Goal: Use online tool/utility: Utilize a website feature to perform a specific function

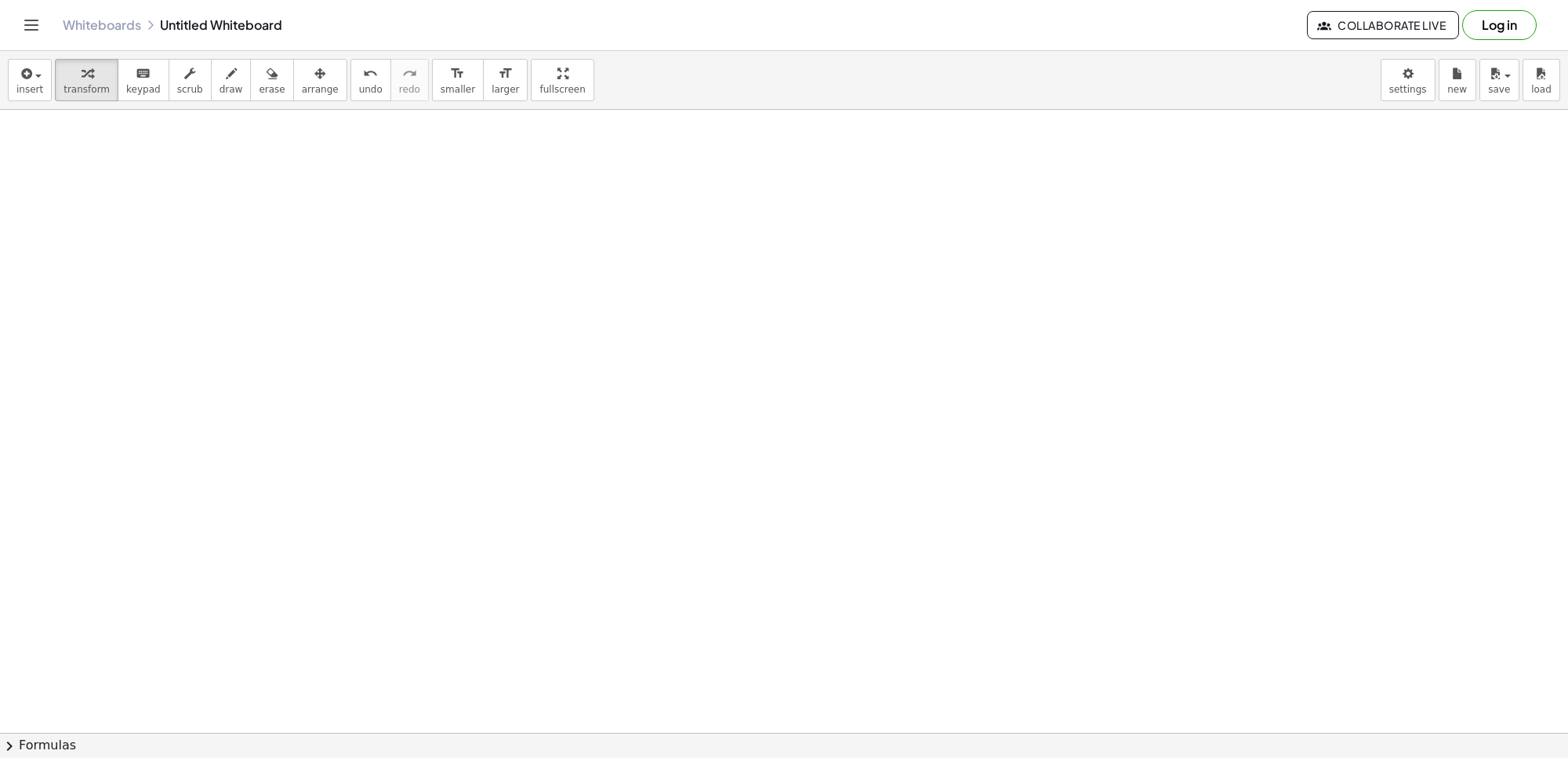
scroll to position [22331, 0]
drag, startPoint x: 726, startPoint y: 339, endPoint x: 602, endPoint y: 300, distance: 130.0
click at [135, 80] on icon "keyboard" at bounding box center [142, 74] width 15 height 19
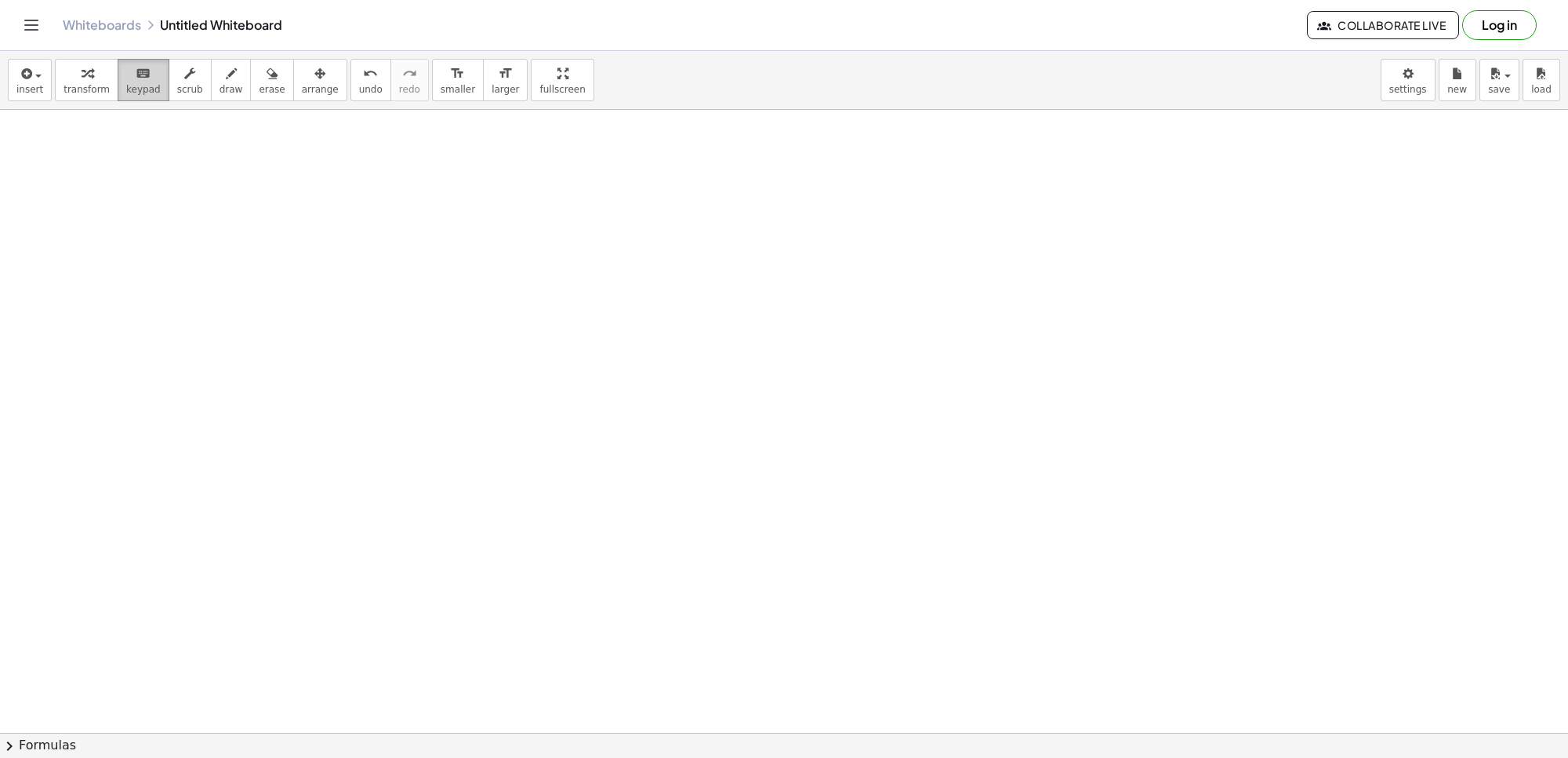
click at [138, 96] on button "keyboard keypad" at bounding box center [144, 80] width 52 height 43
drag, startPoint x: 475, startPoint y: 382, endPoint x: 483, endPoint y: 379, distance: 8.5
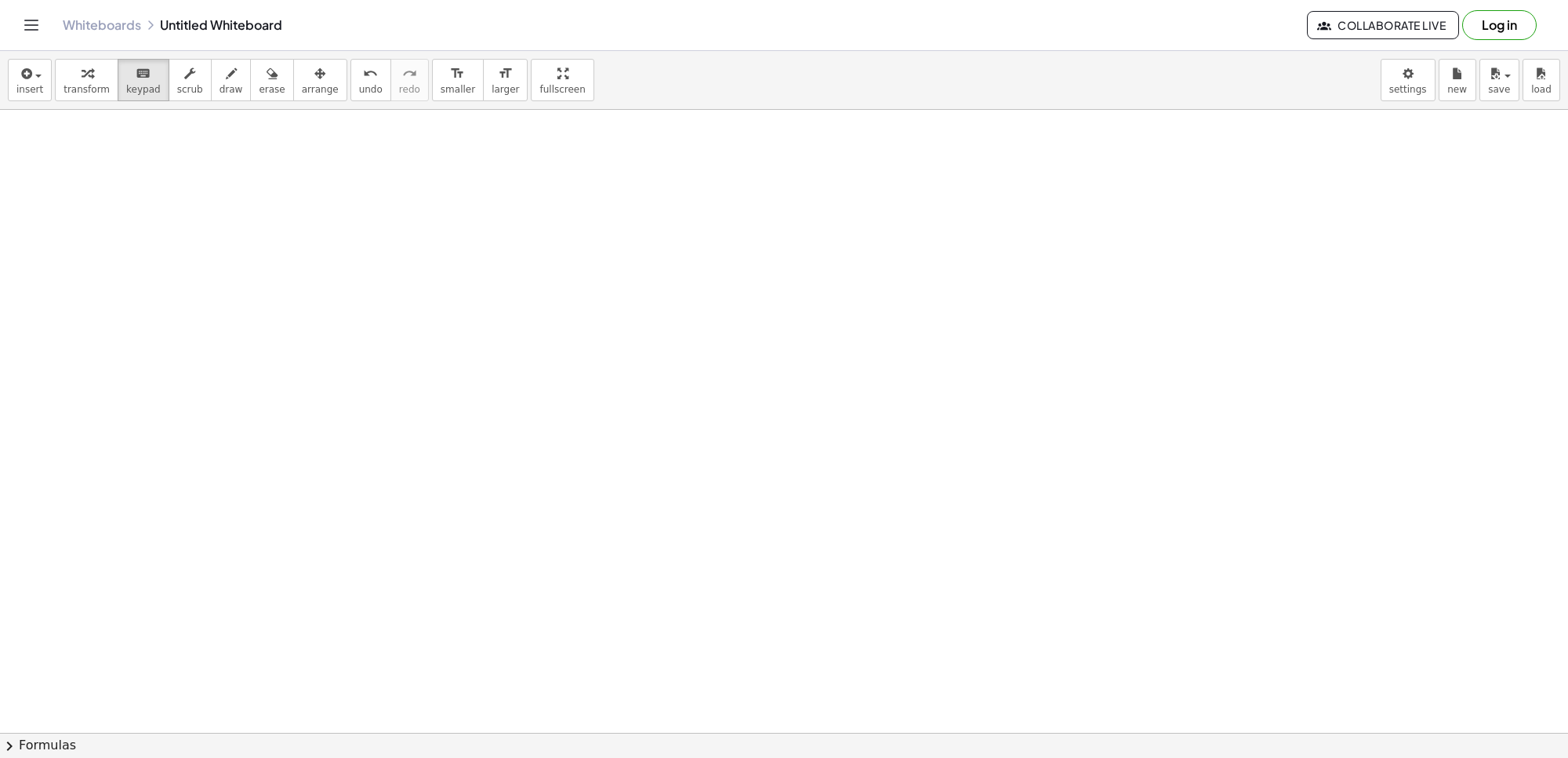
click at [85, 79] on icon "button" at bounding box center [87, 74] width 11 height 19
click at [132, 68] on button "keyboard keypad" at bounding box center [144, 80] width 52 height 43
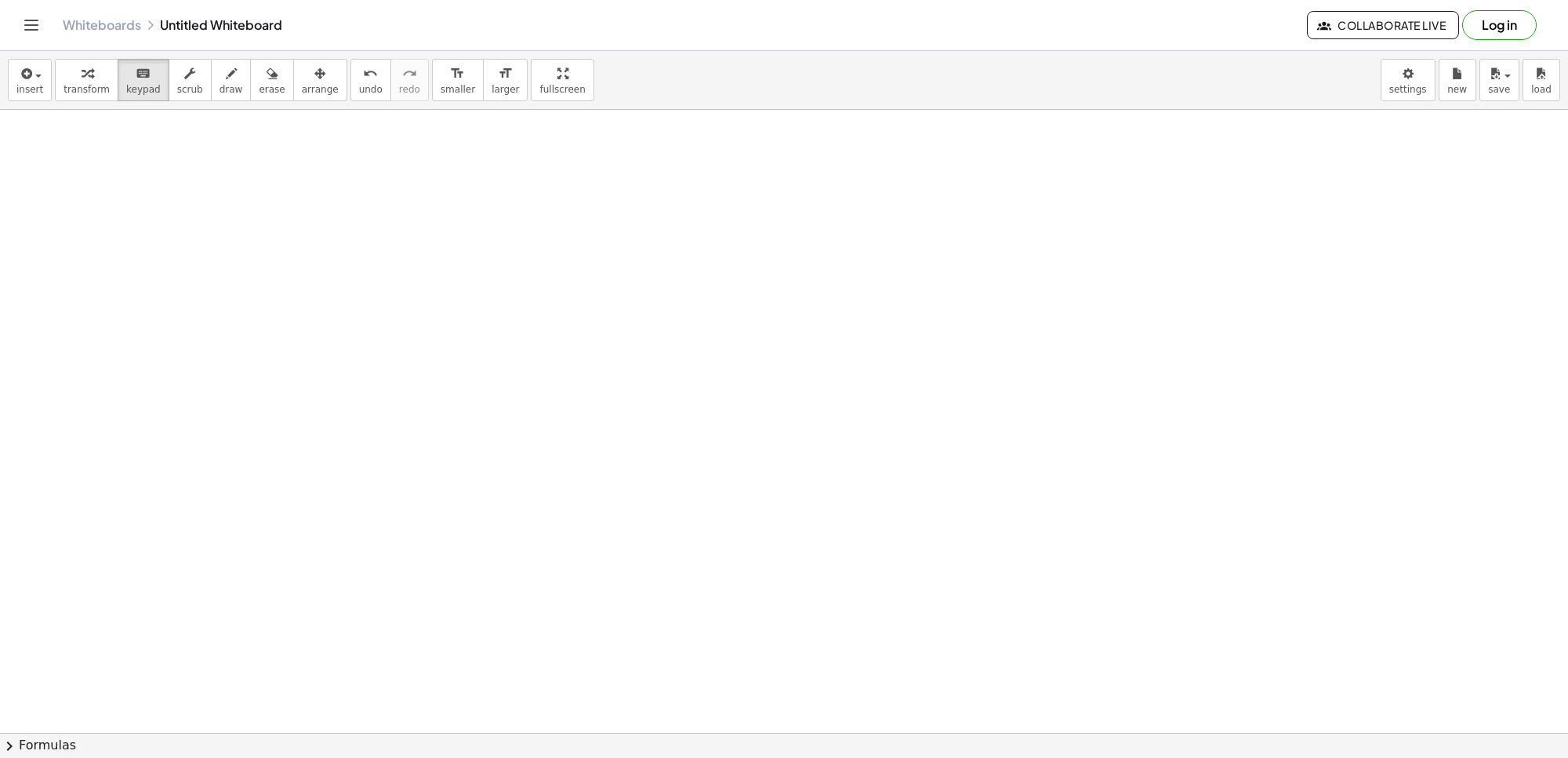
drag, startPoint x: 504, startPoint y: 388, endPoint x: 504, endPoint y: 379, distance: 9.0
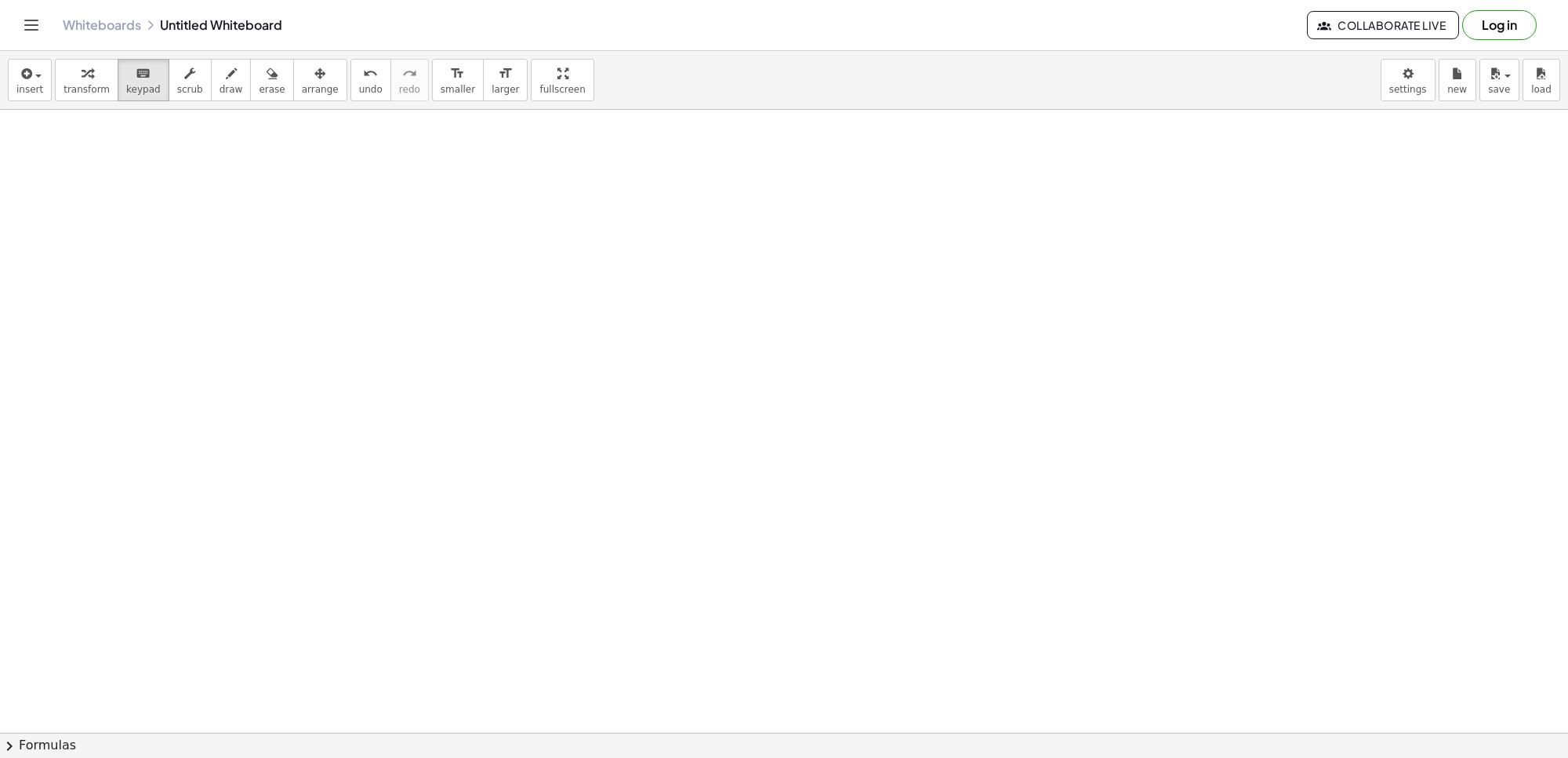
drag, startPoint x: 503, startPoint y: 367, endPoint x: 577, endPoint y: 456, distance: 115.7
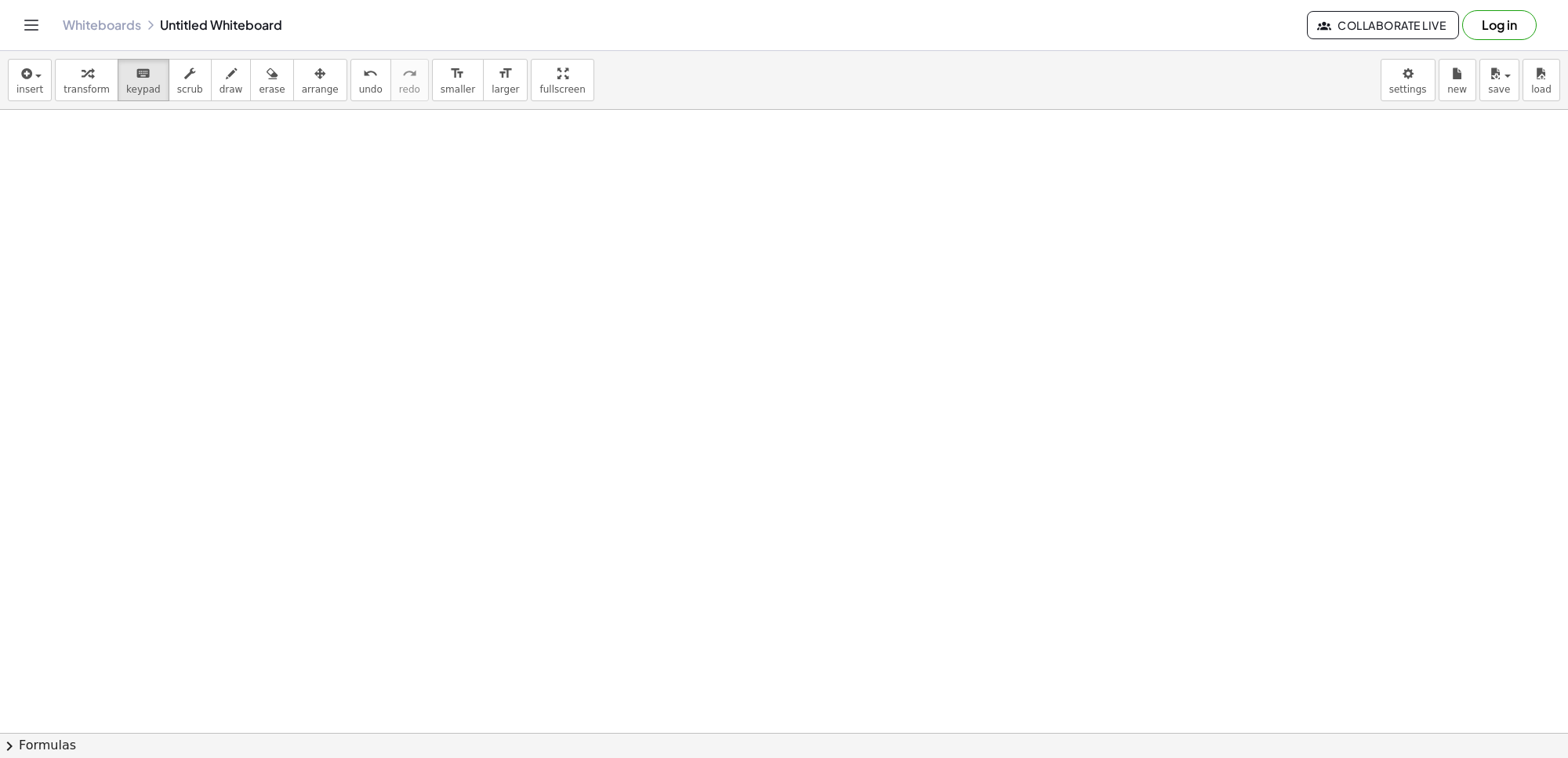
drag, startPoint x: 563, startPoint y: 371, endPoint x: 588, endPoint y: 362, distance: 26.6
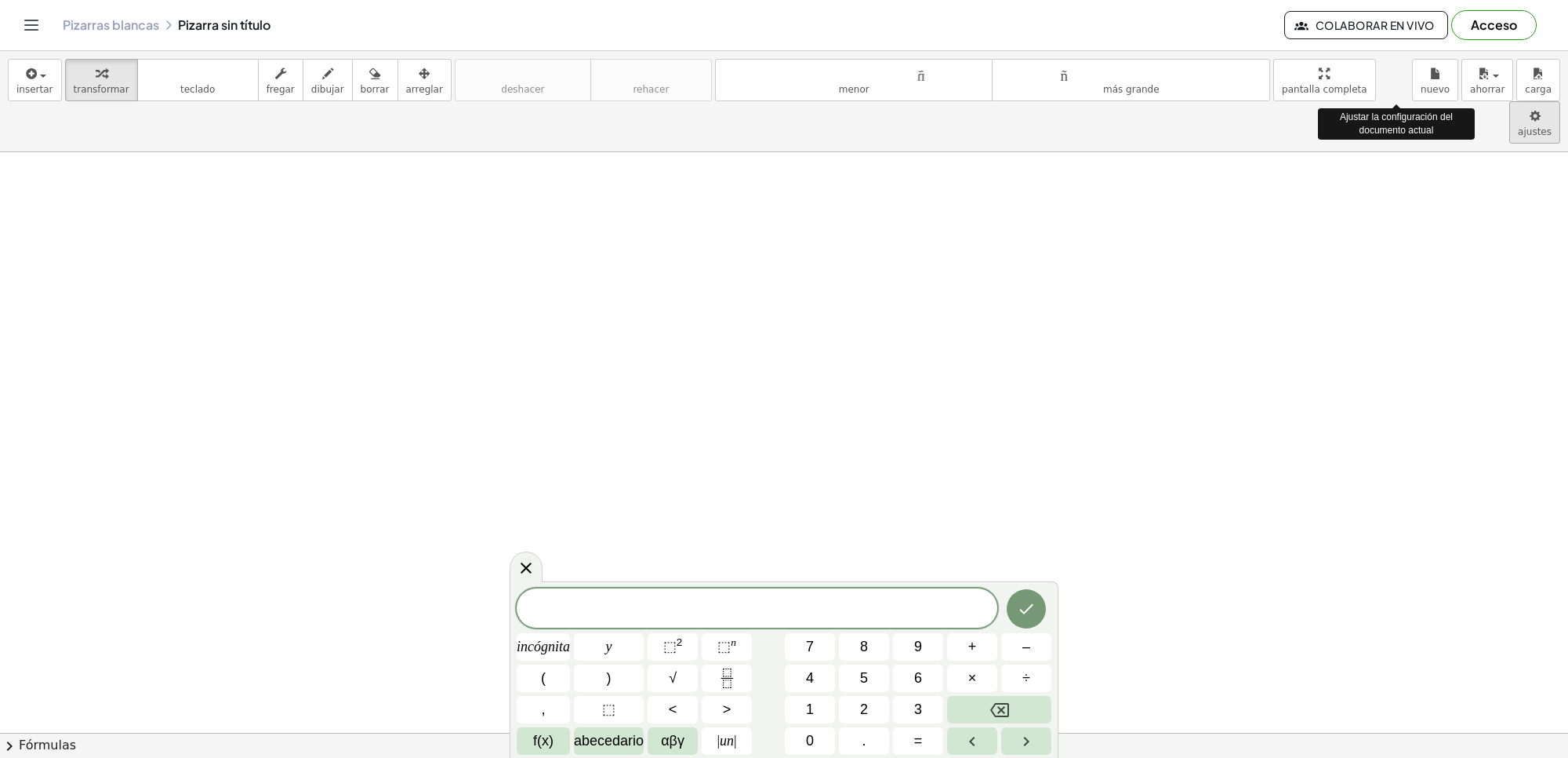
click at [1393, 83] on body "Actividades matemáticas fáciles de comprender Empezar Banco de actividades Trab…" at bounding box center [784, 379] width 1568 height 758
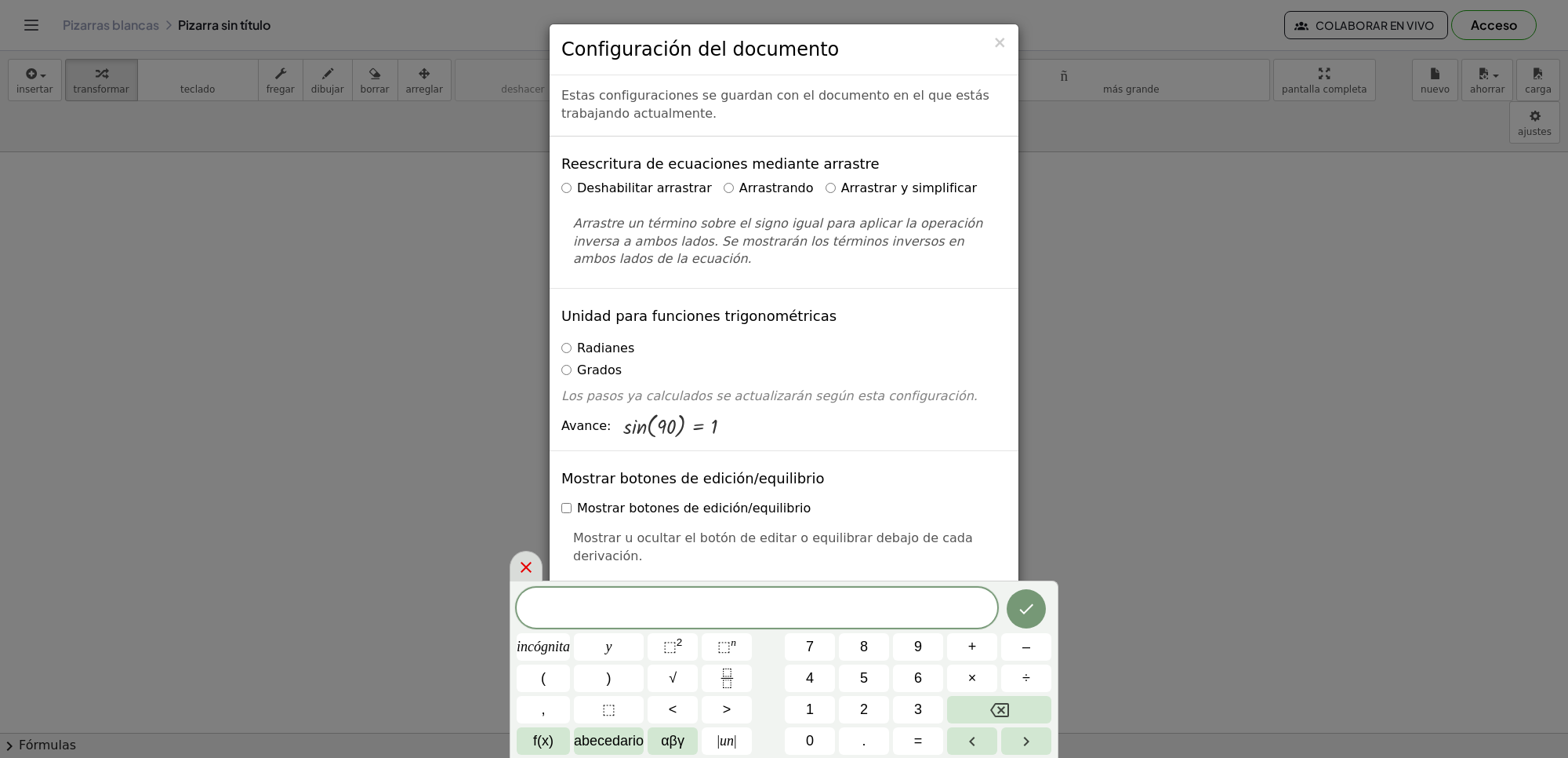
click at [524, 571] on icon at bounding box center [527, 568] width 19 height 19
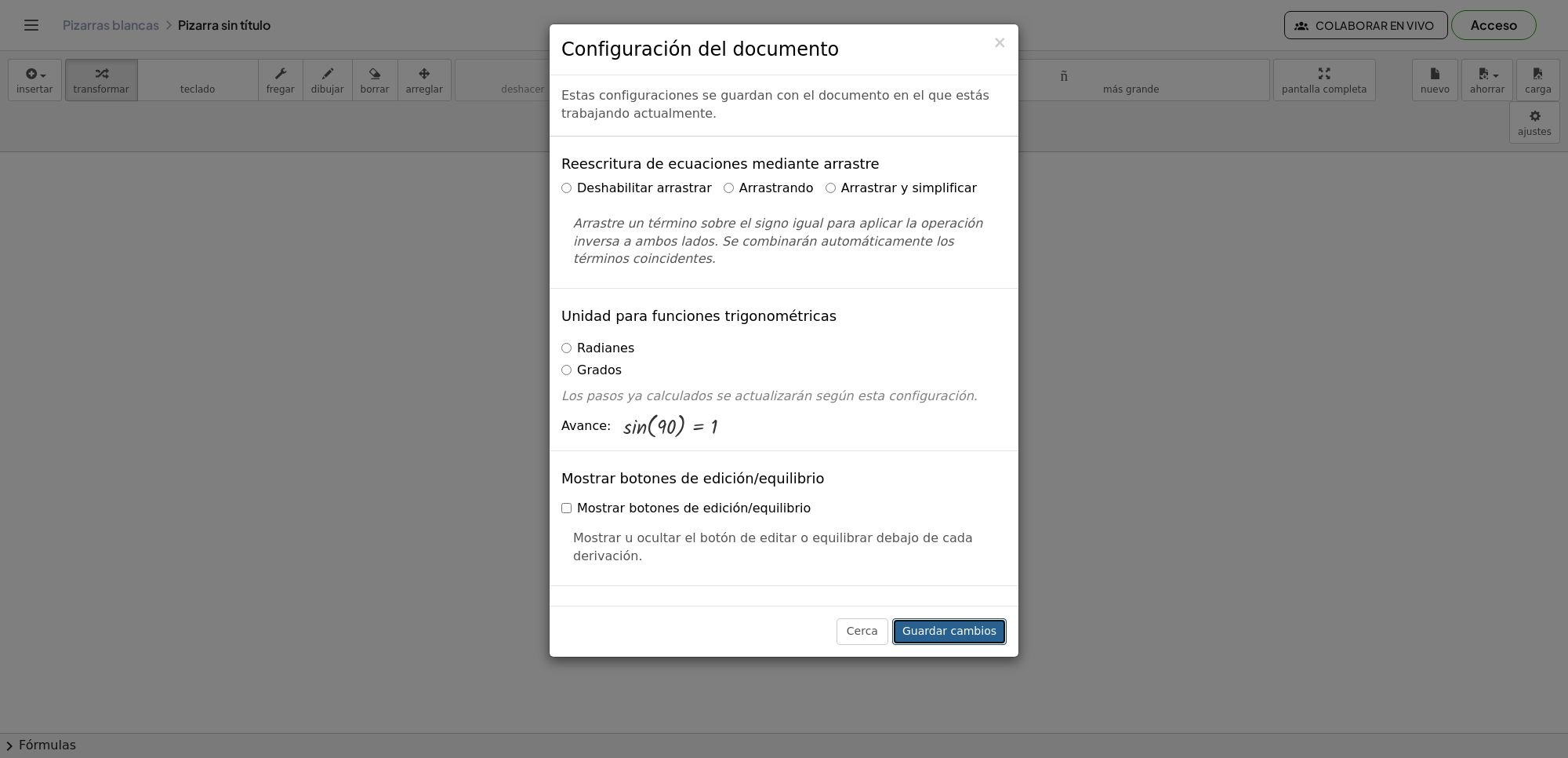
click at [933, 626] on font "Guardar cambios" at bounding box center [949, 630] width 94 height 12
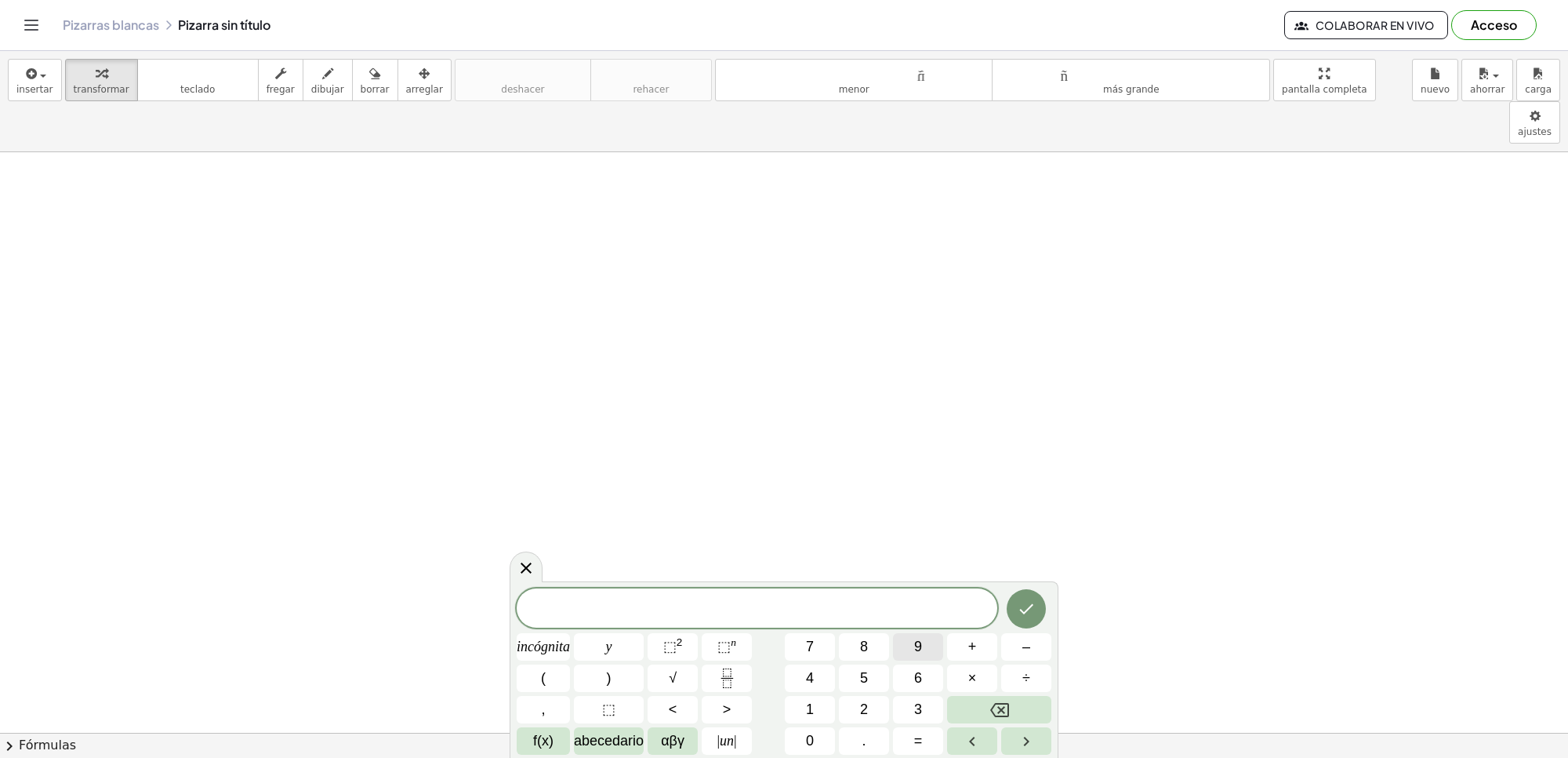
click at [907, 654] on button "9" at bounding box center [918, 647] width 50 height 28
click at [1001, 701] on icon "Retroceso" at bounding box center [1000, 710] width 19 height 19
click at [811, 648] on font "7" at bounding box center [810, 647] width 8 height 16
click at [974, 676] on font "×" at bounding box center [973, 678] width 9 height 16
click at [1015, 649] on button "–" at bounding box center [1027, 647] width 50 height 28
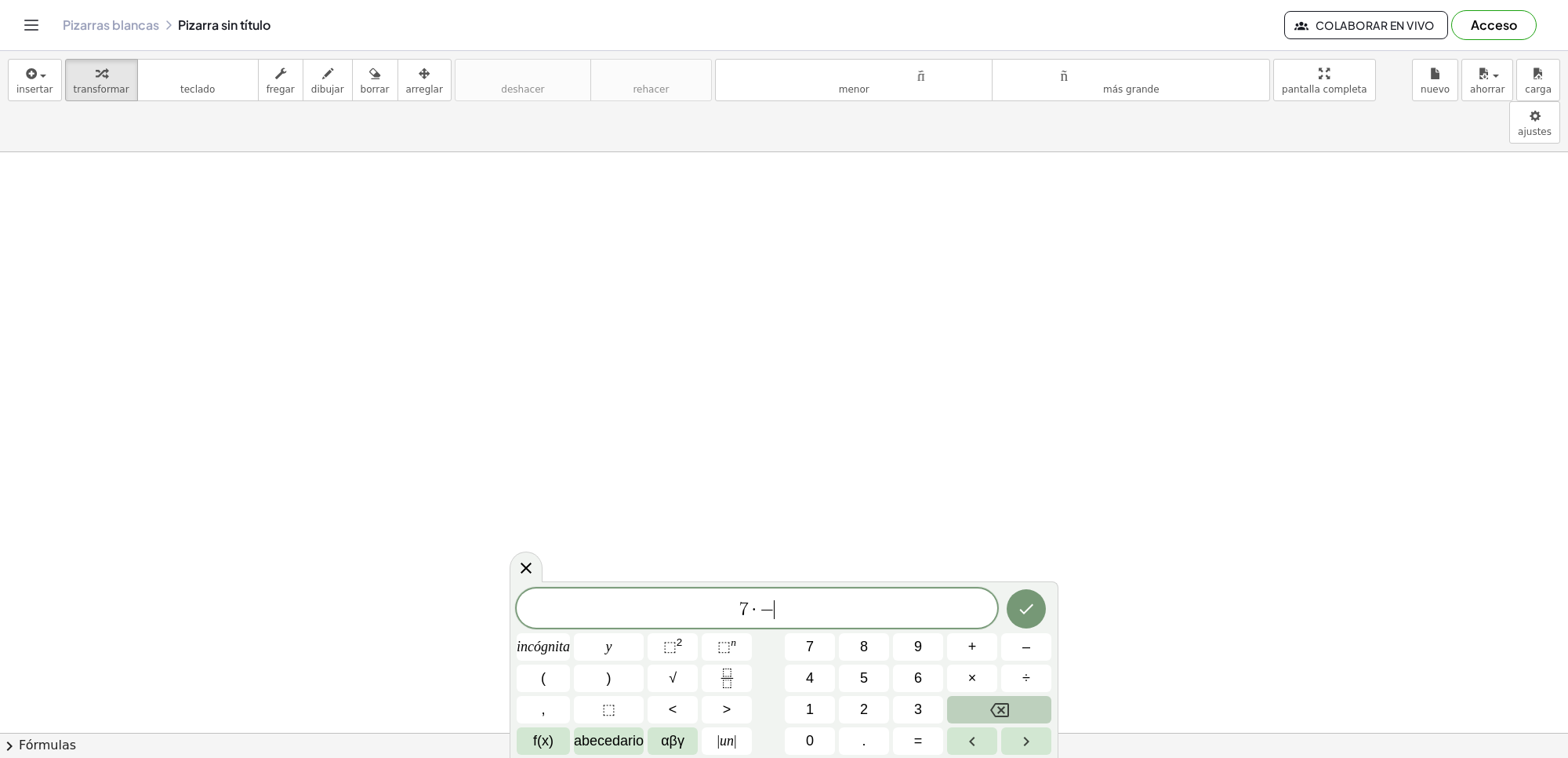
click at [981, 704] on button "Retroceso" at bounding box center [1000, 710] width 104 height 28
click at [813, 648] on font "7" at bounding box center [810, 647] width 8 height 16
click at [542, 743] on font "f(x)" at bounding box center [542, 741] width 20 height 16
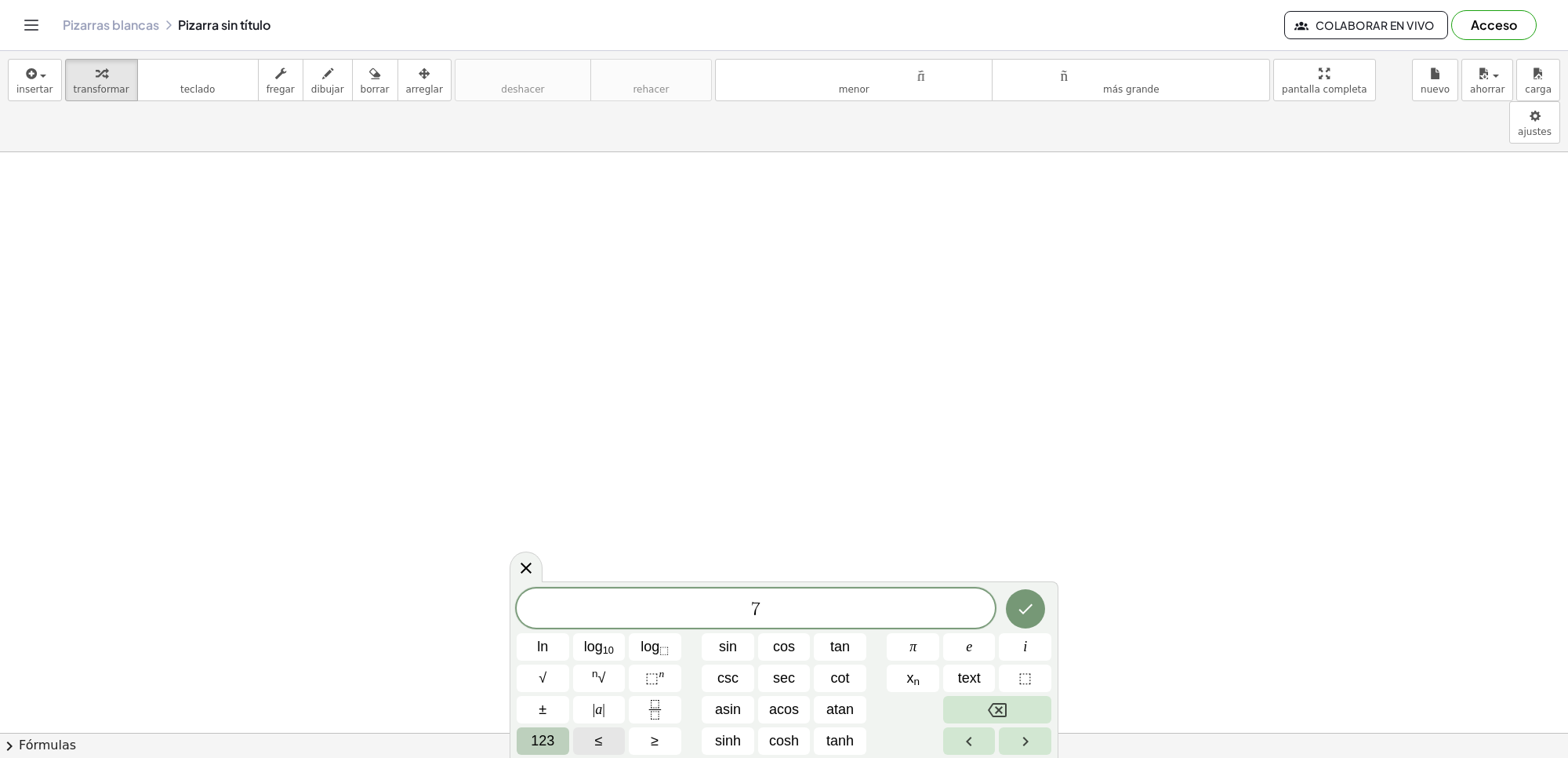
click at [540, 748] on span "123" at bounding box center [542, 741] width 23 height 21
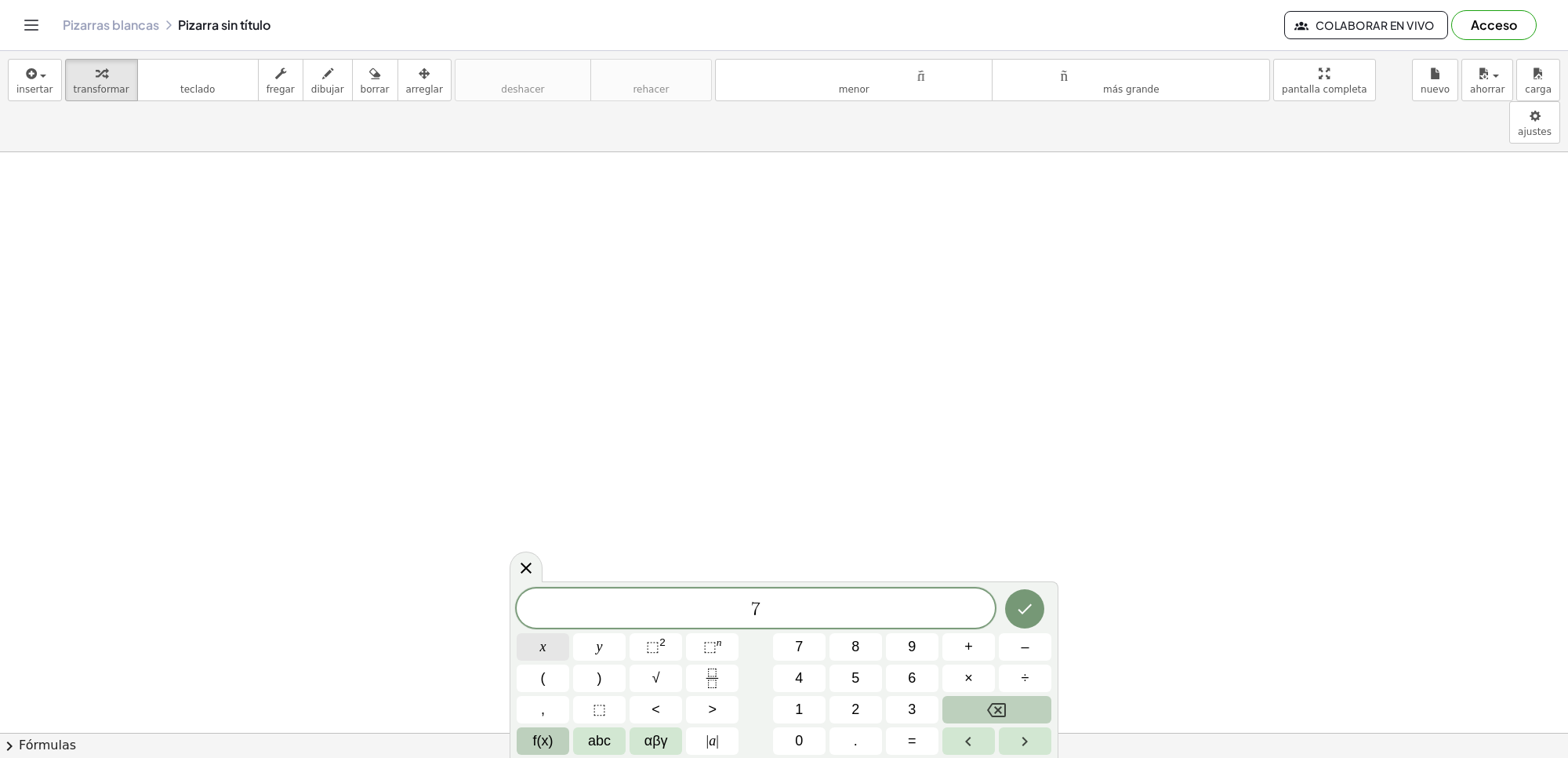
click at [548, 638] on button "x" at bounding box center [543, 647] width 53 height 28
click at [1014, 643] on button "–" at bounding box center [1025, 647] width 53 height 28
click at [907, 646] on button "9" at bounding box center [912, 647] width 53 height 28
click at [1015, 613] on icon "Done" at bounding box center [1025, 609] width 19 height 19
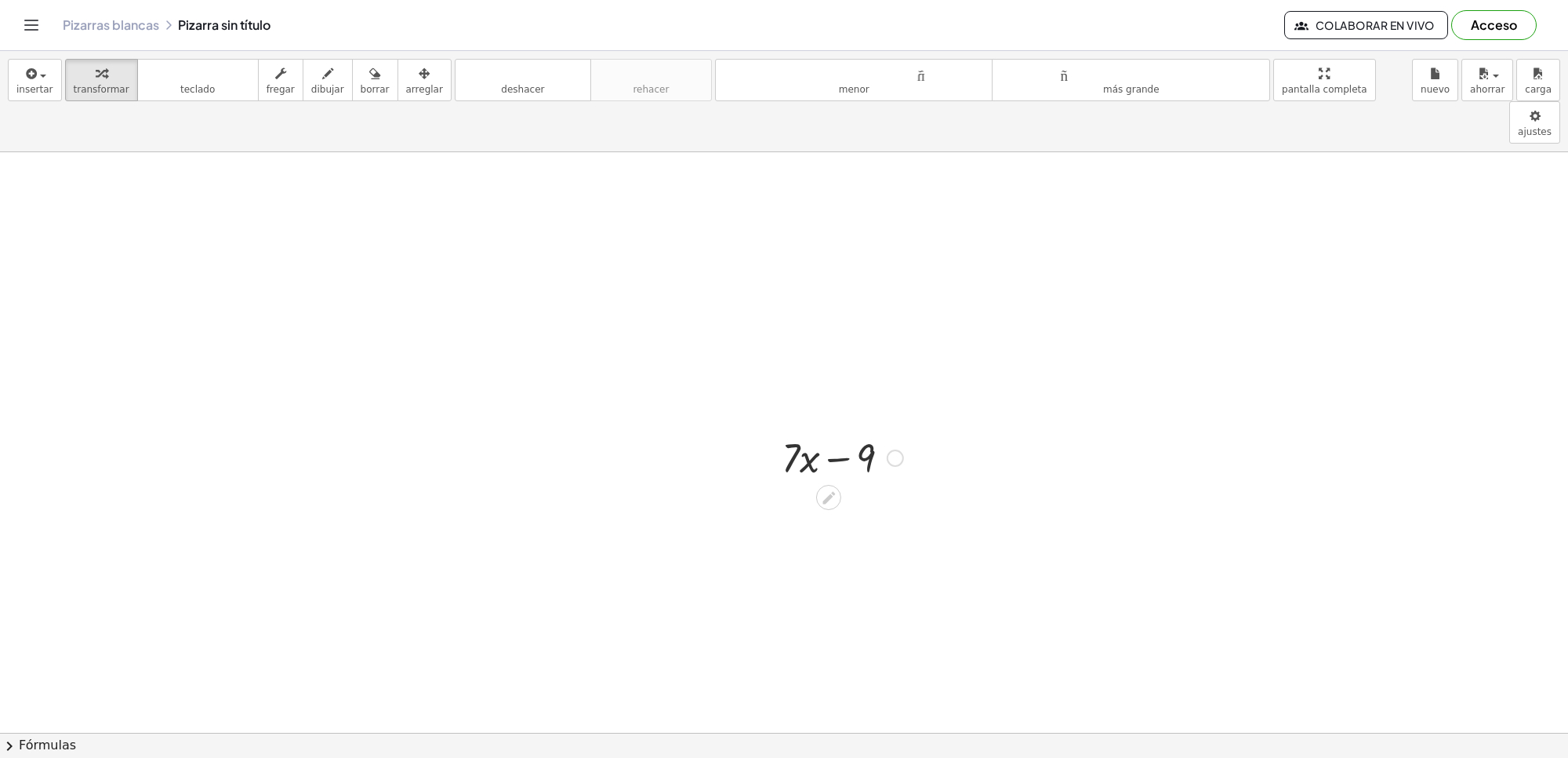
click at [850, 430] on div at bounding box center [843, 456] width 137 height 53
drag, startPoint x: 843, startPoint y: 403, endPoint x: 761, endPoint y: 385, distance: 84.0
drag, startPoint x: 761, startPoint y: 385, endPoint x: 676, endPoint y: 338, distance: 97.1
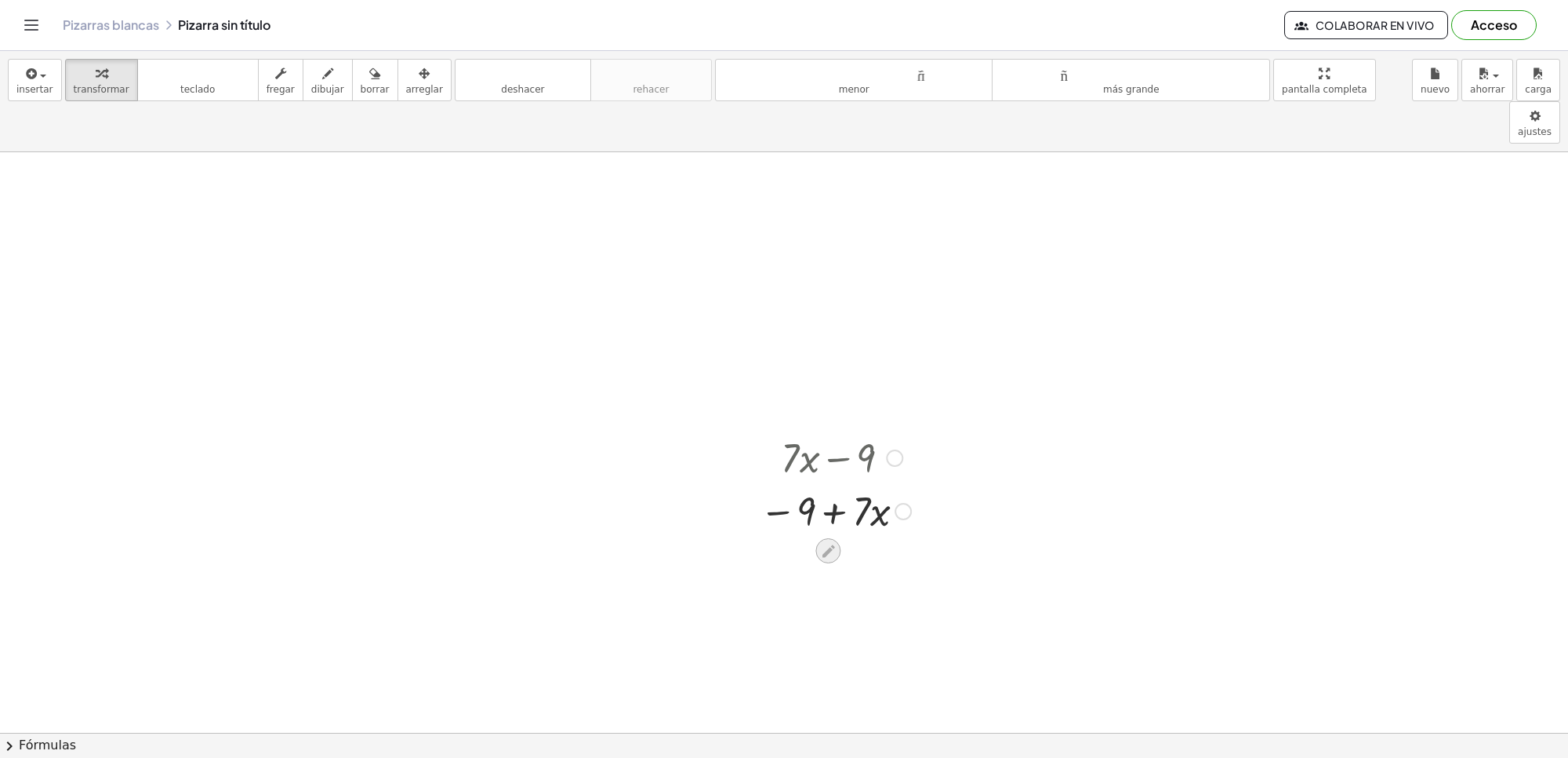
click at [823, 543] on icon at bounding box center [828, 550] width 16 height 16
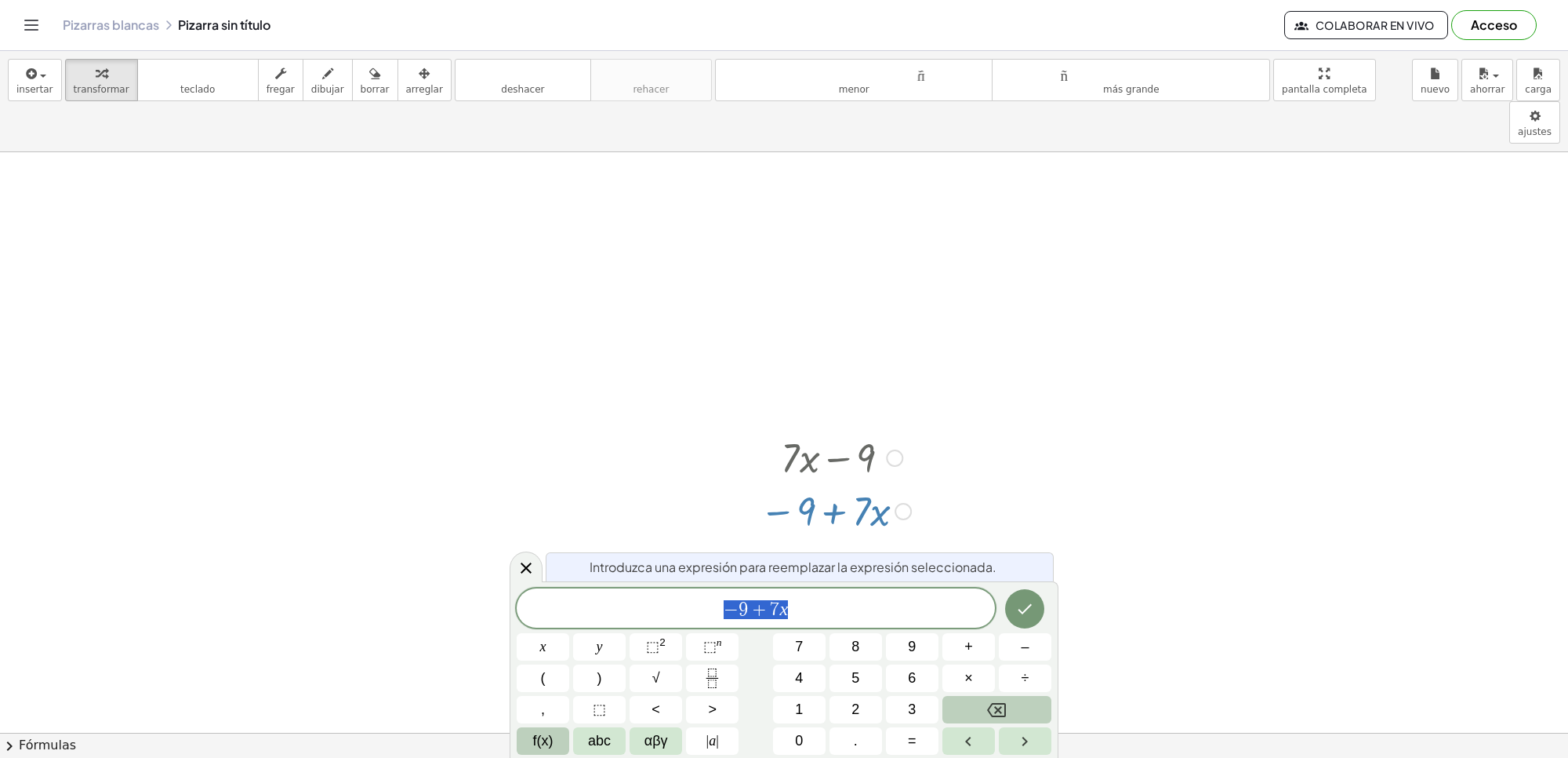
click at [989, 698] on button "Backspace" at bounding box center [997, 710] width 109 height 28
click at [797, 640] on span "7" at bounding box center [798, 647] width 8 height 21
click at [528, 636] on button "x" at bounding box center [543, 647] width 53 height 28
click at [1029, 649] on button "–" at bounding box center [1025, 647] width 53 height 28
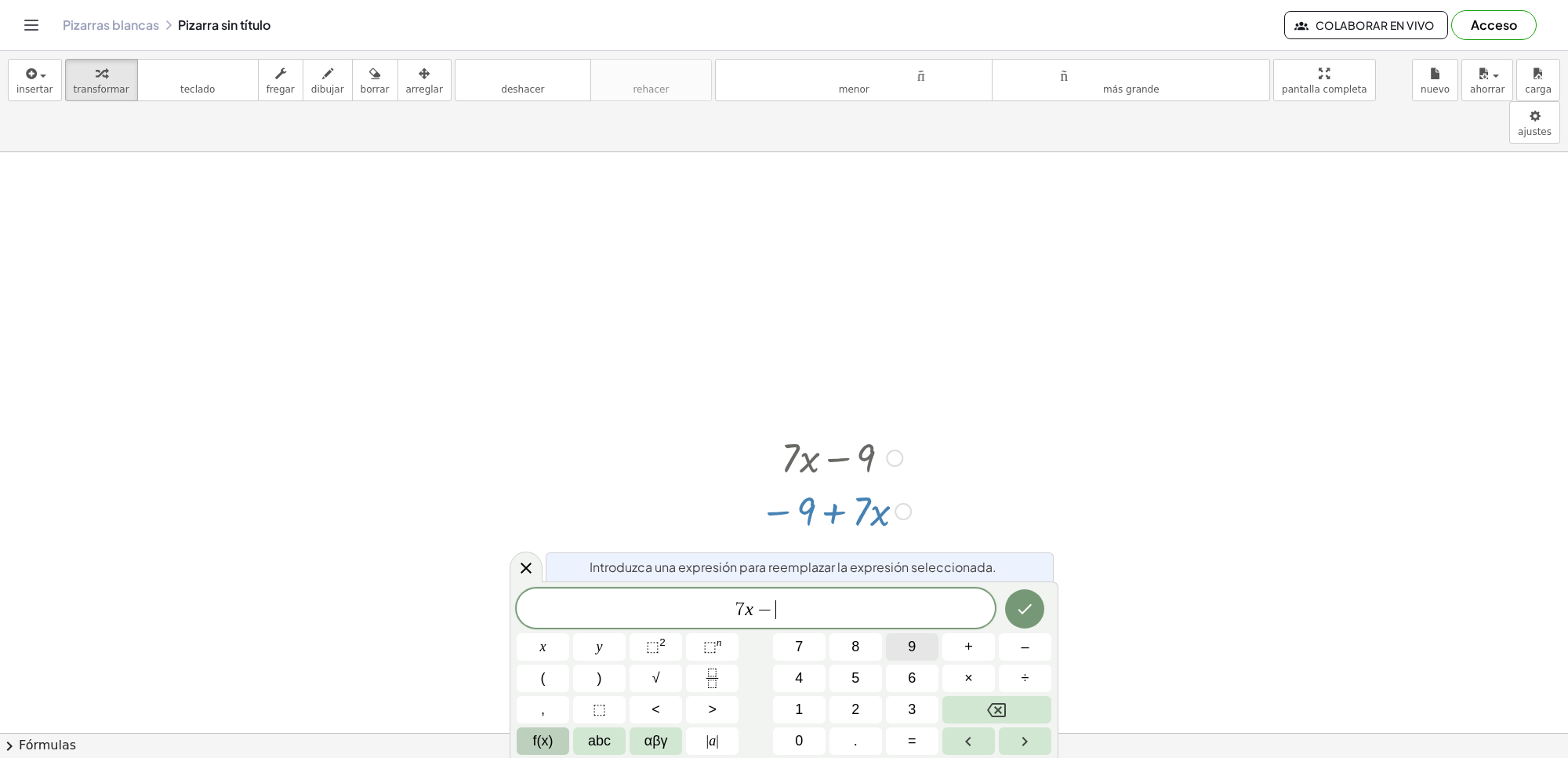
click at [903, 642] on button "9" at bounding box center [912, 647] width 53 height 28
click at [920, 742] on button "=" at bounding box center [912, 742] width 53 height 28
click at [810, 708] on button "1" at bounding box center [799, 710] width 53 height 28
click at [843, 708] on button "2" at bounding box center [856, 710] width 53 height 28
click at [1030, 610] on icon "Hecho" at bounding box center [1025, 609] width 19 height 19
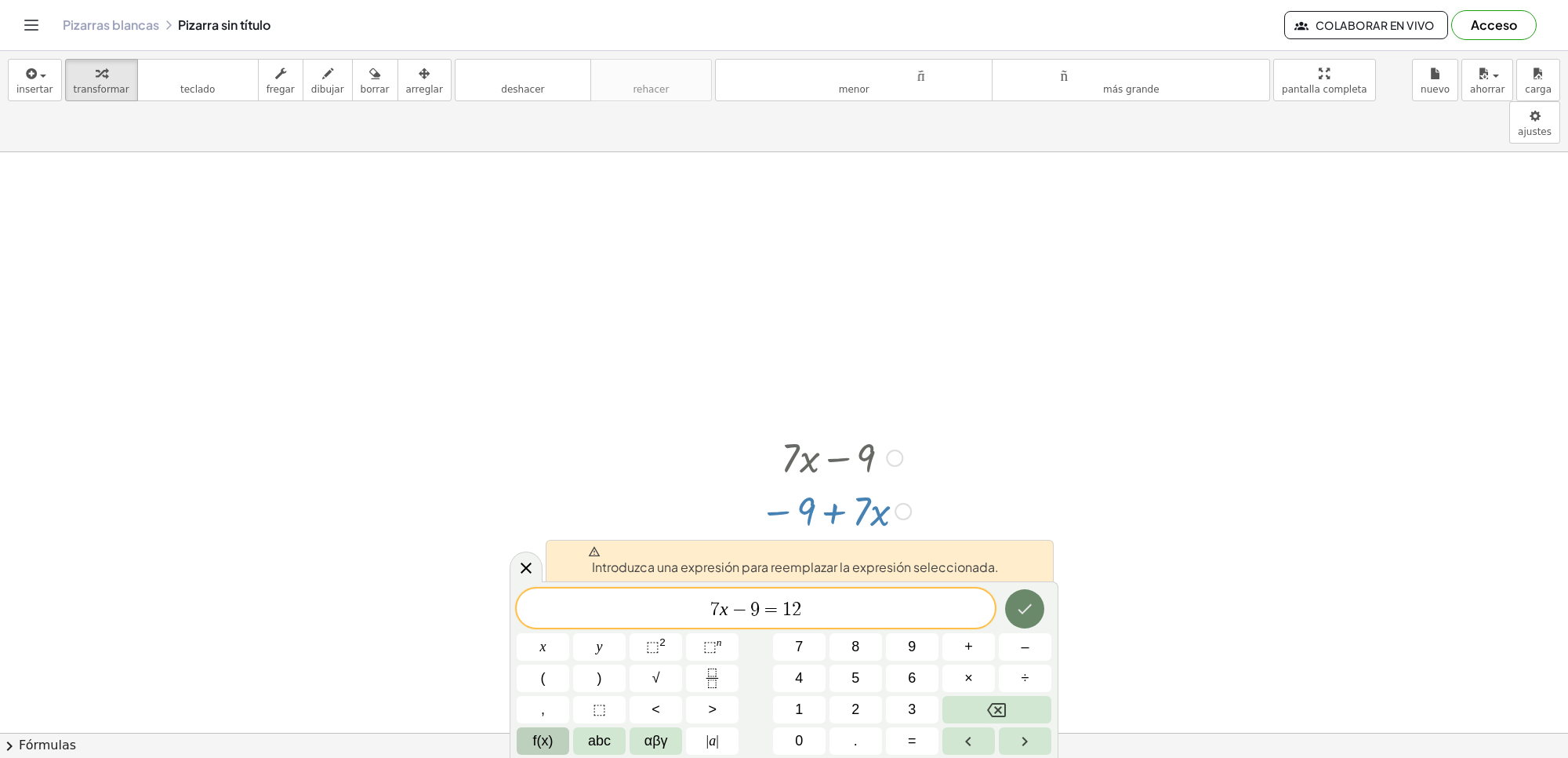
click at [1030, 610] on icon "Hecho" at bounding box center [1025, 609] width 19 height 19
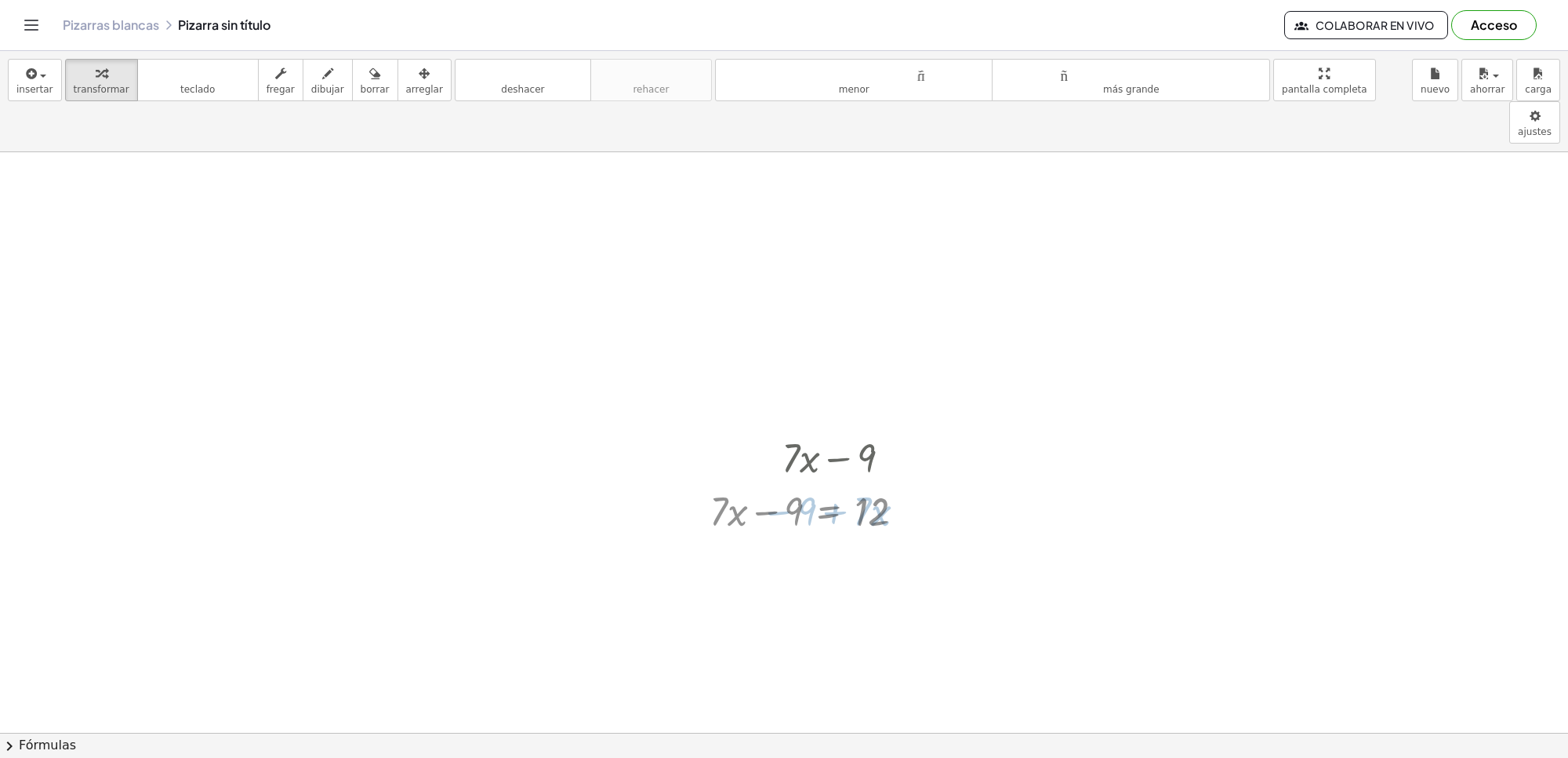
drag, startPoint x: 791, startPoint y: 524, endPoint x: 937, endPoint y: 511, distance: 146.6
click at [900, 590] on div at bounding box center [842, 616] width 279 height 53
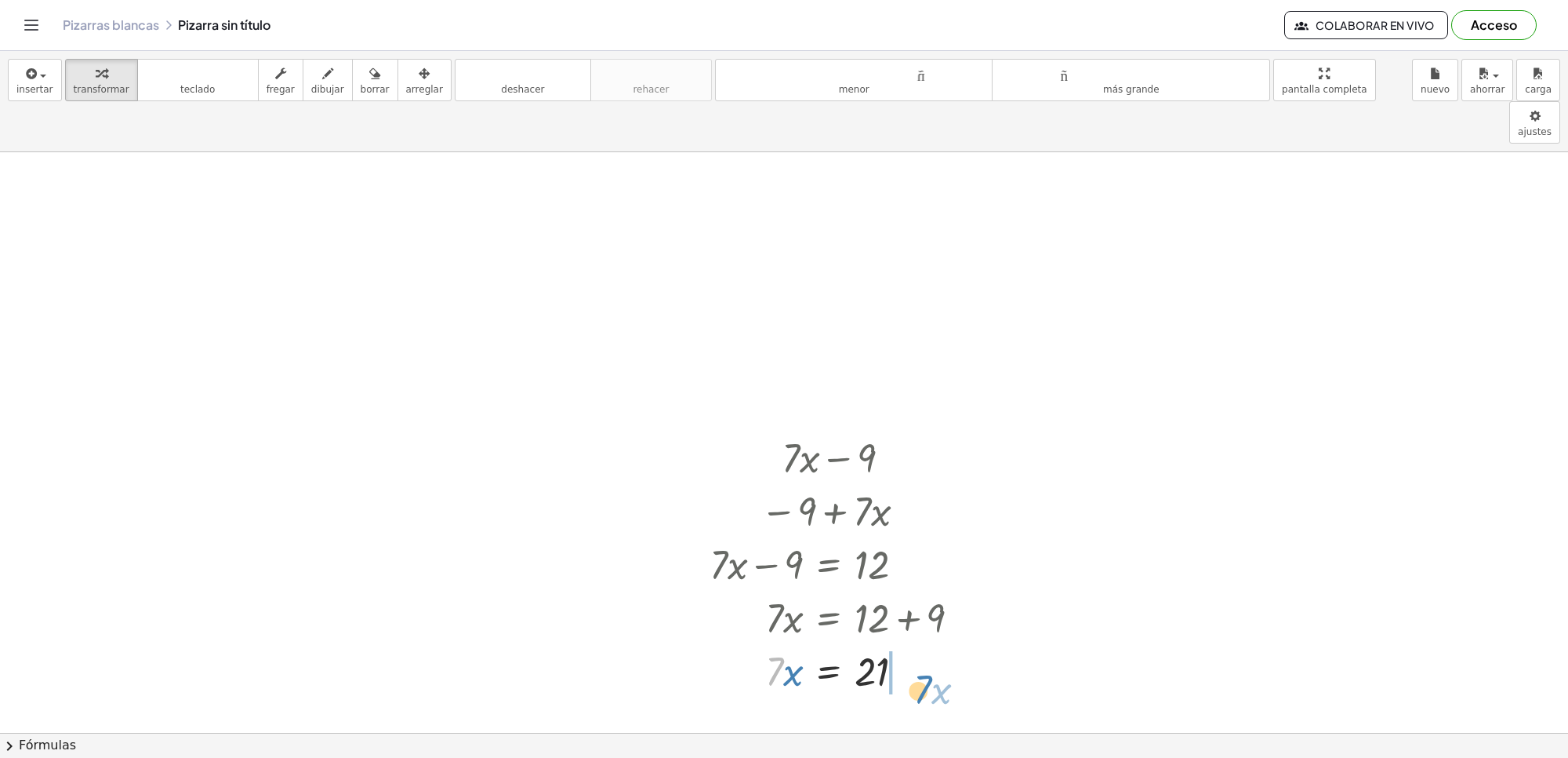
drag, startPoint x: 777, startPoint y: 626, endPoint x: 926, endPoint y: 644, distance: 150.1
click at [926, 644] on div at bounding box center [842, 669] width 279 height 53
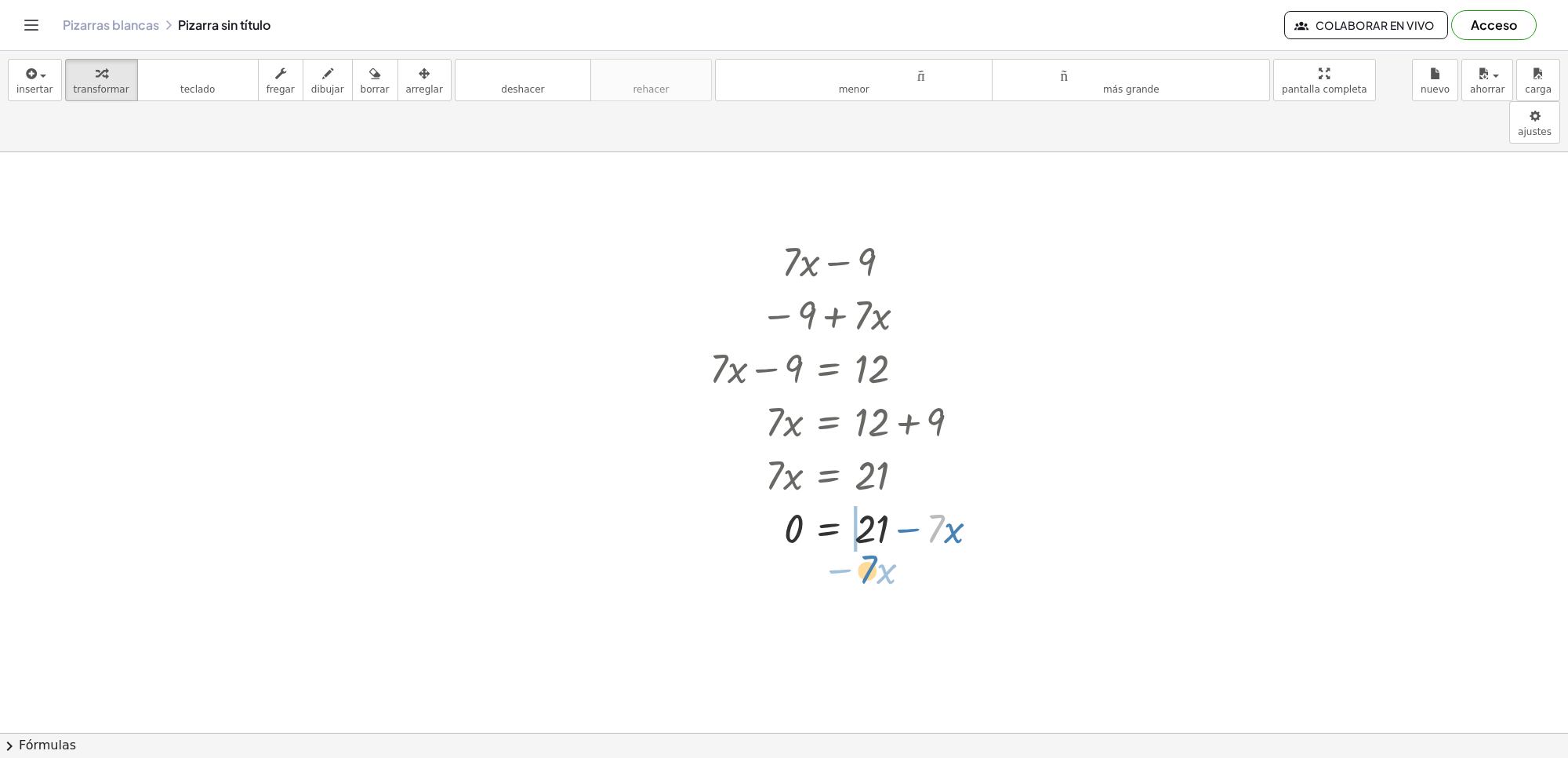
drag, startPoint x: 935, startPoint y: 493, endPoint x: 869, endPoint y: 524, distance: 72.9
click at [937, 554] on div at bounding box center [866, 580] width 328 height 53
drag, startPoint x: 888, startPoint y: 537, endPoint x: 974, endPoint y: 566, distance: 90.8
drag, startPoint x: 955, startPoint y: 538, endPoint x: 788, endPoint y: 543, distance: 167.1
click at [788, 554] on div at bounding box center [850, 580] width 298 height 53
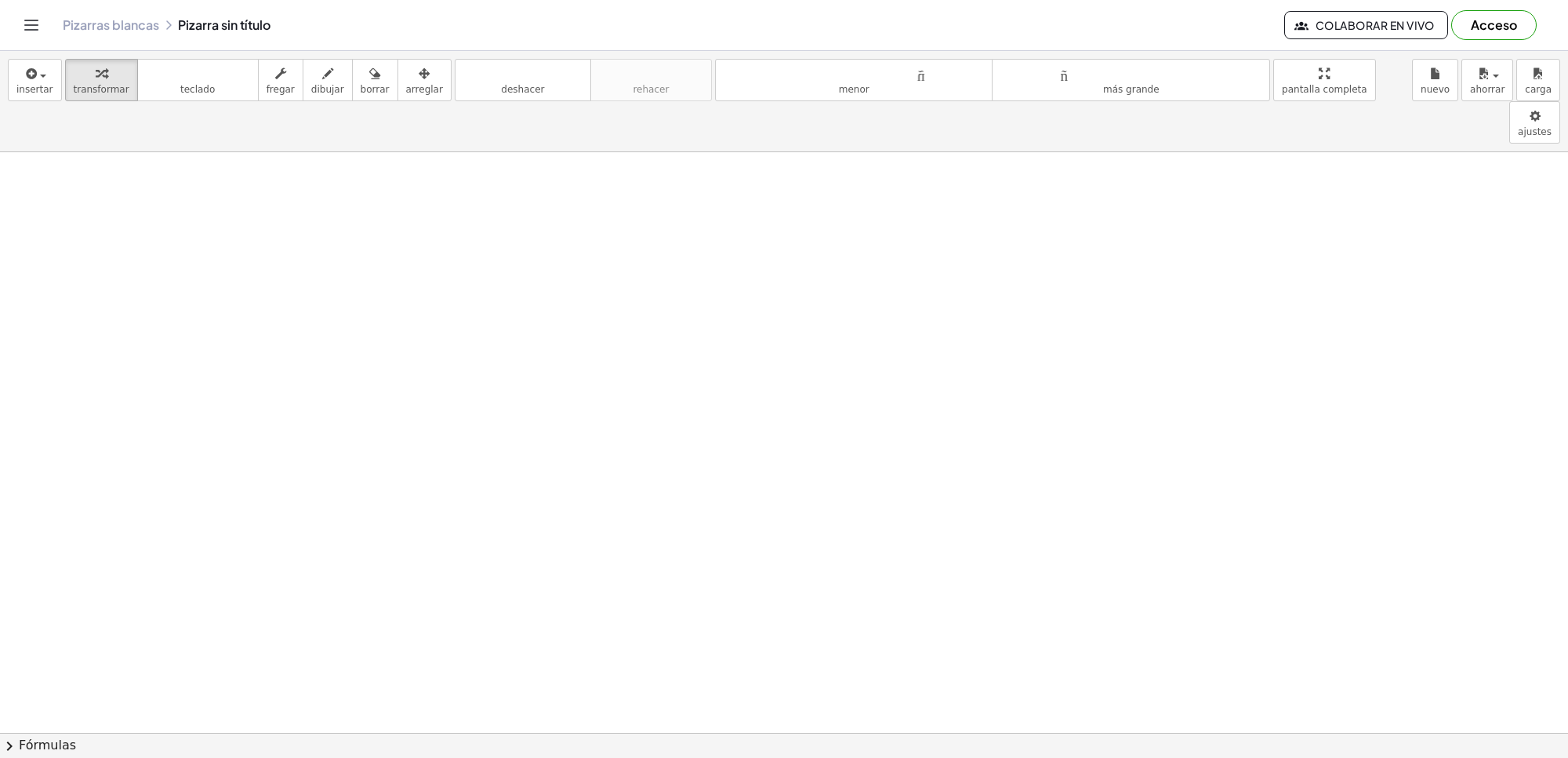
scroll to position [920, 0]
click at [596, 272] on div at bounding box center [784, 165] width 1568 height 1868
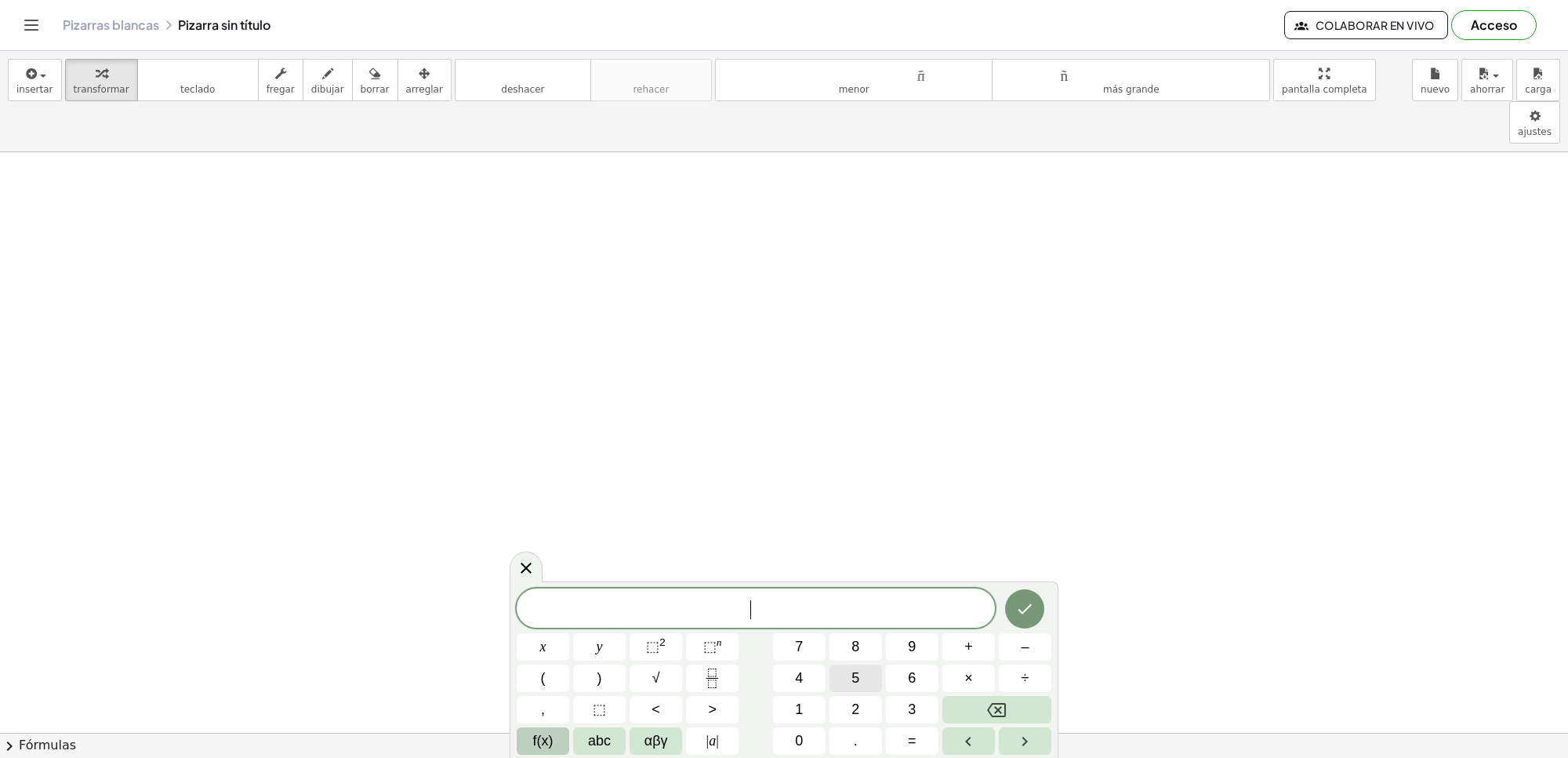
click at [856, 680] on span "5" at bounding box center [855, 678] width 8 height 21
click at [594, 646] on button "y" at bounding box center [600, 647] width 53 height 28
click at [967, 649] on span "+" at bounding box center [969, 647] width 9 height 21
click at [783, 711] on button "1" at bounding box center [799, 710] width 53 height 28
click at [797, 680] on span "4" at bounding box center [798, 678] width 8 height 21
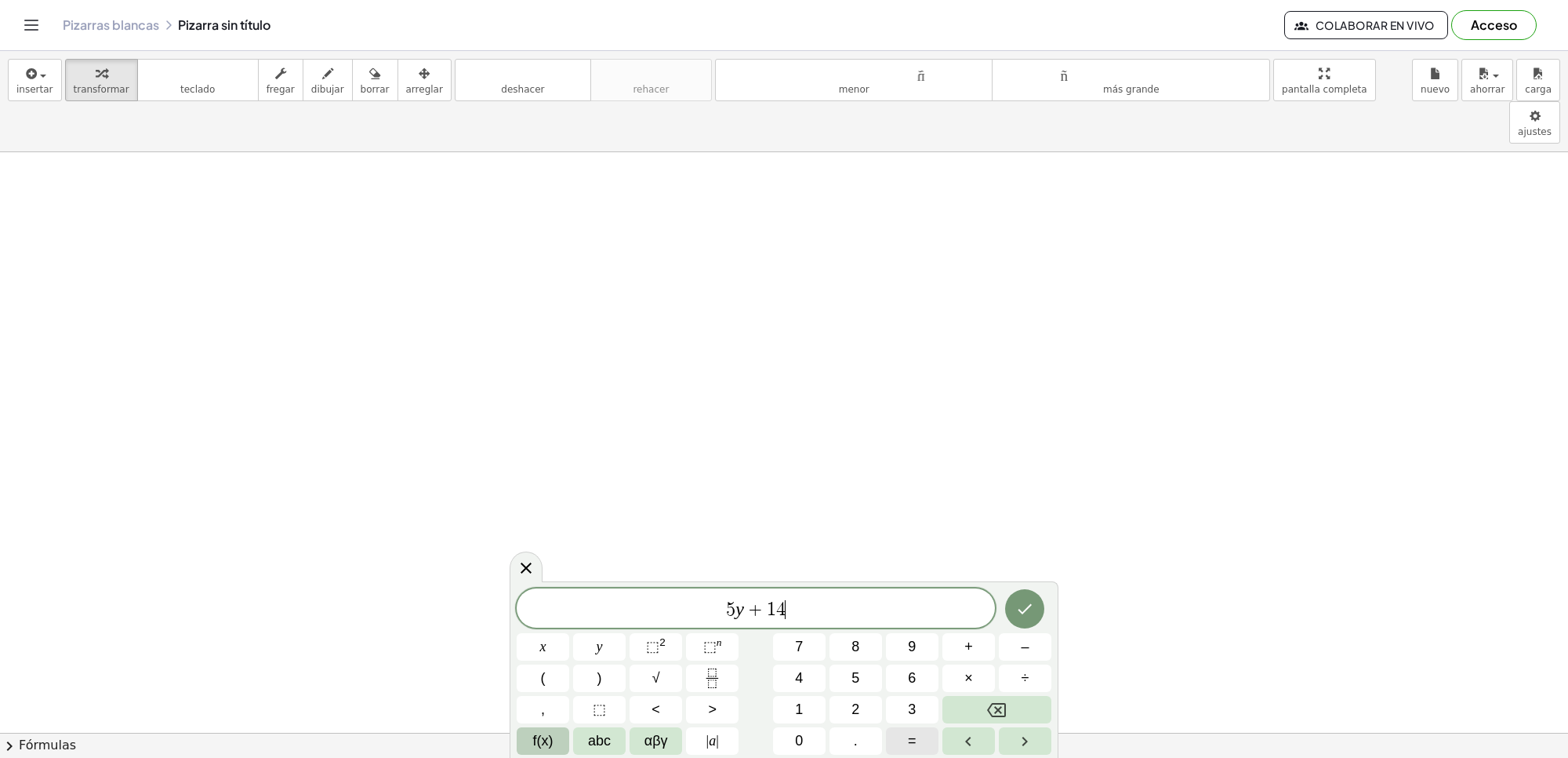
click at [911, 742] on span "=" at bounding box center [912, 741] width 9 height 21
click at [1023, 648] on span "–" at bounding box center [1025, 647] width 8 height 21
click at [860, 714] on button "2" at bounding box center [856, 710] width 53 height 28
click at [777, 706] on button "1" at bounding box center [799, 710] width 53 height 28
click at [1025, 590] on button "Hecho" at bounding box center [1025, 609] width 39 height 39
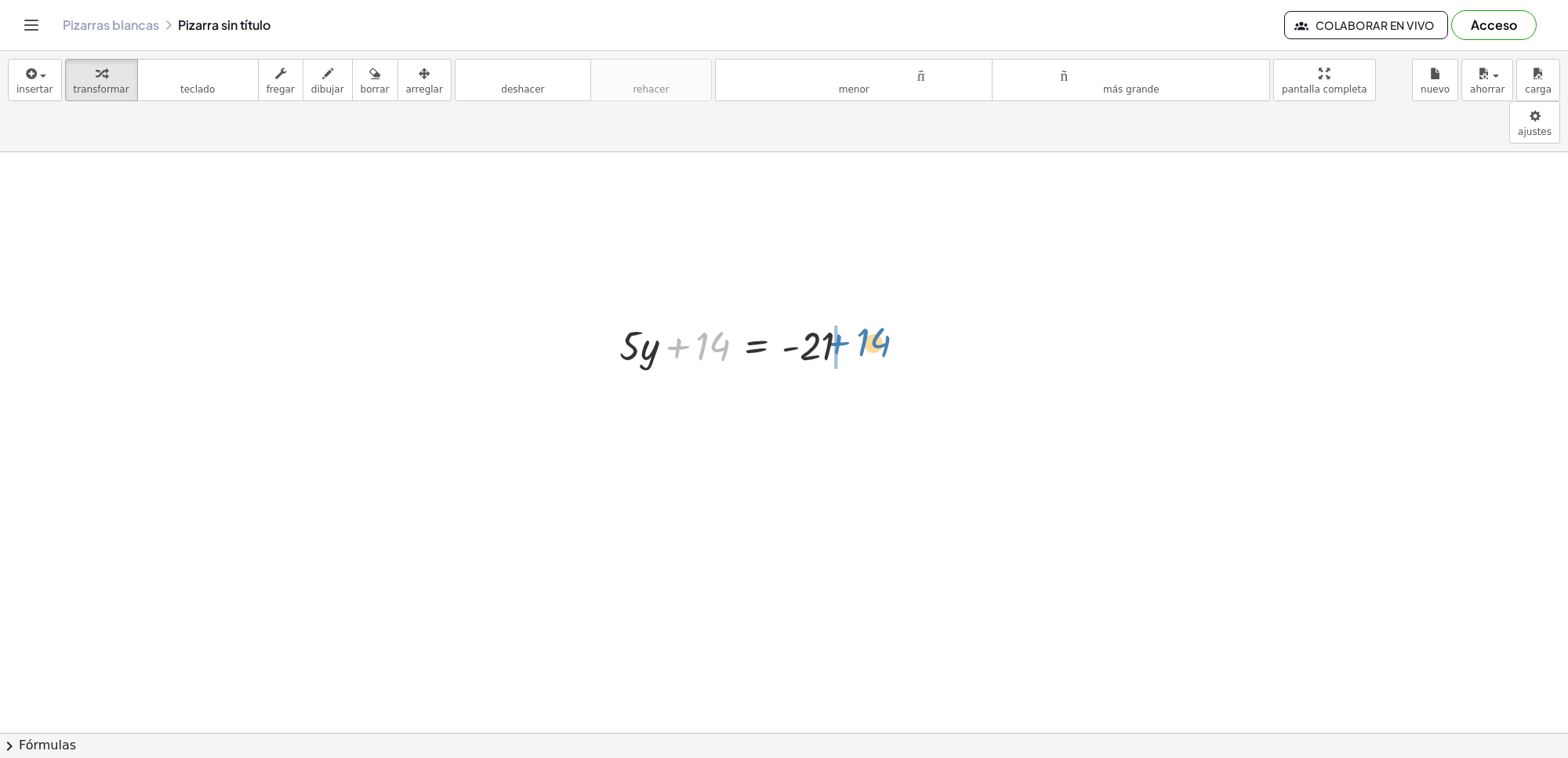
drag, startPoint x: 688, startPoint y: 304, endPoint x: 851, endPoint y: 298, distance: 163.1
click at [851, 318] on div at bounding box center [740, 344] width 258 height 53
click at [756, 346] on div "+ 14 + · 5 · y + 14 = − 21 − + · 5 · y + 14 = - 21" at bounding box center [756, 346] width 0 height 0
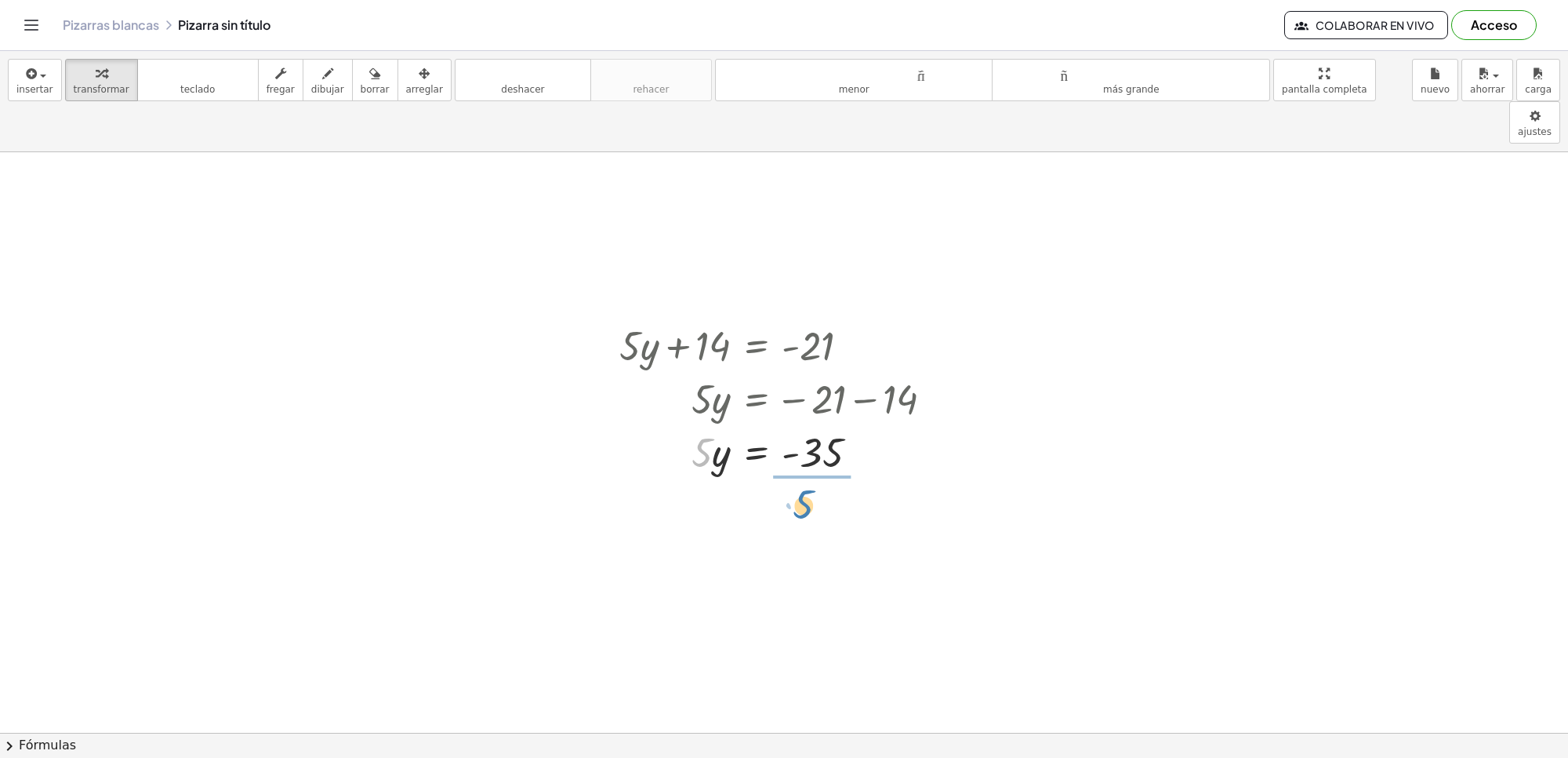
drag, startPoint x: 695, startPoint y: 410, endPoint x: 804, endPoint y: 448, distance: 115.4
click at [818, 478] on div at bounding box center [783, 517] width 342 height 78
click at [1103, 313] on div at bounding box center [784, 165] width 1568 height 1868
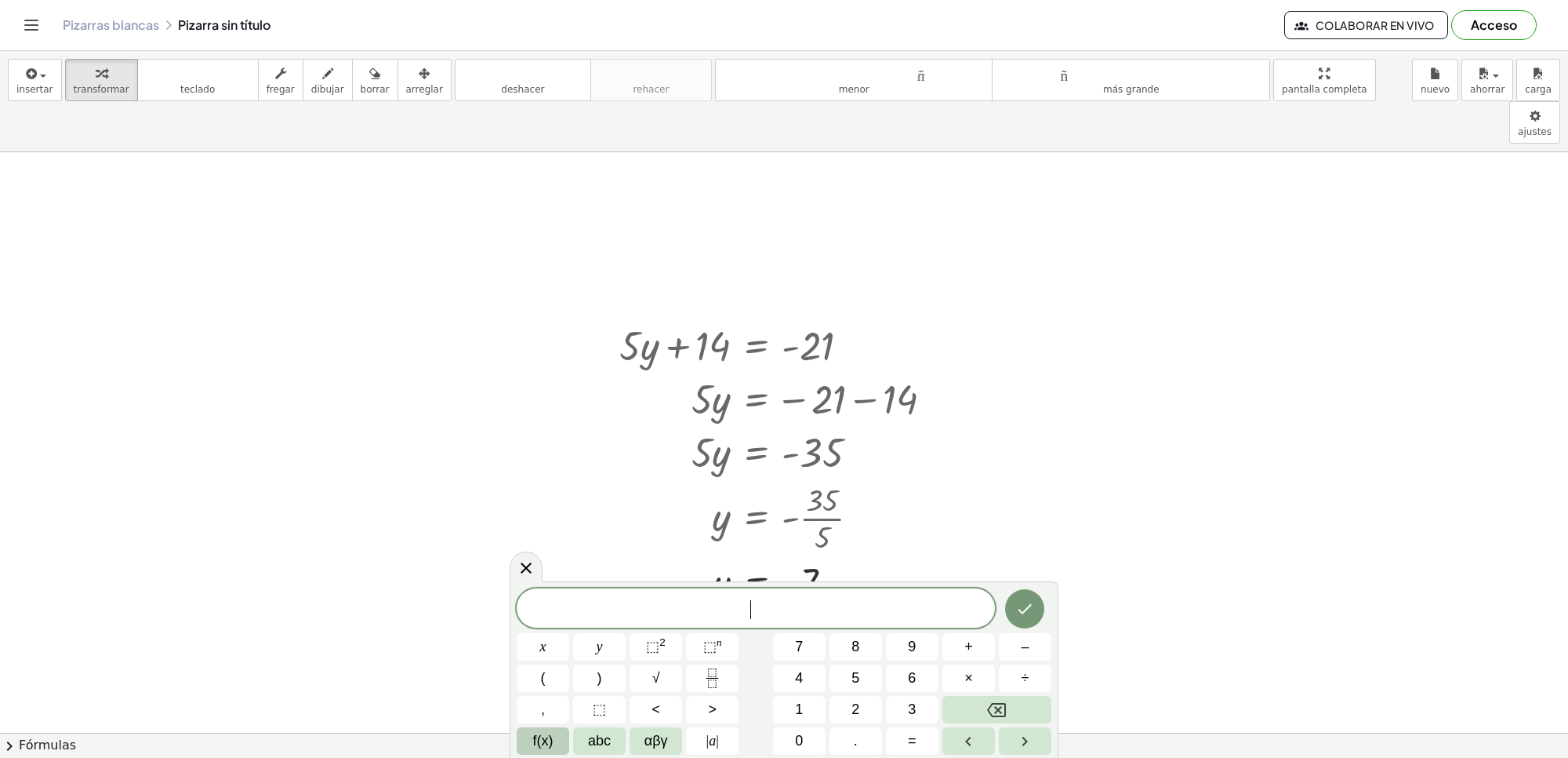
click at [1084, 260] on div at bounding box center [784, 165] width 1568 height 1868
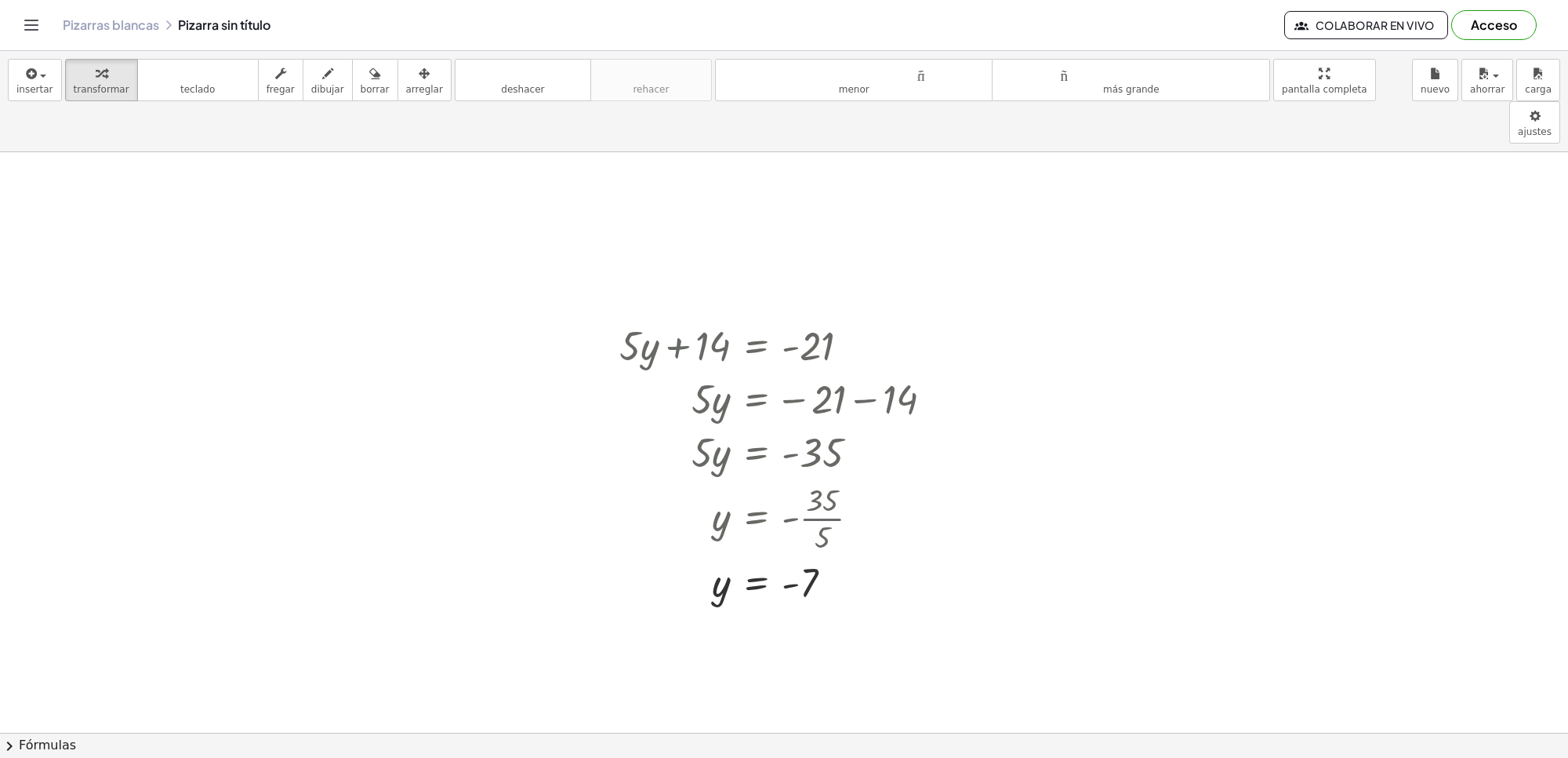
click at [1084, 260] on div at bounding box center [784, 165] width 1568 height 1868
click at [1046, 280] on div at bounding box center [784, 165] width 1568 height 1868
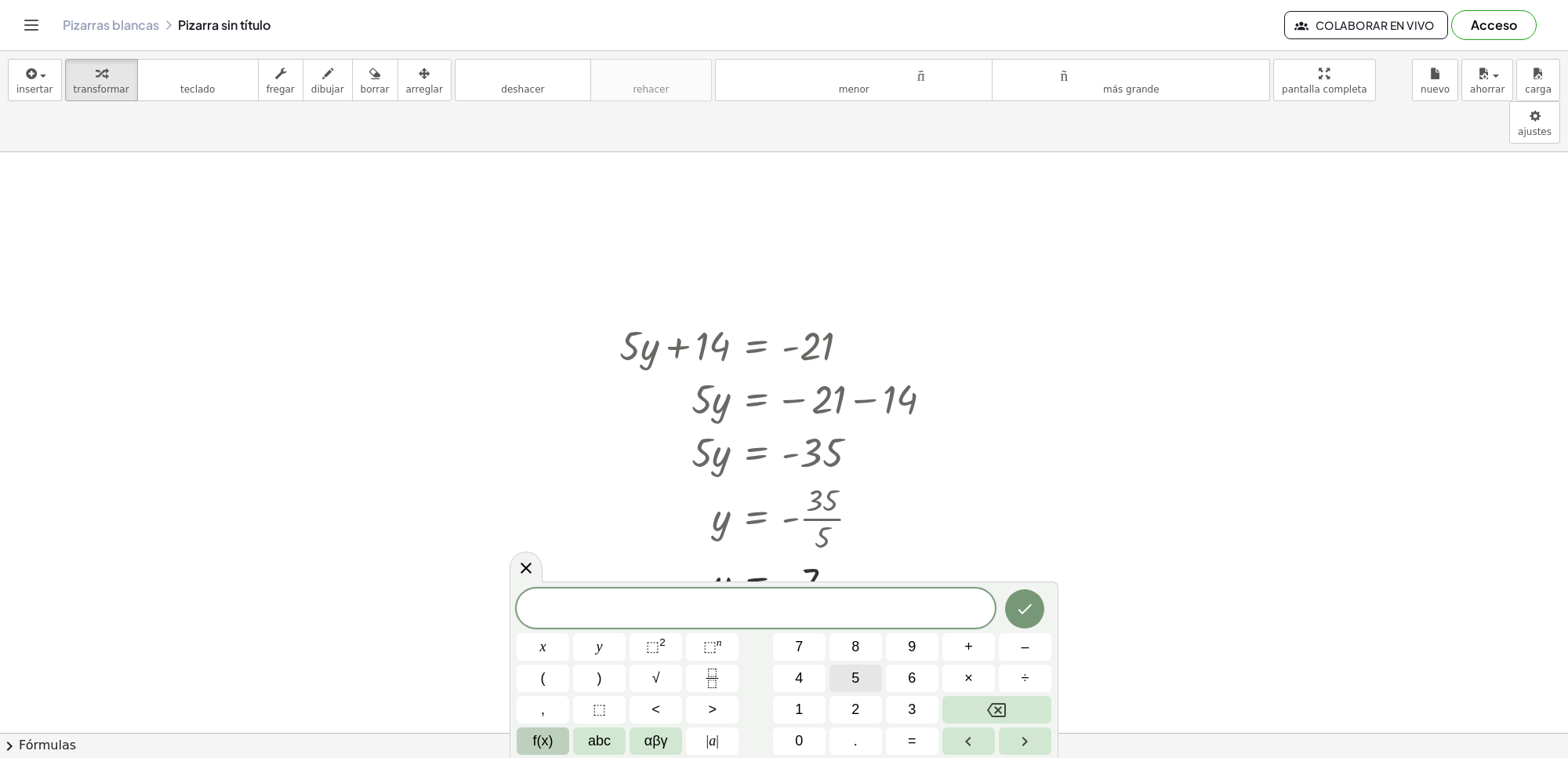
click at [851, 687] on span "5" at bounding box center [855, 678] width 8 height 21
click at [548, 638] on button "x" at bounding box center [543, 647] width 53 height 28
click at [1032, 641] on button "–" at bounding box center [1025, 647] width 53 height 28
click at [920, 633] on button "9" at bounding box center [912, 647] width 53 height 28
click at [911, 744] on span "=" at bounding box center [912, 741] width 9 height 21
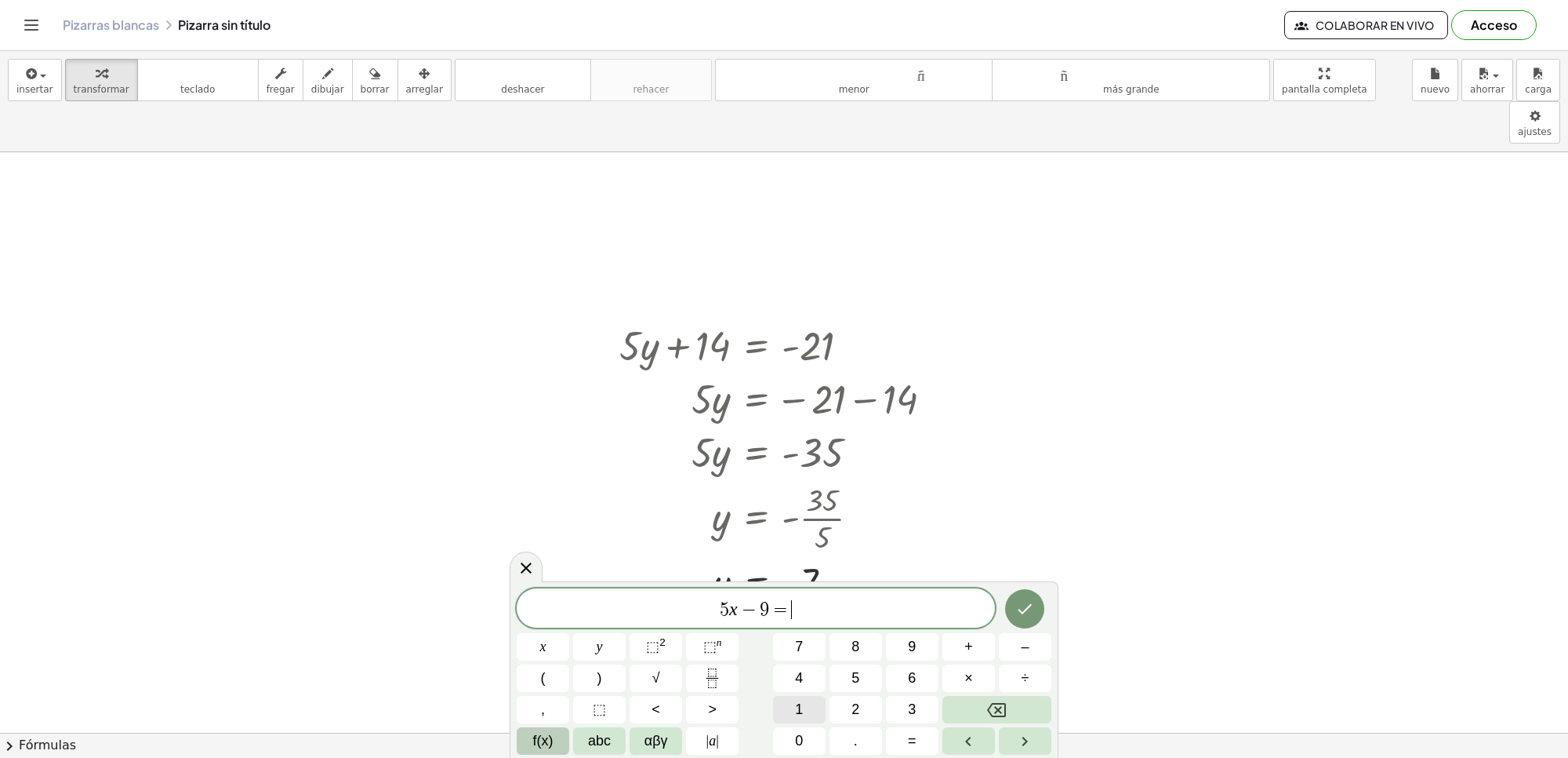
click at [798, 710] on span "1" at bounding box center [798, 709] width 8 height 21
click at [797, 710] on span "1" at bounding box center [798, 709] width 8 height 21
click at [1026, 600] on icon "Hecho" at bounding box center [1025, 609] width 19 height 19
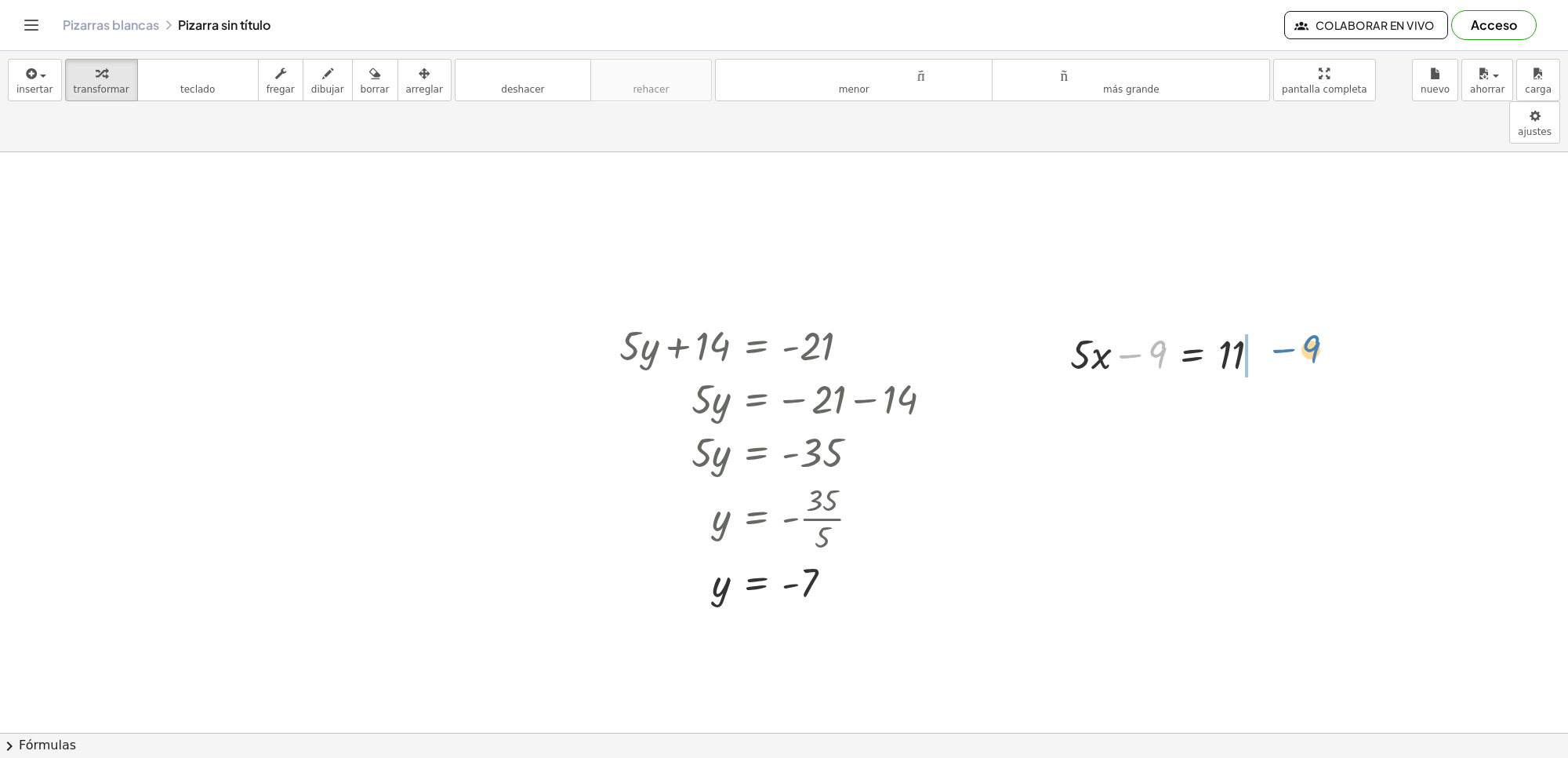
drag, startPoint x: 1145, startPoint y: 302, endPoint x: 1298, endPoint y: 296, distance: 153.1
click at [1298, 296] on div "+ · 7 · x − 9 − 9 + · 7 · x + · 7 · x − 9 = 12 · 7 · x = + 12 + 9 · 7 · x = 21 …" at bounding box center [784, 165] width 1568 height 1868
click at [1265, 379] on div at bounding box center [1198, 405] width 273 height 53
drag, startPoint x: 1138, startPoint y: 411, endPoint x: 1237, endPoint y: 452, distance: 107.2
click at [1240, 452] on div "+ · 7 · x − 9 − 9 + · 7 · x + · 7 · x − 9 = 12 · 7 · x = + 12 + 9 · 7 · x = 21 …" at bounding box center [784, 165] width 1568 height 1868
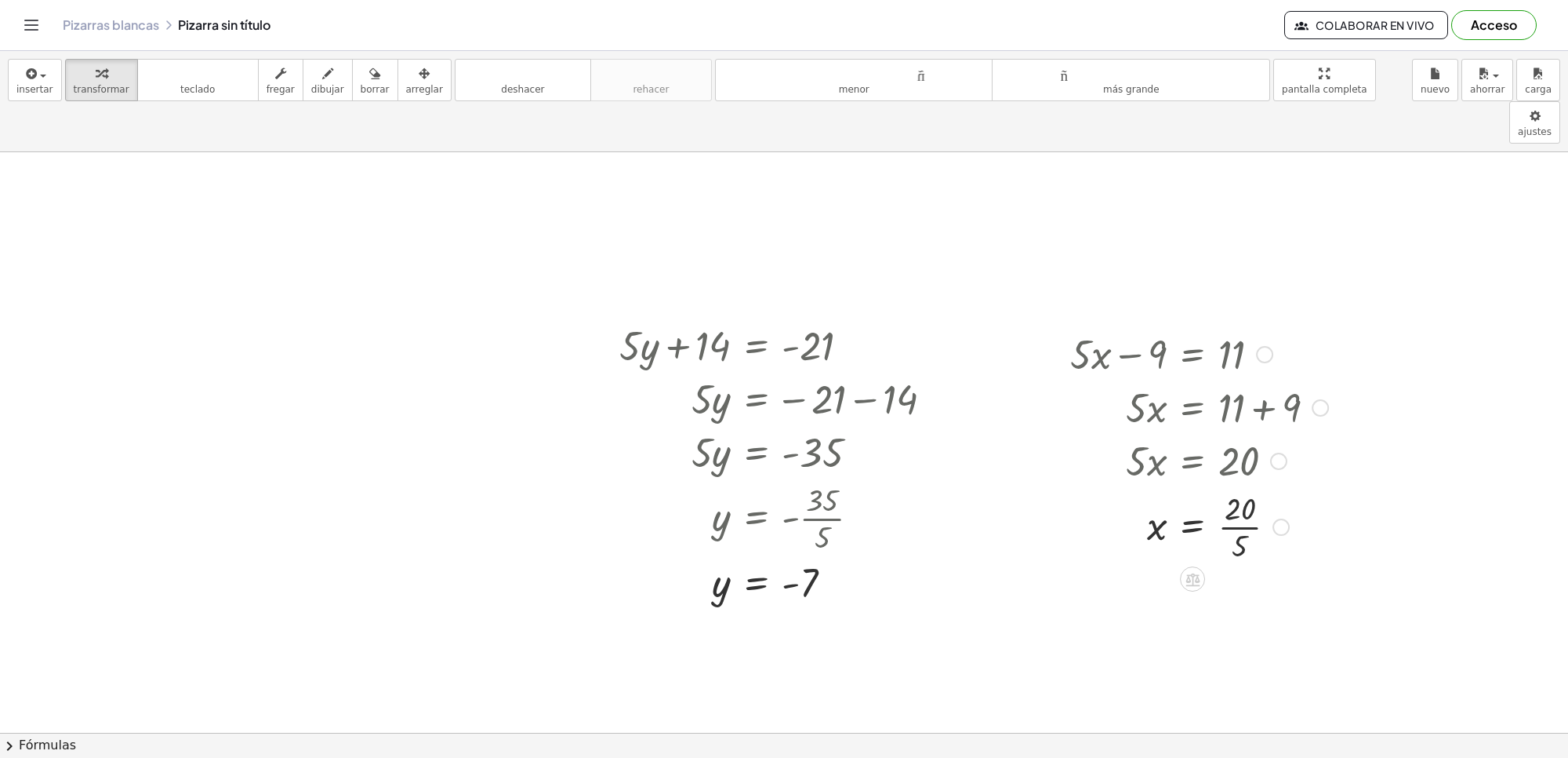
click at [1237, 486] on div at bounding box center [1198, 525] width 273 height 78
click at [367, 313] on div at bounding box center [784, 165] width 1568 height 1868
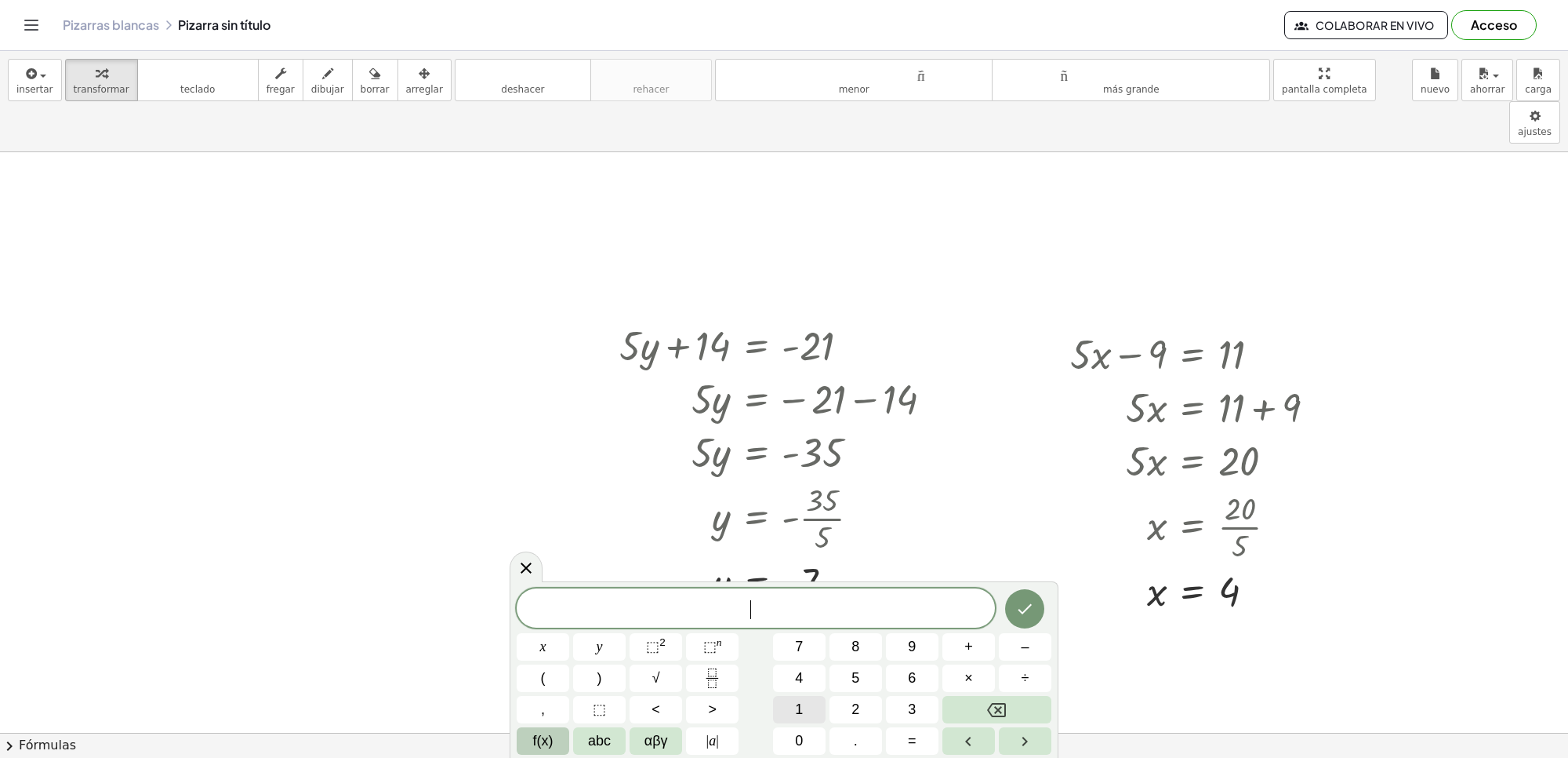
click at [791, 701] on button "1" at bounding box center [799, 710] width 53 height 28
click at [810, 668] on button "4" at bounding box center [799, 678] width 53 height 28
click at [597, 648] on span "y" at bounding box center [600, 647] width 6 height 21
click at [1014, 646] on div "1 4 y ​ x y ⬚ 2 ⬚ n 7 8 9 + – ( ) √ 4 5 6 × ÷ , ⬚ < > 1 2 3 f(x) abc αβγ | a | …" at bounding box center [784, 672] width 535 height 167
click at [1014, 649] on button "–" at bounding box center [1025, 647] width 53 height 28
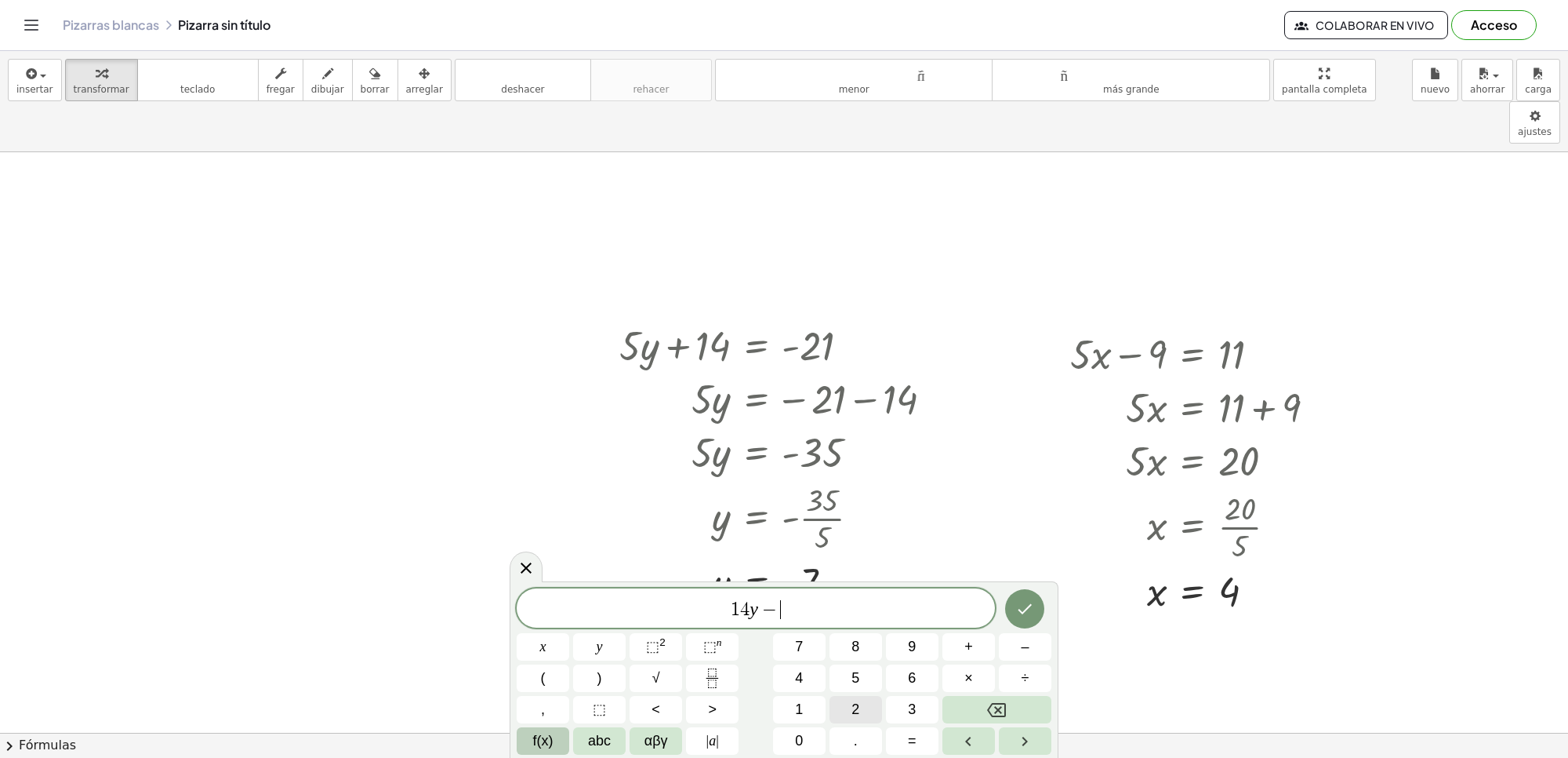
click at [859, 716] on span "2" at bounding box center [855, 709] width 8 height 21
click at [793, 732] on button "0" at bounding box center [799, 742] width 53 height 28
click at [911, 745] on span "=" at bounding box center [912, 741] width 9 height 21
click at [868, 713] on button "2" at bounding box center [856, 710] width 53 height 28
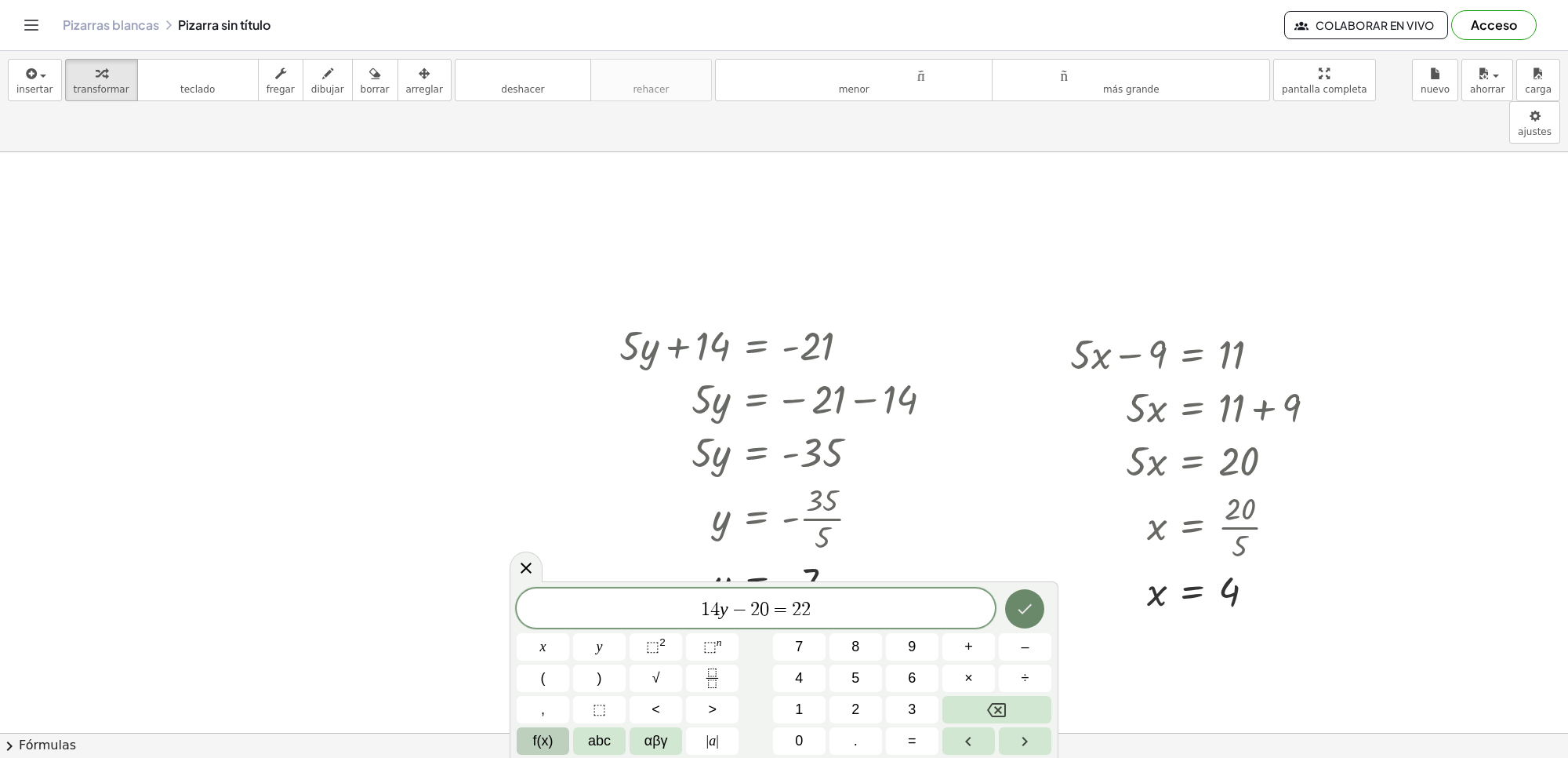
click at [1020, 609] on icon "Hecho" at bounding box center [1025, 609] width 19 height 19
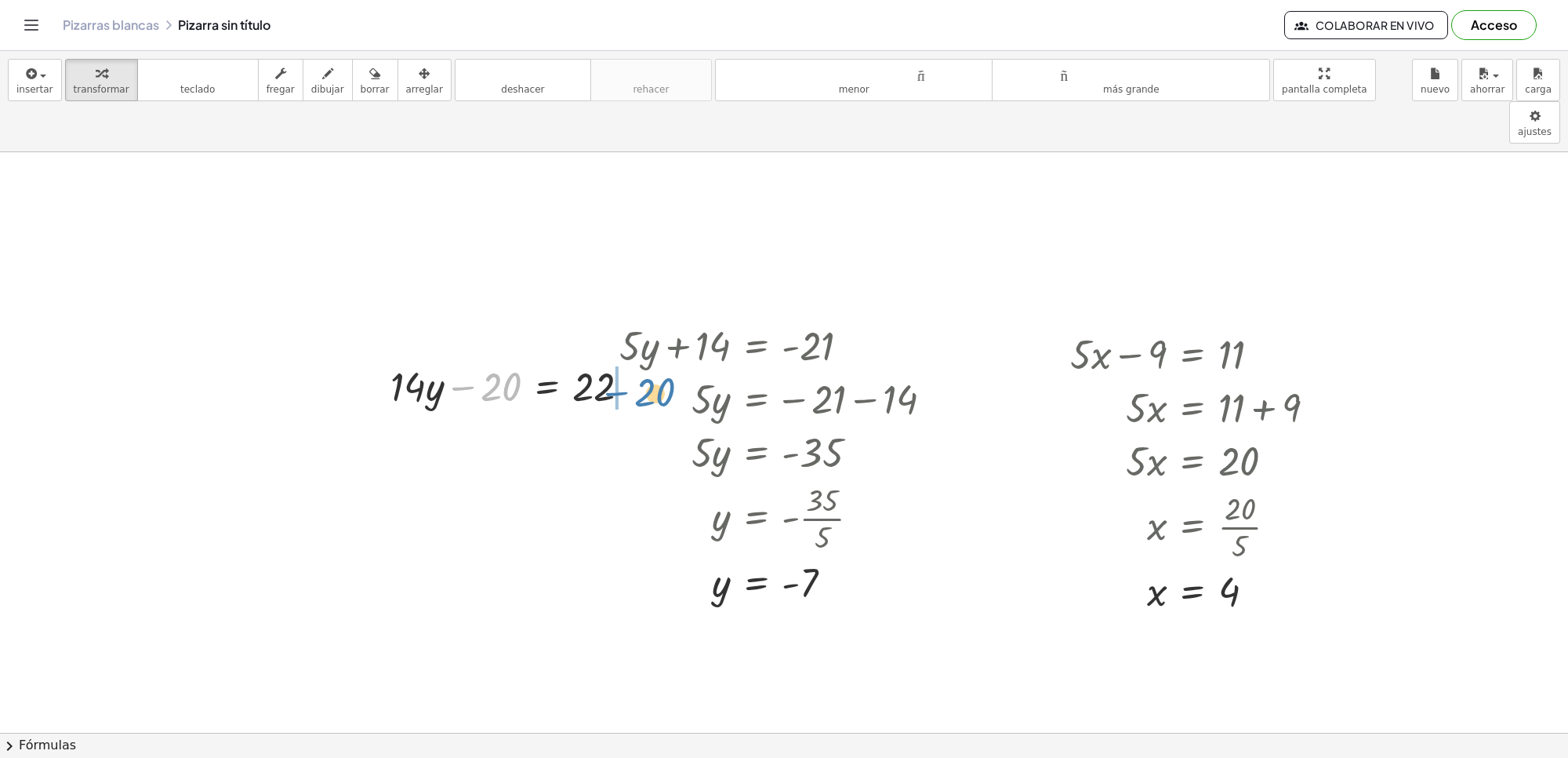
drag, startPoint x: 487, startPoint y: 349, endPoint x: 643, endPoint y: 347, distance: 156.0
click at [643, 359] on div at bounding box center [516, 385] width 268 height 53
click at [632, 359] on div at bounding box center [594, 385] width 268 height 53
click at [633, 359] on div at bounding box center [594, 385] width 268 height 53
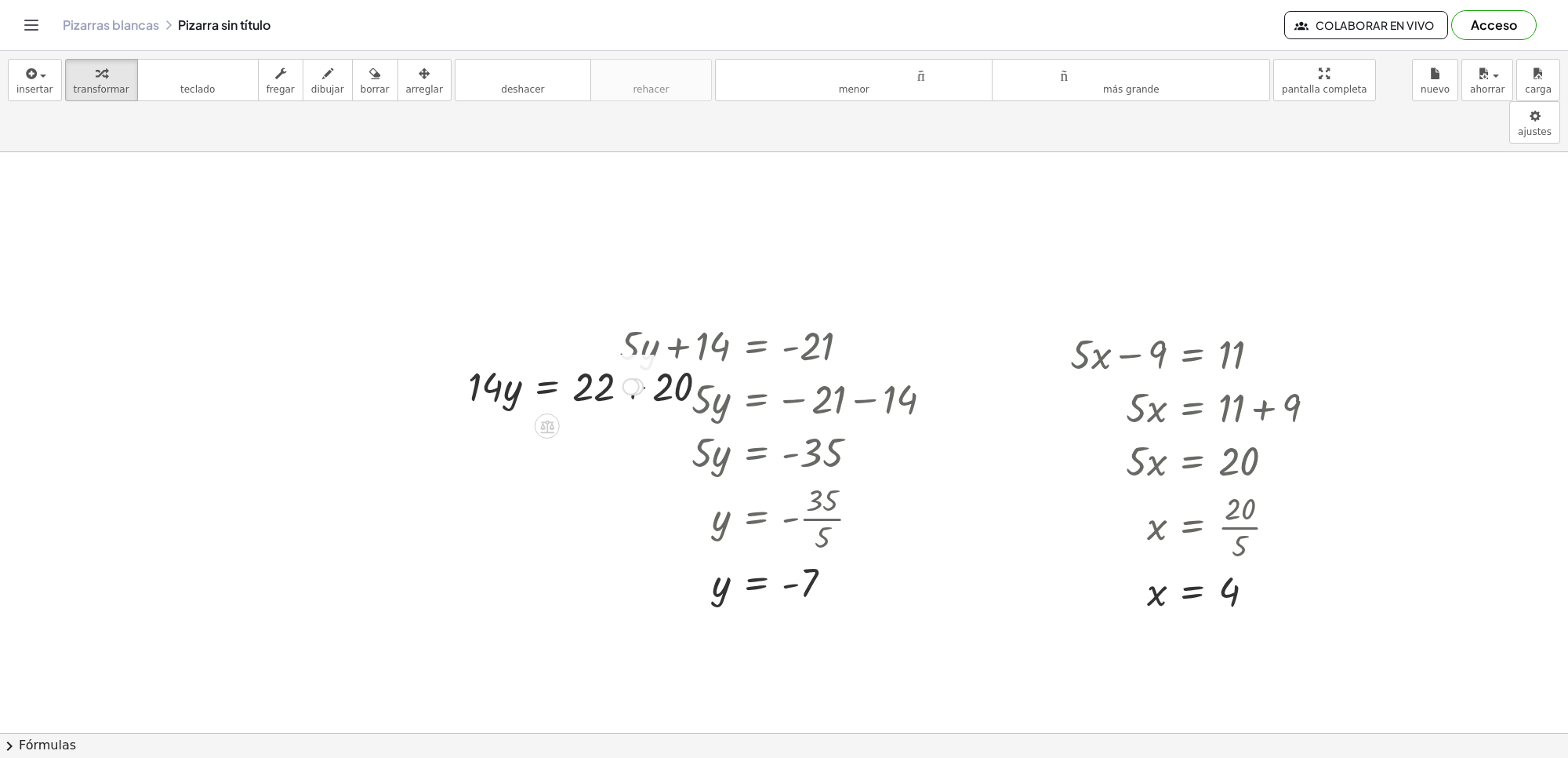
click at [633, 359] on div at bounding box center [555, 385] width 191 height 53
drag, startPoint x: 488, startPoint y: 346, endPoint x: 599, endPoint y: 383, distance: 117.0
click at [578, 349] on div at bounding box center [574, 386] width 158 height 78
click at [193, 300] on div at bounding box center [784, 165] width 1568 height 1868
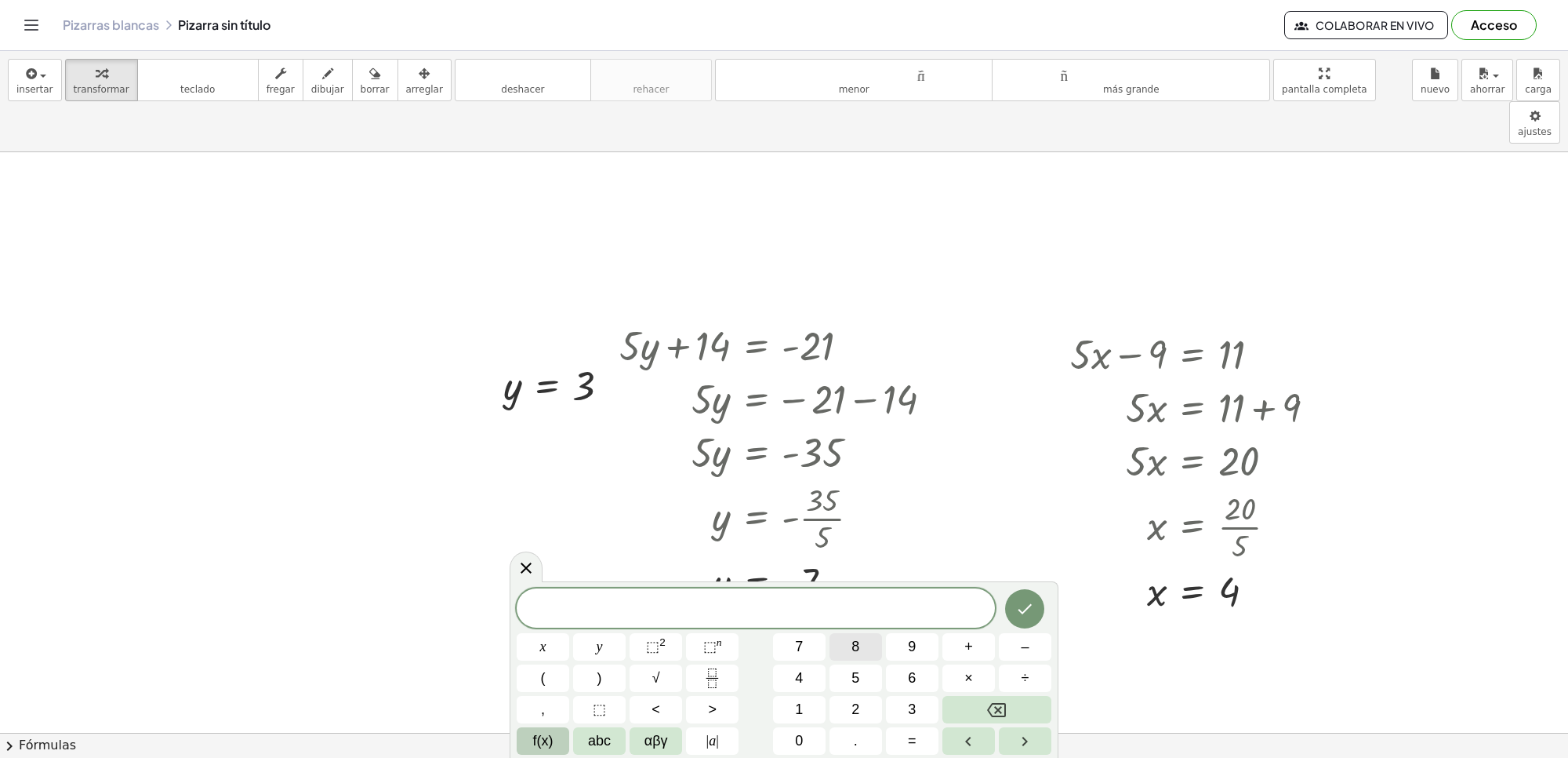
click at [851, 651] on span "8" at bounding box center [855, 647] width 8 height 21
click at [540, 636] on button "x" at bounding box center [543, 647] width 53 height 28
click at [974, 653] on button "+" at bounding box center [968, 647] width 53 height 28
click at [859, 710] on button "2" at bounding box center [856, 710] width 53 height 28
click at [781, 691] on button "4" at bounding box center [799, 678] width 53 height 28
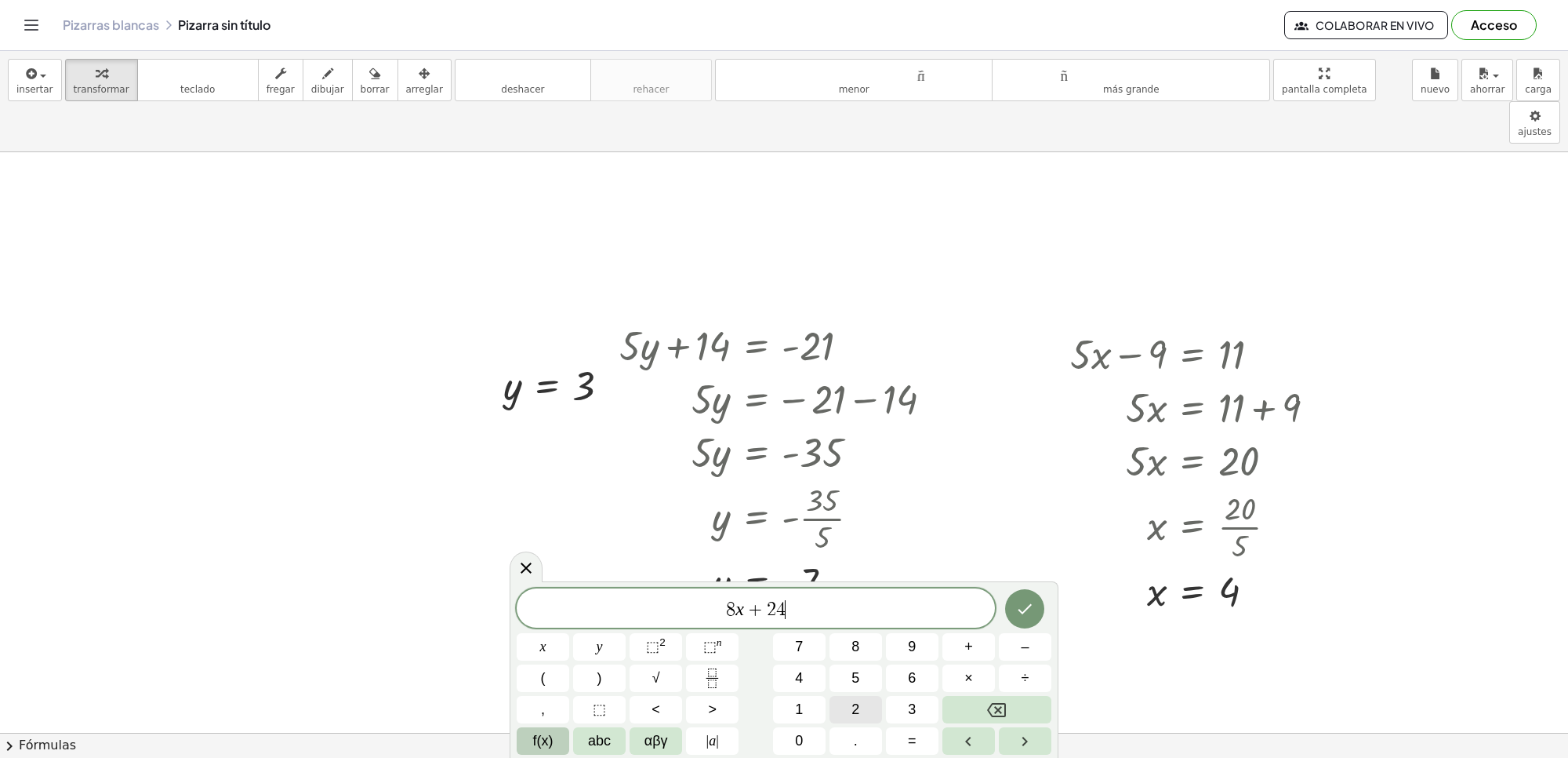
click at [857, 713] on span "2" at bounding box center [855, 709] width 8 height 21
click at [1004, 701] on icon "Backspace" at bounding box center [997, 710] width 19 height 19
click at [802, 699] on span "1" at bounding box center [798, 709] width 8 height 21
click at [900, 745] on button "=" at bounding box center [912, 742] width 53 height 28
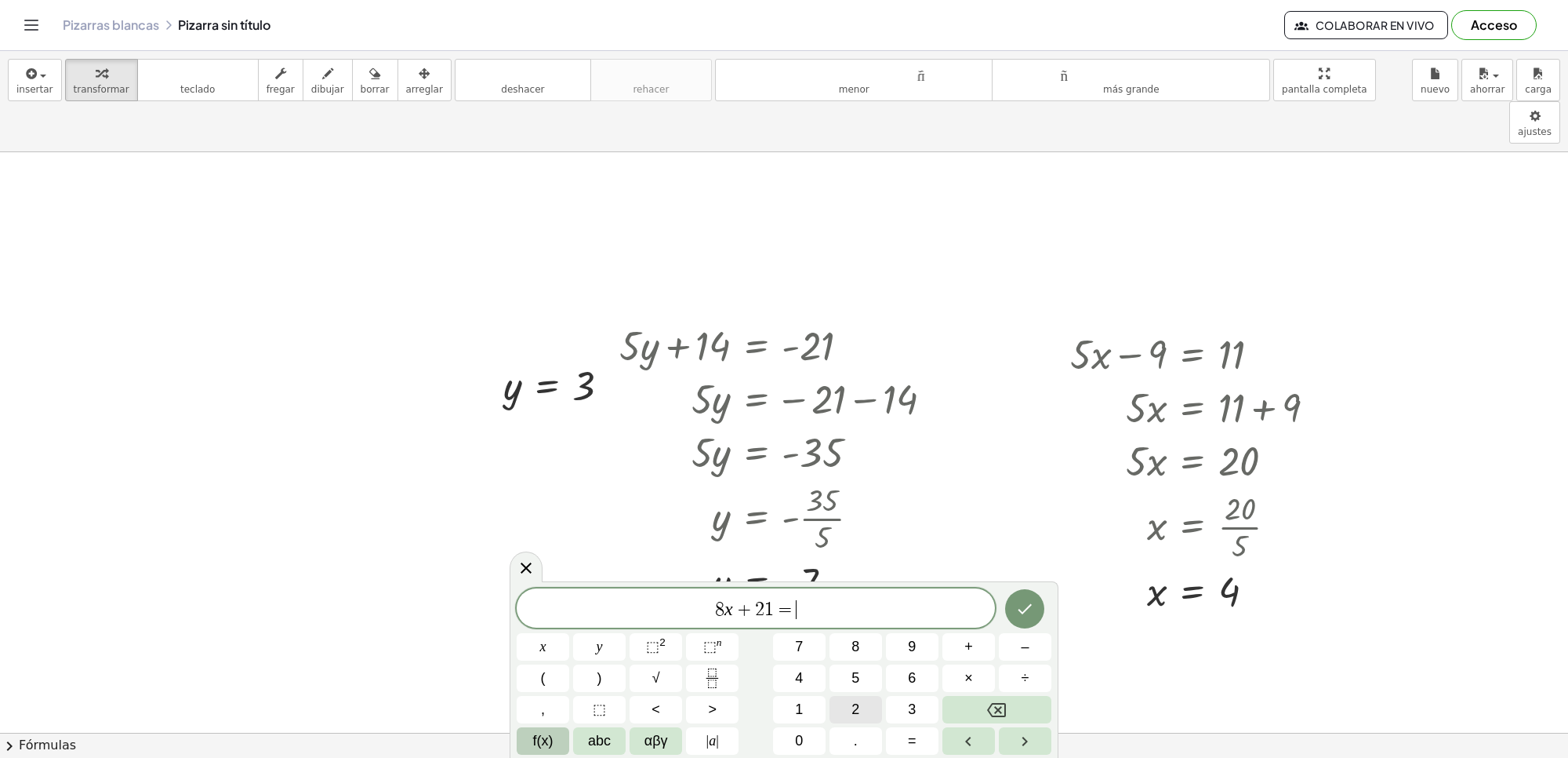
click at [856, 709] on span "2" at bounding box center [855, 709] width 8 height 21
click at [856, 687] on span "5" at bounding box center [855, 678] width 8 height 21
click at [1020, 618] on button "Hecho" at bounding box center [1025, 609] width 39 height 39
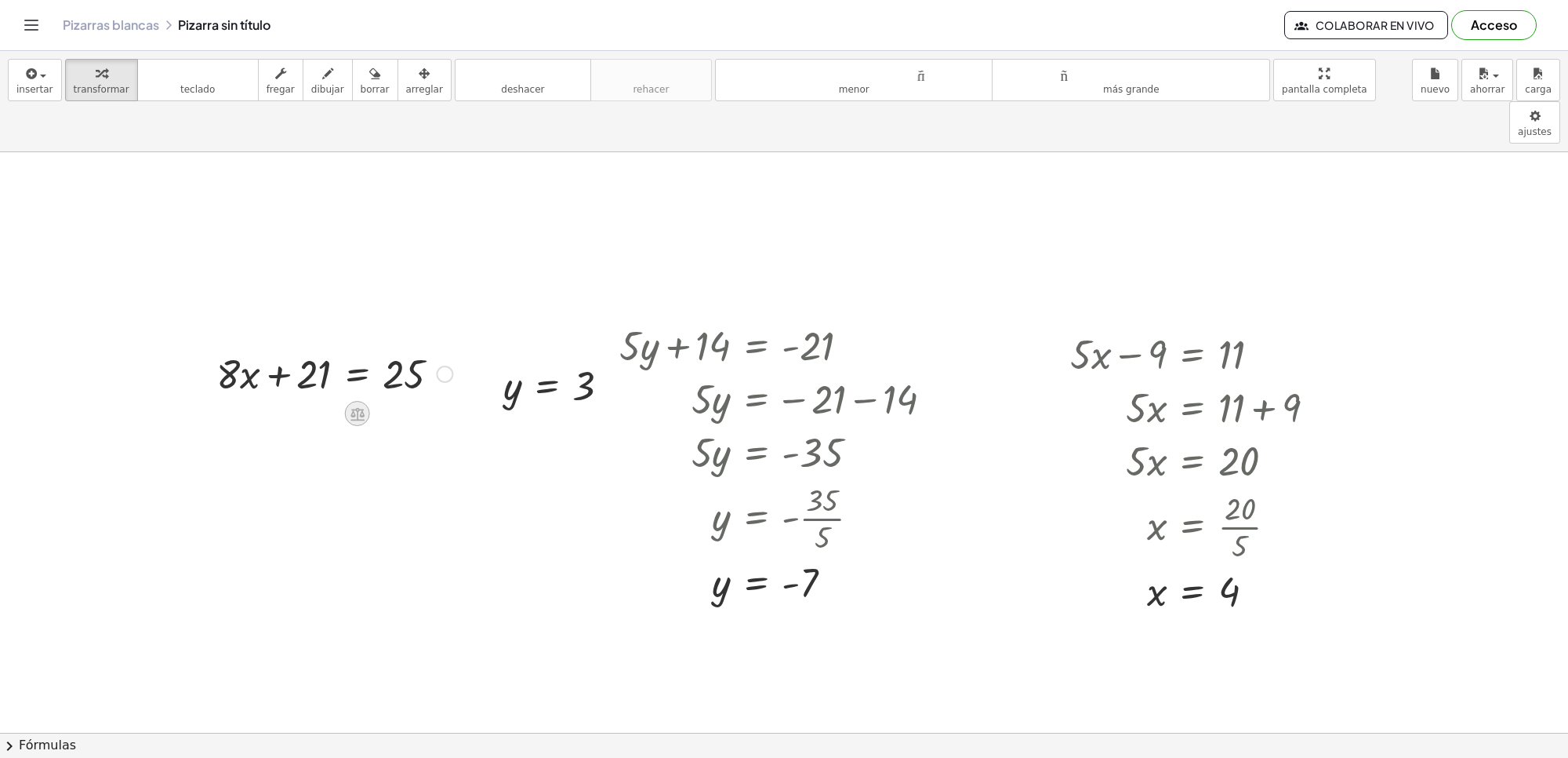
click at [355, 405] on icon at bounding box center [357, 413] width 16 height 16
click at [421, 346] on div at bounding box center [334, 372] width 252 height 53
click at [397, 346] on div at bounding box center [334, 372] width 252 height 53
drag, startPoint x: 364, startPoint y: 335, endPoint x: 354, endPoint y: 335, distance: 10.0
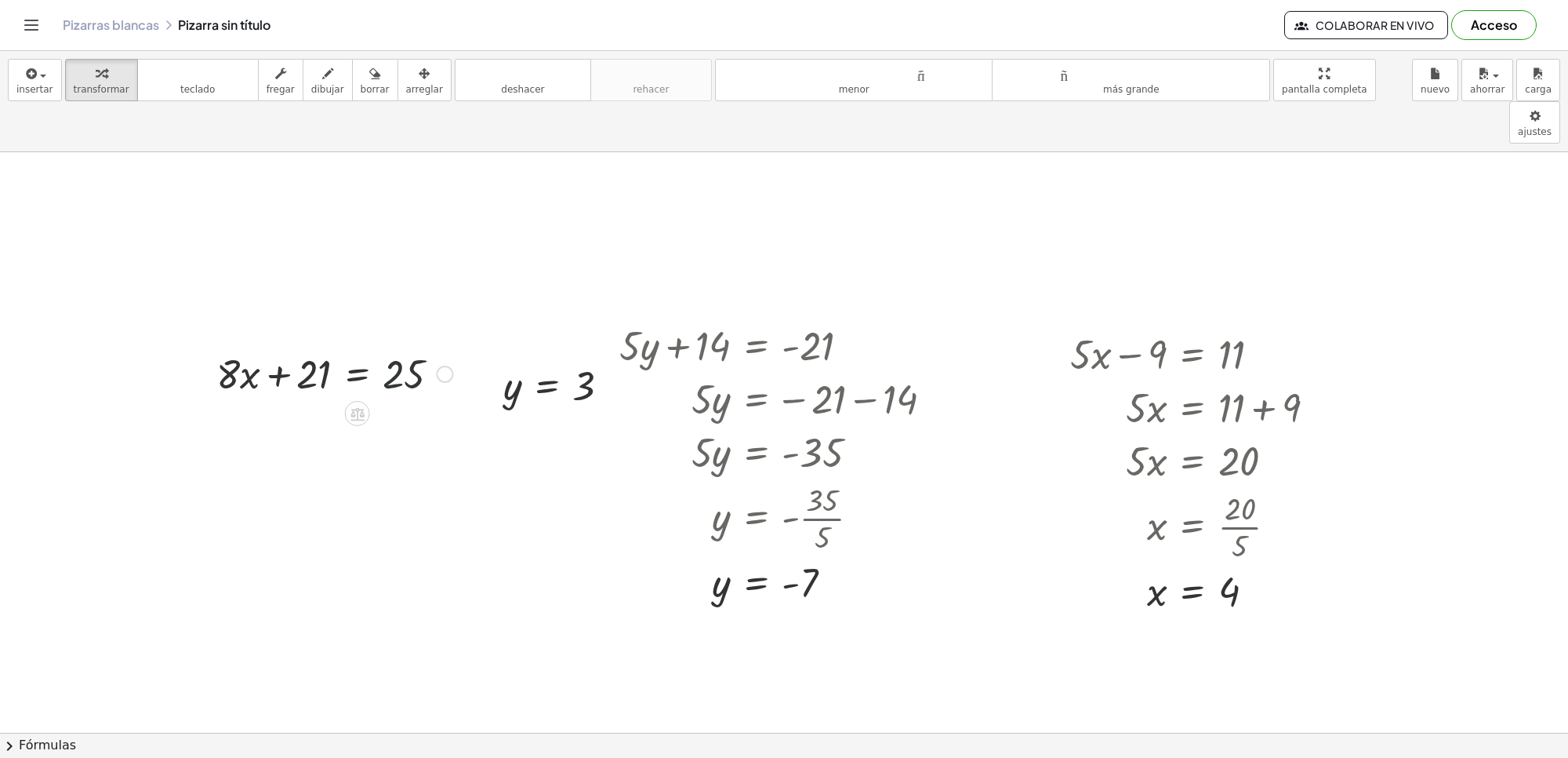
click at [362, 346] on div at bounding box center [334, 372] width 252 height 53
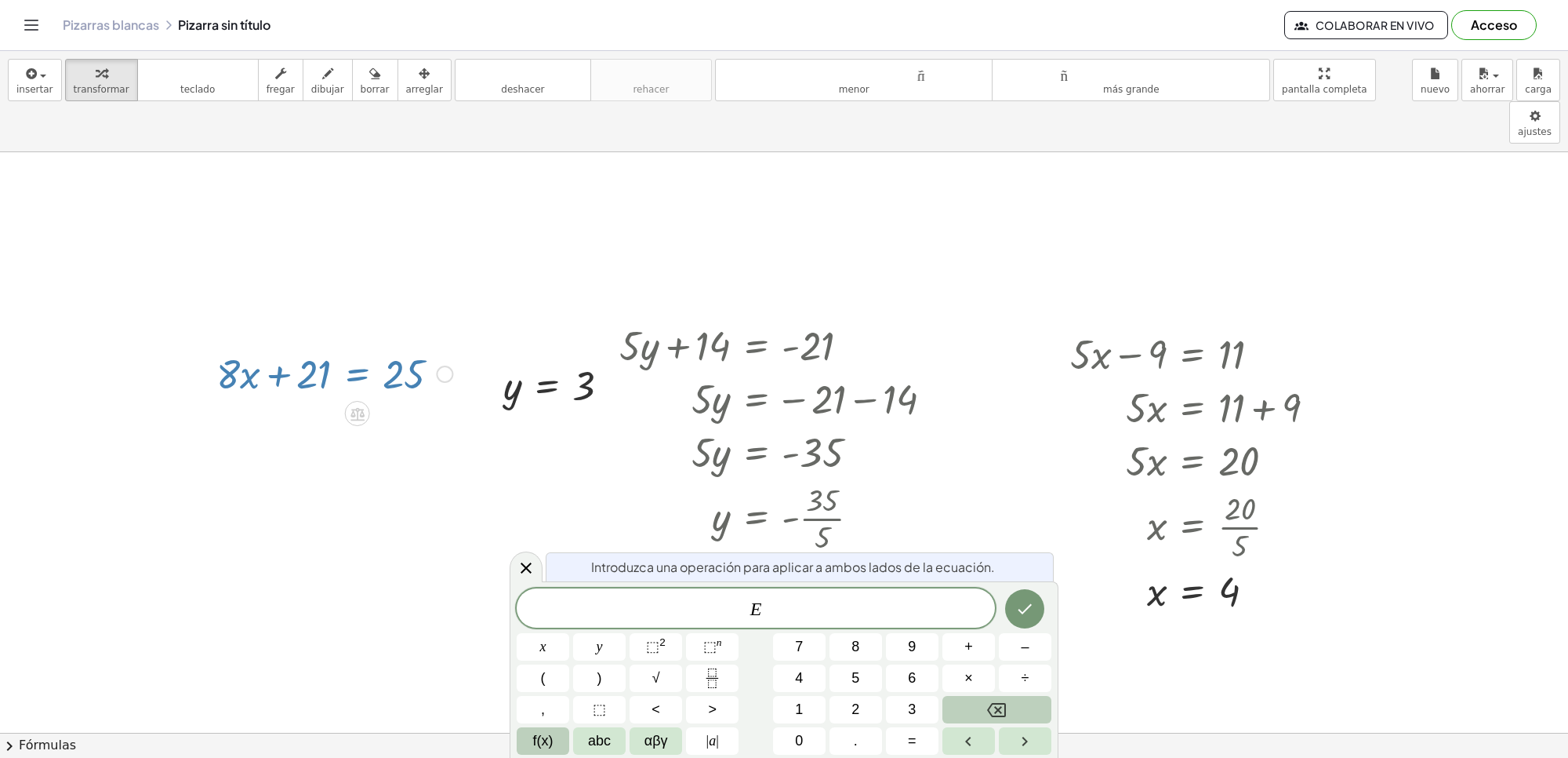
click at [986, 715] on button "Backspace" at bounding box center [997, 710] width 109 height 28
click at [351, 407] on icon at bounding box center [358, 413] width 14 height 13
click at [333, 397] on div "+ − × ÷" at bounding box center [364, 411] width 138 height 29
click at [350, 405] on icon at bounding box center [357, 413] width 16 height 16
click at [512, 571] on div at bounding box center [526, 565] width 33 height 30
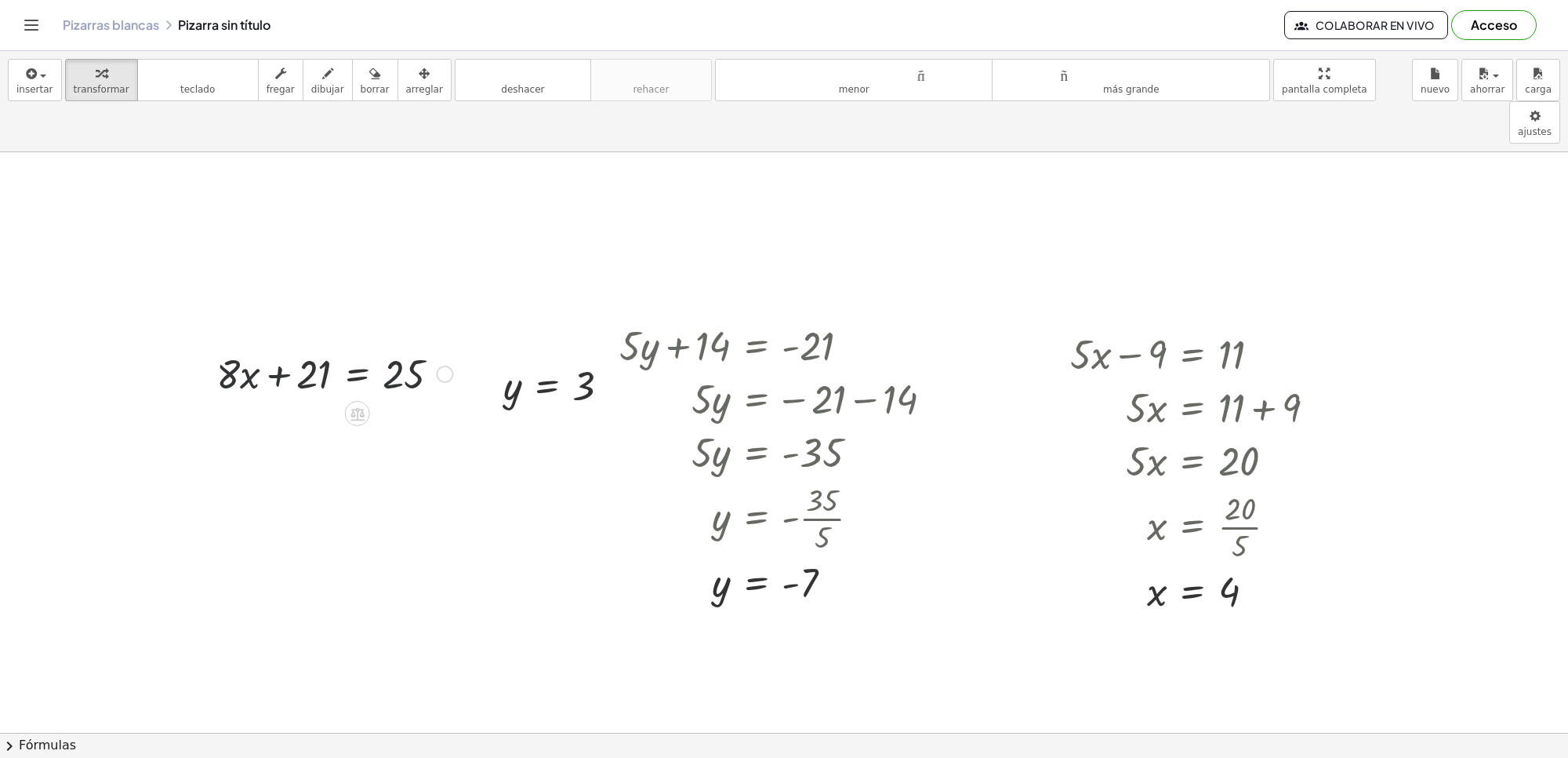
drag, startPoint x: 370, startPoint y: 304, endPoint x: 371, endPoint y: 338, distance: 34.0
click at [371, 346] on div at bounding box center [334, 372] width 252 height 53
click at [222, 477] on div at bounding box center [784, 165] width 1568 height 1868
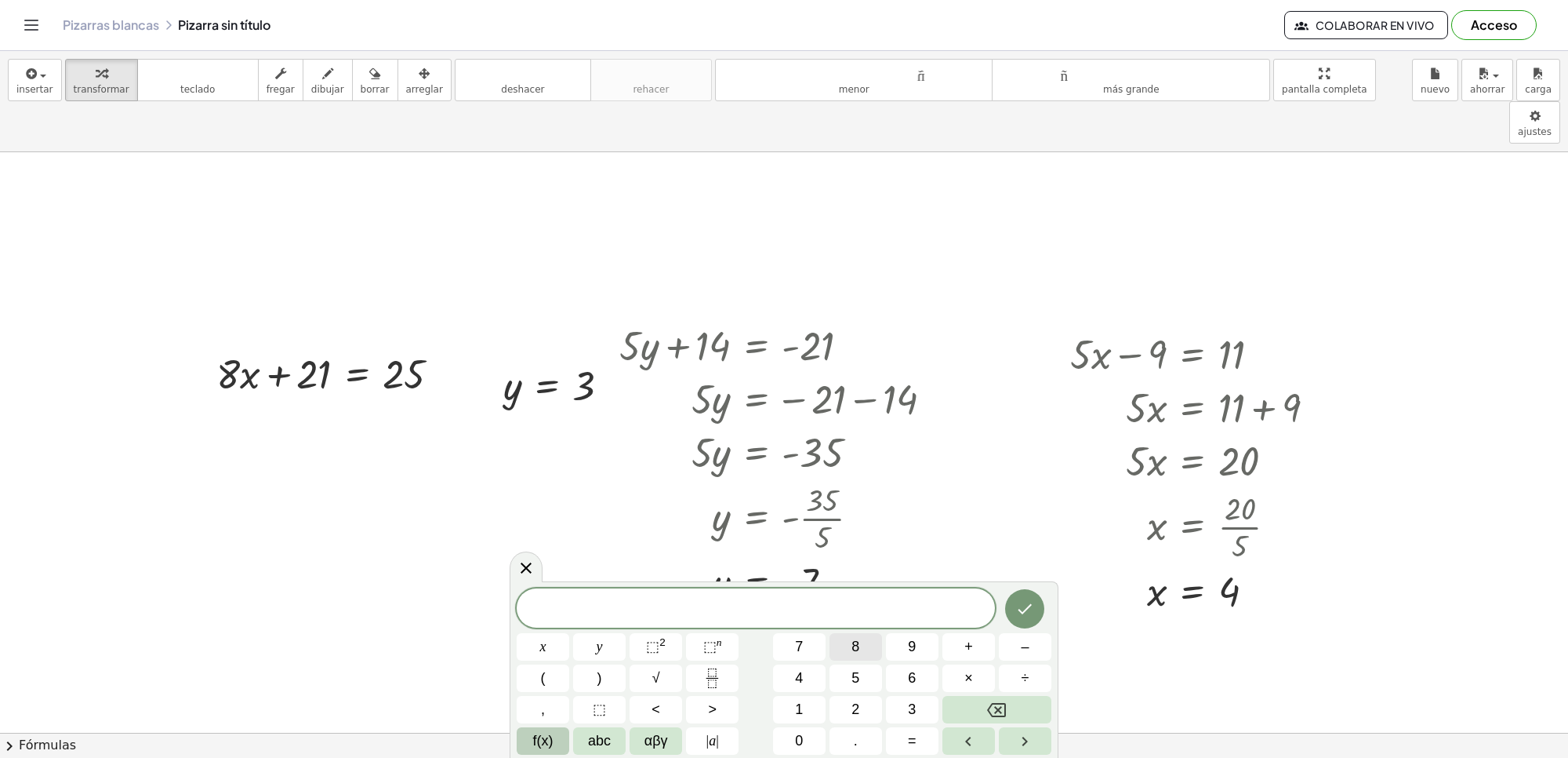
click at [857, 646] on span "8" at bounding box center [855, 647] width 8 height 21
click at [538, 640] on button "x" at bounding box center [543, 647] width 53 height 28
click at [948, 648] on button "+" at bounding box center [968, 647] width 53 height 28
click at [867, 711] on button "2" at bounding box center [856, 710] width 53 height 28
click at [784, 711] on button "1" at bounding box center [799, 710] width 53 height 28
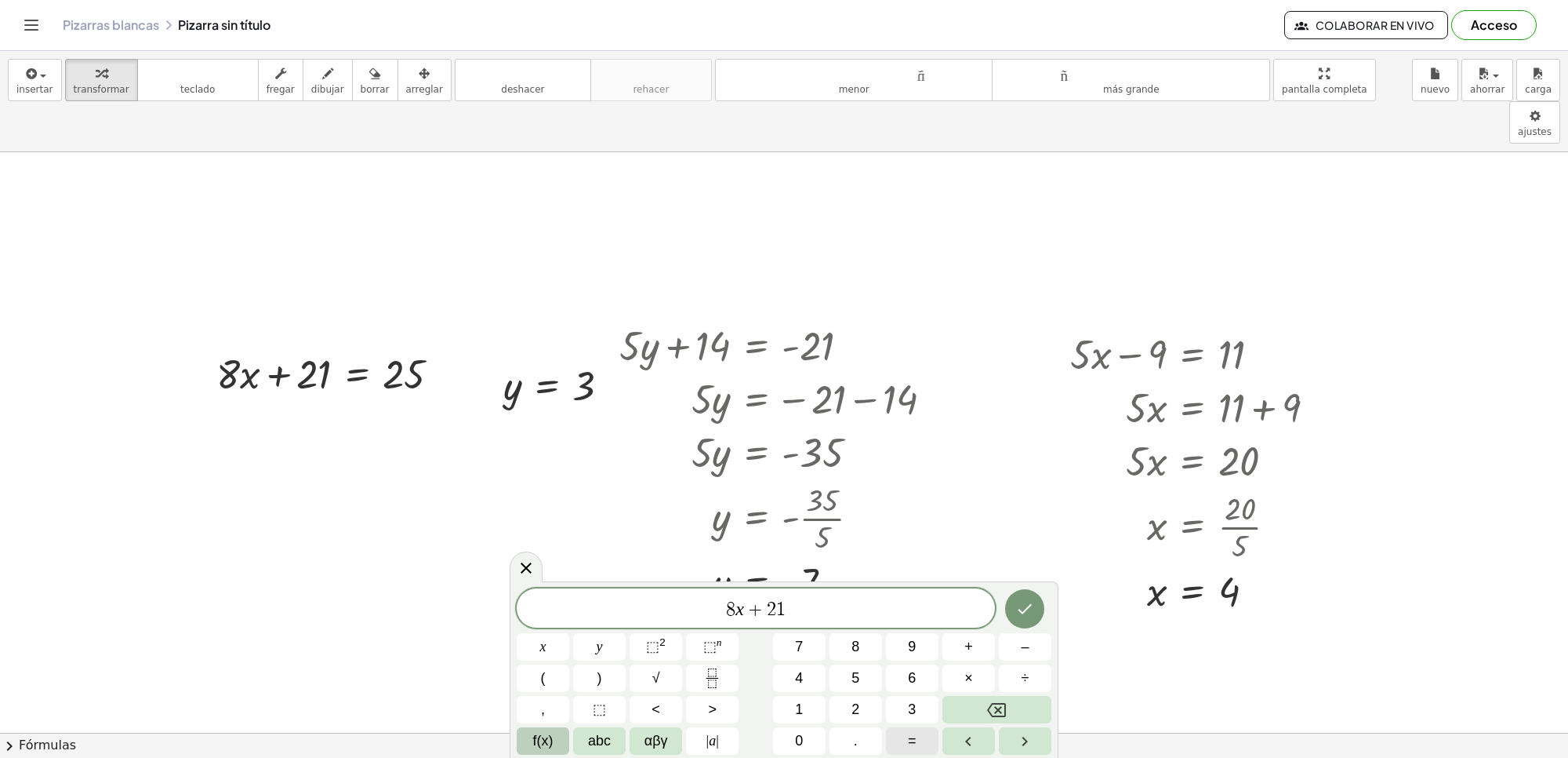
click at [915, 745] on span "=" at bounding box center [912, 741] width 9 height 21
click at [857, 672] on span "5" at bounding box center [855, 678] width 8 height 21
click at [1018, 606] on icon "Hecho" at bounding box center [1025, 609] width 19 height 19
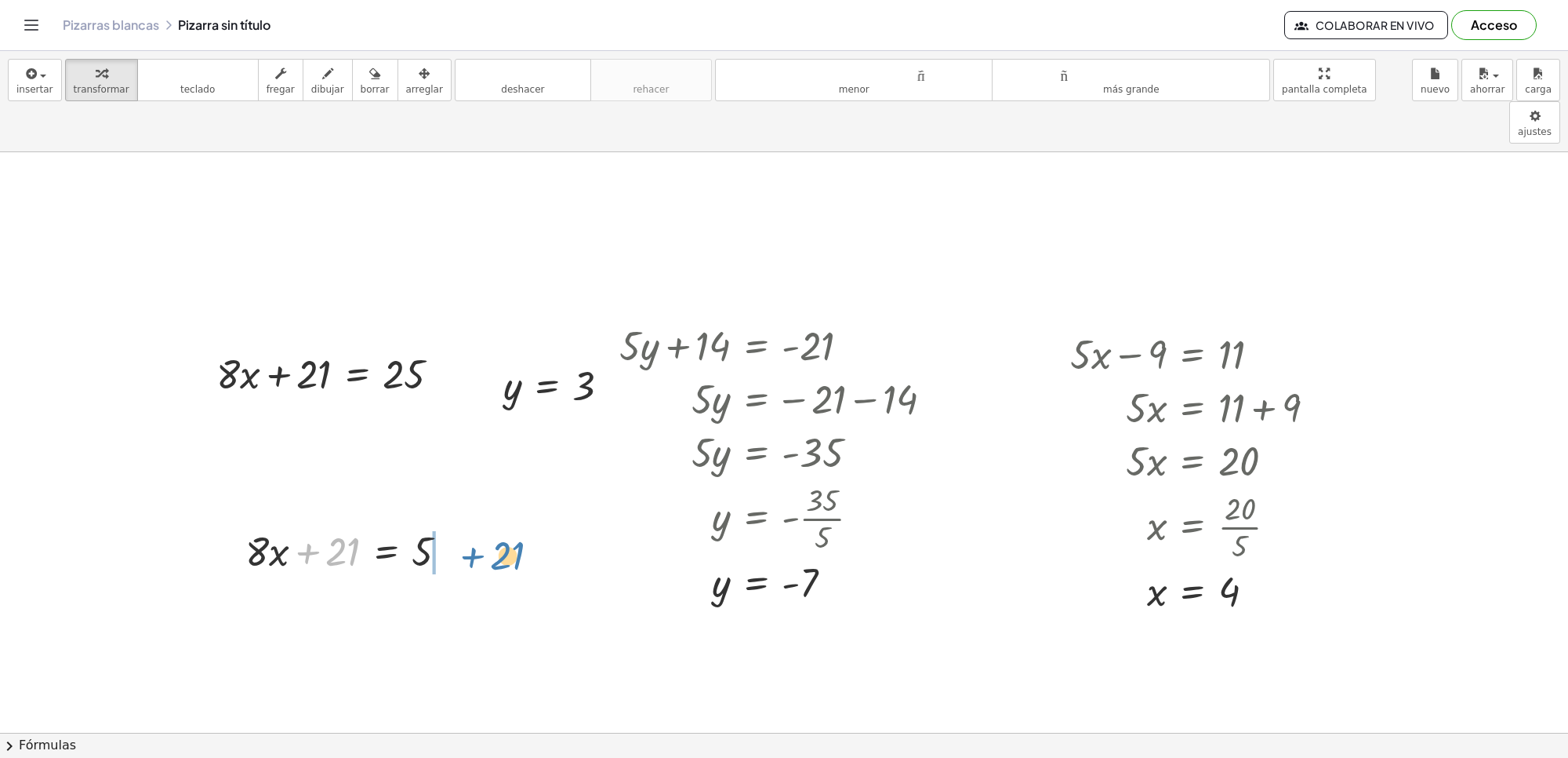
drag, startPoint x: 338, startPoint y: 504, endPoint x: 483, endPoint y: 498, distance: 145.1
click at [500, 502] on div "+ · 7 · x − 9 − 9 + · 7 · x + · 7 · x − 9 = 12 · 7 · x = + 12 + 9 · 7 · x = 21 …" at bounding box center [784, 165] width 1568 height 1868
click at [452, 577] on div at bounding box center [389, 603] width 302 height 53
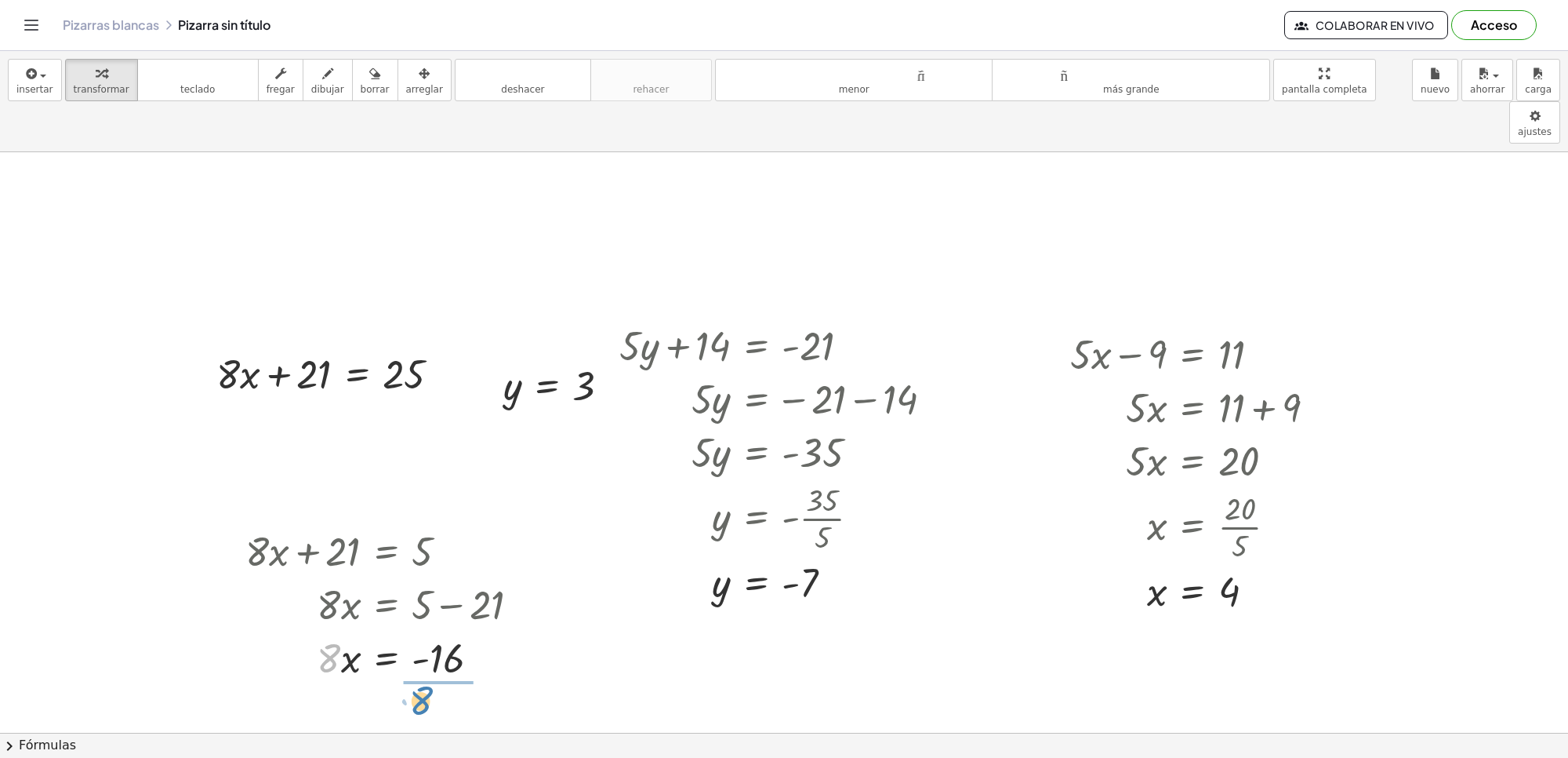
drag, startPoint x: 335, startPoint y: 609, endPoint x: 441, endPoint y: 654, distance: 115.2
click at [440, 657] on div "+ · 7 · x − 9 − 9 + · 7 · x + · 7 · x − 9 = 12 · 7 · x = + 12 + 9 · 7 · x = 21 …" at bounding box center [784, 165] width 1568 height 1868
click at [437, 683] on div at bounding box center [389, 722] width 302 height 78
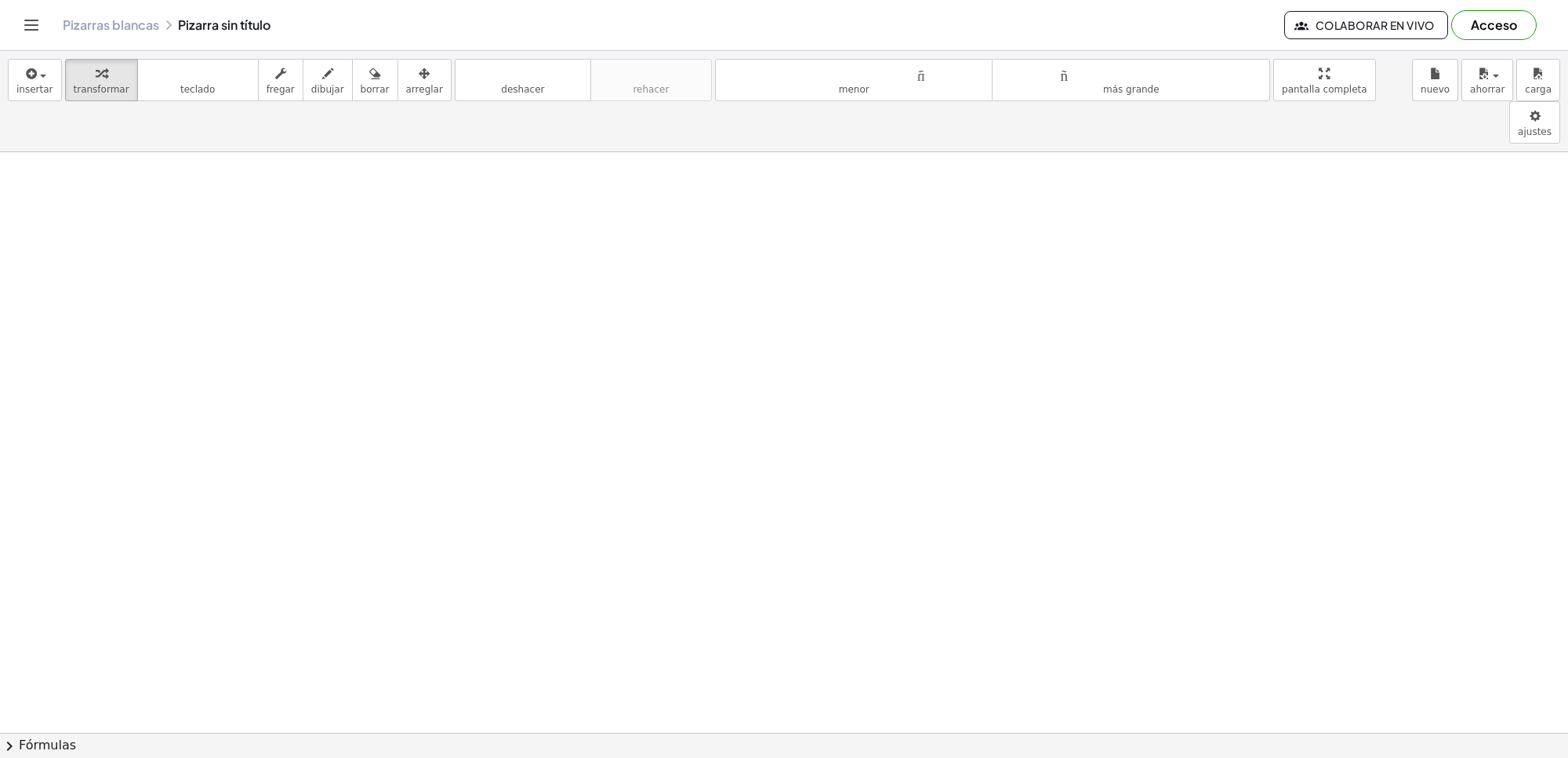
scroll to position [1638, 0]
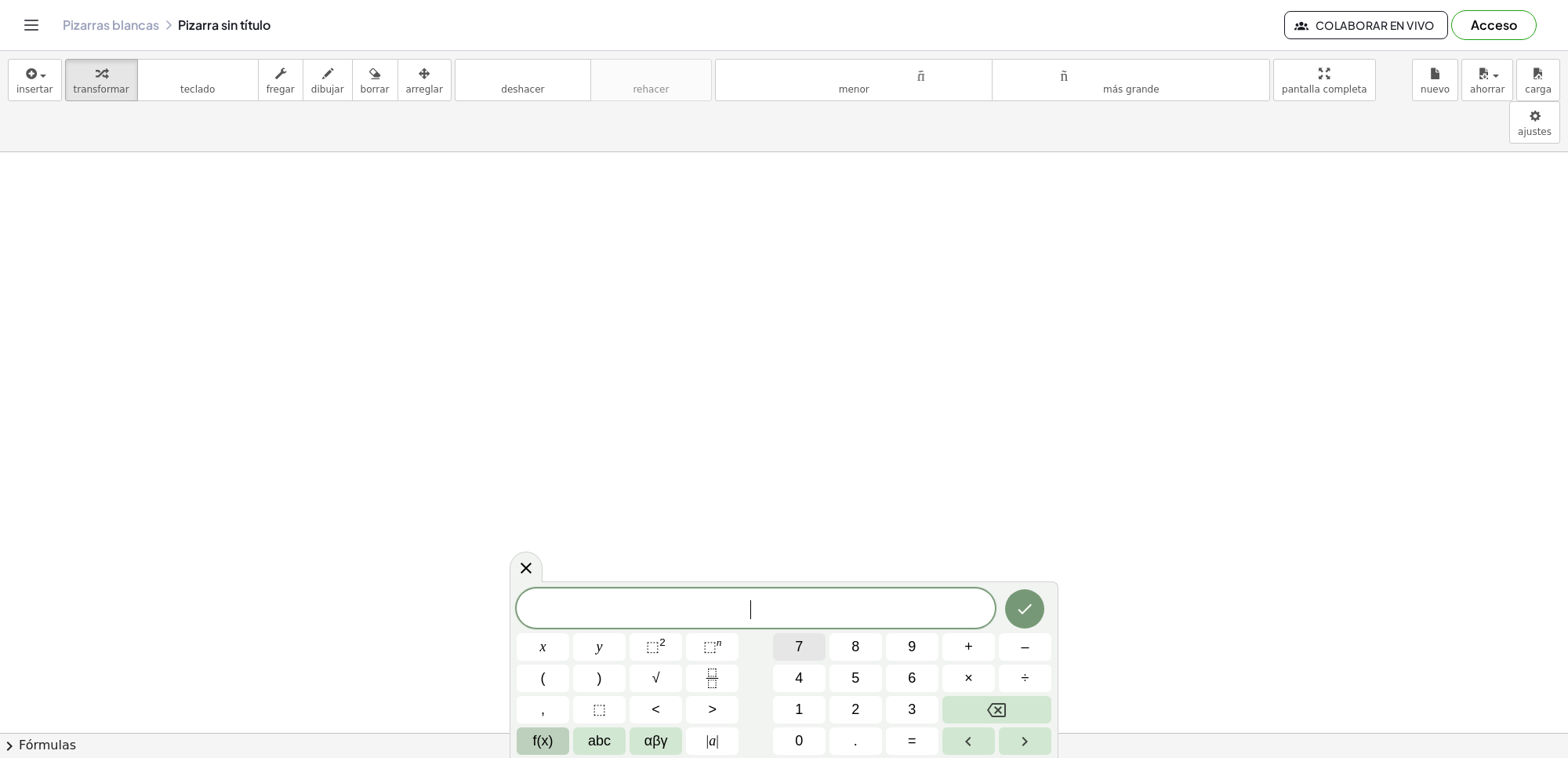
click at [791, 648] on button "7" at bounding box center [799, 647] width 53 height 28
click at [531, 641] on button "x" at bounding box center [543, 647] width 53 height 28
click at [957, 636] on button "+" at bounding box center [968, 647] width 53 height 28
click at [844, 709] on button "2" at bounding box center [856, 710] width 53 height 28
click at [793, 698] on button "1" at bounding box center [799, 710] width 53 height 28
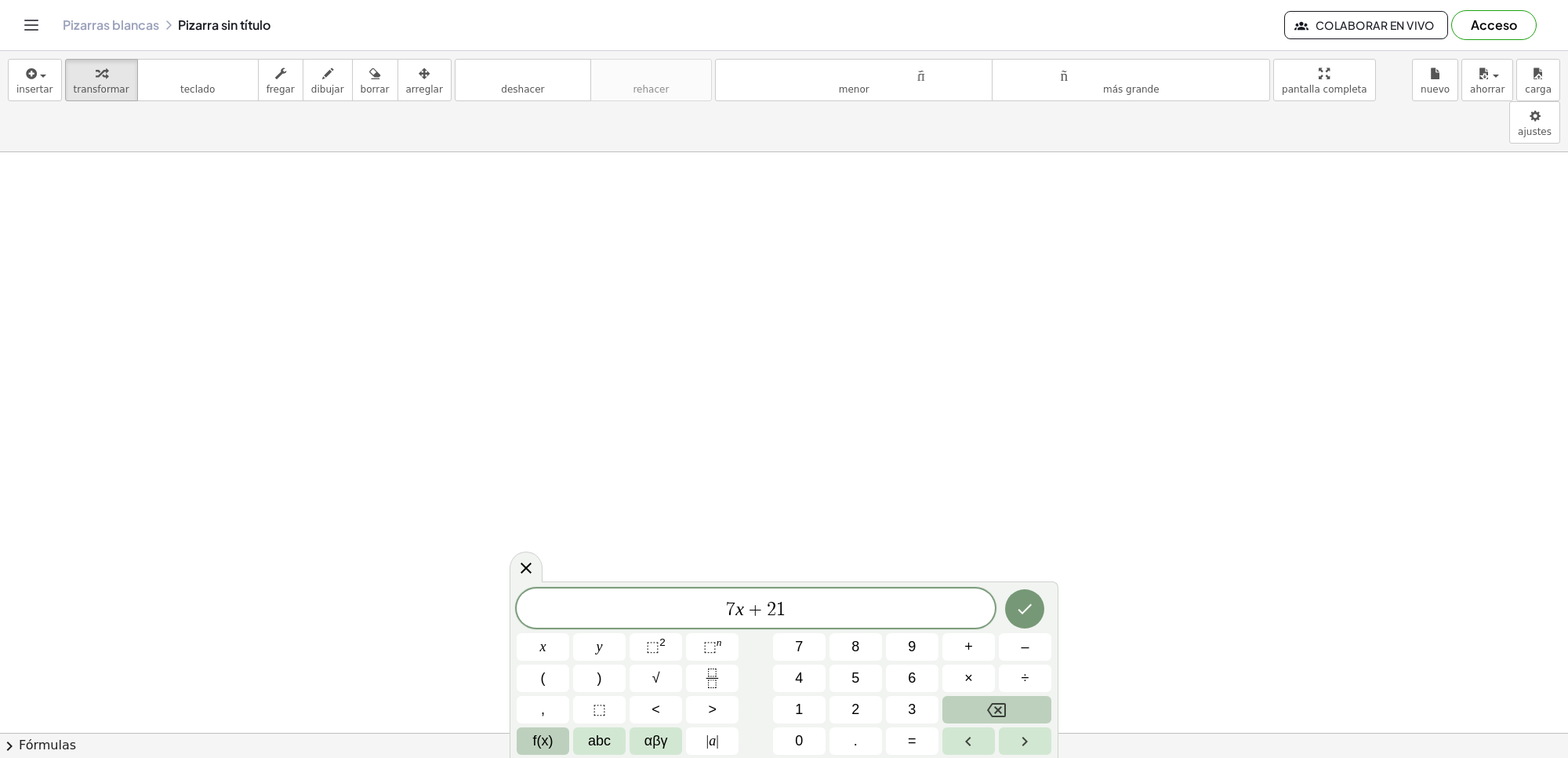
click at [1014, 704] on button "Backspace" at bounding box center [997, 710] width 109 height 28
click at [1010, 702] on button "Backspace" at bounding box center [997, 710] width 109 height 28
click at [592, 653] on button "y" at bounding box center [600, 647] width 53 height 28
click at [903, 739] on button "=" at bounding box center [912, 742] width 53 height 28
click at [896, 646] on button "9" at bounding box center [912, 647] width 53 height 28
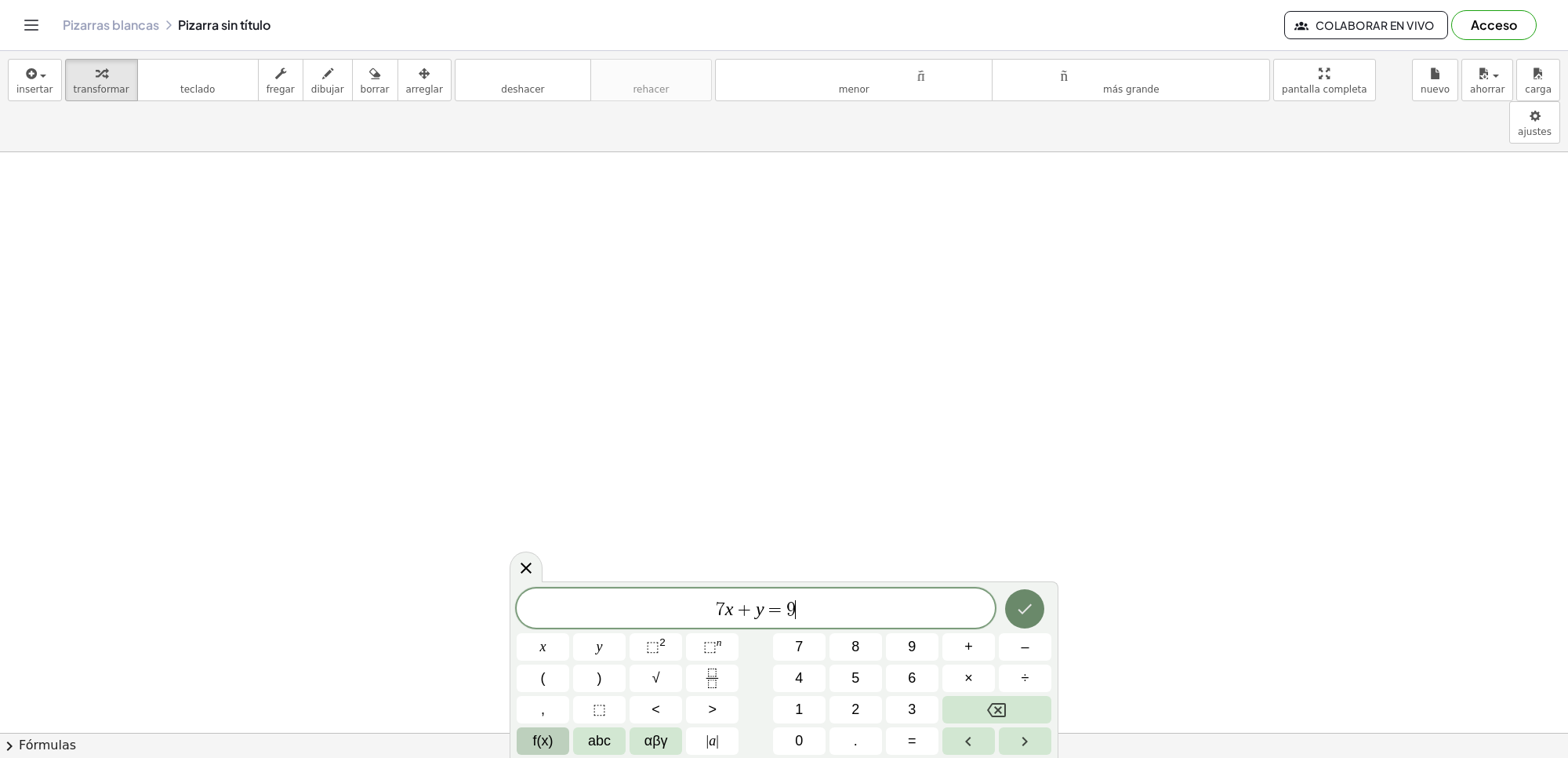
click at [1025, 615] on icon "Hecho" at bounding box center [1025, 609] width 19 height 19
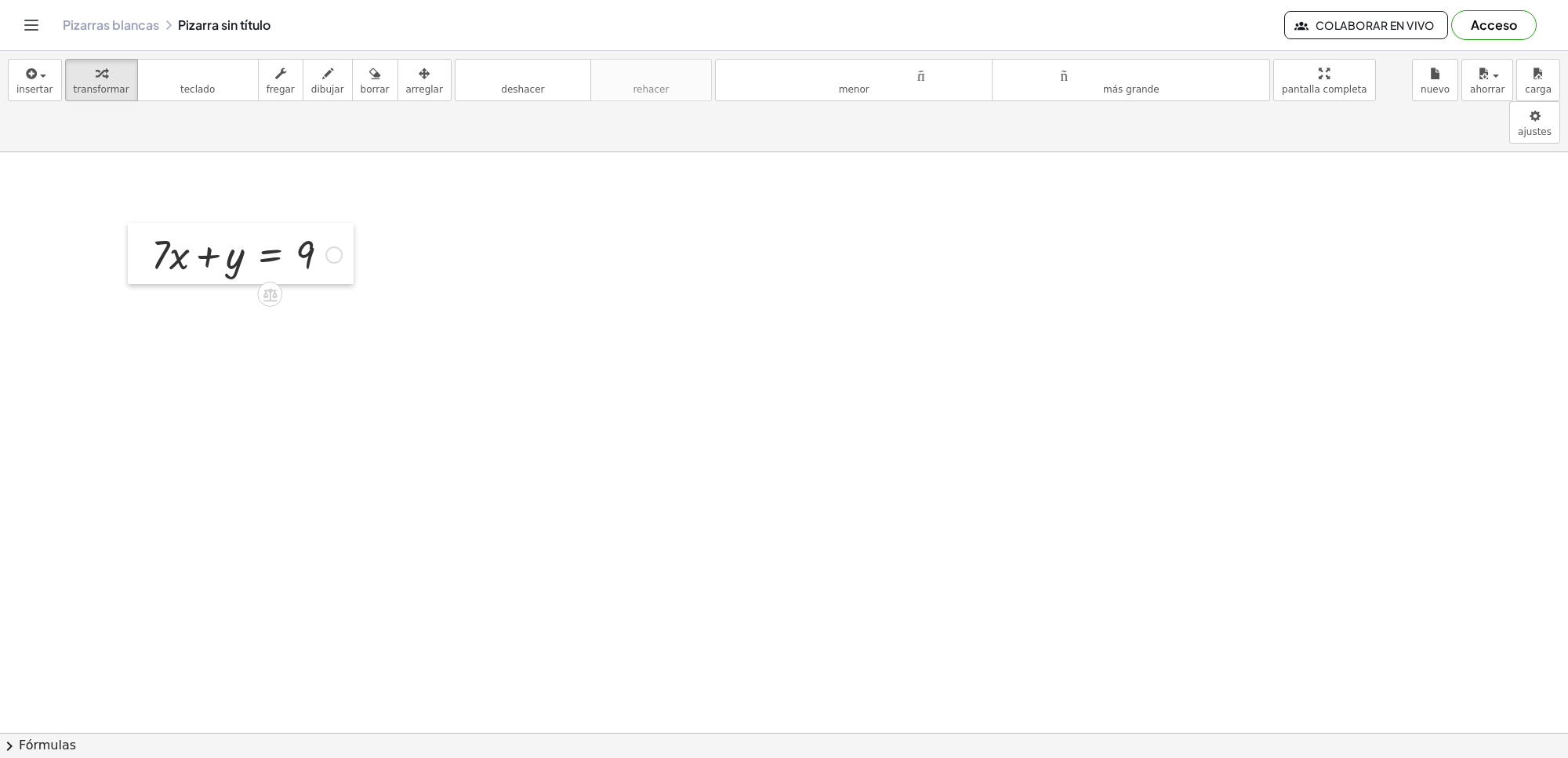
drag, startPoint x: 163, startPoint y: 206, endPoint x: 150, endPoint y: 216, distance: 16.4
click at [150, 223] on div at bounding box center [139, 254] width 23 height 61
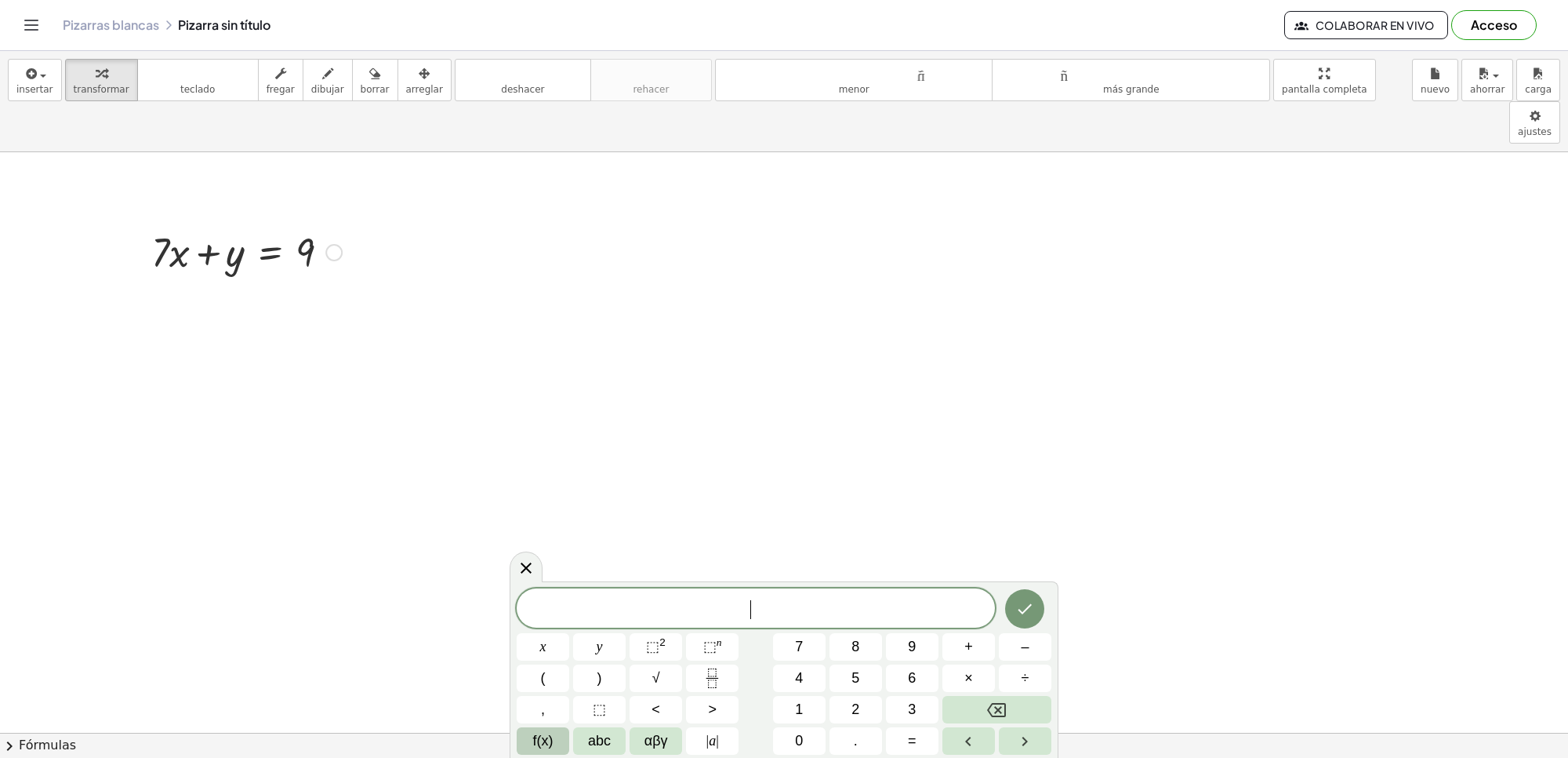
click at [162, 224] on div at bounding box center [246, 250] width 207 height 53
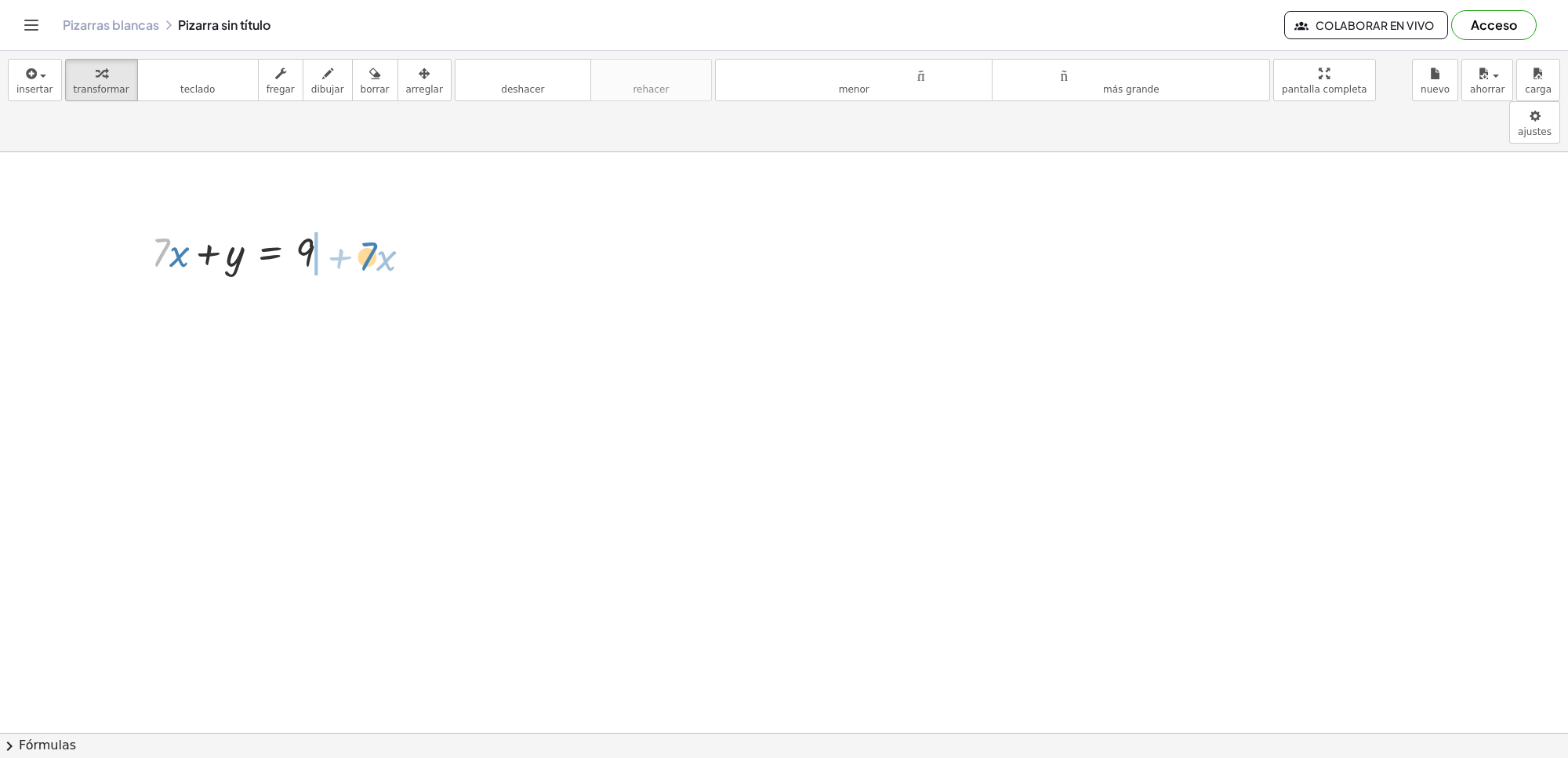
drag, startPoint x: 154, startPoint y: 221, endPoint x: 364, endPoint y: 218, distance: 210.0
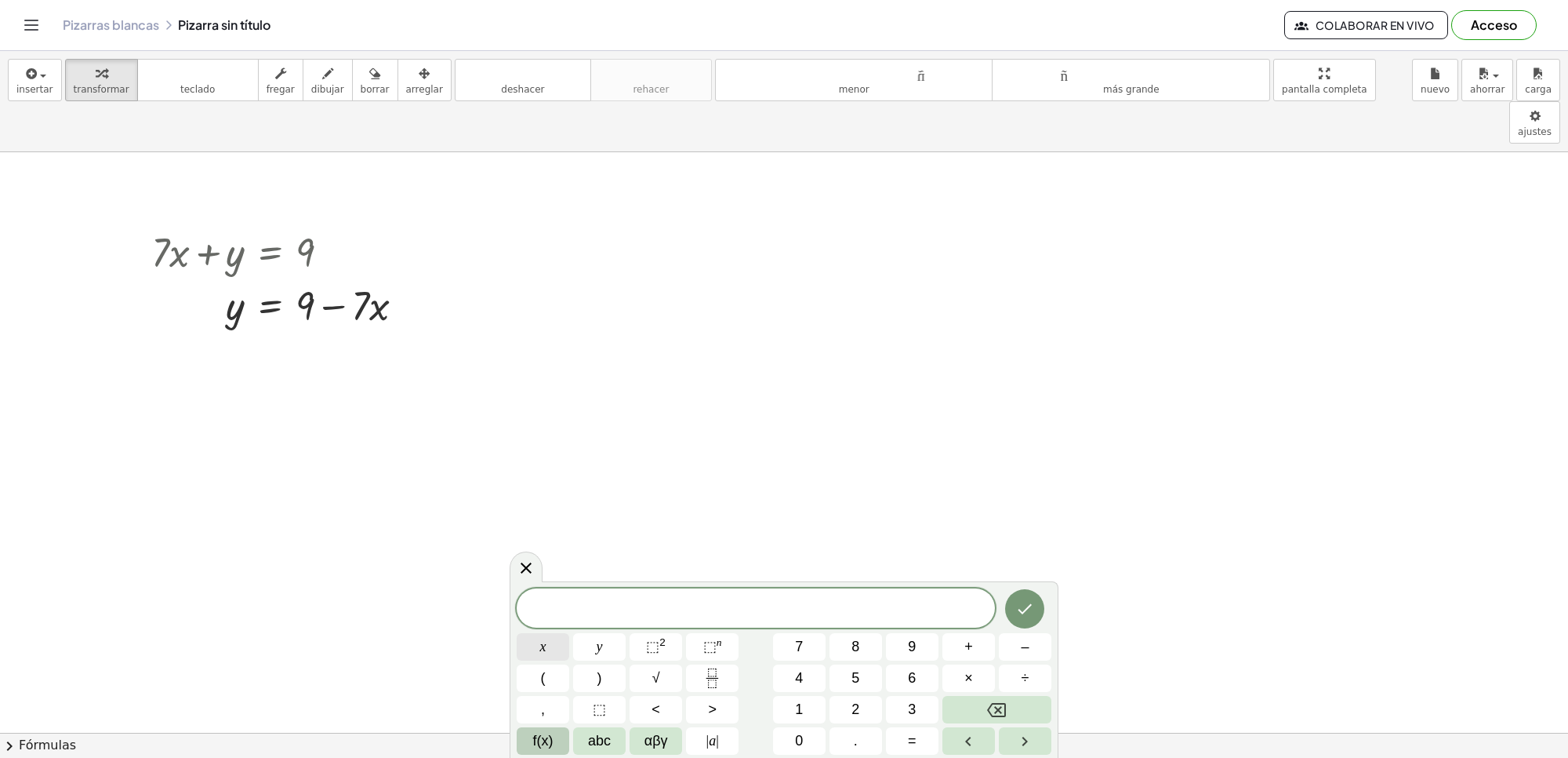
click at [530, 634] on button "x" at bounding box center [543, 647] width 53 height 28
click at [1028, 642] on span "–" at bounding box center [1025, 647] width 8 height 21
click at [789, 673] on button "4" at bounding box center [799, 678] width 53 height 28
click at [593, 636] on button "y" at bounding box center [600, 647] width 53 height 28
click at [908, 742] on span "=" at bounding box center [912, 741] width 9 height 21
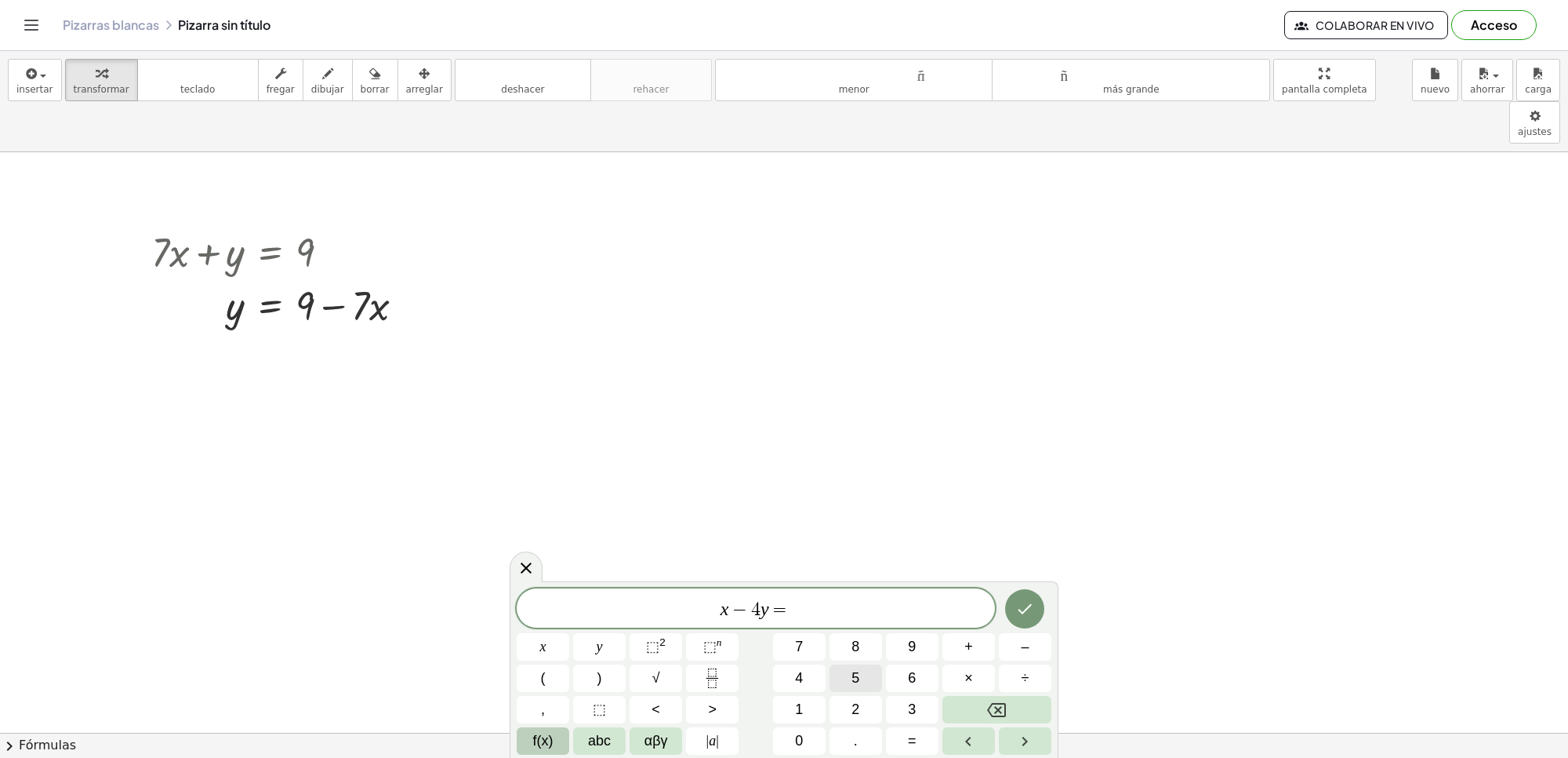
click at [859, 676] on span "5" at bounding box center [855, 678] width 8 height 21
click at [1030, 609] on icon "Hecho" at bounding box center [1025, 609] width 19 height 19
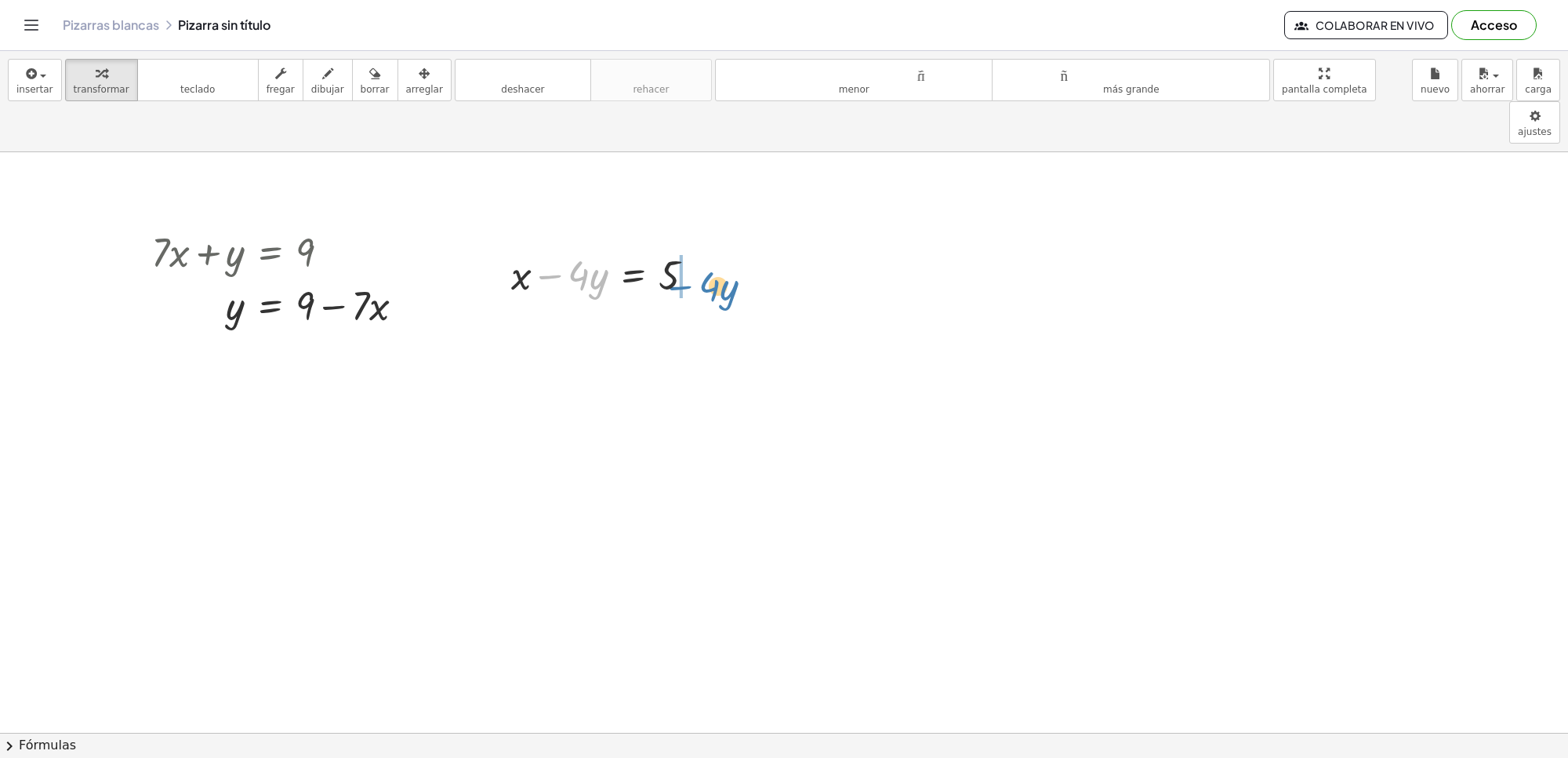
drag, startPoint x: 566, startPoint y: 228, endPoint x: 703, endPoint y: 222, distance: 137.1
click at [703, 247] on div at bounding box center [609, 274] width 212 height 53
drag, startPoint x: 878, startPoint y: 218, endPoint x: 870, endPoint y: 221, distance: 8.5
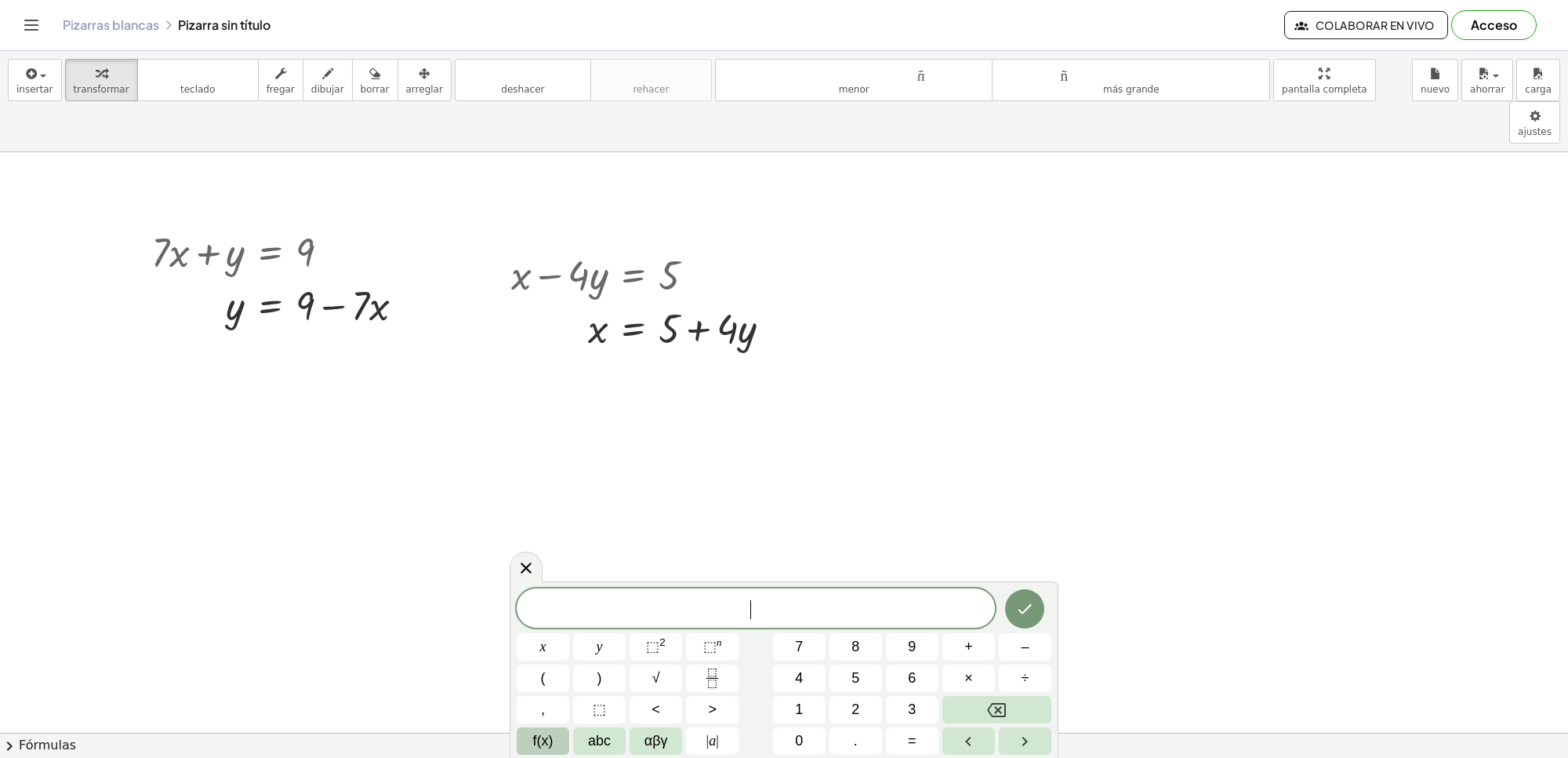
click at [848, 704] on button "2" at bounding box center [856, 710] width 53 height 28
click at [599, 649] on span "y" at bounding box center [600, 647] width 6 height 21
click at [965, 643] on span "+" at bounding box center [969, 647] width 9 height 21
click at [961, 640] on button "+" at bounding box center [968, 647] width 53 height 28
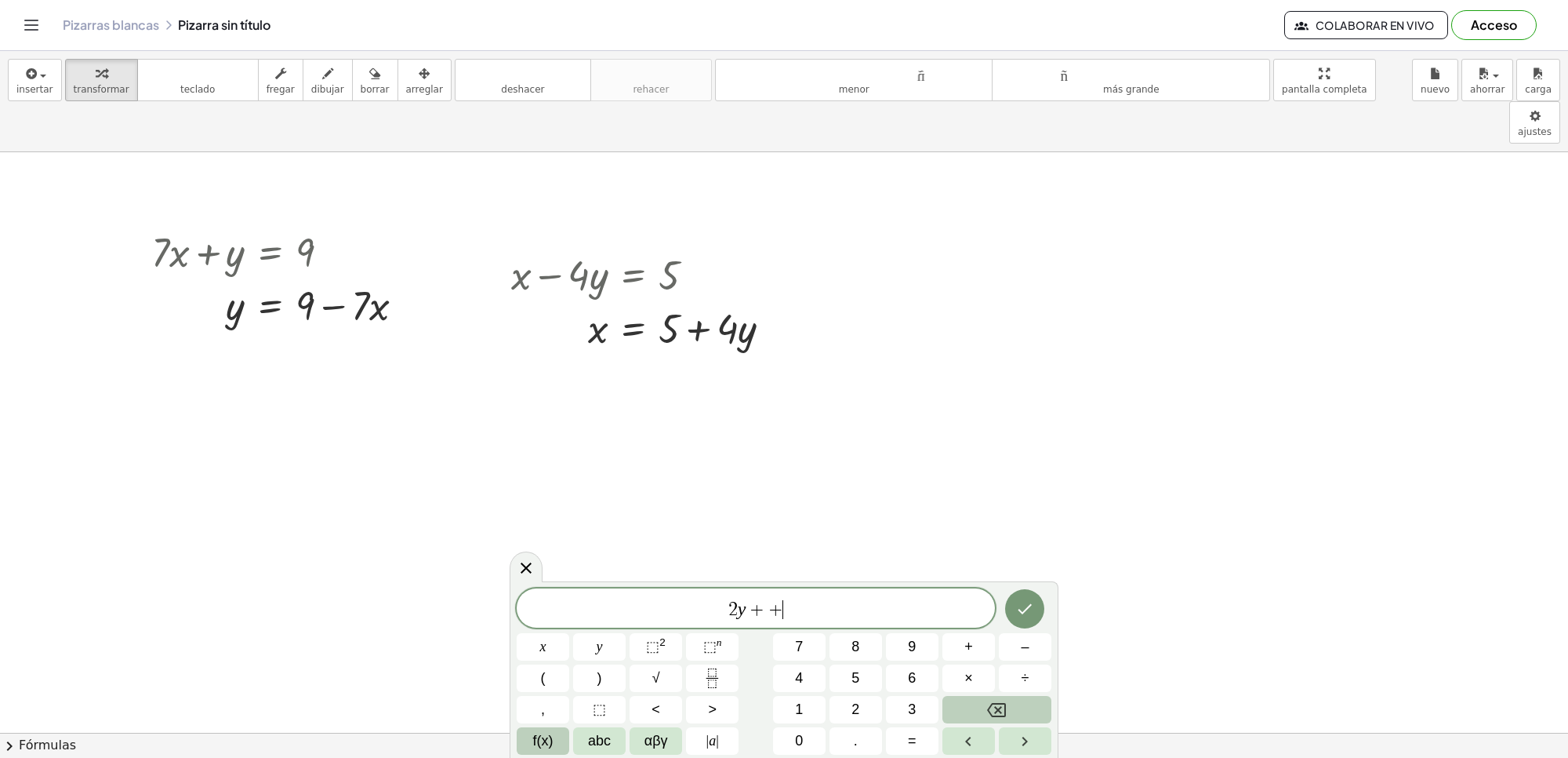
click at [986, 711] on button "Backspace" at bounding box center [997, 710] width 109 height 28
click at [863, 640] on button "8" at bounding box center [856, 647] width 53 height 28
click at [549, 640] on button "x" at bounding box center [543, 647] width 53 height 28
click at [911, 743] on span "=" at bounding box center [912, 741] width 9 height 21
click at [870, 709] on button "2" at bounding box center [856, 710] width 53 height 28
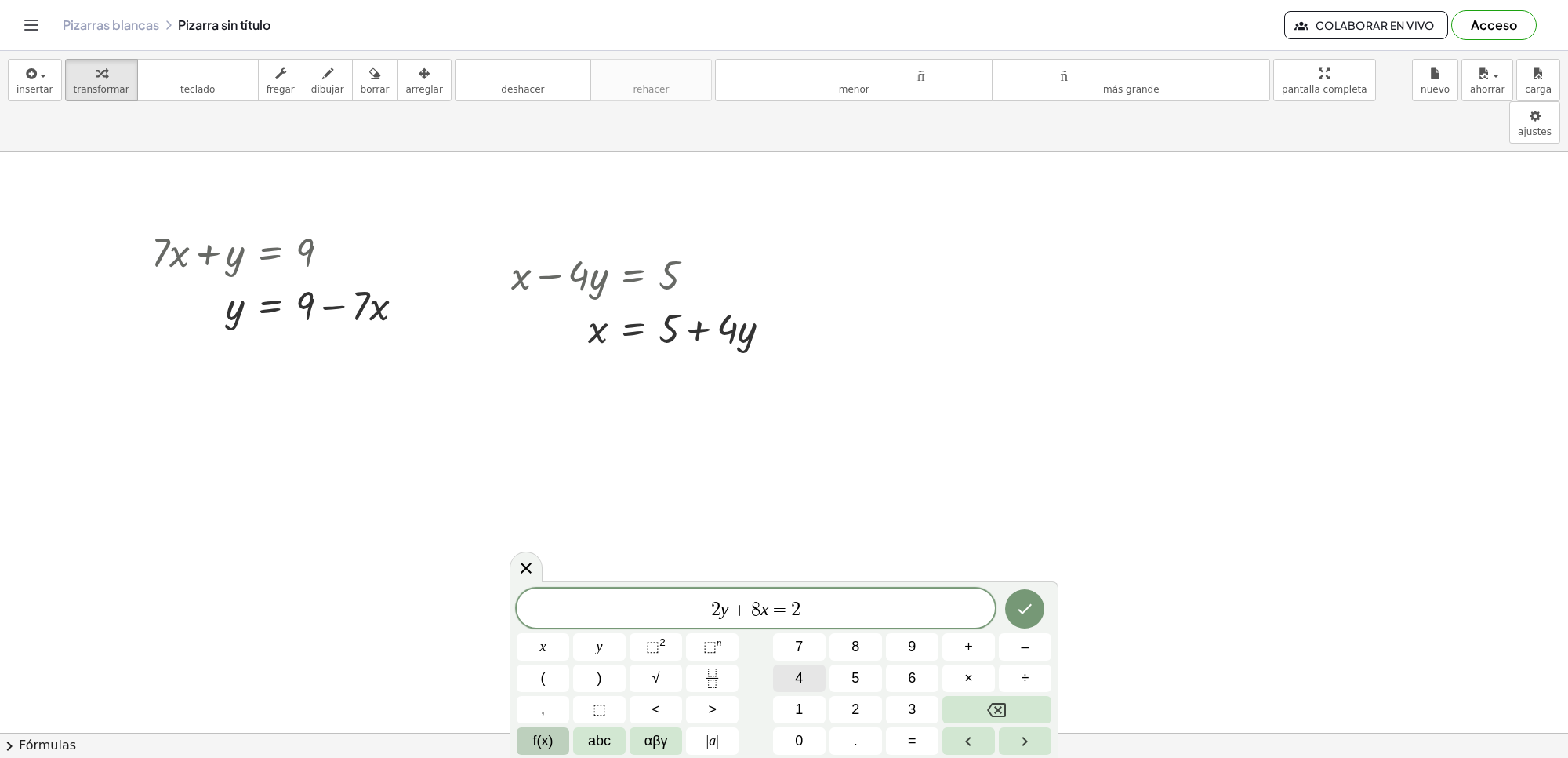
click at [793, 673] on button "4" at bounding box center [799, 678] width 53 height 28
click at [1016, 613] on icon "Hecho" at bounding box center [1025, 609] width 19 height 19
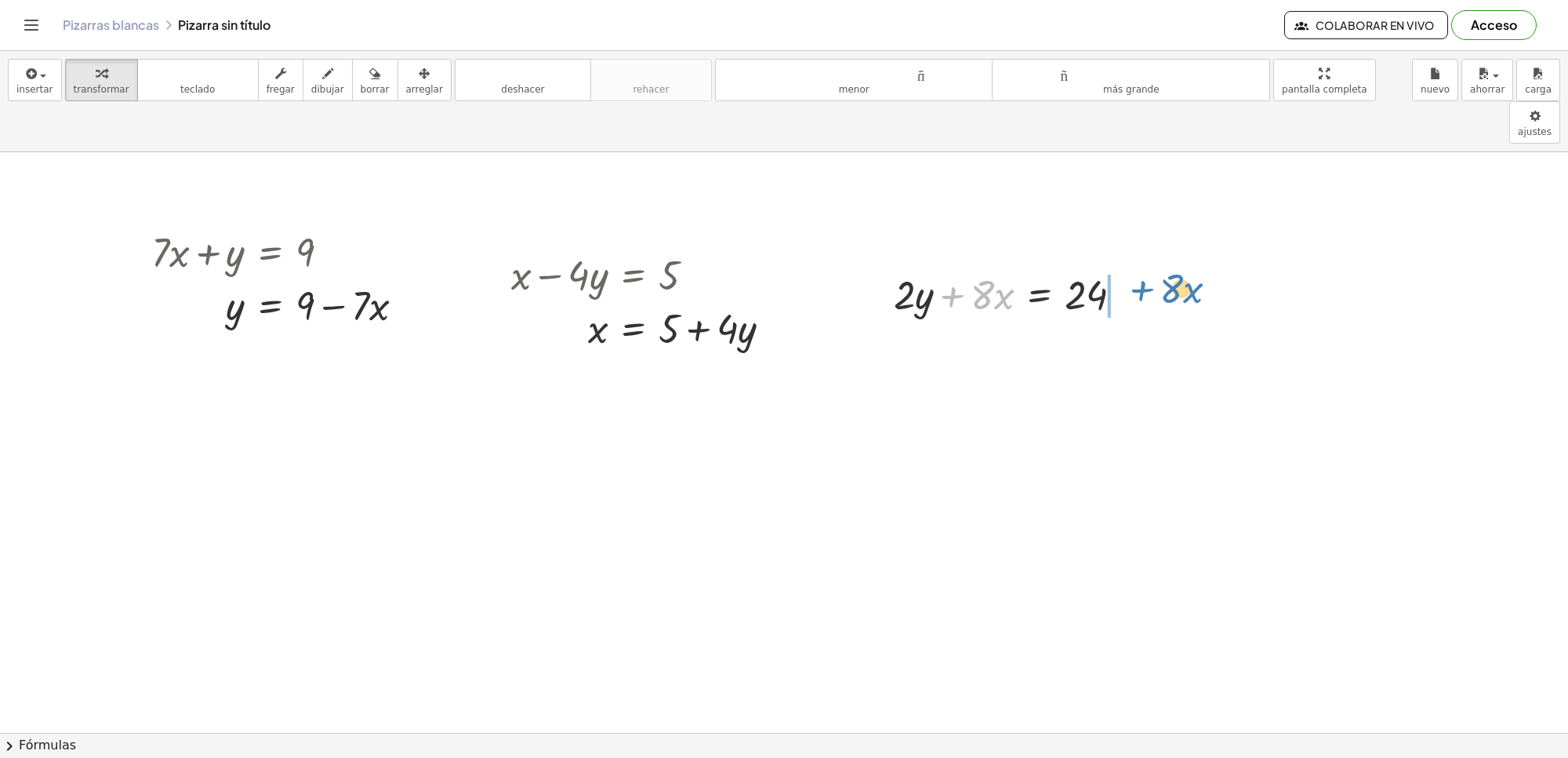
drag, startPoint x: 969, startPoint y: 252, endPoint x: 1160, endPoint y: 244, distance: 191.2
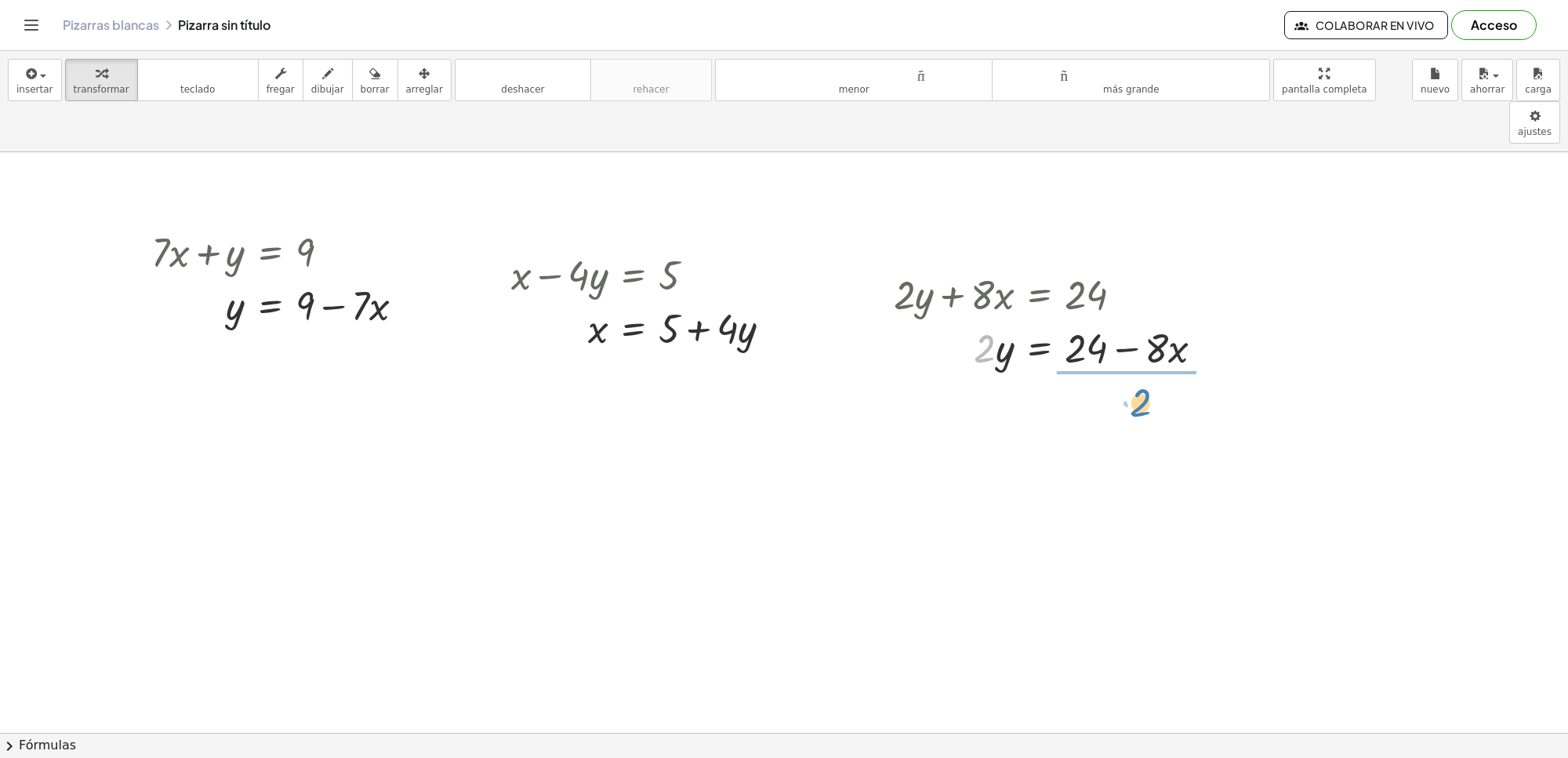
drag, startPoint x: 979, startPoint y: 300, endPoint x: 1136, endPoint y: 353, distance: 165.7
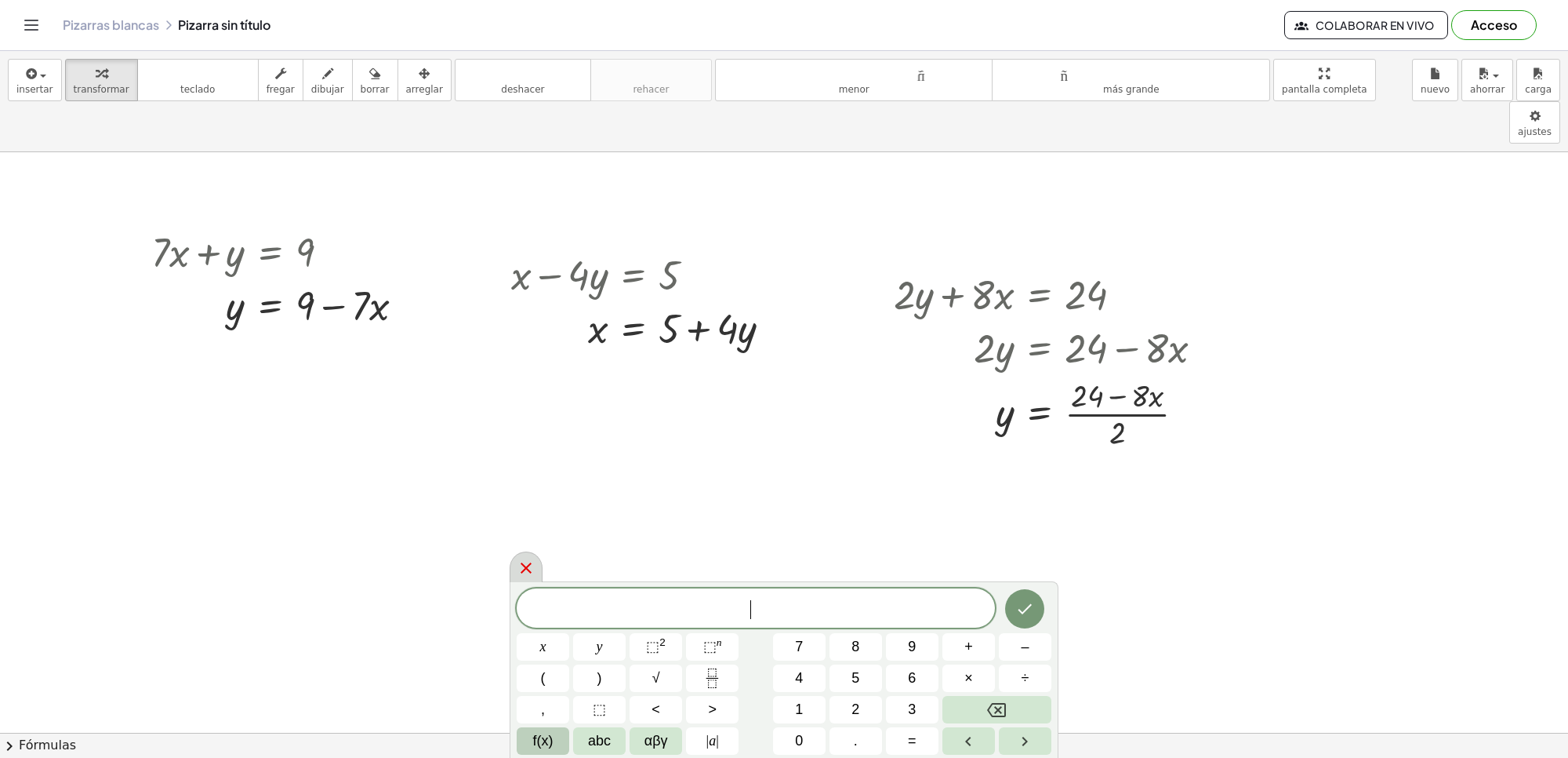
click at [522, 575] on icon at bounding box center [527, 568] width 19 height 19
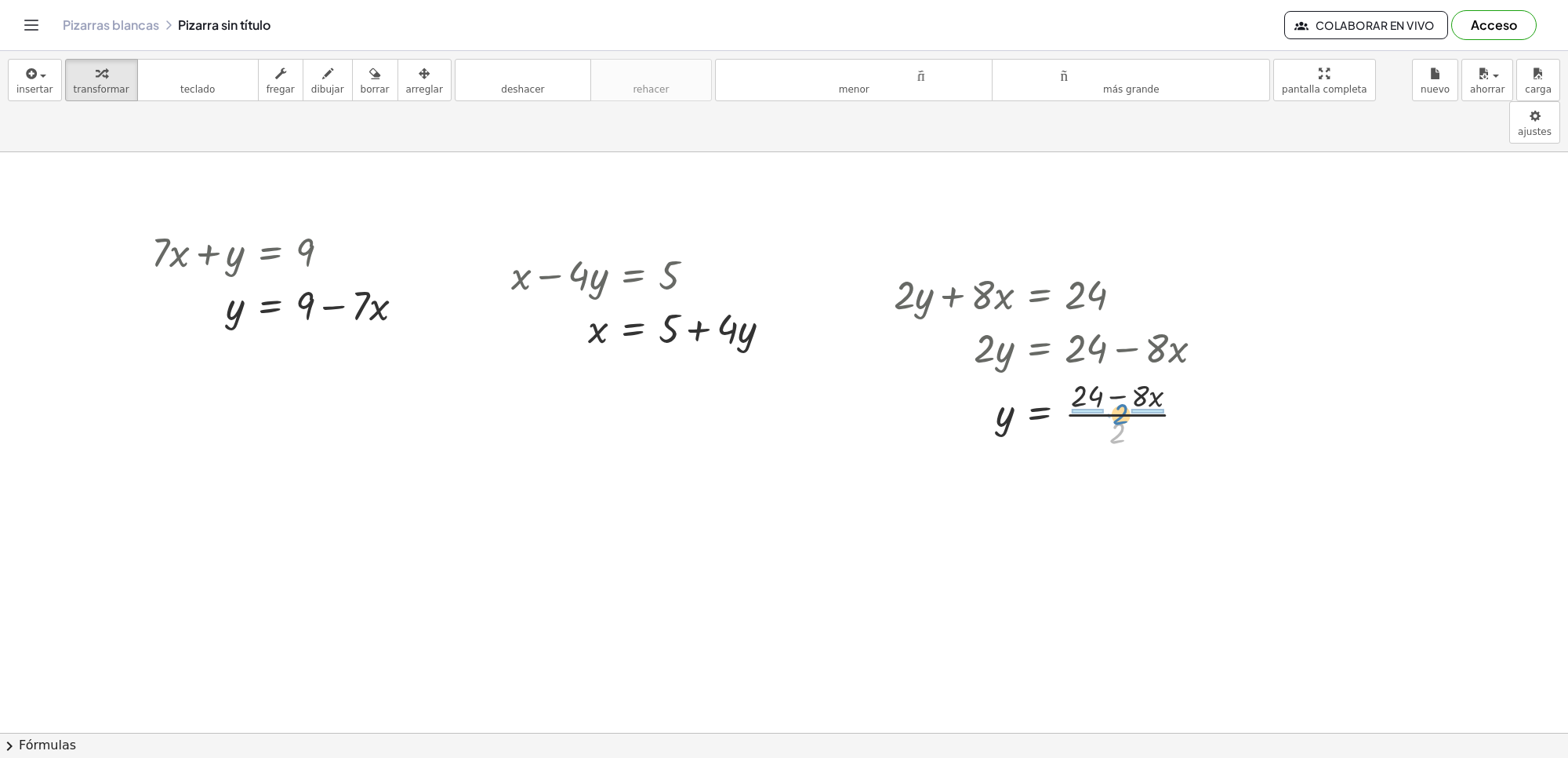
drag, startPoint x: 1112, startPoint y: 394, endPoint x: 1114, endPoint y: 374, distance: 20.1
click at [1114, 374] on div at bounding box center [1054, 412] width 338 height 78
click at [1077, 452] on div at bounding box center [1057, 491] width 342 height 78
click at [1121, 452] on div at bounding box center [1057, 491] width 342 height 78
click at [1122, 452] on div at bounding box center [1057, 491] width 342 height 78
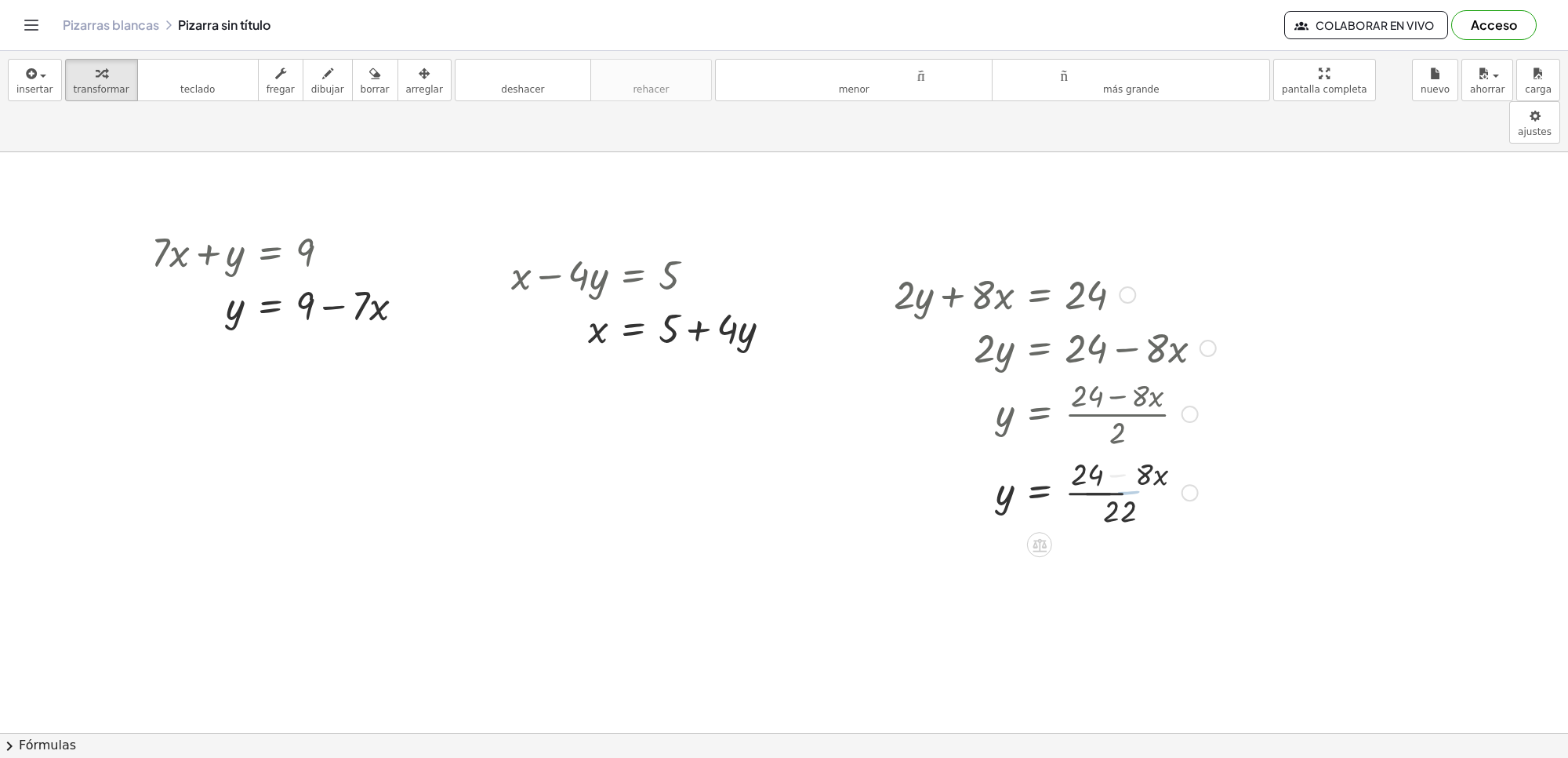
click at [1129, 452] on div at bounding box center [1057, 491] width 342 height 78
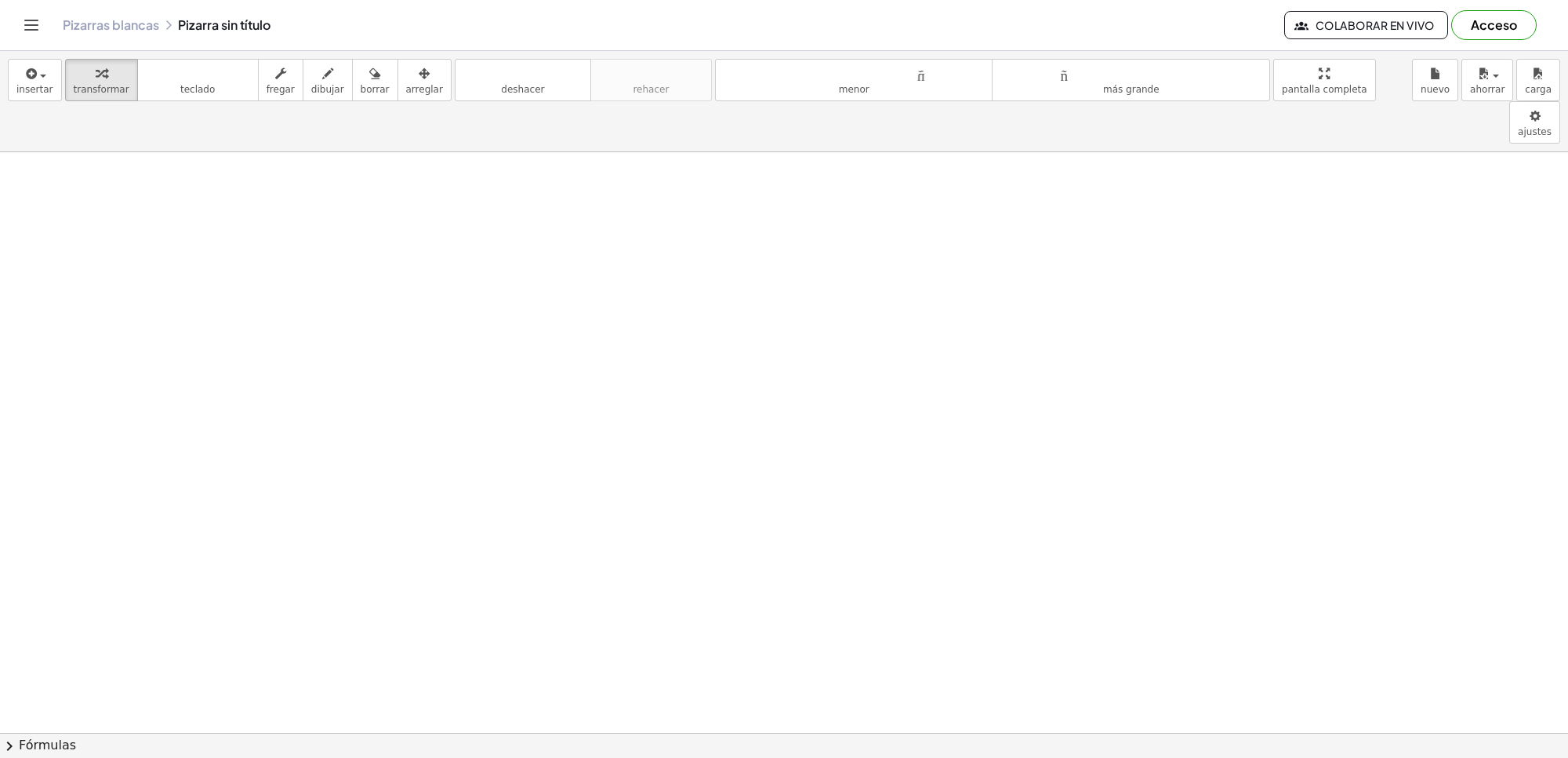
scroll to position [2358, 0]
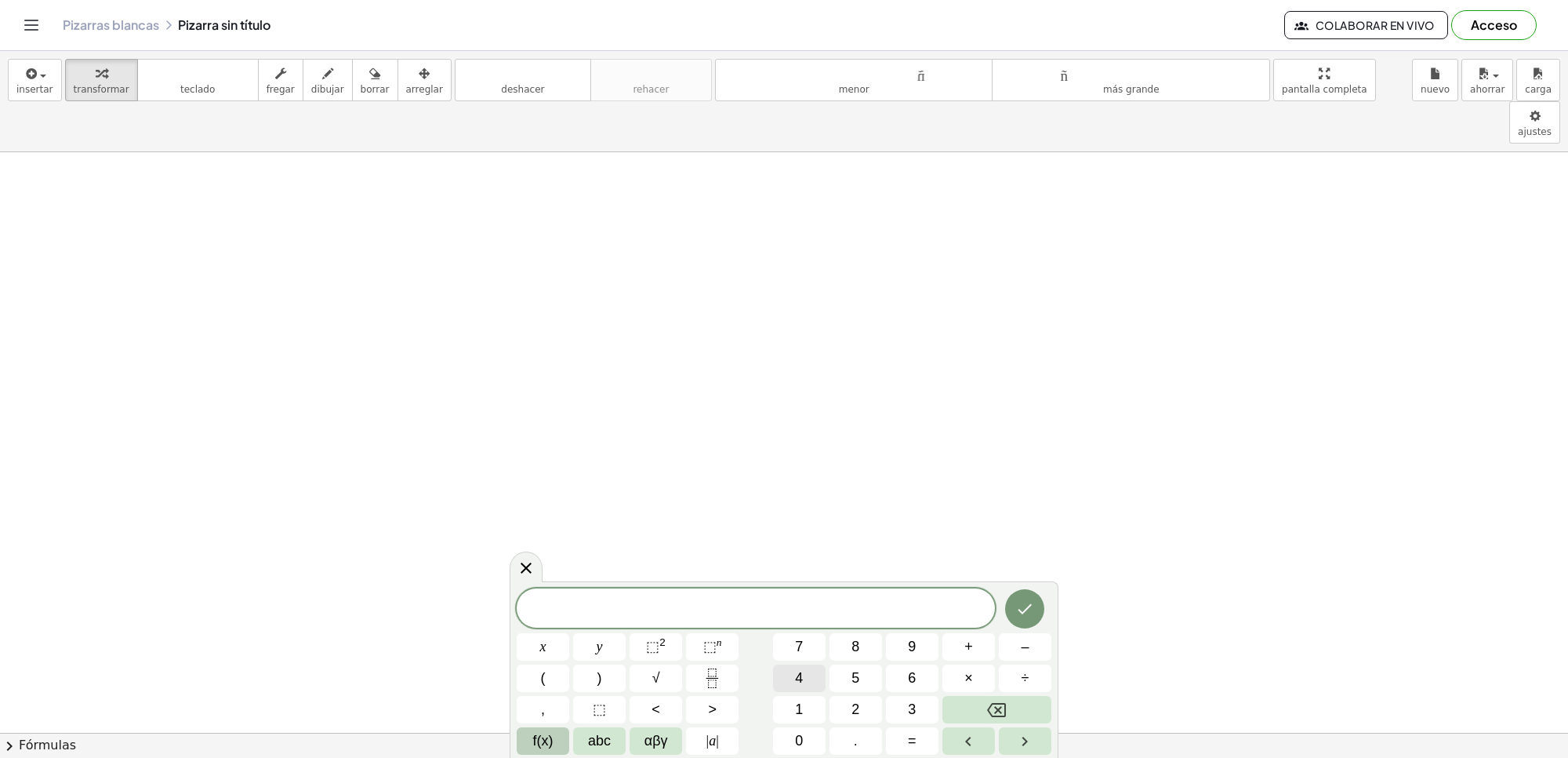
click at [777, 682] on button "4" at bounding box center [799, 678] width 53 height 28
click at [957, 679] on button "×" at bounding box center [968, 678] width 53 height 28
click at [1005, 706] on icon "Backspace" at bounding box center [997, 710] width 19 height 14
click at [551, 648] on button "x" at bounding box center [543, 647] width 53 height 28
click at [1035, 633] on button "–" at bounding box center [1025, 647] width 53 height 28
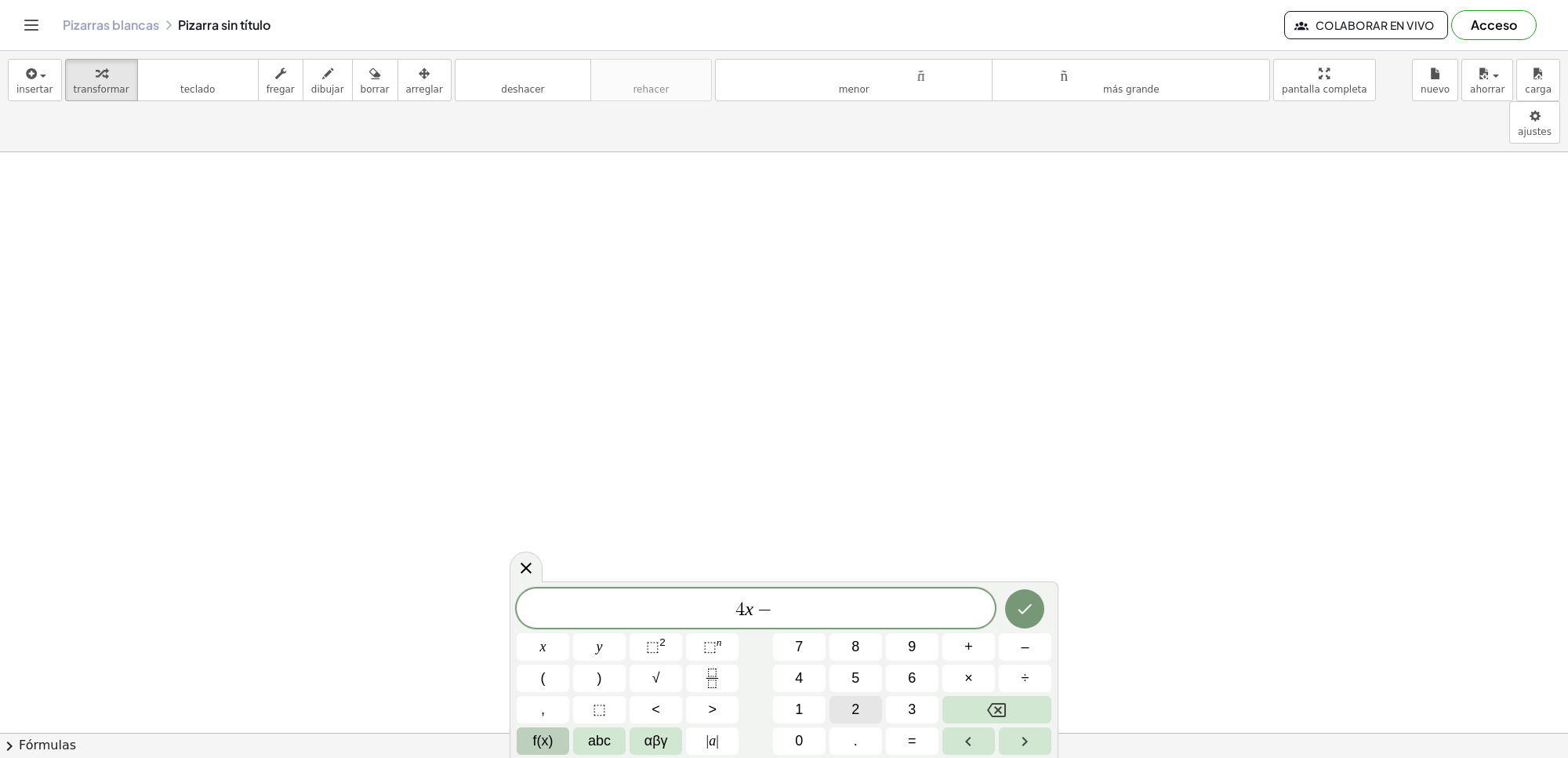
click at [868, 714] on button "2" at bounding box center [856, 710] width 53 height 28
click at [818, 730] on button "0" at bounding box center [799, 742] width 53 height 28
click at [590, 624] on div "4 x − 2 0 ​" at bounding box center [756, 608] width 478 height 39
click at [597, 641] on span "y" at bounding box center [600, 647] width 6 height 21
click at [998, 718] on icon "Backspace" at bounding box center [997, 710] width 19 height 19
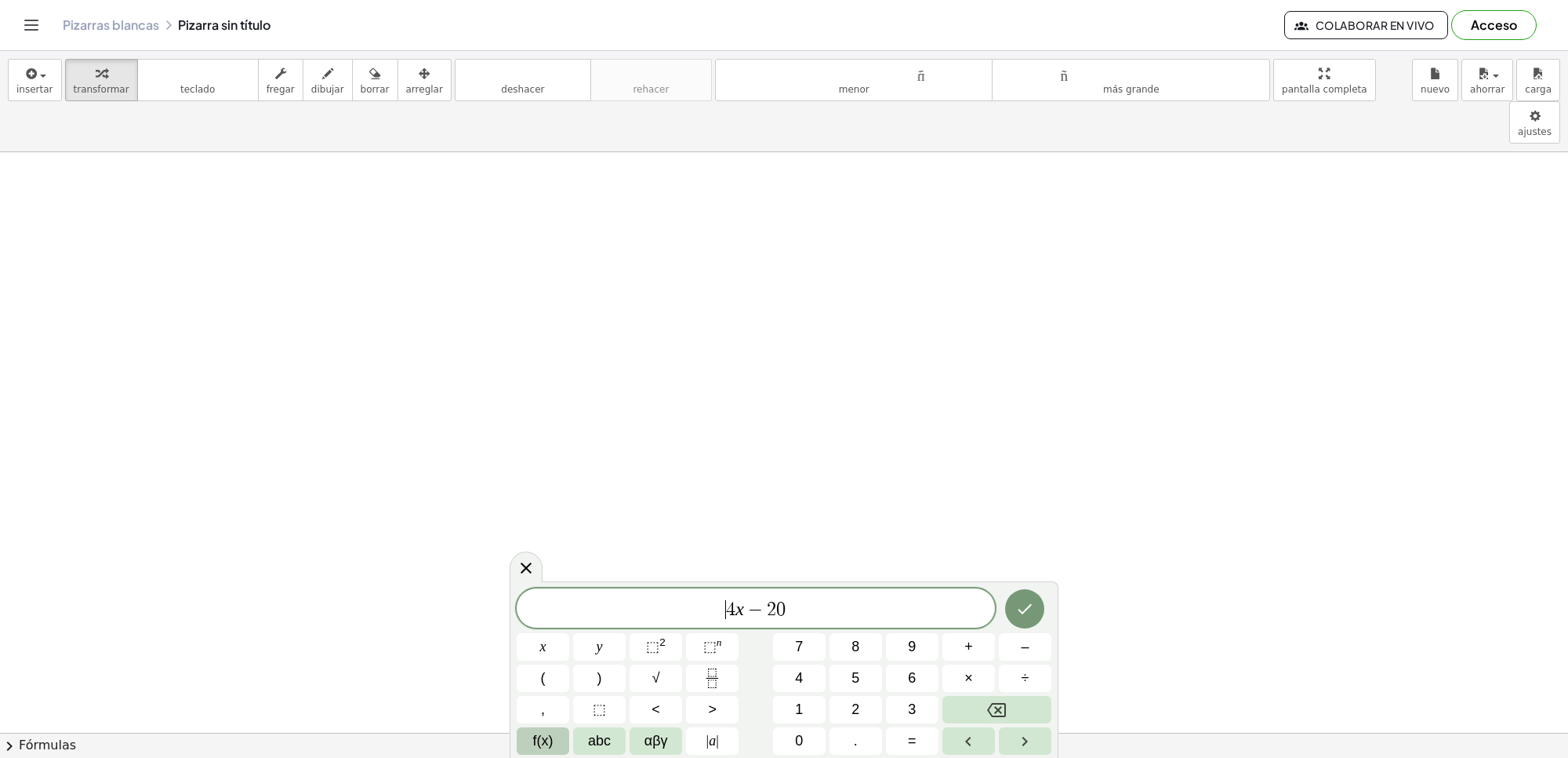
click at [794, 613] on span "​ 4 x − 2 0" at bounding box center [756, 610] width 478 height 22
click at [613, 638] on button "y" at bounding box center [600, 647] width 53 height 28
click at [902, 739] on button "=" at bounding box center [912, 742] width 53 height 28
click at [908, 677] on span "6" at bounding box center [911, 678] width 8 height 21
click at [777, 742] on button "0" at bounding box center [799, 742] width 53 height 28
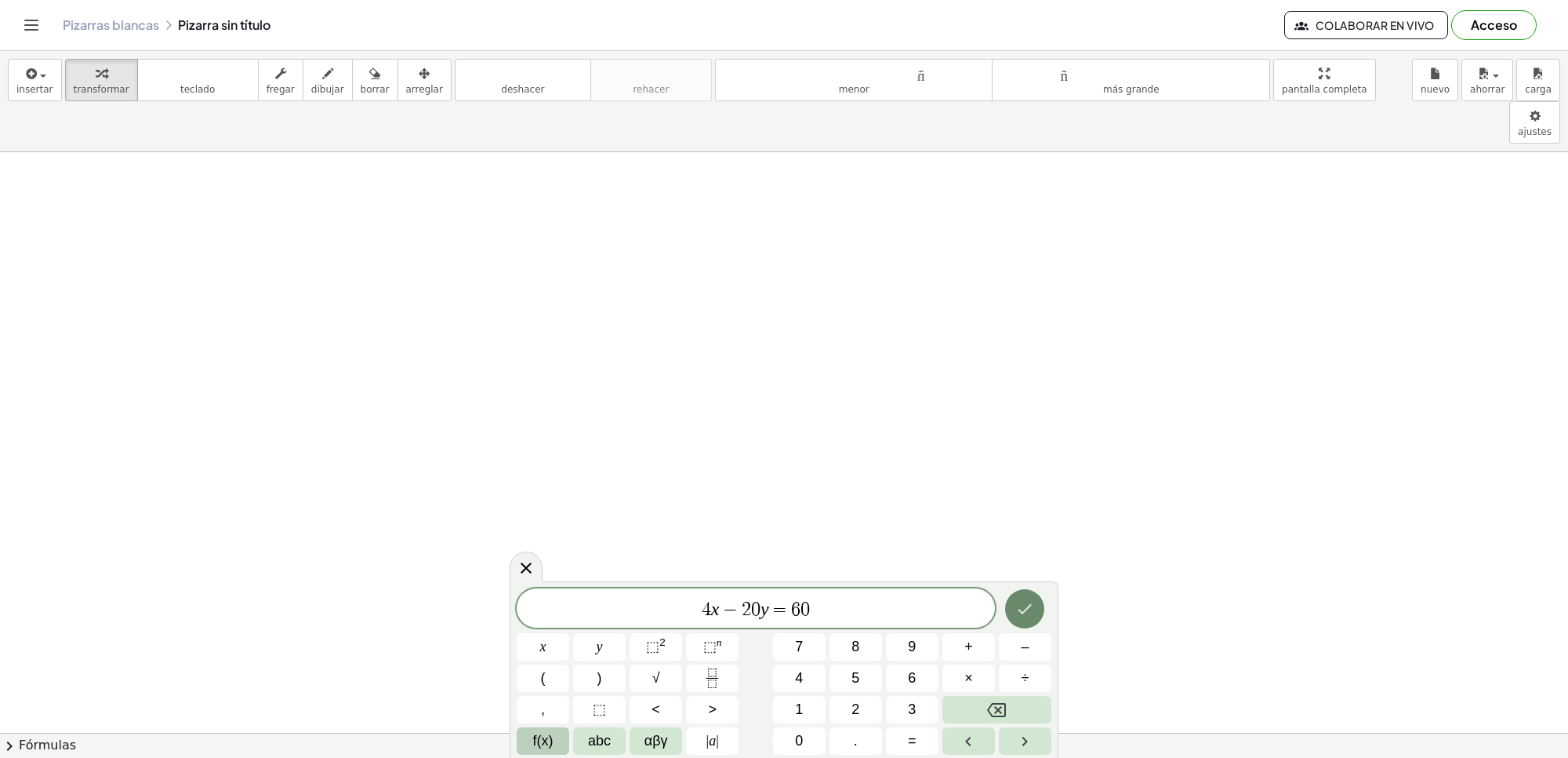
click at [1029, 603] on icon "Hecho" at bounding box center [1025, 609] width 19 height 19
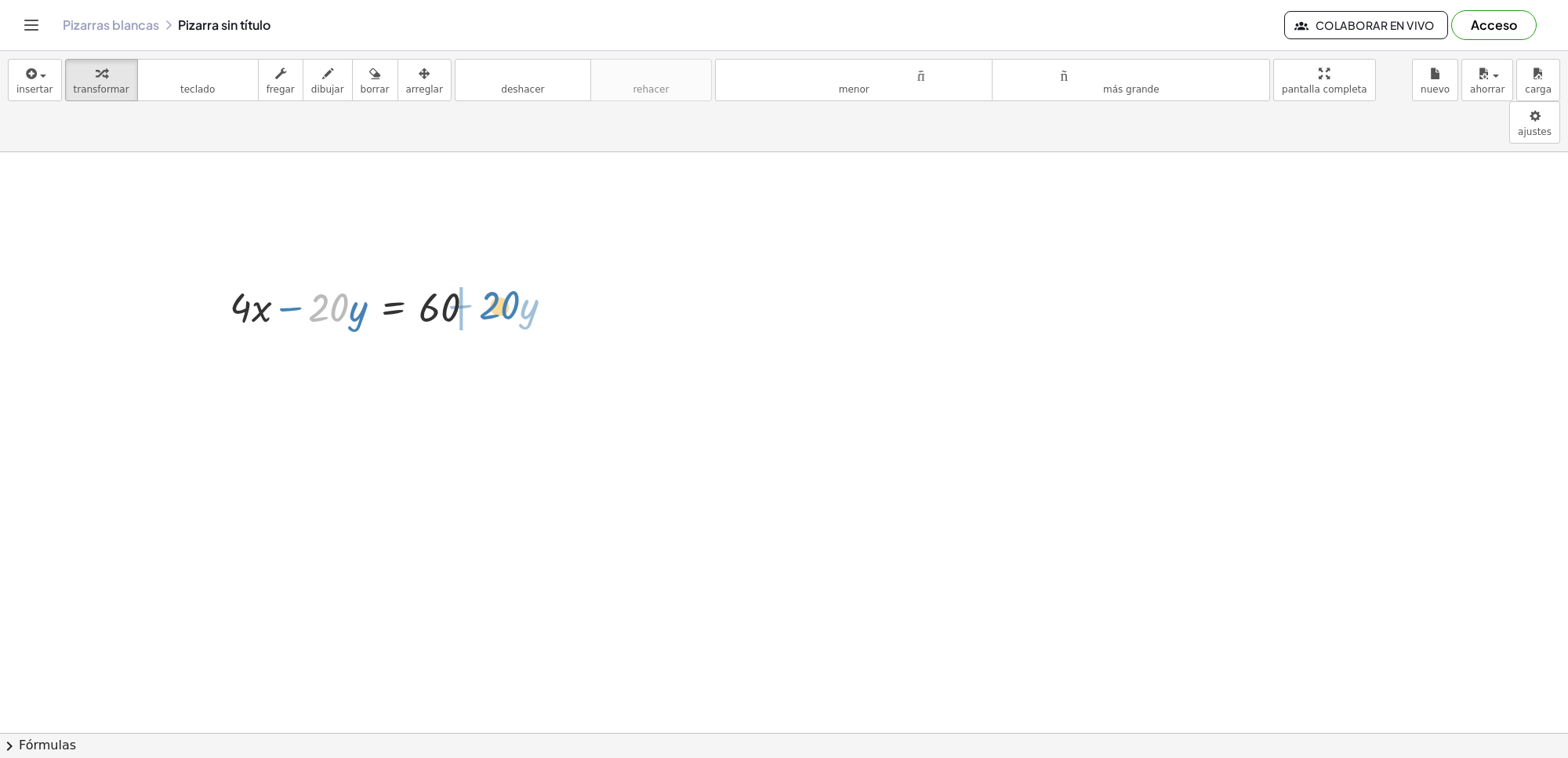
drag, startPoint x: 346, startPoint y: 255, endPoint x: 517, endPoint y: 253, distance: 171.0
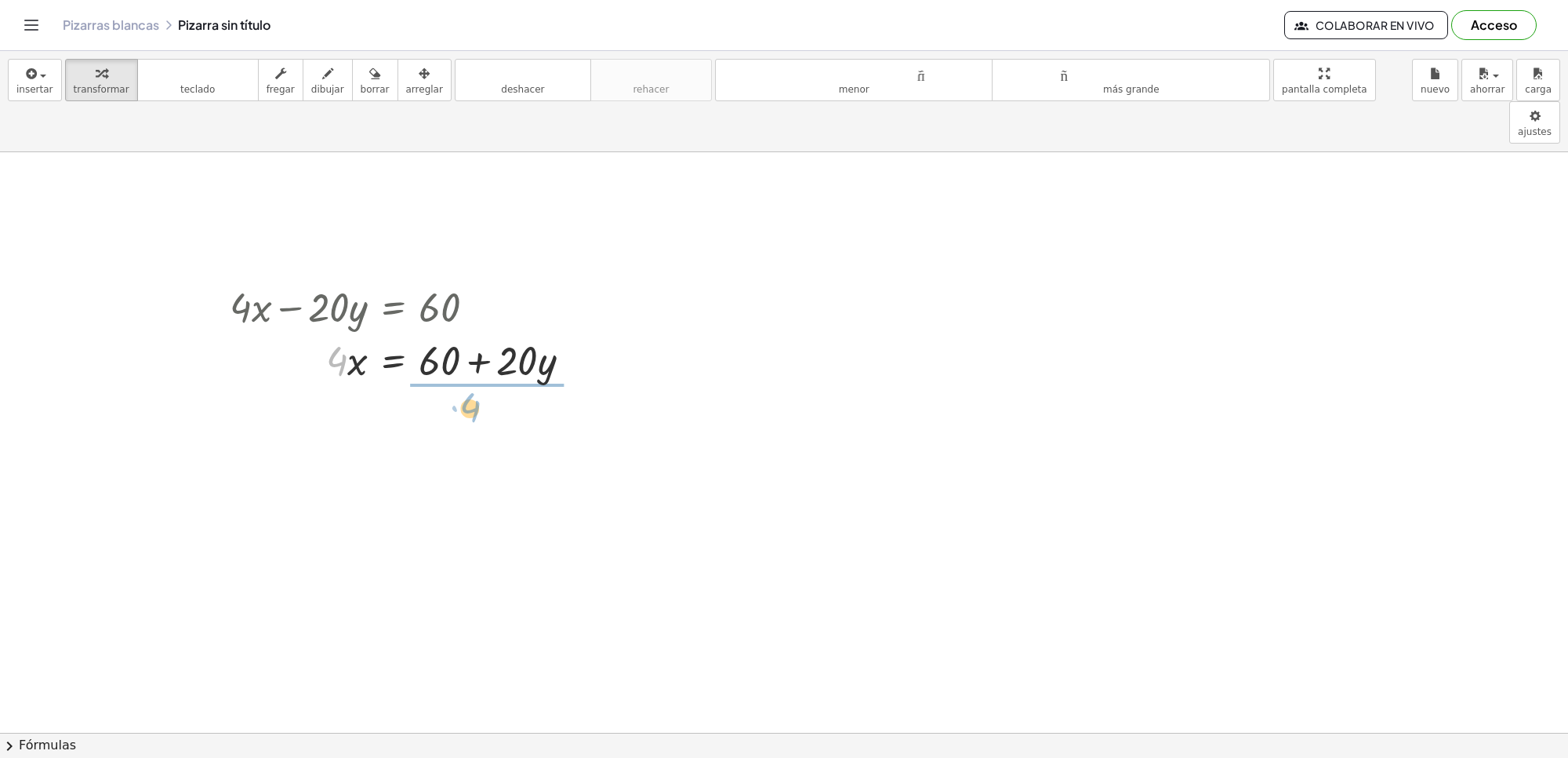
drag, startPoint x: 338, startPoint y: 326, endPoint x: 473, endPoint y: 371, distance: 142.3
drag, startPoint x: 476, startPoint y: 357, endPoint x: 468, endPoint y: 334, distance: 24.4
click at [393, 307] on div "+ · 4 · x − · 20 · y = 60 · 4 · x = + 60 + · 20 · y · 4 · 4 x · 20 · y = 60 + +…" at bounding box center [393, 307] width 0 height 0
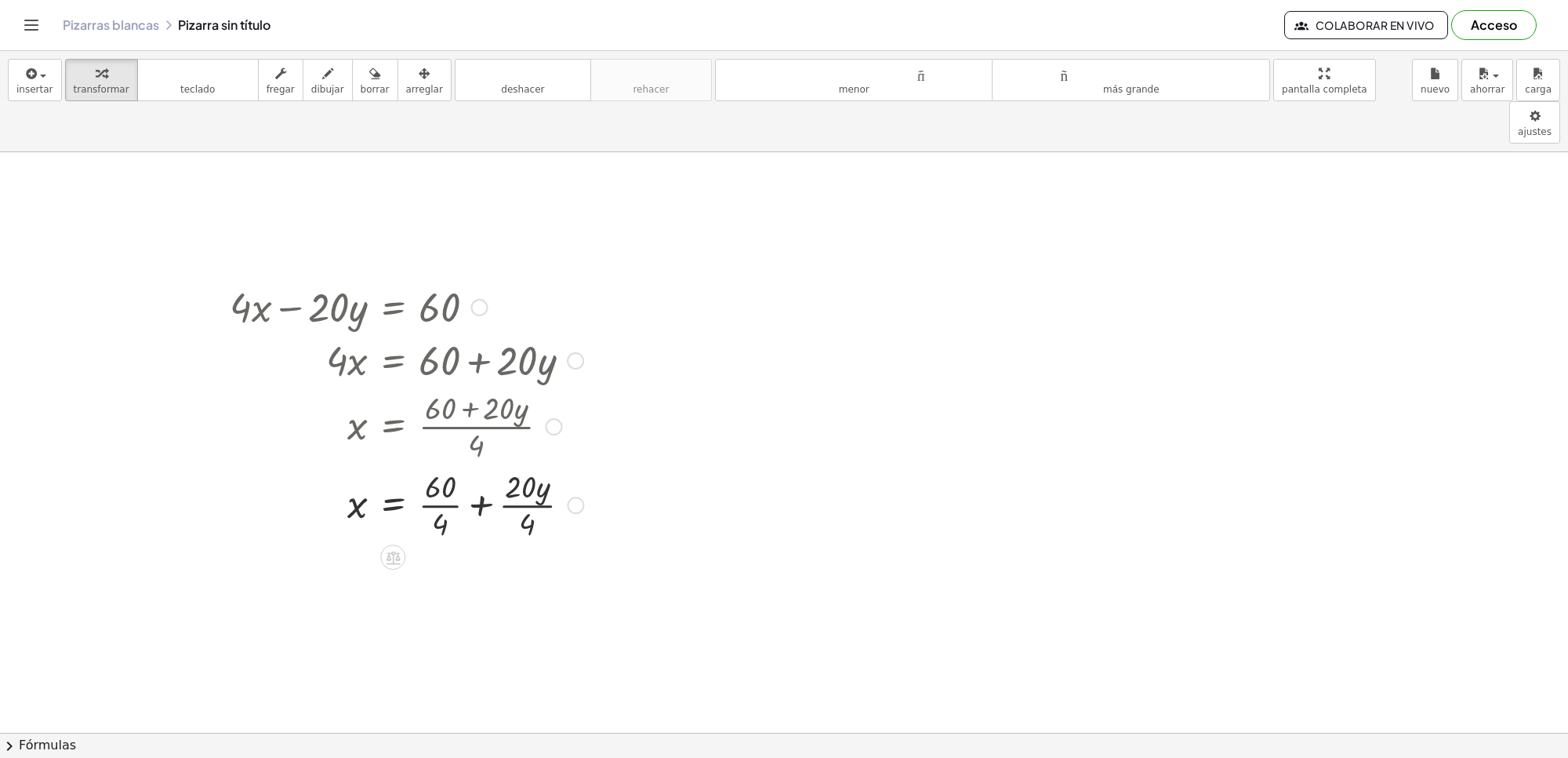
click at [473, 497] on div at bounding box center [407, 504] width 370 height 78
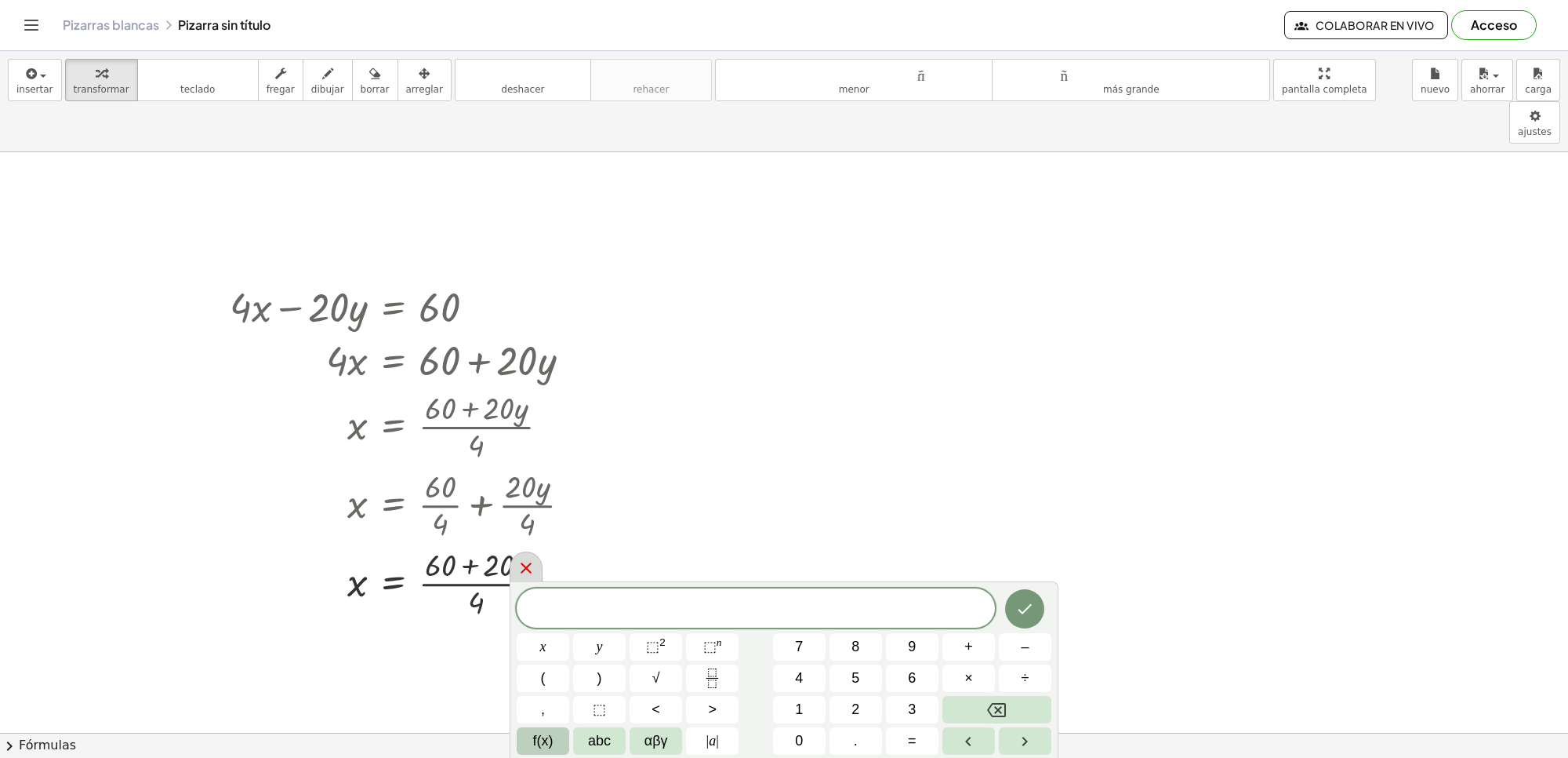
click at [519, 571] on icon at bounding box center [527, 568] width 19 height 19
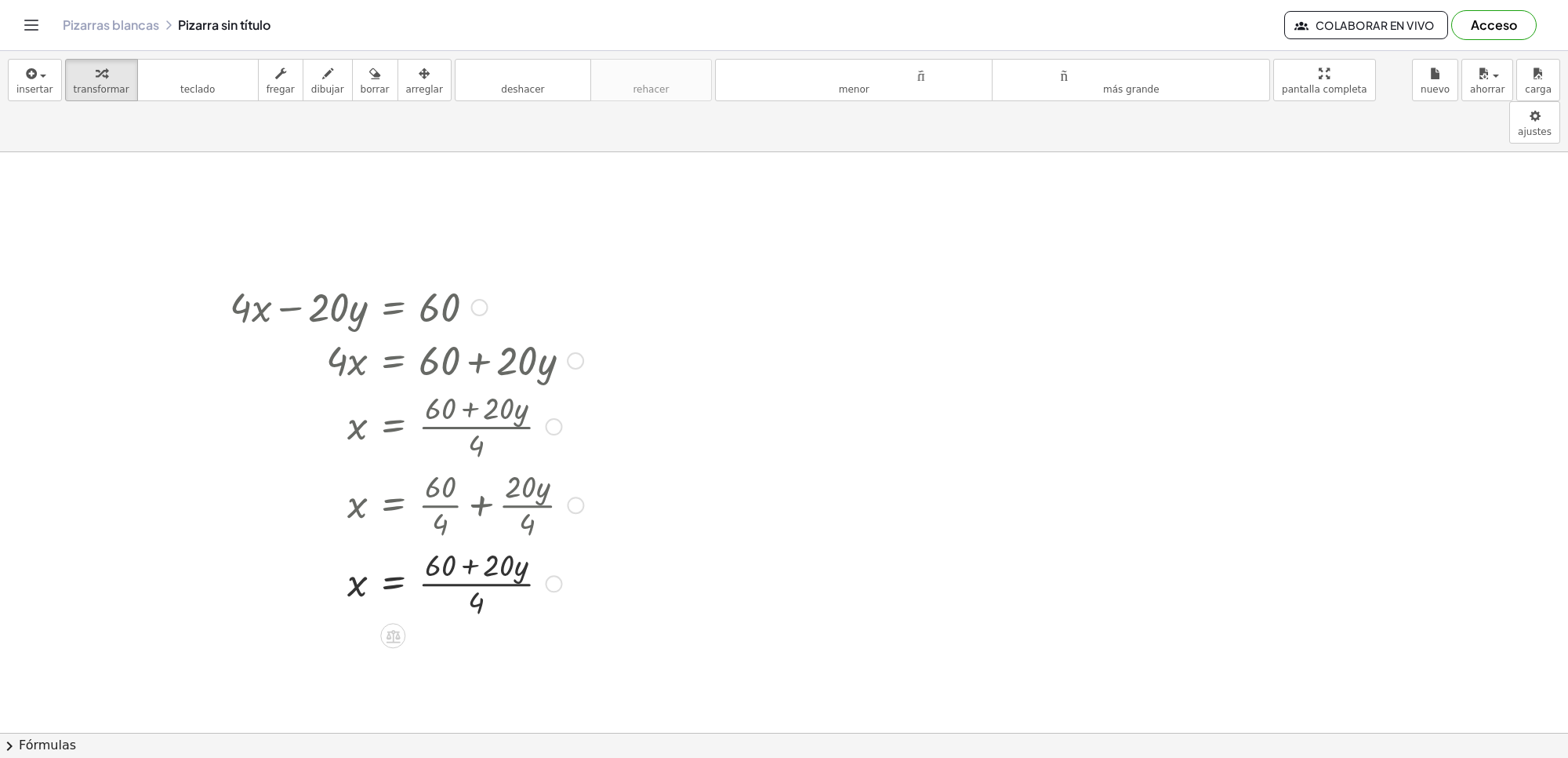
click at [478, 543] on div at bounding box center [407, 582] width 370 height 78
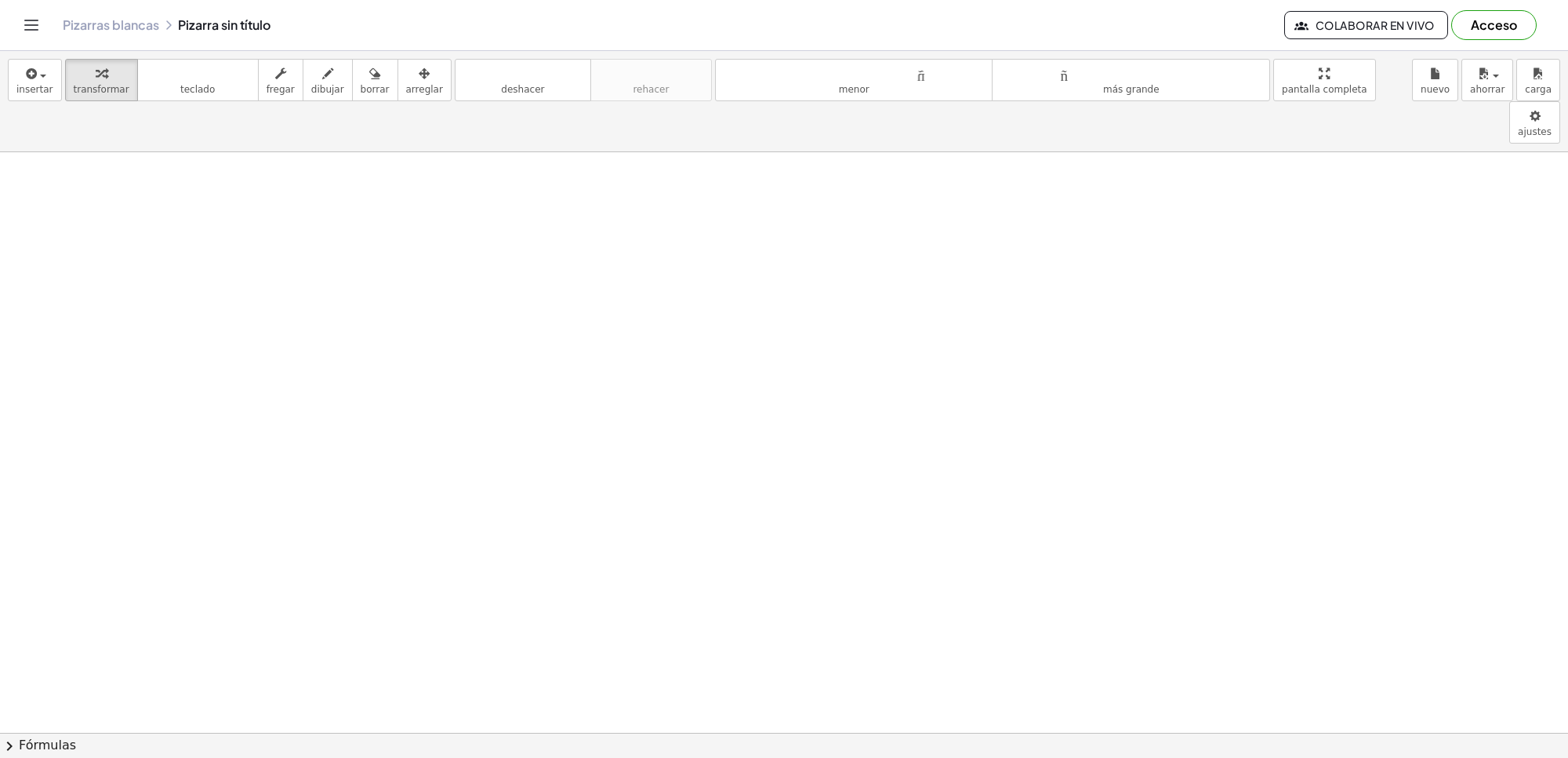
scroll to position [2979, 0]
drag, startPoint x: 196, startPoint y: 181, endPoint x: 206, endPoint y: 201, distance: 22.4
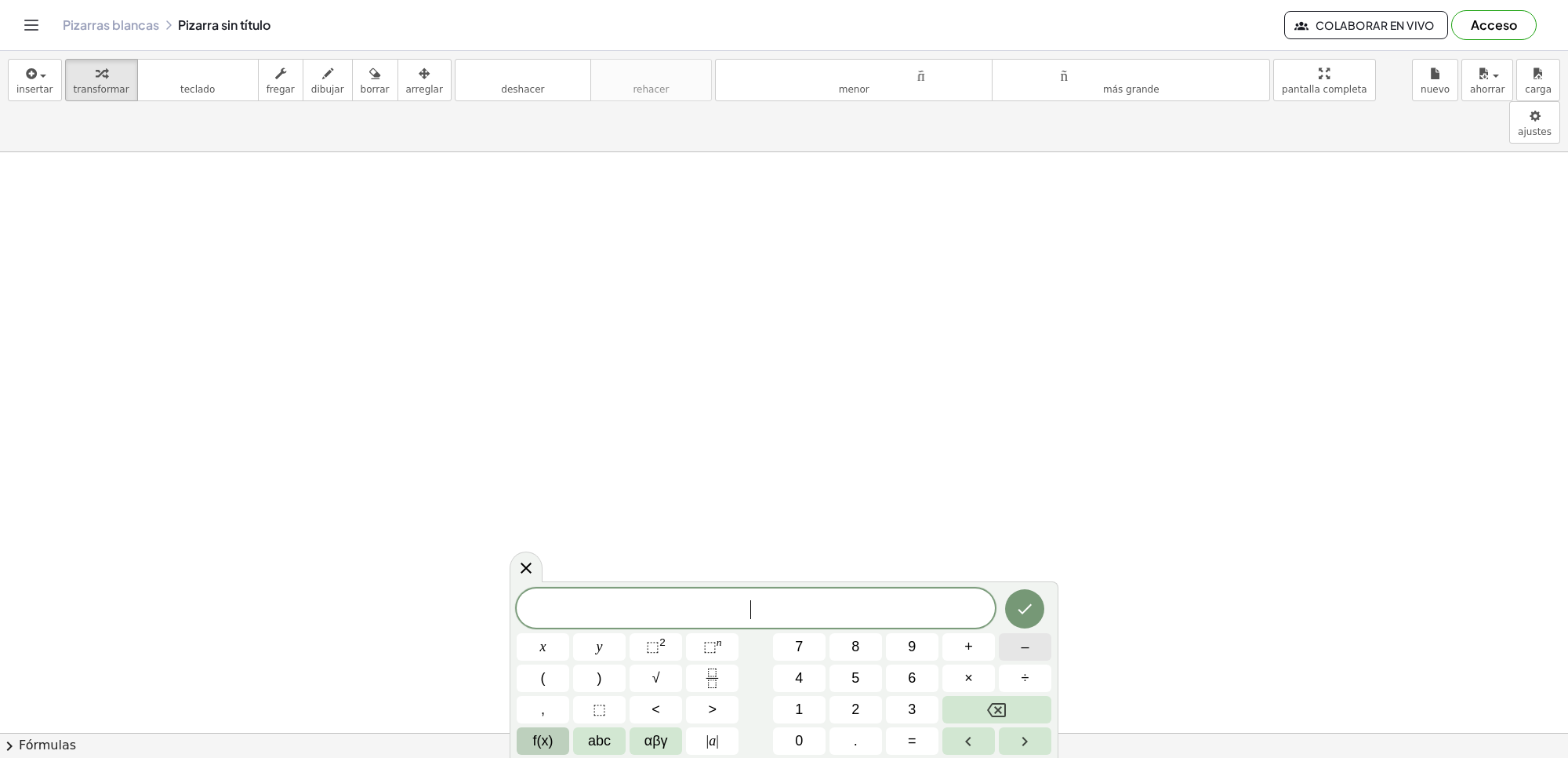
click at [1015, 653] on button "–" at bounding box center [1025, 647] width 53 height 28
click at [856, 703] on span "2" at bounding box center [855, 709] width 8 height 21
click at [534, 642] on button "x" at bounding box center [543, 647] width 53 height 28
click at [976, 646] on button "+" at bounding box center [968, 647] width 53 height 28
click at [856, 689] on span "5" at bounding box center [855, 678] width 8 height 21
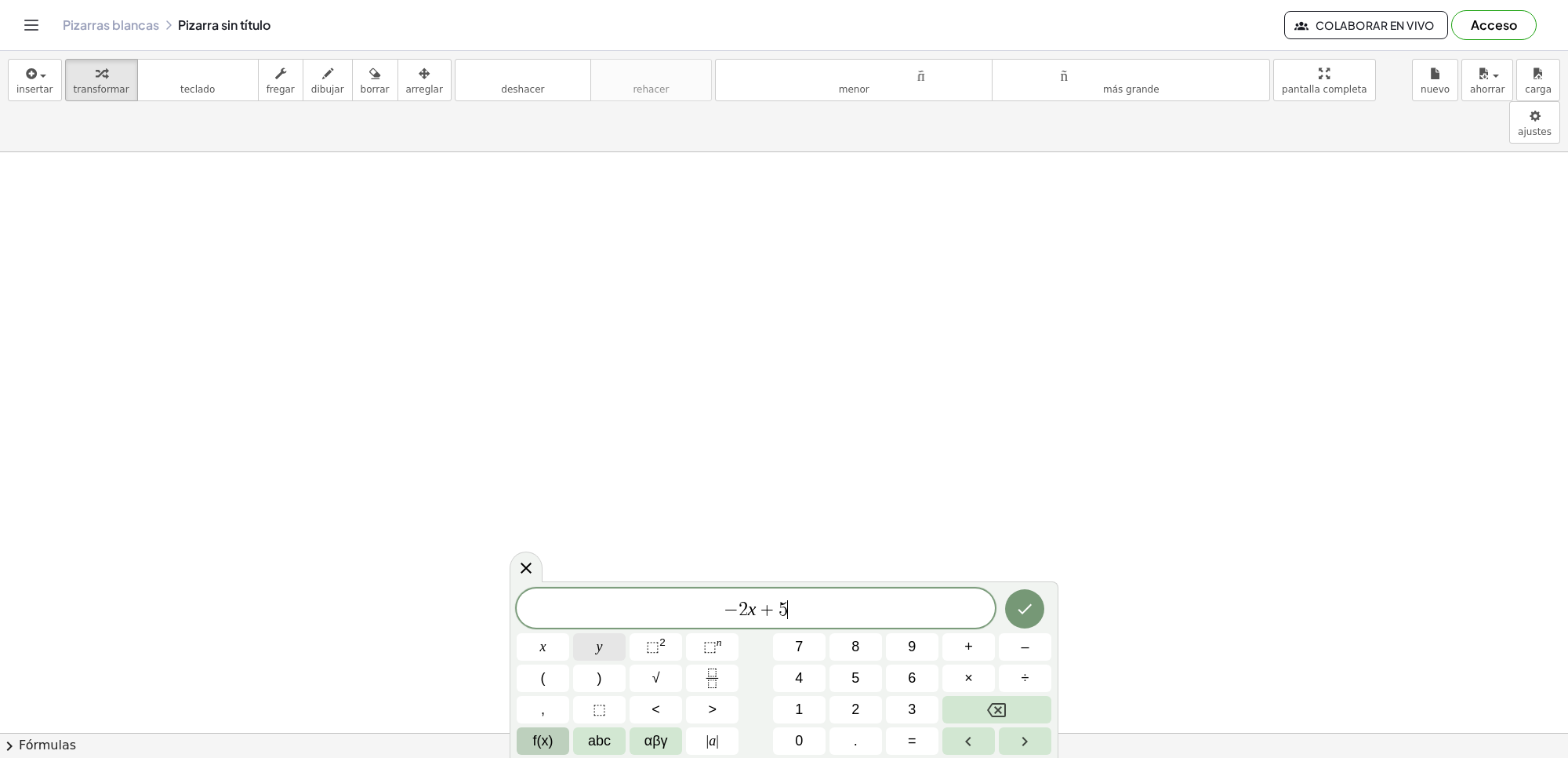
click at [613, 642] on button "y" at bounding box center [600, 647] width 53 height 28
click at [920, 747] on button "=" at bounding box center [912, 742] width 53 height 28
click at [912, 711] on span "3" at bounding box center [911, 709] width 8 height 21
click at [1035, 613] on button "Hecho" at bounding box center [1025, 609] width 39 height 39
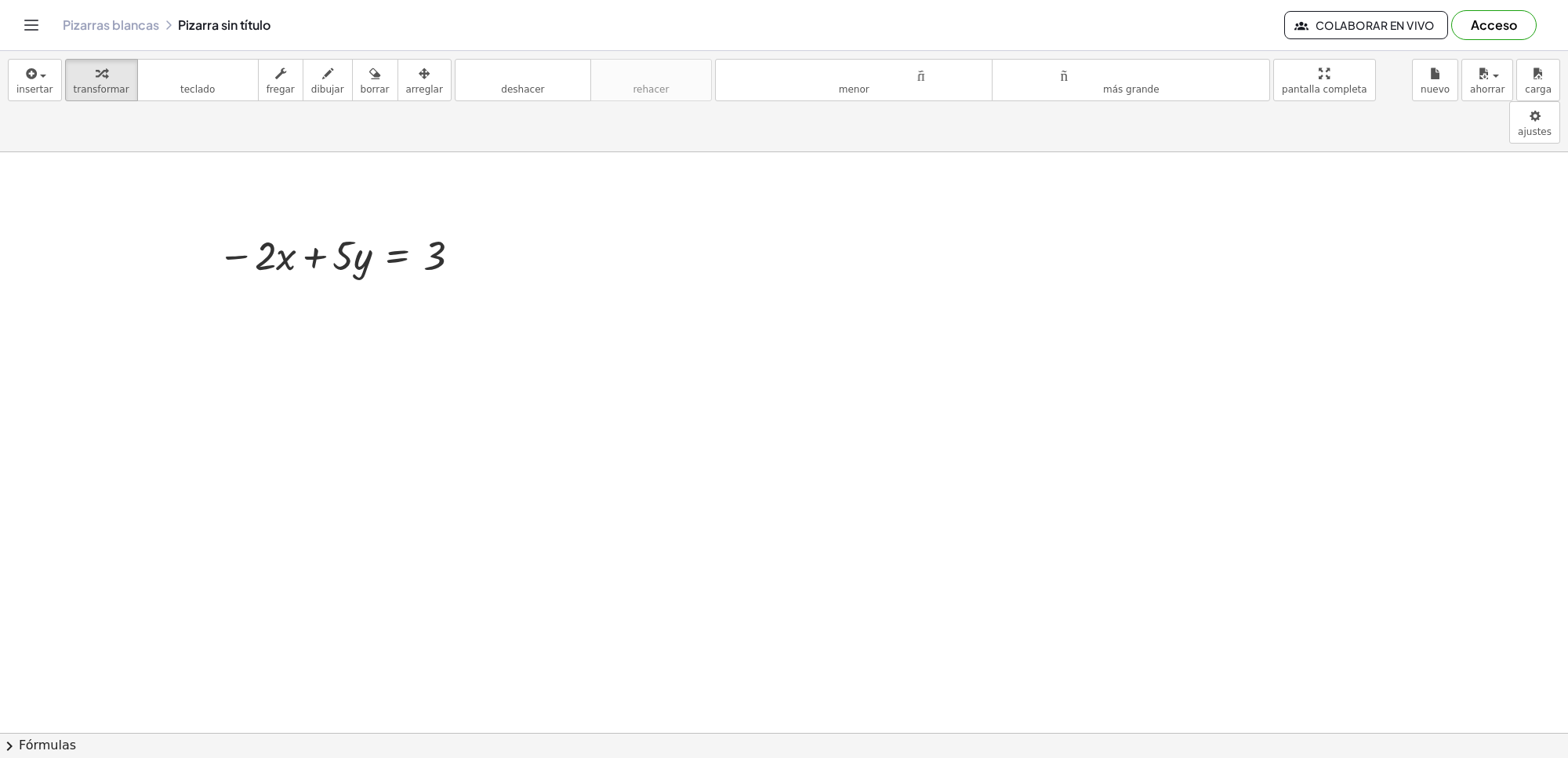
drag, startPoint x: 217, startPoint y: 291, endPoint x: 217, endPoint y: 306, distance: 15.0
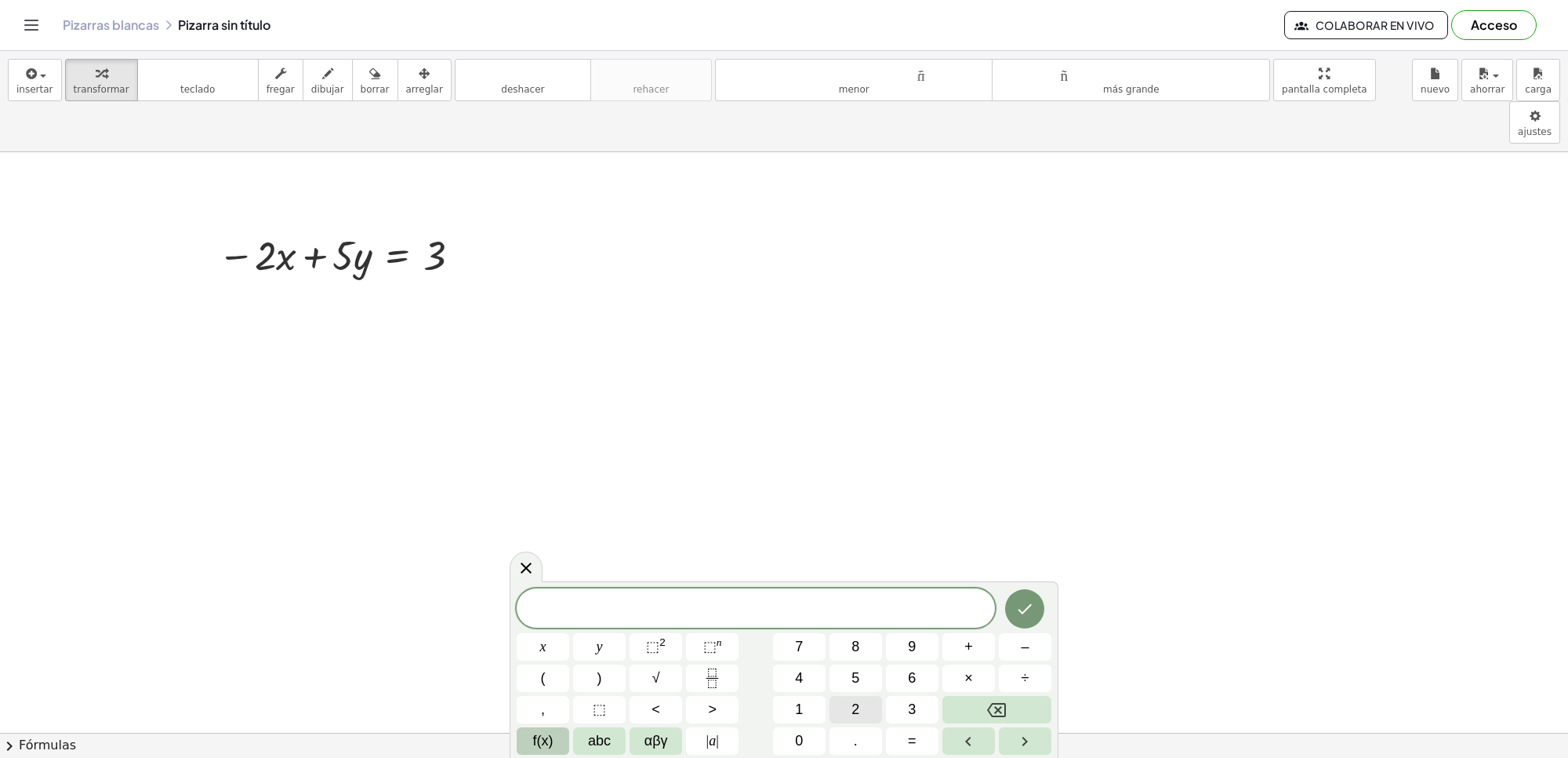
click at [851, 713] on span "2" at bounding box center [855, 709] width 8 height 21
click at [535, 653] on button "x" at bounding box center [543, 647] width 53 height 28
click at [974, 656] on button "+" at bounding box center [968, 647] width 53 height 28
click at [810, 648] on button "7" at bounding box center [799, 647] width 53 height 28
click at [588, 653] on button "y" at bounding box center [600, 647] width 53 height 28
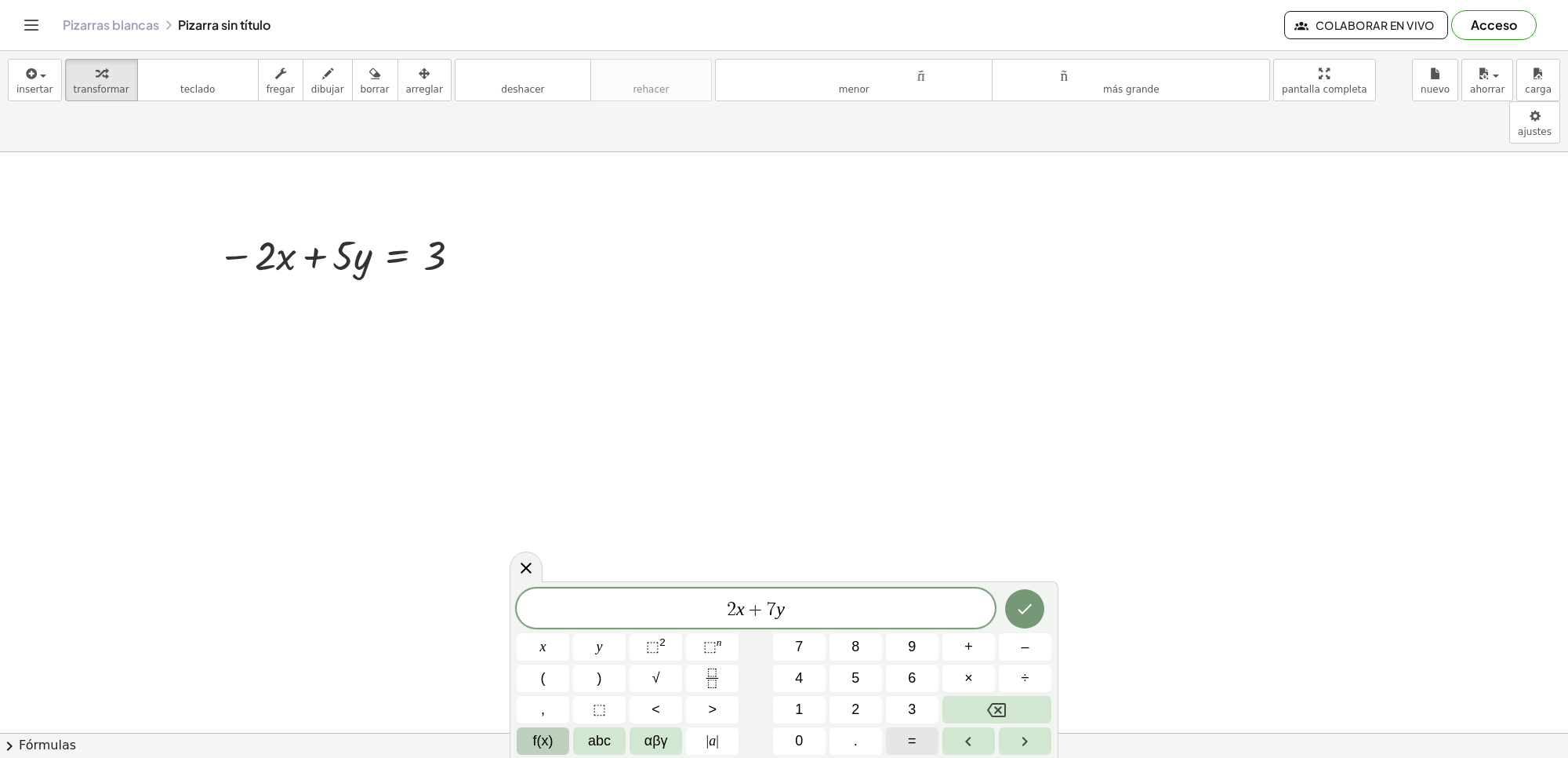
click at [912, 730] on span "=" at bounding box center [912, 741] width 9 height 21
click at [915, 649] on span "9" at bounding box center [911, 647] width 8 height 21
click at [1014, 609] on button "Hecho" at bounding box center [1025, 609] width 39 height 39
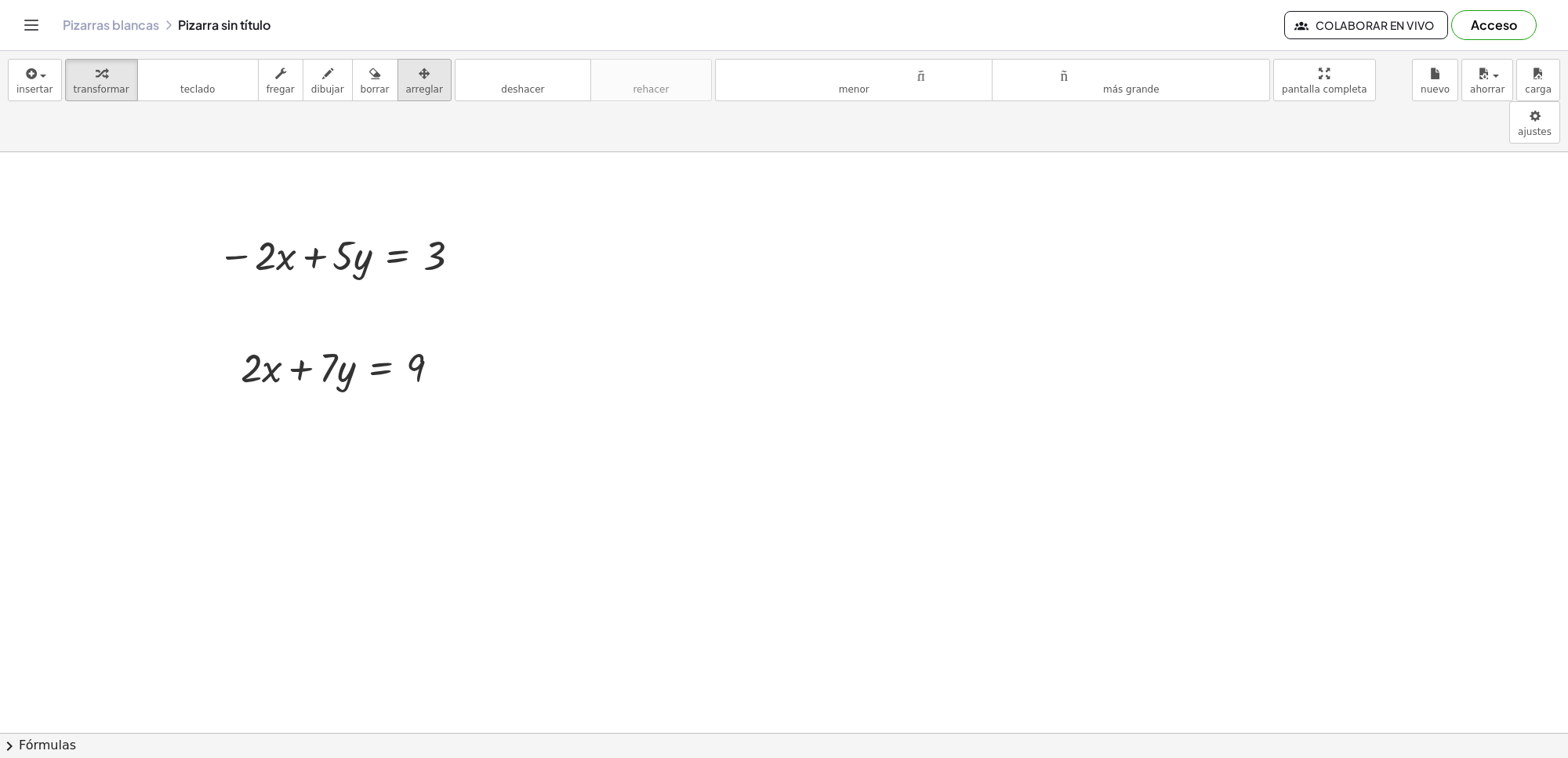
click at [419, 75] on icon "button" at bounding box center [424, 74] width 11 height 19
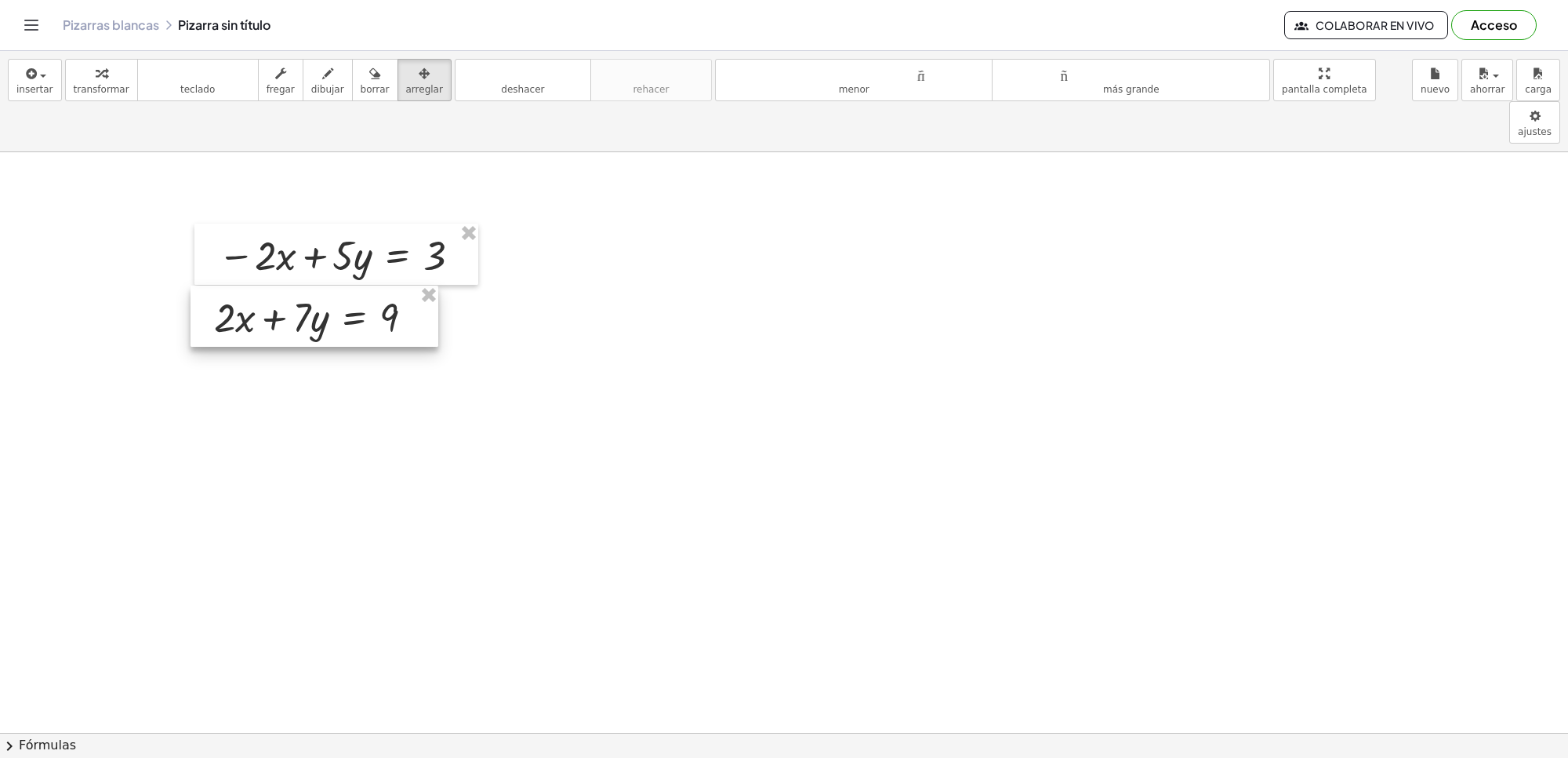
drag, startPoint x: 341, startPoint y: 322, endPoint x: 314, endPoint y: 272, distance: 56.8
click at [314, 286] on div at bounding box center [315, 316] width 248 height 61
click at [94, 85] on font "transformar" at bounding box center [102, 89] width 56 height 11
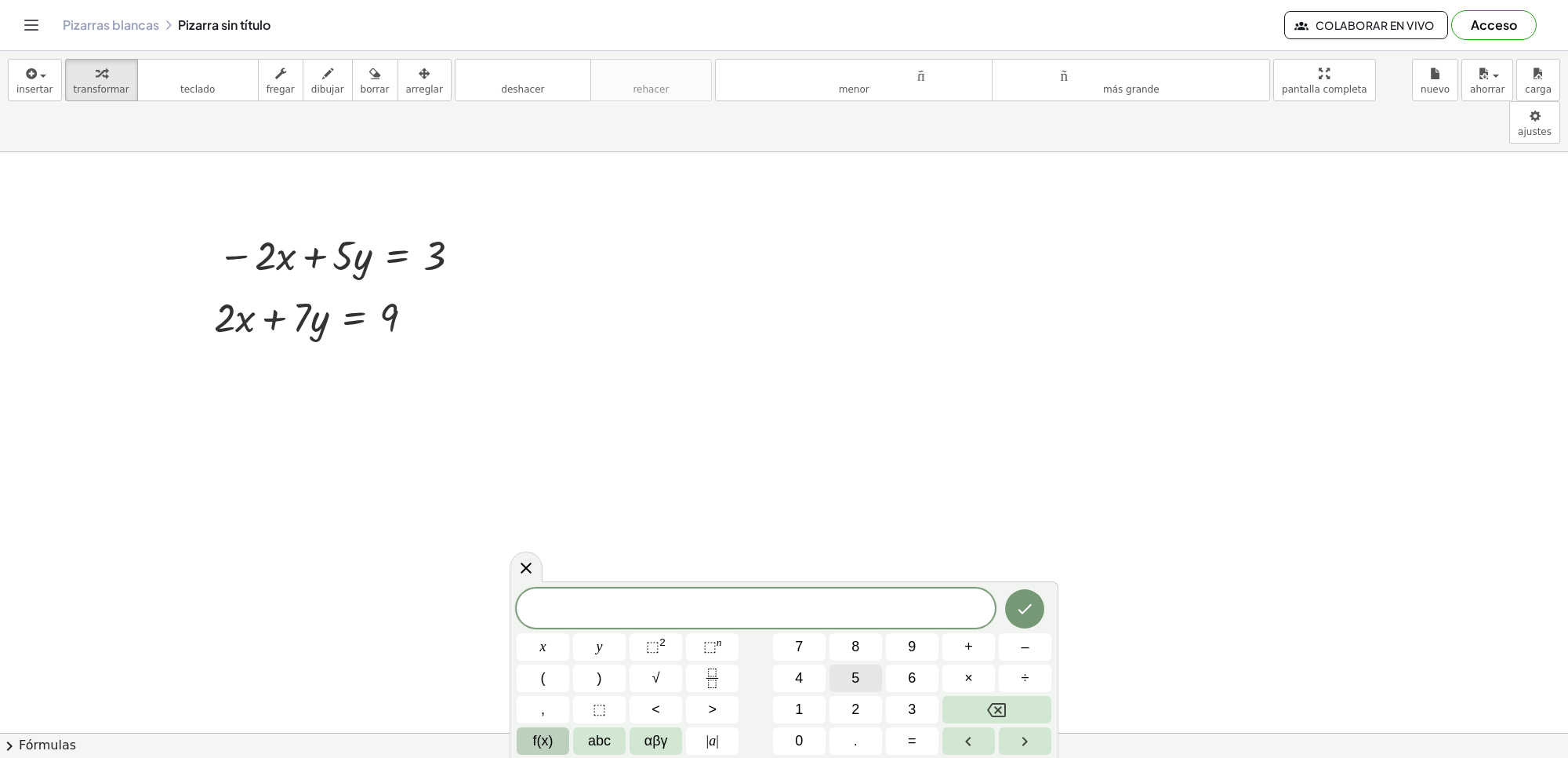
click at [856, 668] on span "5" at bounding box center [855, 678] width 8 height 21
click at [582, 642] on button "y" at bounding box center [600, 647] width 53 height 28
click at [948, 644] on button "+" at bounding box center [968, 647] width 53 height 28
click at [794, 641] on button "7" at bounding box center [799, 647] width 53 height 28
click at [800, 638] on span "7" at bounding box center [798, 647] width 8 height 21
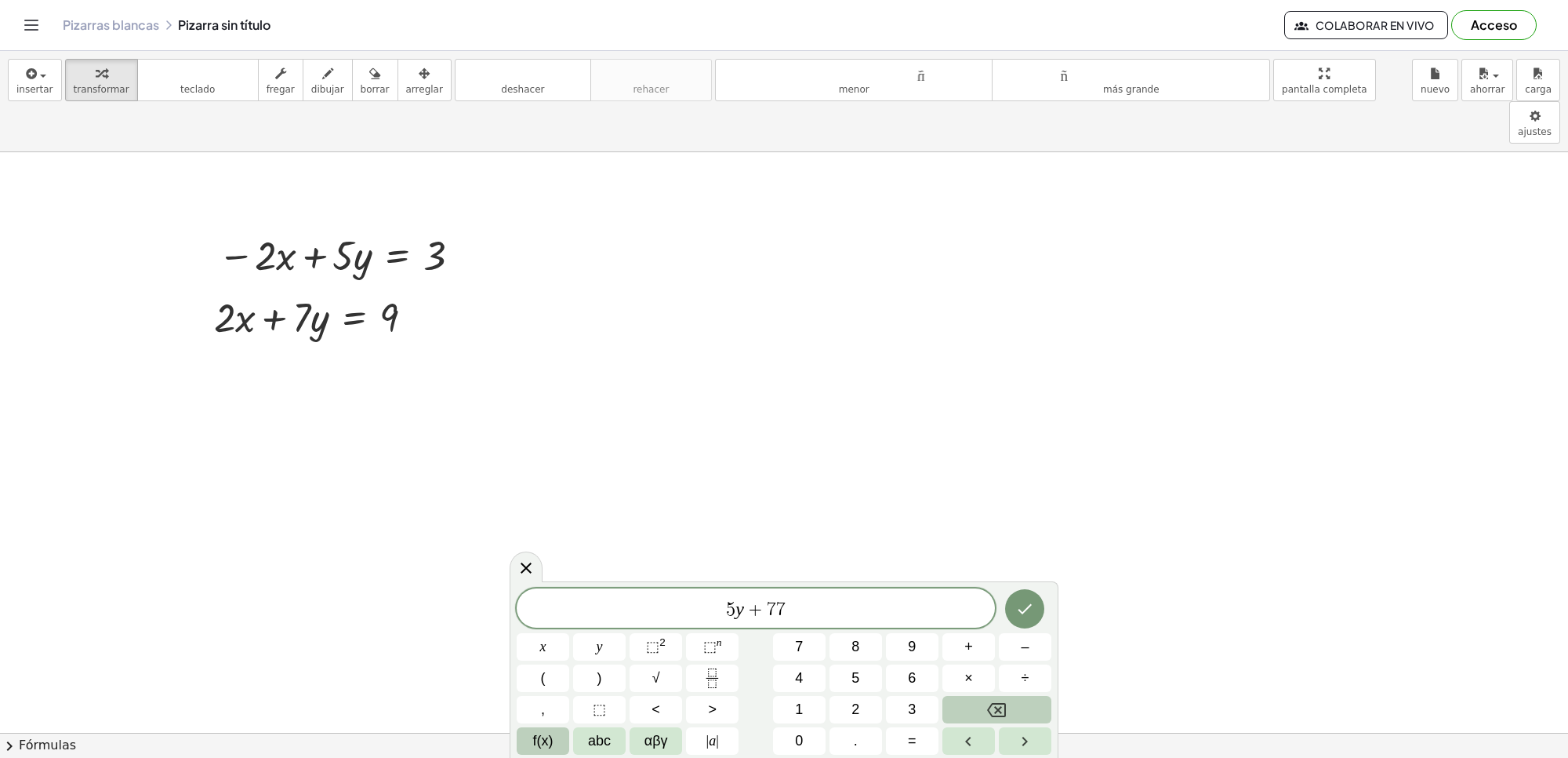
click at [1000, 709] on icon "Backspace" at bounding box center [997, 710] width 19 height 14
click at [594, 656] on button "y" at bounding box center [600, 647] width 53 height 28
click at [915, 743] on span "=" at bounding box center [912, 741] width 9 height 21
click at [927, 710] on button "3" at bounding box center [912, 710] width 53 height 28
click at [985, 643] on button "+" at bounding box center [968, 647] width 53 height 28
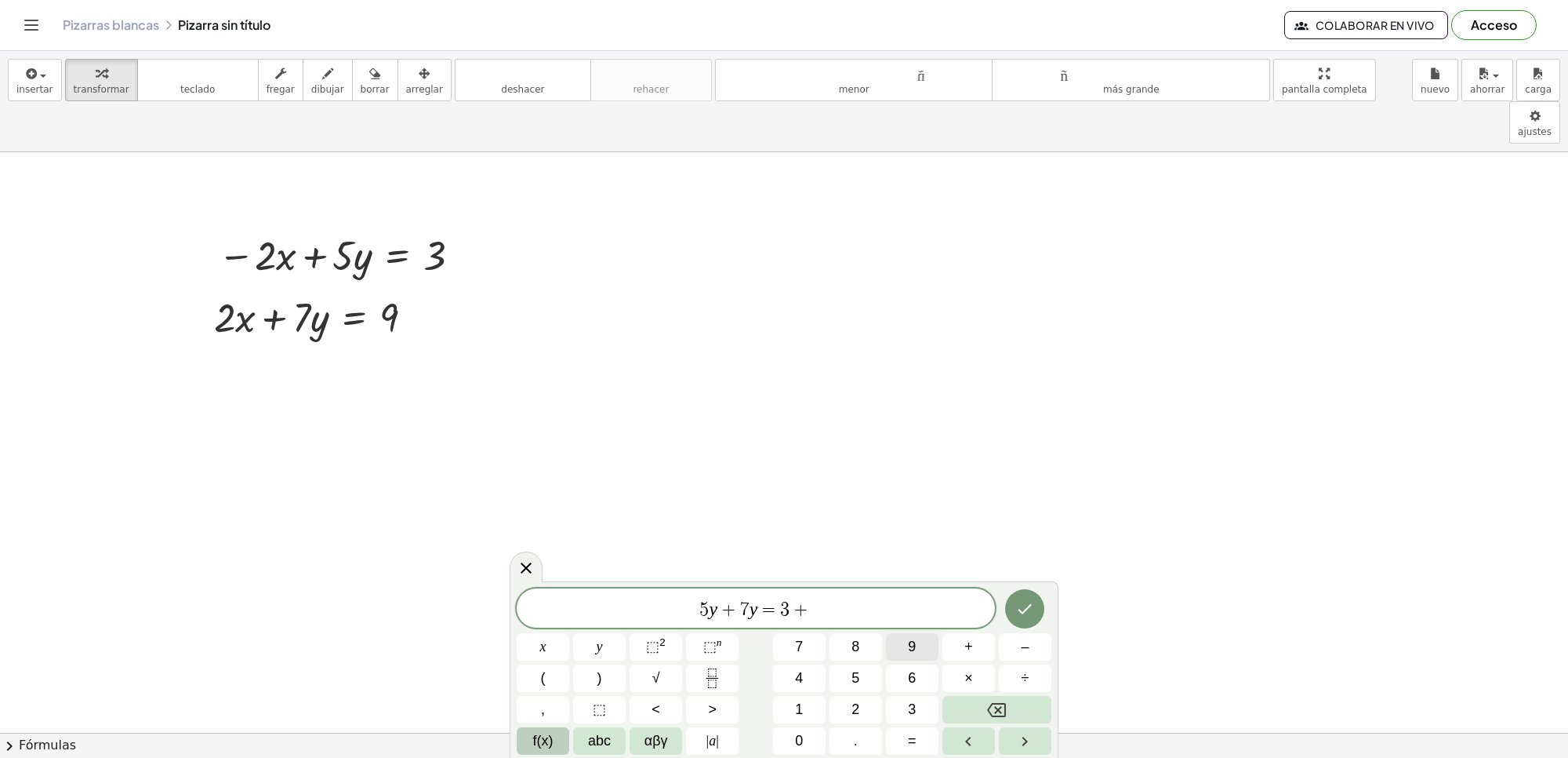
click at [910, 648] on span "9" at bounding box center [911, 647] width 8 height 21
click at [1027, 604] on icon "Hecho" at bounding box center [1025, 609] width 19 height 19
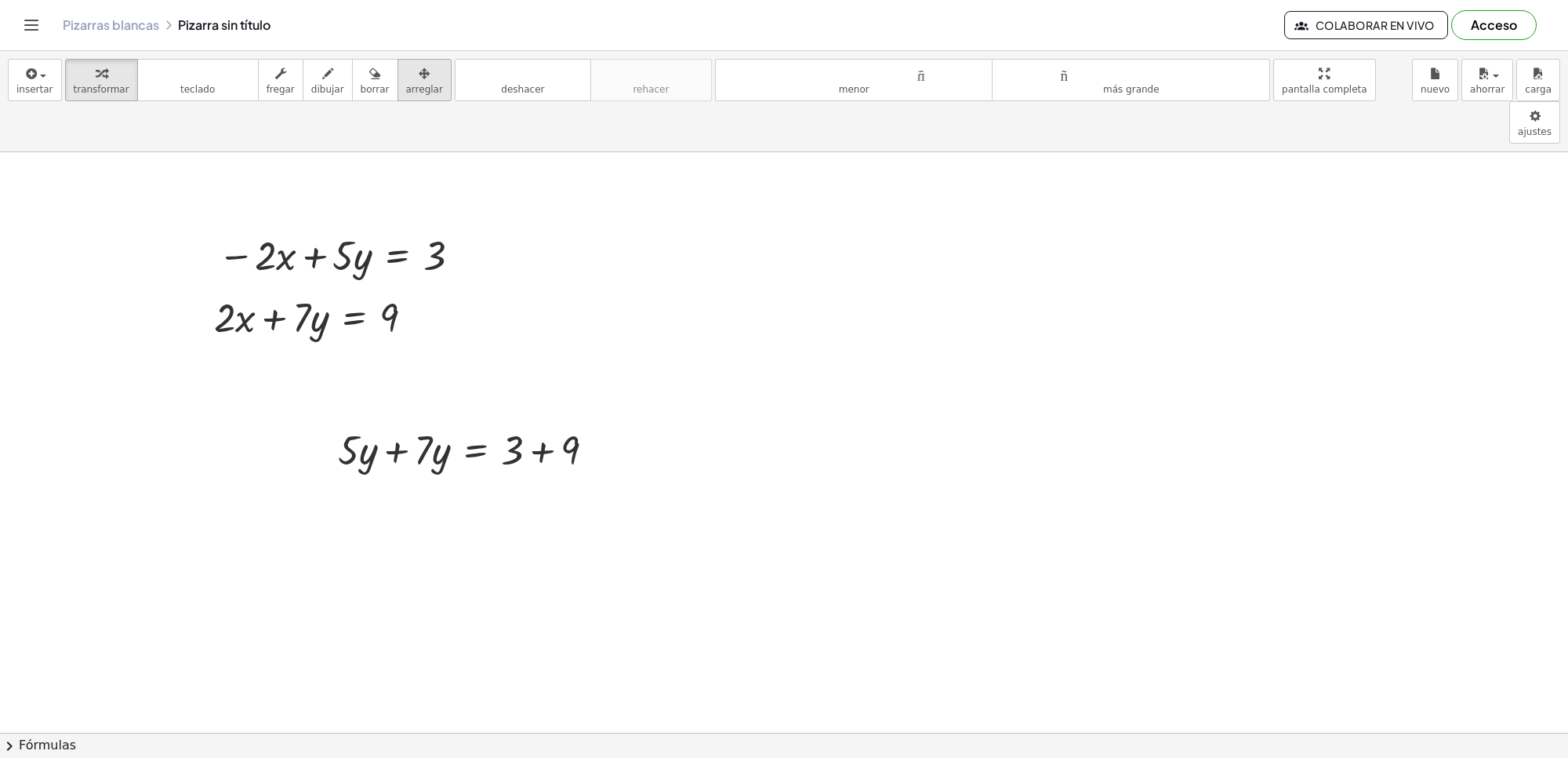
click at [397, 84] on button "arreglar" at bounding box center [424, 80] width 54 height 43
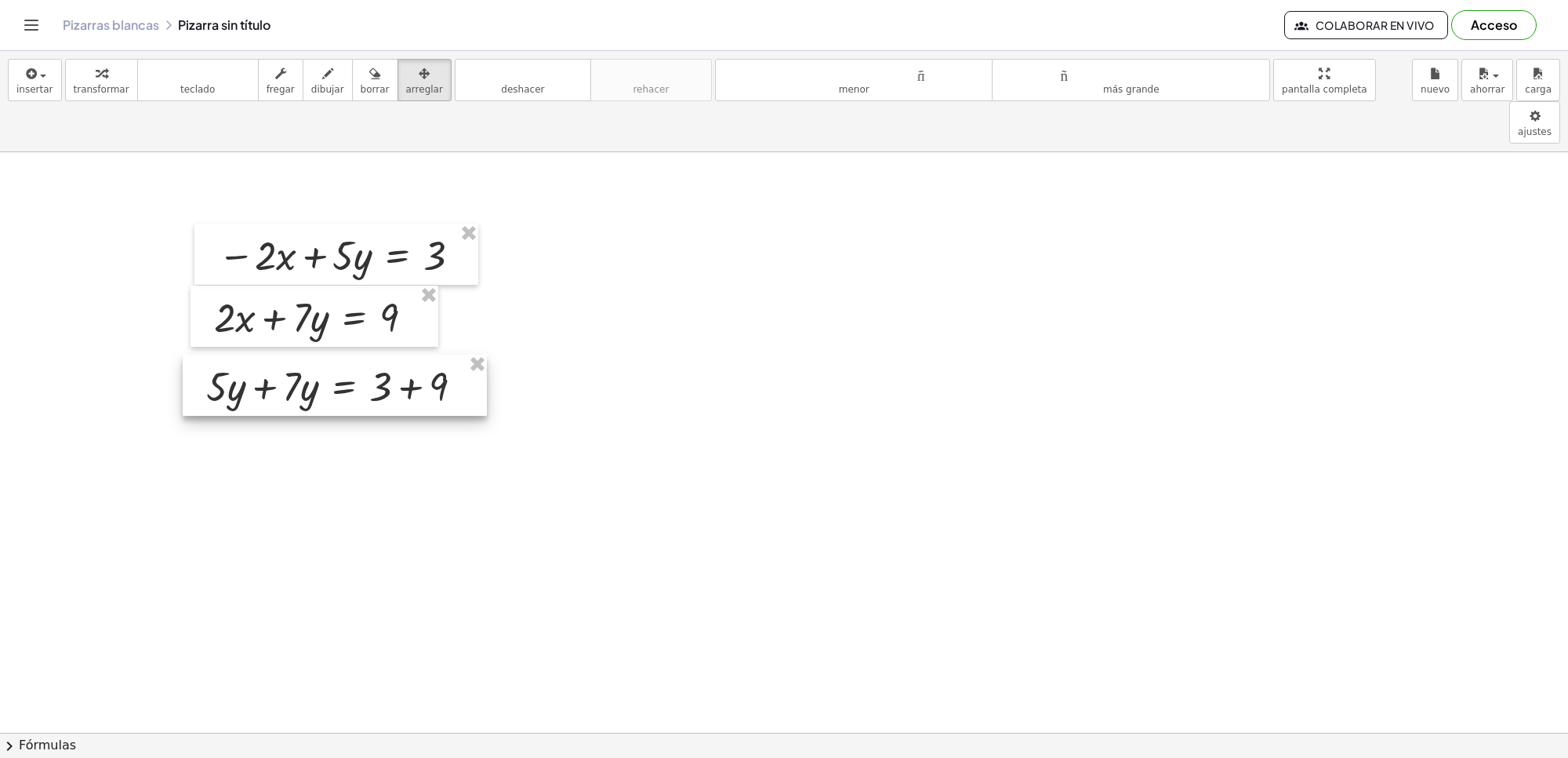
drag, startPoint x: 423, startPoint y: 398, endPoint x: 292, endPoint y: 334, distance: 145.8
click at [292, 354] on div at bounding box center [335, 385] width 305 height 61
click at [84, 72] on div "button" at bounding box center [102, 73] width 56 height 19
click at [259, 359] on div at bounding box center [341, 385] width 285 height 53
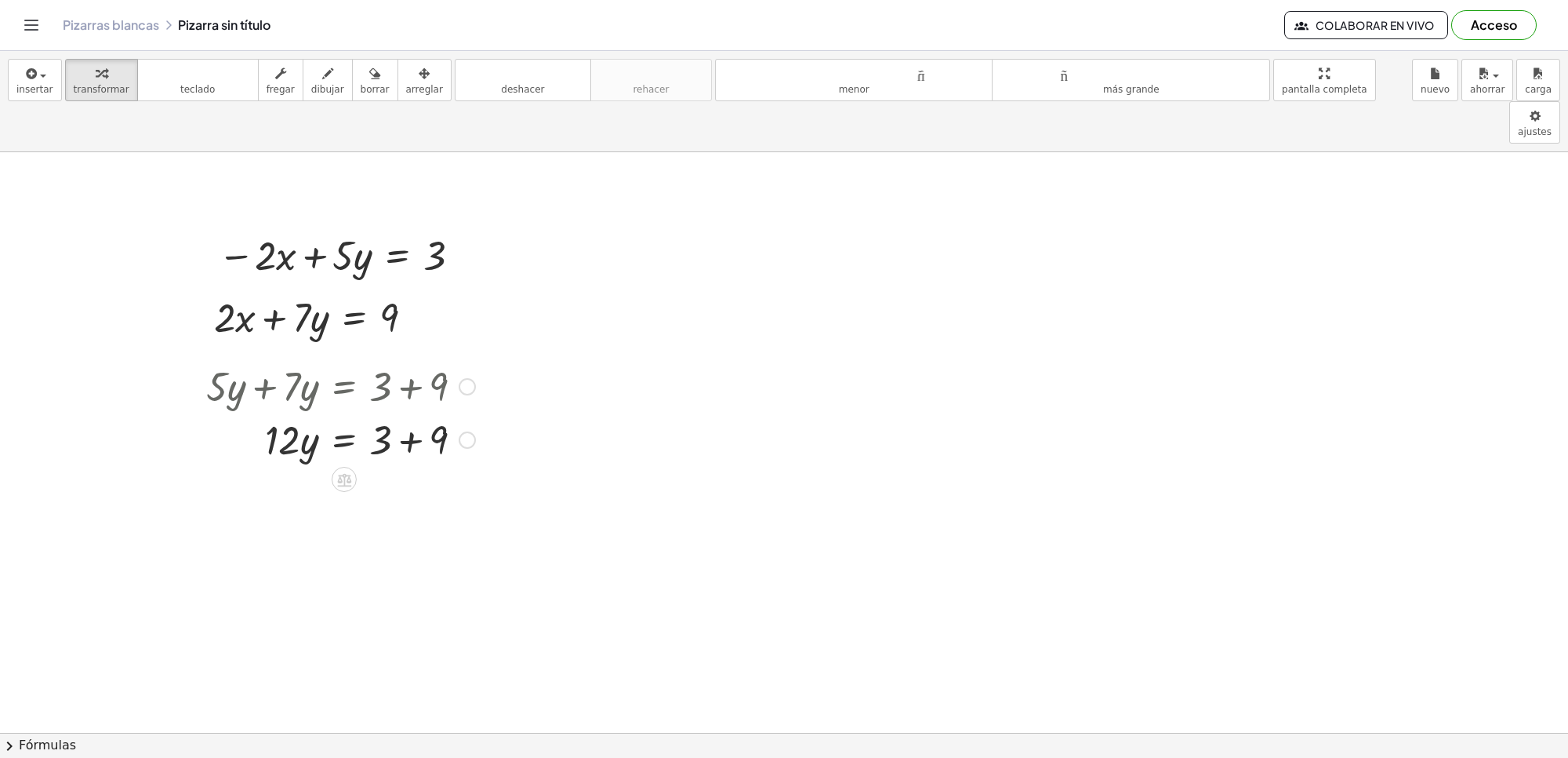
click at [397, 412] on div at bounding box center [341, 438] width 285 height 53
drag, startPoint x: 272, startPoint y: 452, endPoint x: 384, endPoint y: 500, distance: 121.9
click at [393, 518] on div at bounding box center [341, 557] width 285 height 78
click at [354, 519] on div at bounding box center [341, 557] width 285 height 78
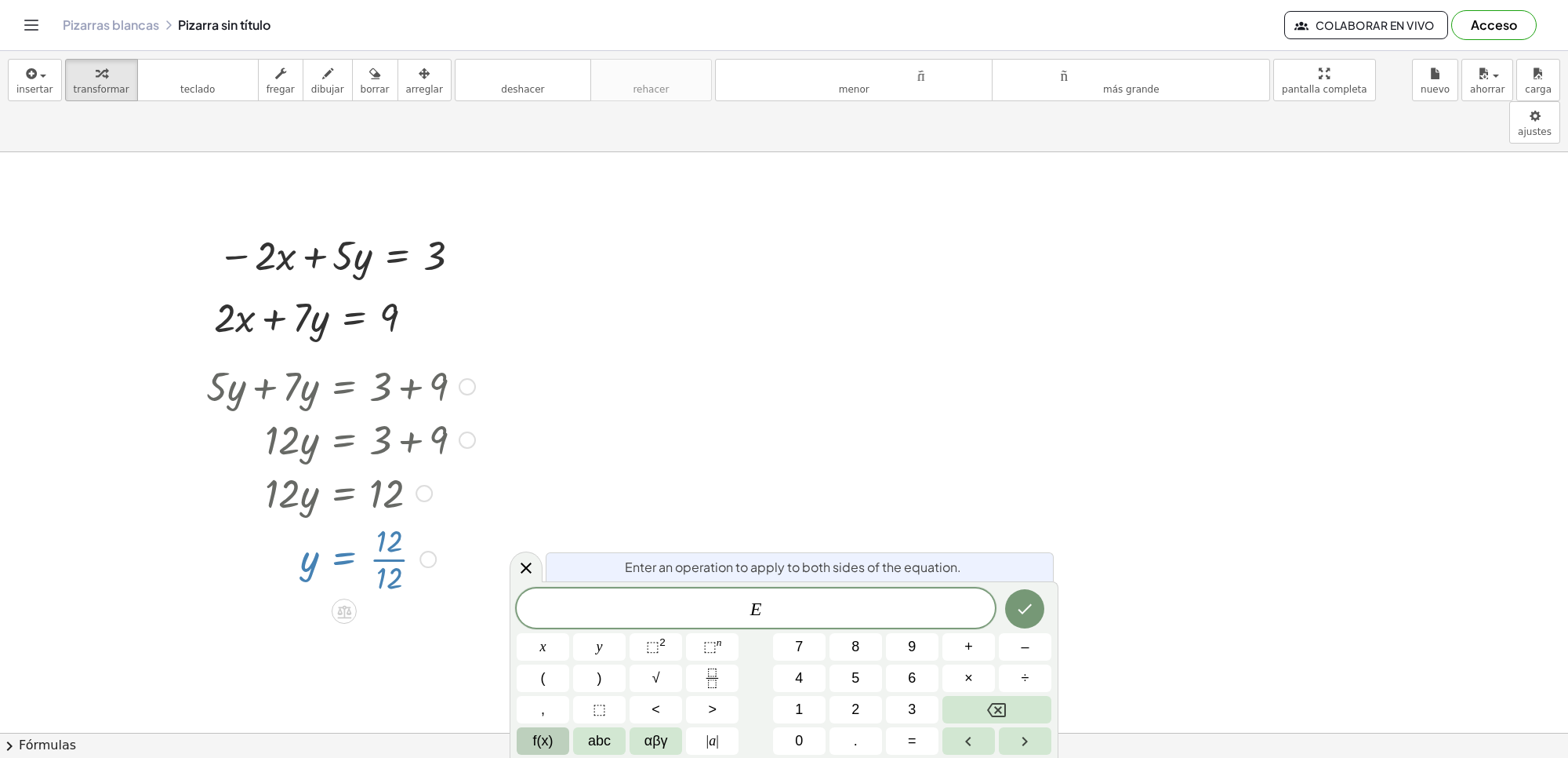
drag, startPoint x: 400, startPoint y: 561, endPoint x: 364, endPoint y: 569, distance: 36.9
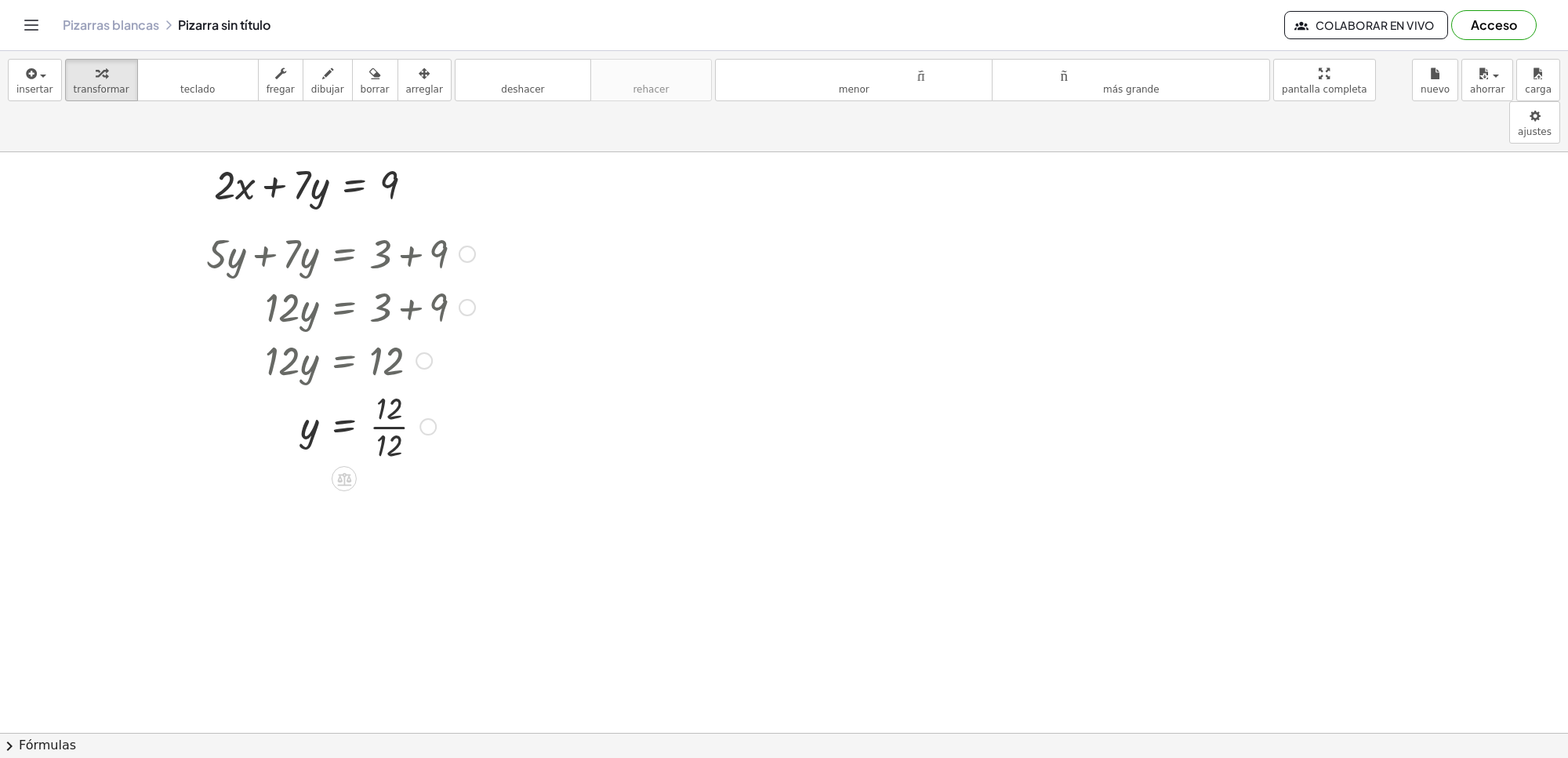
scroll to position [2916, 0]
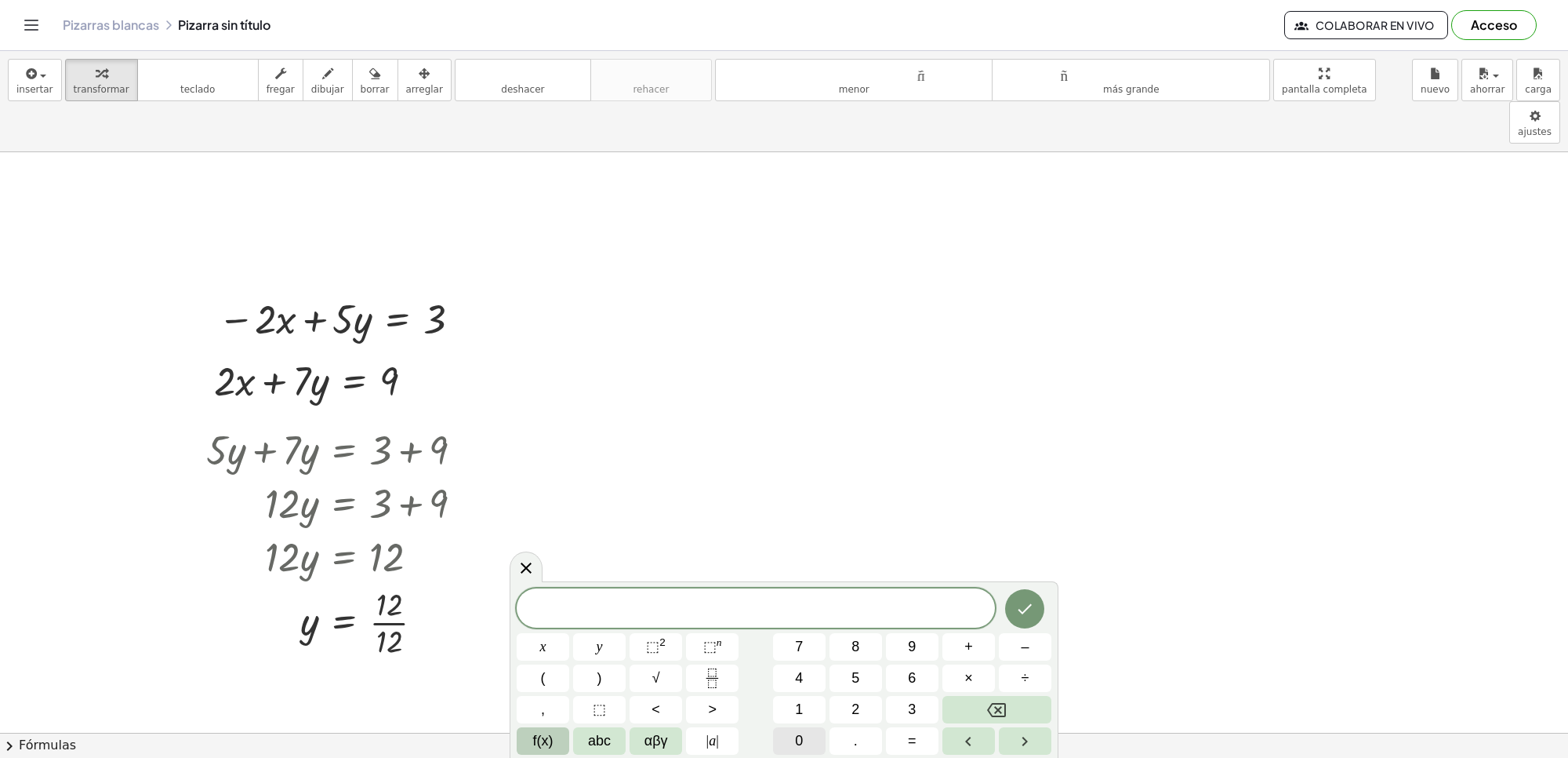
click at [810, 711] on button "1" at bounding box center [799, 710] width 53 height 28
click at [792, 736] on button "0" at bounding box center [799, 742] width 53 height 28
click at [541, 636] on span "x" at bounding box center [543, 647] width 6 height 21
click at [1035, 642] on button "–" at bounding box center [1025, 647] width 53 height 28
click at [863, 689] on button "5" at bounding box center [856, 678] width 53 height 28
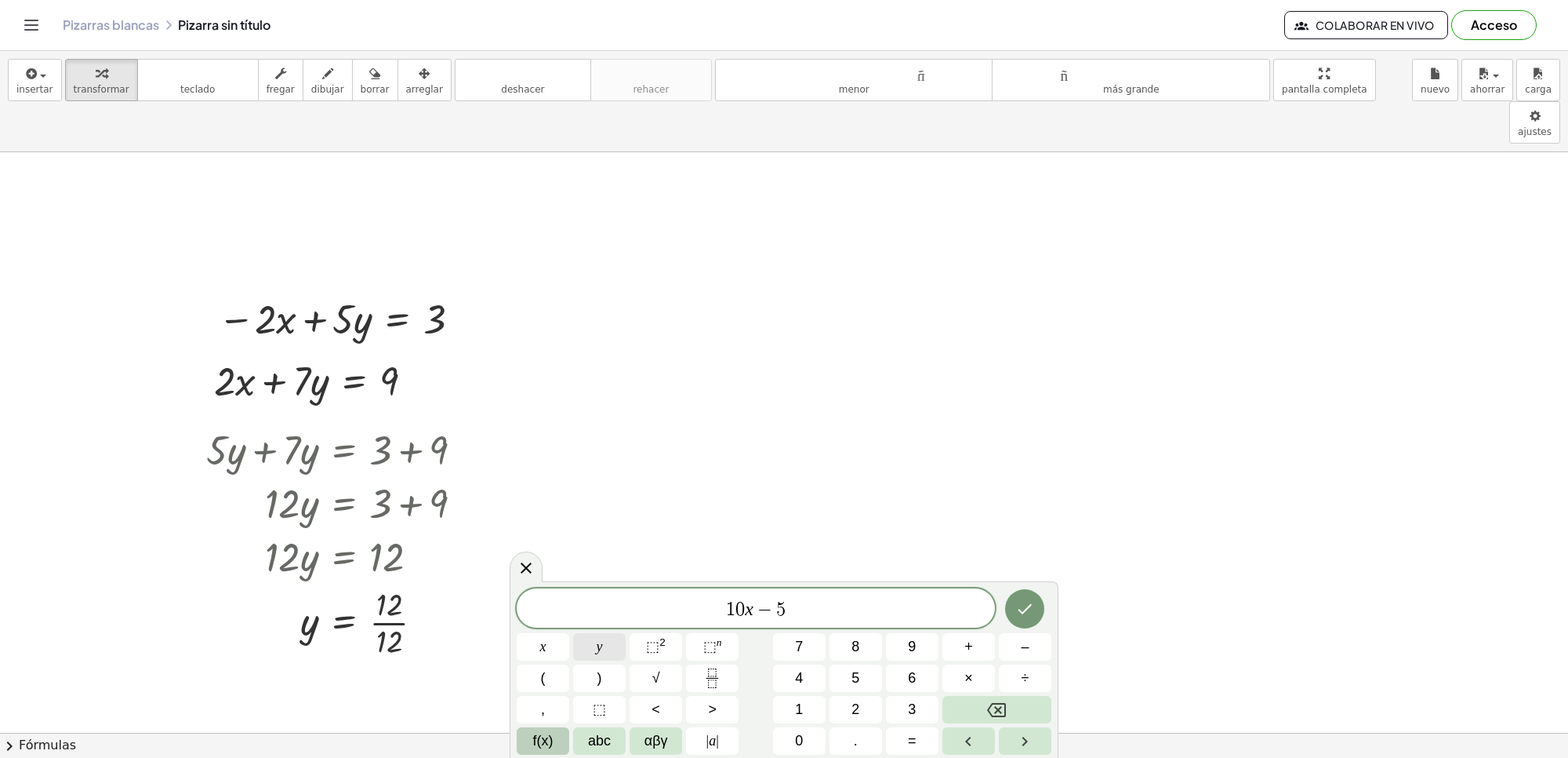
click at [593, 642] on button "y" at bounding box center [600, 647] width 53 height 28
click at [908, 752] on button "=" at bounding box center [912, 742] width 53 height 28
click at [791, 707] on button "1" at bounding box center [799, 710] width 53 height 28
click at [791, 748] on button "0" at bounding box center [799, 742] width 53 height 28
click at [1018, 597] on button "Hecho" at bounding box center [1025, 609] width 39 height 39
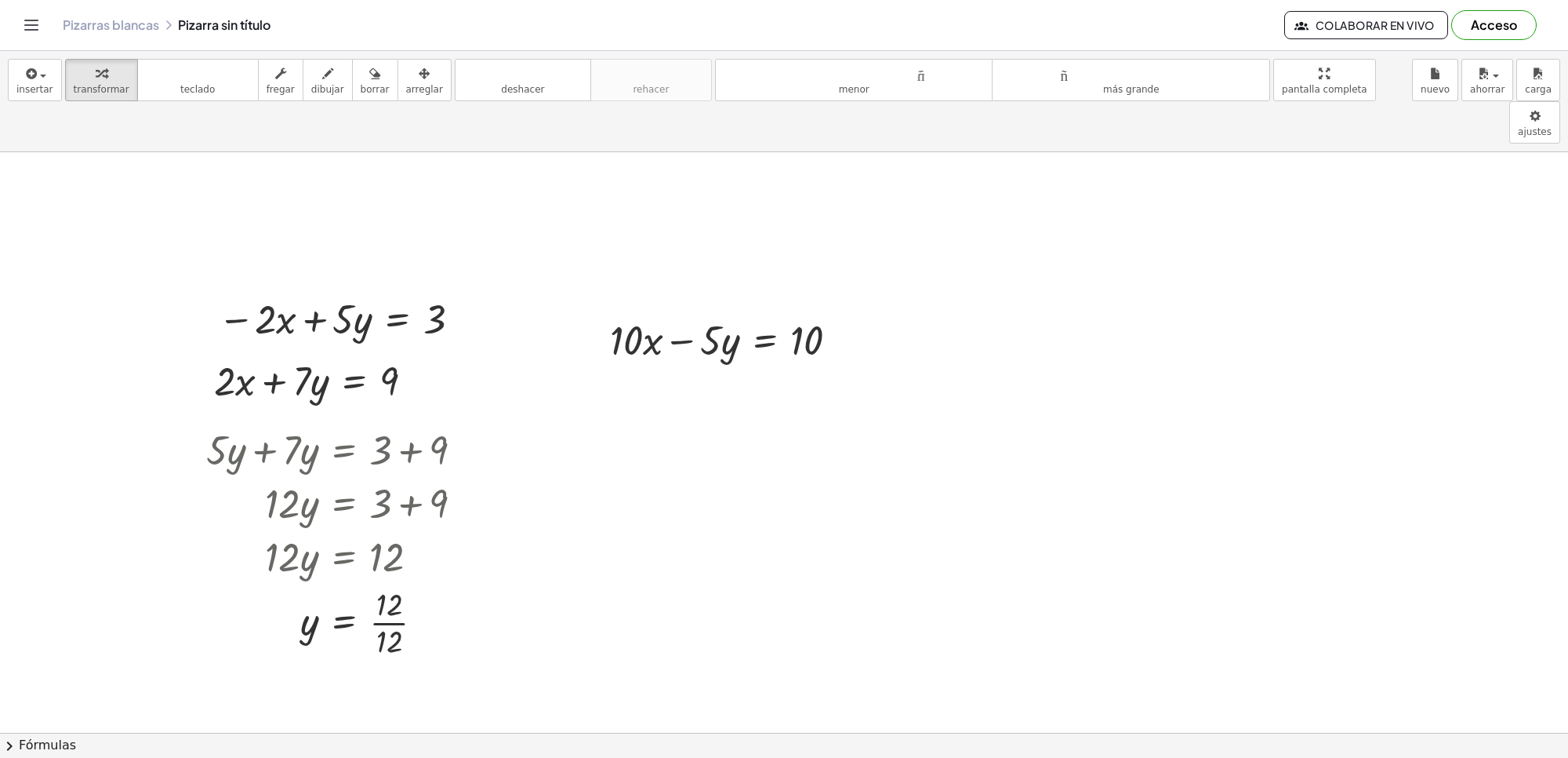
drag, startPoint x: 384, startPoint y: 79, endPoint x: 459, endPoint y: 168, distance: 116.4
click at [387, 102] on div "insertar Seleccione uno: Expresión matemática Función Texto Vídeo de YouTube Gr…" at bounding box center [784, 102] width 1568 height 102
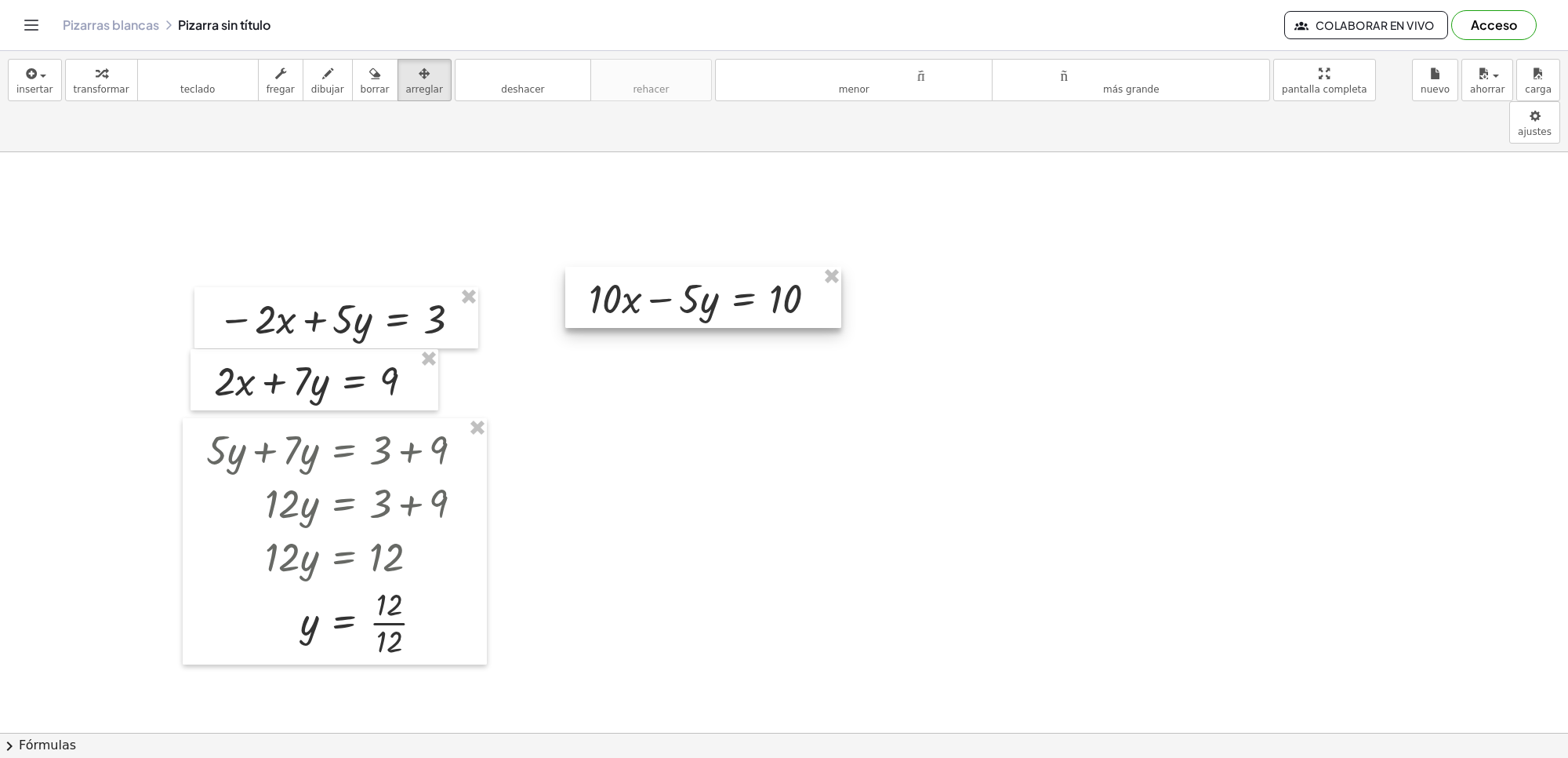
drag, startPoint x: 617, startPoint y: 306, endPoint x: 349, endPoint y: 155, distance: 307.6
click at [584, 287] on div at bounding box center [704, 297] width 276 height 61
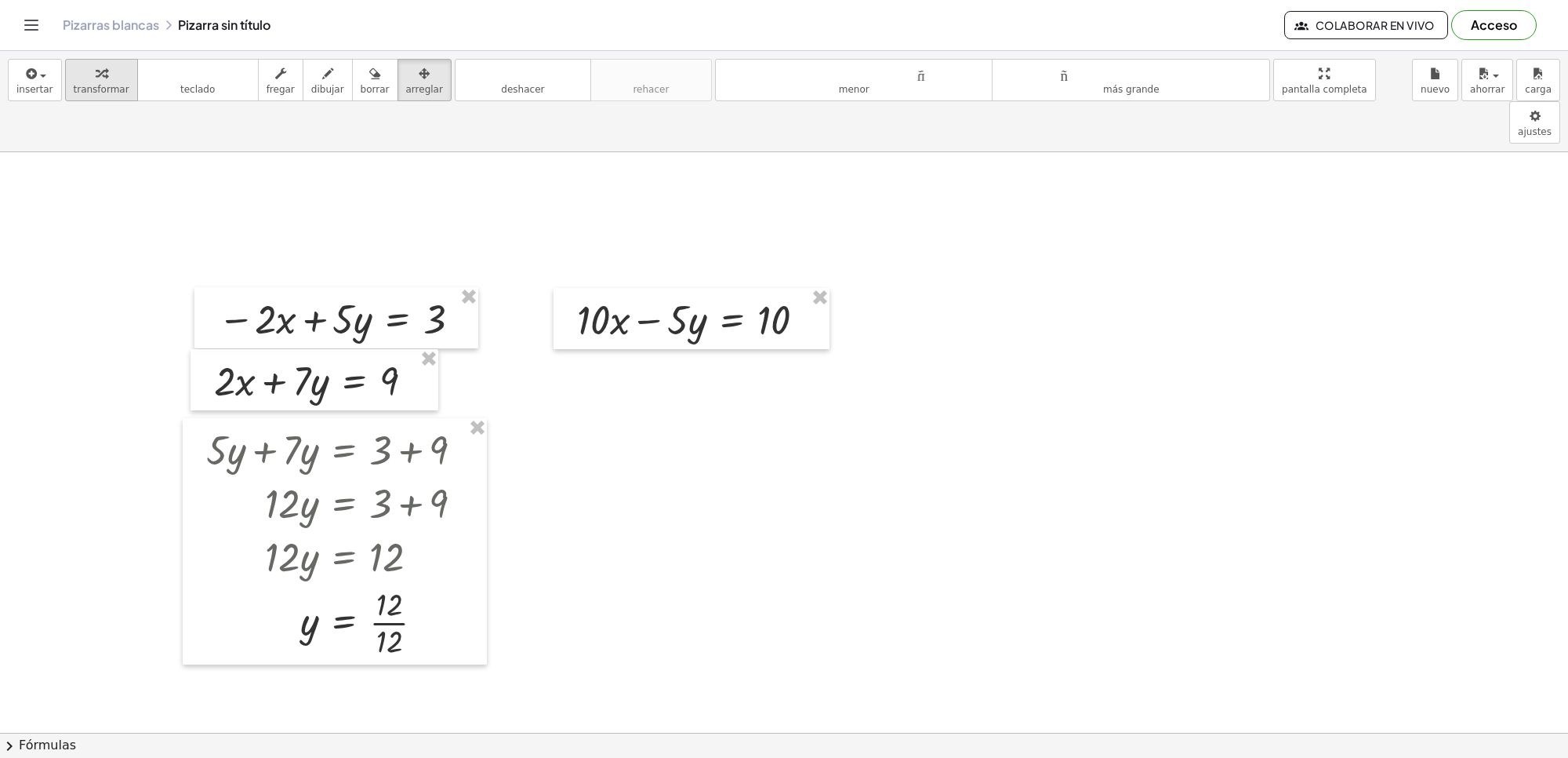
click at [81, 73] on div "button" at bounding box center [102, 73] width 56 height 19
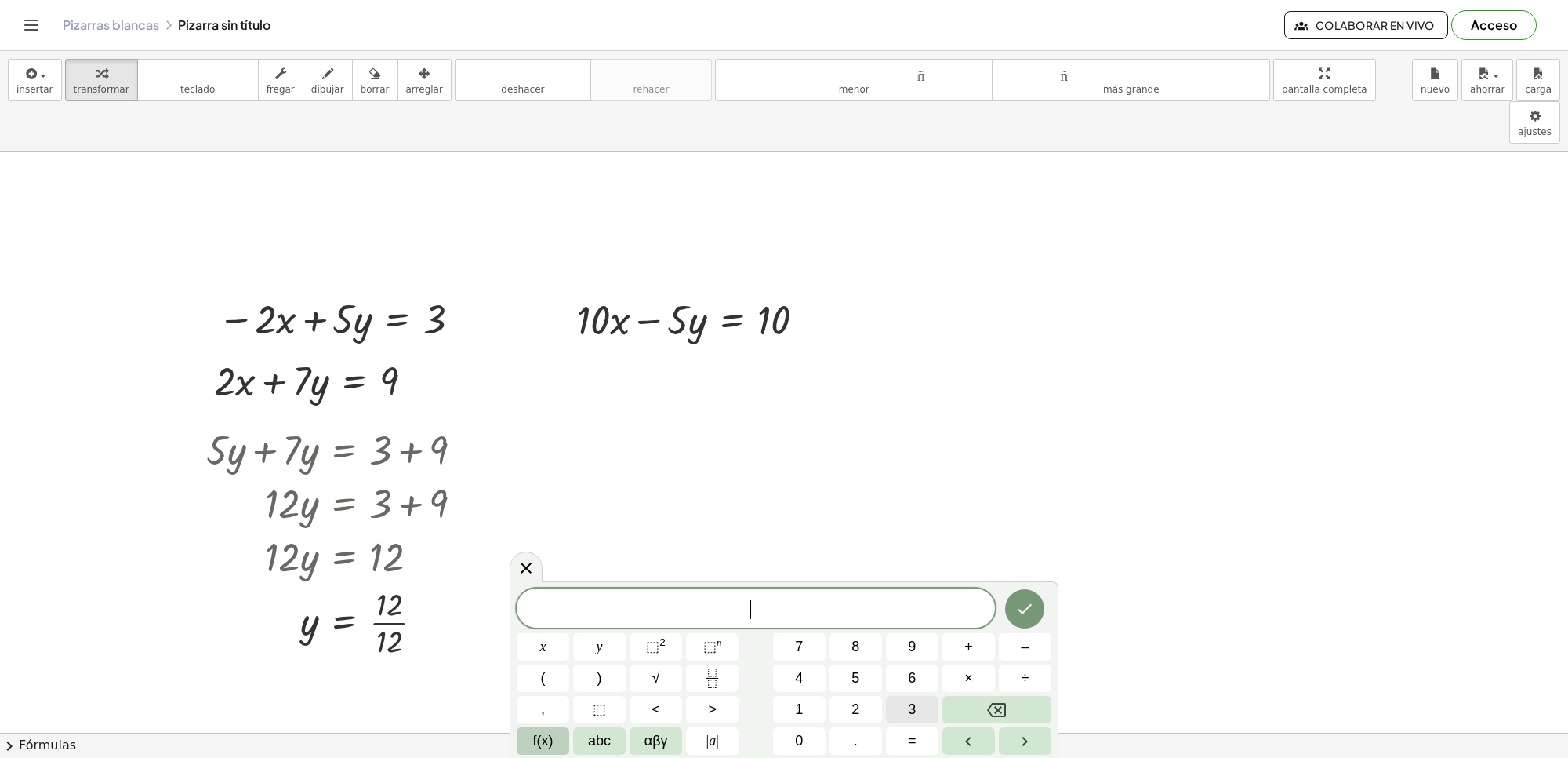
click at [902, 708] on button "3" at bounding box center [912, 710] width 53 height 28
click at [547, 649] on button "x" at bounding box center [543, 647] width 53 height 28
click at [973, 648] on span "+" at bounding box center [969, 647] width 9 height 21
click at [849, 676] on button "5" at bounding box center [856, 678] width 53 height 28
click at [590, 648] on button "y" at bounding box center [600, 647] width 53 height 28
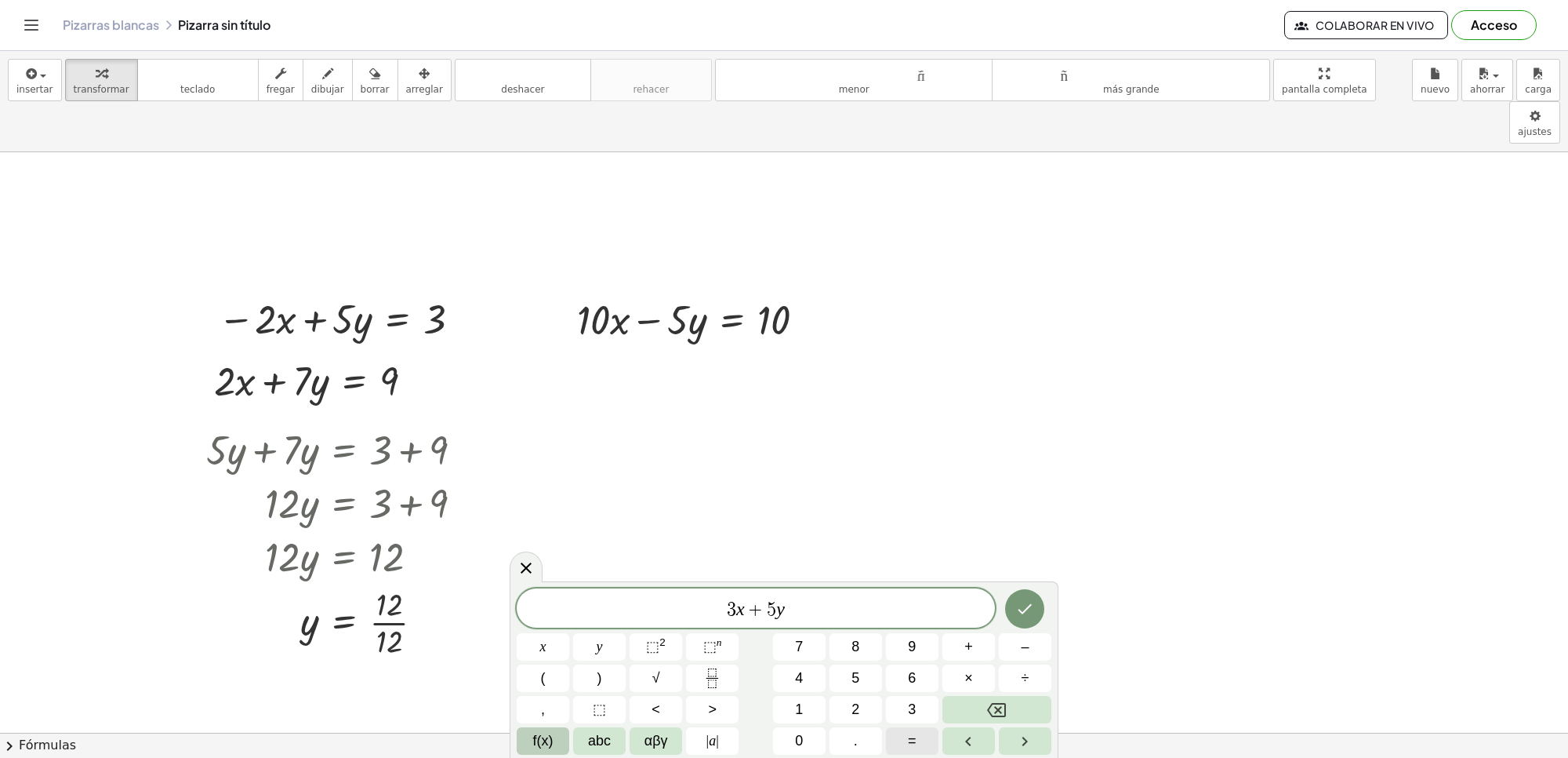
click at [902, 740] on button "=" at bounding box center [912, 742] width 53 height 28
click at [816, 713] on button "1" at bounding box center [799, 710] width 53 height 28
click at [908, 680] on span "6" at bounding box center [911, 678] width 8 height 21
click at [1021, 599] on icon "Hecho" at bounding box center [1025, 609] width 19 height 19
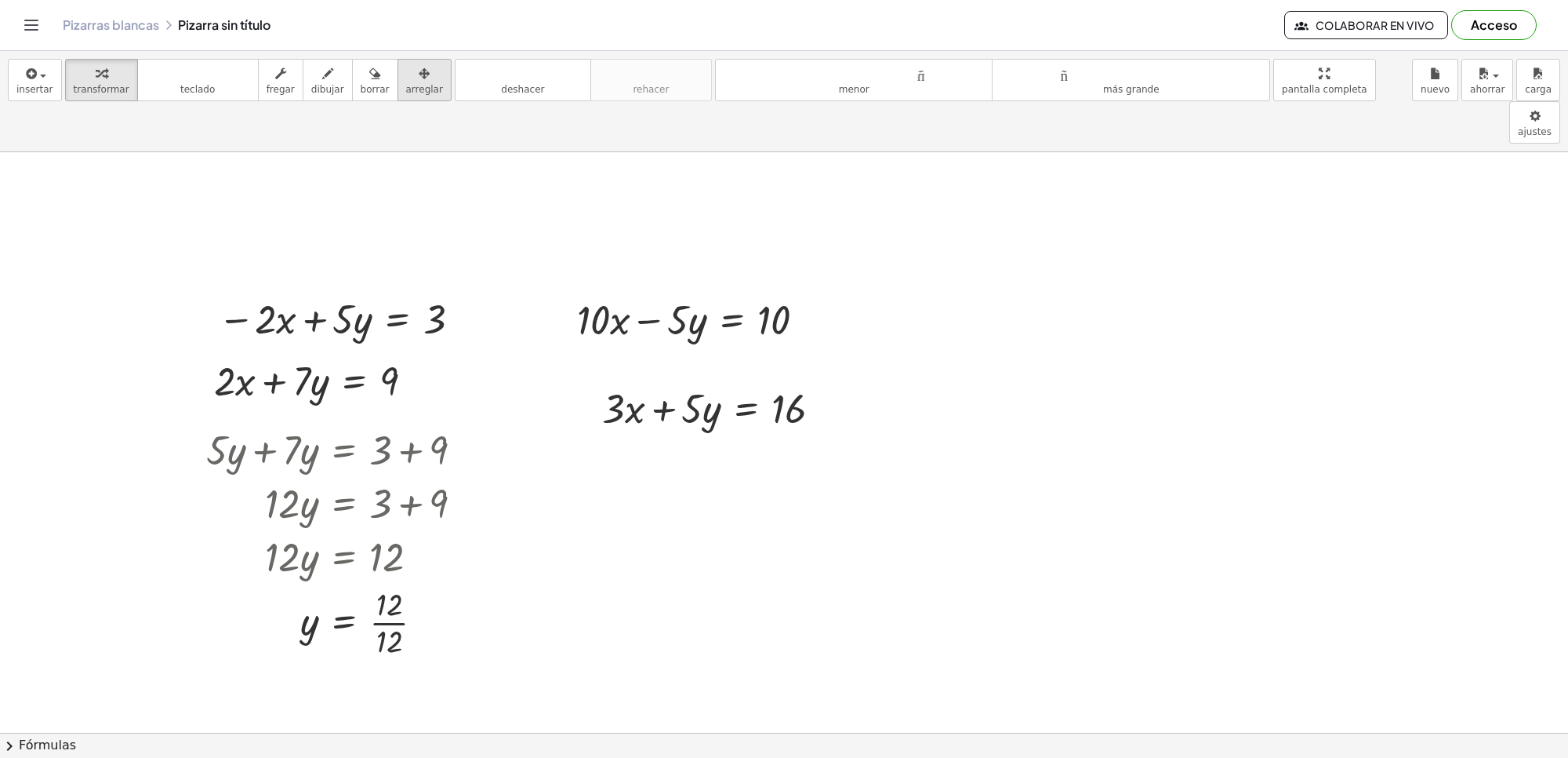
click at [397, 61] on button "arreglar" at bounding box center [424, 80] width 54 height 43
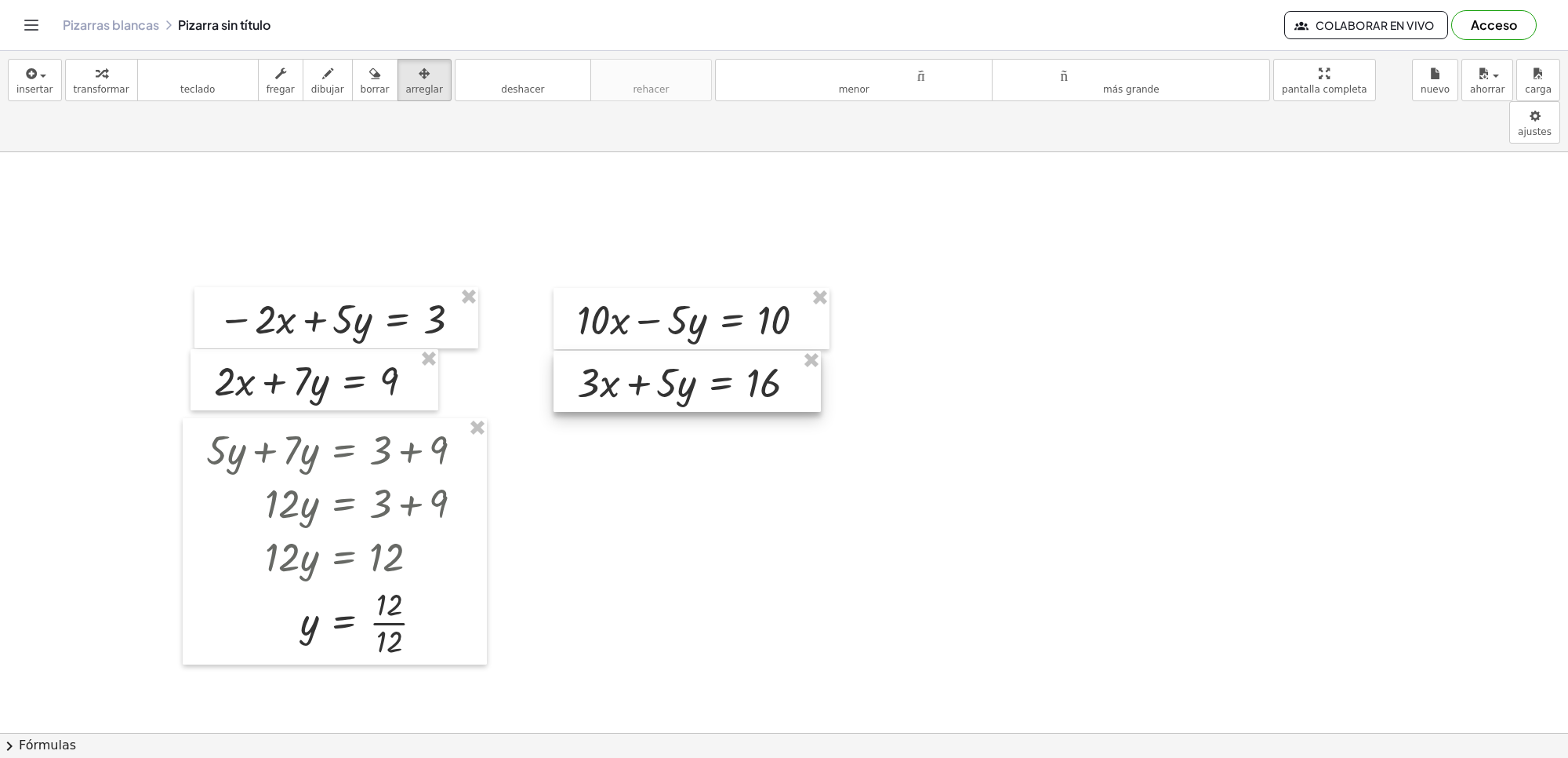
drag, startPoint x: 656, startPoint y: 369, endPoint x: 631, endPoint y: 343, distance: 36.1
click at [631, 351] on div at bounding box center [687, 381] width 267 height 61
click at [95, 77] on icon "button" at bounding box center [101, 74] width 11 height 19
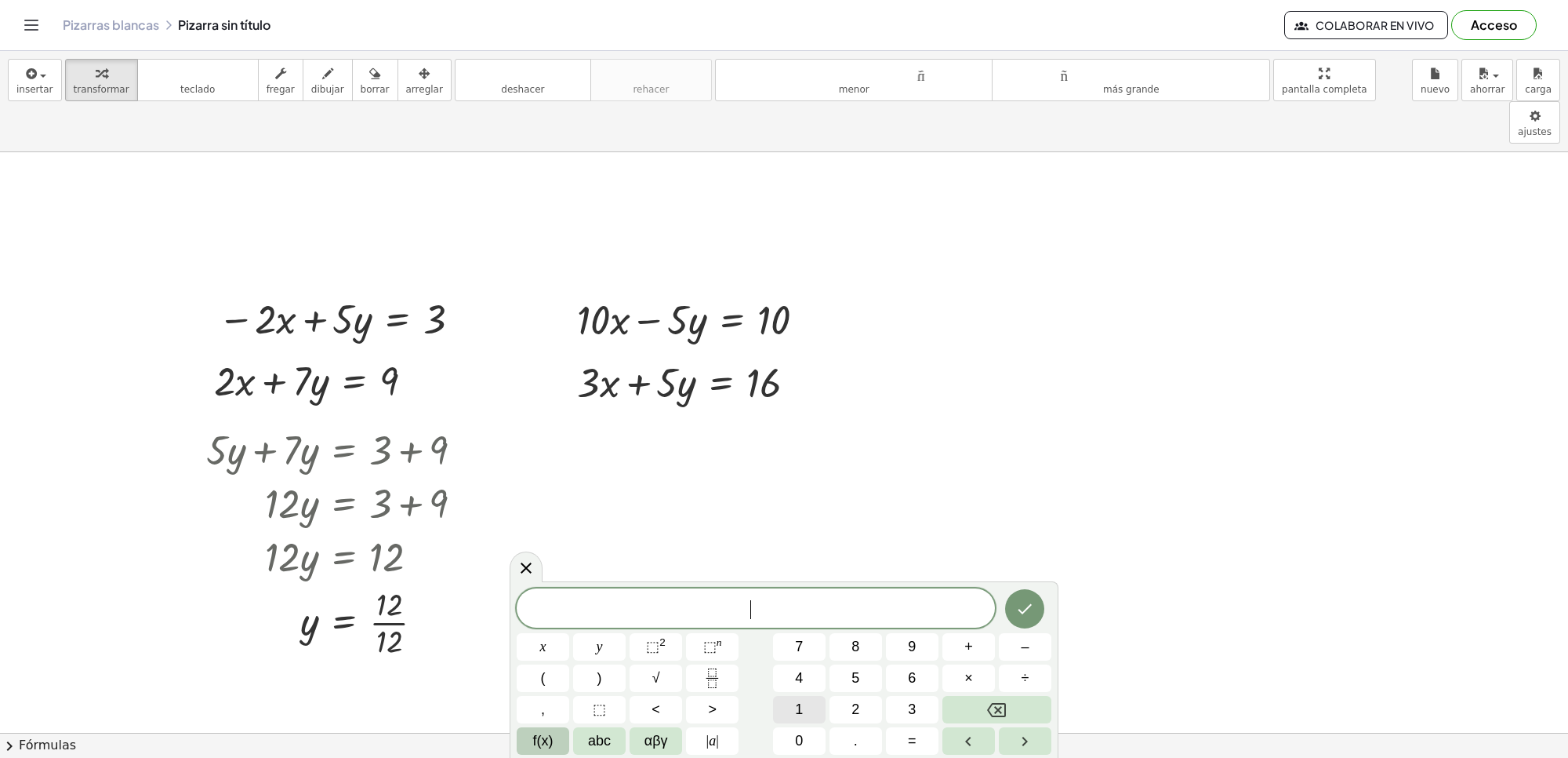
click at [805, 711] on button "1" at bounding box center [799, 710] width 53 height 28
click at [805, 736] on button "0" at bounding box center [799, 742] width 53 height 28
click at [530, 646] on button "x" at bounding box center [543, 647] width 53 height 28
click at [959, 645] on button "+" at bounding box center [968, 647] width 53 height 28
click at [962, 638] on button "+" at bounding box center [968, 647] width 53 height 28
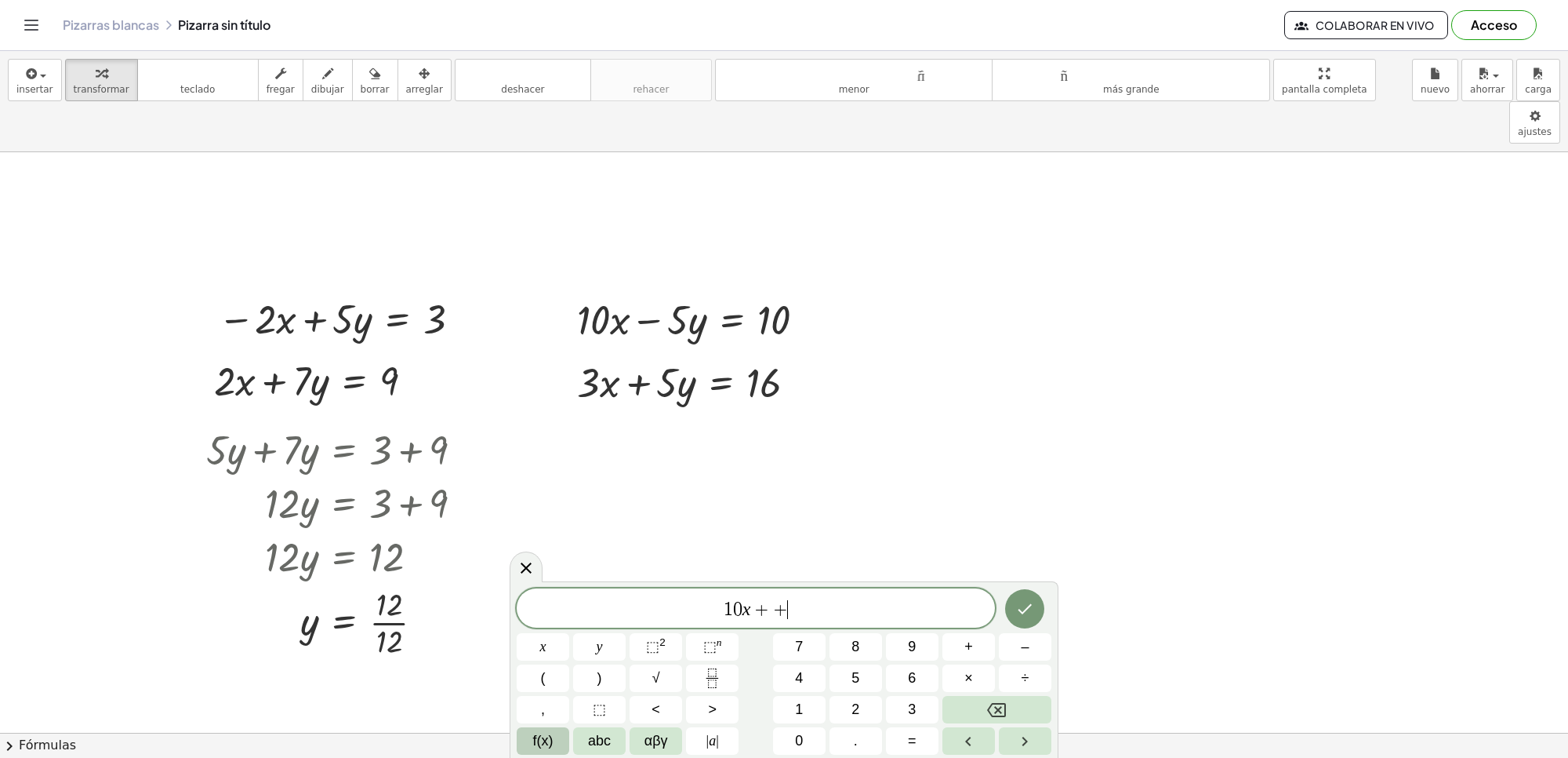
click at [987, 693] on div "1 0 x + + ​ x y ⬚ 2 ⬚ n 7 8 9 + – ( ) √ 4 5 6 × ÷ , ⬚ < > 1 2 3 f(x) abc αβγ | …" at bounding box center [784, 672] width 535 height 167
click at [977, 702] on button "Backspace" at bounding box center [997, 710] width 109 height 28
click at [924, 711] on button "3" at bounding box center [912, 710] width 53 height 28
click at [554, 644] on button "x" at bounding box center [543, 647] width 53 height 28
click at [915, 738] on span "=" at bounding box center [912, 741] width 9 height 21
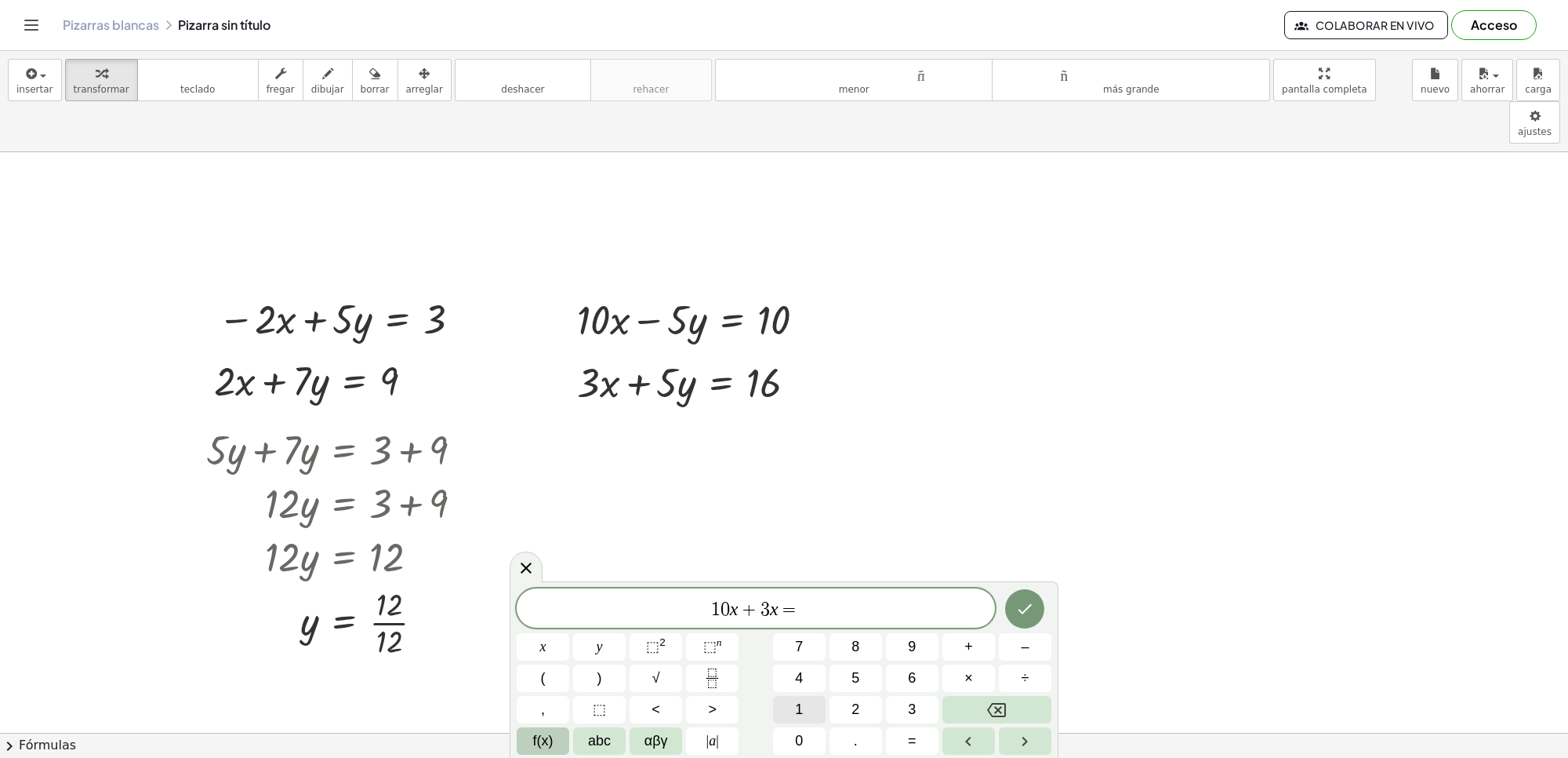
click at [790, 704] on button "1" at bounding box center [799, 710] width 53 height 28
click at [794, 728] on button "0" at bounding box center [799, 742] width 53 height 28
click at [957, 641] on button "+" at bounding box center [968, 647] width 53 height 28
click at [797, 703] on span "1" at bounding box center [798, 709] width 8 height 21
click at [909, 680] on span "6" at bounding box center [911, 678] width 8 height 21
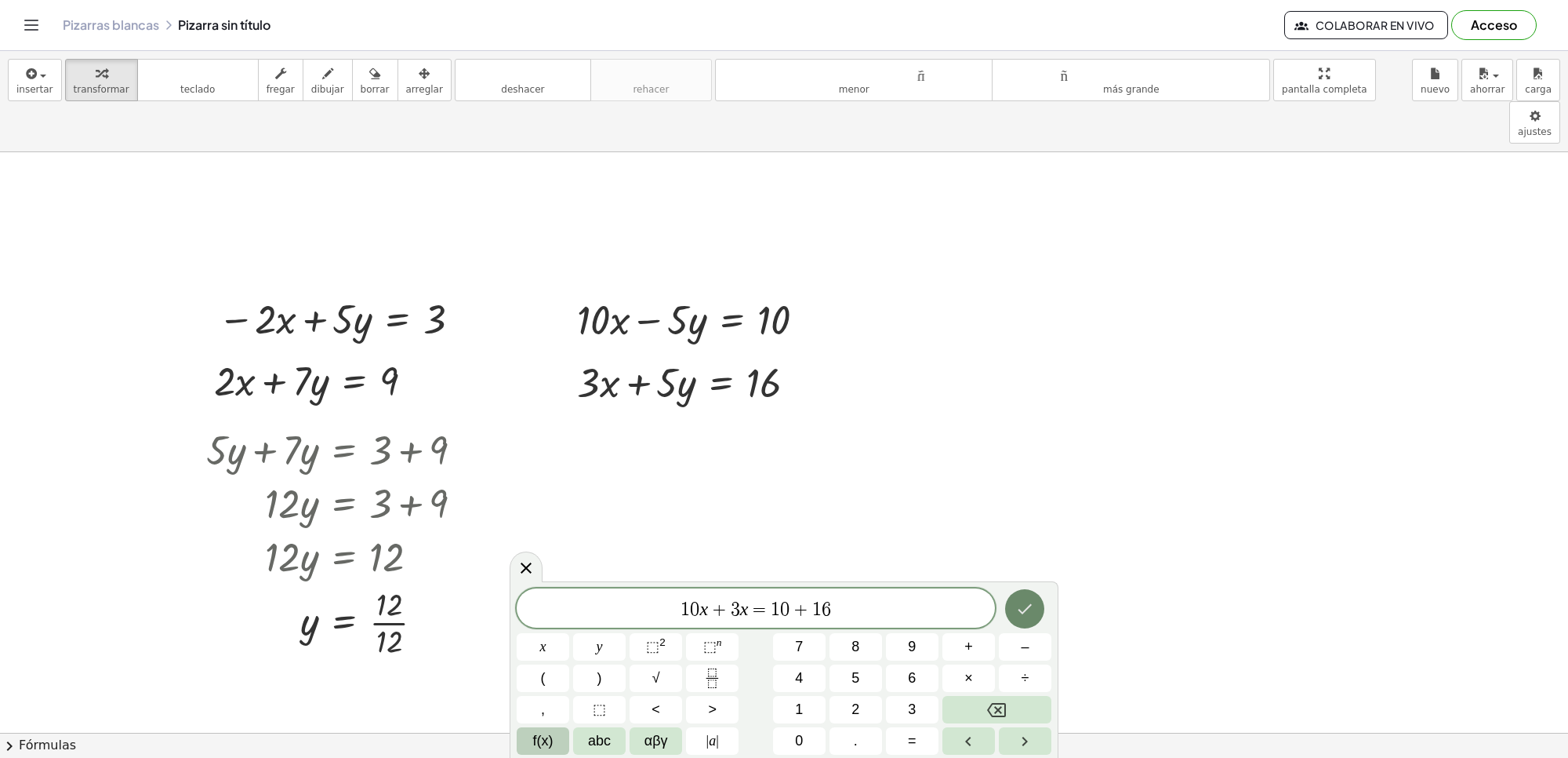
click at [1036, 598] on button "Hecho" at bounding box center [1025, 609] width 39 height 39
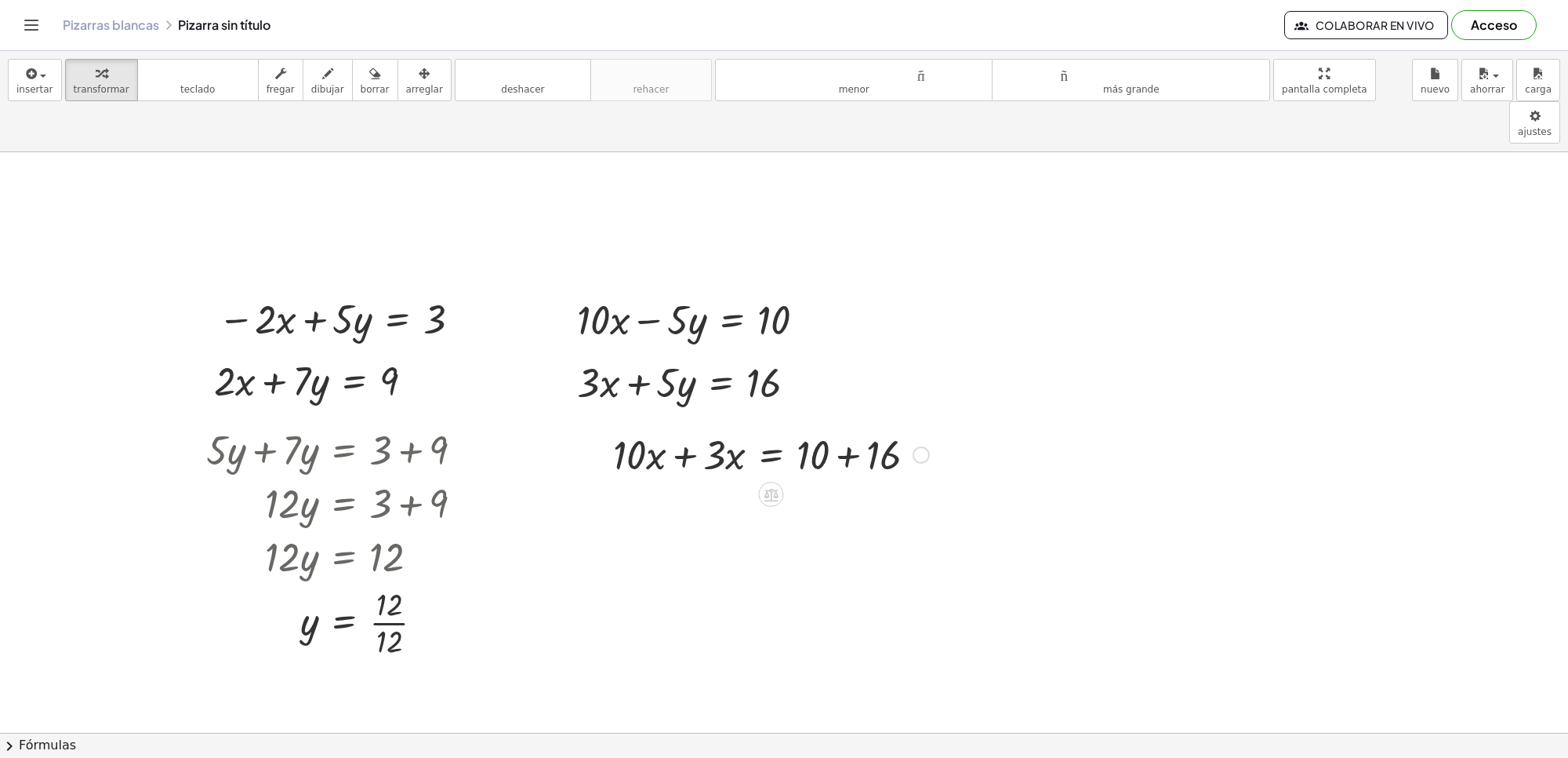
click at [683, 427] on div at bounding box center [771, 453] width 331 height 53
click at [845, 480] on div at bounding box center [771, 506] width 331 height 53
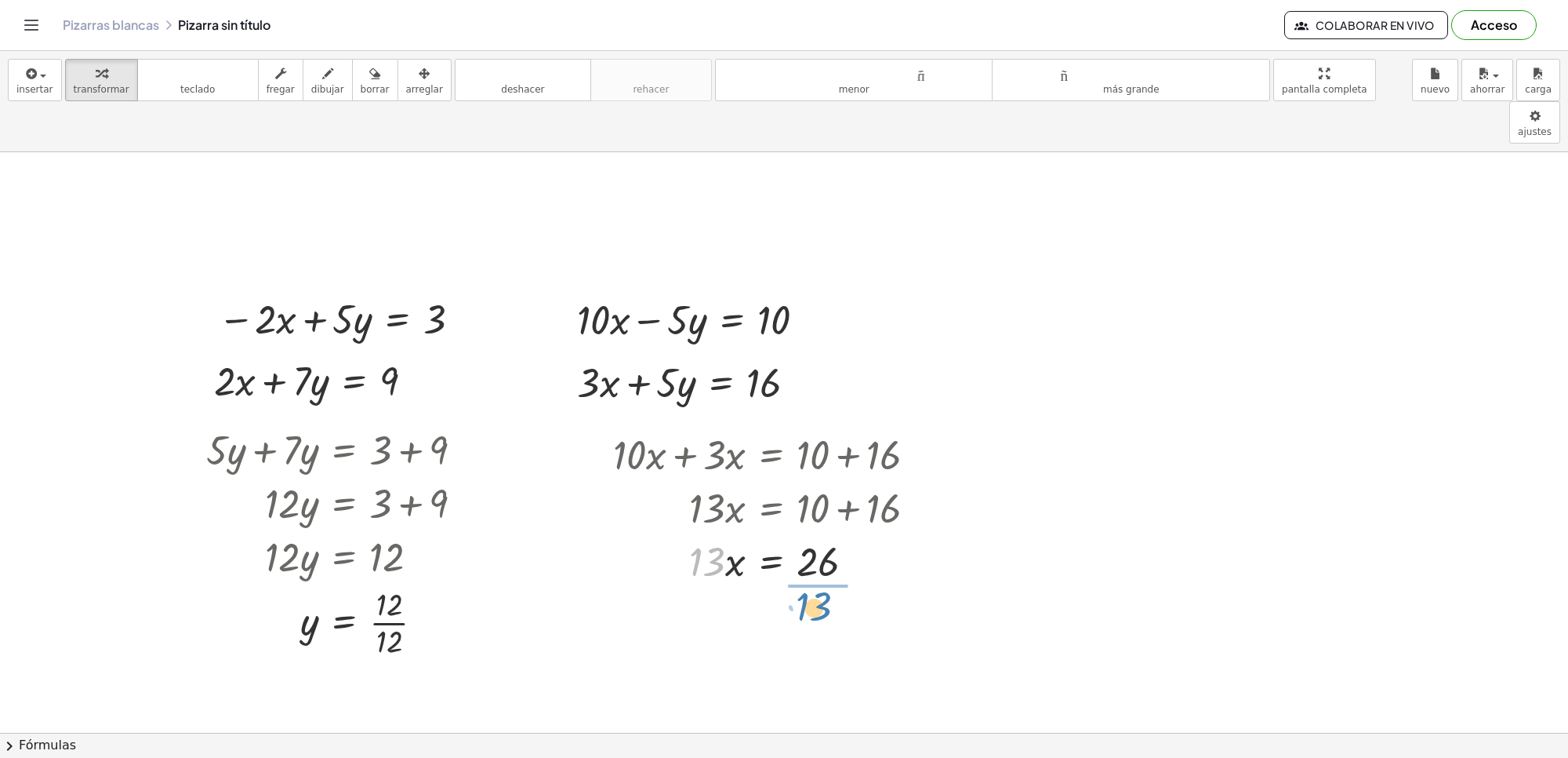
drag, startPoint x: 694, startPoint y: 514, endPoint x: 820, endPoint y: 550, distance: 131.0
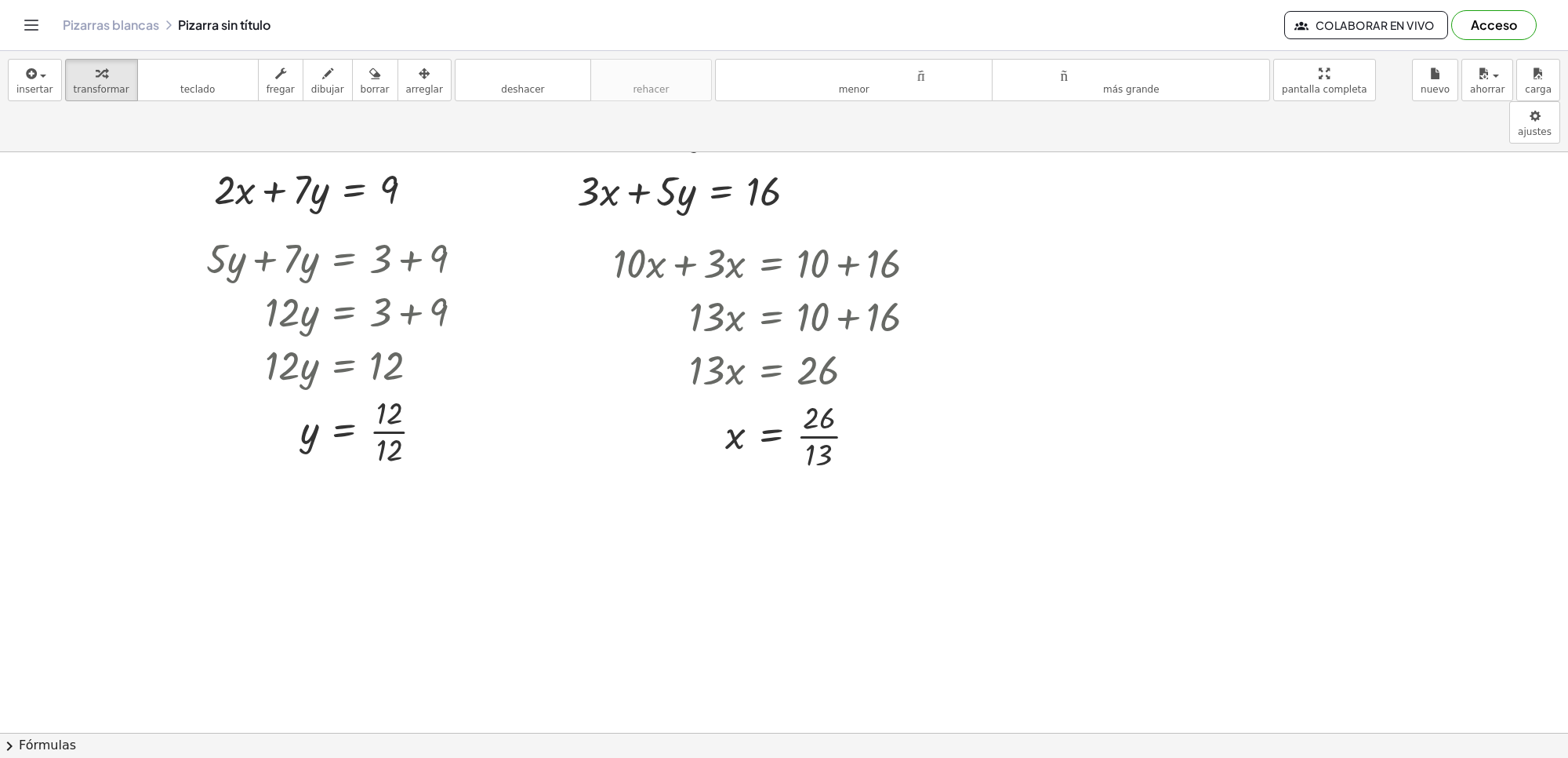
scroll to position [3112, 0]
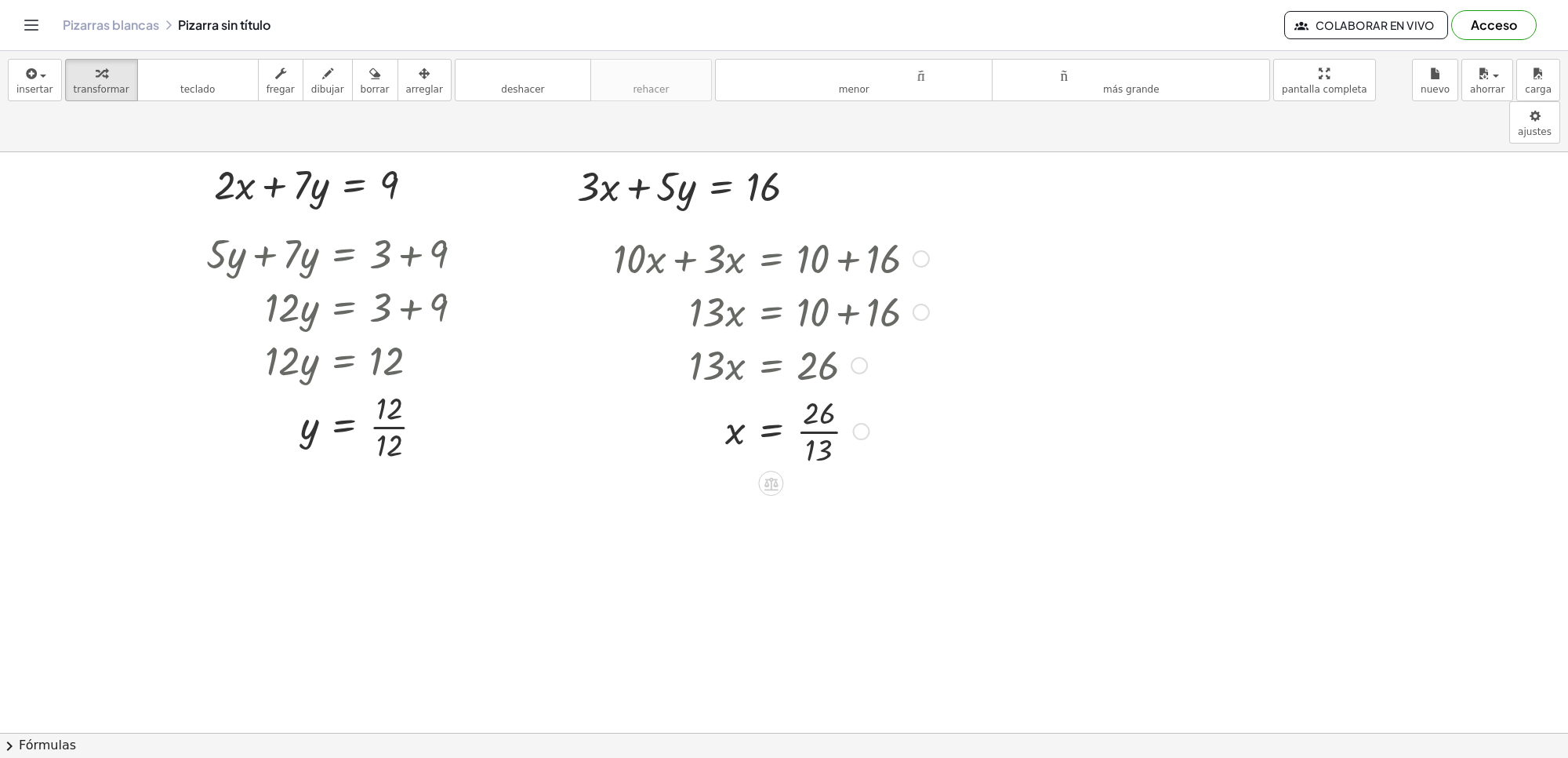
click at [818, 391] on div at bounding box center [771, 430] width 331 height 78
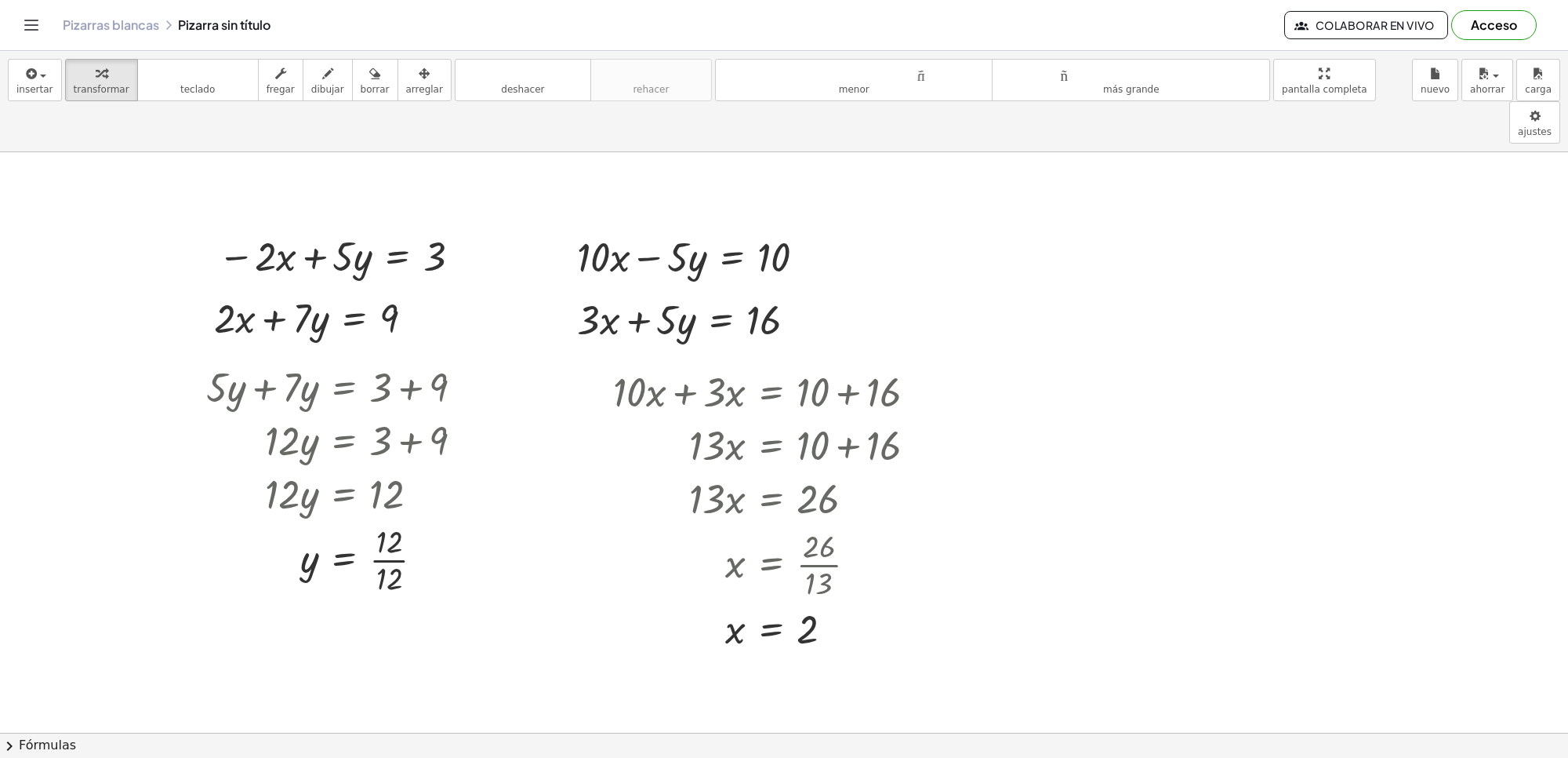
scroll to position [3041, 0]
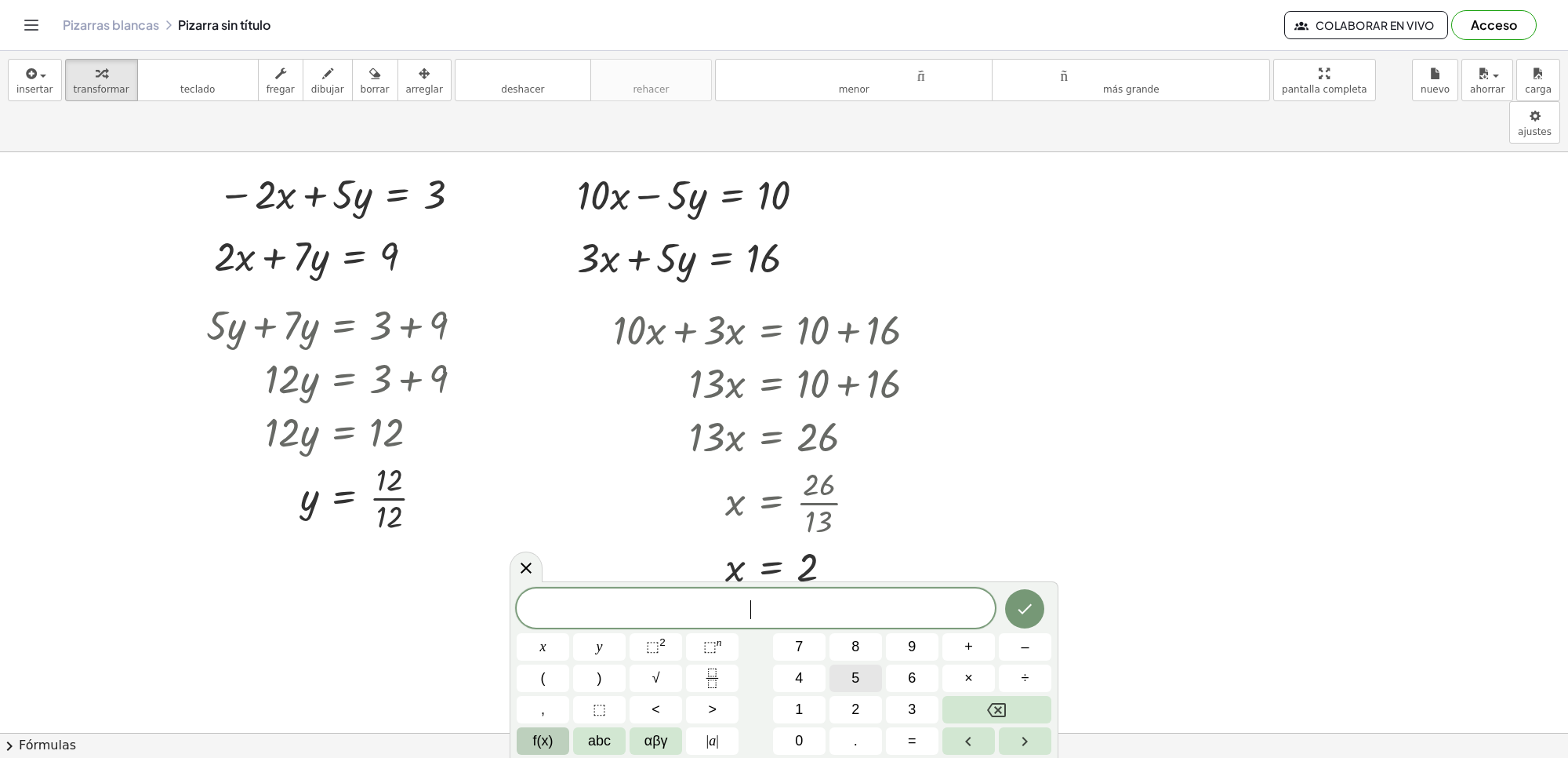
click at [843, 671] on button "5" at bounding box center [856, 678] width 53 height 28
click at [541, 649] on button "x" at bounding box center [543, 647] width 53 height 28
click at [946, 643] on button "+" at bounding box center [968, 647] width 53 height 28
click at [797, 637] on span "7" at bounding box center [798, 647] width 8 height 21
click at [588, 645] on button "y" at bounding box center [600, 647] width 53 height 28
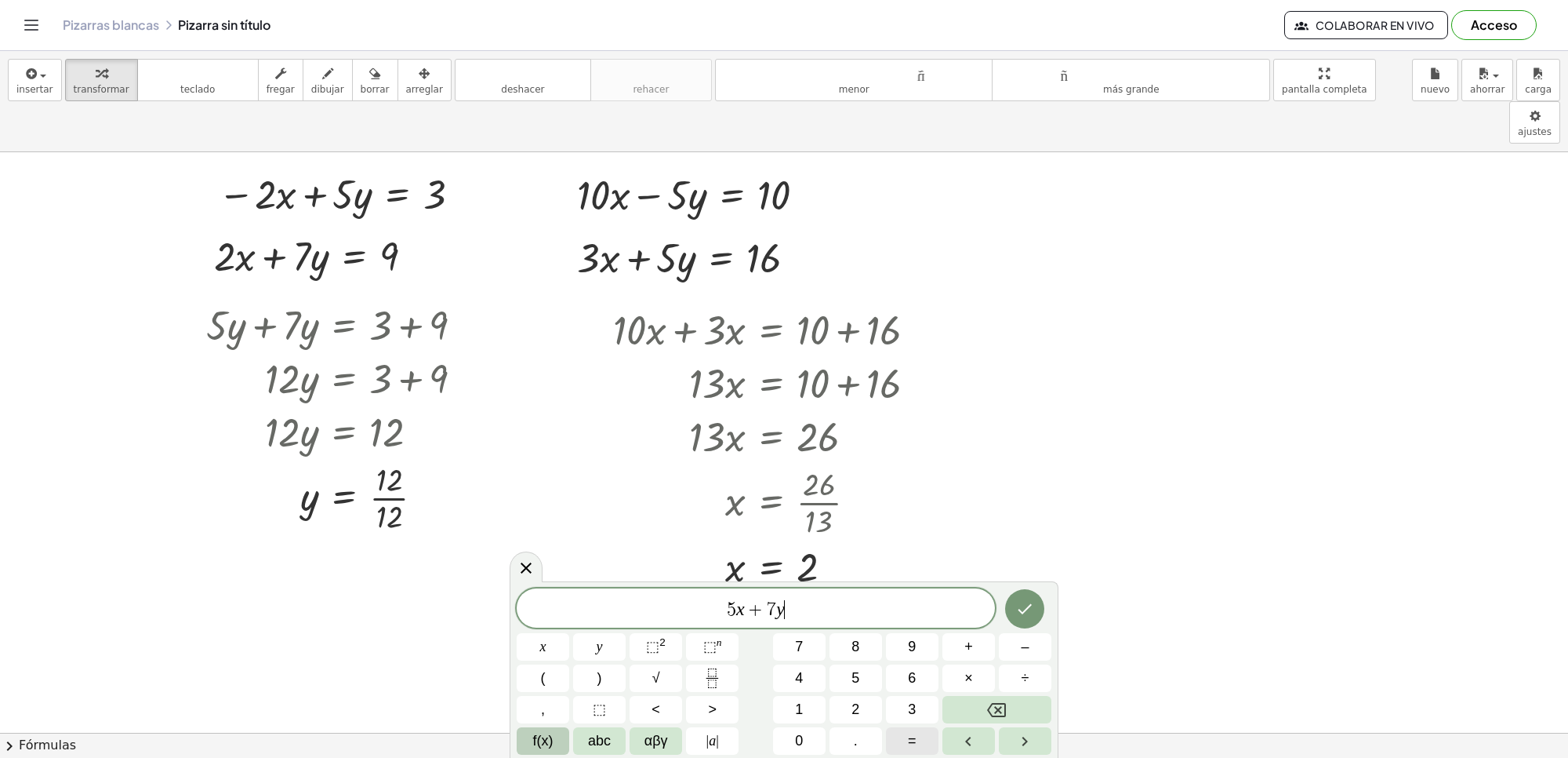
click at [924, 728] on button "=" at bounding box center [912, 742] width 53 height 28
click at [849, 712] on button "2" at bounding box center [856, 710] width 53 height 28
click at [804, 683] on button "4" at bounding box center [799, 678] width 53 height 28
click at [1028, 616] on icon "Hecho" at bounding box center [1025, 609] width 19 height 19
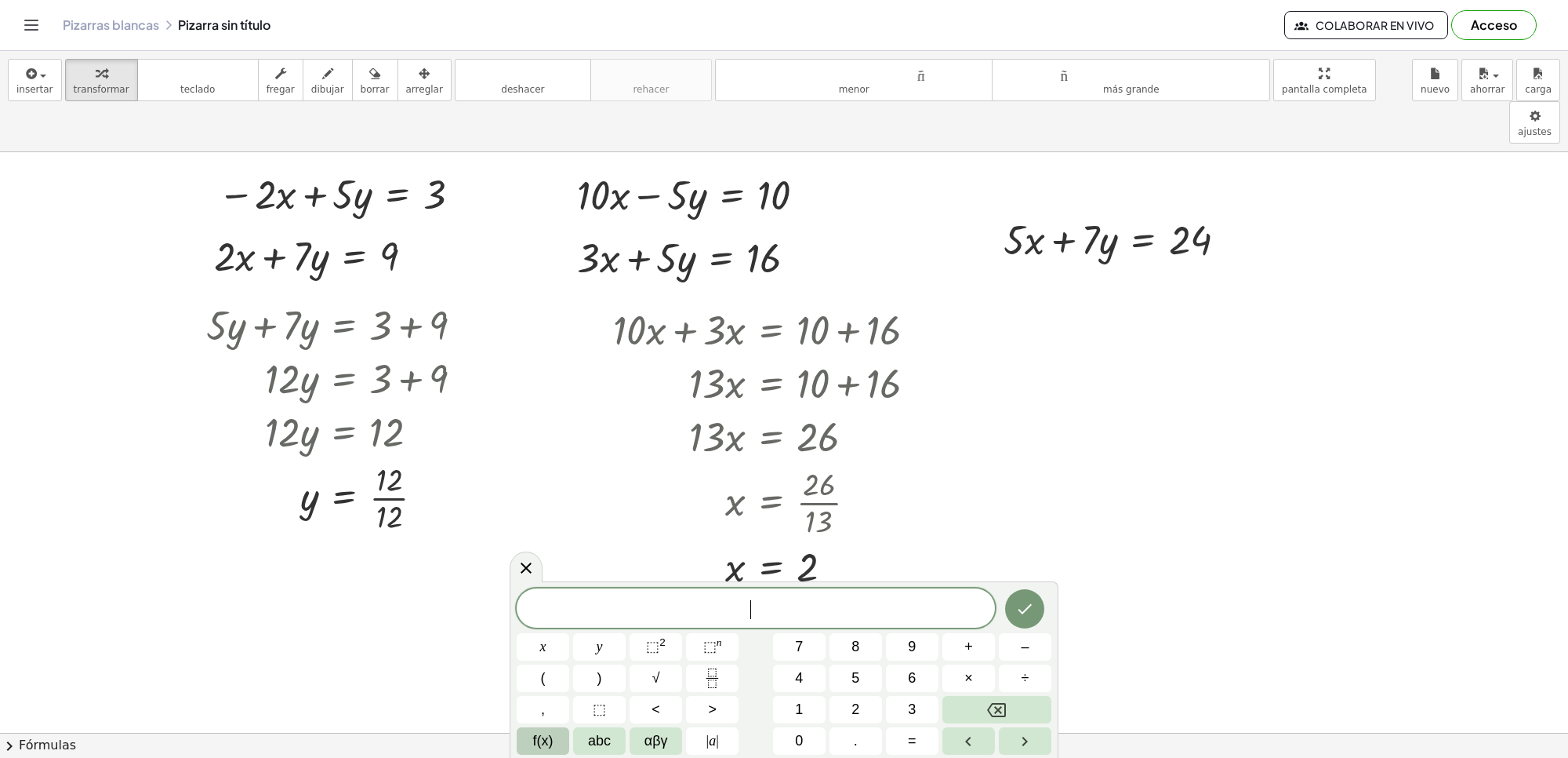
click at [533, 649] on button "x" at bounding box center [543, 647] width 53 height 28
click at [545, 654] on span "x" at bounding box center [543, 647] width 6 height 21
click at [986, 702] on button "Backspace" at bounding box center [997, 710] width 109 height 28
click at [904, 742] on button "=" at bounding box center [912, 742] width 53 height 28
click at [856, 703] on span "2" at bounding box center [855, 709] width 8 height 21
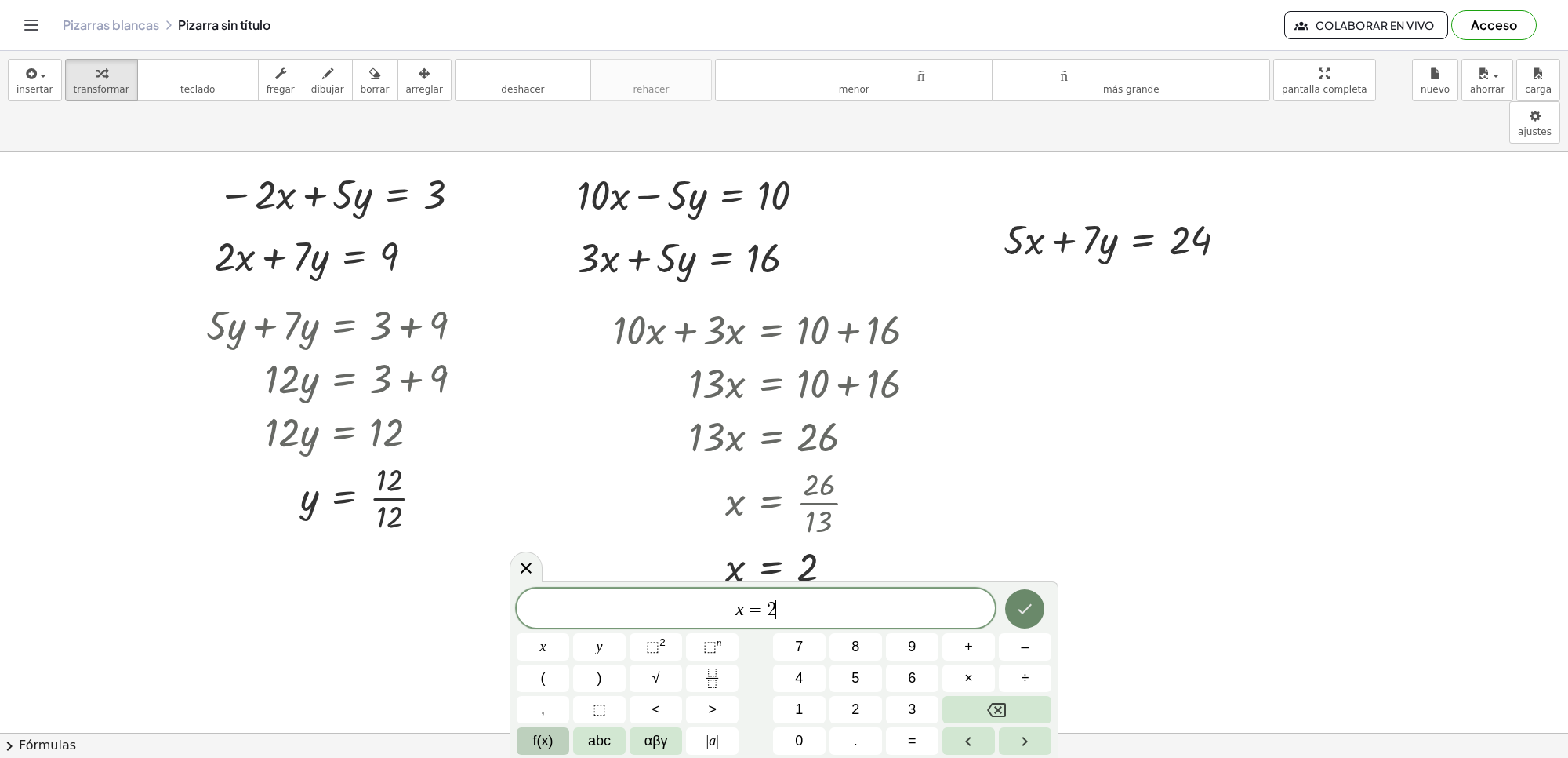
click at [1029, 616] on button "Hecho" at bounding box center [1025, 609] width 39 height 39
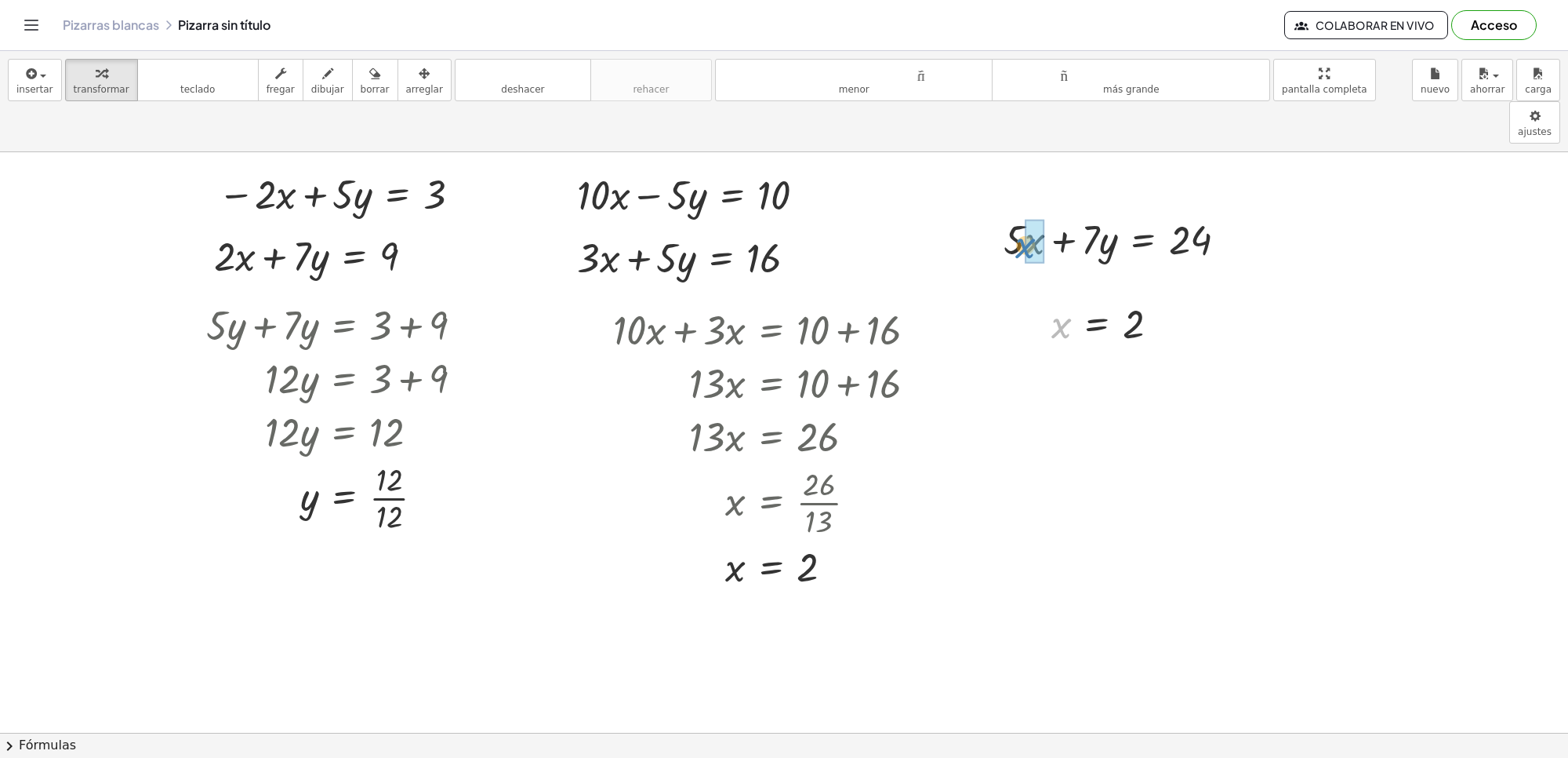
drag, startPoint x: 1057, startPoint y: 289, endPoint x: 1021, endPoint y: 206, distance: 90.5
drag, startPoint x: 1091, startPoint y: 288, endPoint x: 1319, endPoint y: 243, distance: 232.4
click at [406, 88] on font "arreglar" at bounding box center [424, 89] width 36 height 11
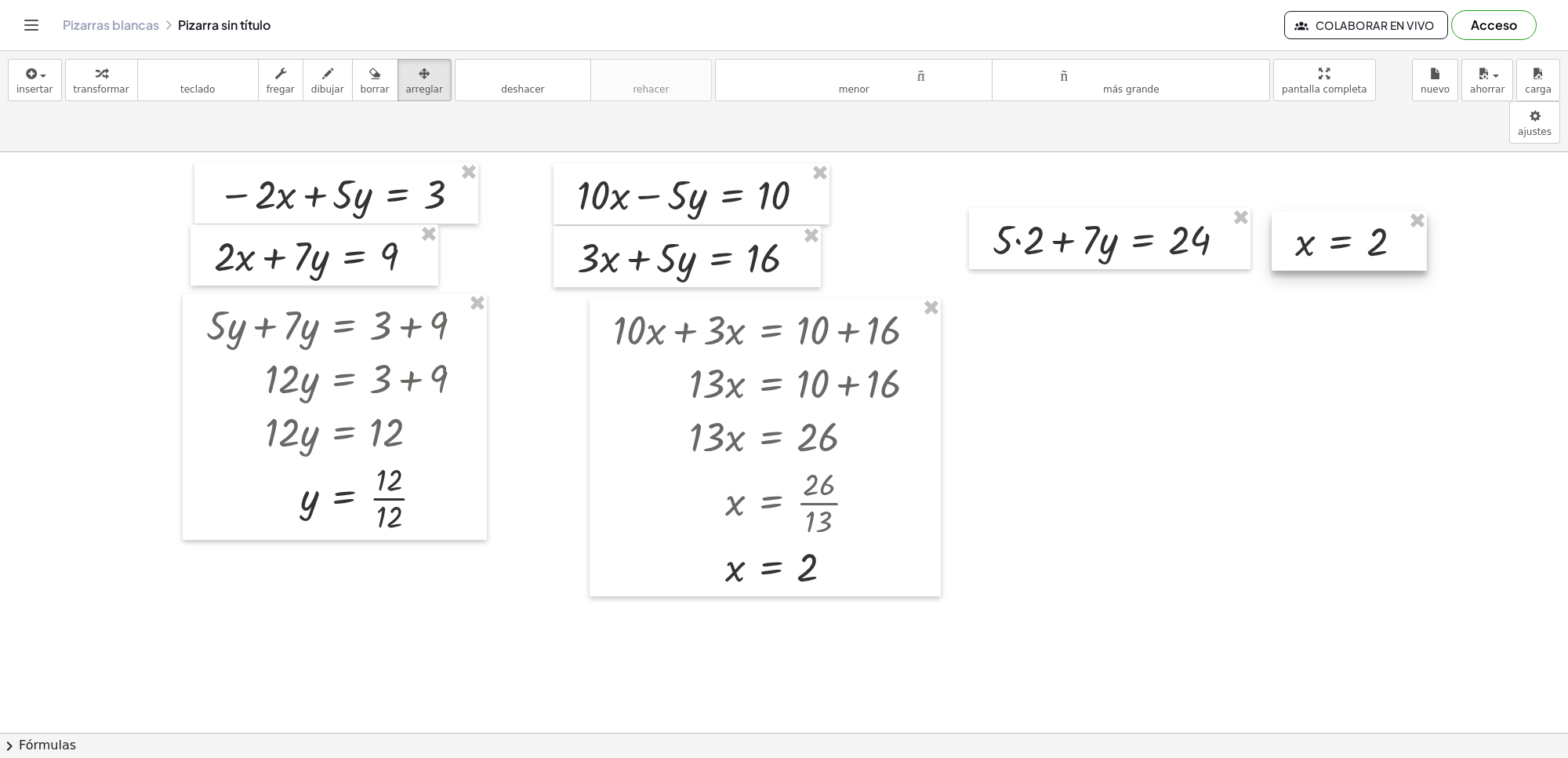
drag, startPoint x: 1071, startPoint y: 290, endPoint x: 1315, endPoint y: 208, distance: 257.4
click at [1315, 211] on div at bounding box center [1349, 241] width 155 height 60
click at [95, 76] on icon "button" at bounding box center [101, 74] width 11 height 19
click at [1007, 212] on div at bounding box center [1116, 238] width 262 height 53
click at [1012, 212] on div at bounding box center [1116, 238] width 262 height 53
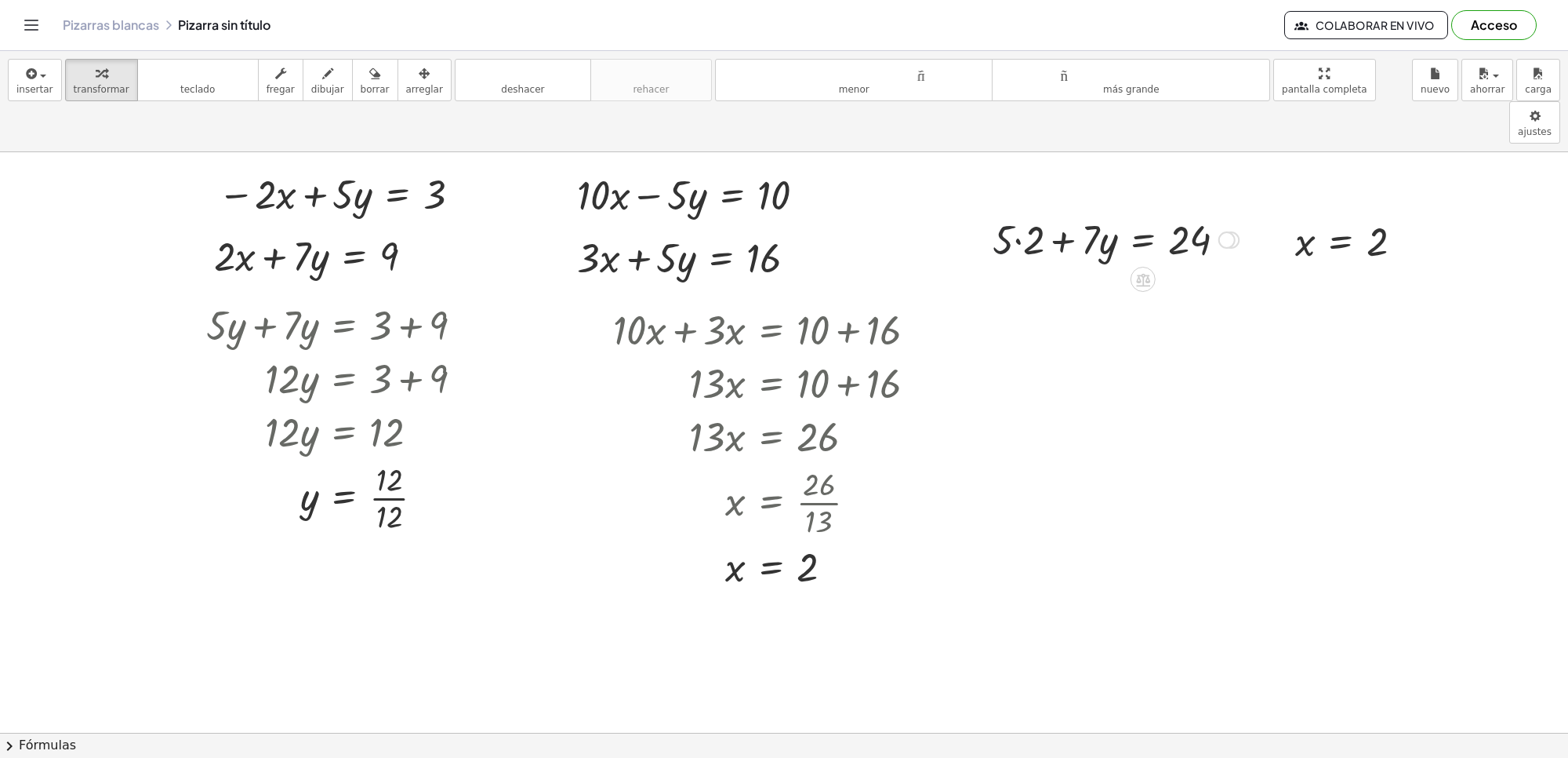
click at [1035, 212] on div at bounding box center [1116, 238] width 262 height 53
drag, startPoint x: 1029, startPoint y: 260, endPoint x: 1249, endPoint y: 265, distance: 220.1
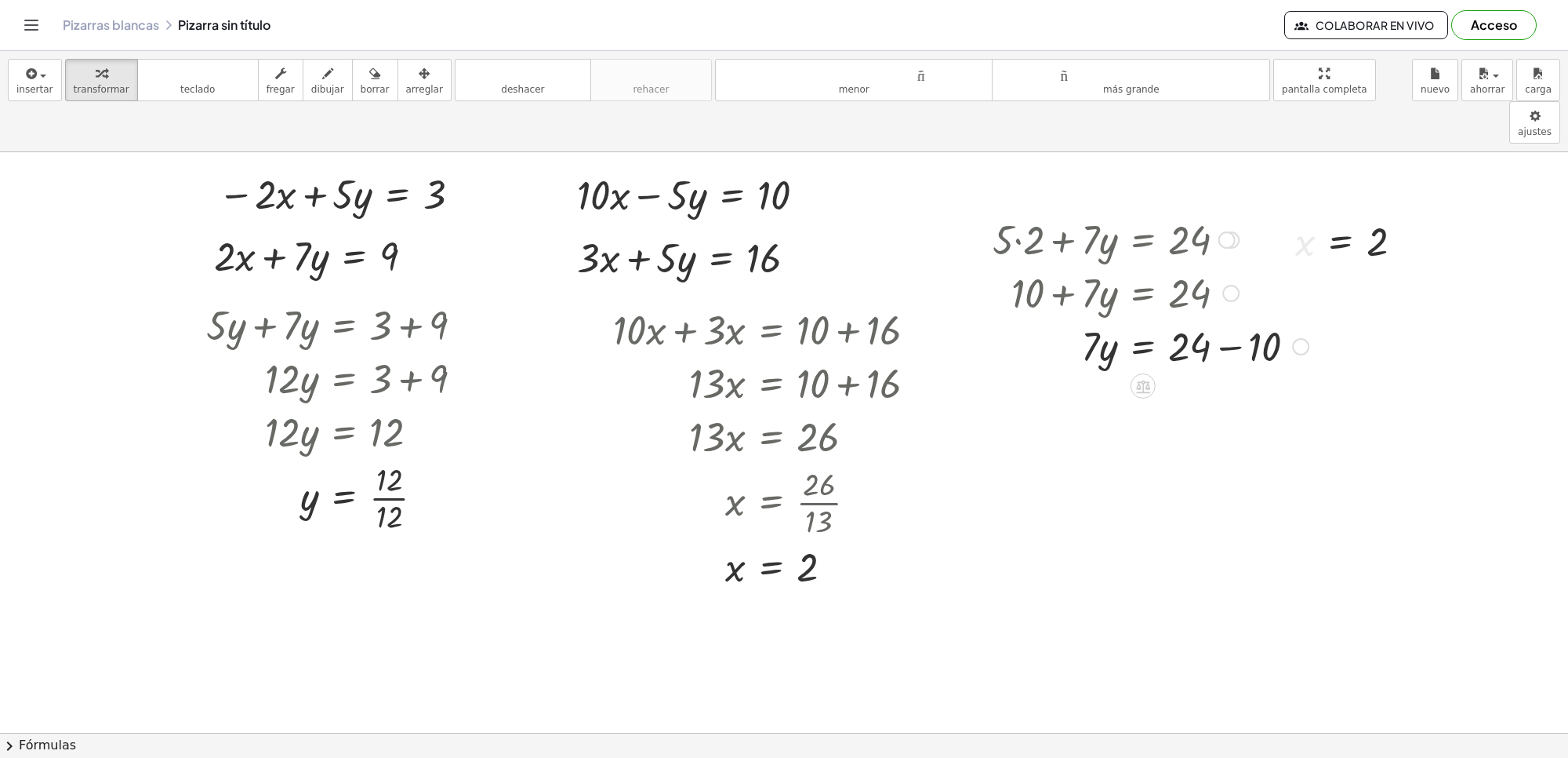
click at [1224, 319] on div at bounding box center [1151, 345] width 331 height 53
drag, startPoint x: 1095, startPoint y: 359, endPoint x: 1184, endPoint y: 401, distance: 98.4
click at [1184, 425] on div at bounding box center [1151, 465] width 331 height 78
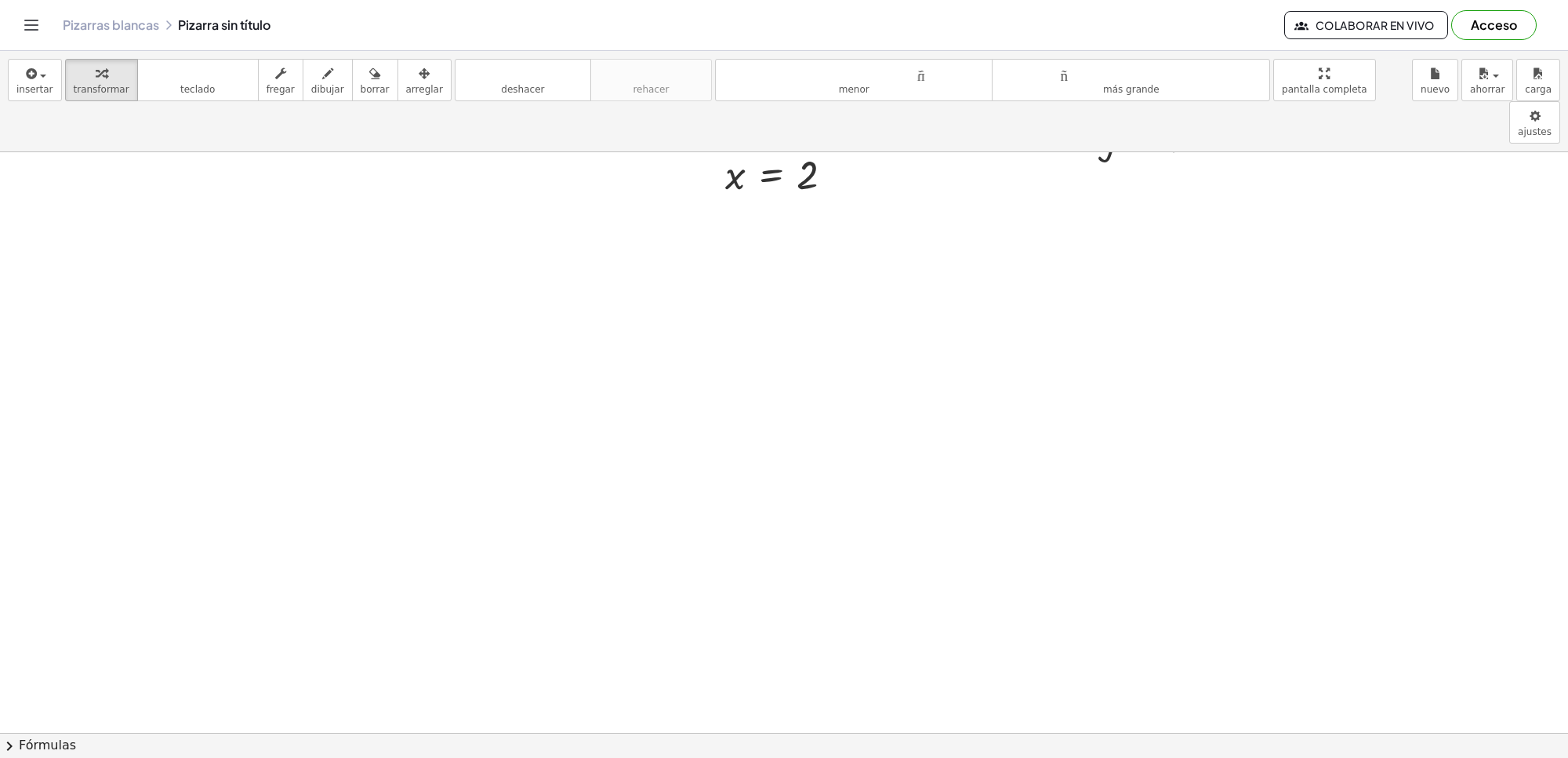
scroll to position [3531, 0]
drag, startPoint x: 104, startPoint y: 214, endPoint x: 142, endPoint y: 214, distance: 38.0
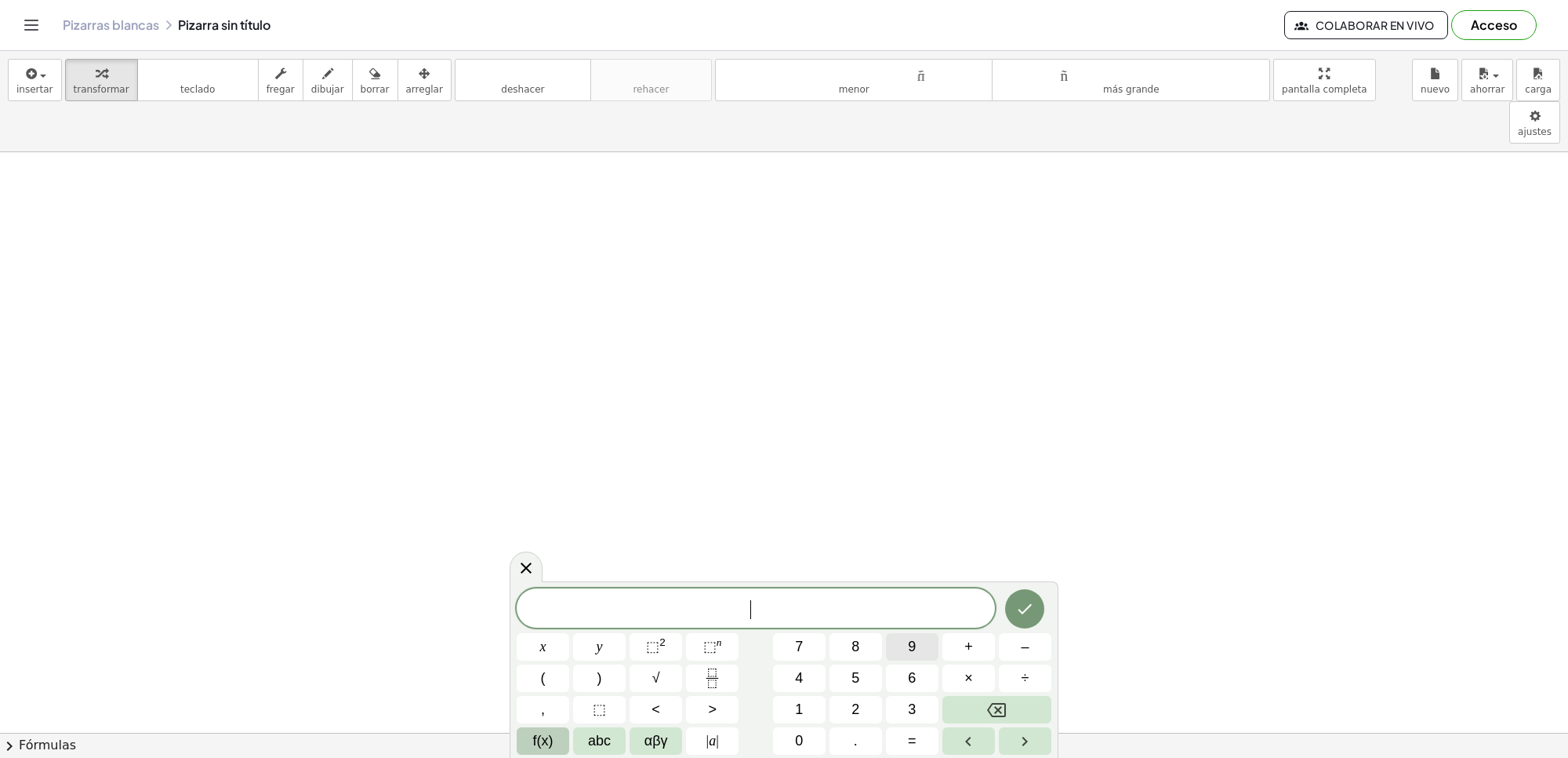
click at [908, 634] on button "9" at bounding box center [912, 647] width 53 height 28
click at [594, 654] on button "y" at bounding box center [600, 647] width 53 height 28
click at [1014, 643] on button "–" at bounding box center [1025, 647] width 53 height 28
click at [843, 664] on button "5" at bounding box center [856, 678] width 53 height 28
click at [531, 641] on button "x" at bounding box center [543, 647] width 53 height 28
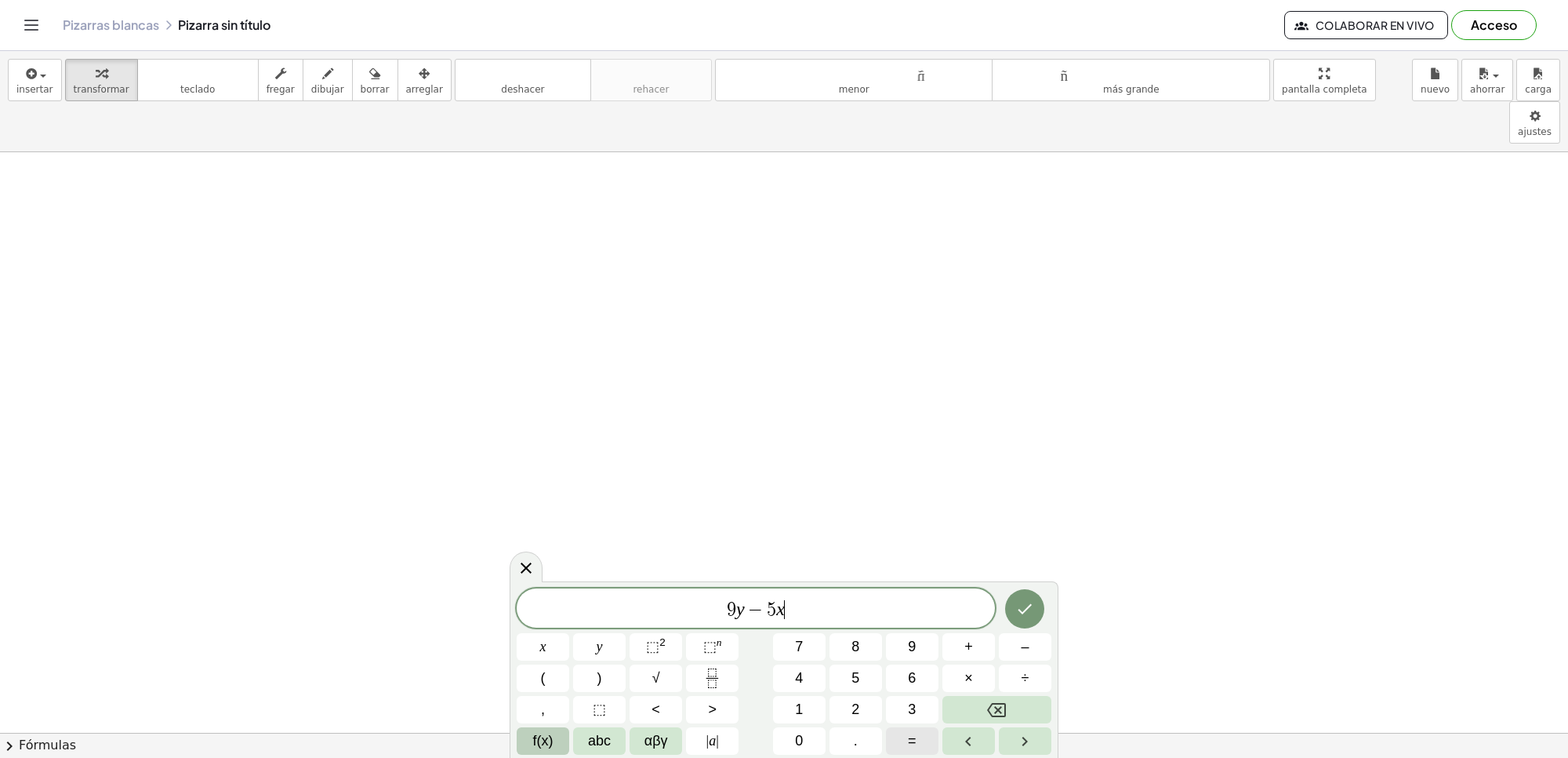
click at [909, 729] on button "=" at bounding box center [912, 742] width 53 height 28
click at [785, 704] on button "1" at bounding box center [799, 710] width 53 height 28
click at [781, 636] on button "7" at bounding box center [799, 647] width 53 height 28
click at [1032, 604] on icon "Hecho" at bounding box center [1025, 609] width 19 height 19
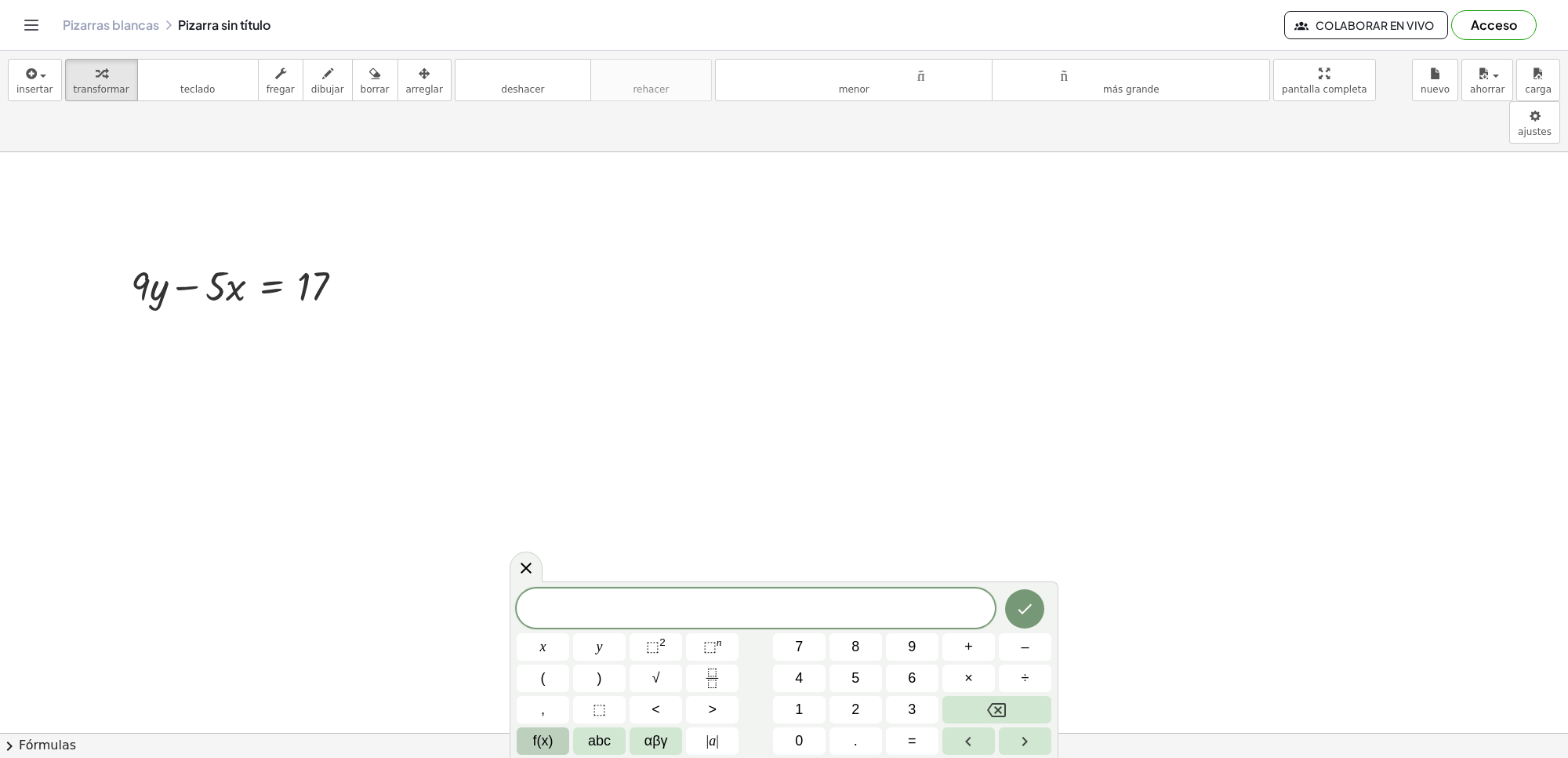
click at [600, 649] on span "y" at bounding box center [600, 647] width 6 height 21
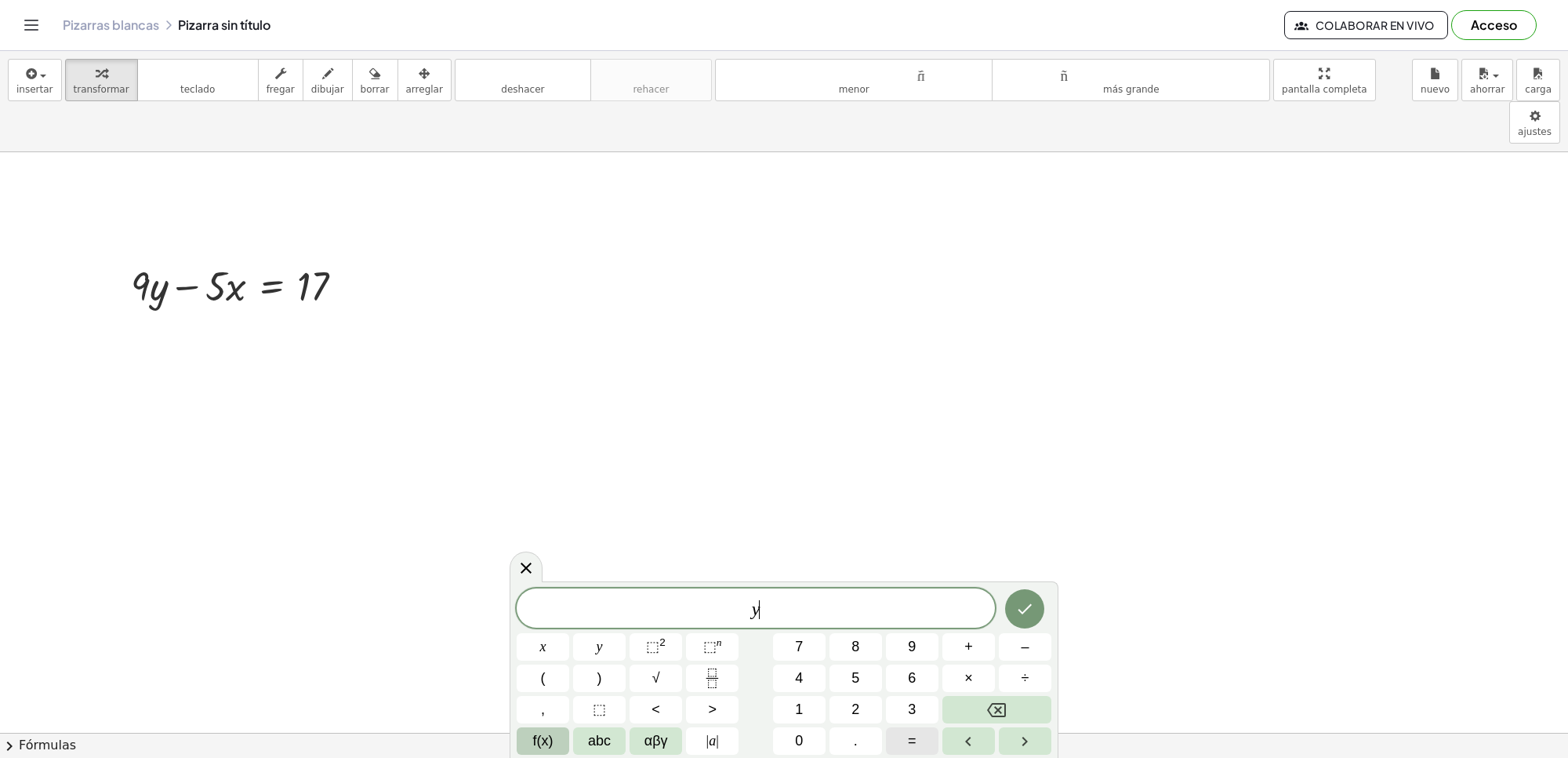
click at [910, 745] on span "=" at bounding box center [912, 741] width 9 height 21
click at [904, 710] on button "3" at bounding box center [912, 710] width 53 height 28
click at [1006, 618] on div at bounding box center [1025, 609] width 53 height 41
click at [1014, 613] on button "Hecho" at bounding box center [1025, 609] width 39 height 39
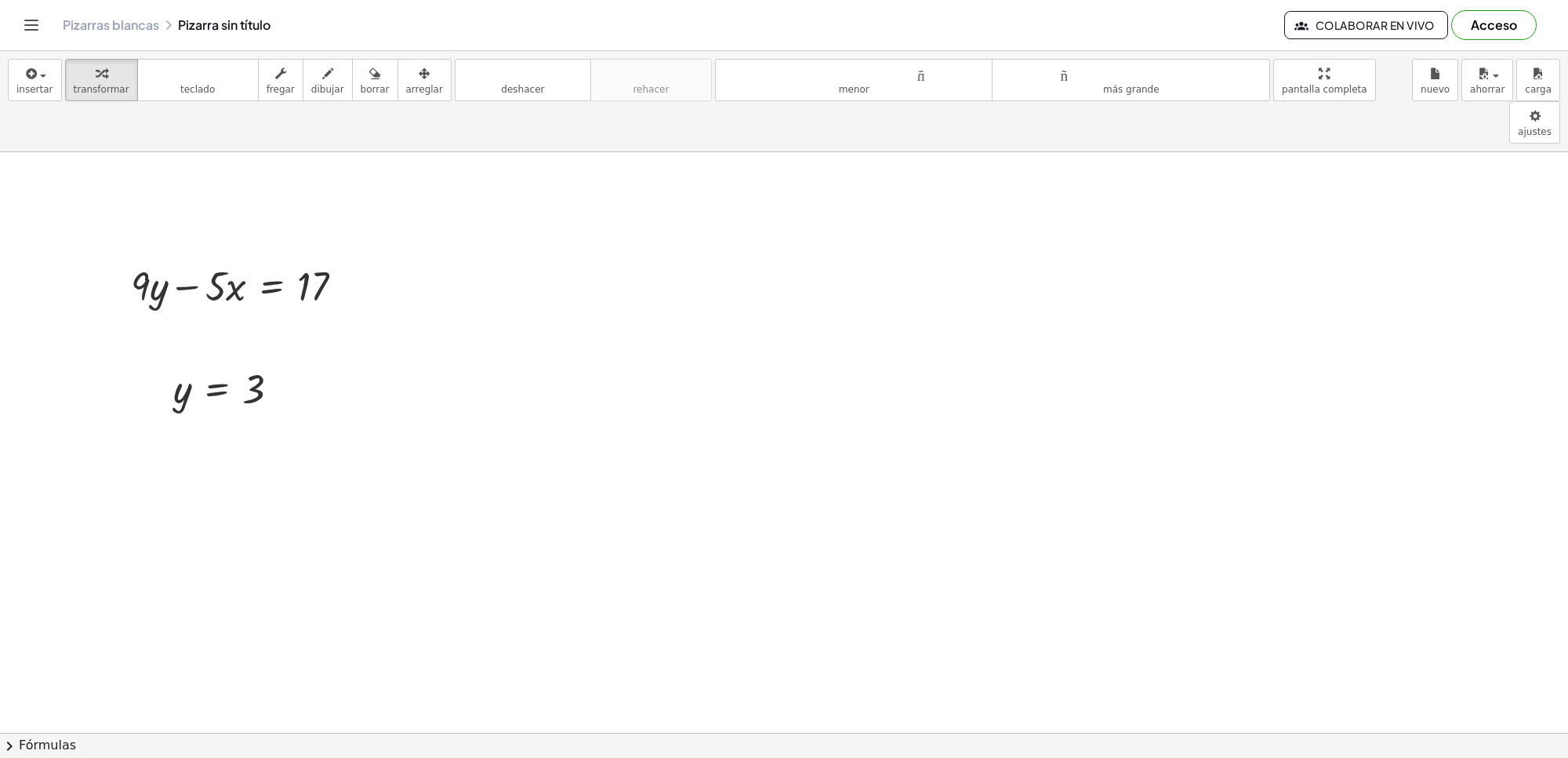
click at [406, 91] on font "arreglar" at bounding box center [424, 89] width 36 height 11
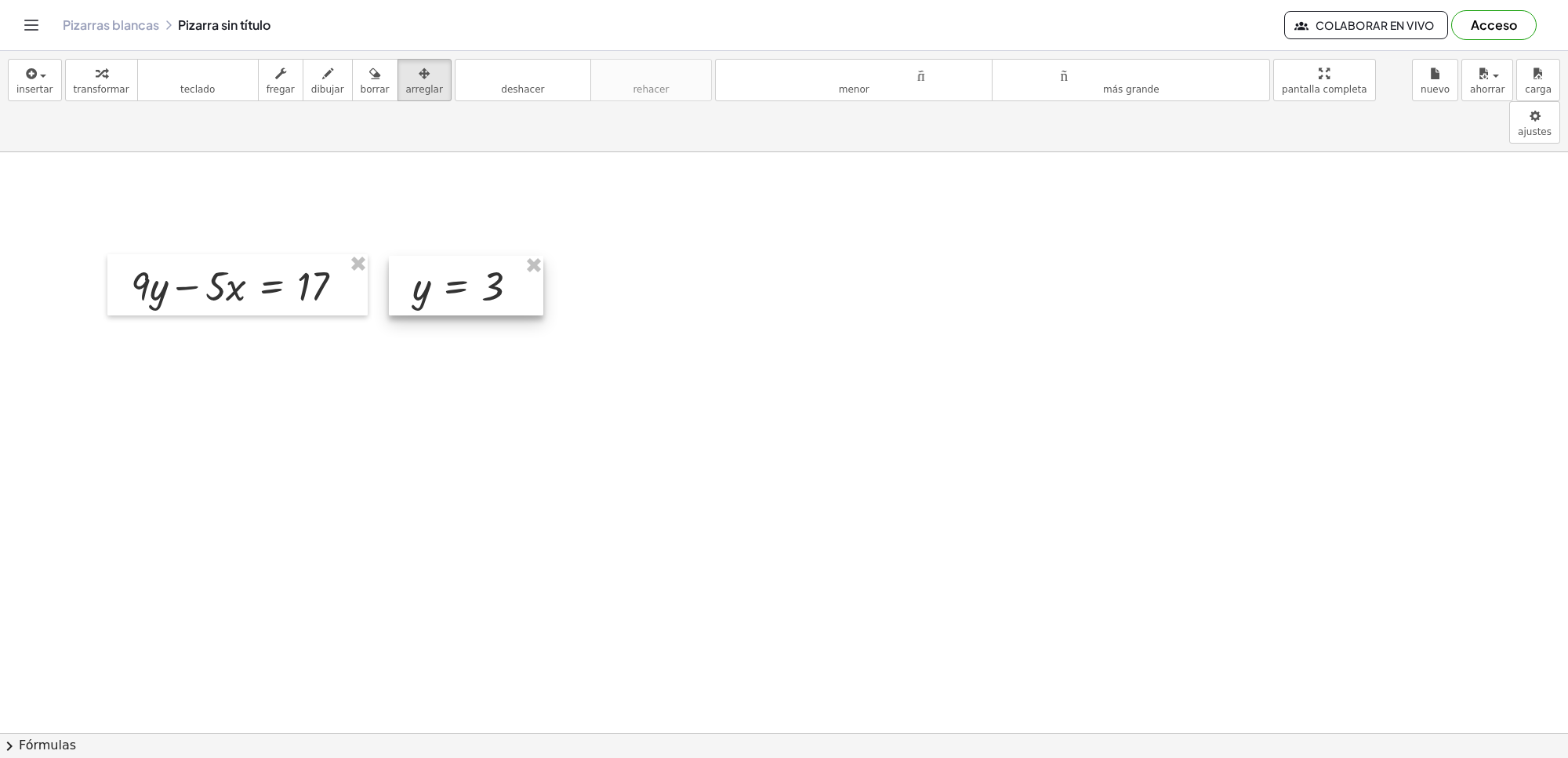
drag, startPoint x: 263, startPoint y: 328, endPoint x: 498, endPoint y: 227, distance: 255.8
click at [499, 256] on div at bounding box center [466, 286] width 154 height 60
click at [93, 85] on font "transformar" at bounding box center [102, 89] width 56 height 11
click at [406, 256] on div at bounding box center [397, 286] width 23 height 60
drag, startPoint x: 362, startPoint y: 375, endPoint x: 394, endPoint y: 282, distance: 98.4
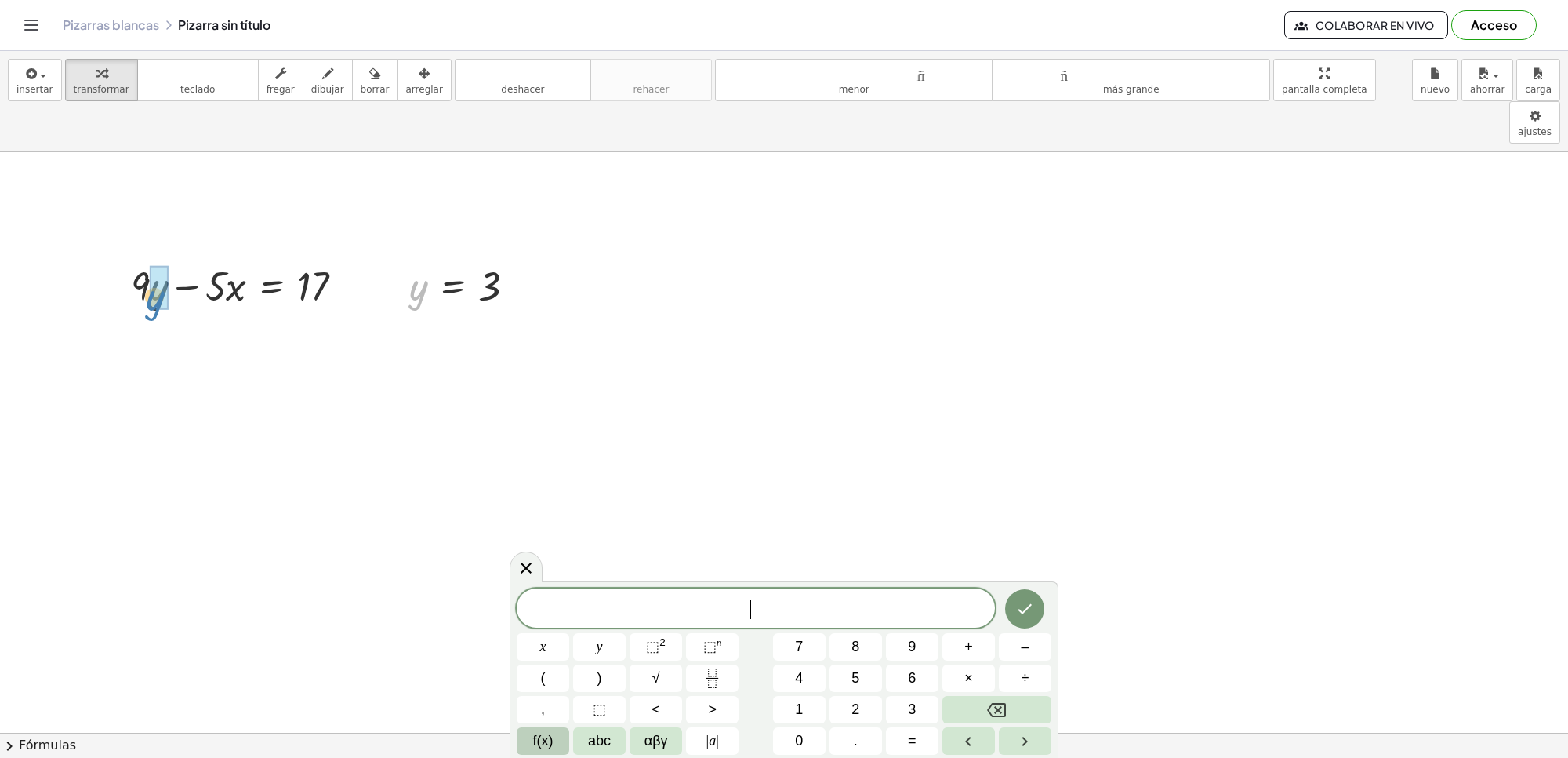
drag, startPoint x: 412, startPoint y: 257, endPoint x: 149, endPoint y: 267, distance: 263.2
click at [151, 312] on div at bounding box center [237, 338] width 254 height 53
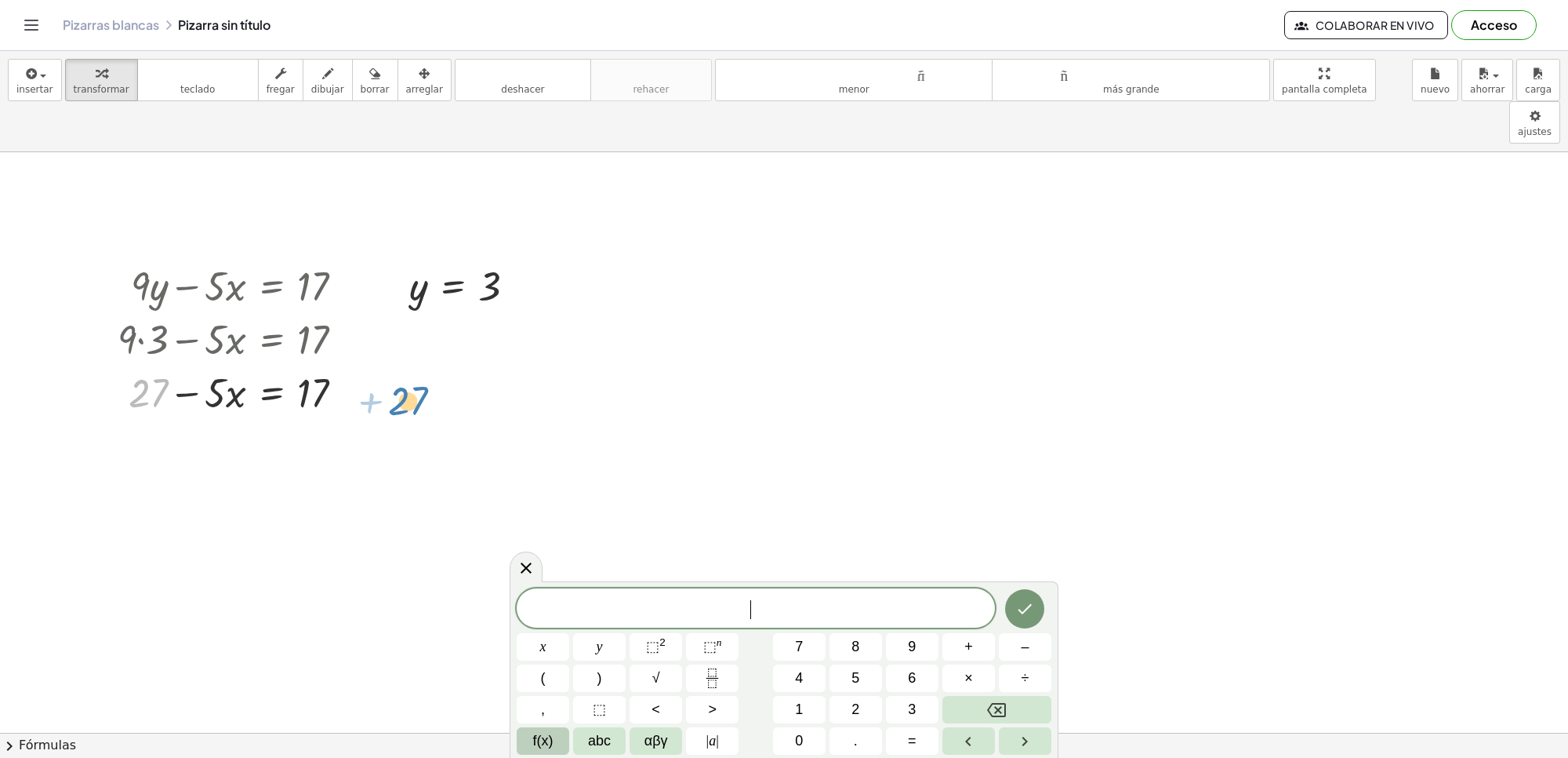
drag, startPoint x: 149, startPoint y: 339, endPoint x: 409, endPoint y: 347, distance: 260.1
drag, startPoint x: 143, startPoint y: 346, endPoint x: 374, endPoint y: 344, distance: 231.0
click at [347, 419] on div at bounding box center [275, 445] width 330 height 53
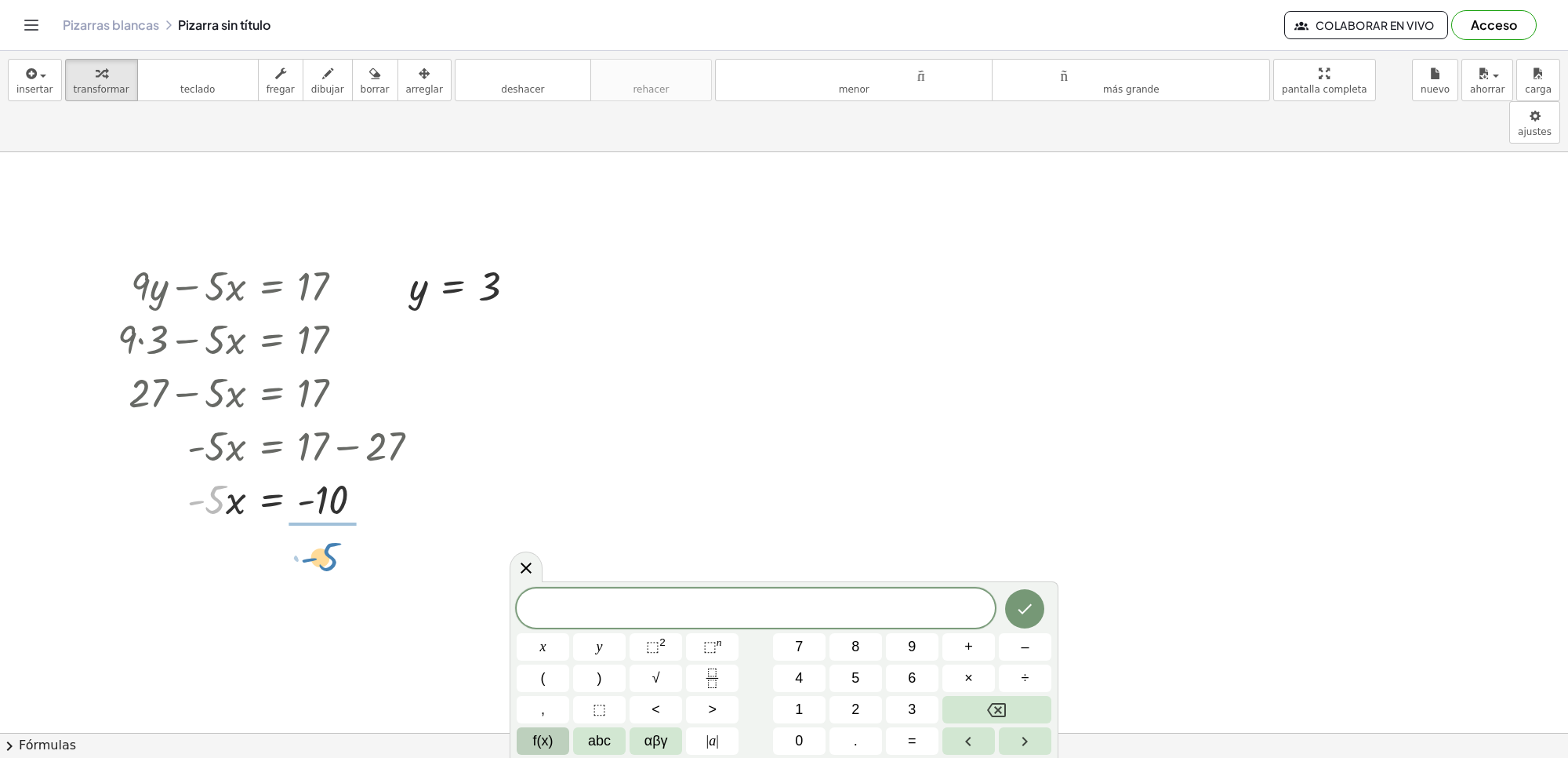
drag, startPoint x: 220, startPoint y: 460, endPoint x: 336, endPoint y: 517, distance: 129.2
click at [327, 525] on div at bounding box center [275, 564] width 330 height 78
click at [517, 569] on icon at bounding box center [527, 568] width 19 height 19
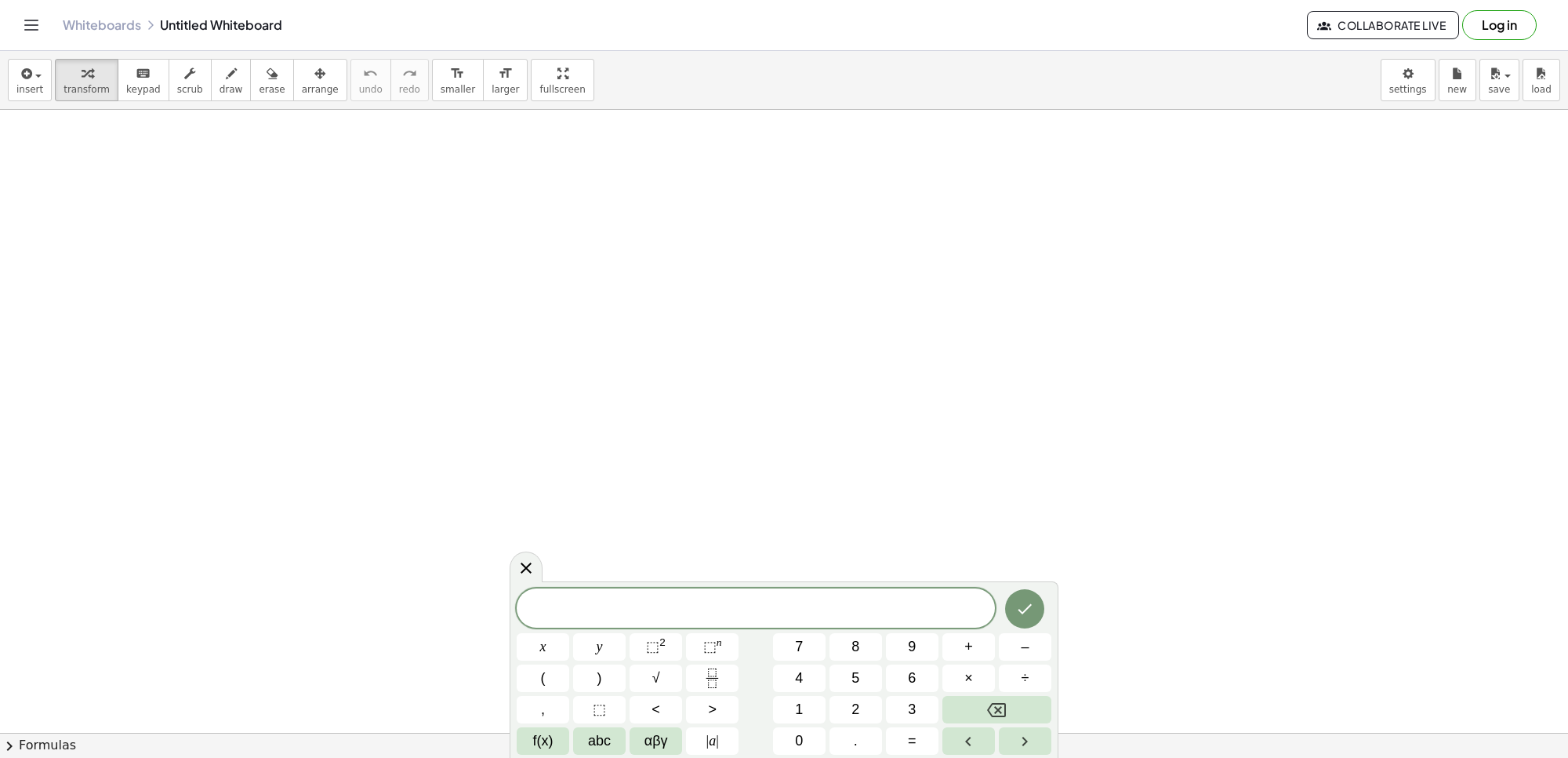
scroll to position [1049, 0]
click at [529, 569] on icon at bounding box center [527, 568] width 19 height 19
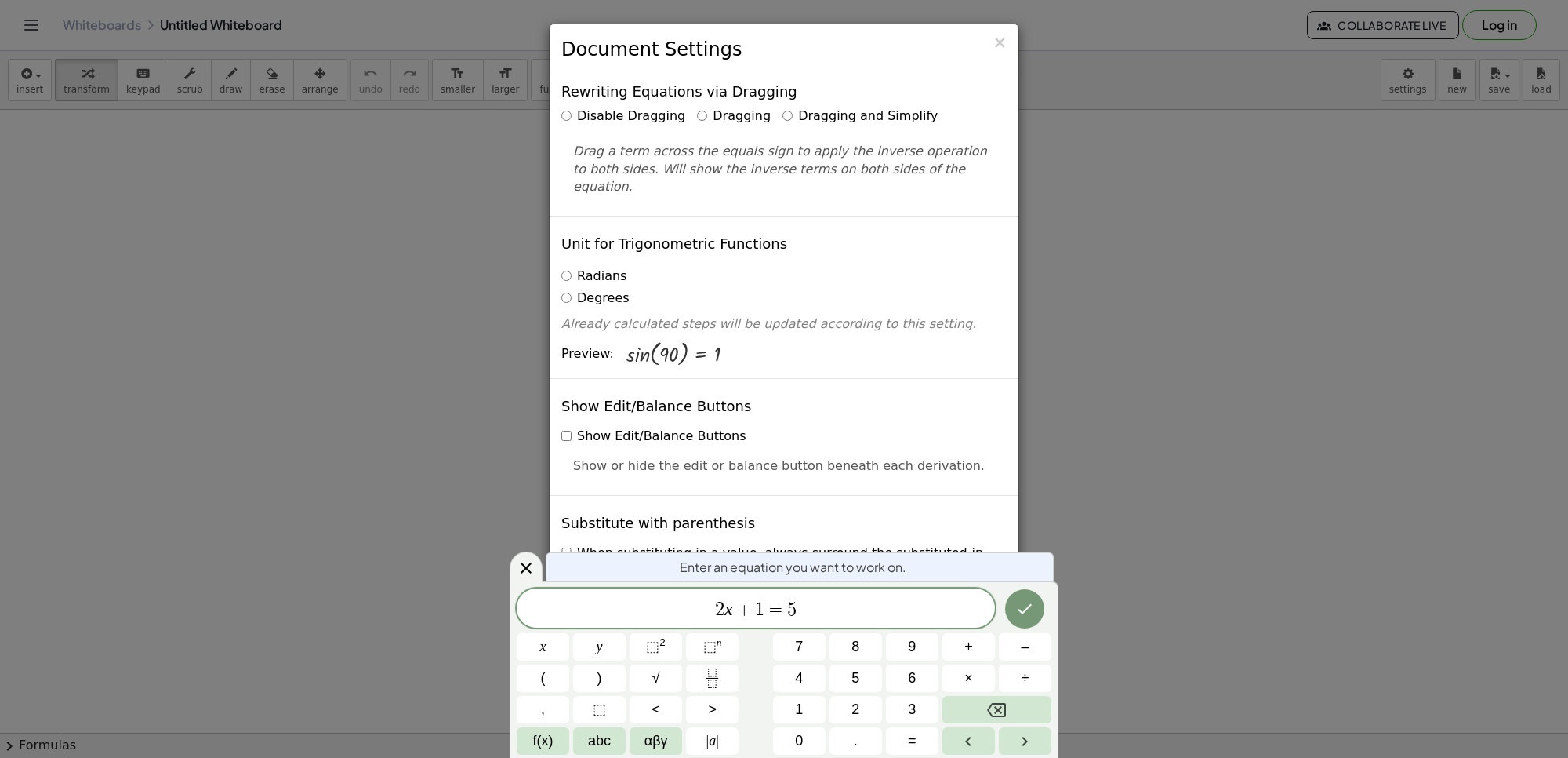
scroll to position [98, 0]
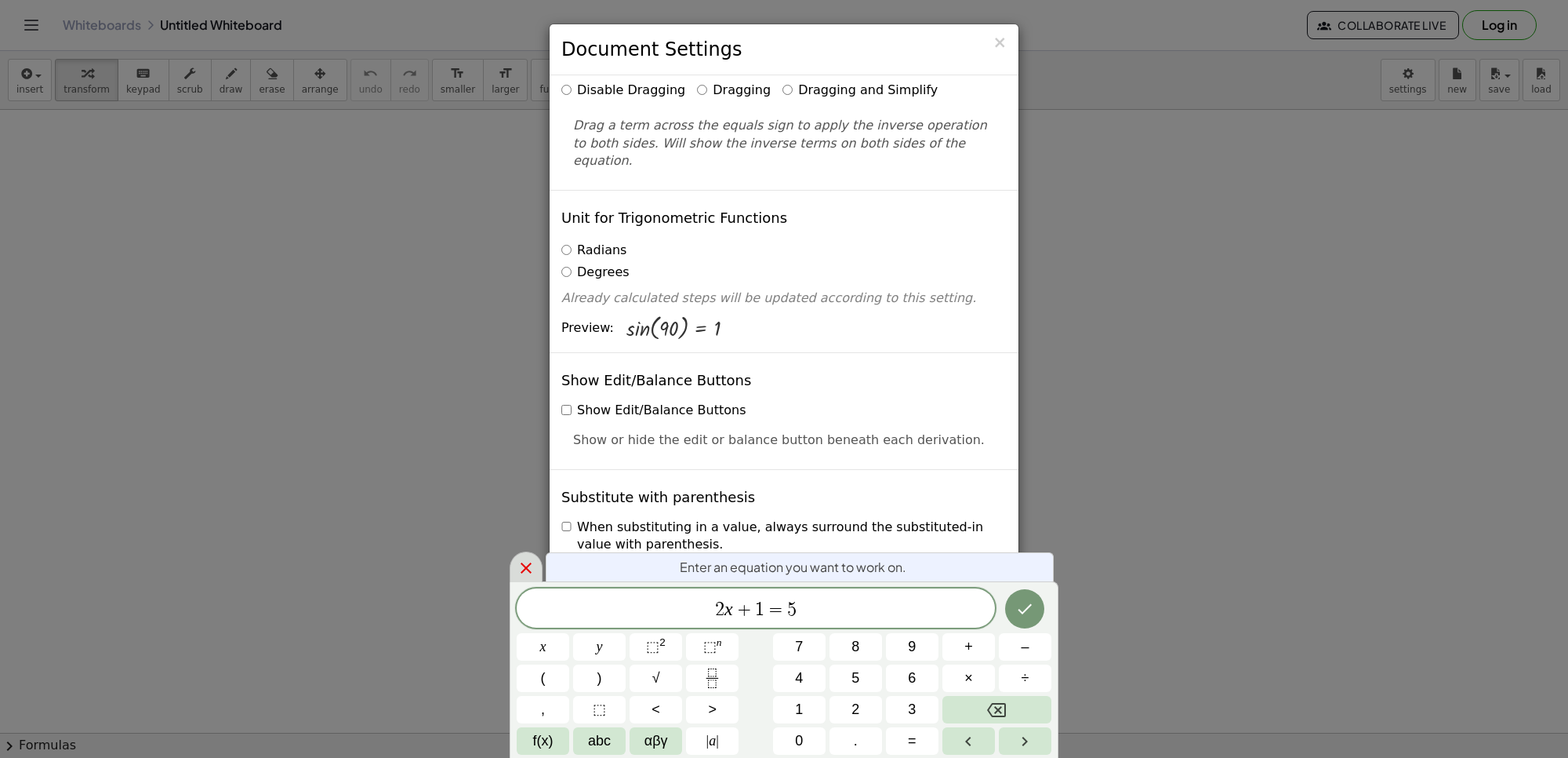
click at [518, 558] on icon at bounding box center [527, 568] width 19 height 19
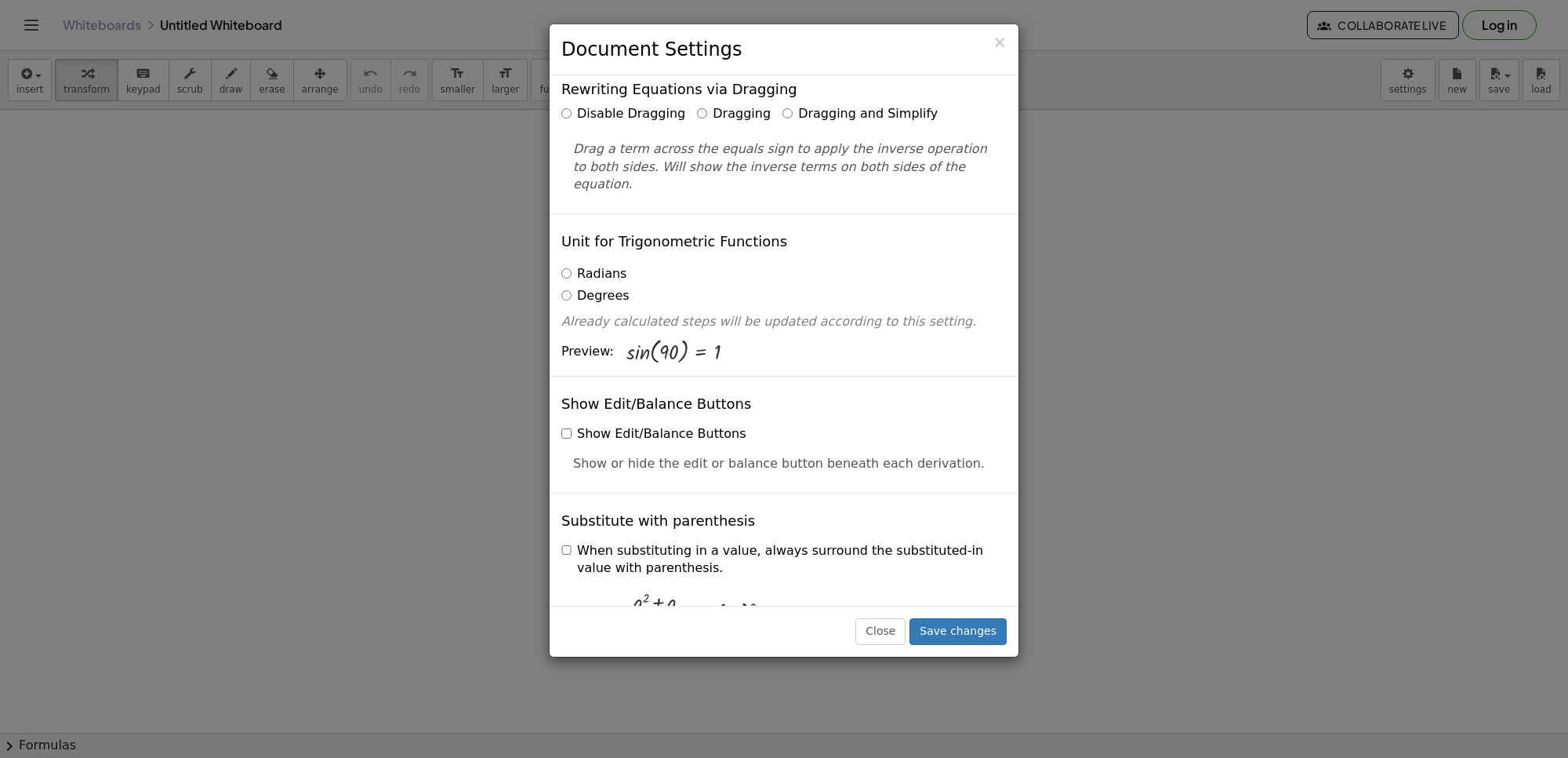
scroll to position [0, 0]
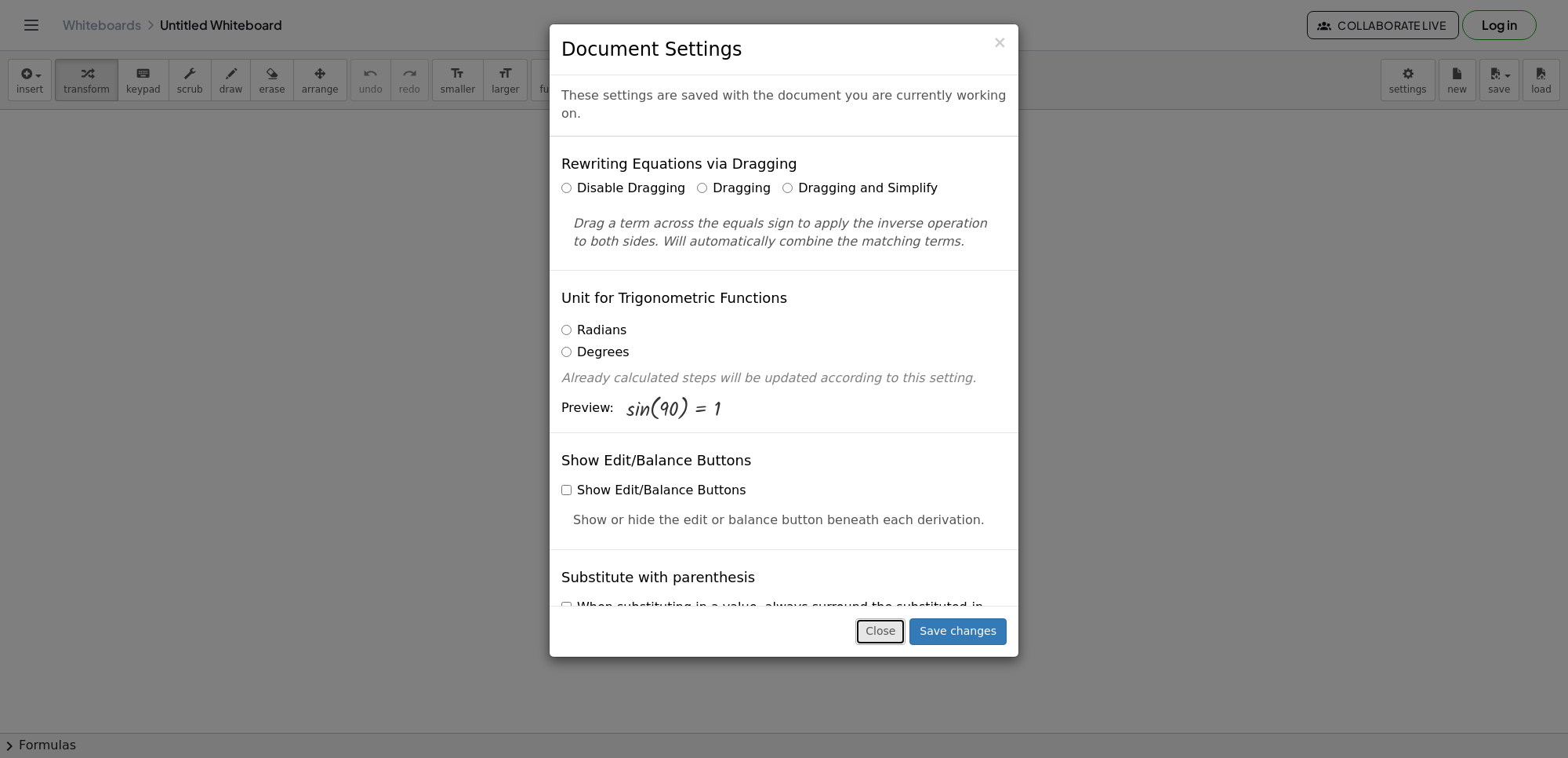
click at [894, 632] on button "Close" at bounding box center [881, 631] width 50 height 27
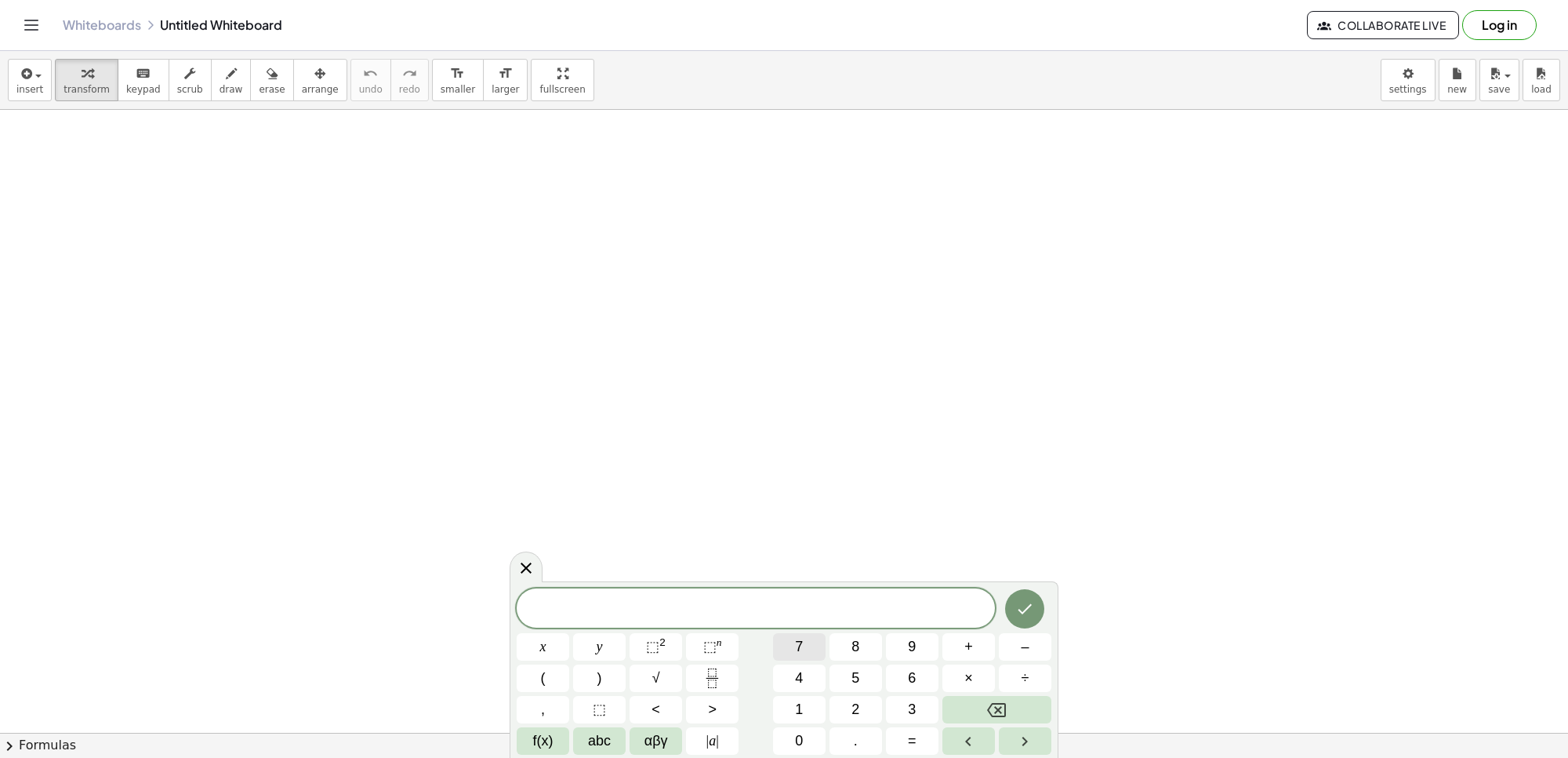
click at [793, 648] on button "7" at bounding box center [799, 647] width 53 height 28
click at [541, 646] on span "x" at bounding box center [543, 647] width 6 height 21
click at [968, 649] on span "+" at bounding box center [969, 647] width 9 height 21
click at [851, 672] on span "5" at bounding box center [855, 678] width 8 height 21
click at [920, 744] on button "=" at bounding box center [912, 742] width 53 height 28
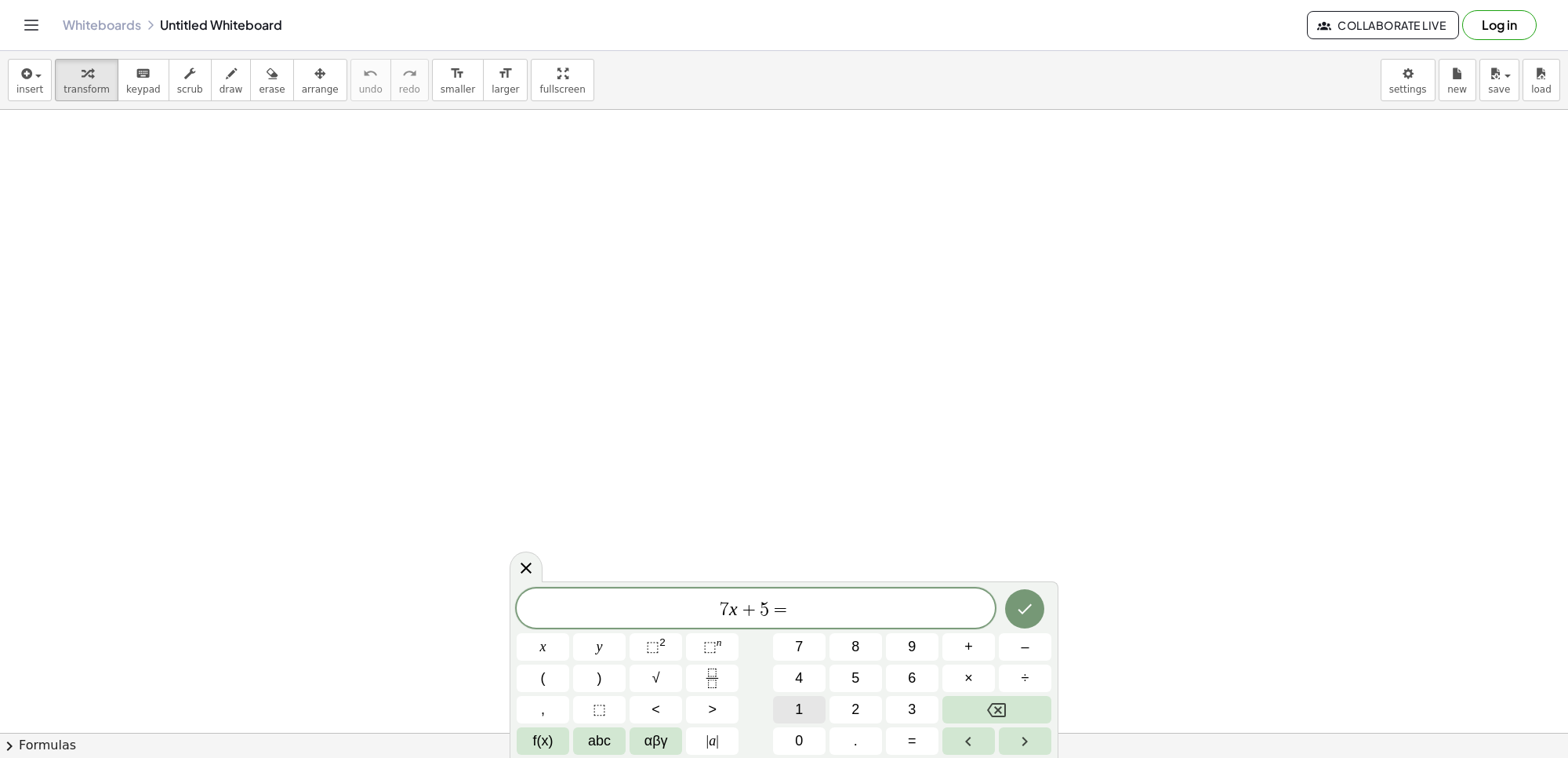
click at [806, 702] on button "1" at bounding box center [799, 710] width 53 height 28
click at [906, 644] on button "9" at bounding box center [912, 647] width 53 height 28
click at [1027, 610] on icon "Done" at bounding box center [1025, 609] width 19 height 19
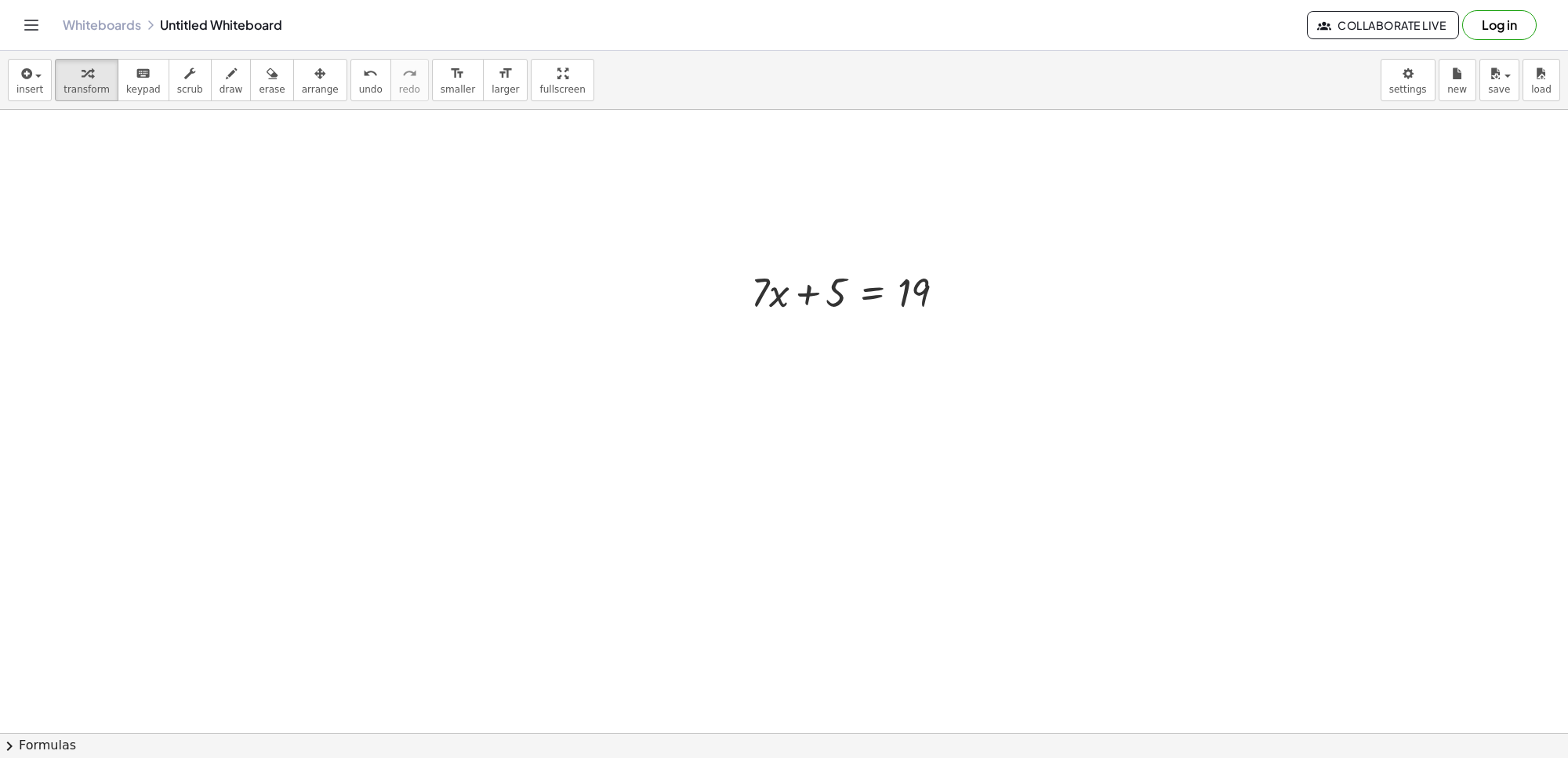
scroll to position [491, 0]
drag, startPoint x: 823, startPoint y: 189, endPoint x: 976, endPoint y: 190, distance: 153.0
click at [976, 190] on div "+ 5 + · 7 · x + 5 = 19" at bounding box center [784, 293] width 1568 height 1348
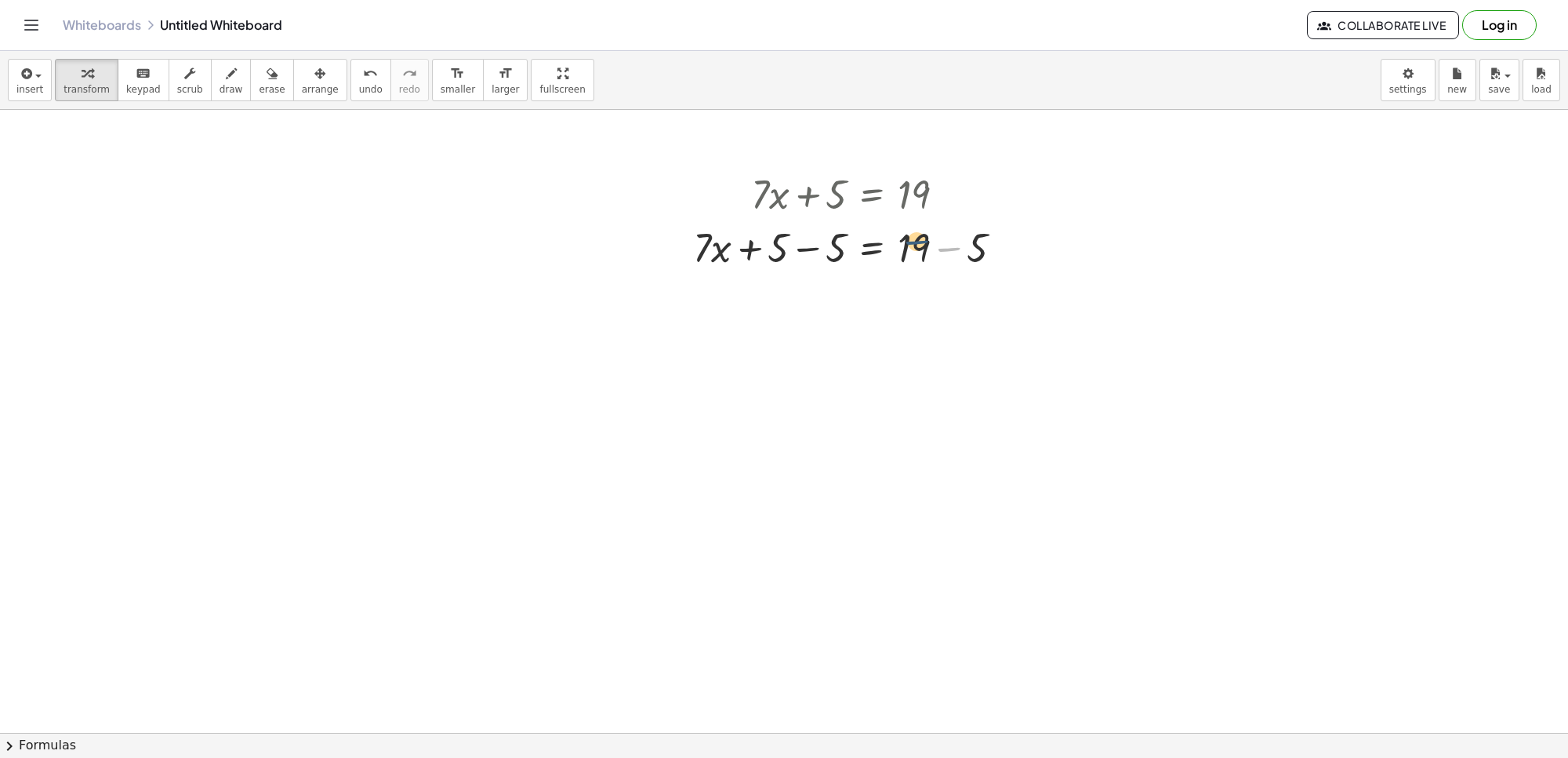
drag, startPoint x: 945, startPoint y: 248, endPoint x: 904, endPoint y: 243, distance: 41.3
click at [904, 243] on div at bounding box center [854, 246] width 338 height 53
drag, startPoint x: 971, startPoint y: 249, endPoint x: 902, endPoint y: 257, distance: 69.5
drag, startPoint x: 712, startPoint y: 295, endPoint x: 924, endPoint y: 339, distance: 216.5
click at [924, 331] on div "+ · 7 · x + 5 = 19 + · 7 · x + 5 − 5 = + 19 − 5 · 7 + · x + · 7 · x = + 5 − 5 14" at bounding box center [784, 293] width 1568 height 1348
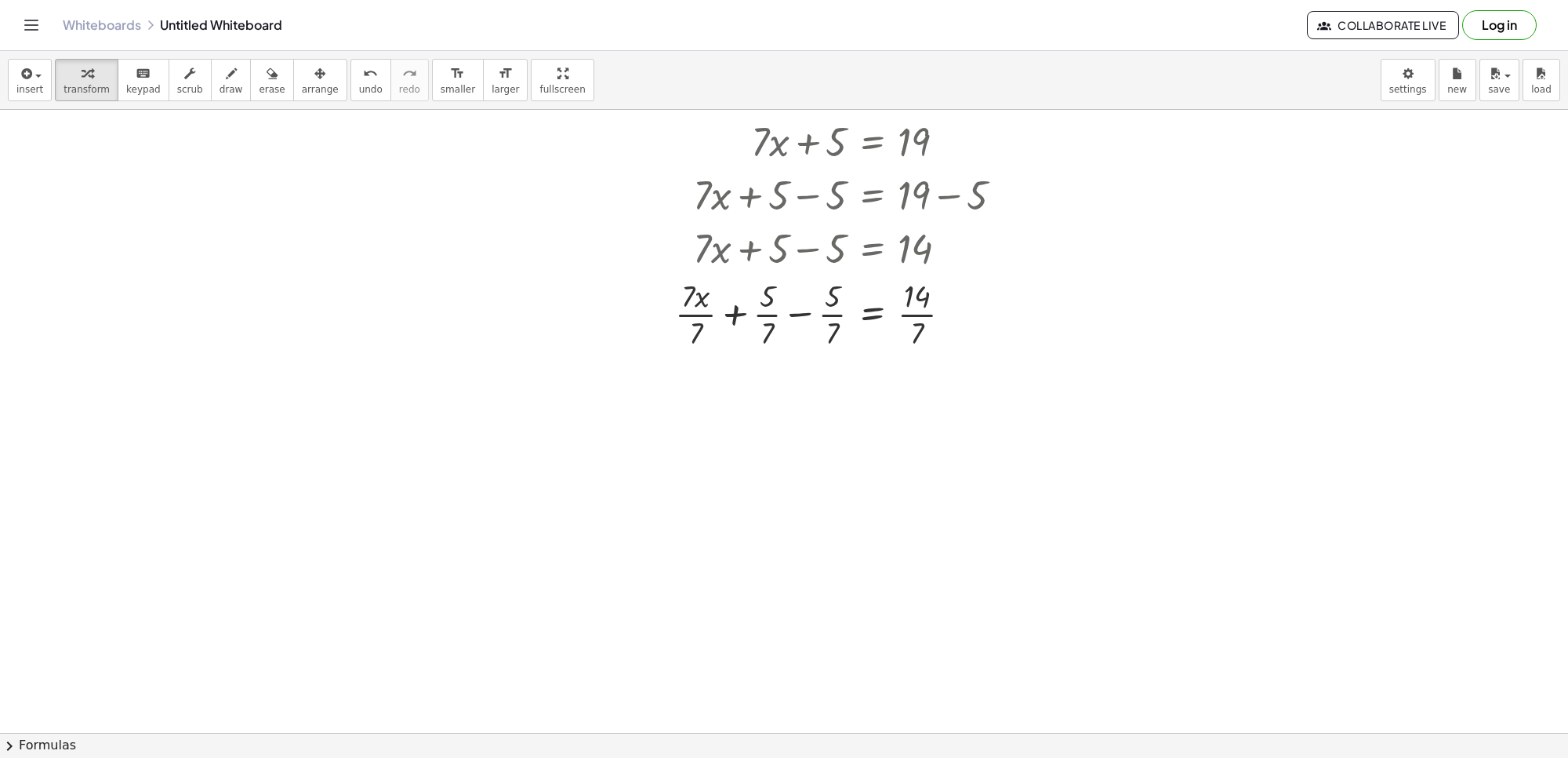
scroll to position [589, 0]
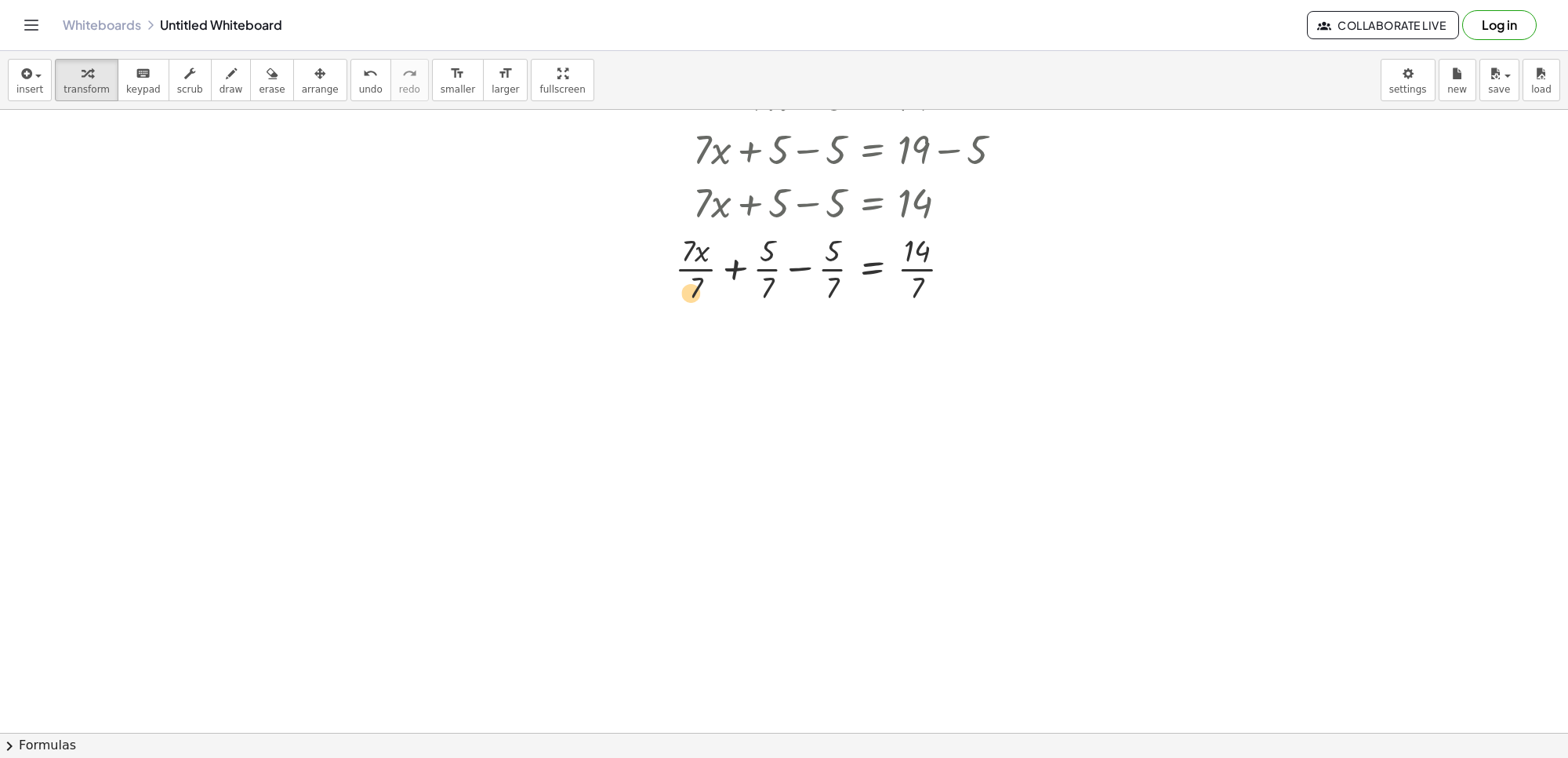
drag, startPoint x: 696, startPoint y: 288, endPoint x: 0, endPoint y: 240, distance: 697.7
click at [0, 240] on div "+ · 7 · x + 5 = 19 + · 7 · x + 5 − 5 = + 19 − 5 + · 7 · x + 5 − 5 = 14 · 7 + · …" at bounding box center [784, 195] width 1568 height 1348
click at [910, 269] on div at bounding box center [845, 267] width 356 height 78
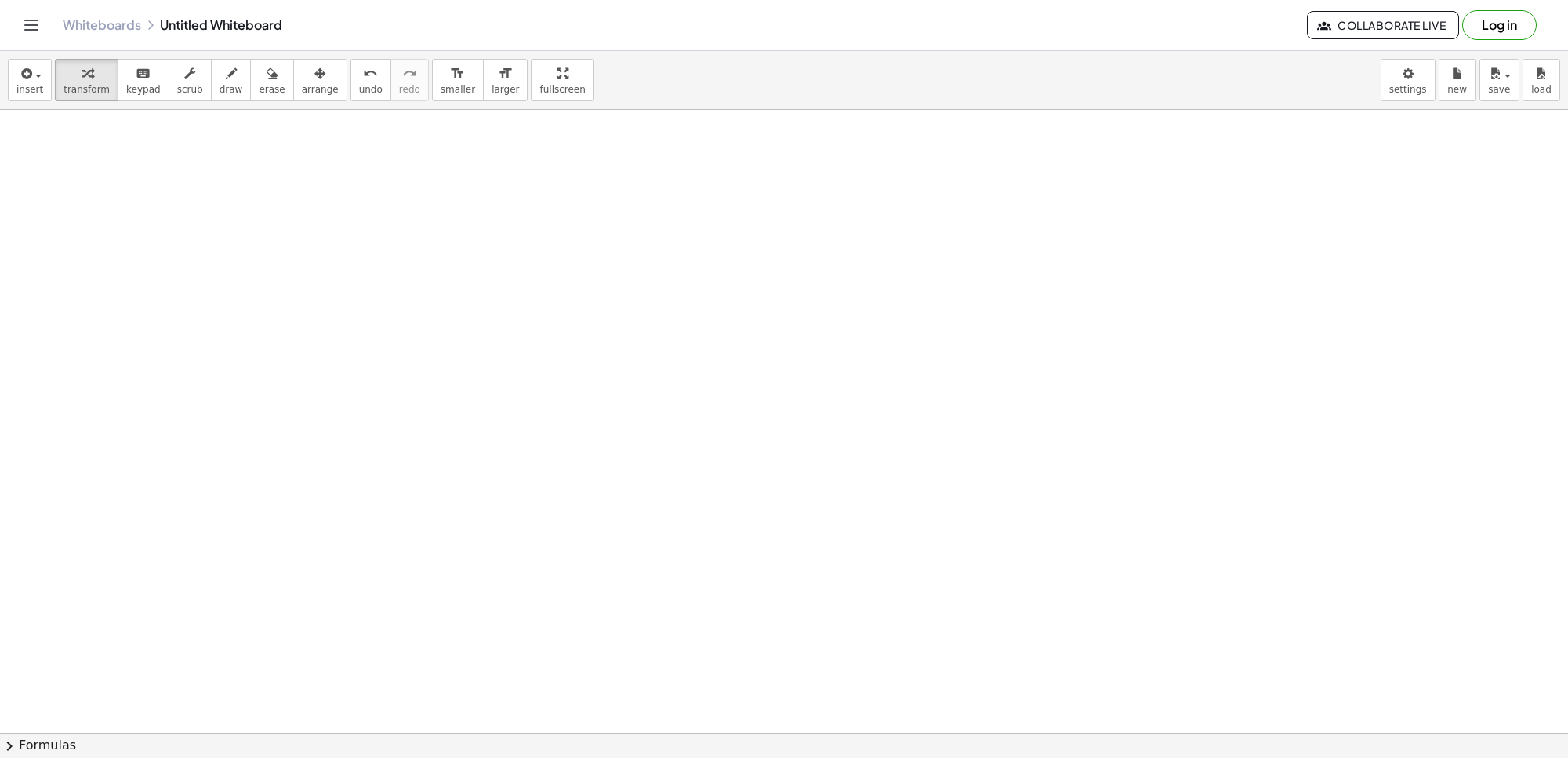
scroll to position [920, 0]
click at [620, 597] on div at bounding box center [784, 123] width 1568 height 1868
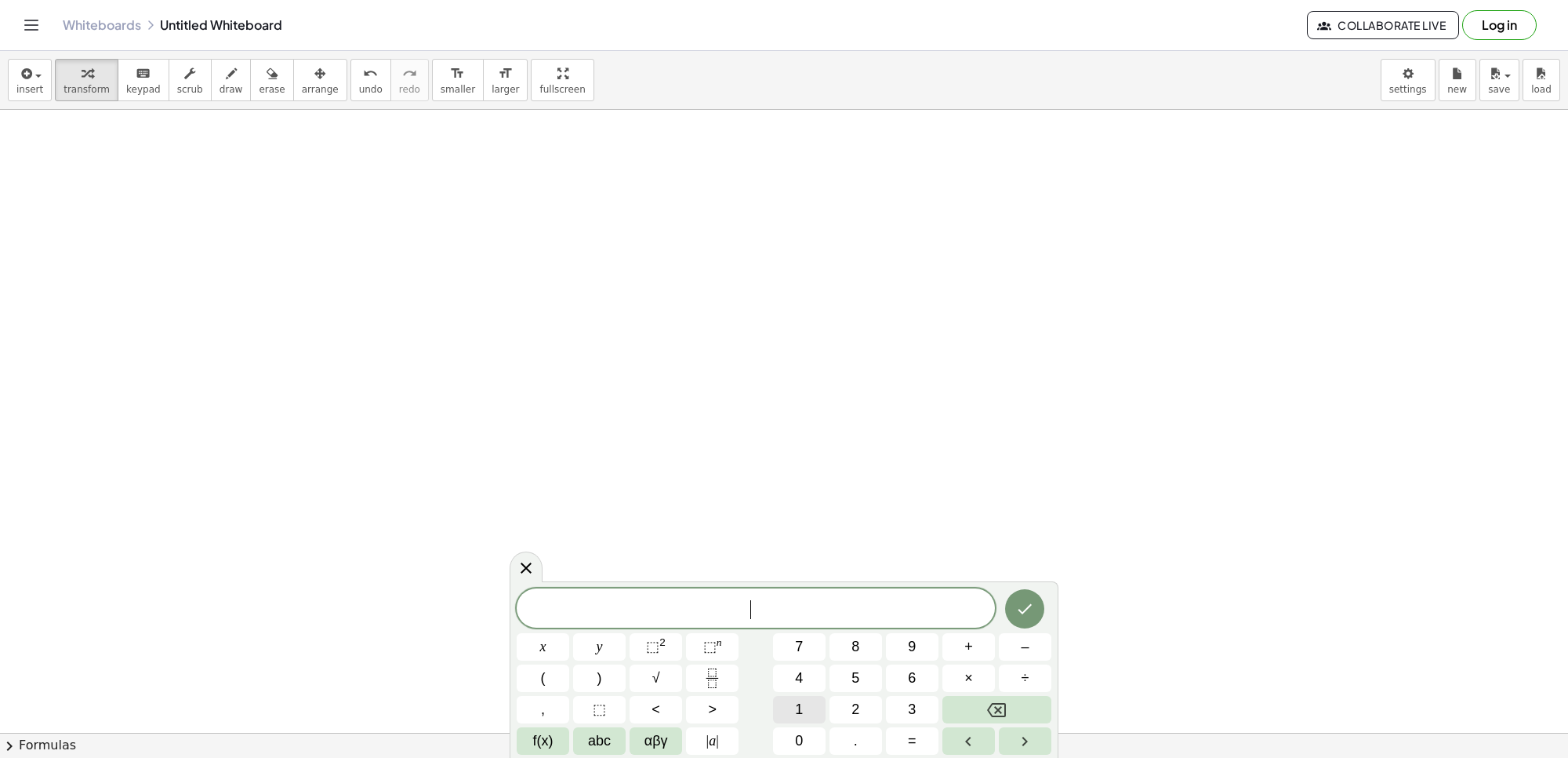
click at [805, 712] on button "1" at bounding box center [799, 710] width 53 height 28
click at [604, 648] on button "y" at bounding box center [600, 647] width 53 height 28
click at [1013, 644] on button "–" at bounding box center [1025, 647] width 53 height 28
click at [1009, 636] on button "–" at bounding box center [1025, 647] width 53 height 28
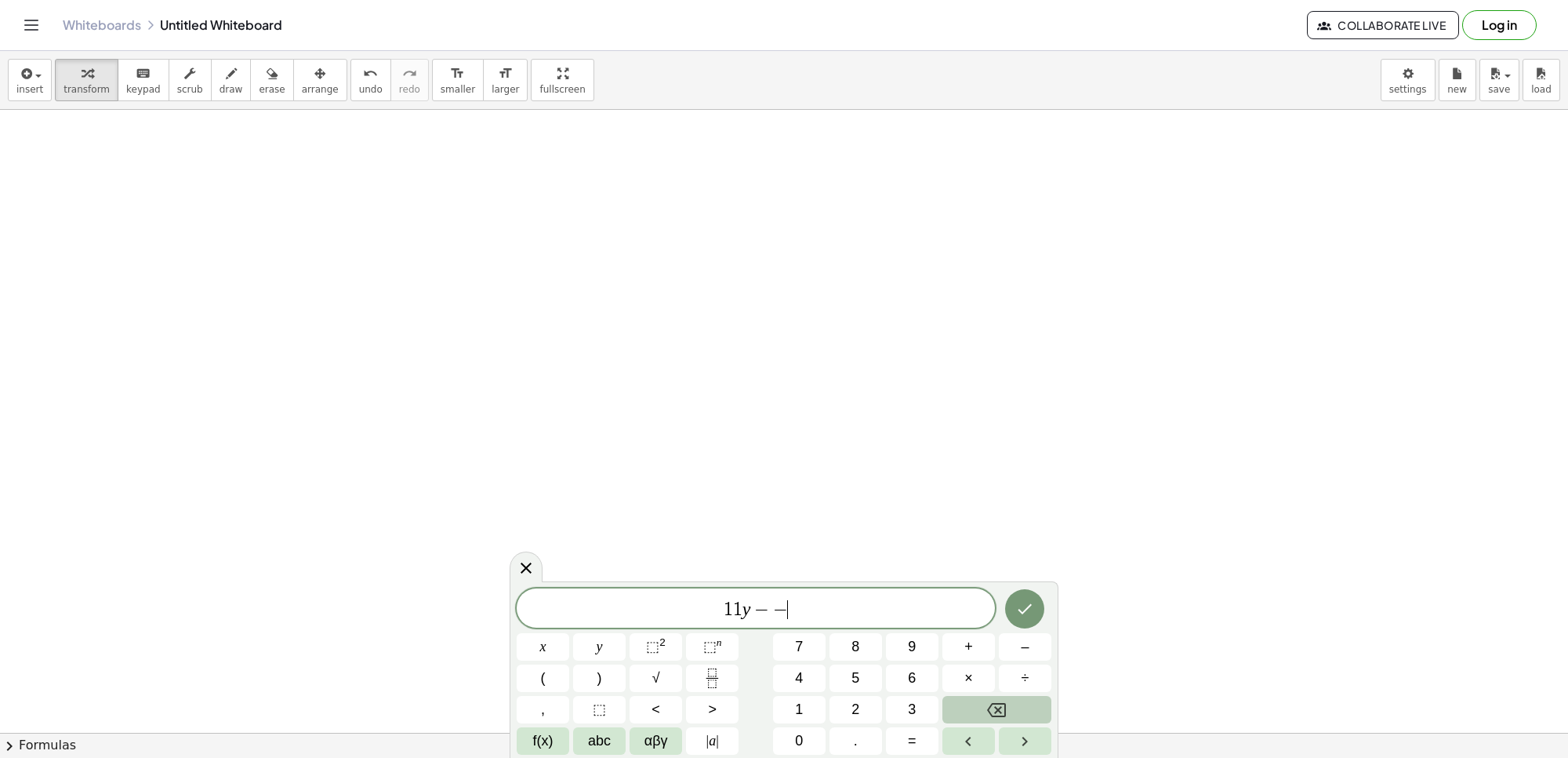
click at [1006, 707] on button "Backspace" at bounding box center [997, 710] width 109 height 28
click at [856, 709] on span "2" at bounding box center [855, 709] width 8 height 21
click at [860, 676] on button "5" at bounding box center [856, 678] width 53 height 28
click at [906, 735] on button "=" at bounding box center [912, 742] width 53 height 28
click at [859, 644] on span "8" at bounding box center [855, 647] width 8 height 21
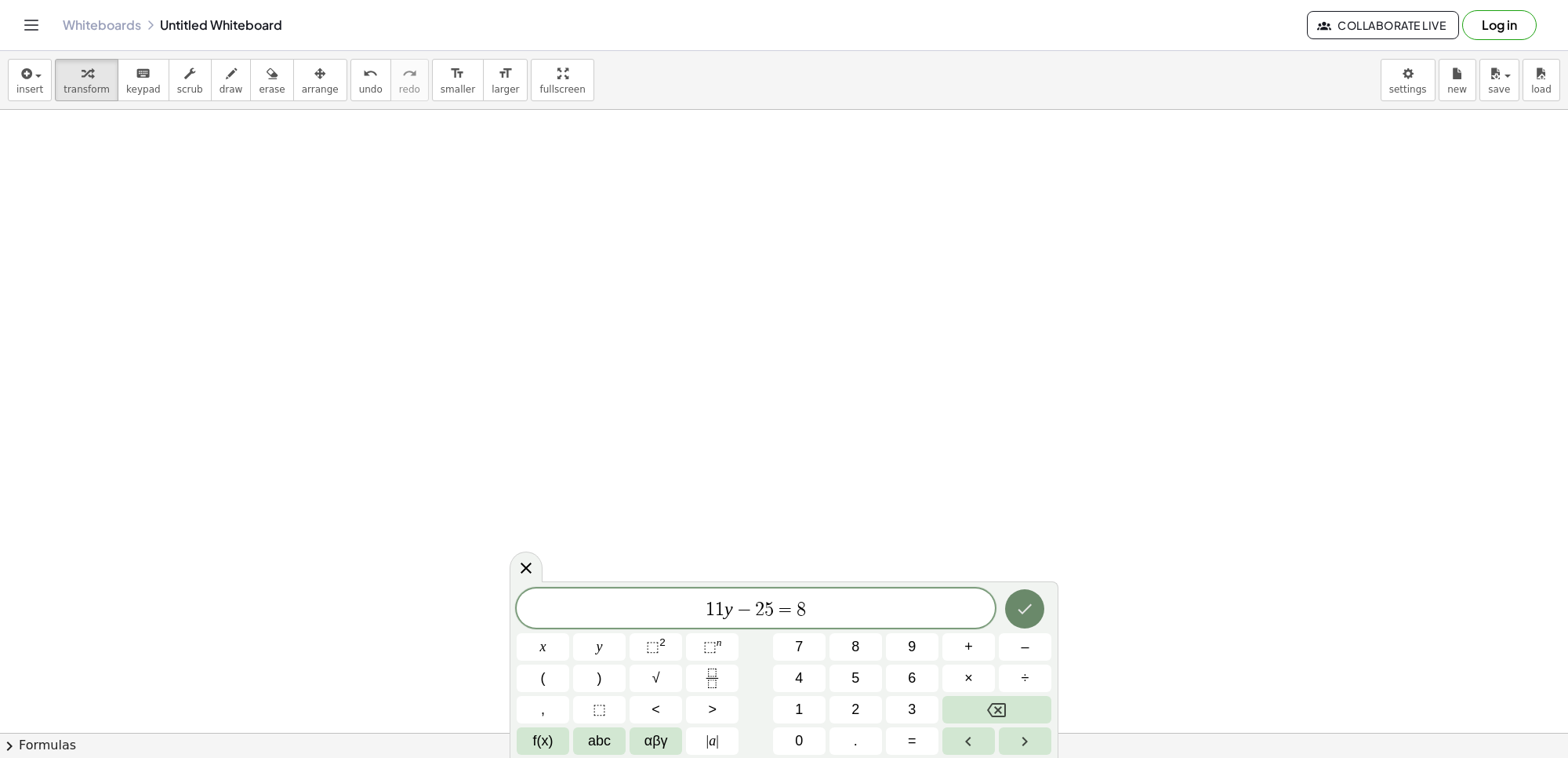
click at [1027, 606] on icon "Done" at bounding box center [1025, 609] width 19 height 19
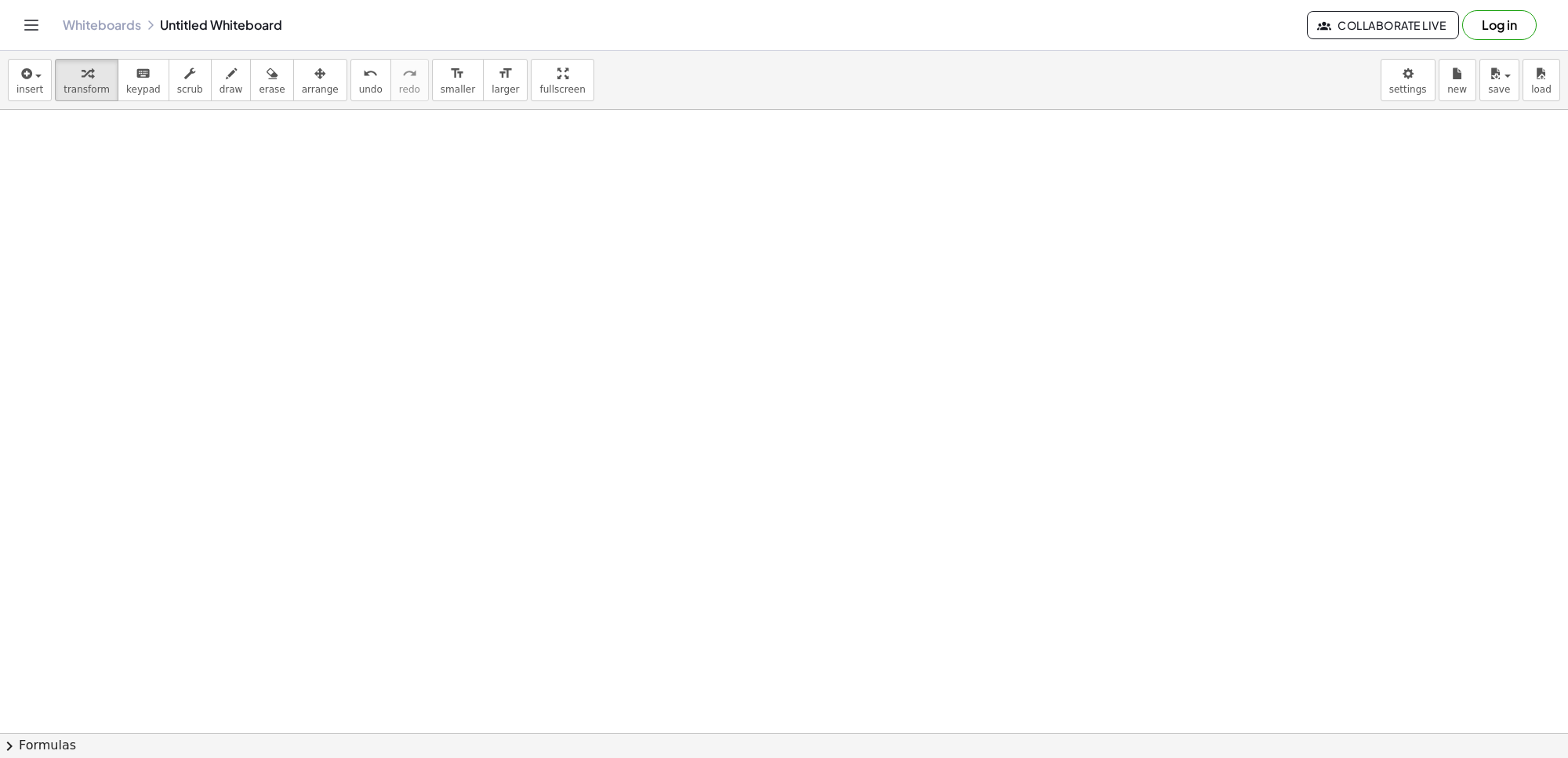
scroll to position [1638, 0]
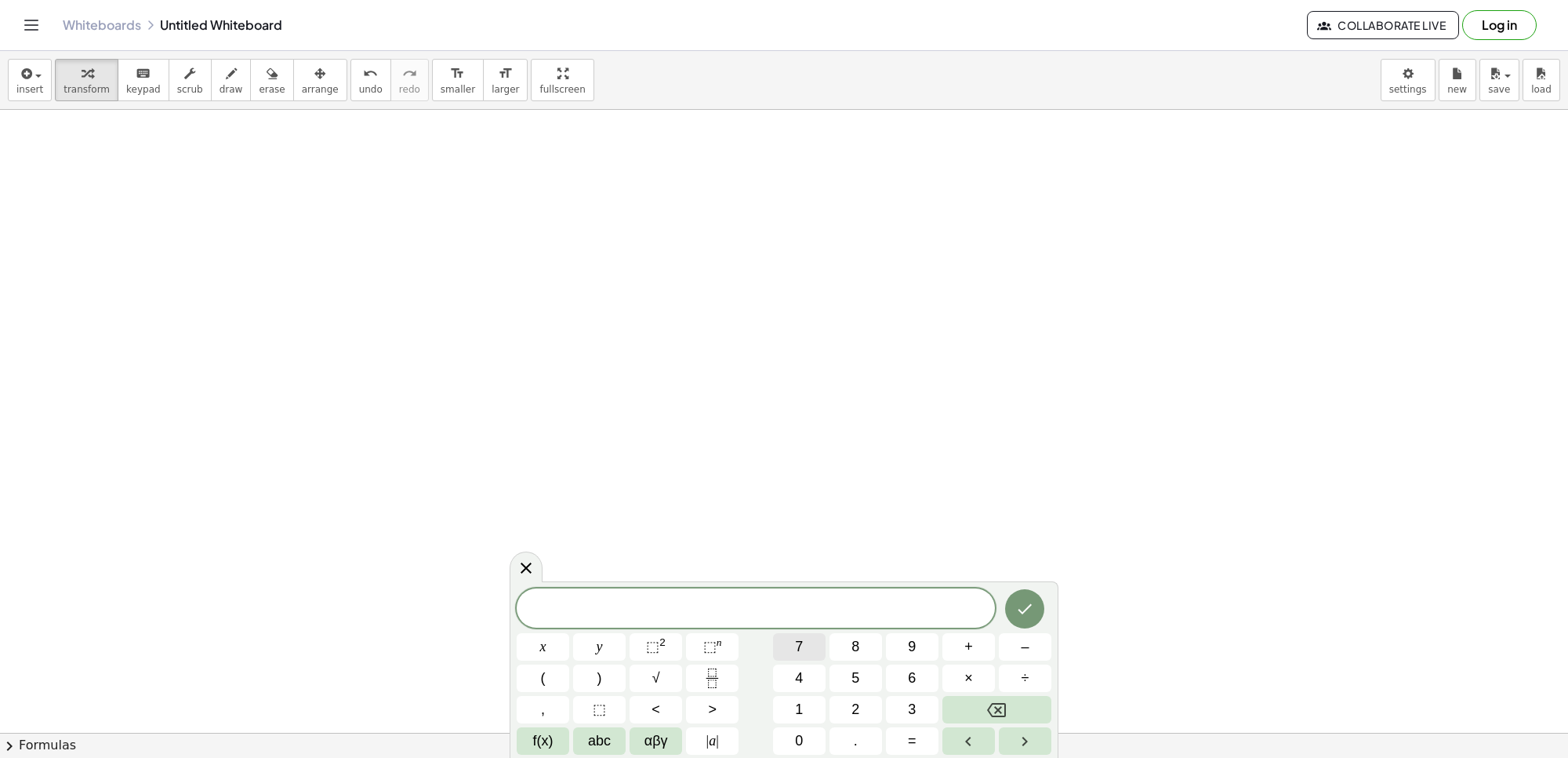
click at [810, 653] on button "7" at bounding box center [799, 647] width 53 height 28
click at [522, 646] on button "x" at bounding box center [543, 647] width 53 height 28
click at [959, 681] on button "×" at bounding box center [968, 678] width 53 height 28
click at [997, 713] on icon "Backspace" at bounding box center [997, 710] width 19 height 19
click at [971, 651] on span "+" at bounding box center [969, 647] width 9 height 21
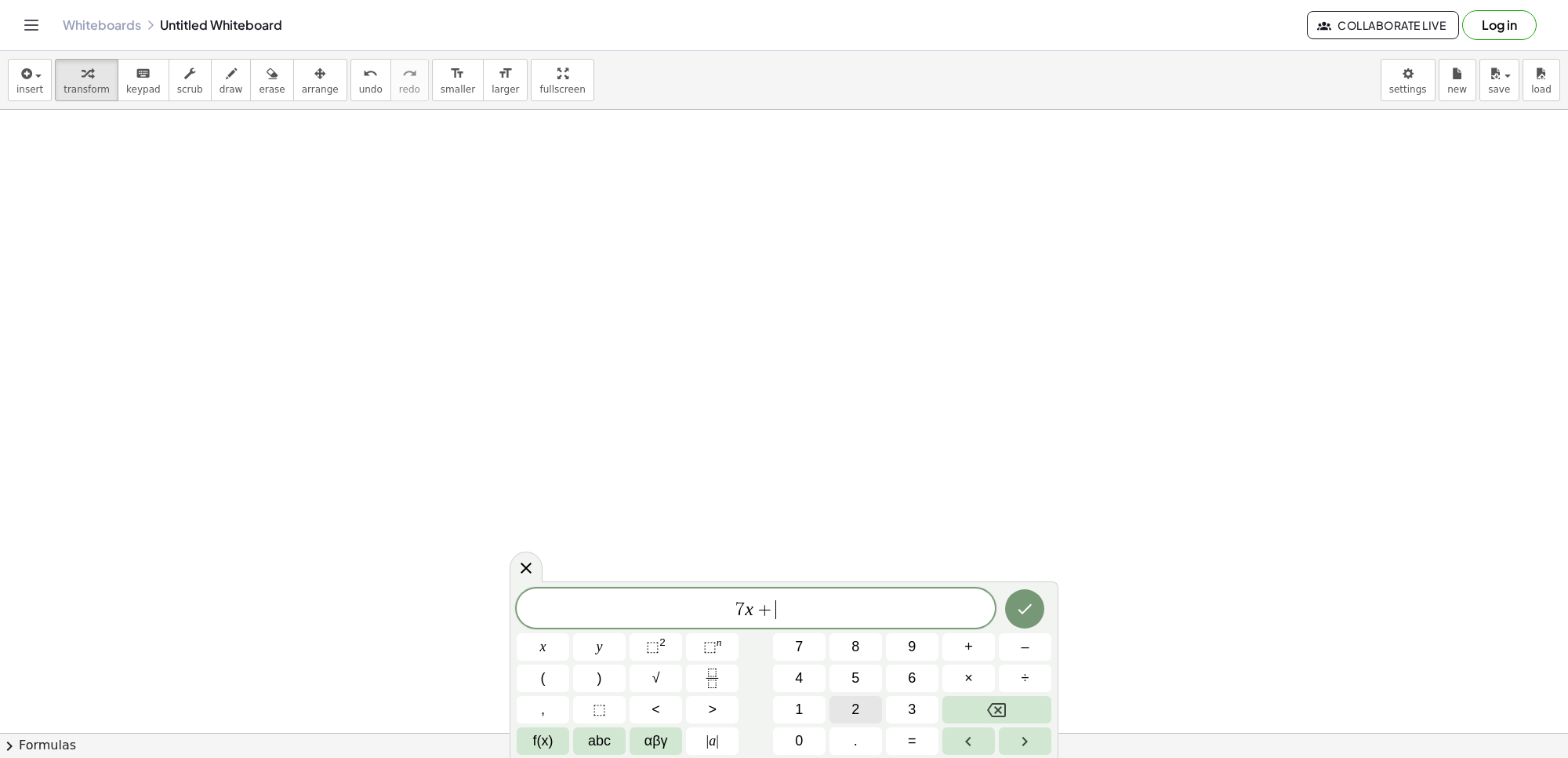
click at [863, 701] on button "2" at bounding box center [856, 710] width 53 height 28
click at [909, 673] on span "6" at bounding box center [911, 678] width 8 height 21
click at [915, 745] on span "=" at bounding box center [912, 741] width 9 height 21
click at [1013, 646] on button "–" at bounding box center [1025, 647] width 53 height 28
click at [810, 713] on button "1" at bounding box center [799, 710] width 53 height 28
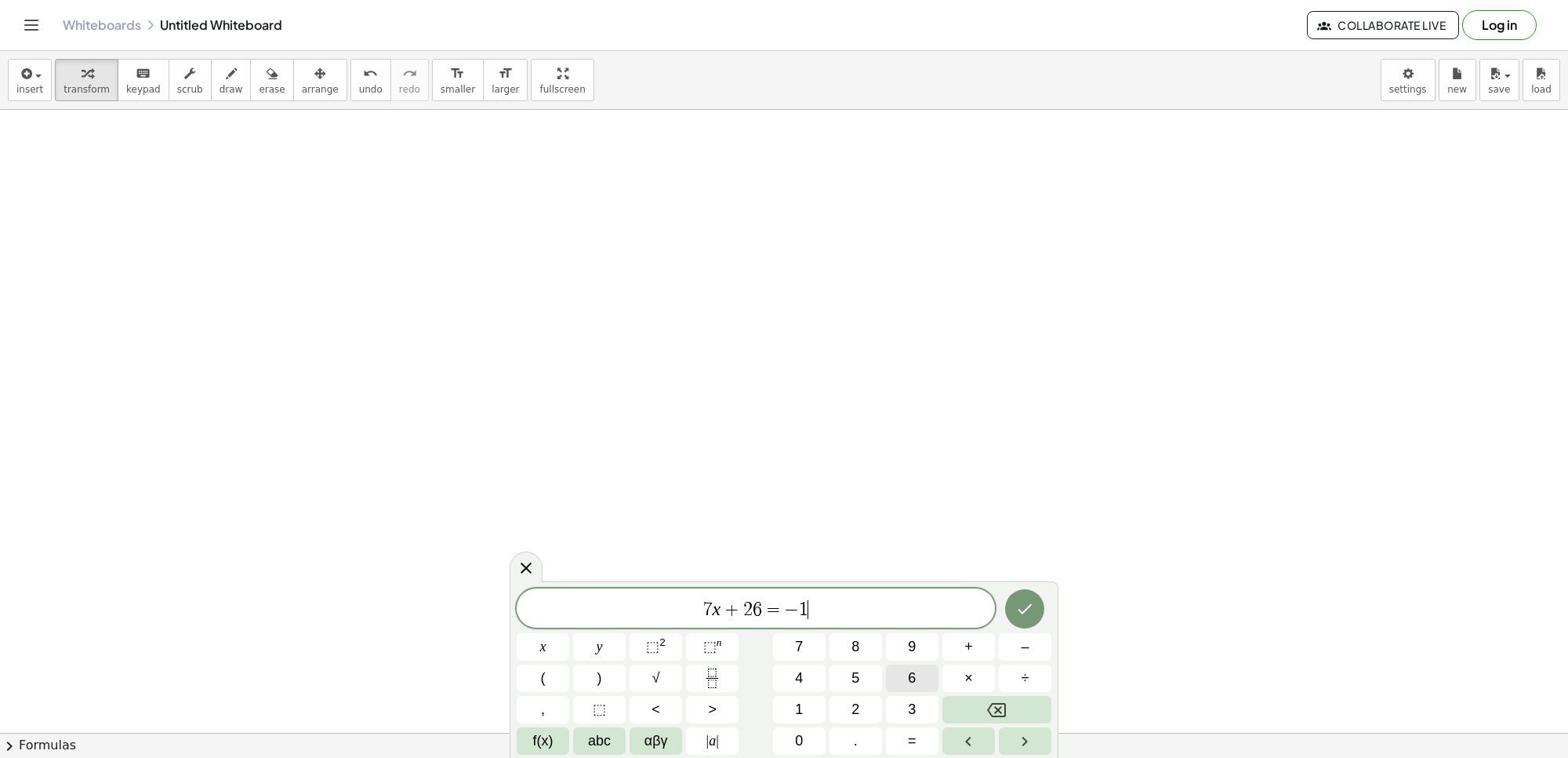
click at [908, 676] on span "6" at bounding box center [911, 678] width 8 height 21
click at [1018, 610] on icon "Done" at bounding box center [1025, 609] width 19 height 19
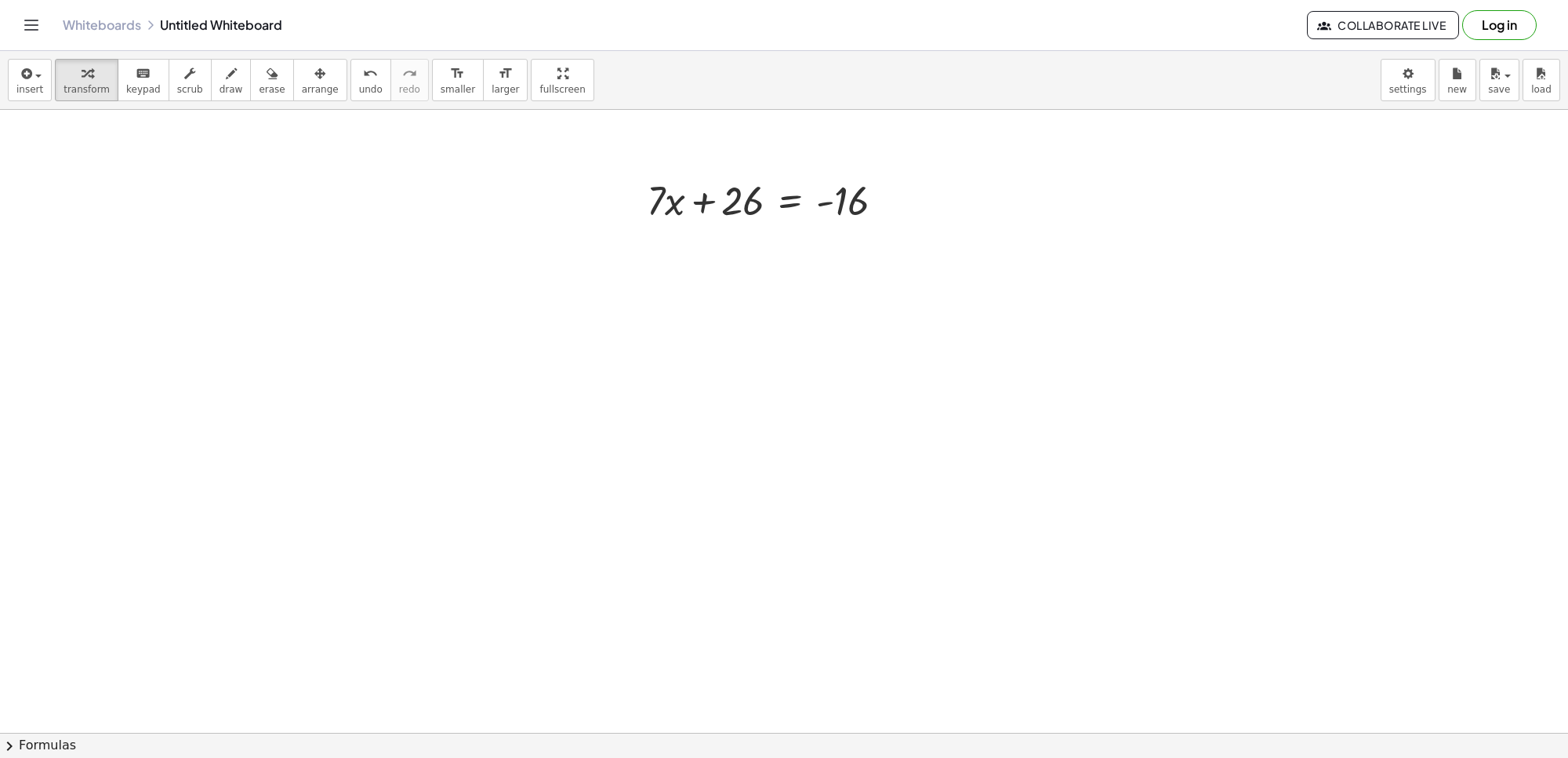
scroll to position [2162, 0]
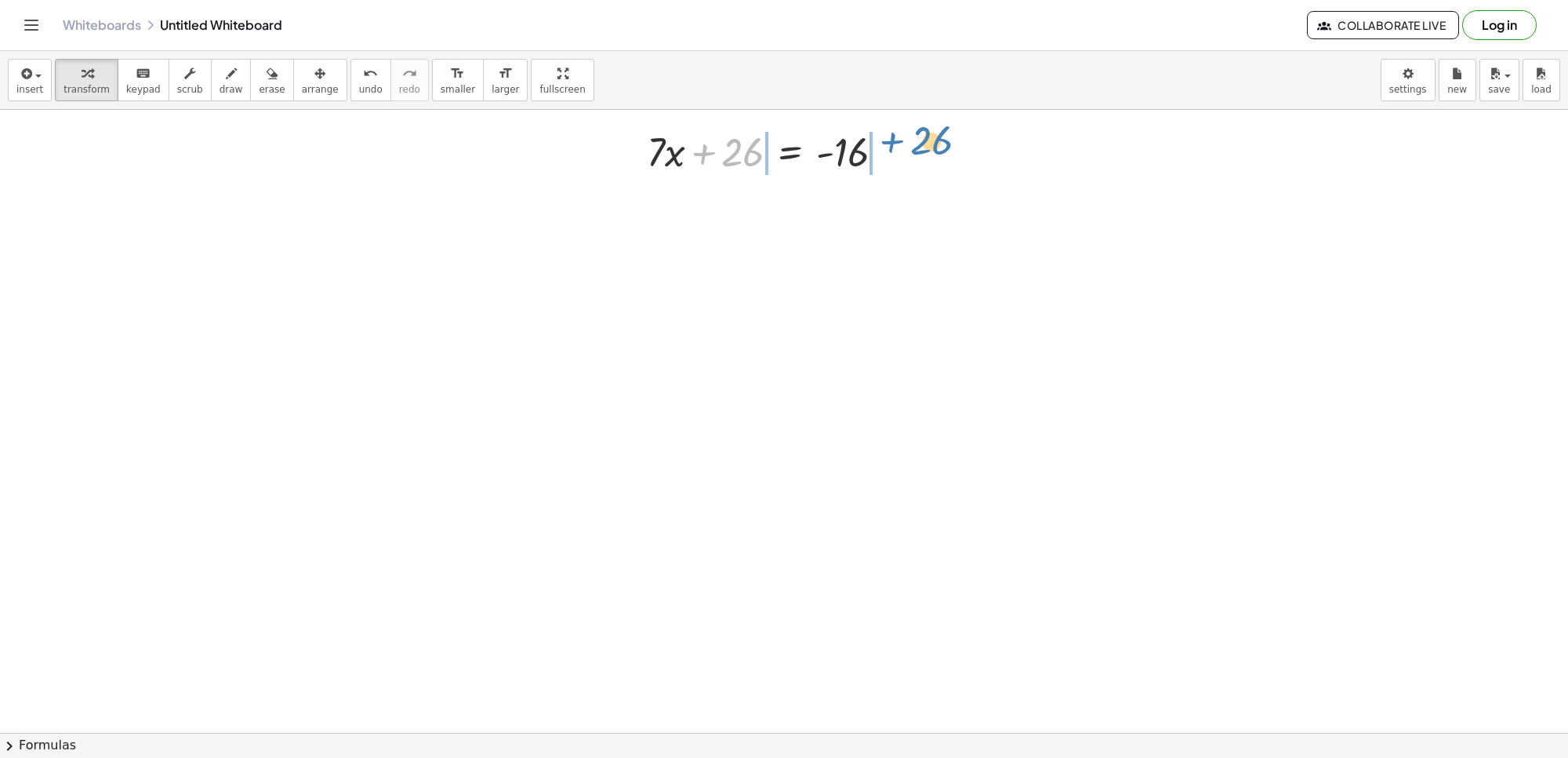
drag, startPoint x: 743, startPoint y: 161, endPoint x: 927, endPoint y: 157, distance: 184.0
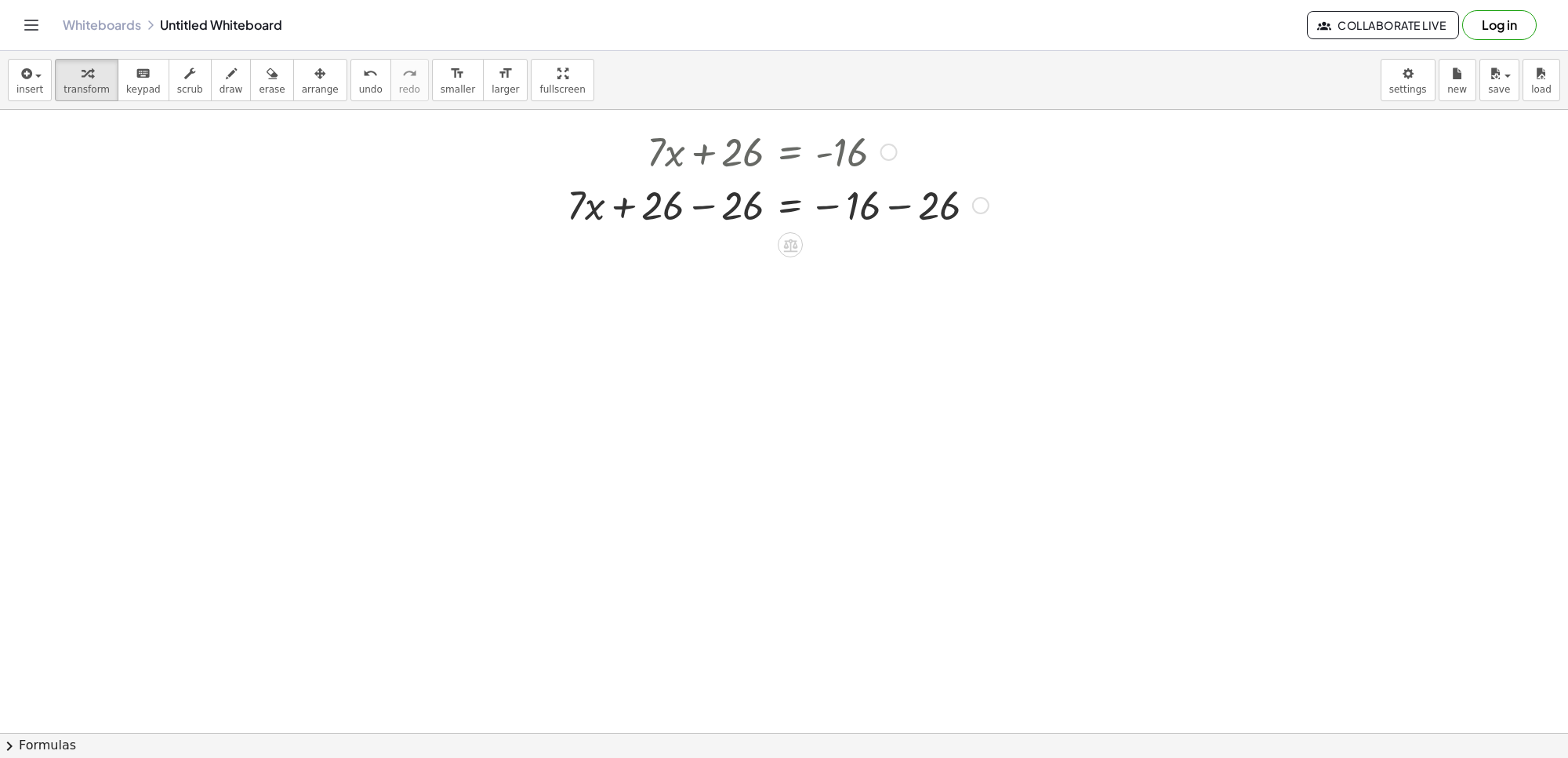
click at [904, 209] on div at bounding box center [777, 203] width 437 height 53
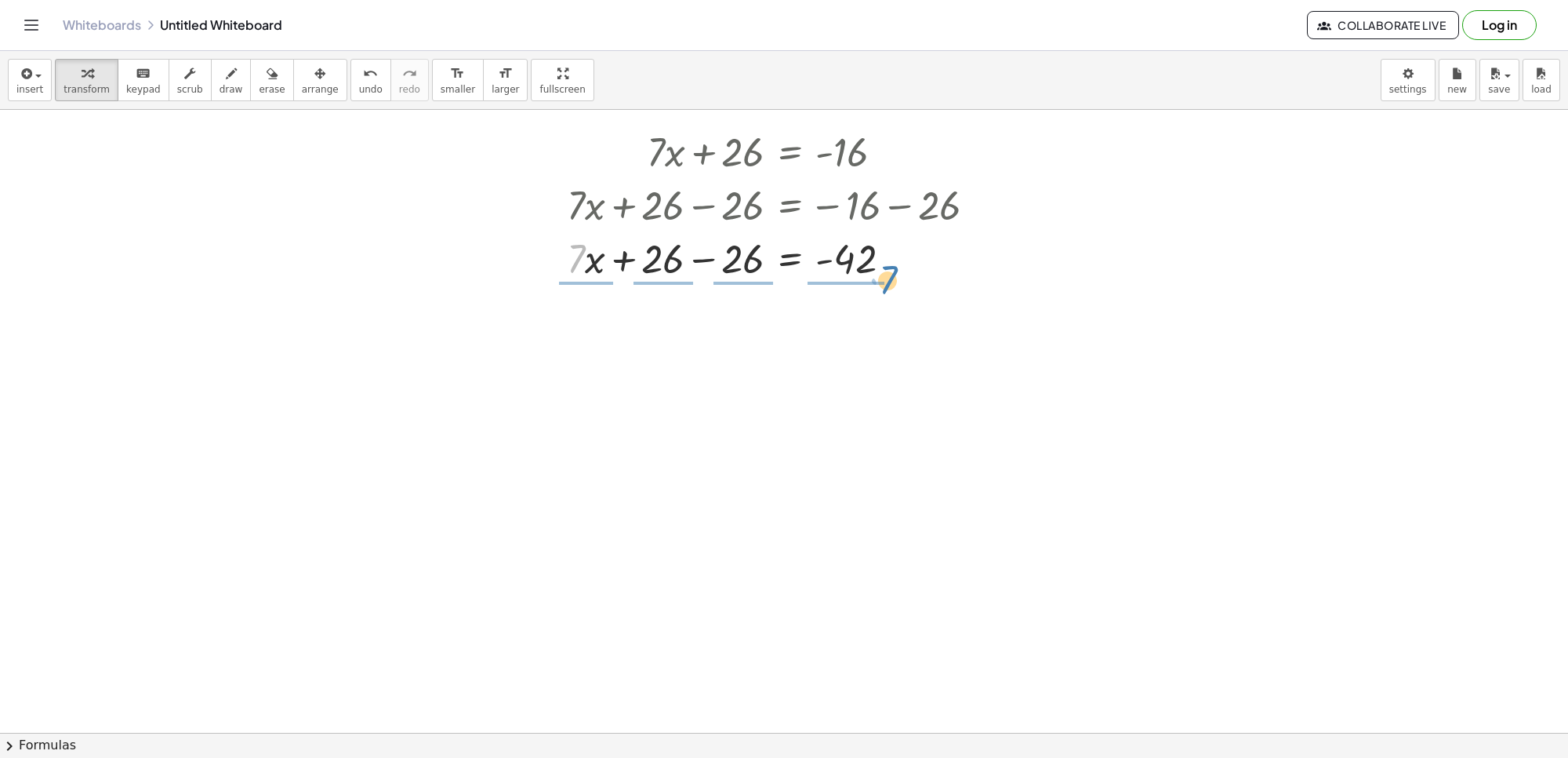
drag, startPoint x: 582, startPoint y: 261, endPoint x: 876, endPoint y: 344, distance: 305.5
click at [888, 280] on div at bounding box center [777, 257] width 437 height 53
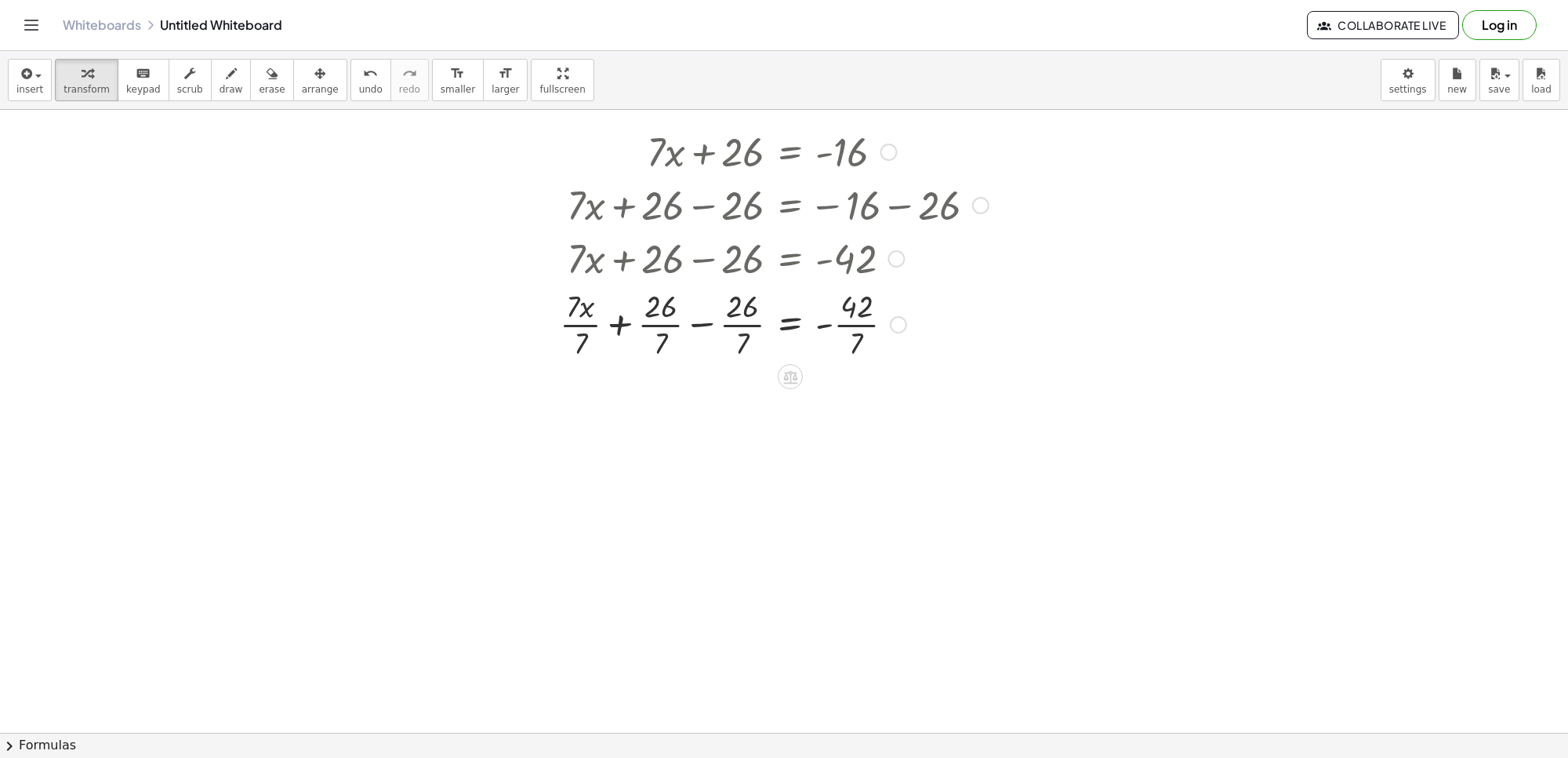
click at [847, 320] on div at bounding box center [774, 323] width 444 height 78
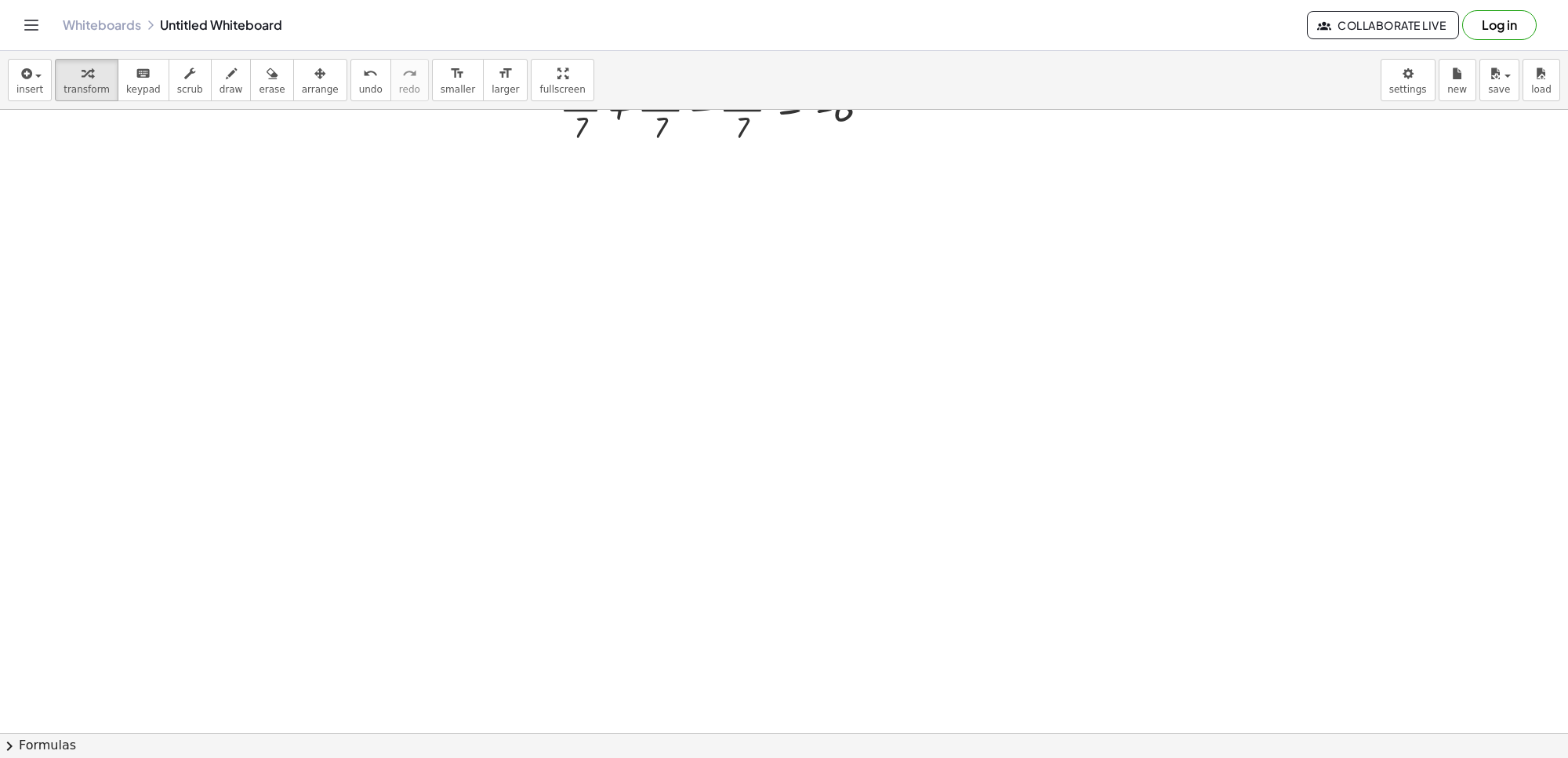
scroll to position [2488, 0]
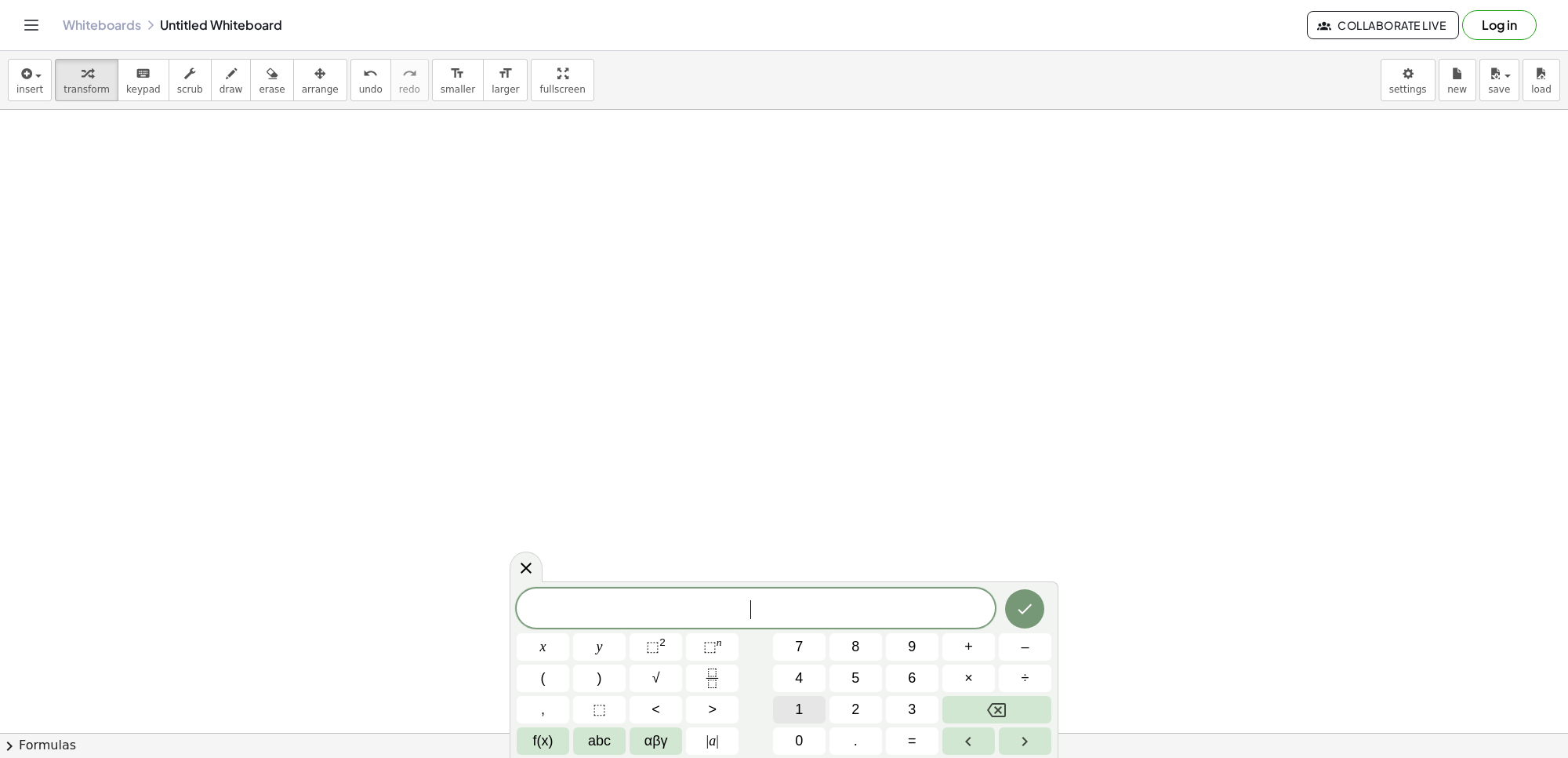
click at [791, 704] on button "1" at bounding box center [799, 710] width 53 height 28
click at [791, 683] on button "4" at bounding box center [799, 678] width 53 height 28
click at [541, 648] on span "x" at bounding box center [543, 647] width 6 height 21
click at [1025, 648] on span "–" at bounding box center [1025, 647] width 8 height 21
click at [923, 714] on button "3" at bounding box center [912, 710] width 53 height 28
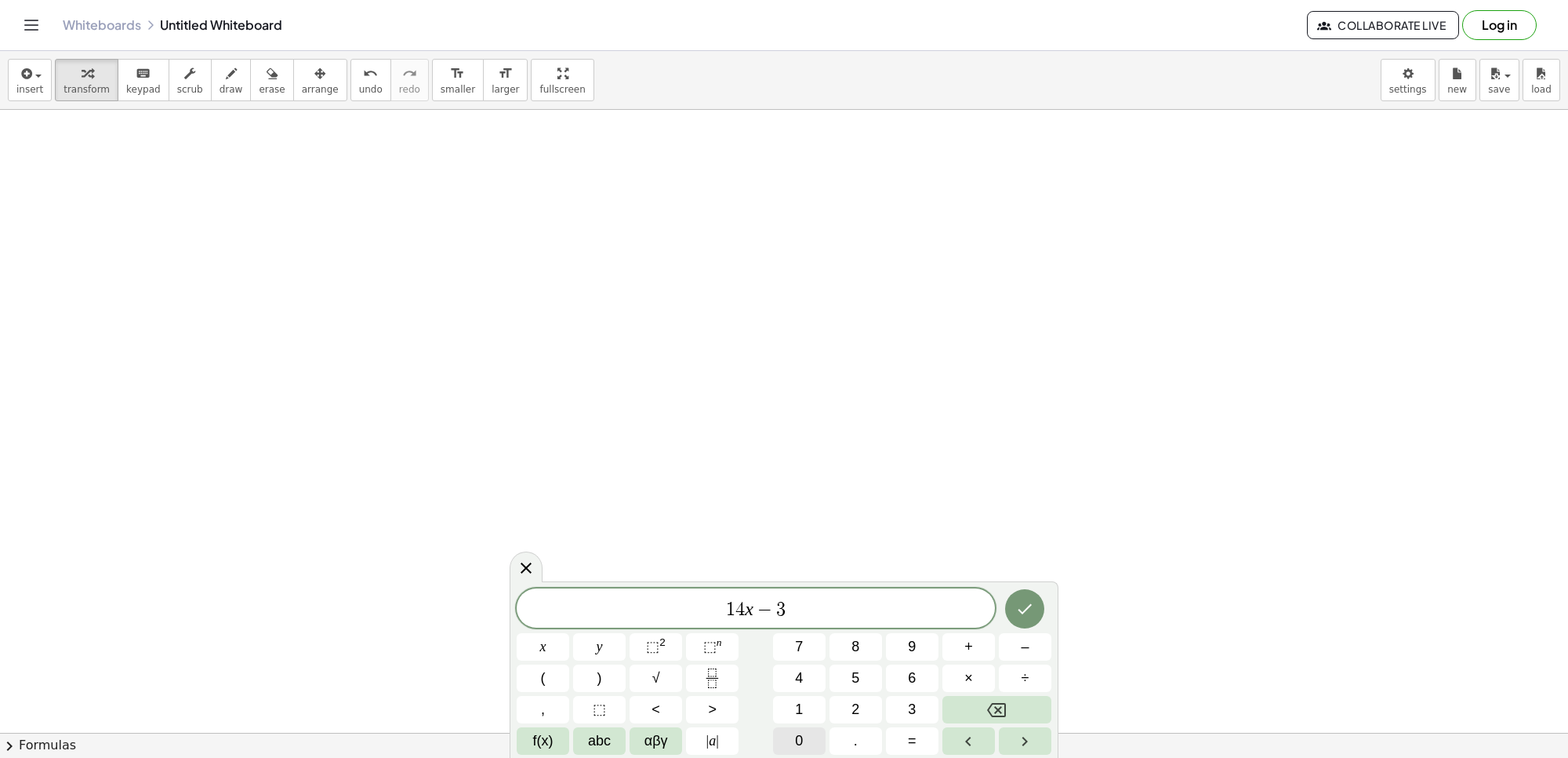
click at [800, 742] on span "0" at bounding box center [798, 741] width 8 height 21
click at [909, 735] on span "=" at bounding box center [912, 741] width 9 height 21
click at [859, 711] on button "2" at bounding box center [856, 710] width 53 height 28
click at [907, 676] on button "6" at bounding box center [912, 678] width 53 height 28
click at [1010, 610] on button "Done" at bounding box center [1025, 609] width 39 height 39
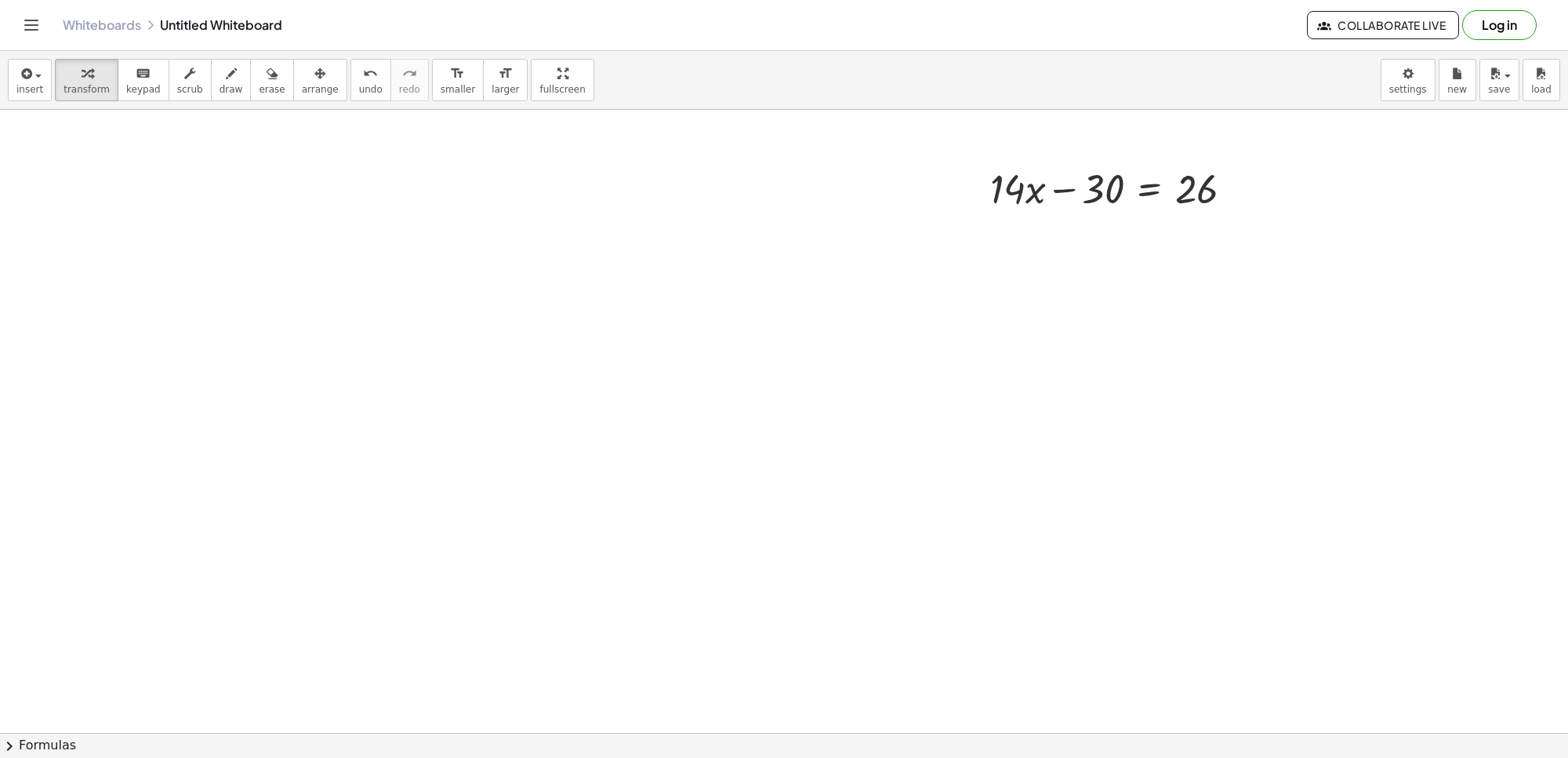
scroll to position [2979, 0]
drag, startPoint x: 1112, startPoint y: 194, endPoint x: 1265, endPoint y: 217, distance: 154.7
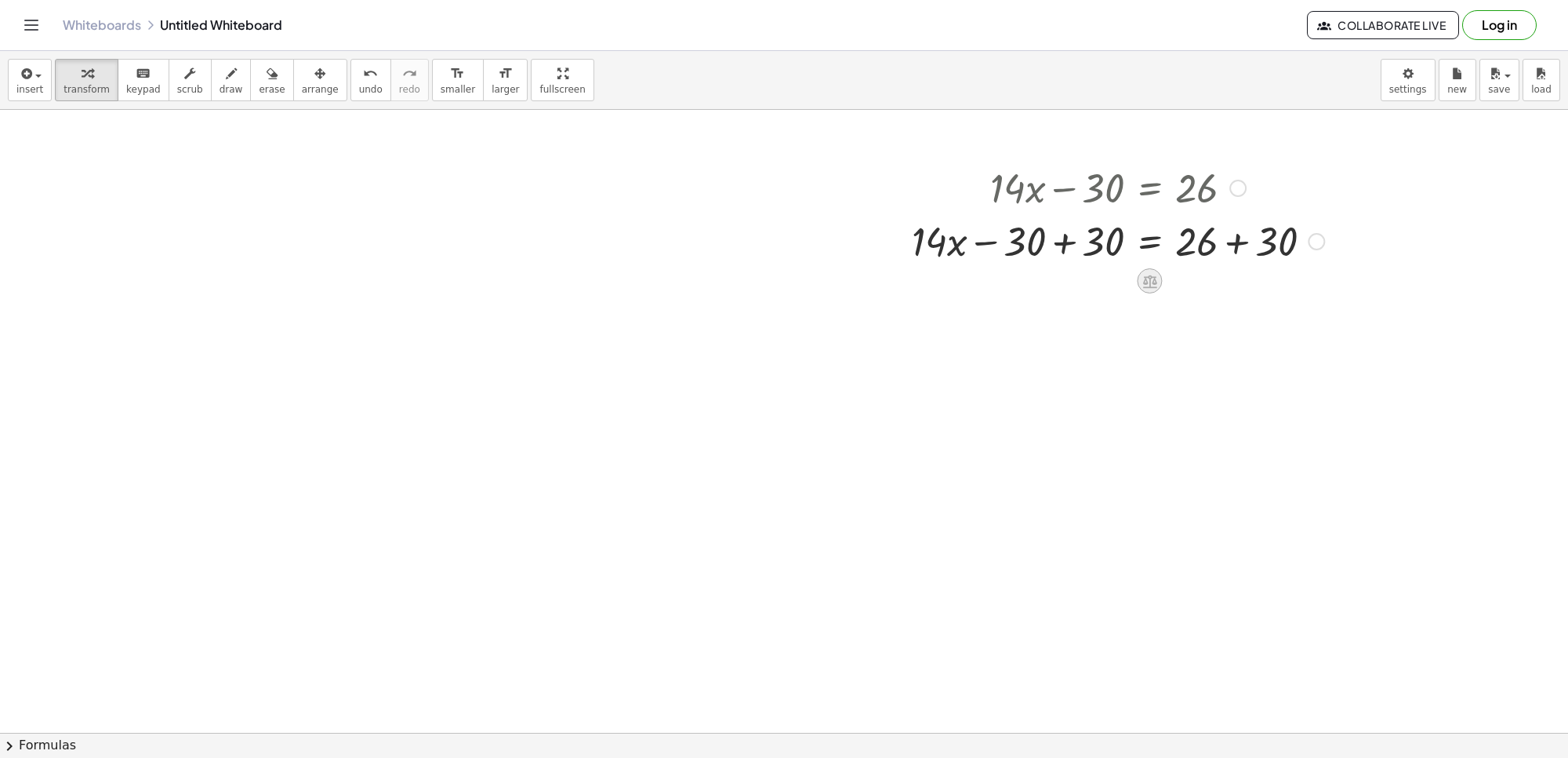
click at [1151, 275] on icon at bounding box center [1151, 280] width 14 height 13
click at [1298, 256] on div at bounding box center [1118, 240] width 428 height 53
click at [1237, 240] on div at bounding box center [1118, 240] width 428 height 53
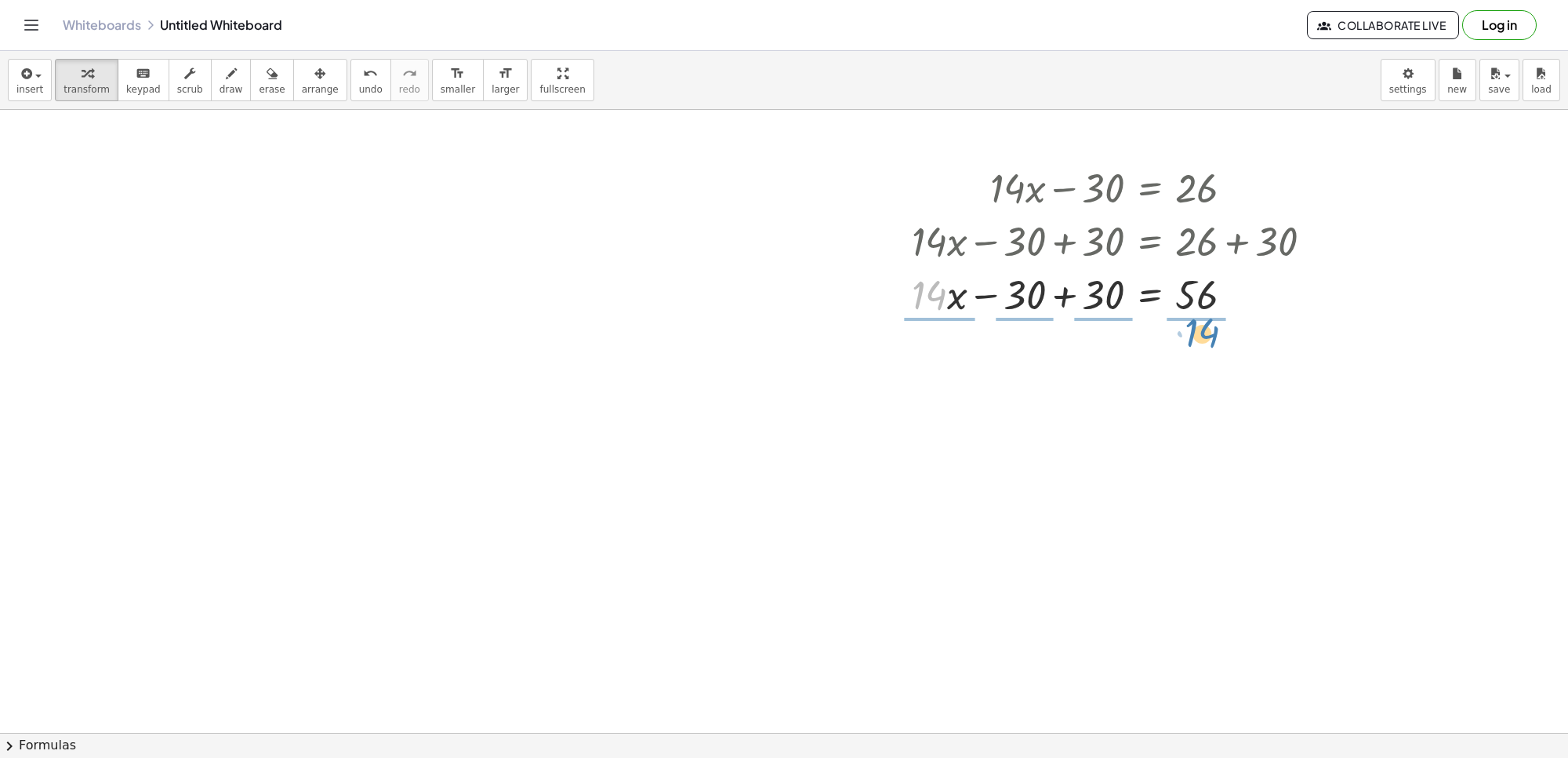
drag, startPoint x: 938, startPoint y: 299, endPoint x: 1213, endPoint y: 336, distance: 277.5
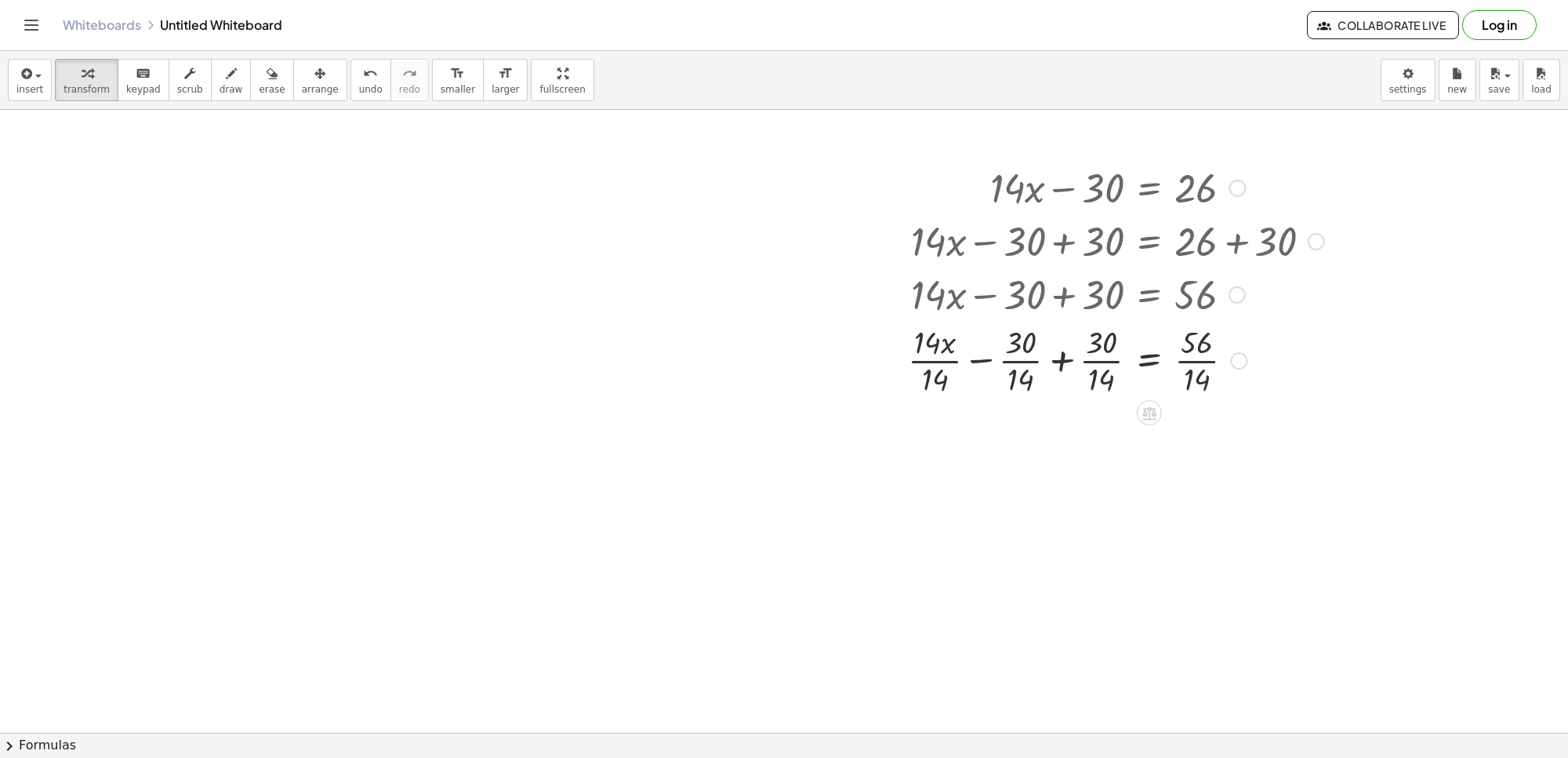
click at [1201, 358] on div at bounding box center [1116, 359] width 432 height 78
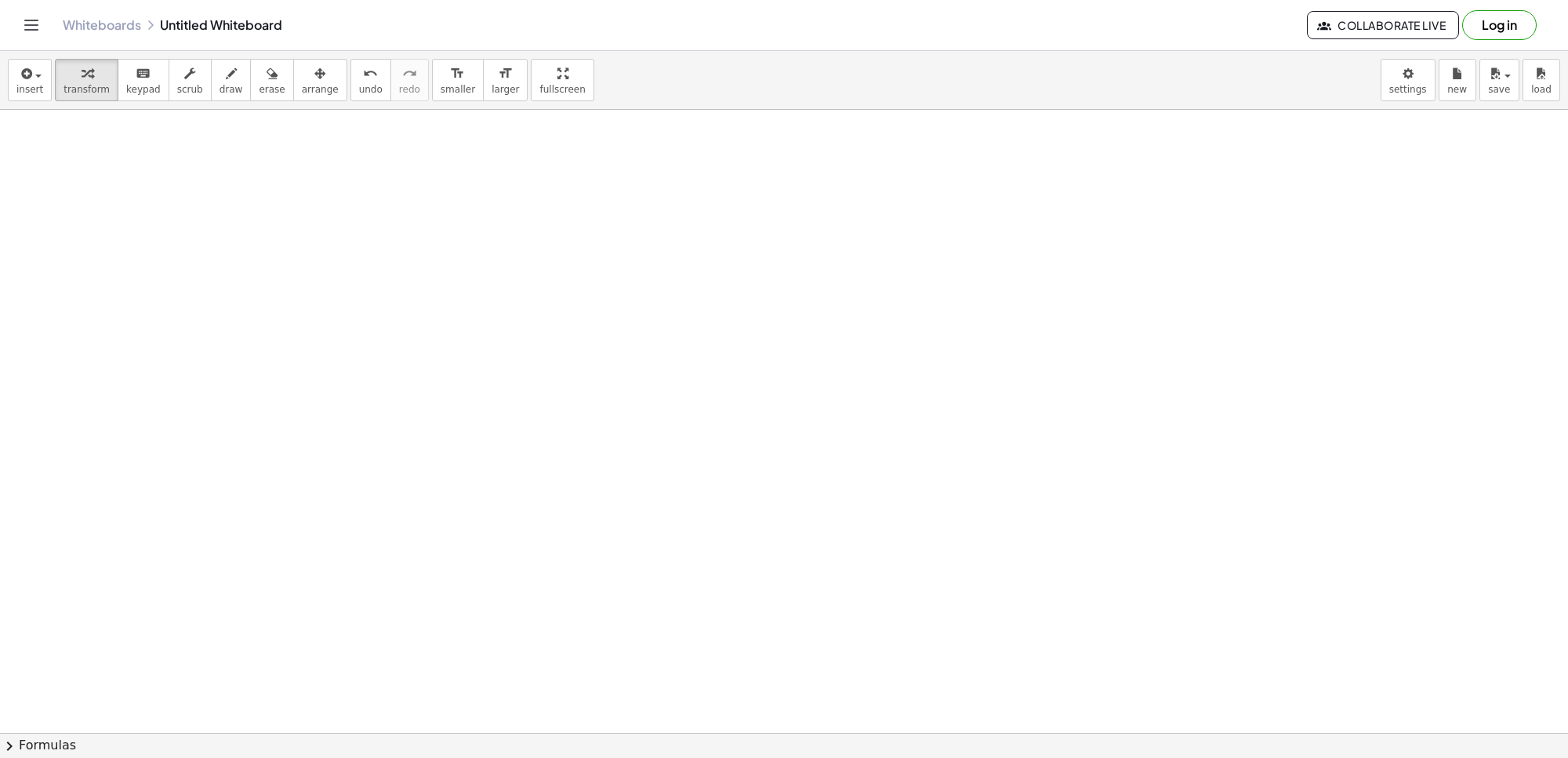
scroll to position [3407, 0]
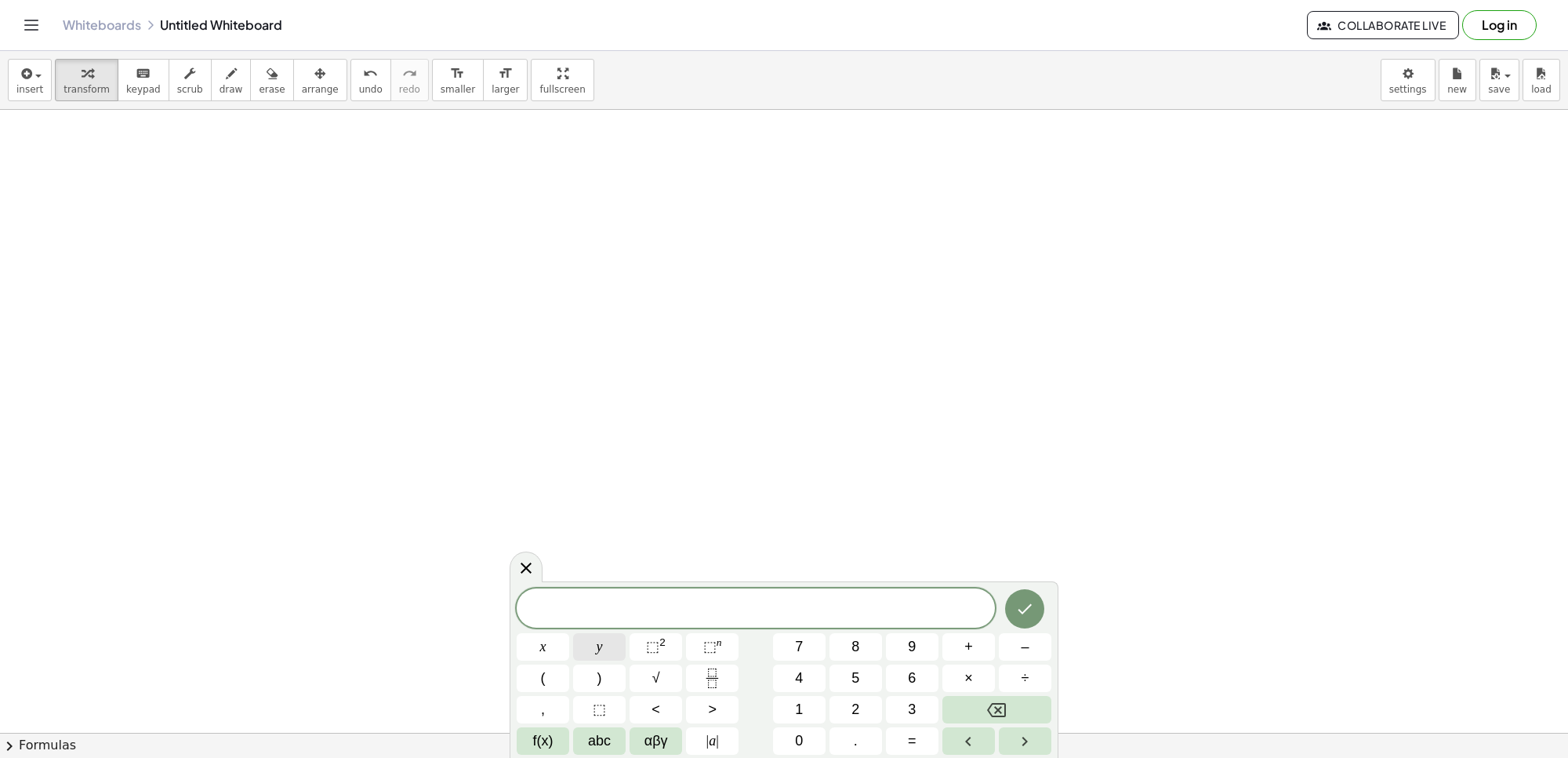
click at [582, 648] on button "y" at bounding box center [600, 647] width 53 height 28
click at [1025, 644] on span "–" at bounding box center [1025, 647] width 8 height 21
click at [857, 676] on span "5" at bounding box center [855, 678] width 8 height 21
click at [555, 648] on button "x" at bounding box center [543, 647] width 53 height 28
click at [907, 742] on button "=" at bounding box center [912, 742] width 53 height 28
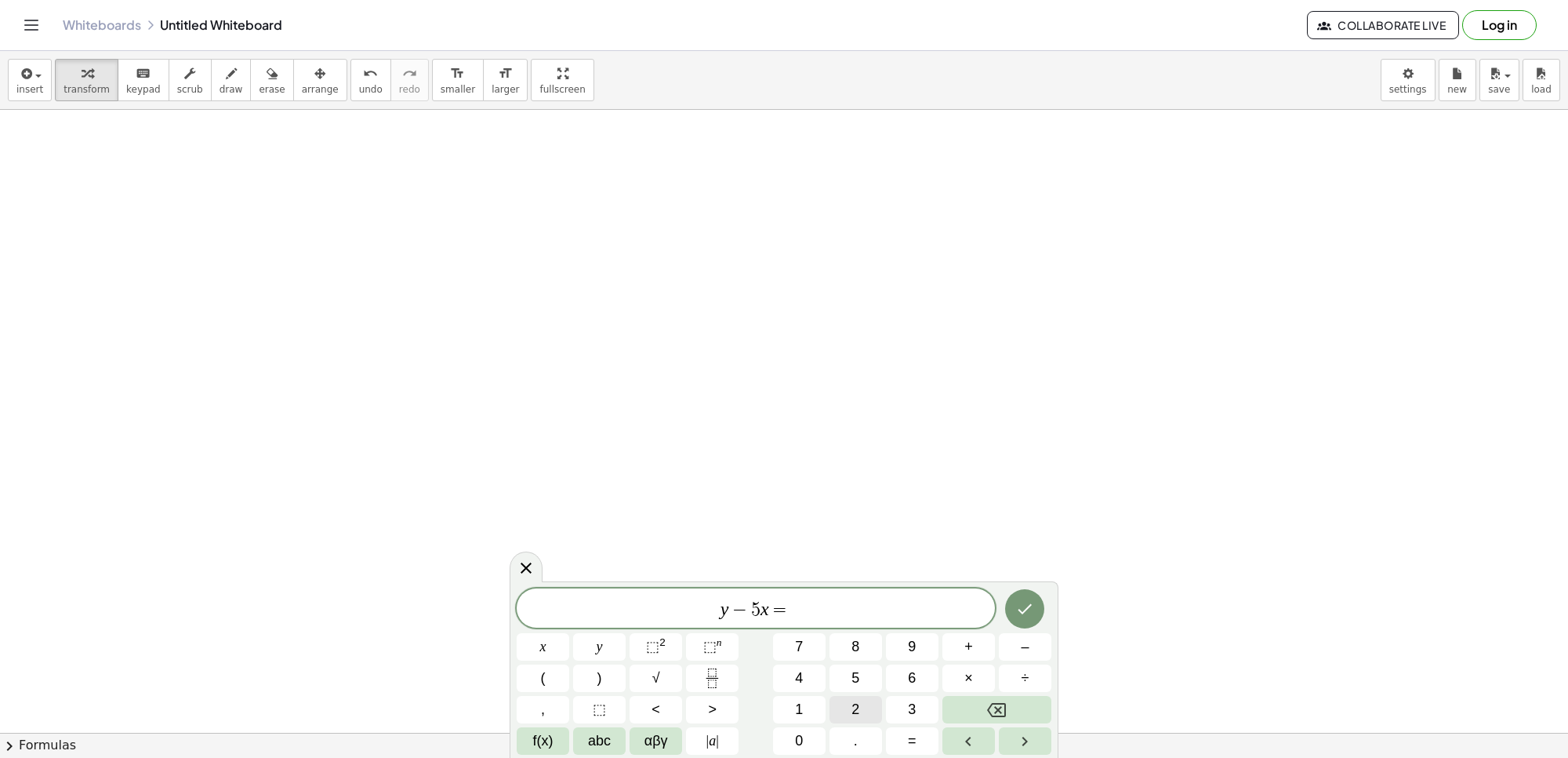
click at [843, 712] on button "2" at bounding box center [856, 710] width 53 height 28
click at [1023, 610] on icon "Done" at bounding box center [1025, 609] width 19 height 19
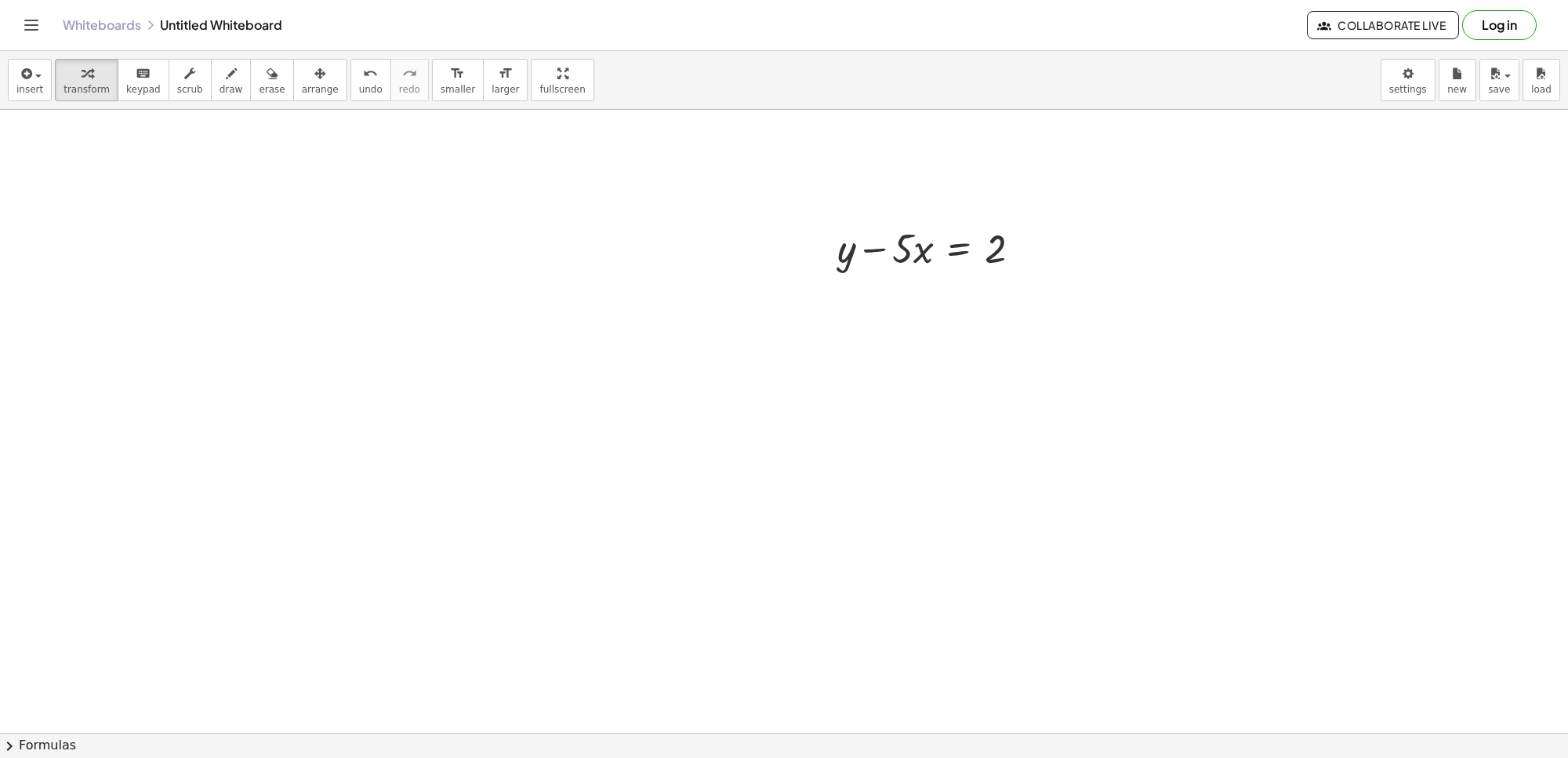
scroll to position [3833, 0]
drag, startPoint x: 908, startPoint y: 207, endPoint x: 909, endPoint y: 196, distance: 11.0
click at [910, 205] on div at bounding box center [935, 203] width 212 height 53
drag, startPoint x: 911, startPoint y: 201, endPoint x: 1043, endPoint y: 201, distance: 132.0
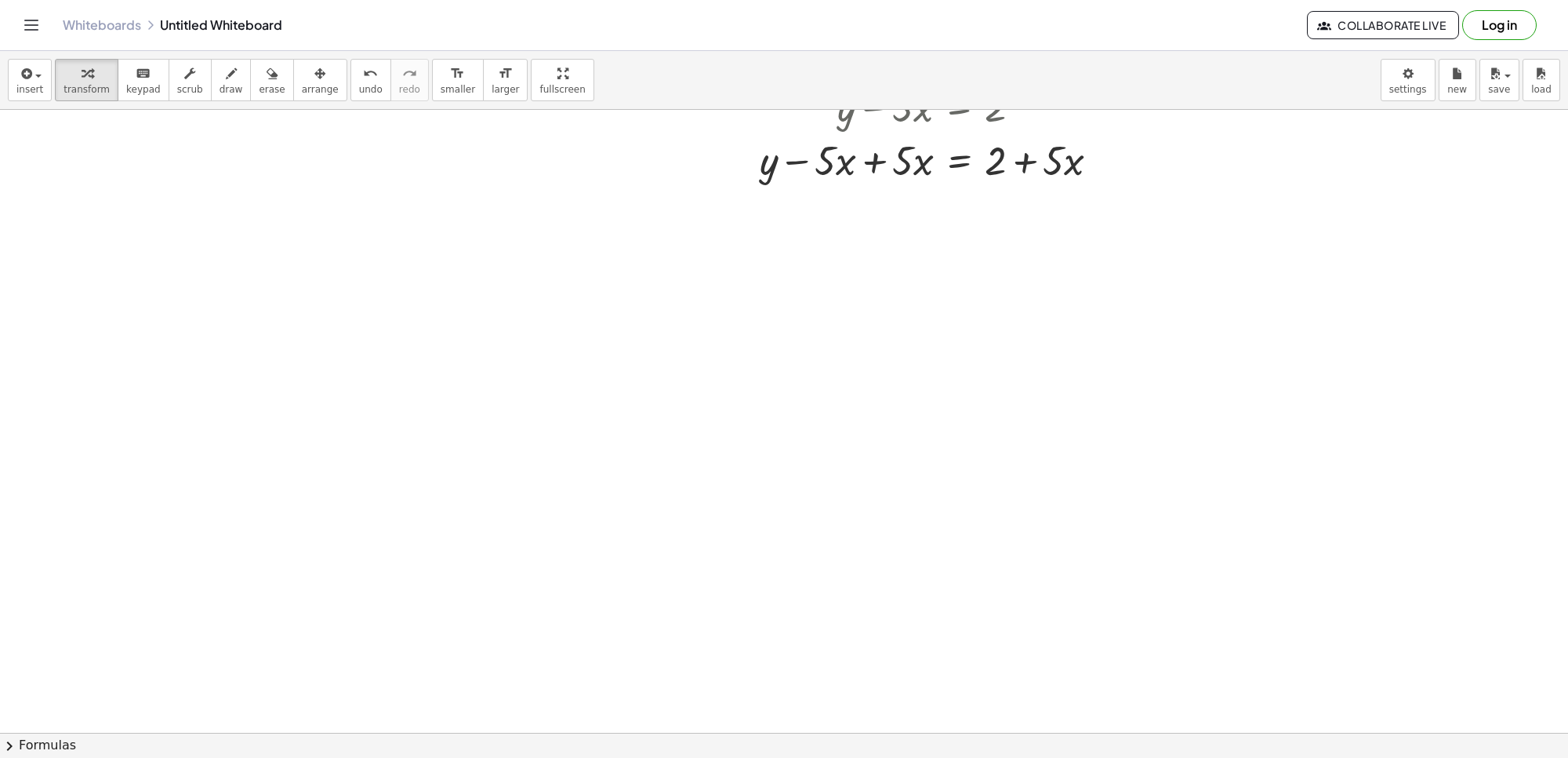
scroll to position [4029, 0]
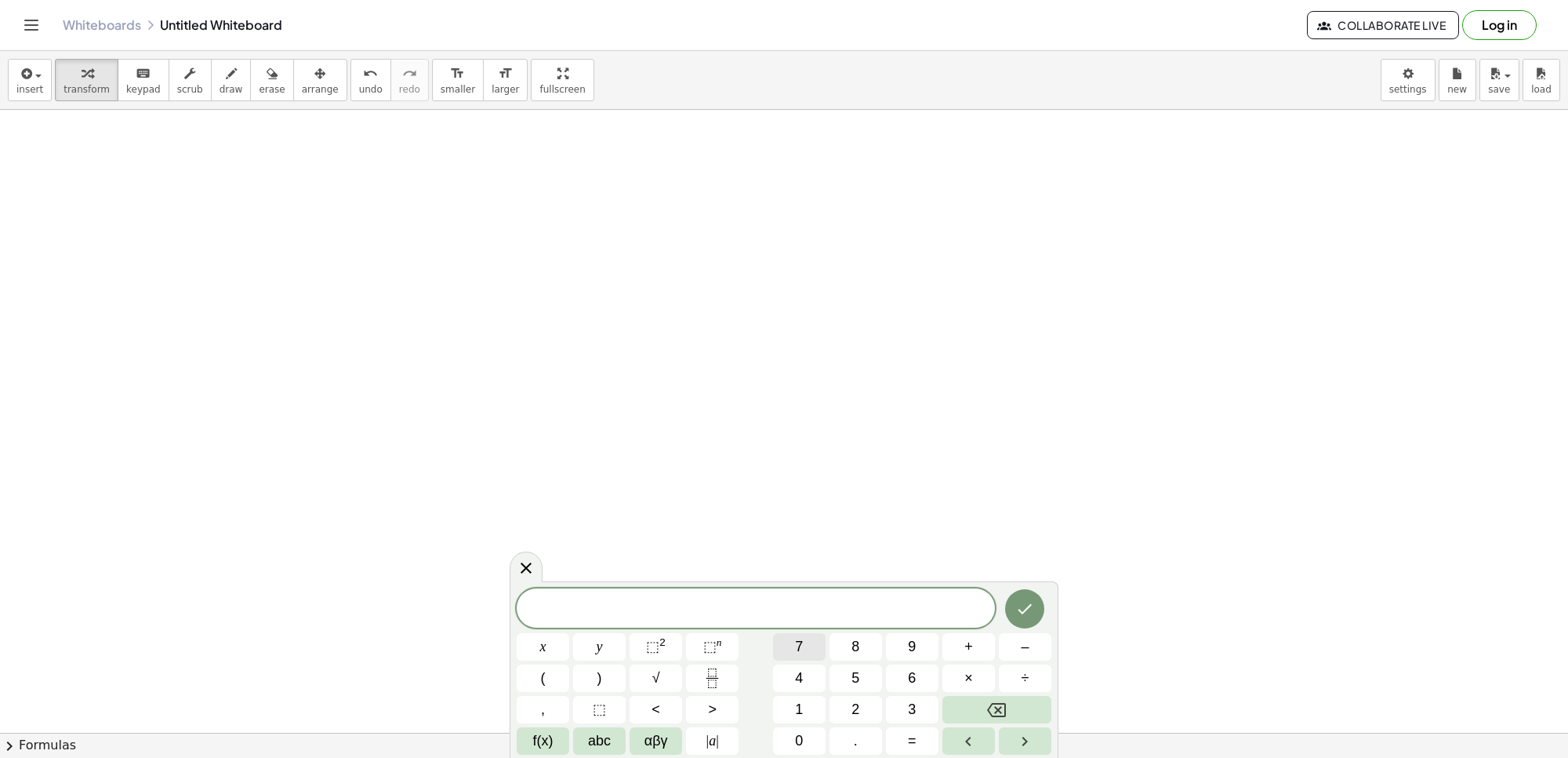
click at [812, 639] on button "7" at bounding box center [799, 647] width 53 height 28
click at [607, 648] on button "y" at bounding box center [600, 647] width 53 height 28
click at [977, 644] on button "+" at bounding box center [968, 647] width 53 height 28
click at [541, 638] on span "x" at bounding box center [543, 647] width 6 height 21
click at [851, 679] on span "5" at bounding box center [855, 678] width 8 height 21
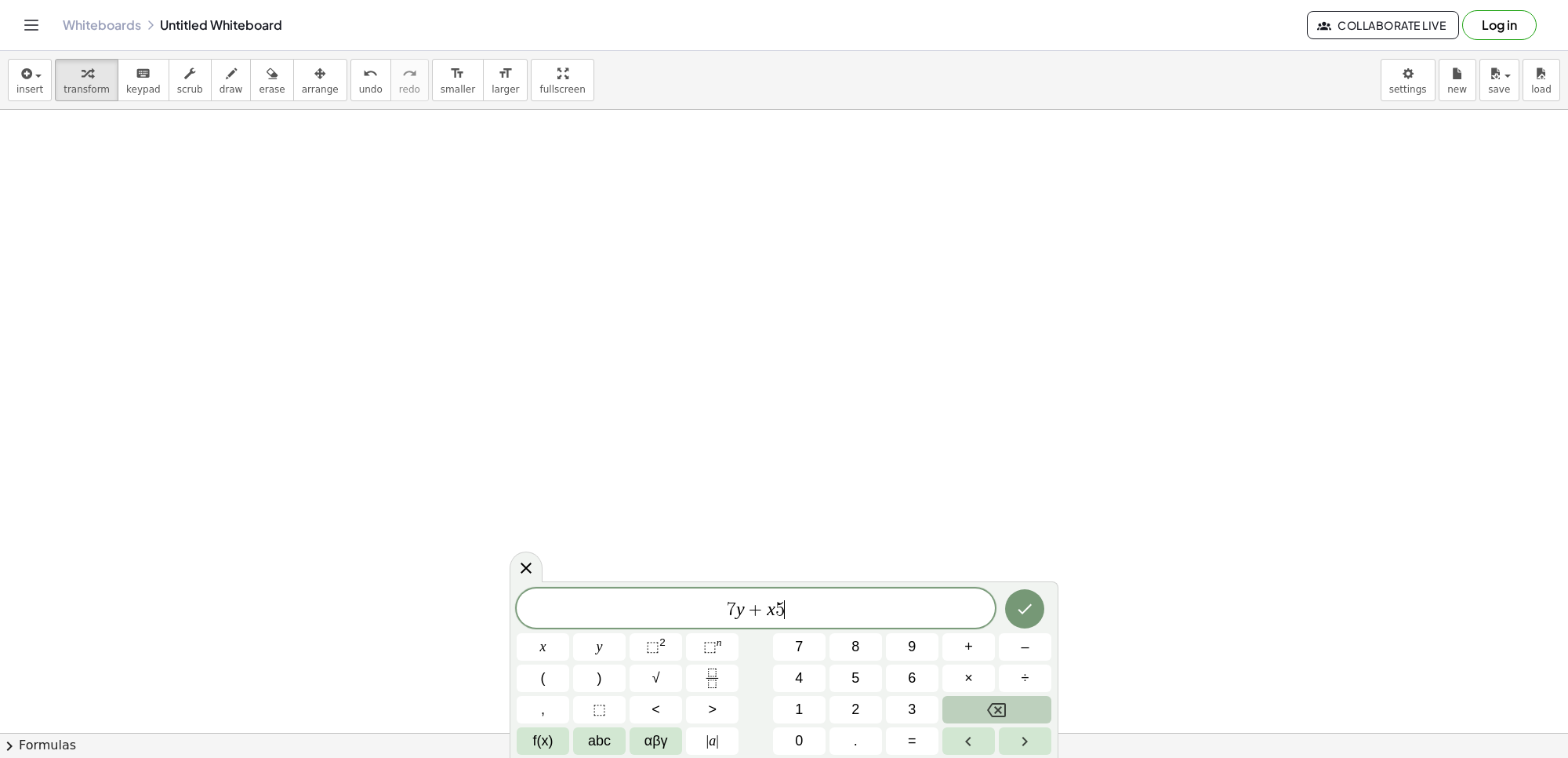
click at [1028, 702] on button "Backspace" at bounding box center [997, 710] width 109 height 28
click at [922, 739] on button "=" at bounding box center [912, 742] width 53 height 28
click at [860, 680] on button "5" at bounding box center [856, 678] width 53 height 28
click at [1015, 607] on icon "Done" at bounding box center [1025, 609] width 19 height 19
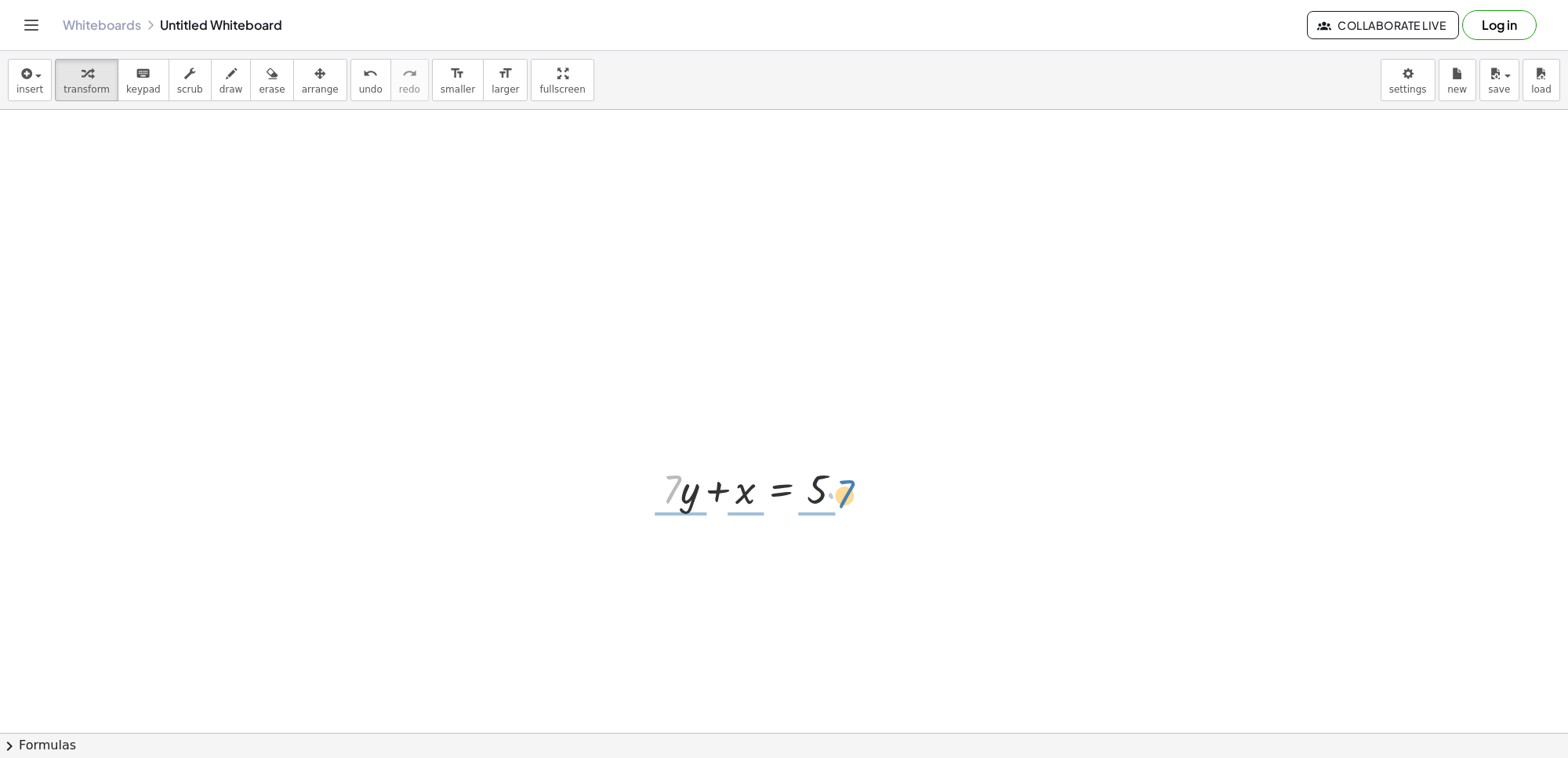
drag, startPoint x: 675, startPoint y: 495, endPoint x: 843, endPoint y: 494, distance: 168.0
click at [843, 494] on div at bounding box center [759, 487] width 208 height 53
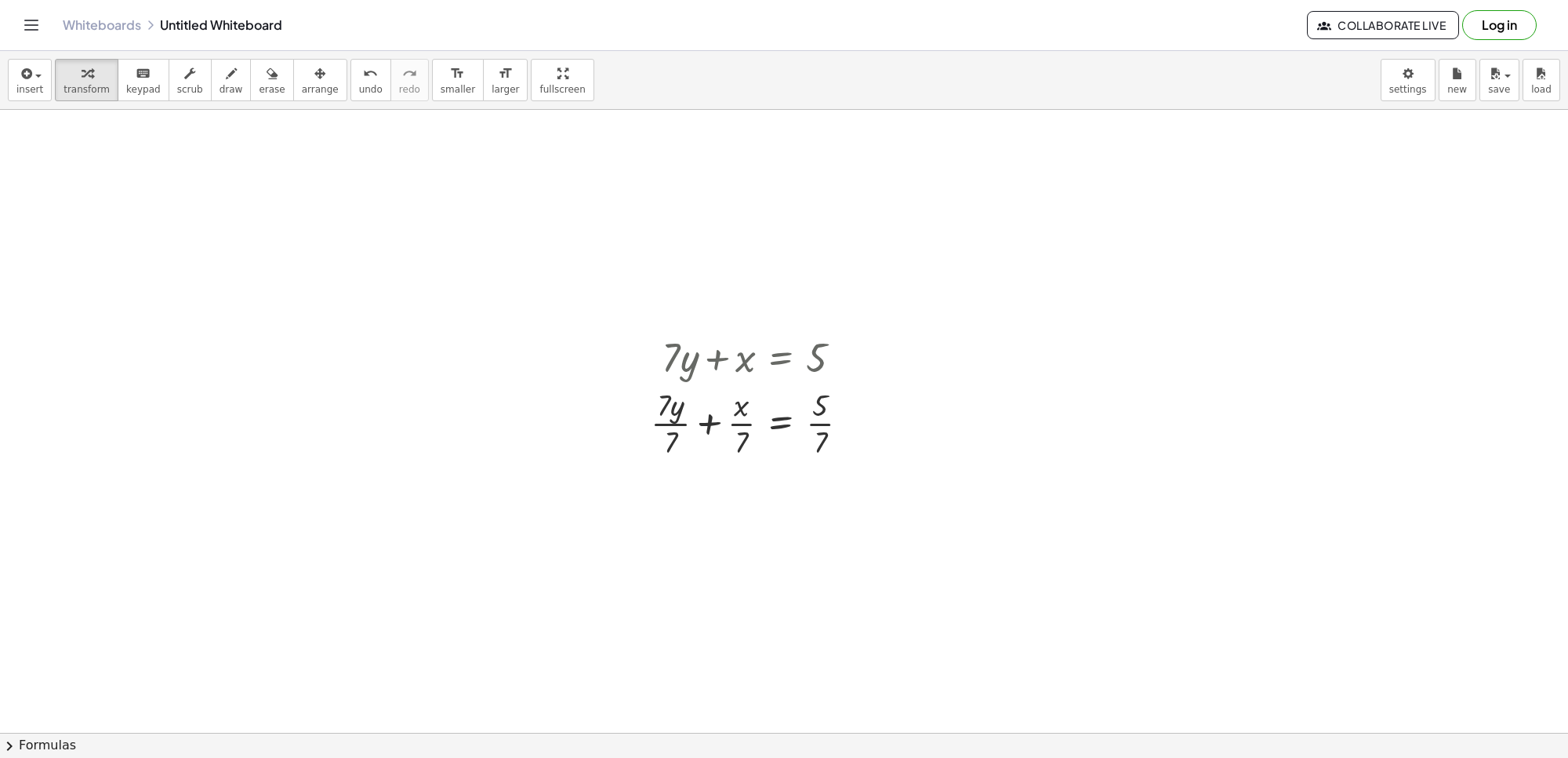
scroll to position [4323, 0]
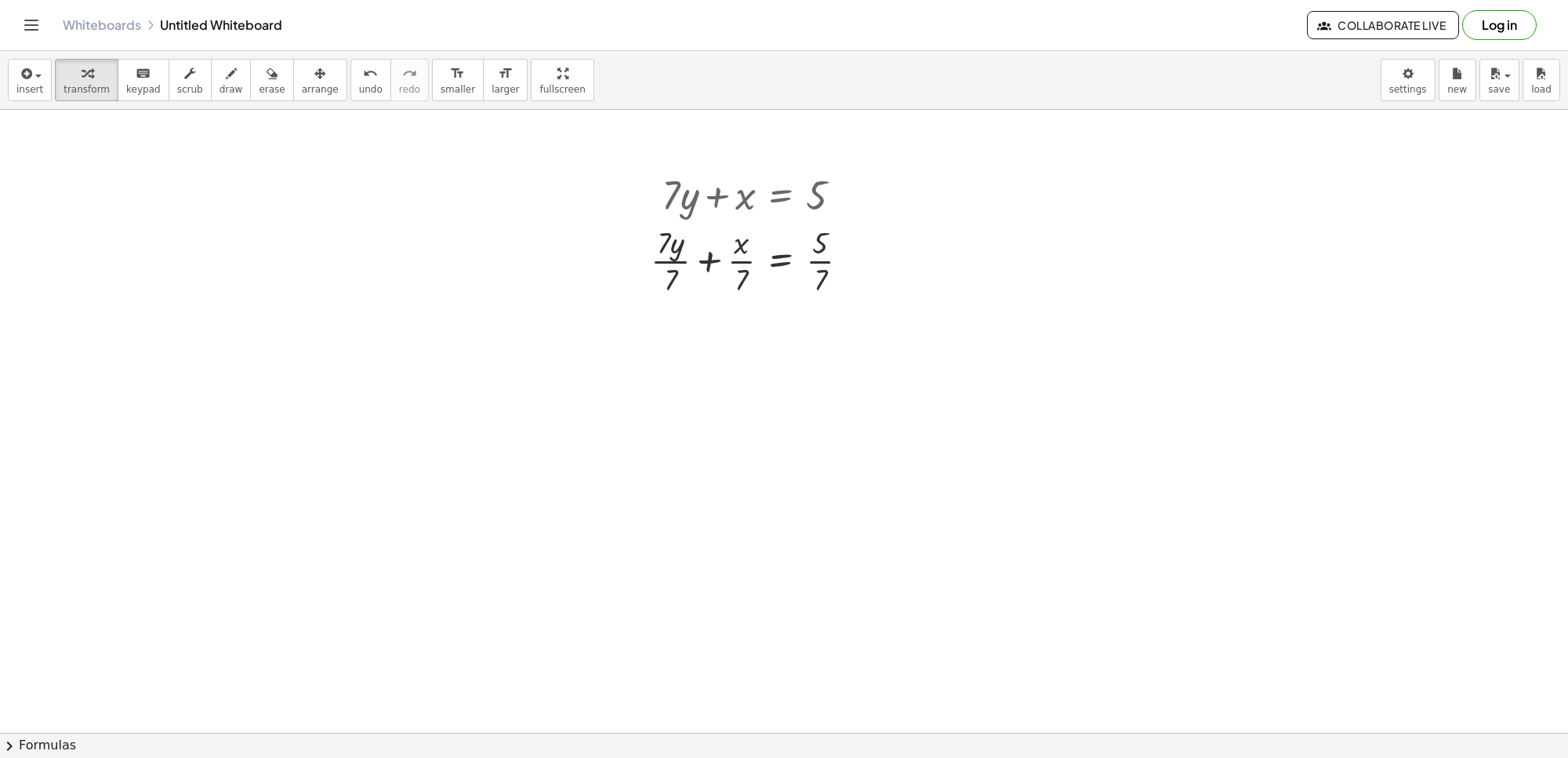
drag, startPoint x: 706, startPoint y: 190, endPoint x: 1567, endPoint y: 518, distance: 921.4
click at [820, 263] on div at bounding box center [757, 260] width 227 height 78
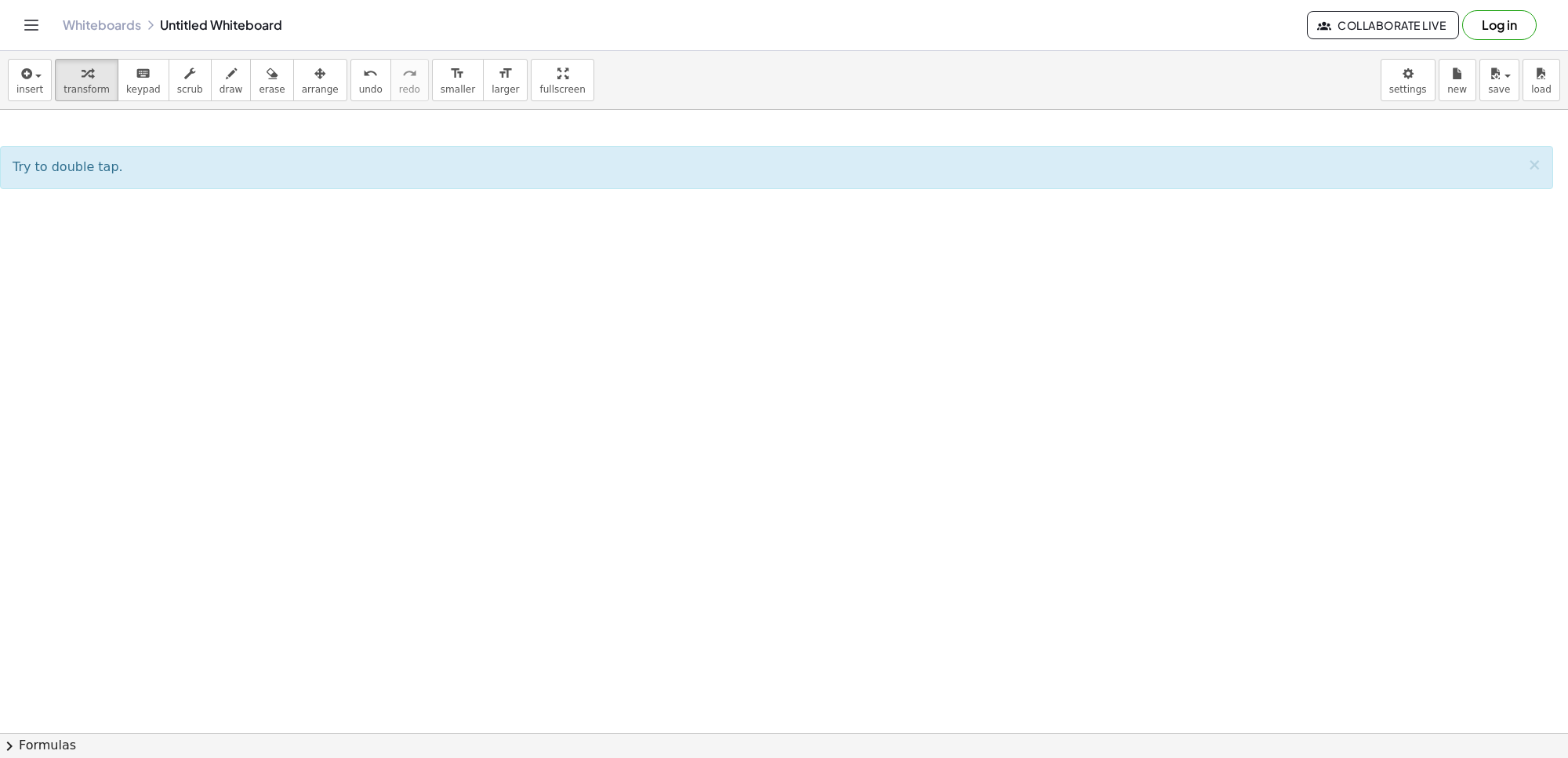
scroll to position [4651, 0]
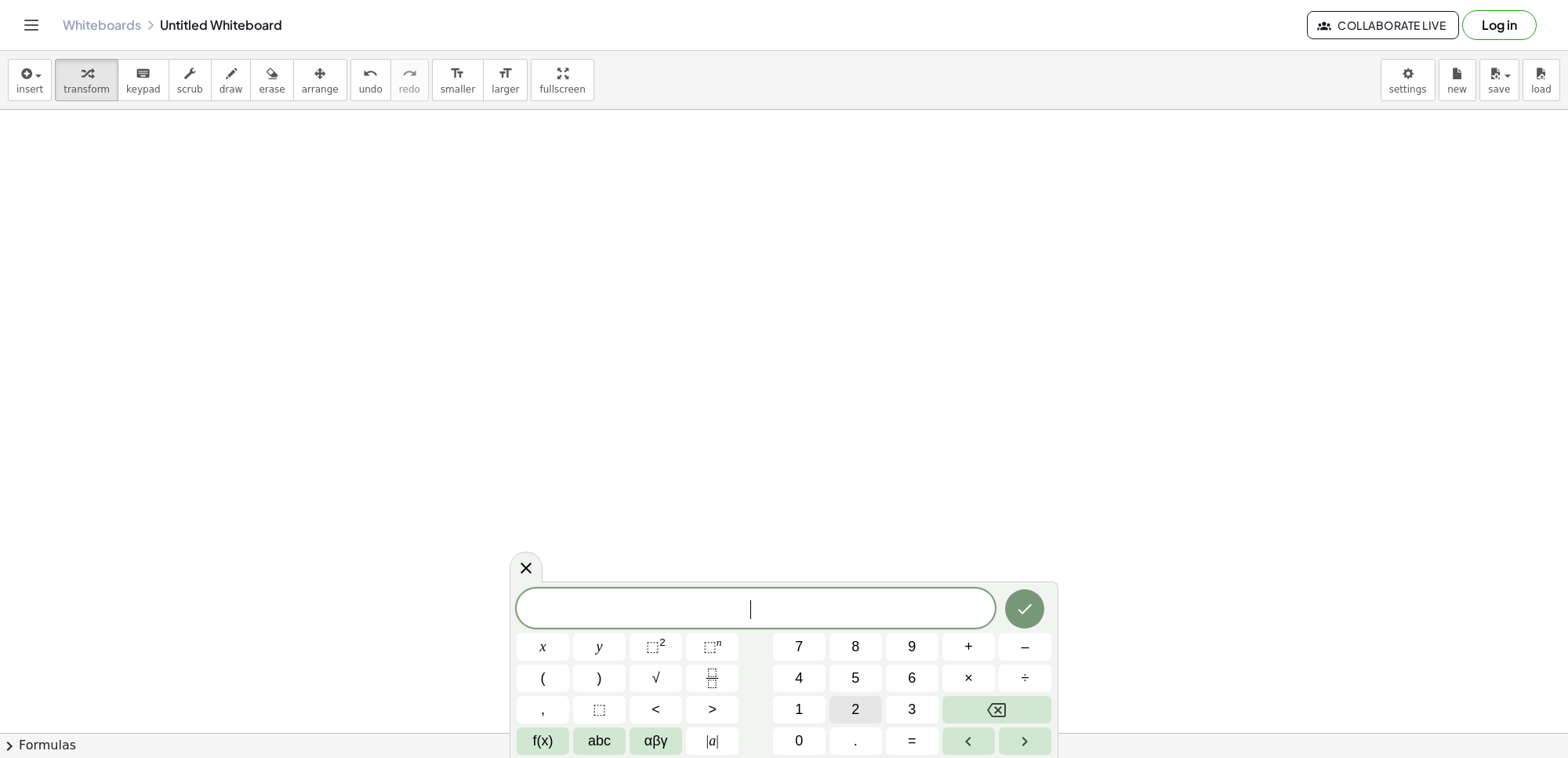
click at [850, 700] on button "2" at bounding box center [856, 710] width 53 height 28
click at [549, 646] on button "x" at bounding box center [543, 647] width 53 height 28
click at [1015, 649] on button "–" at bounding box center [1025, 647] width 53 height 28
click at [808, 701] on button "1" at bounding box center [799, 710] width 53 height 28
click at [801, 737] on span "0" at bounding box center [798, 741] width 8 height 21
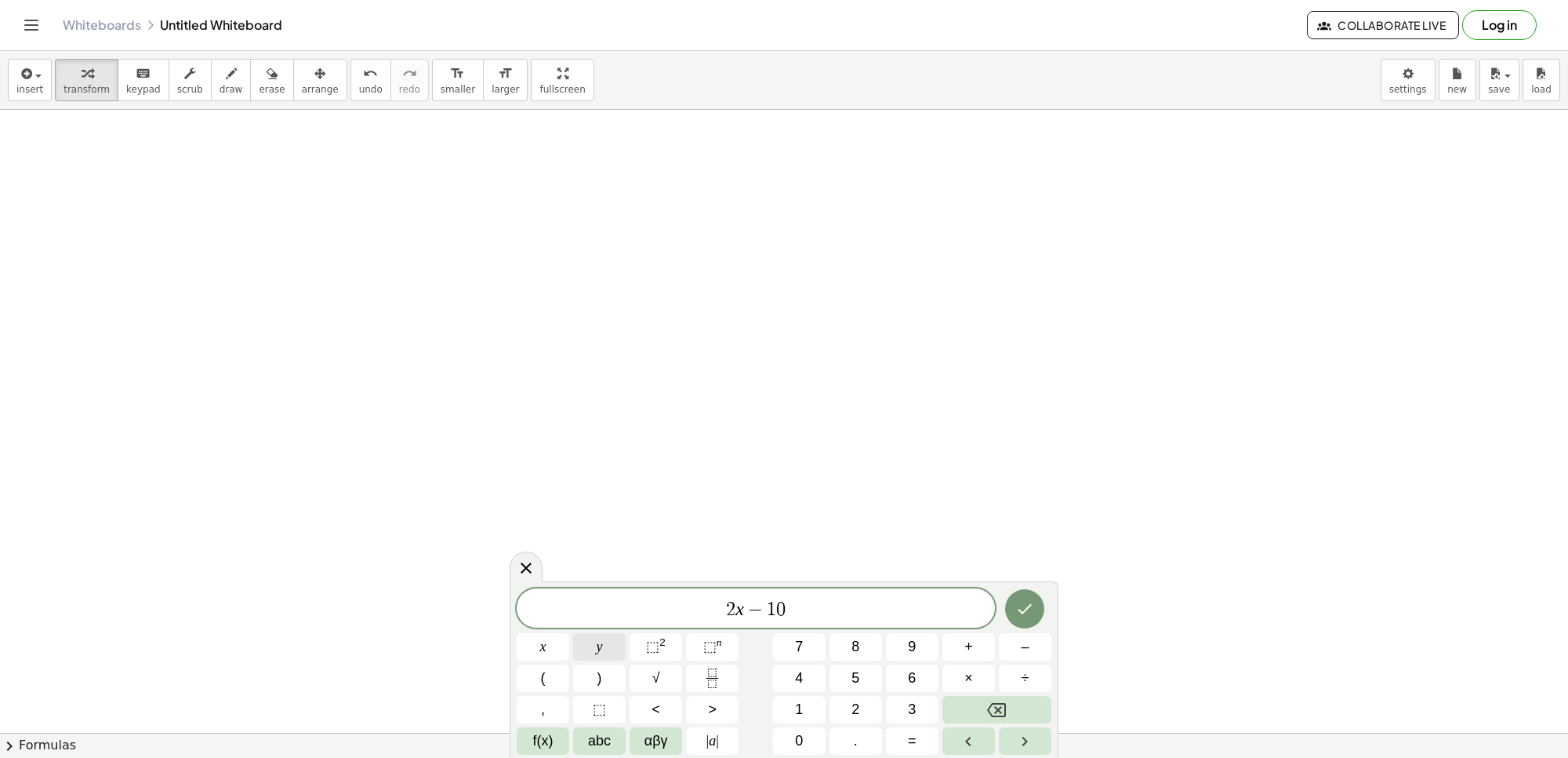
click at [600, 654] on span "y" at bounding box center [600, 647] width 6 height 21
click at [896, 744] on button "=" at bounding box center [912, 742] width 53 height 28
click at [863, 710] on button "2" at bounding box center [856, 710] width 53 height 28
click at [781, 740] on button "0" at bounding box center [799, 742] width 53 height 28
click at [1017, 604] on icon "Done" at bounding box center [1025, 609] width 19 height 19
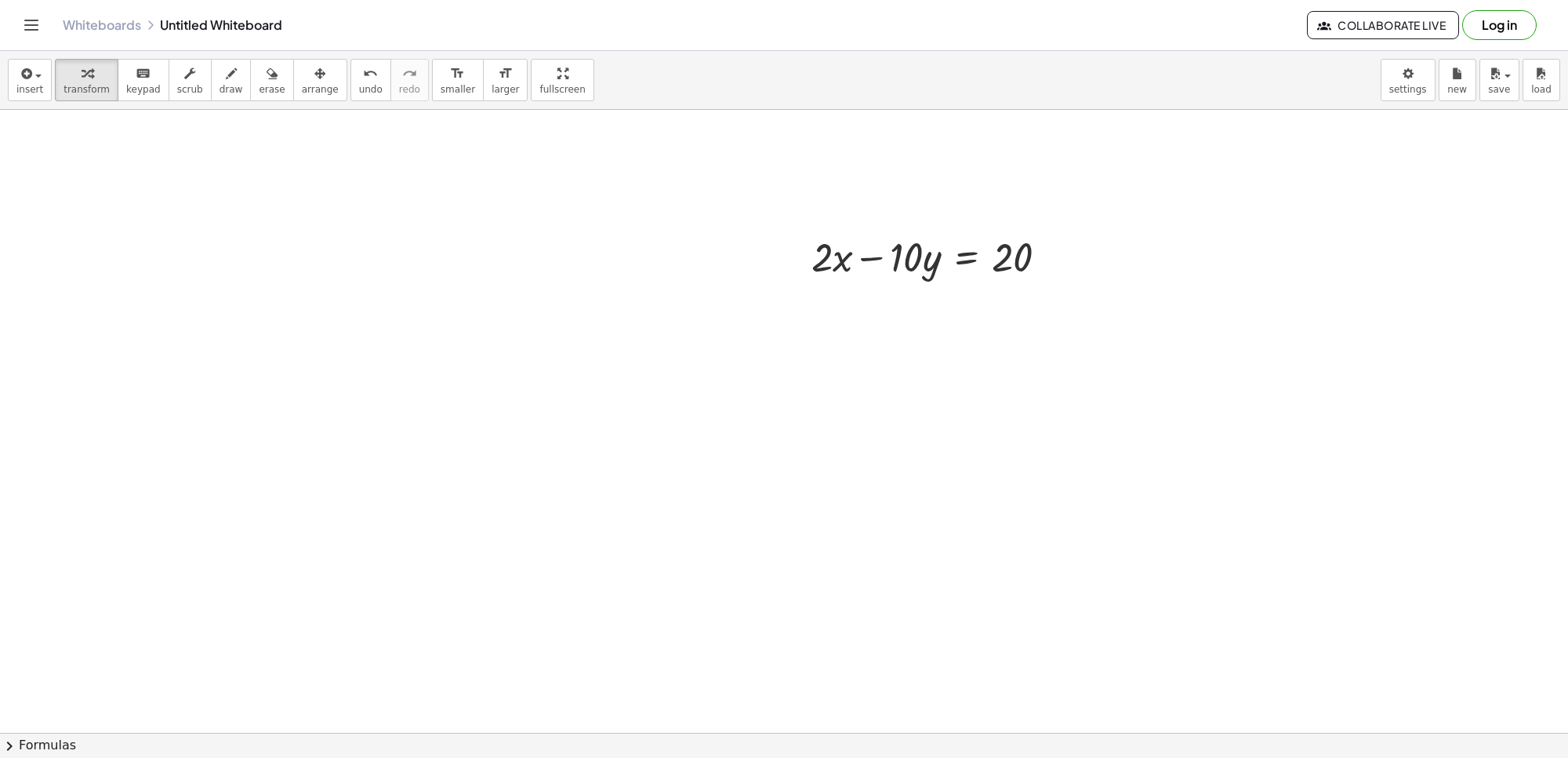
scroll to position [5079, 0]
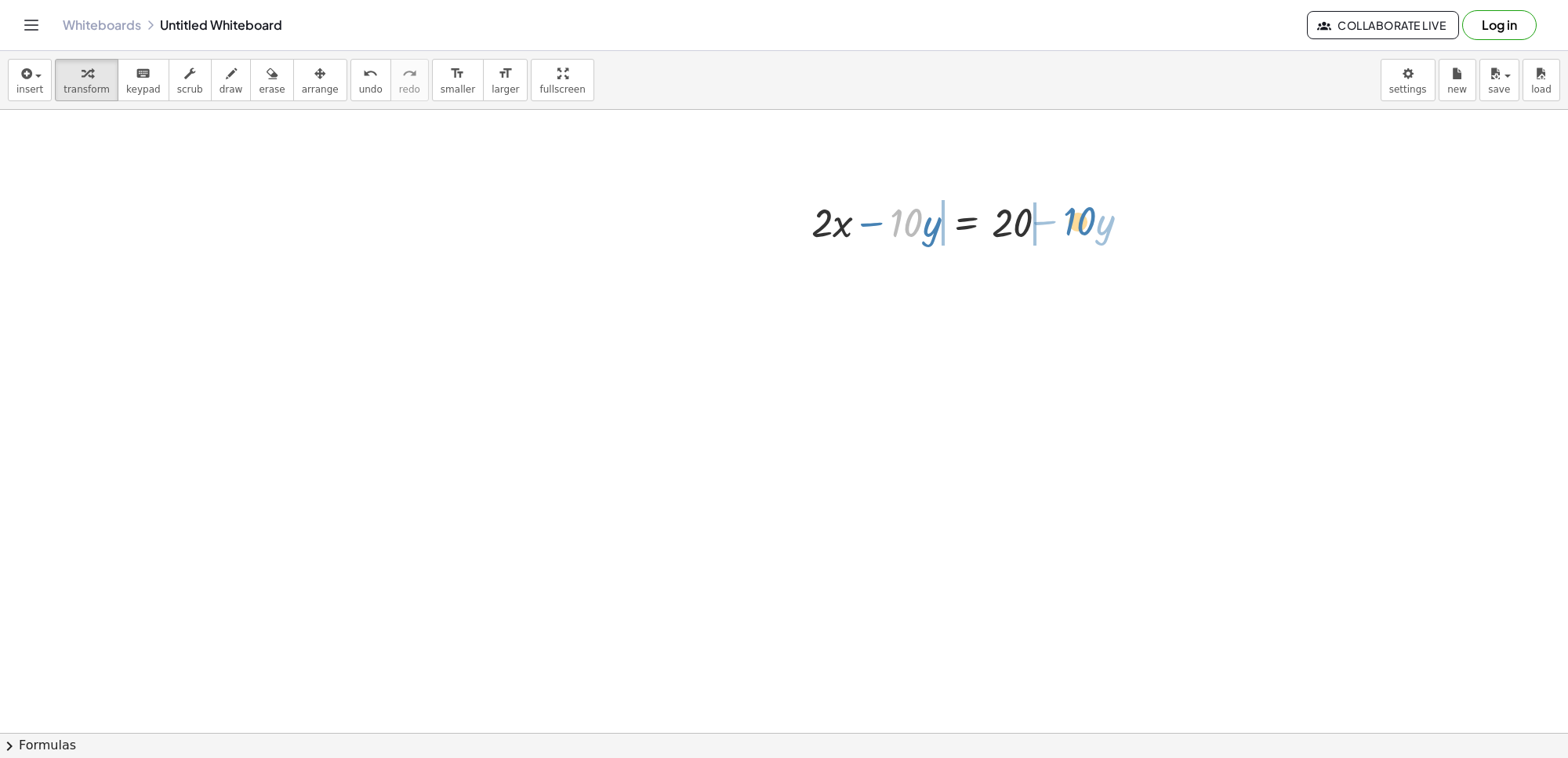
drag, startPoint x: 919, startPoint y: 232, endPoint x: 1084, endPoint y: 349, distance: 202.3
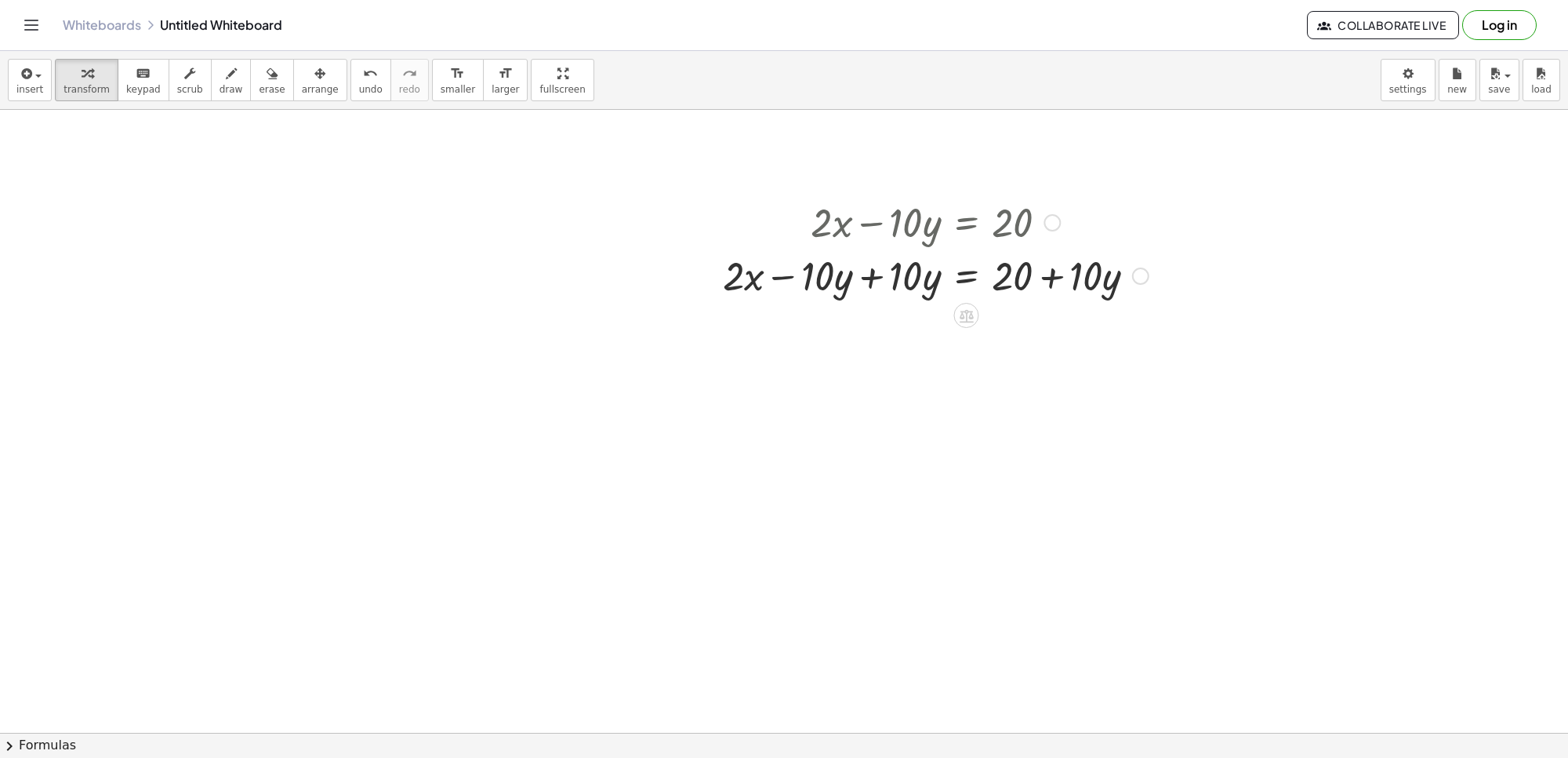
drag, startPoint x: 966, startPoint y: 375, endPoint x: 1150, endPoint y: 372, distance: 184.0
drag, startPoint x: 729, startPoint y: 273, endPoint x: 1059, endPoint y: 334, distance: 335.6
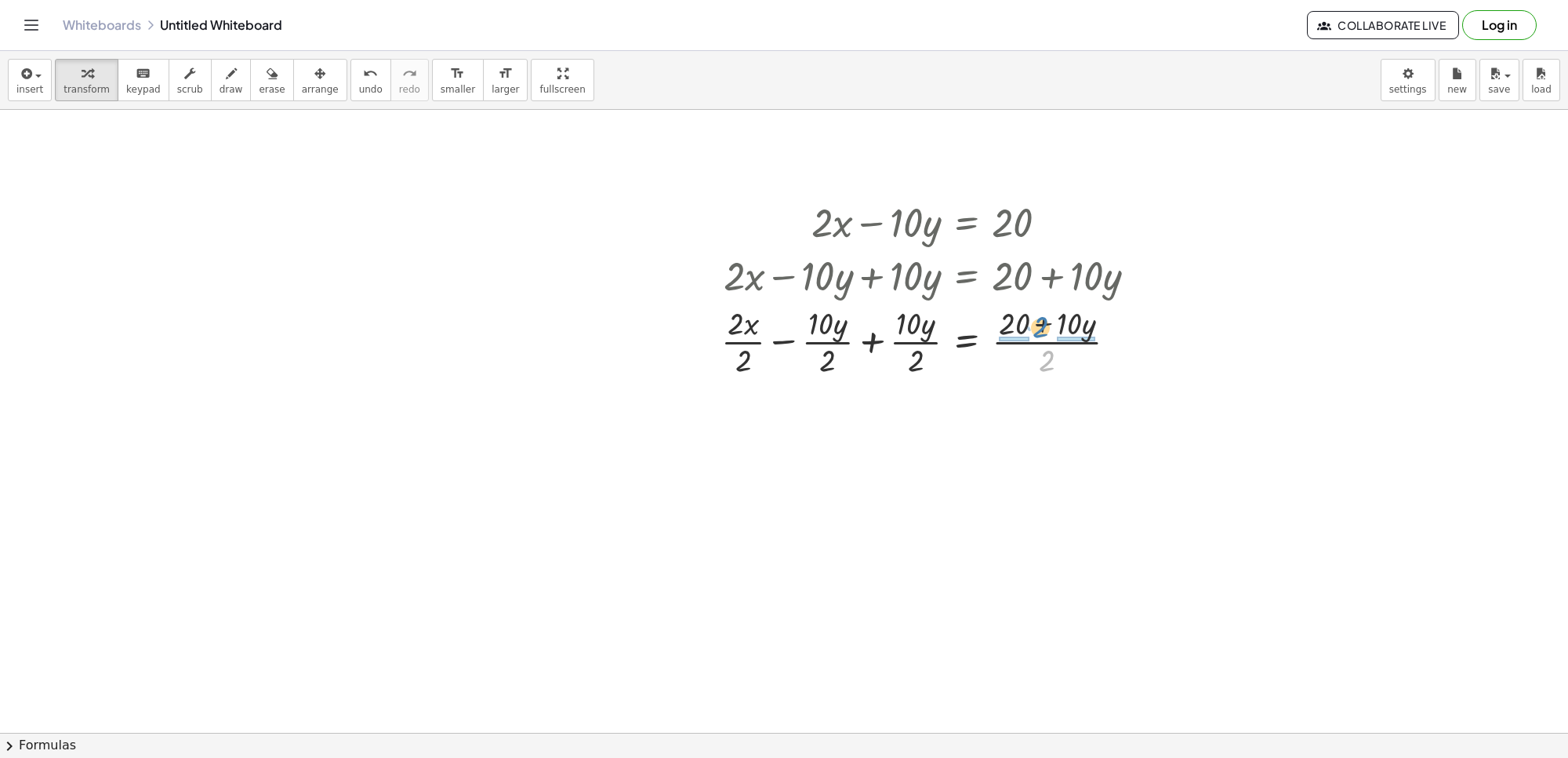
drag, startPoint x: 1044, startPoint y: 355, endPoint x: 1038, endPoint y: 322, distance: 33.5
click at [1038, 322] on div at bounding box center [935, 340] width 443 height 78
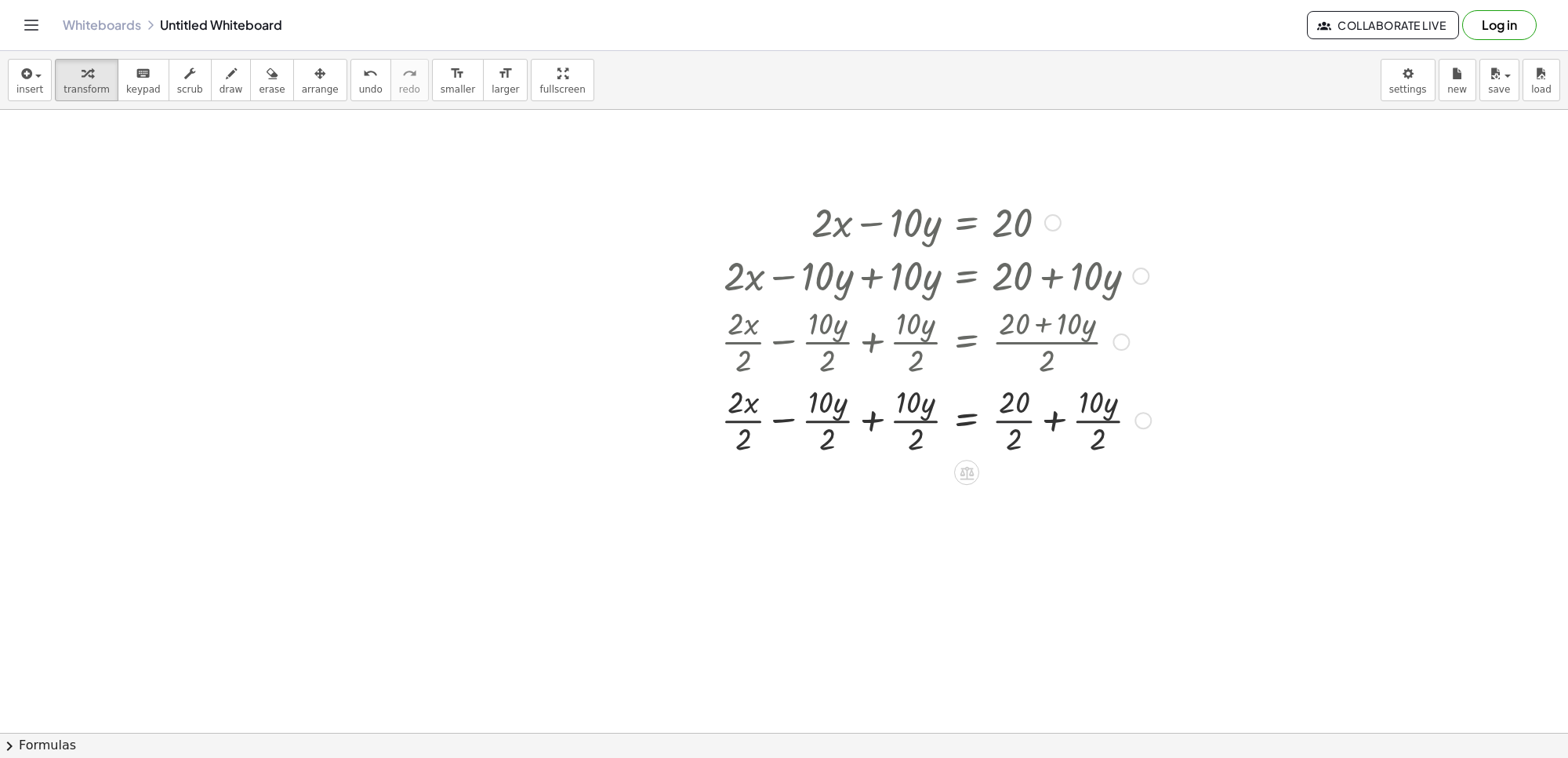
click at [1015, 422] on div at bounding box center [935, 419] width 445 height 78
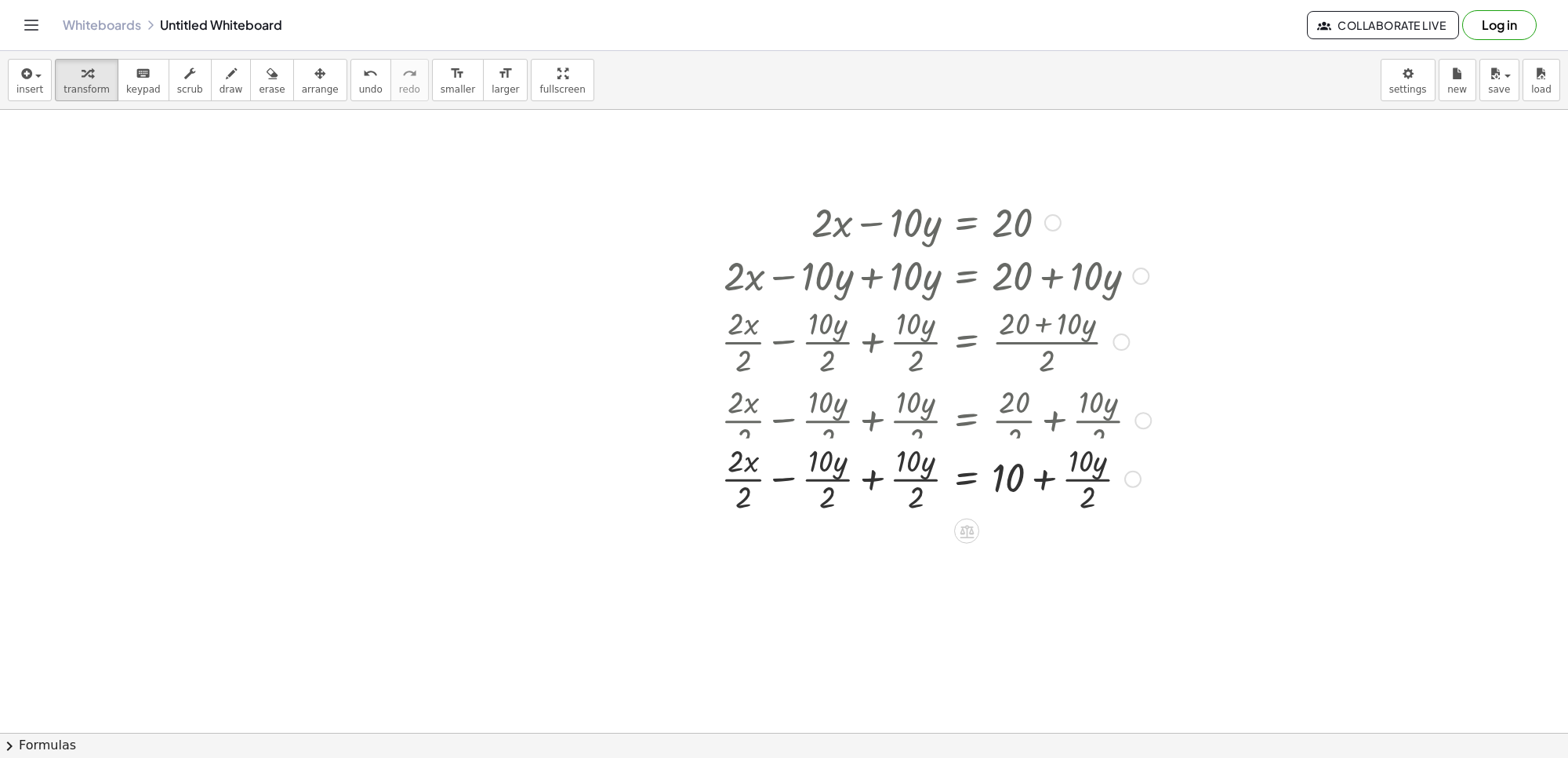
click at [1079, 418] on div at bounding box center [935, 419] width 445 height 78
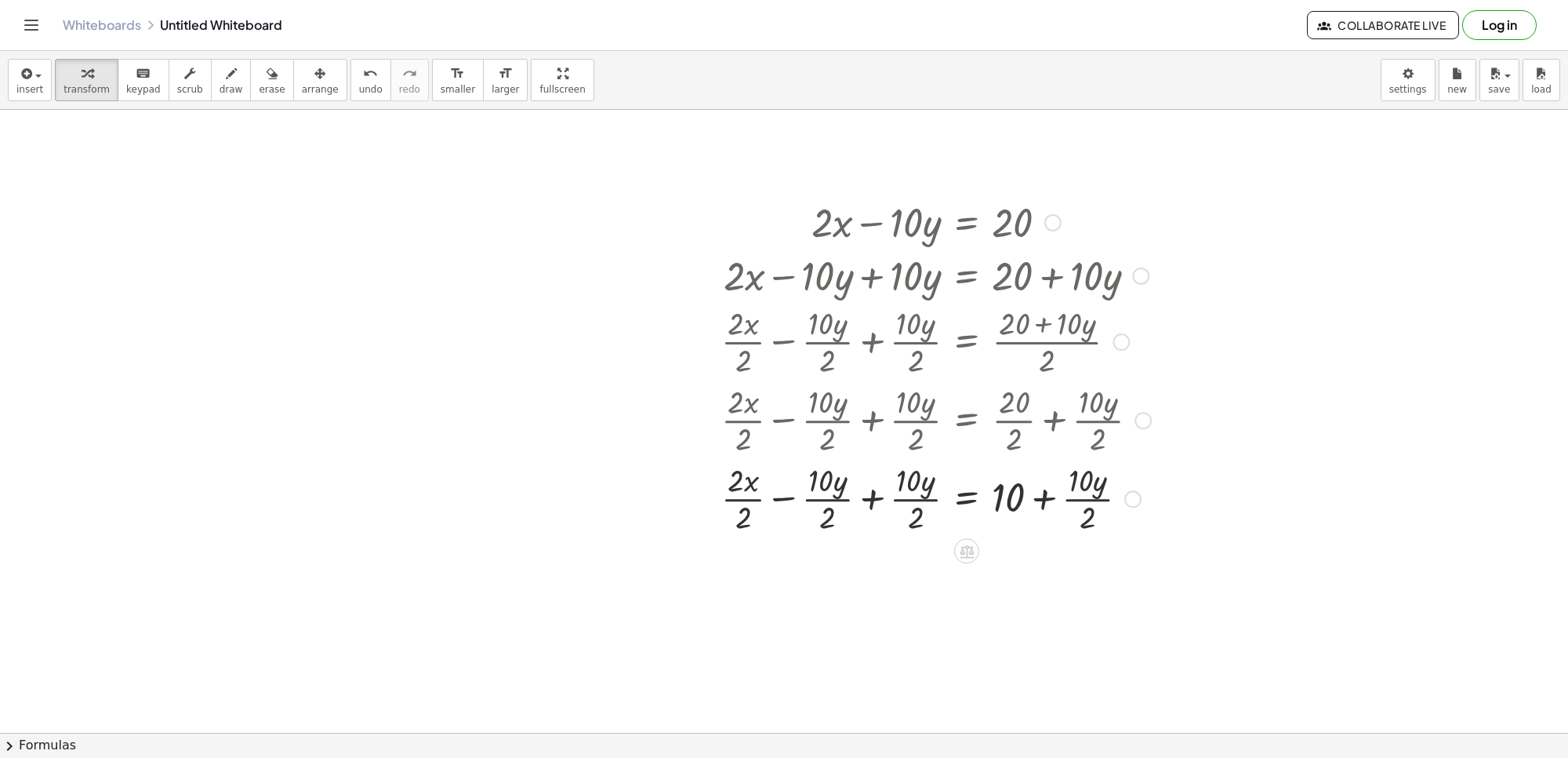
click at [1076, 502] on div at bounding box center [935, 498] width 445 height 78
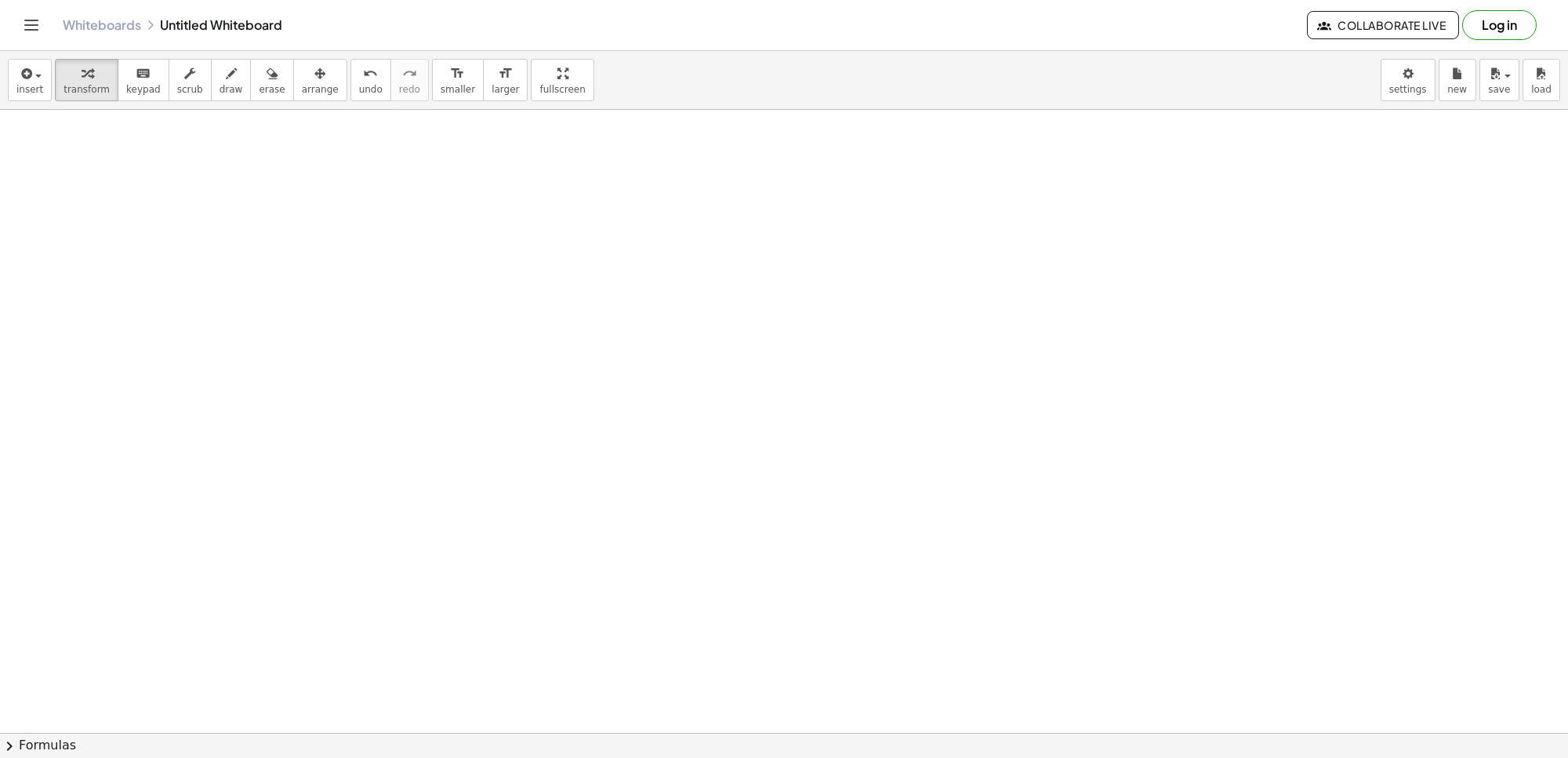
scroll to position [5568, 0]
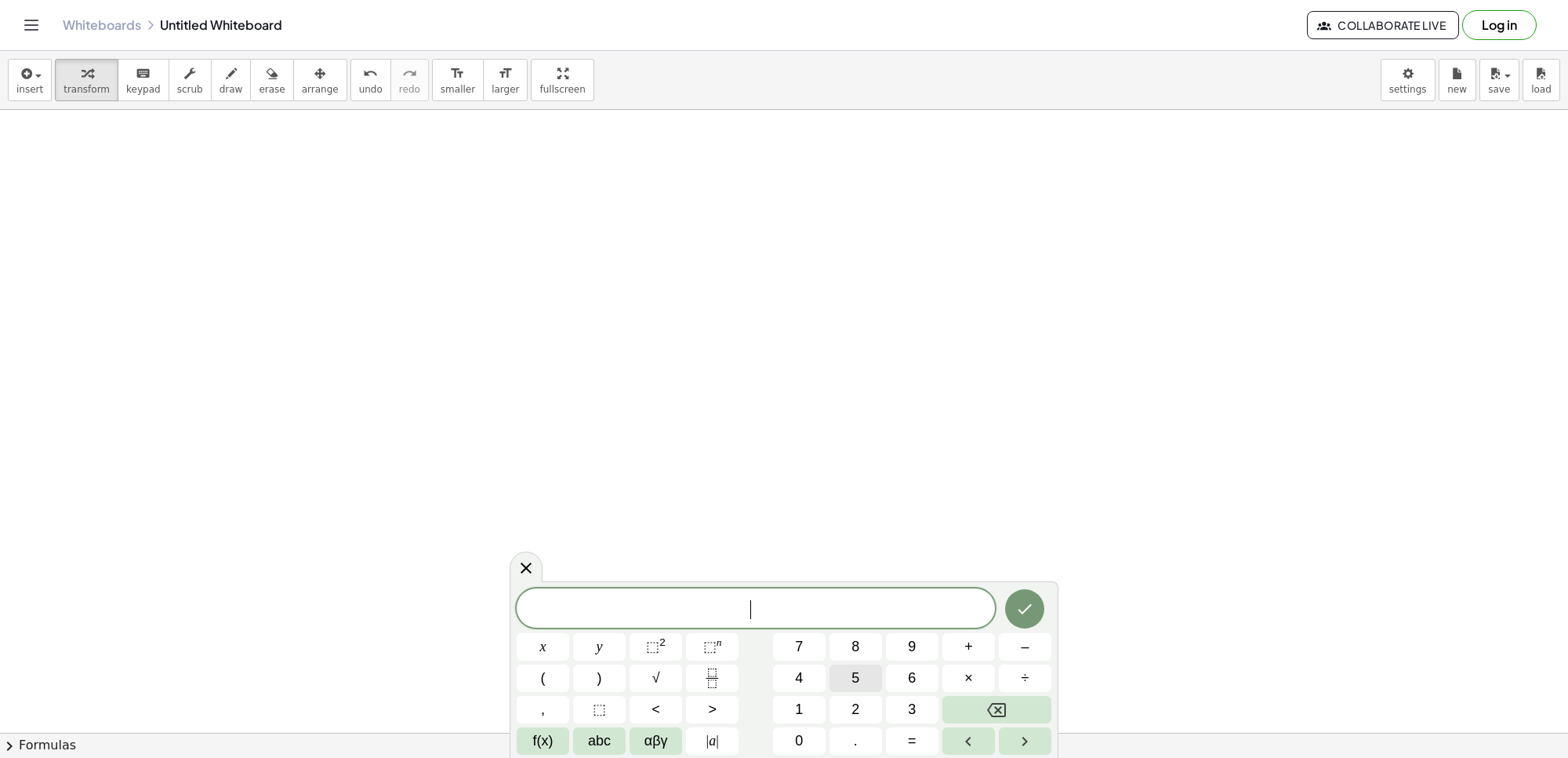
click at [851, 684] on span "5" at bounding box center [855, 678] width 8 height 21
click at [597, 652] on span "y" at bounding box center [600, 647] width 6 height 21
click at [1016, 645] on button "–" at bounding box center [1025, 647] width 53 height 28
click at [859, 712] on button "2" at bounding box center [856, 710] width 53 height 28
click at [806, 735] on button "0" at bounding box center [799, 742] width 53 height 28
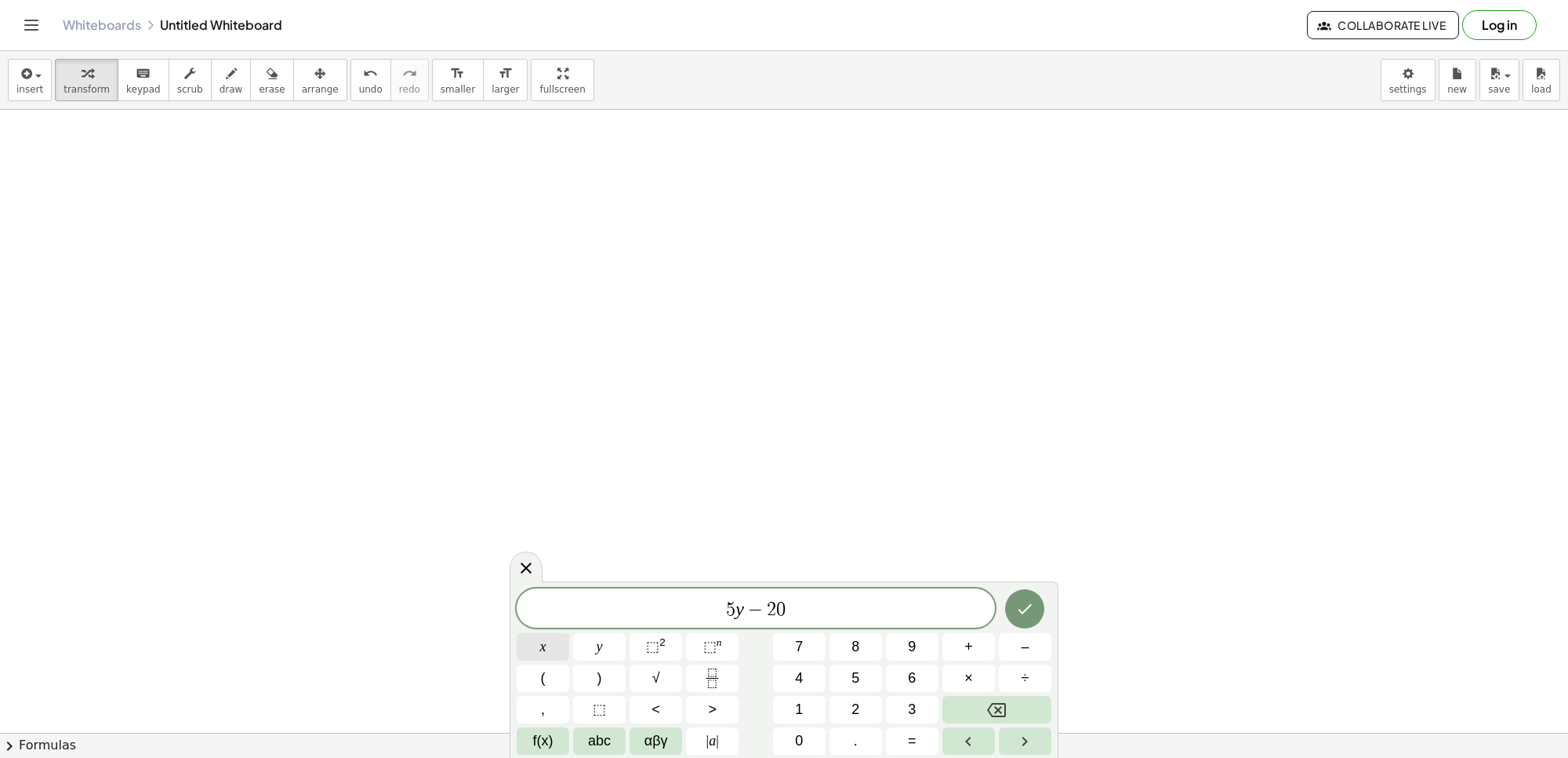
click at [547, 649] on button "x" at bounding box center [543, 647] width 53 height 28
click at [914, 745] on span "=" at bounding box center [912, 741] width 9 height 21
click at [915, 680] on span "6" at bounding box center [911, 678] width 8 height 21
click at [811, 737] on button "0" at bounding box center [799, 742] width 53 height 28
click at [1026, 603] on icon "Done" at bounding box center [1025, 609] width 19 height 19
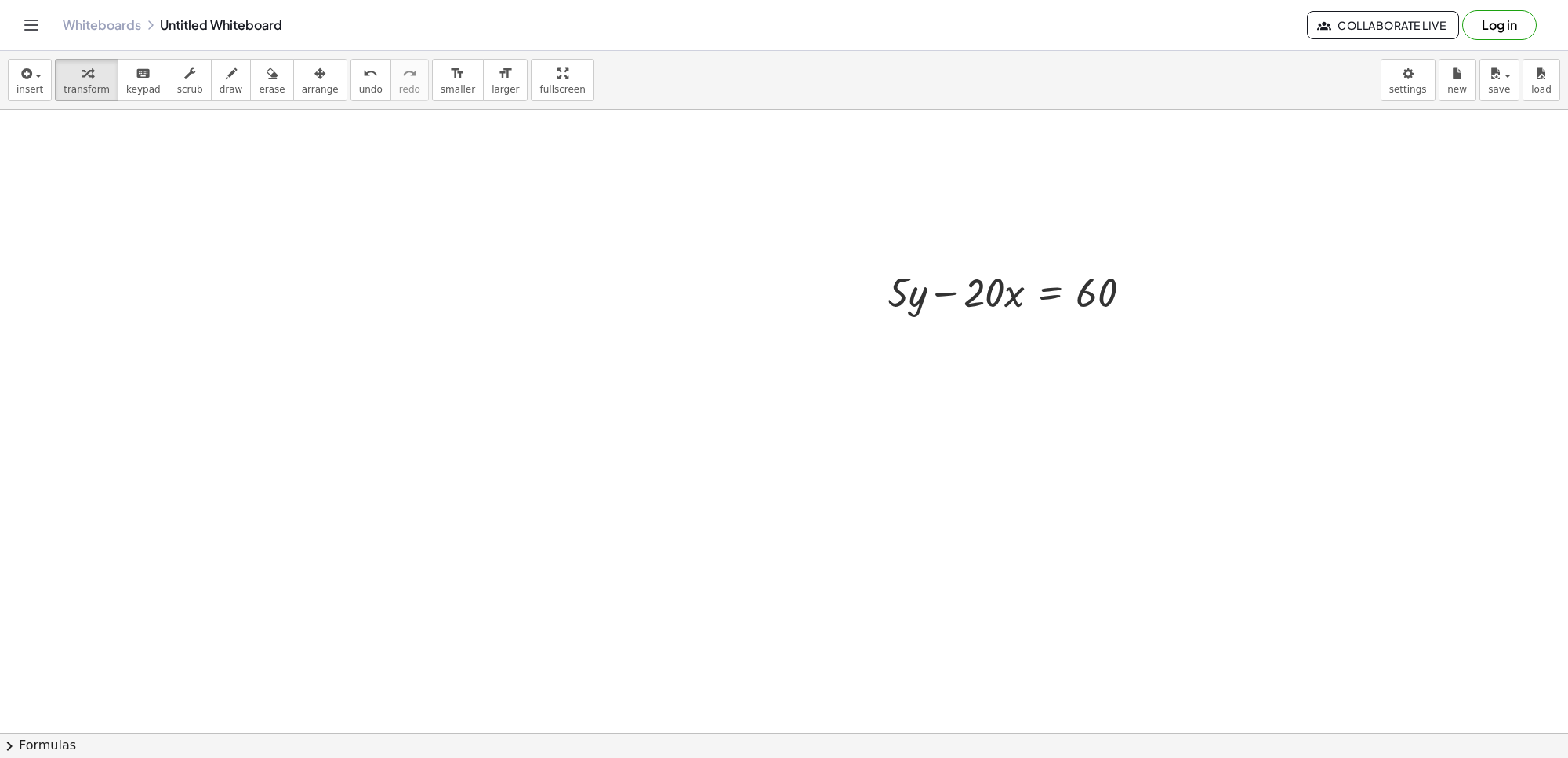
scroll to position [6093, 0]
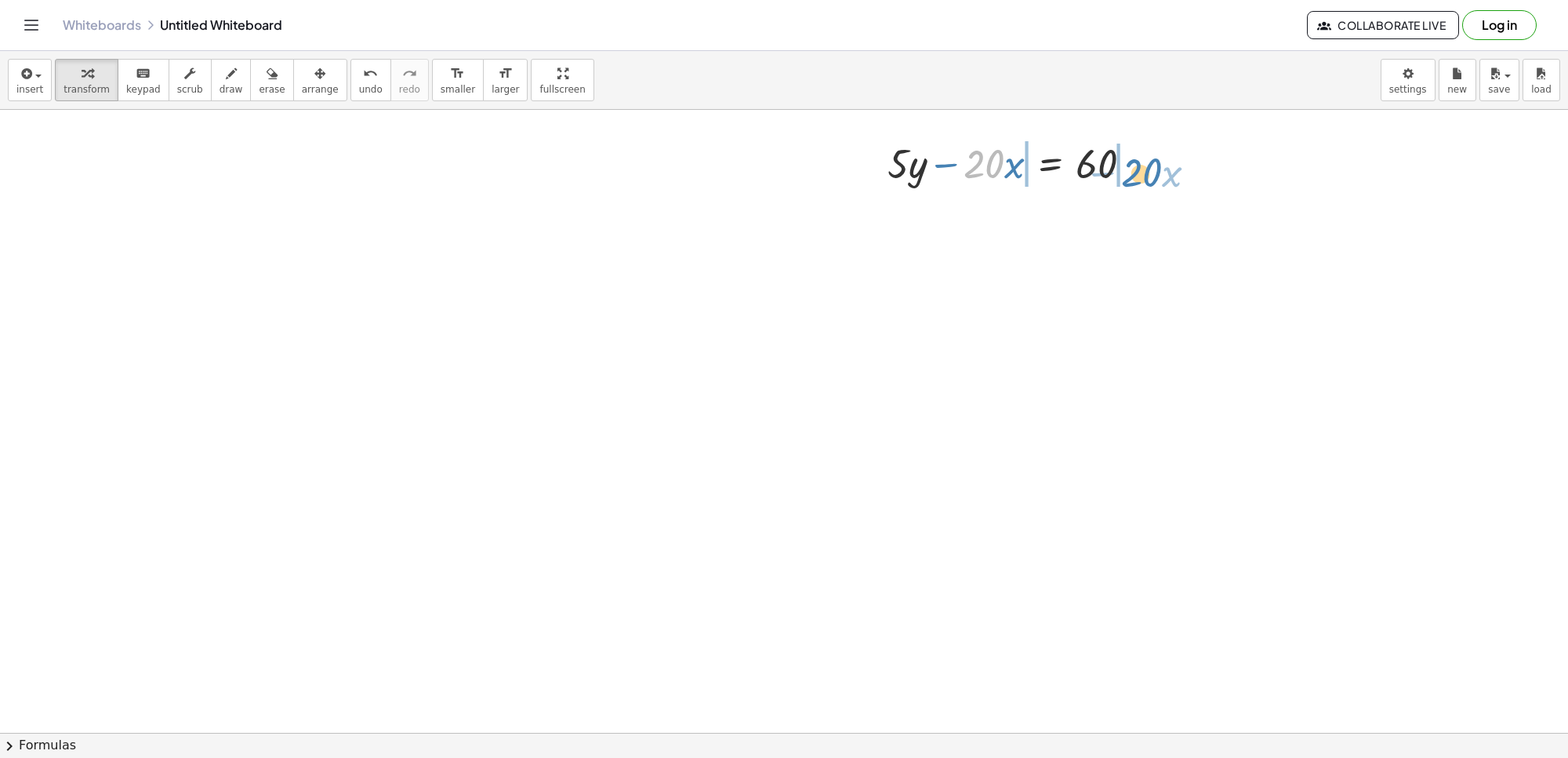
drag, startPoint x: 982, startPoint y: 161, endPoint x: 1138, endPoint y: 163, distance: 156.0
click at [1138, 163] on div at bounding box center [1016, 161] width 272 height 53
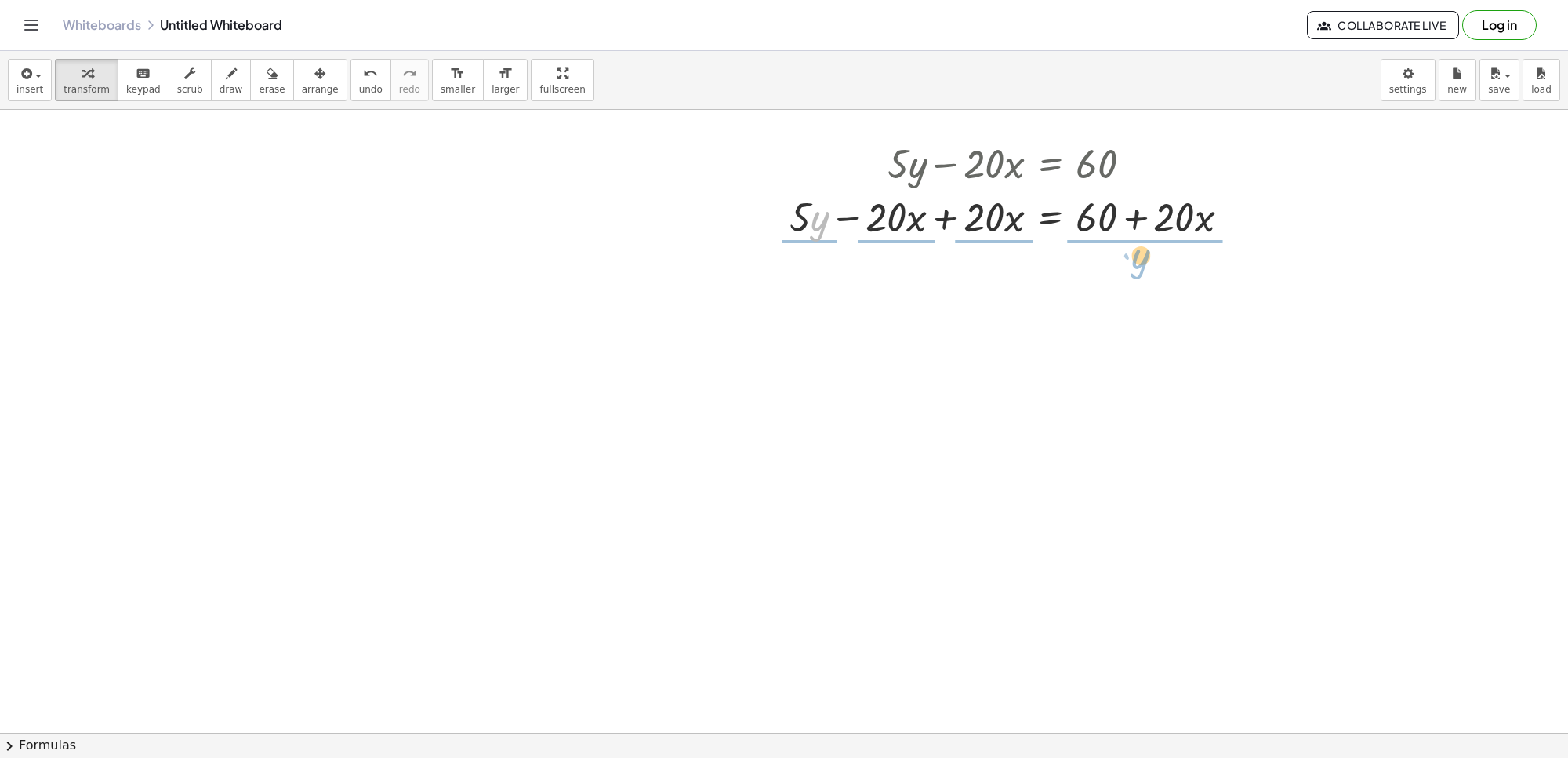
drag, startPoint x: 821, startPoint y: 226, endPoint x: 1142, endPoint y: 273, distance: 324.4
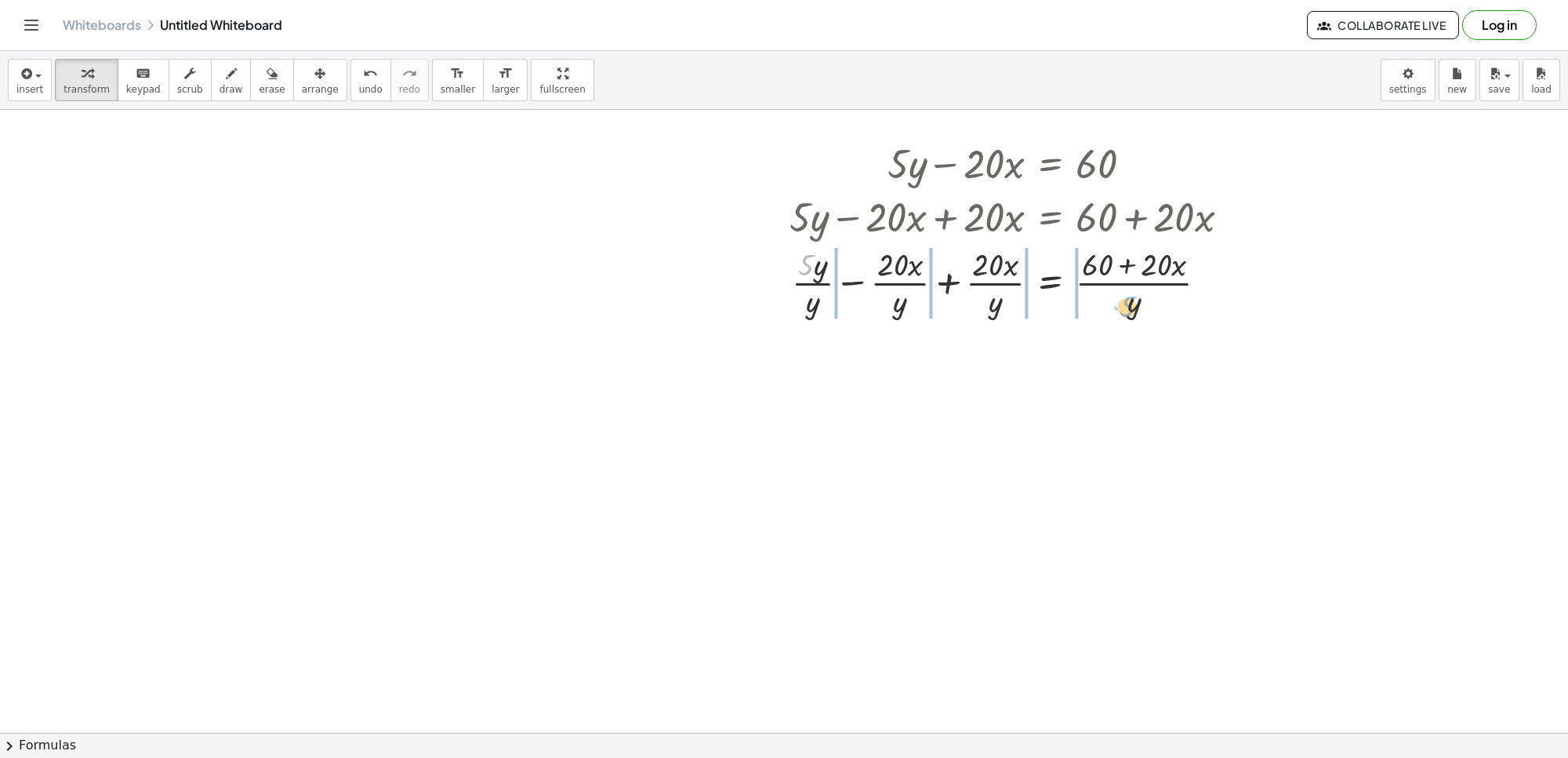
drag, startPoint x: 804, startPoint y: 268, endPoint x: 1126, endPoint y: 307, distance: 324.4
click at [1126, 307] on div at bounding box center [1015, 281] width 468 height 78
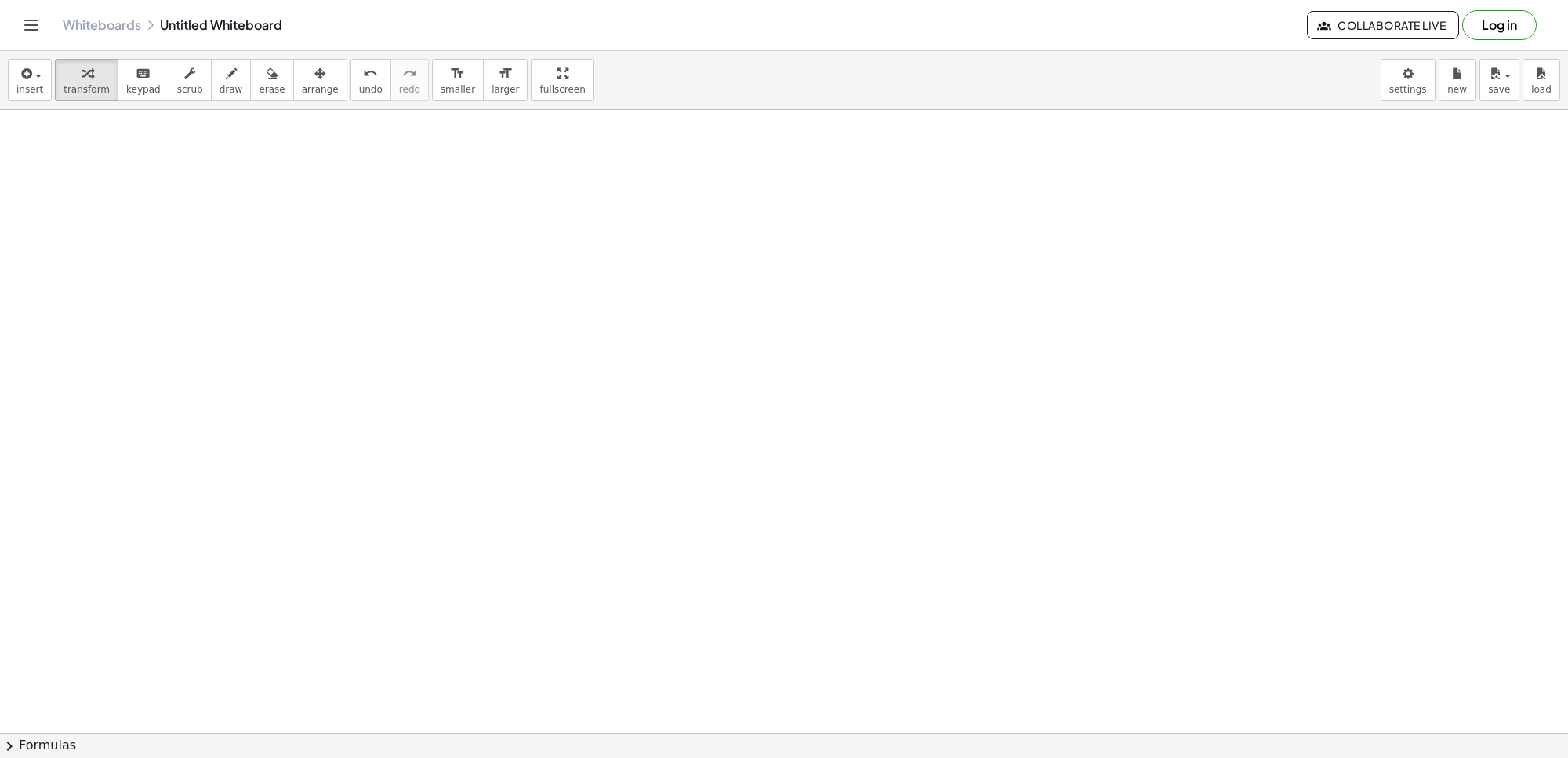
scroll to position [6519, 0]
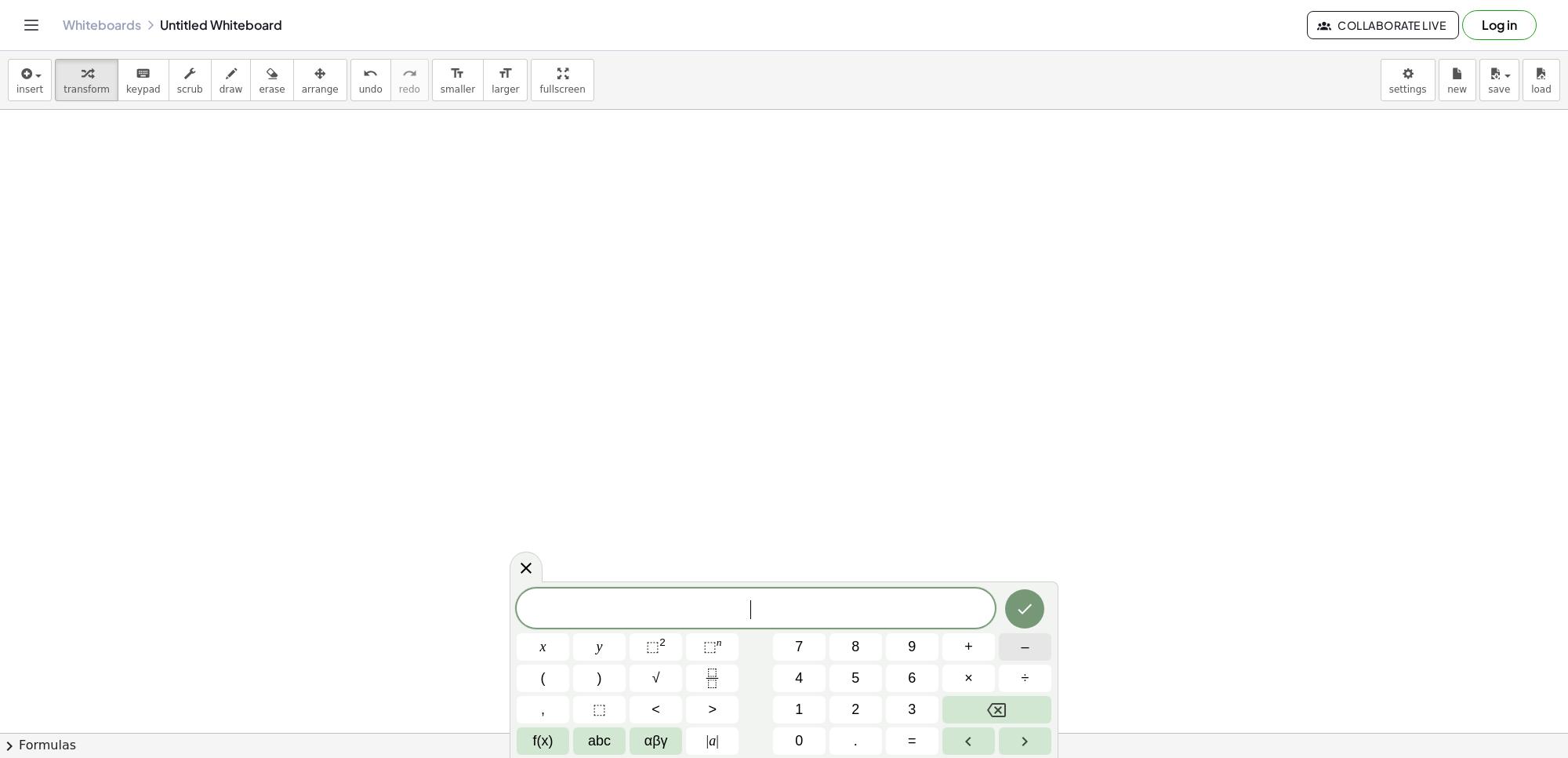
click at [1040, 652] on button "–" at bounding box center [1025, 647] width 53 height 28
click at [896, 701] on button "3" at bounding box center [912, 710] width 53 height 28
click at [557, 646] on button "x" at bounding box center [543, 647] width 53 height 28
click at [962, 642] on button "+" at bounding box center [968, 647] width 53 height 28
click at [863, 676] on button "5" at bounding box center [856, 678] width 53 height 28
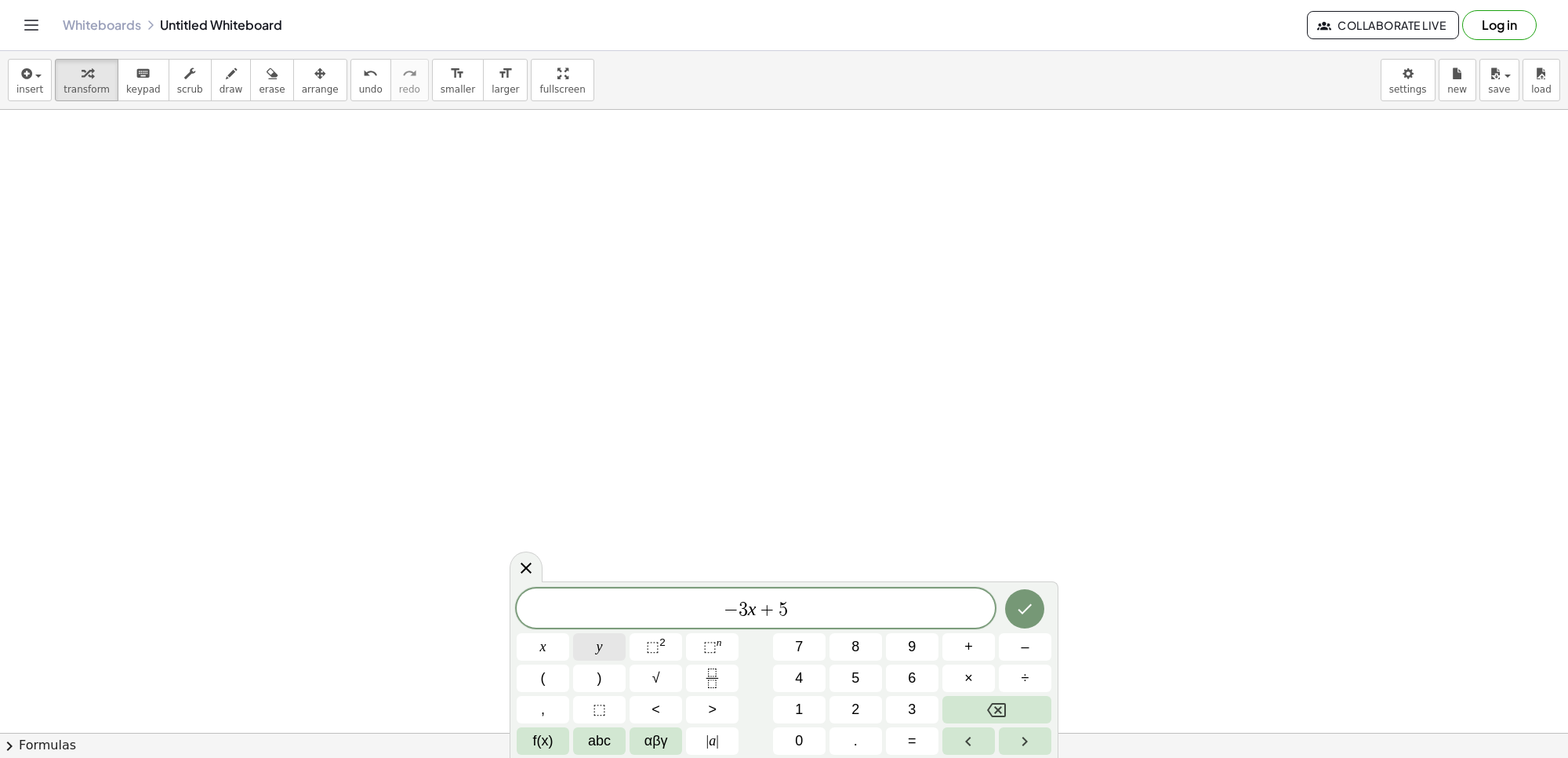
click at [614, 648] on button "y" at bounding box center [600, 647] width 53 height 28
click at [904, 743] on button "=" at bounding box center [912, 742] width 53 height 28
click at [902, 649] on button "9" at bounding box center [912, 647] width 53 height 28
click at [1000, 699] on button "Backspace" at bounding box center [997, 710] width 109 height 28
click at [902, 669] on button "6" at bounding box center [912, 678] width 53 height 28
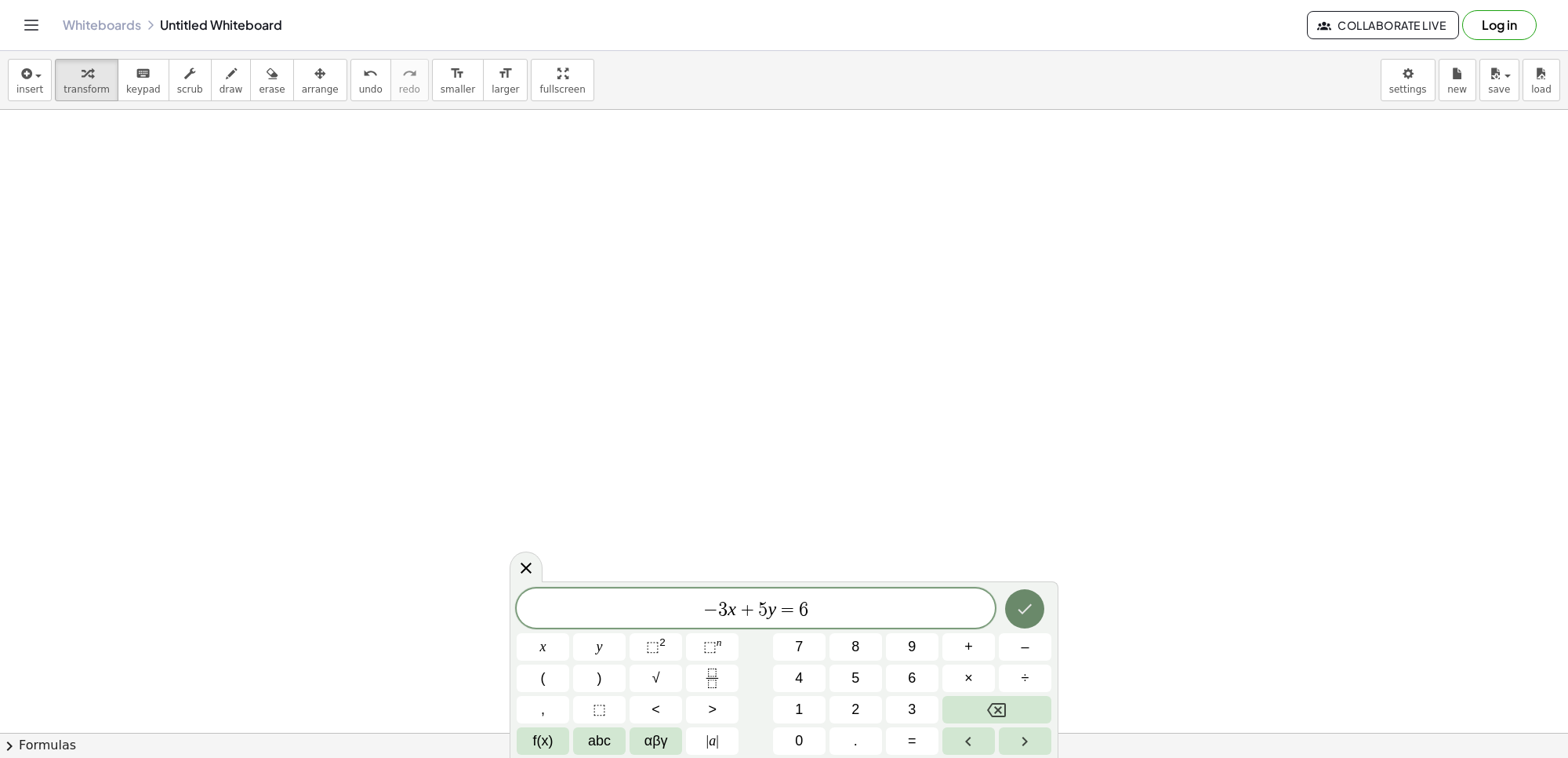
click at [1020, 605] on icon "Done" at bounding box center [1025, 609] width 19 height 19
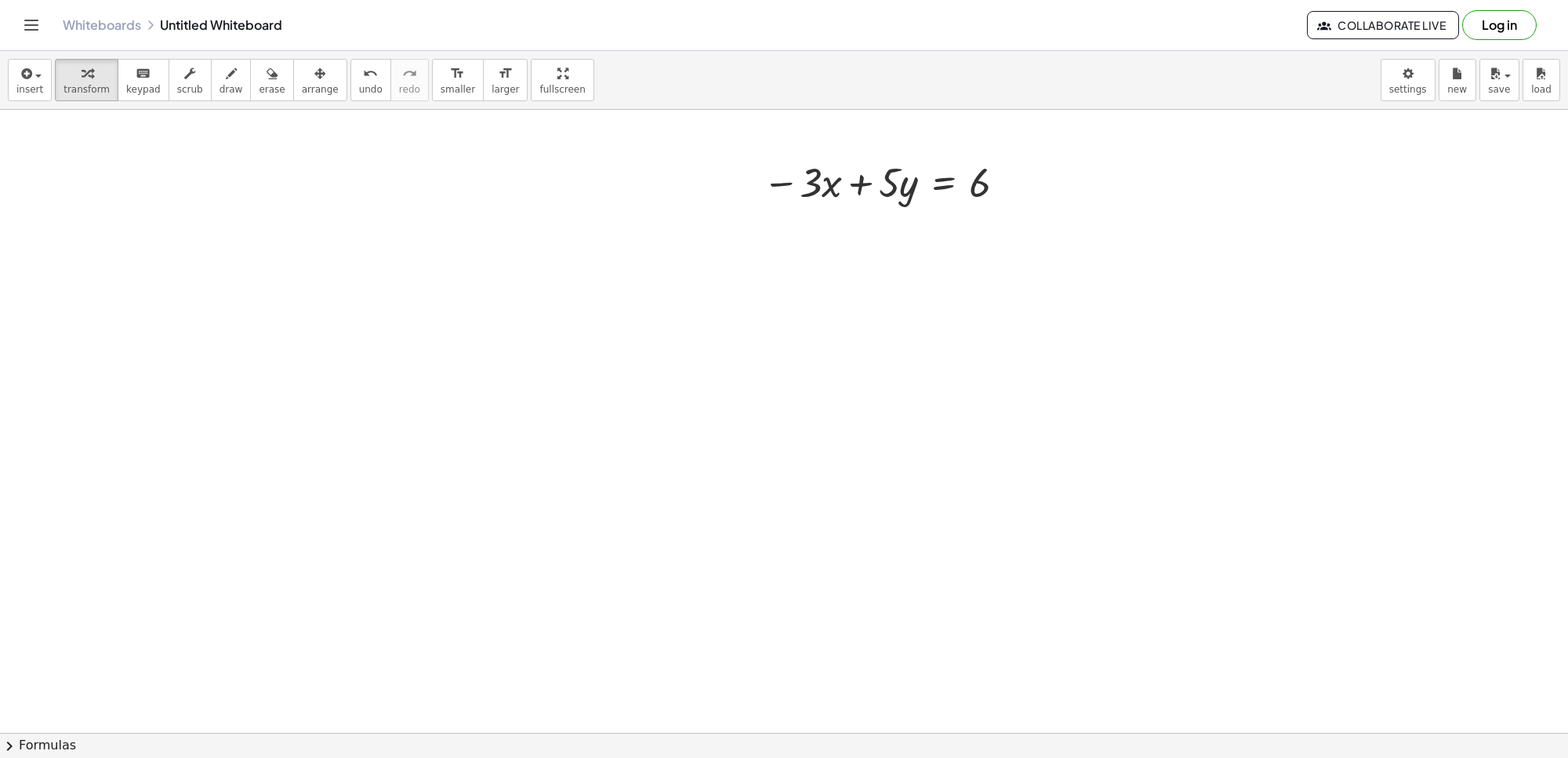
scroll to position [6944, 0]
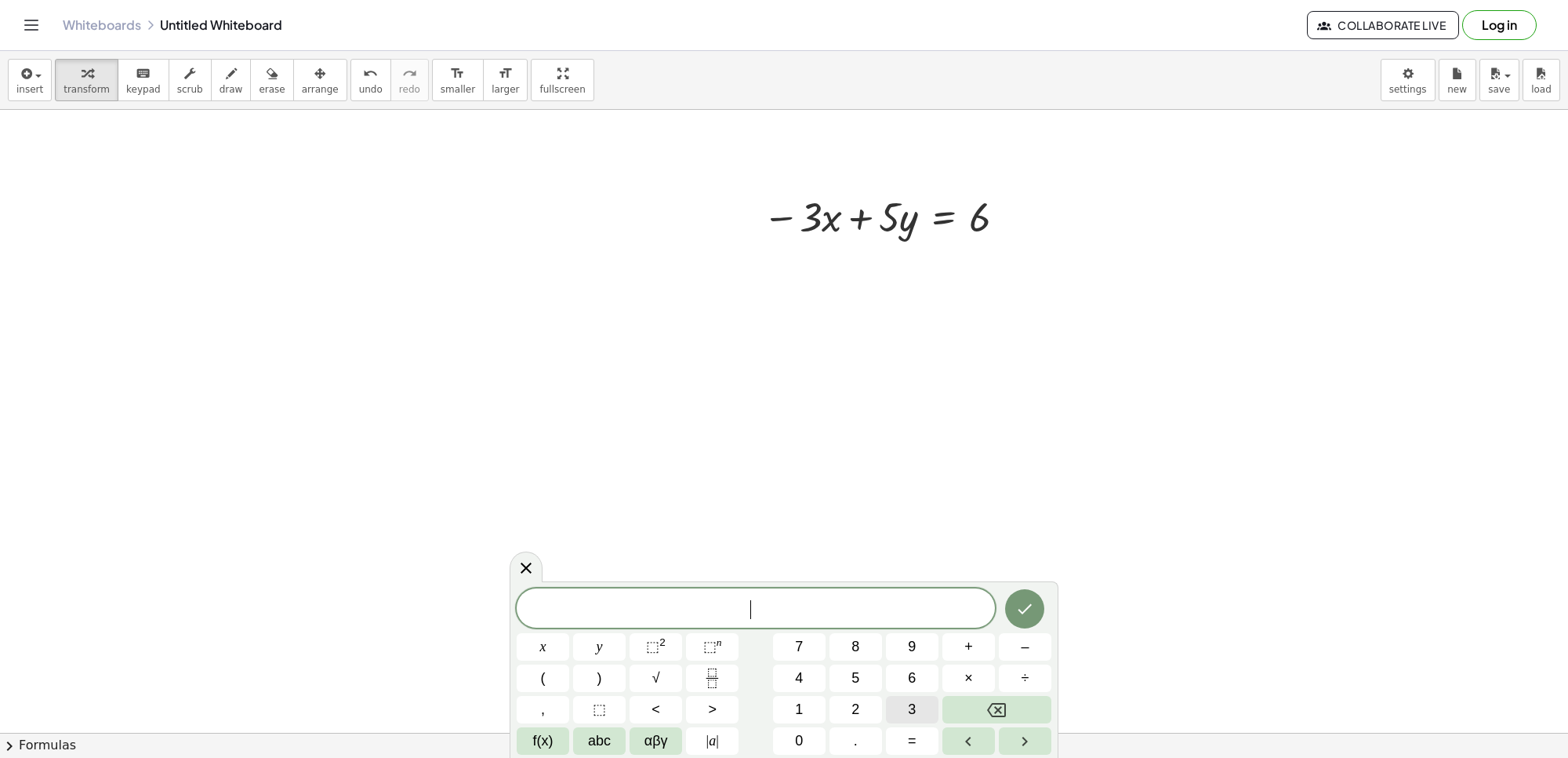
click at [896, 712] on button "3" at bounding box center [912, 710] width 53 height 28
click at [539, 645] on button "x" at bounding box center [543, 647] width 53 height 28
click at [974, 649] on button "+" at bounding box center [968, 647] width 53 height 28
click at [800, 709] on span "1" at bounding box center [798, 709] width 8 height 21
click at [800, 737] on span "0" at bounding box center [798, 741] width 8 height 21
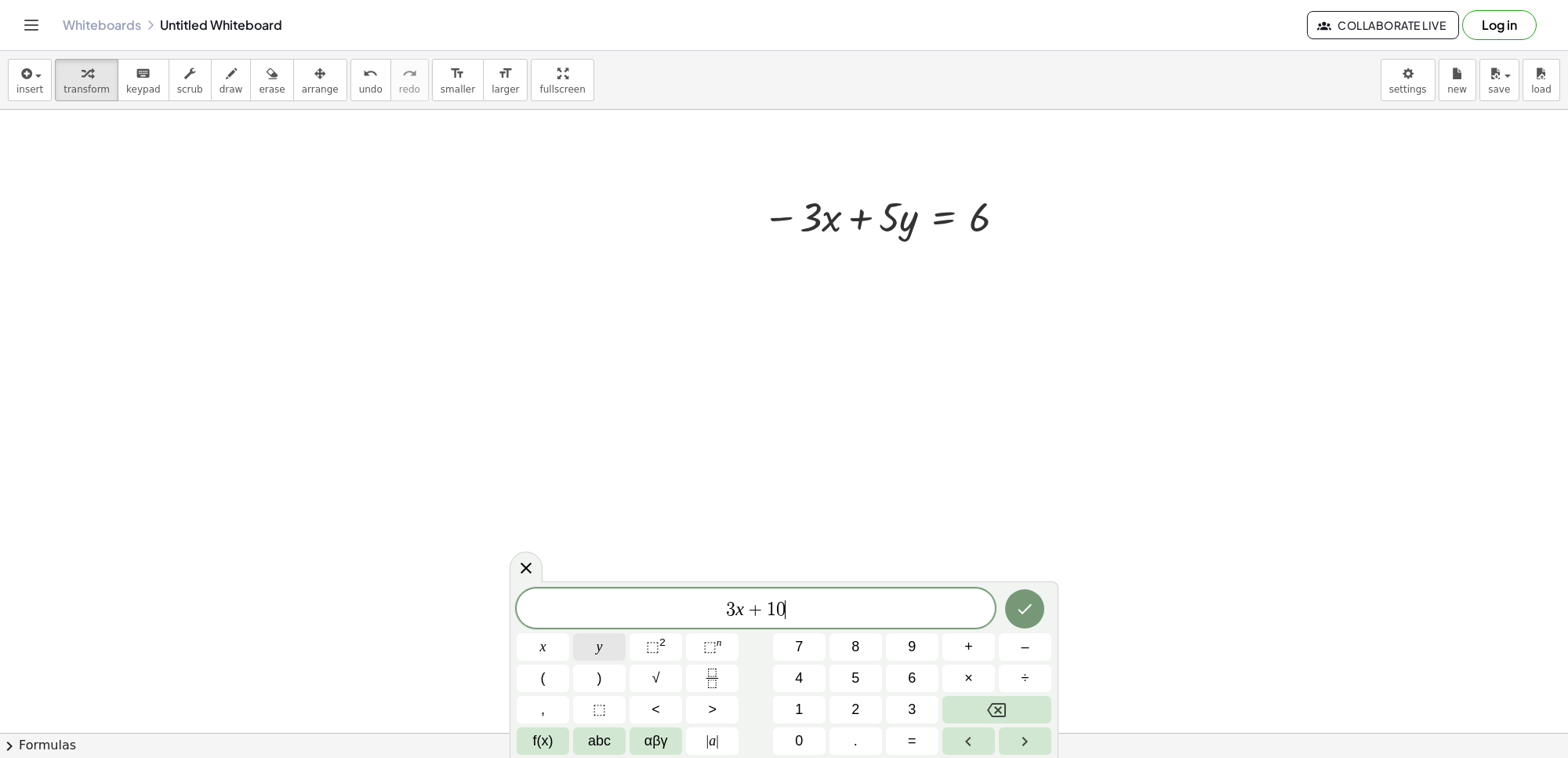
click at [589, 649] on button "y" at bounding box center [600, 647] width 53 height 28
click at [900, 747] on button "=" at bounding box center [912, 742] width 53 height 28
click at [915, 712] on span "3" at bounding box center [911, 709] width 8 height 21
click at [910, 642] on span "9" at bounding box center [911, 647] width 8 height 21
click at [1001, 622] on div at bounding box center [1025, 609] width 53 height 41
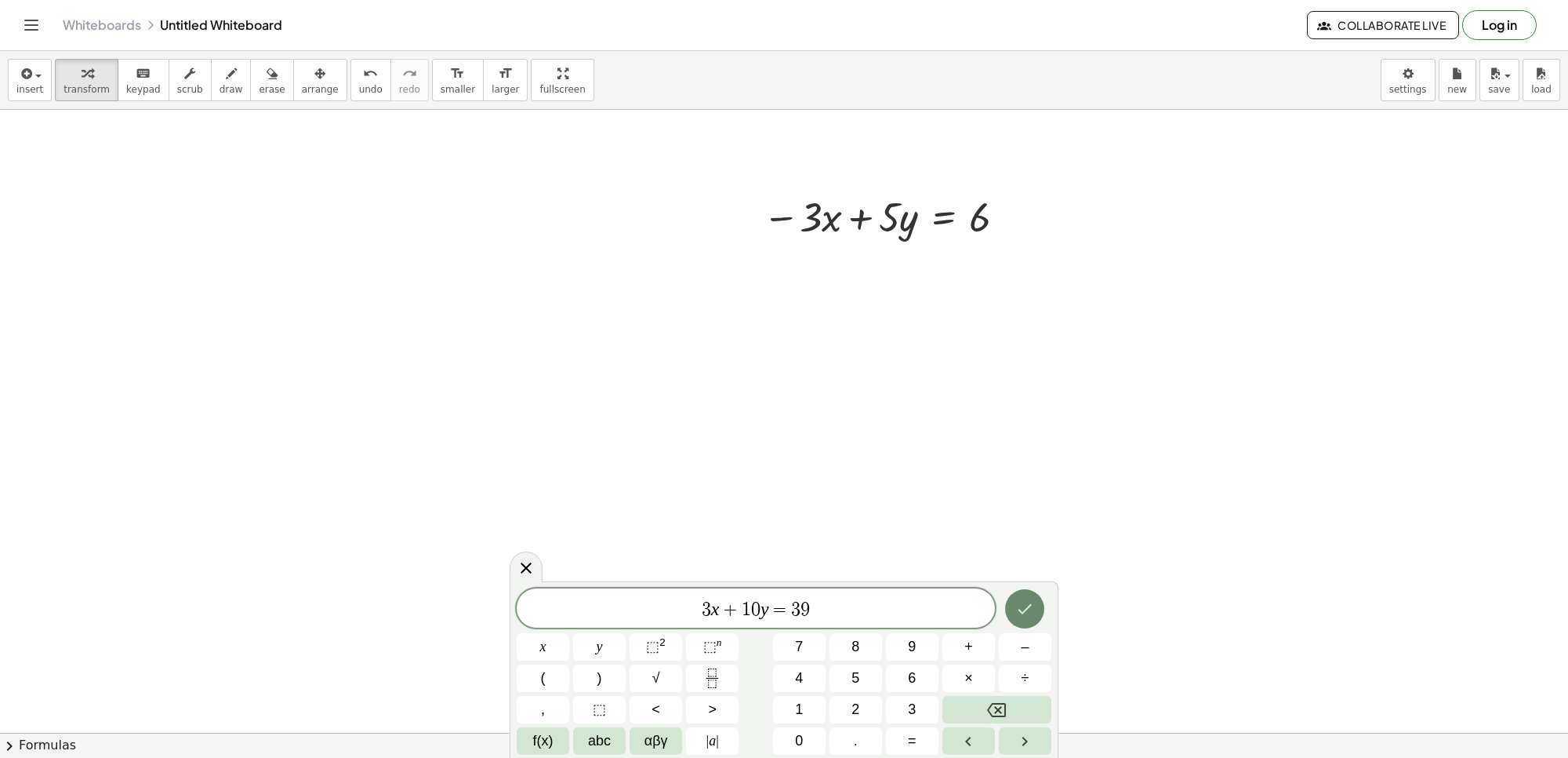
click at [1012, 610] on button "Done" at bounding box center [1025, 609] width 39 height 39
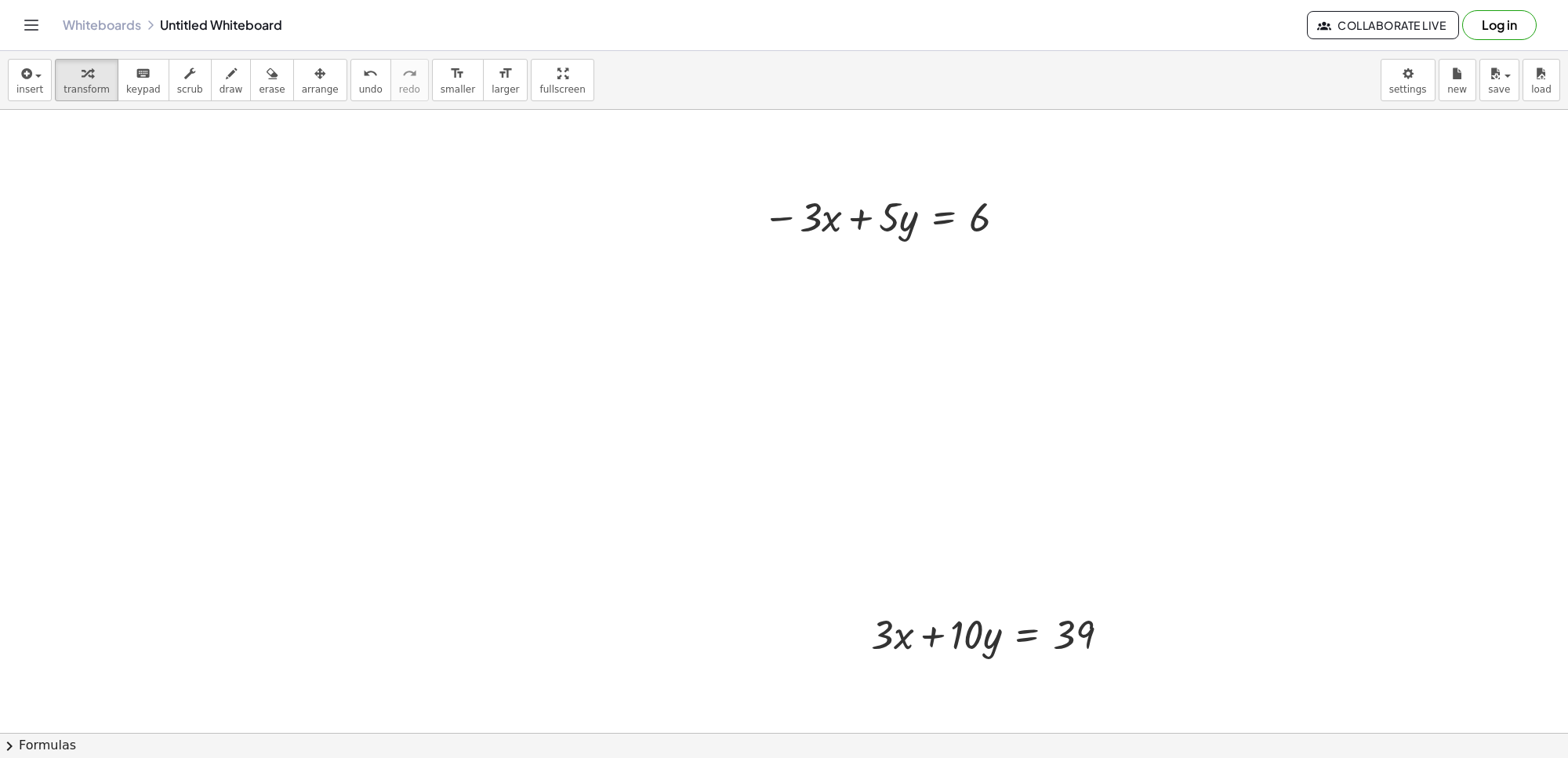
click at [302, 89] on span "arrange" at bounding box center [320, 89] width 36 height 11
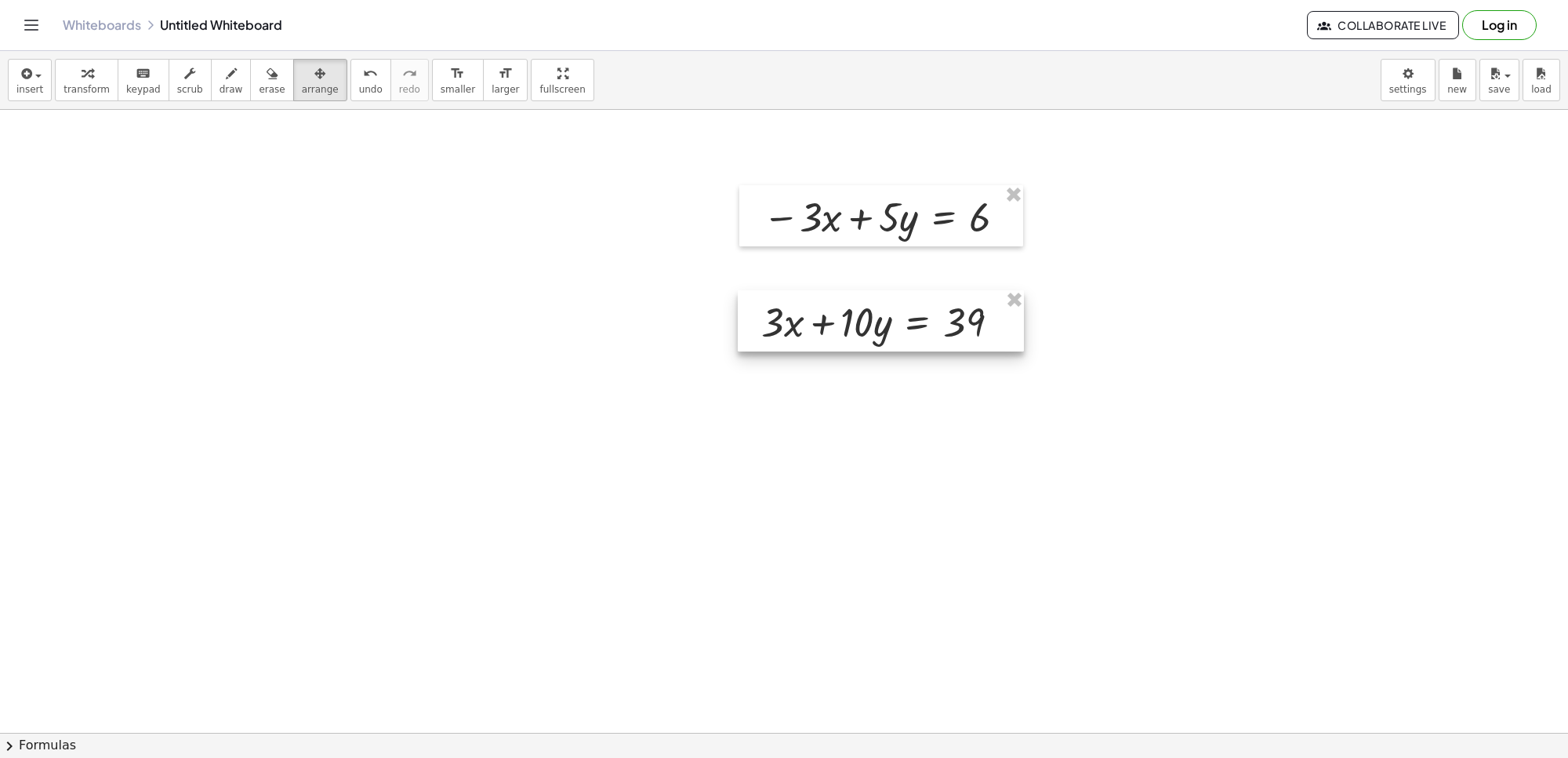
drag, startPoint x: 961, startPoint y: 638, endPoint x: 863, endPoint y: 322, distance: 330.8
click at [859, 322] on div at bounding box center [881, 320] width 286 height 61
click at [314, 76] on icon "button" at bounding box center [319, 74] width 11 height 19
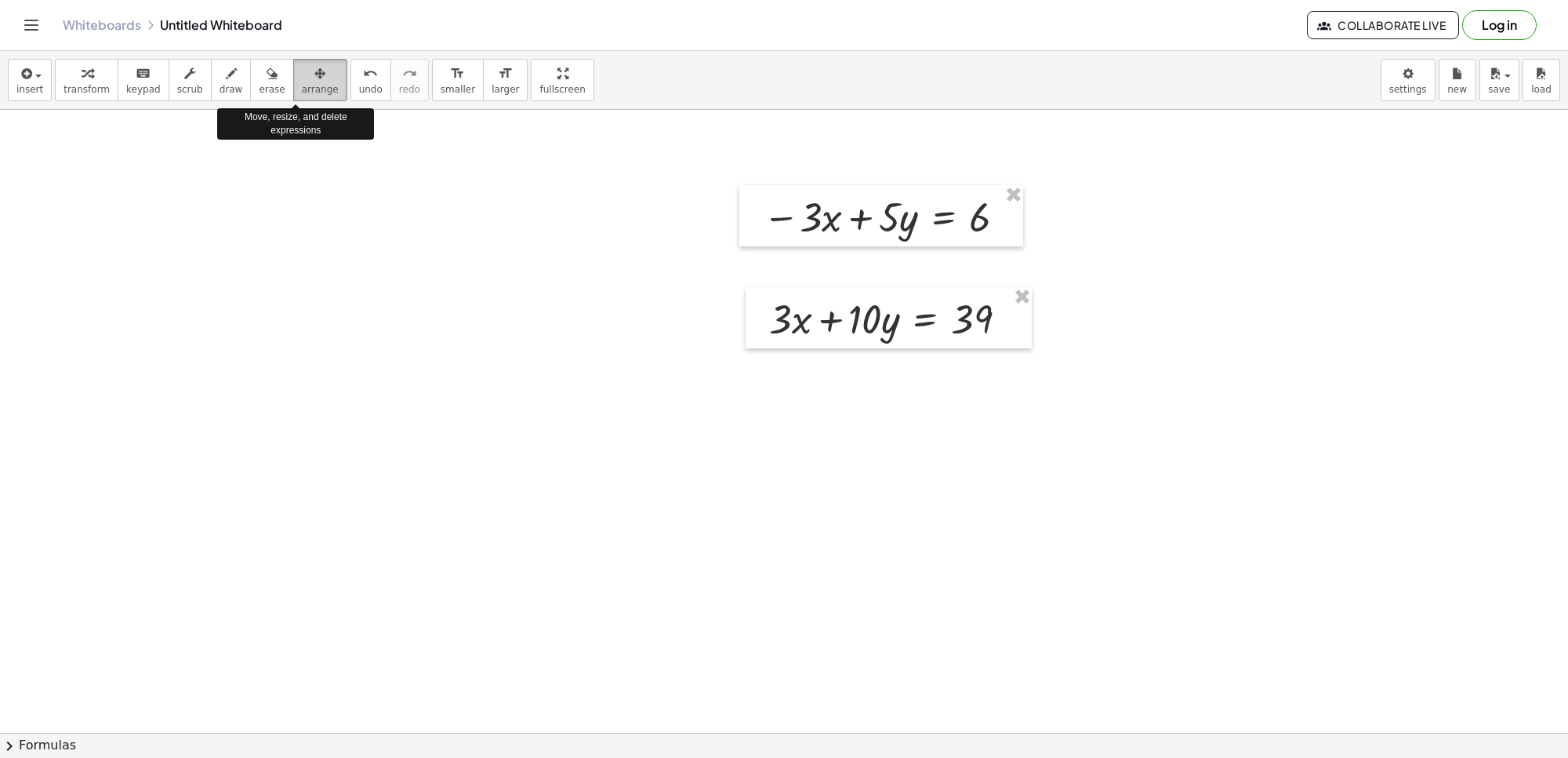
click at [314, 78] on icon "button" at bounding box center [319, 74] width 11 height 19
click at [314, 81] on icon "button" at bounding box center [319, 74] width 11 height 19
click at [314, 82] on icon "button" at bounding box center [319, 74] width 11 height 19
drag, startPoint x: 298, startPoint y: 83, endPoint x: 245, endPoint y: 85, distance: 53.0
click at [295, 85] on button "arrange" at bounding box center [320, 80] width 54 height 43
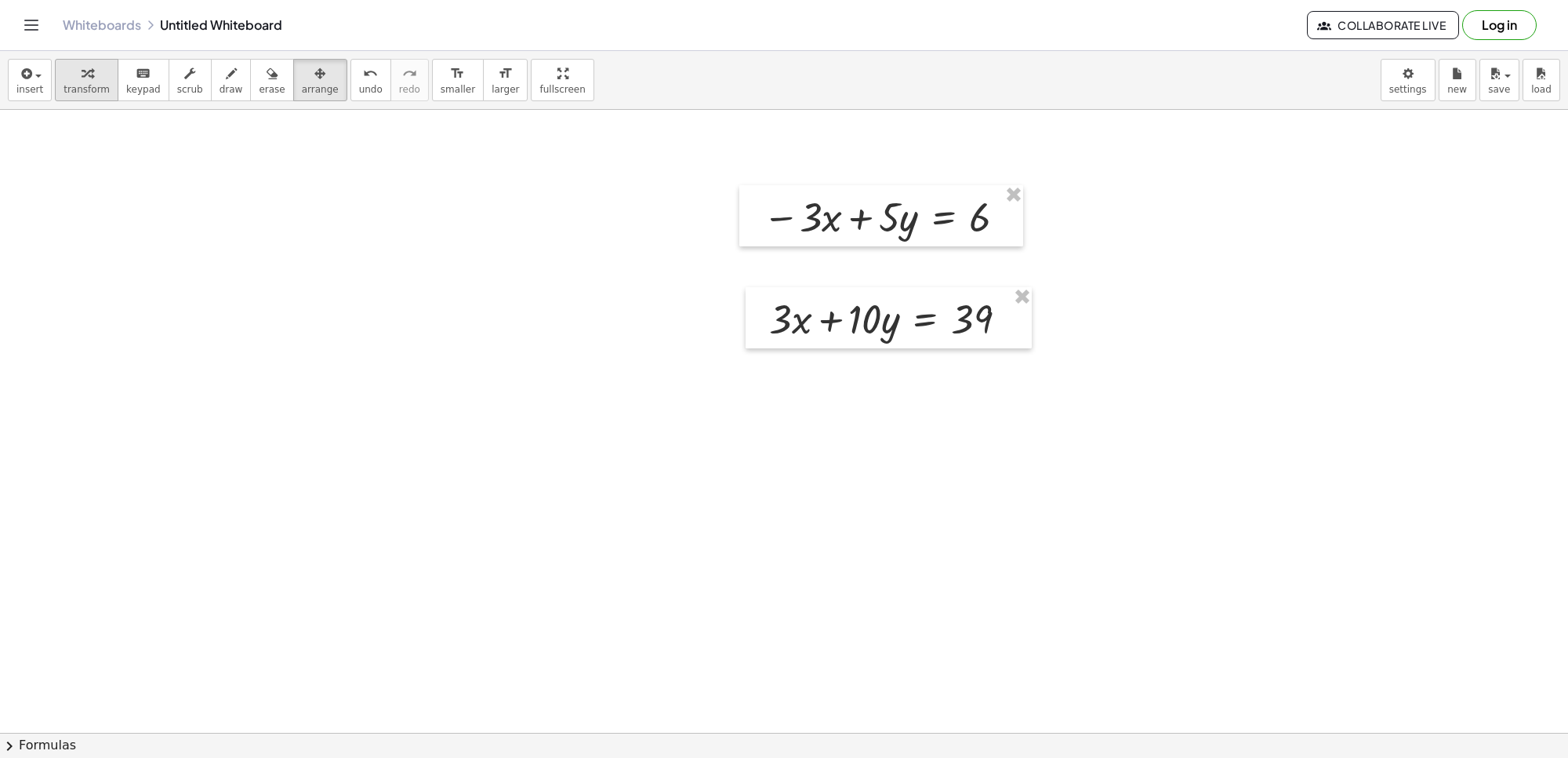
click at [95, 85] on span "transform" at bounding box center [86, 89] width 46 height 11
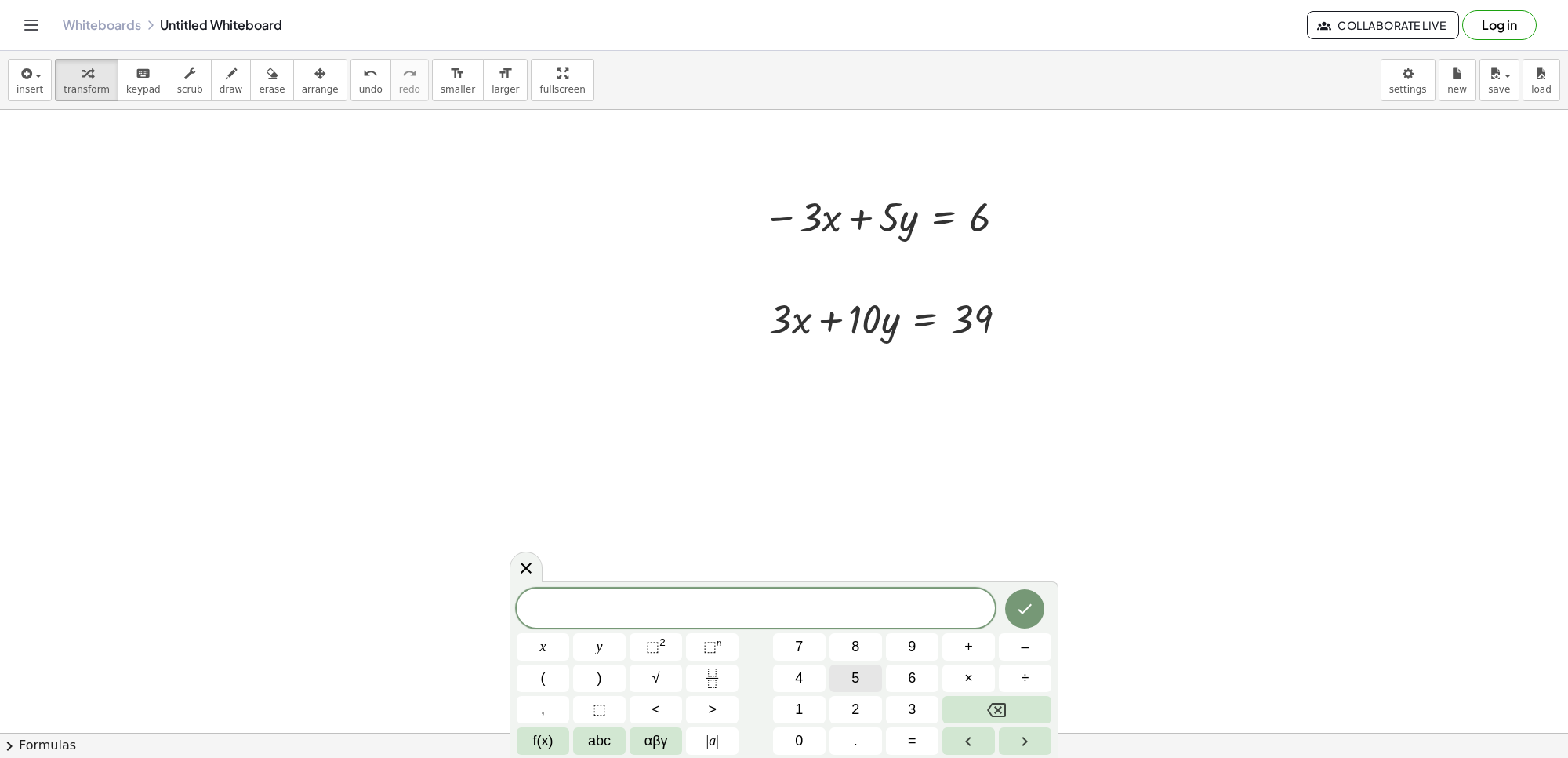
click at [863, 681] on button "5" at bounding box center [856, 678] width 53 height 28
click at [616, 646] on button "y" at bounding box center [600, 647] width 53 height 28
click at [962, 643] on button "+" at bounding box center [968, 647] width 53 height 28
click at [804, 710] on button "1" at bounding box center [799, 710] width 53 height 28
click at [785, 728] on button "0" at bounding box center [799, 742] width 53 height 28
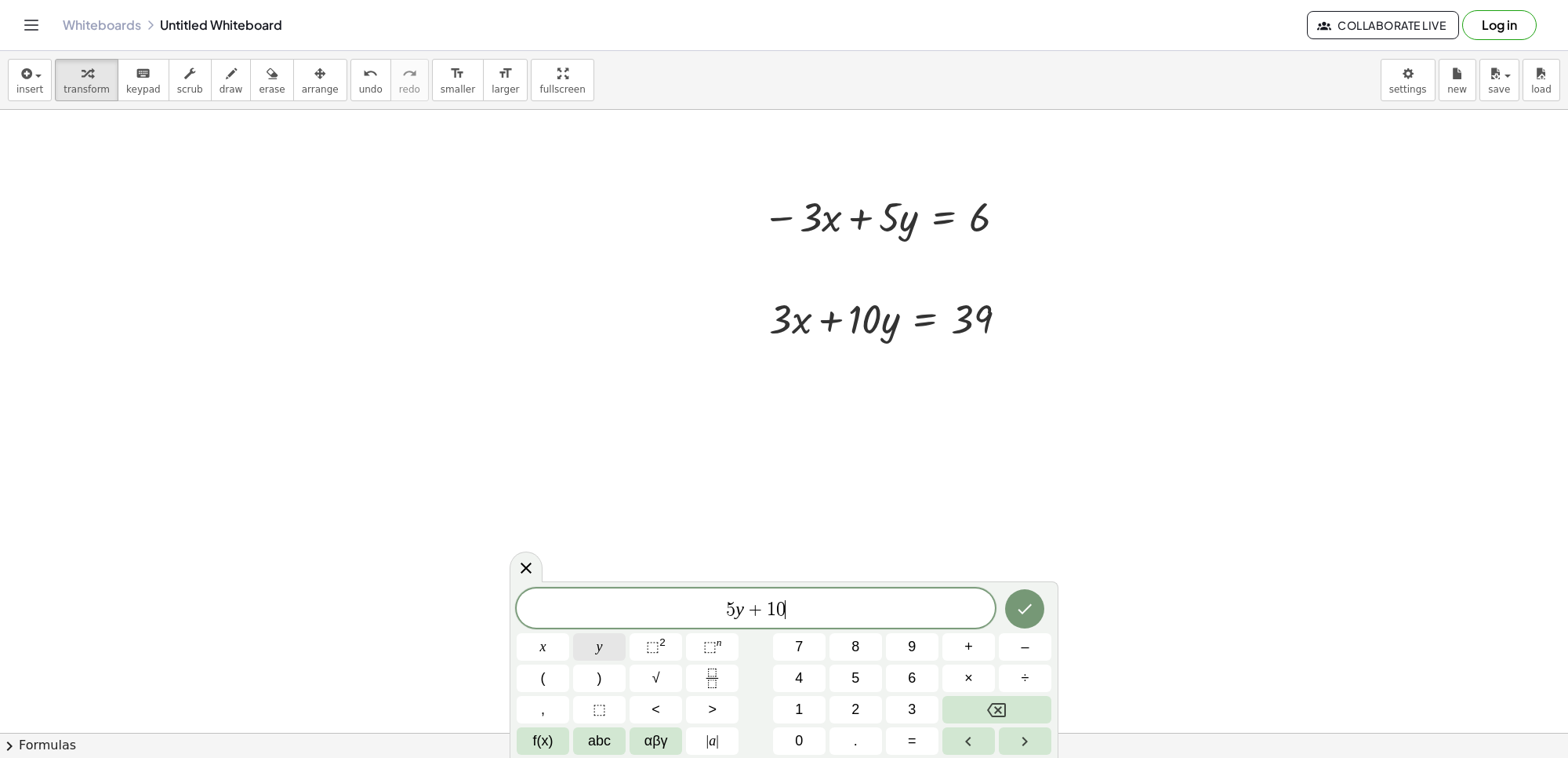
click at [601, 642] on span "y" at bounding box center [600, 647] width 6 height 21
click at [910, 742] on button "=" at bounding box center [912, 742] width 53 height 28
click at [896, 681] on button "6" at bounding box center [912, 678] width 53 height 28
click at [962, 656] on button "+" at bounding box center [968, 647] width 53 height 28
click at [912, 709] on button "3" at bounding box center [912, 710] width 53 height 28
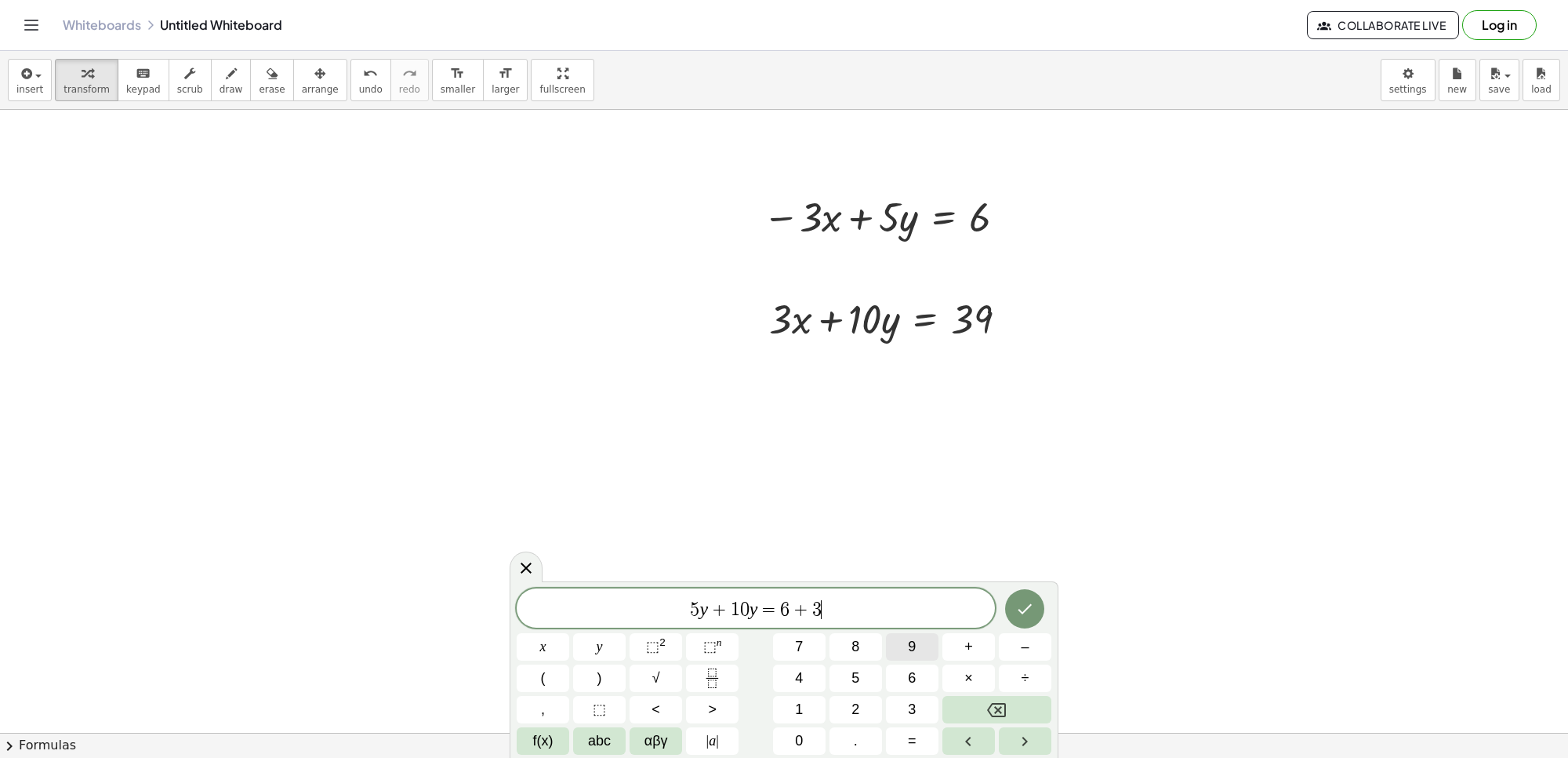
click at [917, 648] on button "9" at bounding box center [912, 647] width 53 height 28
click at [1020, 614] on icon "Done" at bounding box center [1025, 609] width 19 height 19
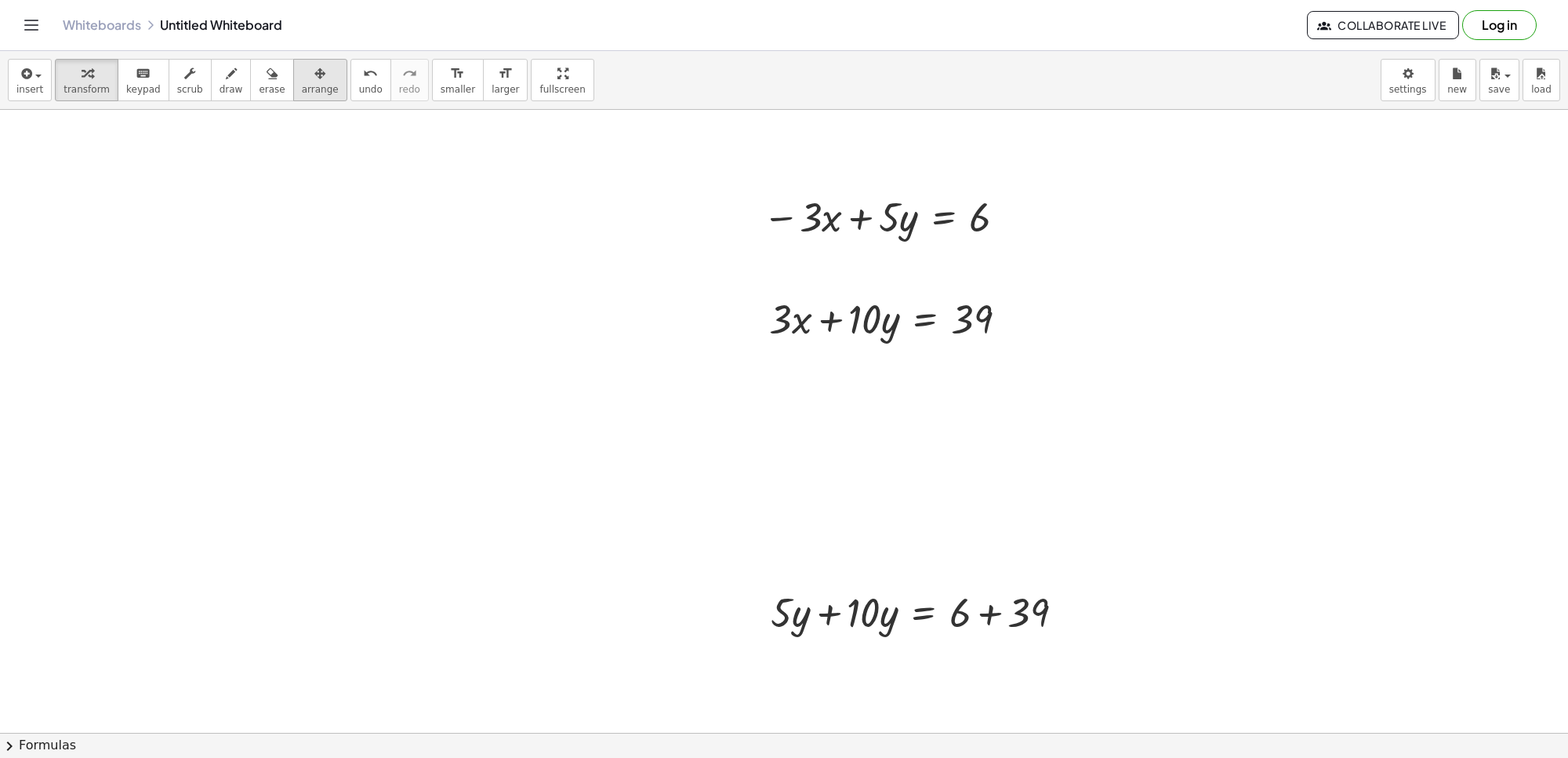
click at [302, 89] on span "arrange" at bounding box center [320, 89] width 36 height 11
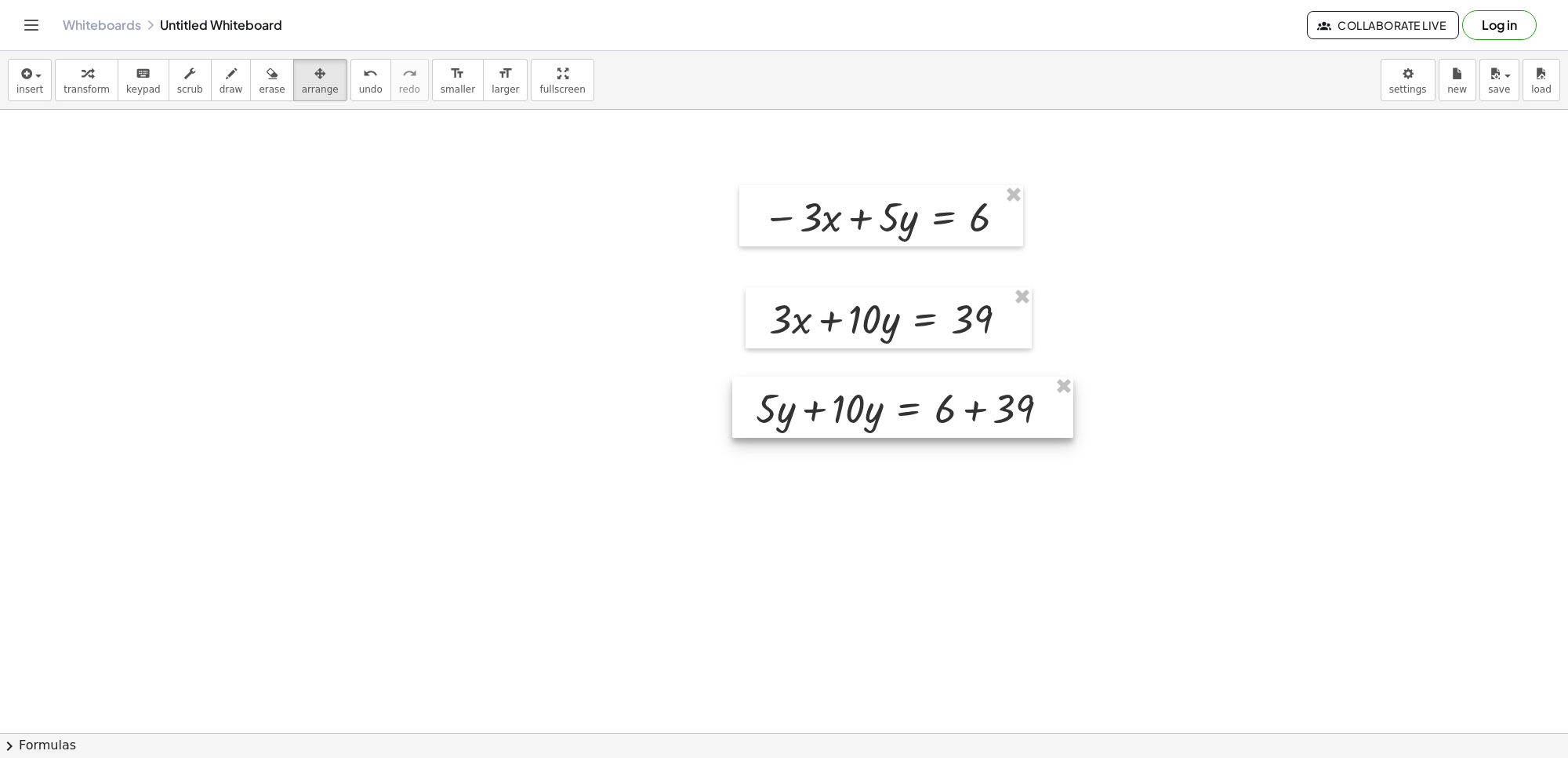
drag, startPoint x: 898, startPoint y: 616, endPoint x: 883, endPoint y: 412, distance: 204.6
click at [883, 412] on div at bounding box center [902, 407] width 341 height 61
click at [69, 90] on span "transform" at bounding box center [86, 89] width 46 height 11
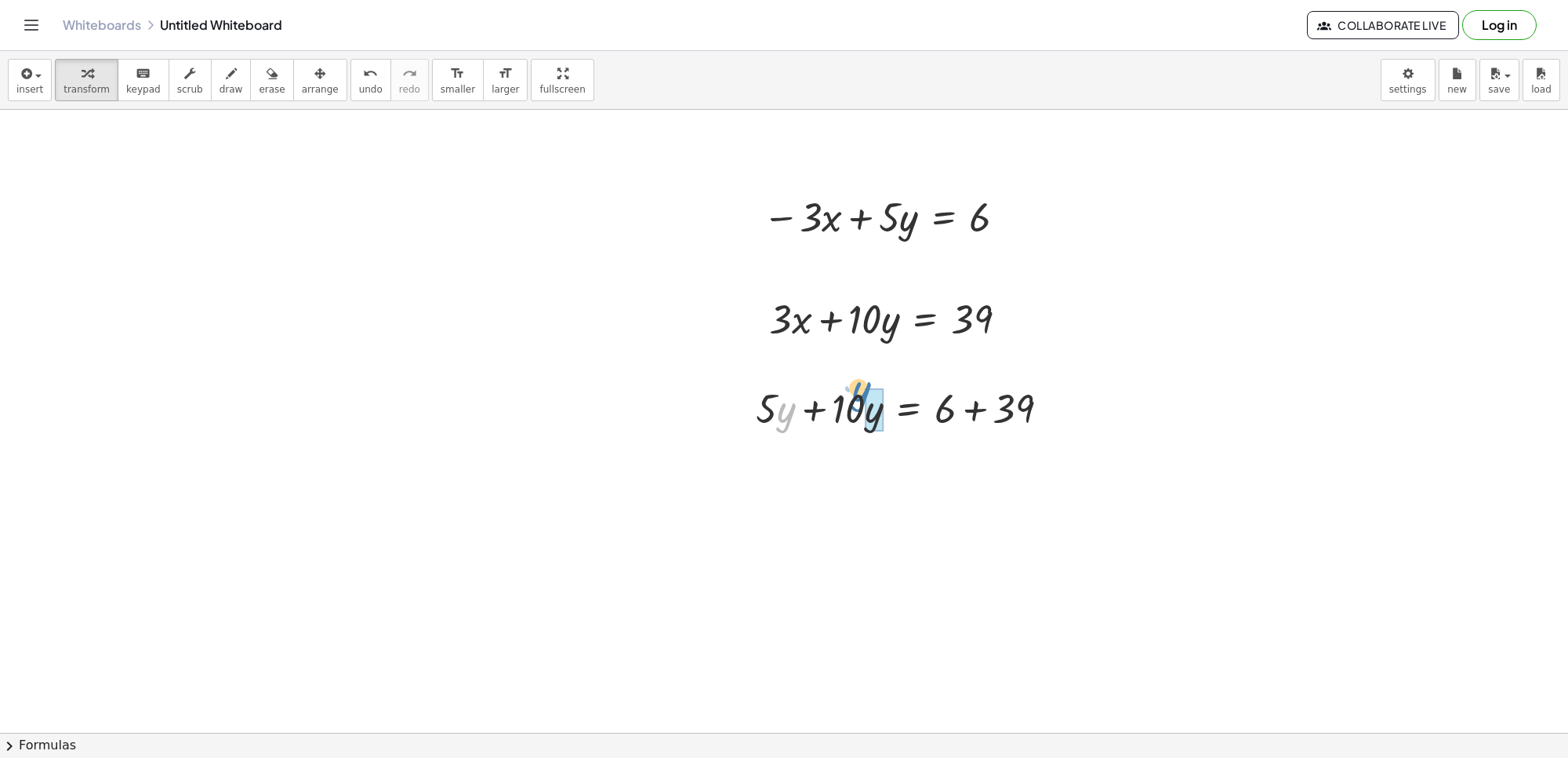
drag, startPoint x: 790, startPoint y: 411, endPoint x: 856, endPoint y: 395, distance: 67.9
click at [856, 395] on div at bounding box center [909, 406] width 322 height 53
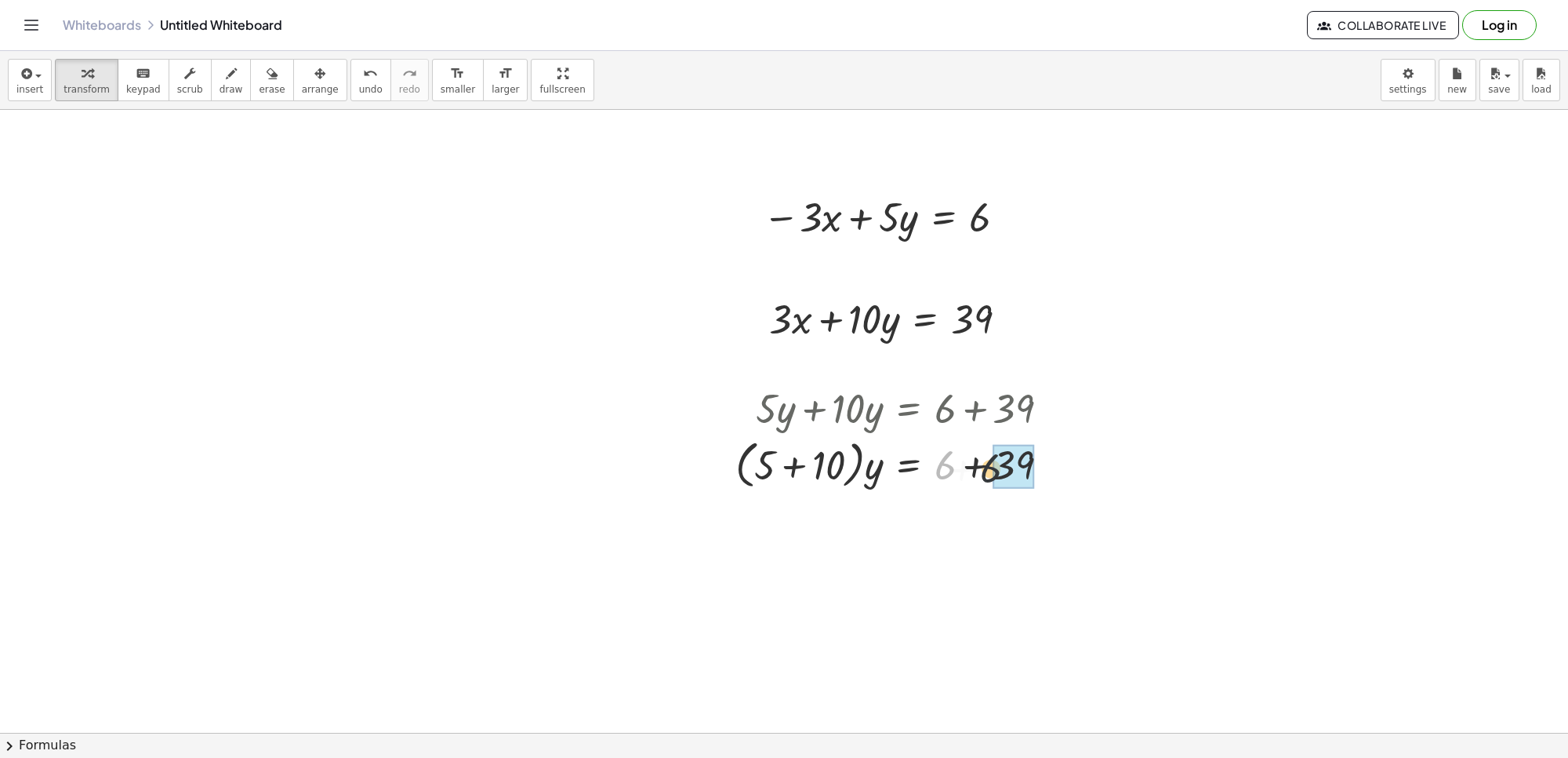
drag, startPoint x: 945, startPoint y: 465, endPoint x: 923, endPoint y: 511, distance: 51.0
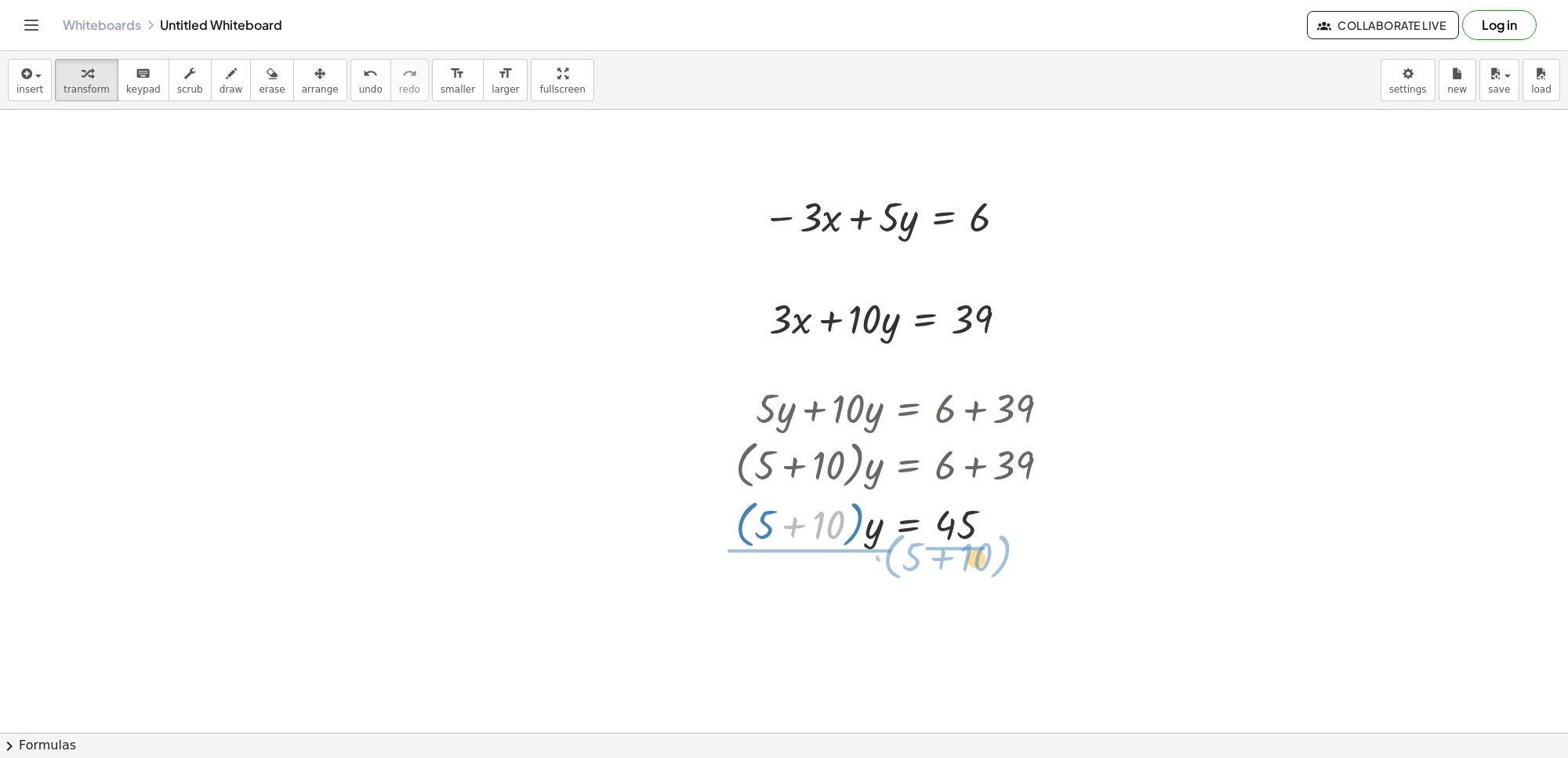
drag, startPoint x: 777, startPoint y: 533, endPoint x: 981, endPoint y: 550, distance: 204.7
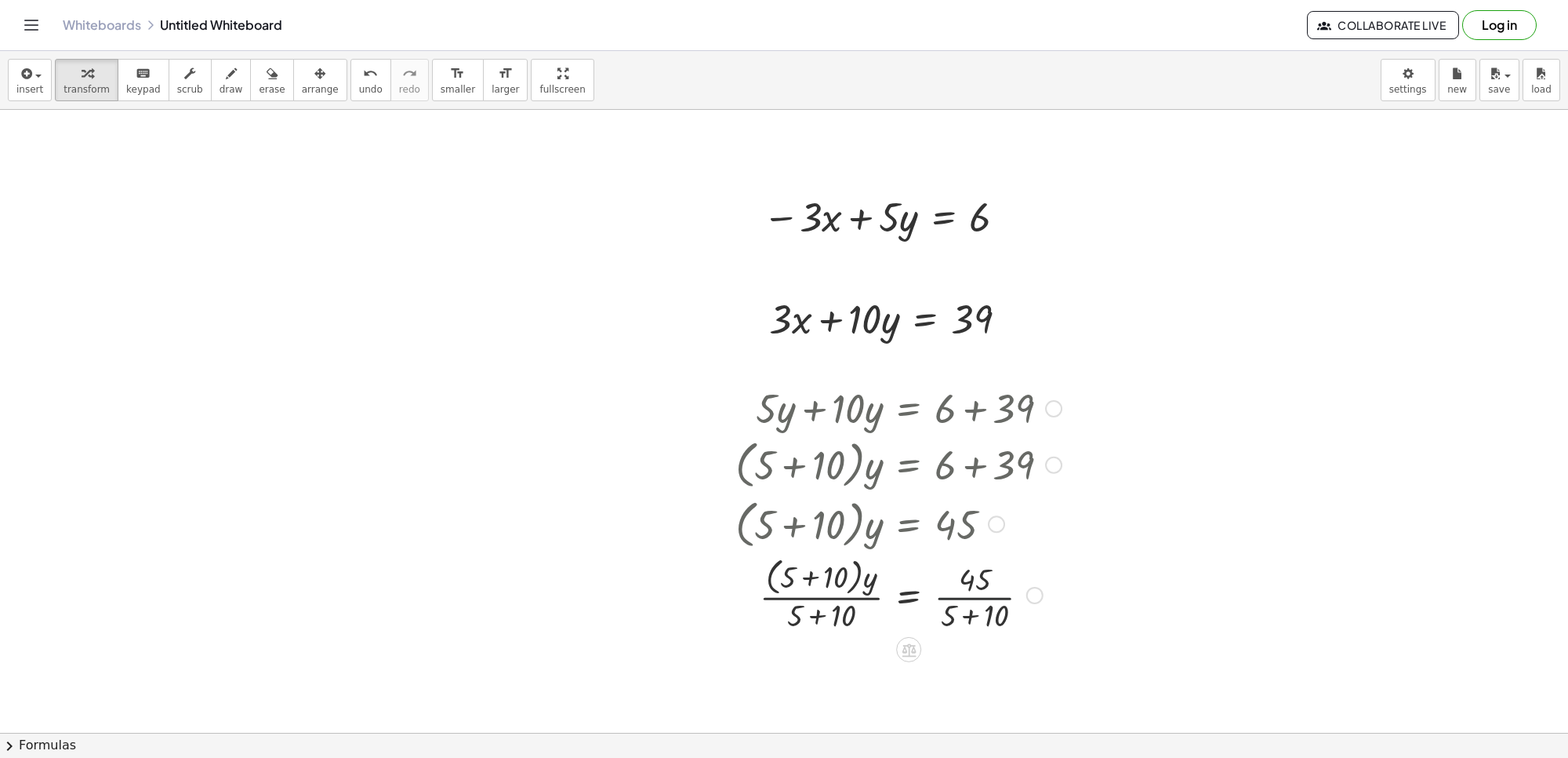
click at [958, 597] on div at bounding box center [899, 594] width 342 height 83
click at [959, 598] on div at bounding box center [899, 594] width 342 height 83
click at [959, 602] on div at bounding box center [899, 594] width 342 height 83
click at [961, 602] on div at bounding box center [899, 594] width 342 height 83
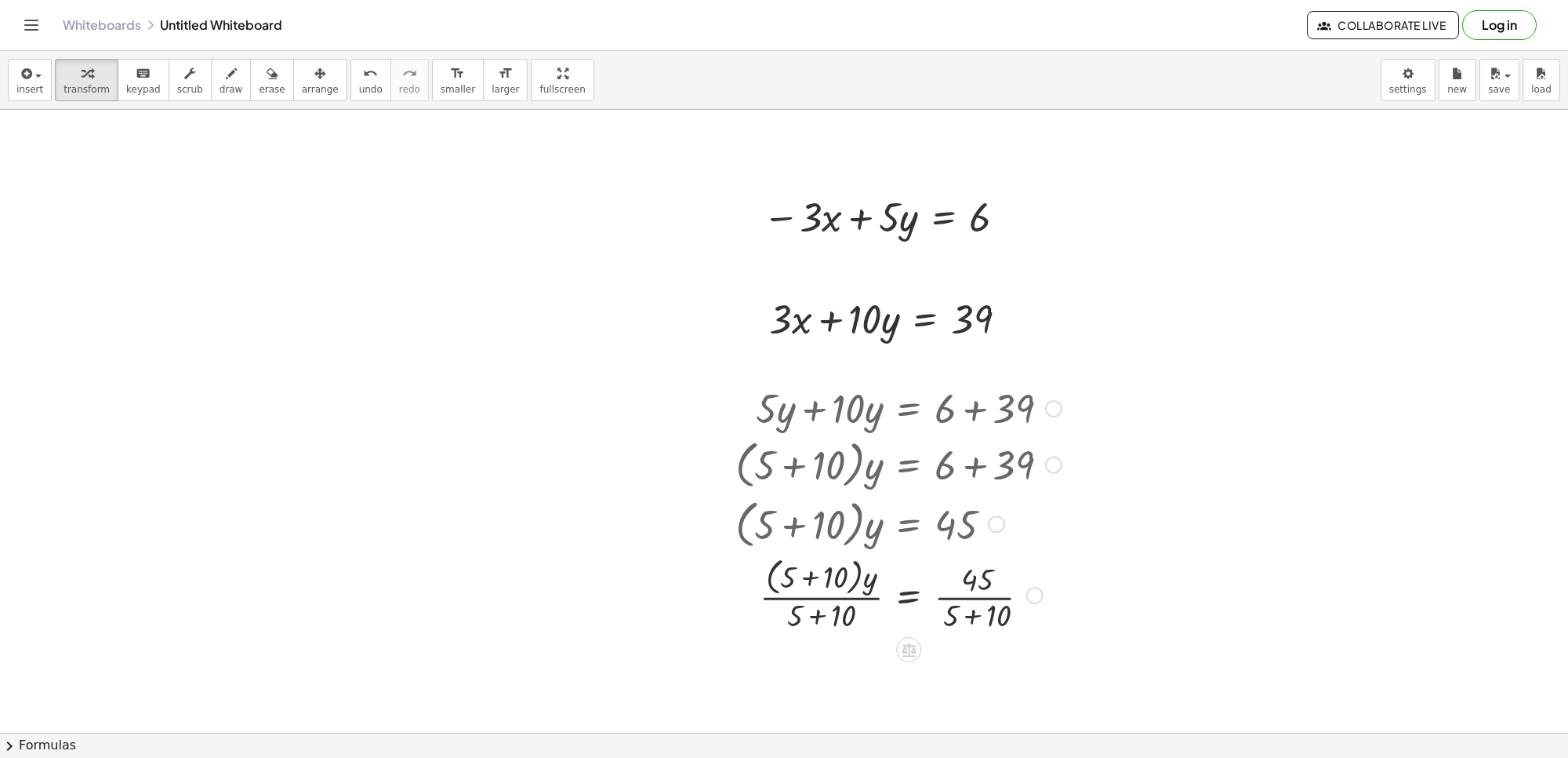
click at [961, 602] on div at bounding box center [899, 594] width 342 height 83
drag, startPoint x: 989, startPoint y: 622, endPoint x: 948, endPoint y: 614, distance: 41.8
click at [974, 620] on div at bounding box center [899, 594] width 342 height 83
click at [948, 614] on div at bounding box center [899, 594] width 342 height 83
drag, startPoint x: 985, startPoint y: 618, endPoint x: 1001, endPoint y: 617, distance: 16.0
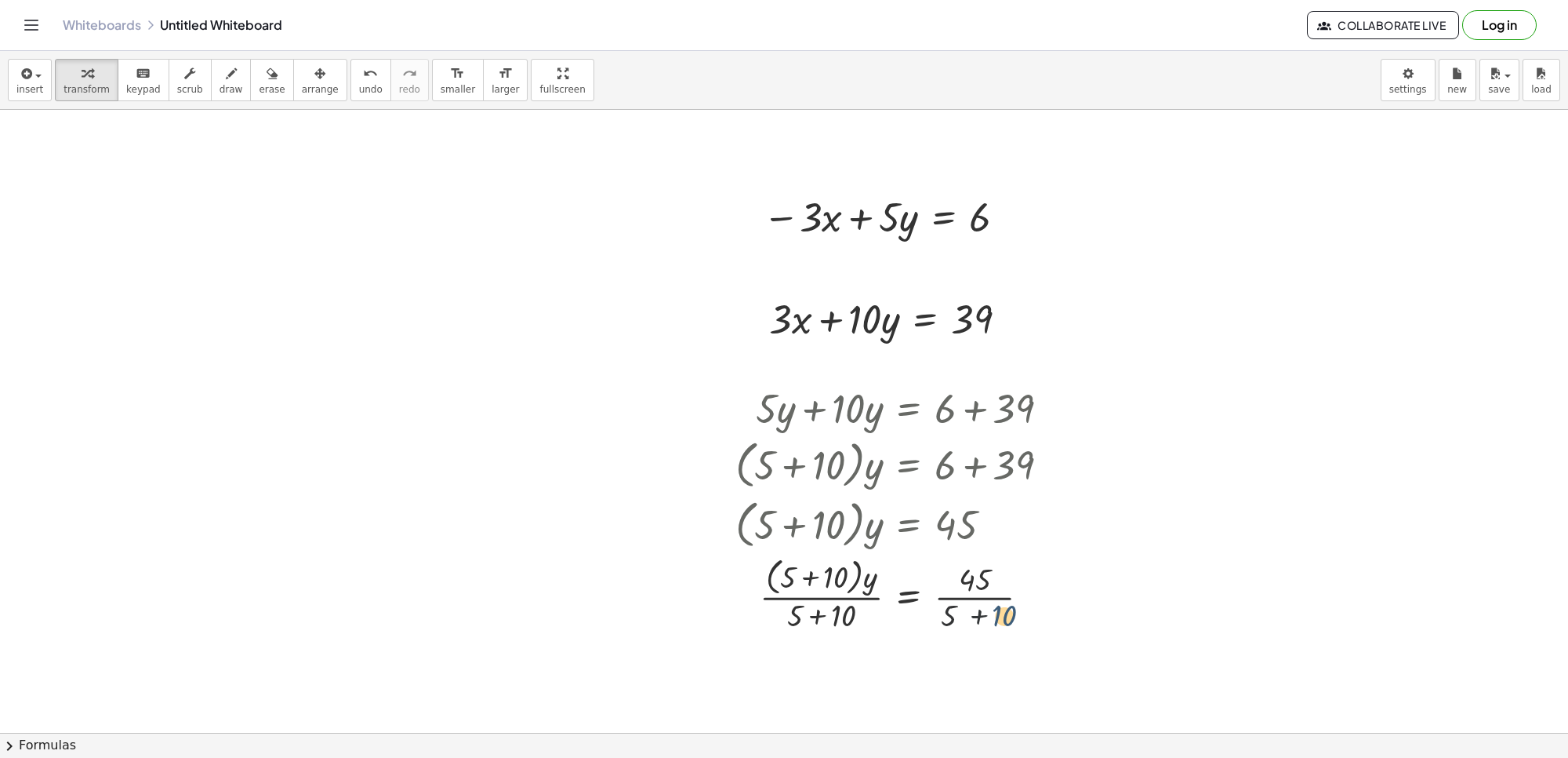
click at [1001, 617] on div at bounding box center [899, 594] width 342 height 83
drag, startPoint x: 986, startPoint y: 621, endPoint x: 950, endPoint y: 620, distance: 36.0
click at [956, 600] on div at bounding box center [899, 594] width 342 height 83
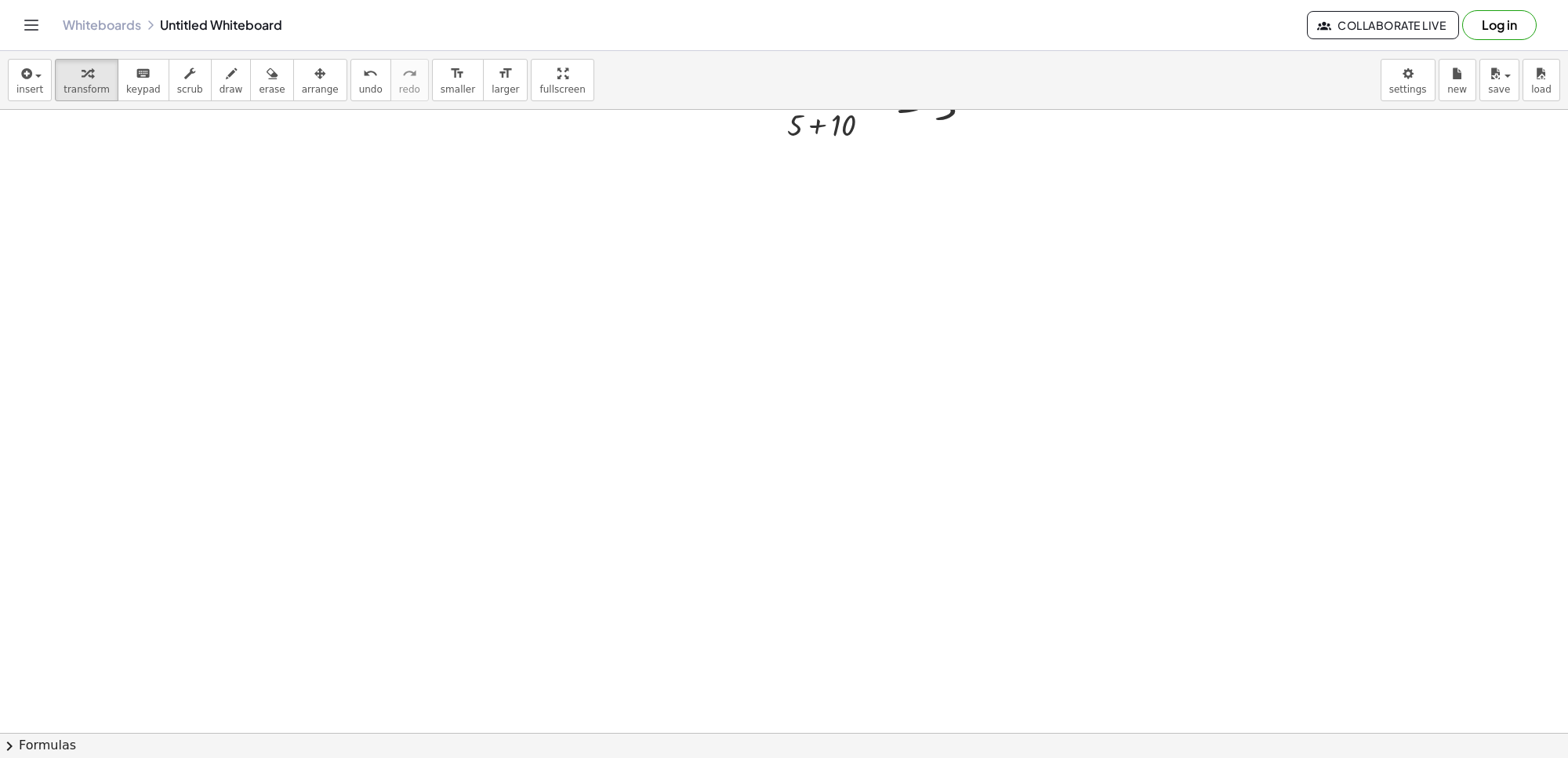
scroll to position [7470, 0]
drag, startPoint x: 850, startPoint y: 644, endPoint x: 781, endPoint y: 680, distance: 77.8
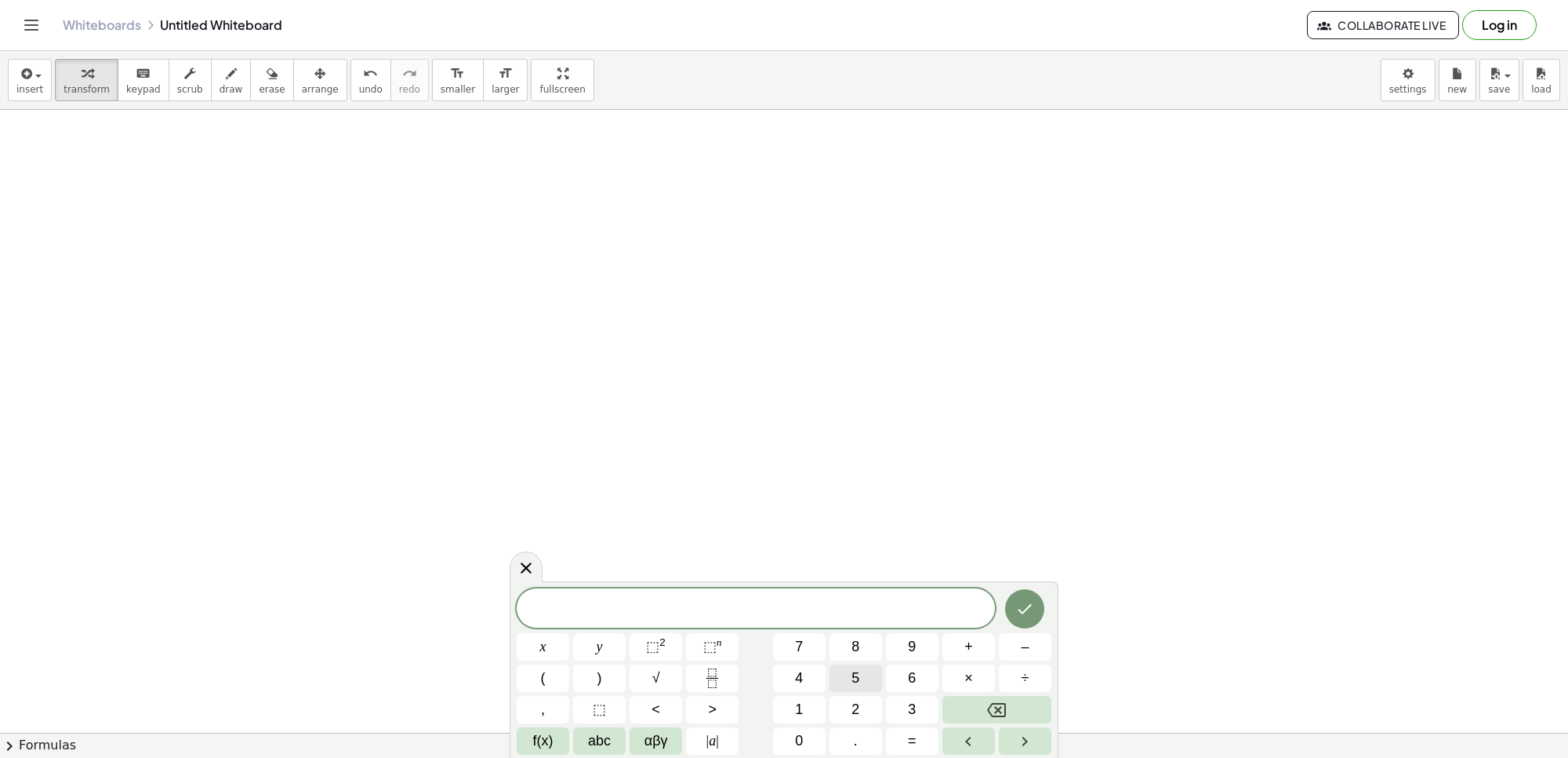
click at [828, 676] on div "​ x y ⬚ 2 ⬚ n 7 8 9 + – ( ) √ 4 5 6 × ÷ , ⬚ < > 1 2 3 f(x) abc αβγ | a | 0 . =" at bounding box center [784, 672] width 535 height 167
click at [550, 648] on button "x" at bounding box center [543, 647] width 53 height 28
click at [1026, 654] on span "–" at bounding box center [1025, 647] width 8 height 21
click at [1008, 706] on button "Backspace" at bounding box center [997, 710] width 109 height 28
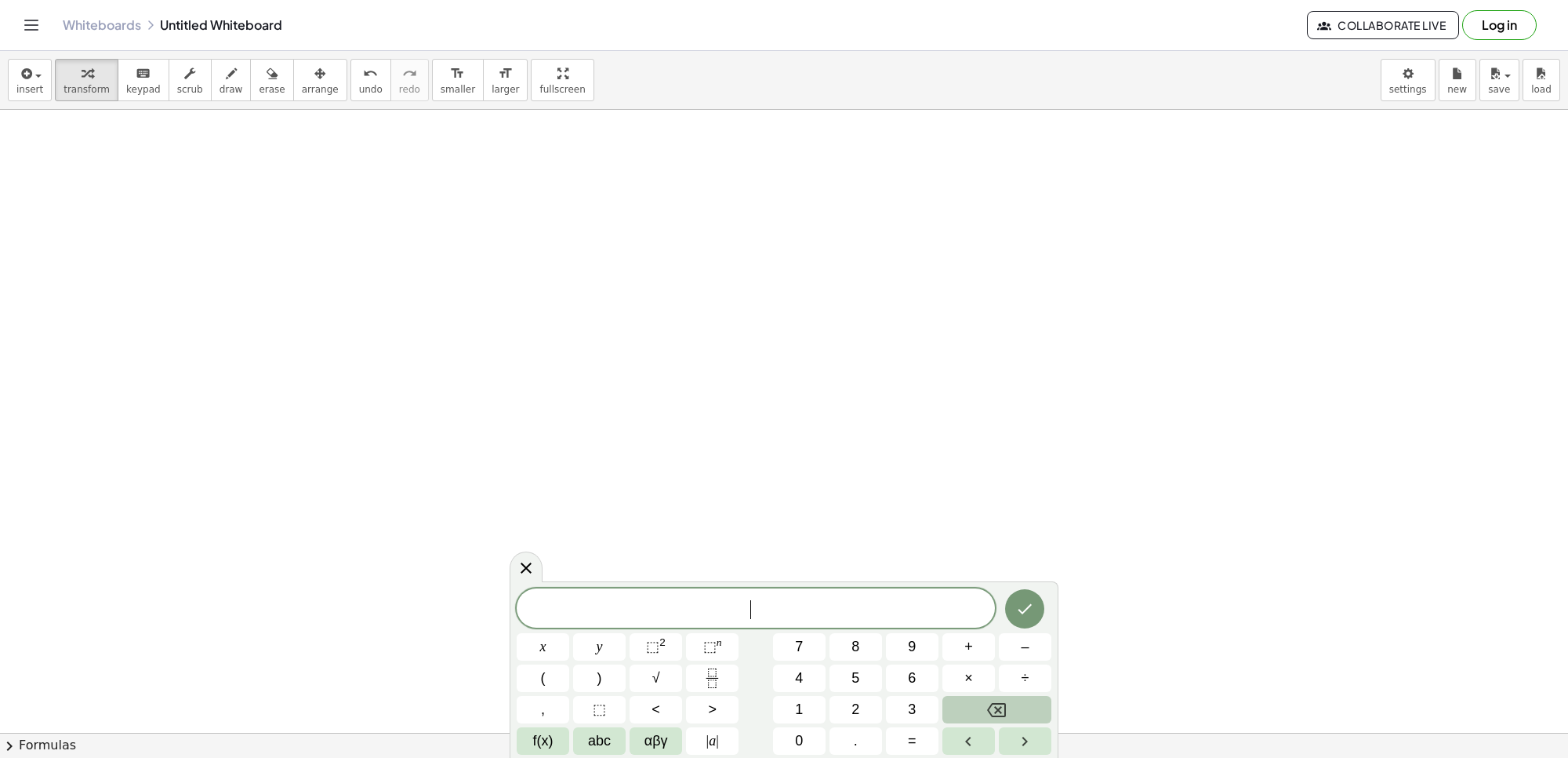
click at [1008, 706] on button "Backspace" at bounding box center [997, 710] width 109 height 28
click at [841, 679] on button "5" at bounding box center [856, 678] width 53 height 28
click at [533, 639] on button "x" at bounding box center [543, 647] width 53 height 28
click at [1012, 651] on button "–" at bounding box center [1025, 647] width 53 height 28
click at [805, 648] on button "7" at bounding box center [799, 647] width 53 height 28
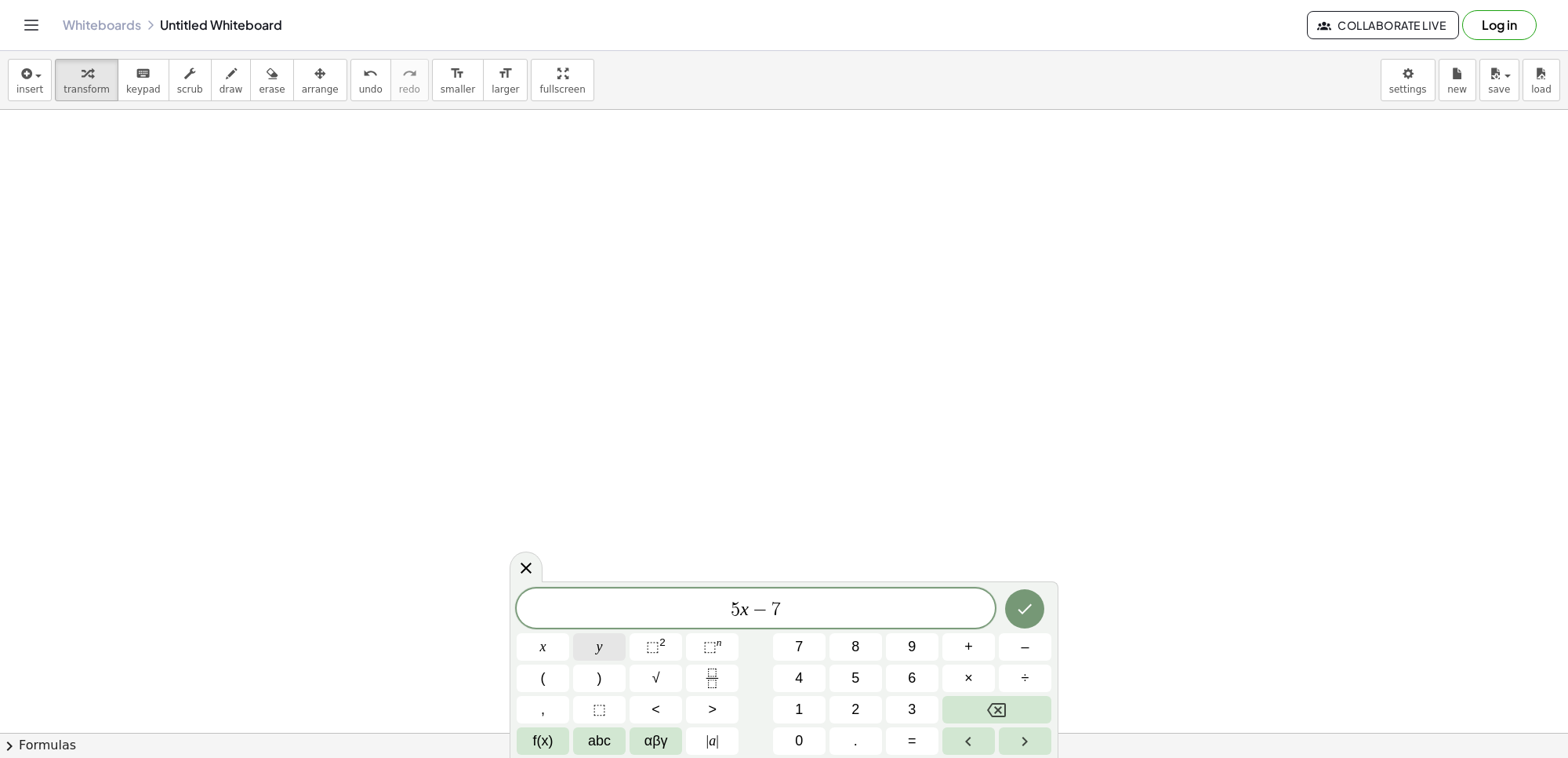
click at [602, 638] on button "y" at bounding box center [600, 647] width 53 height 28
click at [902, 735] on button "=" at bounding box center [912, 742] width 53 height 28
click at [1021, 646] on span "–" at bounding box center [1025, 647] width 8 height 21
click at [794, 684] on button "4" at bounding box center [799, 678] width 53 height 28
click at [1024, 616] on button "Done" at bounding box center [1025, 609] width 39 height 39
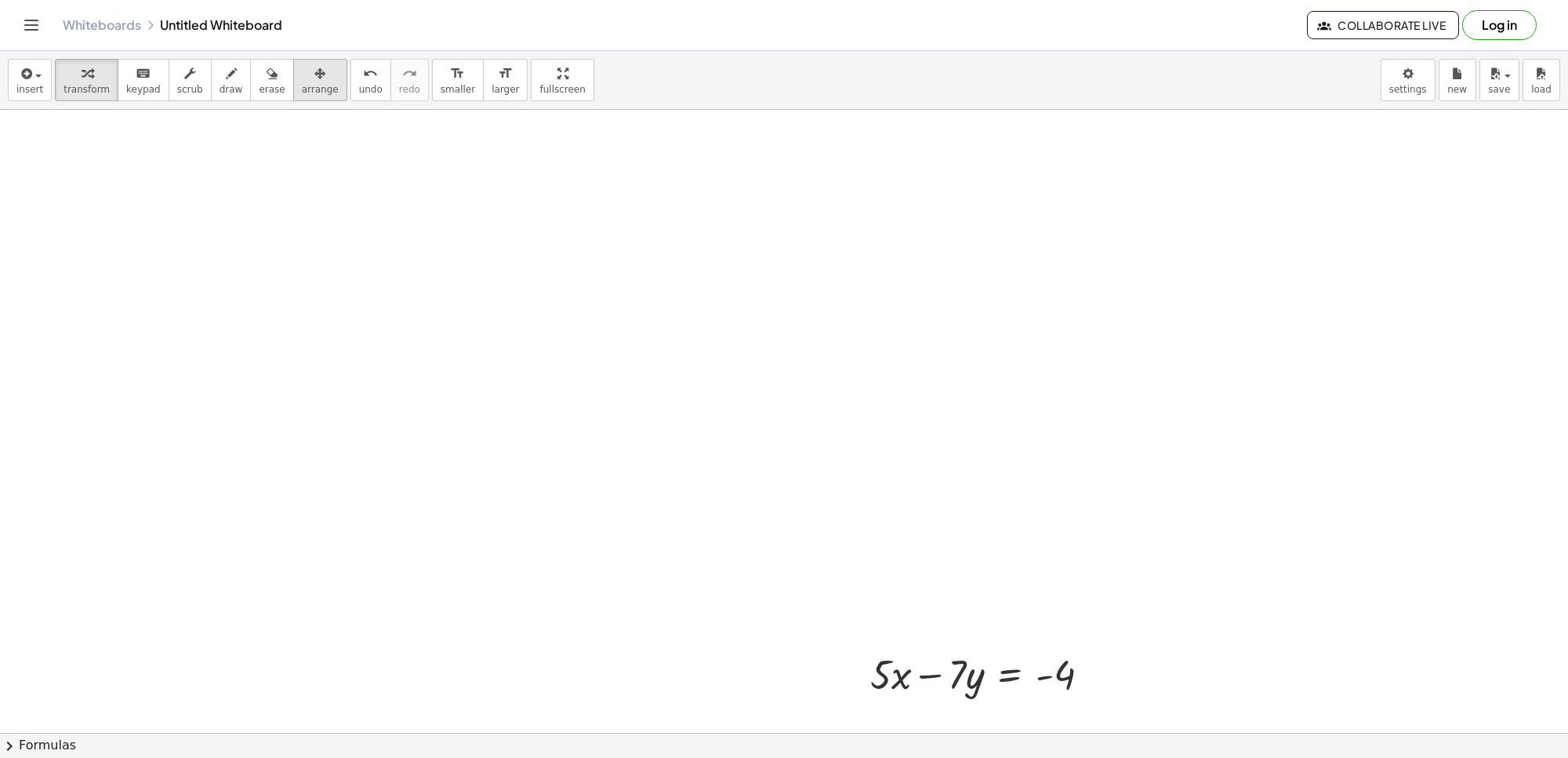
click at [302, 92] on span "arrange" at bounding box center [320, 89] width 36 height 11
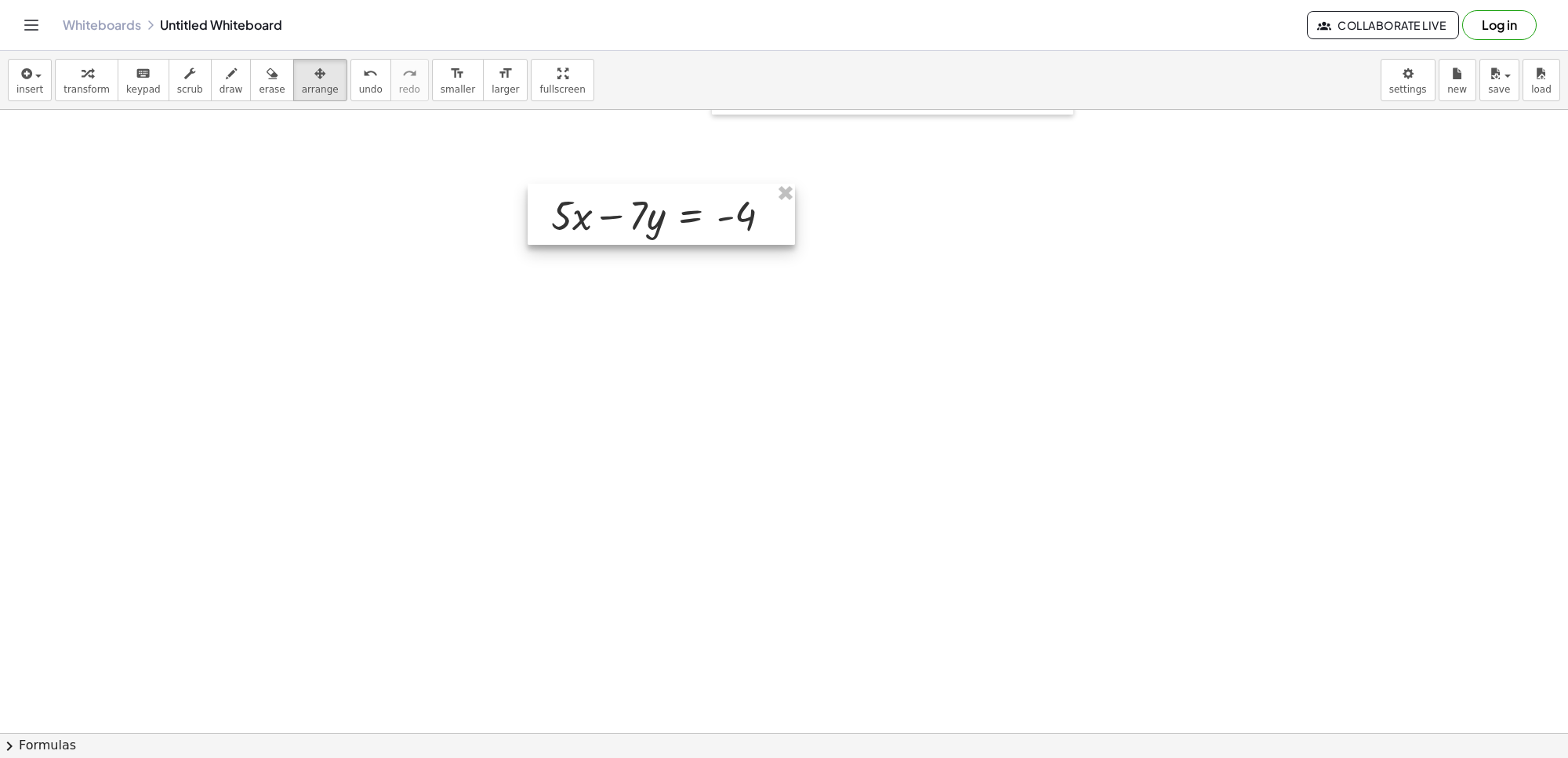
drag, startPoint x: 896, startPoint y: 675, endPoint x: 578, endPoint y: 216, distance: 558.4
click at [578, 216] on div at bounding box center [661, 214] width 267 height 61
click at [82, 72] on icon "button" at bounding box center [87, 74] width 11 height 19
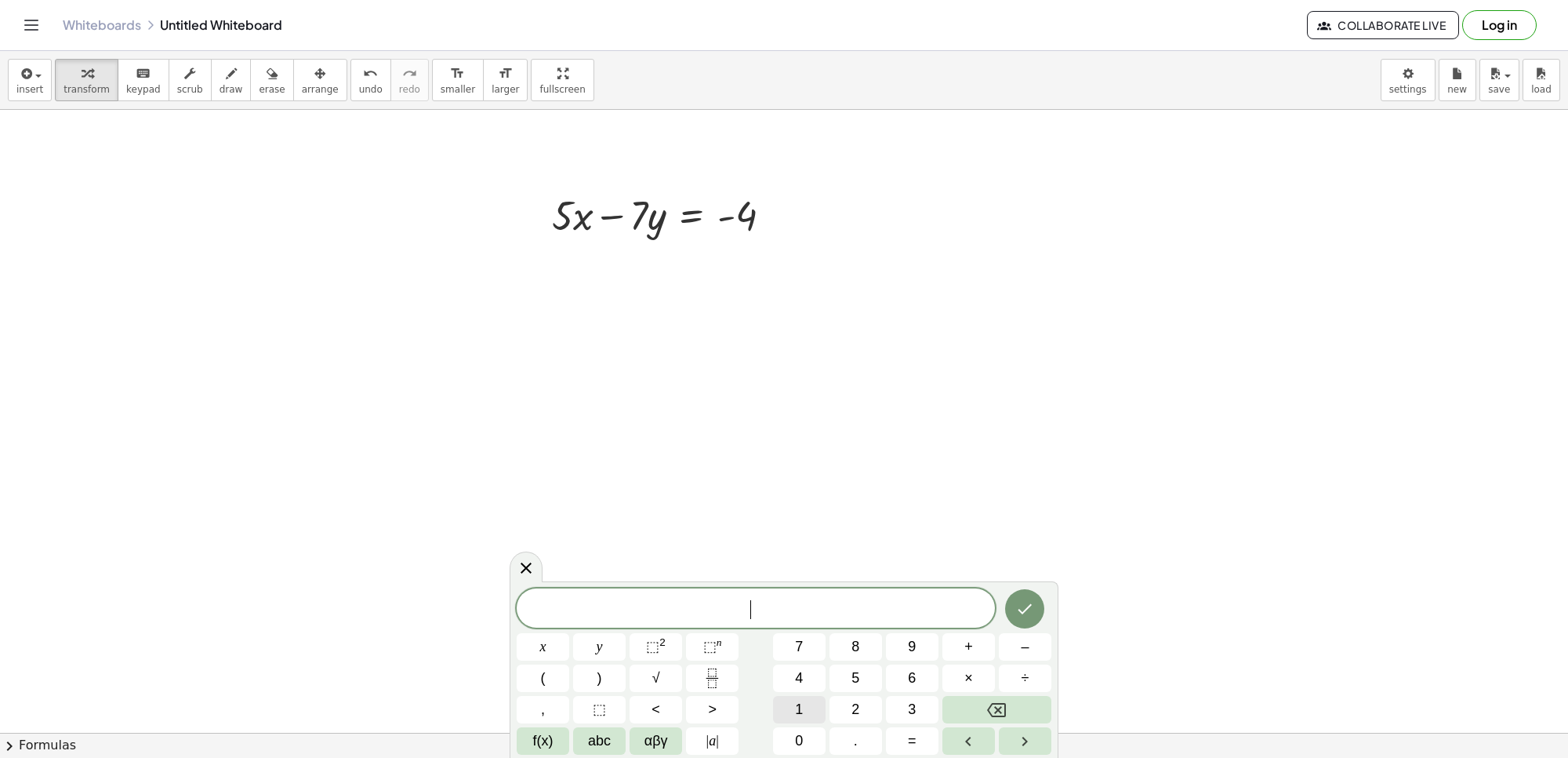
click at [793, 706] on button "1" at bounding box center [799, 710] width 53 height 28
click at [801, 737] on span "0" at bounding box center [798, 741] width 8 height 21
click at [550, 649] on button "x" at bounding box center [543, 647] width 53 height 28
click at [957, 649] on button "+" at bounding box center [968, 647] width 53 height 28
click at [782, 648] on button "7" at bounding box center [799, 647] width 53 height 28
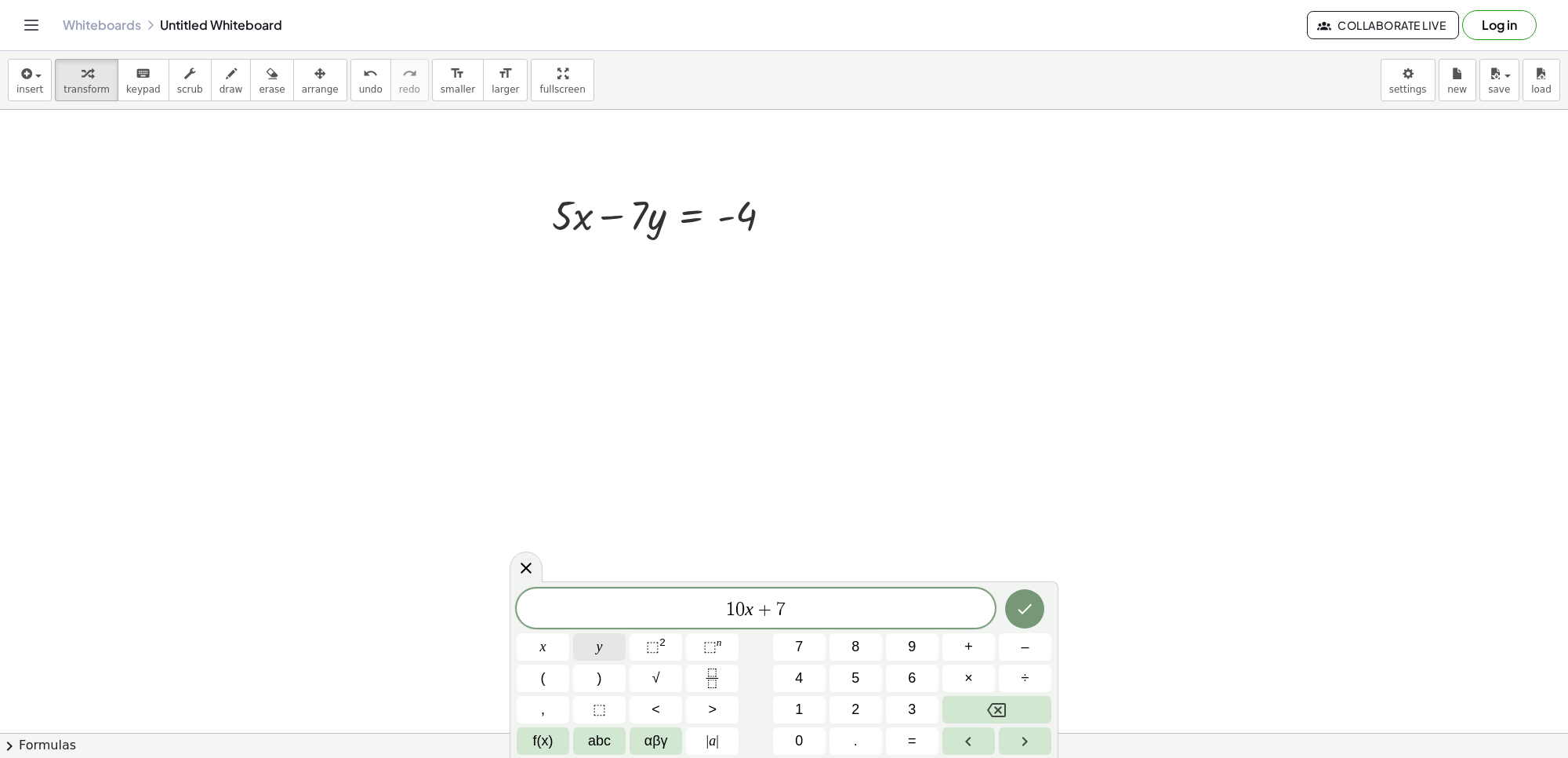
click at [587, 646] on button "y" at bounding box center [600, 647] width 53 height 28
click at [909, 745] on span "=" at bounding box center [912, 741] width 9 height 21
click at [898, 702] on button "3" at bounding box center [912, 710] width 53 height 28
click at [801, 669] on span "4" at bounding box center [798, 678] width 8 height 21
click at [1037, 628] on div at bounding box center [1025, 609] width 53 height 41
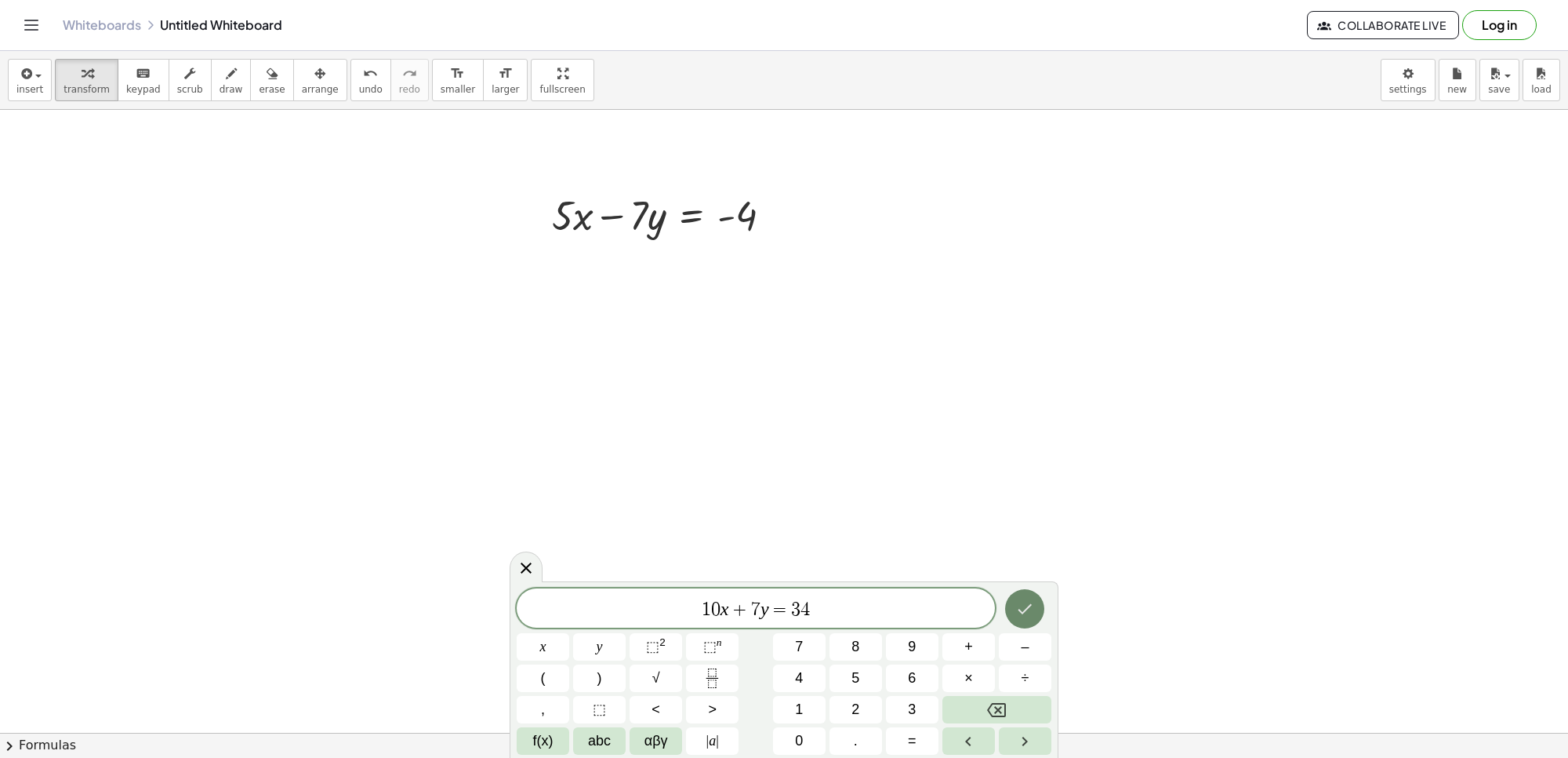
click at [1021, 614] on icon "Done" at bounding box center [1025, 609] width 19 height 19
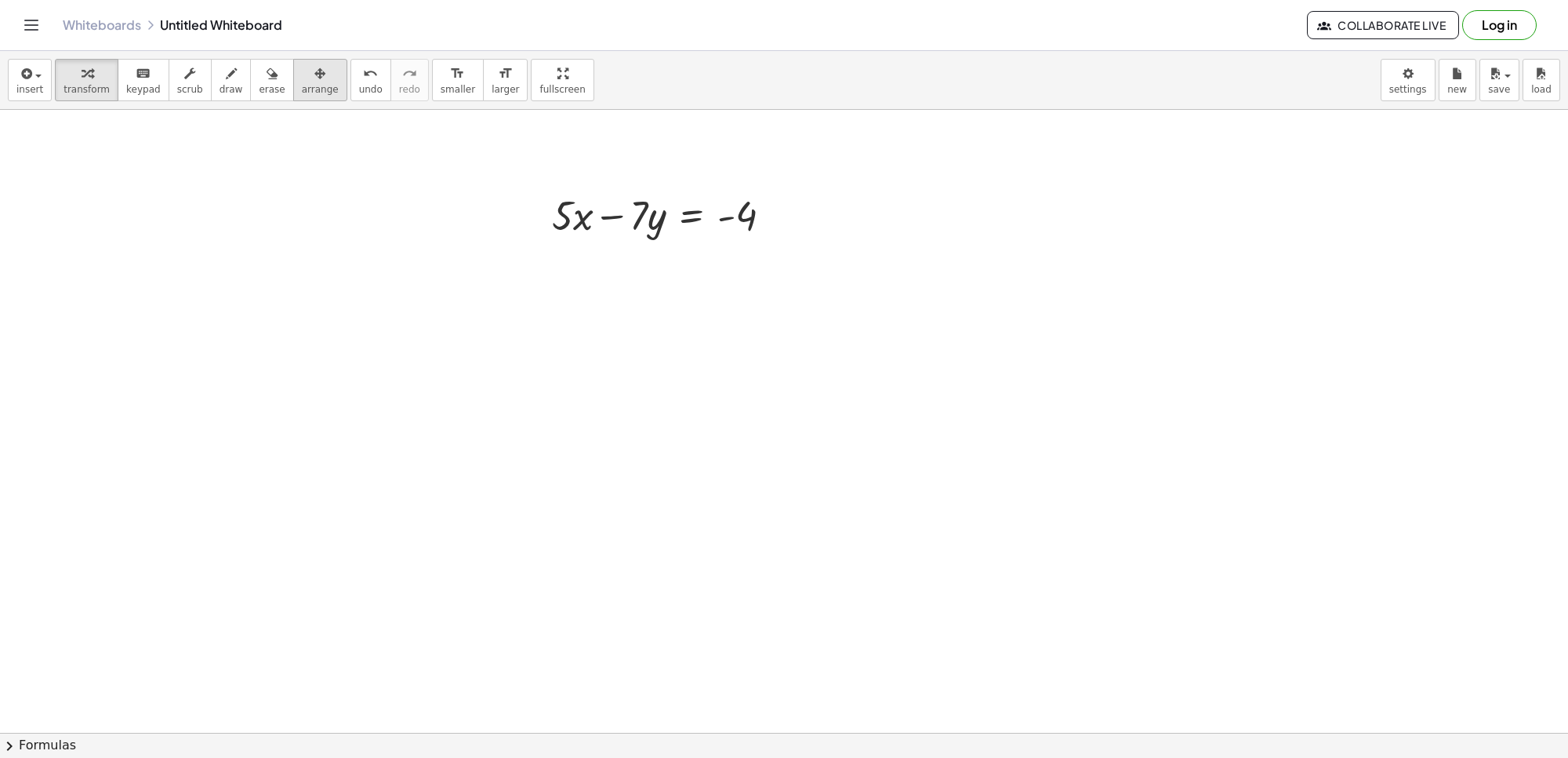
drag, startPoint x: 322, startPoint y: 102, endPoint x: 284, endPoint y: 69, distance: 50.3
click at [283, 69] on div "insert select one: Math Expression Function Text Youtube Video Graphing Geometr…" at bounding box center [784, 405] width 1568 height 707
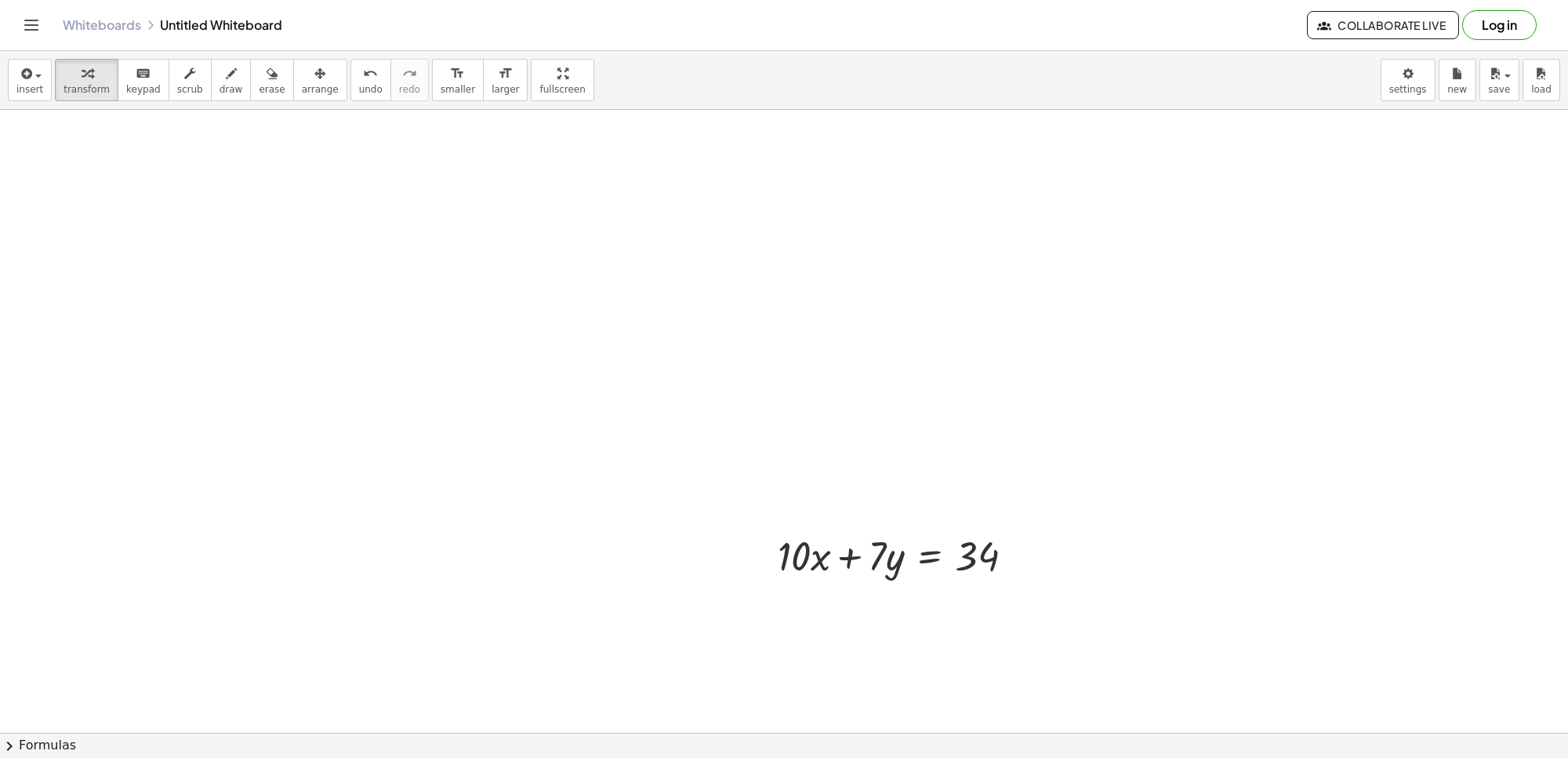
click at [302, 92] on span "arrange" at bounding box center [320, 89] width 36 height 11
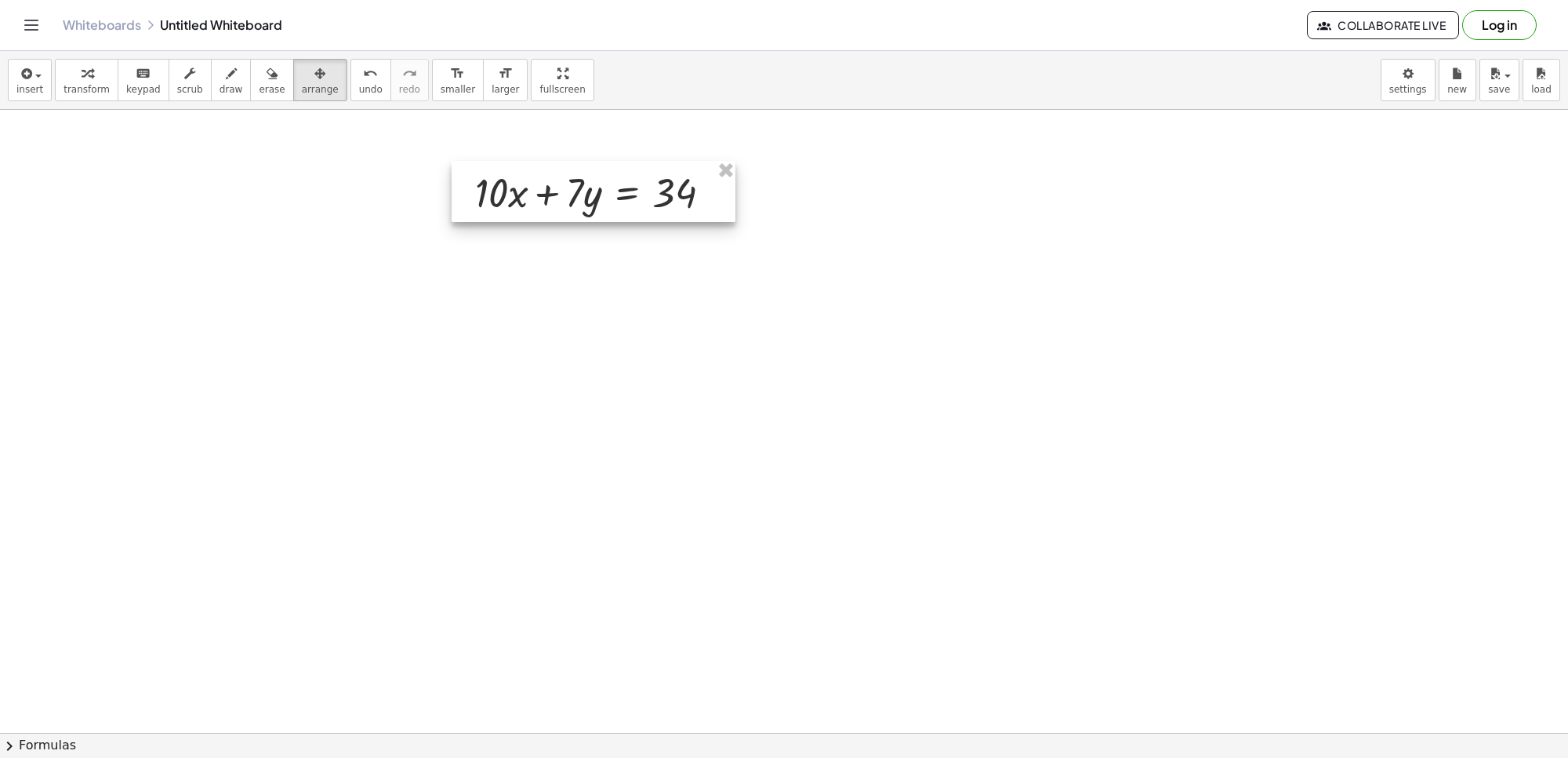
drag, startPoint x: 857, startPoint y: 565, endPoint x: 554, endPoint y: 201, distance: 473.6
click at [554, 201] on div at bounding box center [594, 191] width 284 height 61
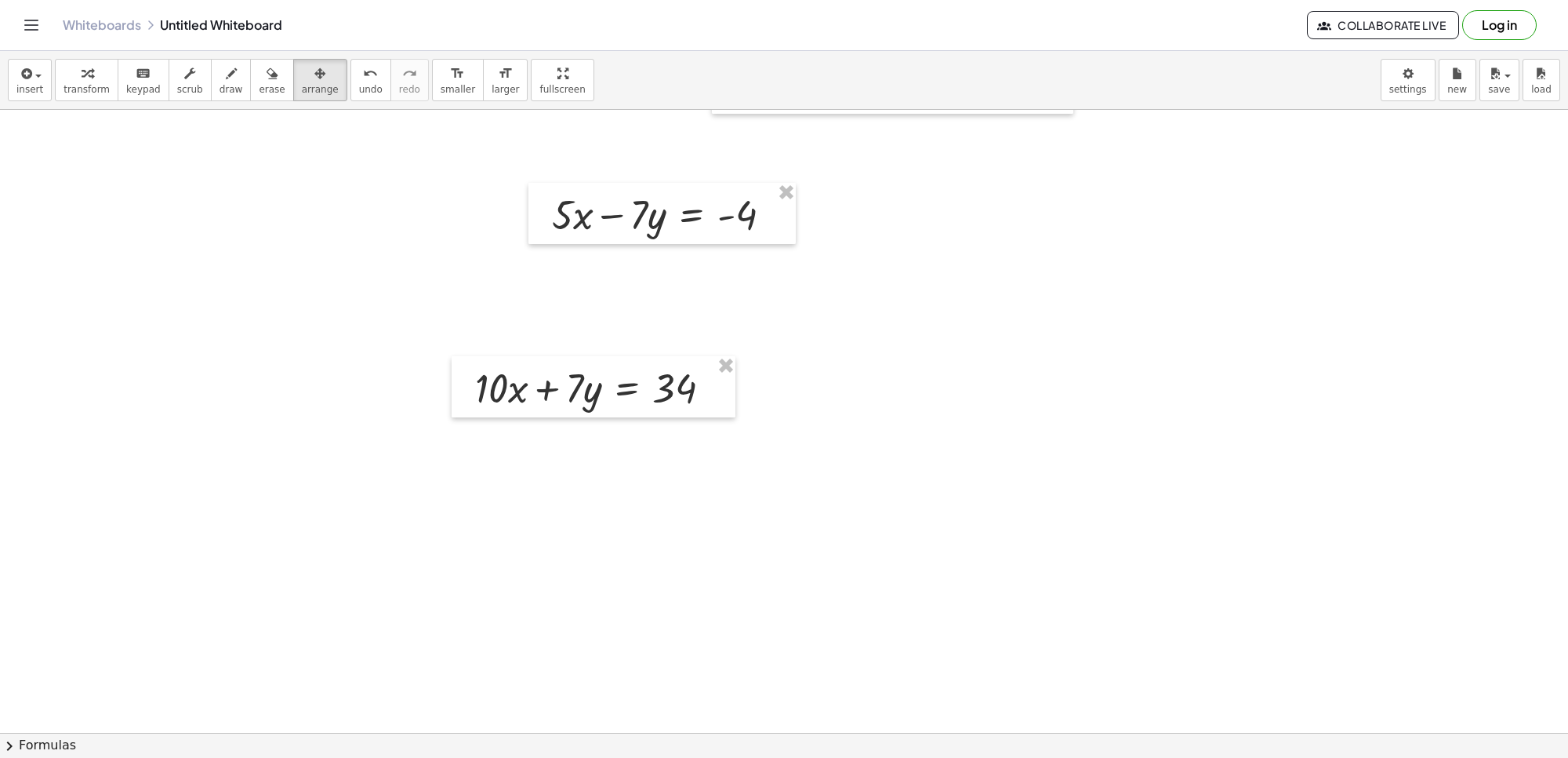
scroll to position [7470, 0]
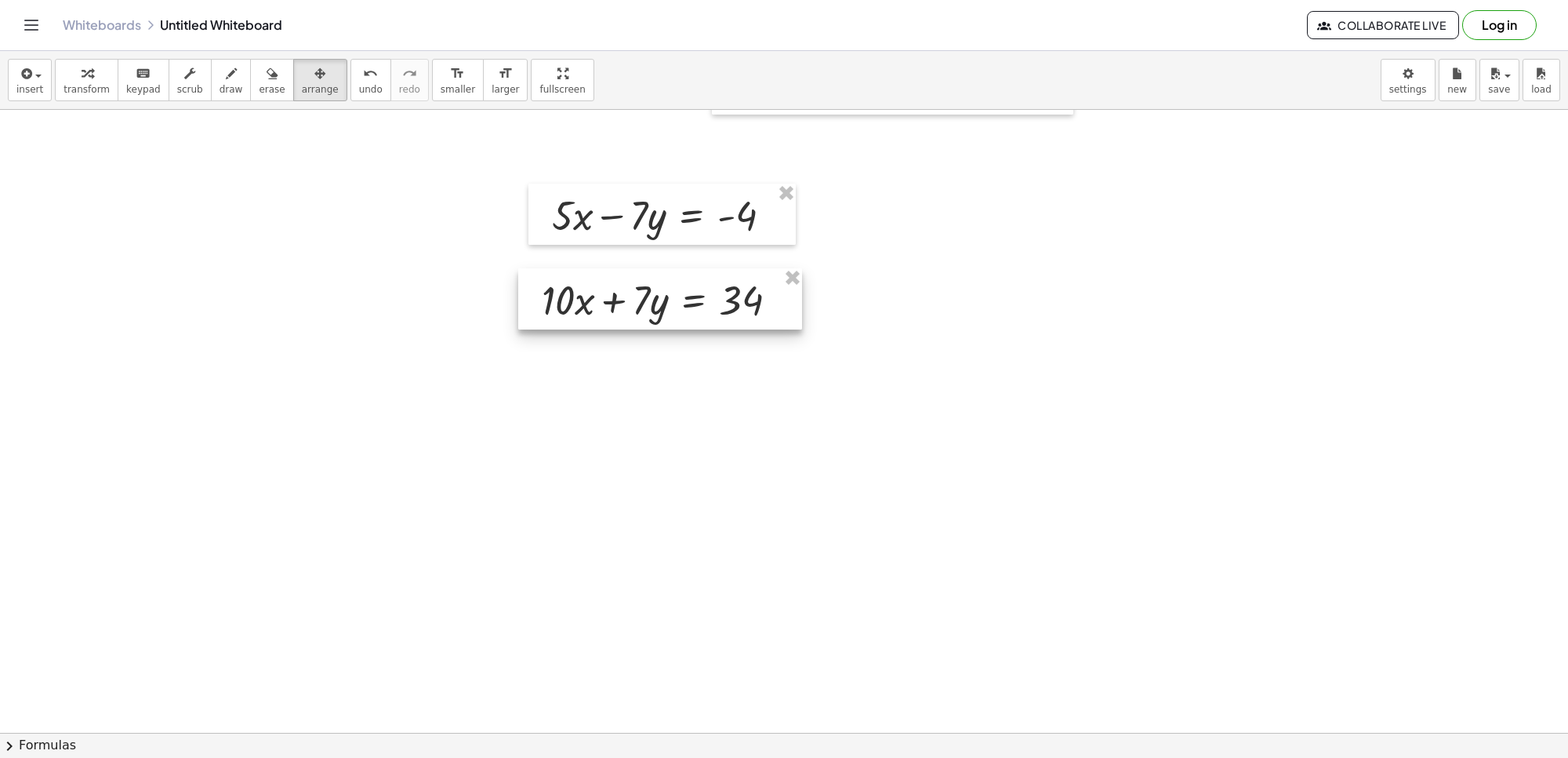
drag, startPoint x: 674, startPoint y: 391, endPoint x: 744, endPoint y: 300, distance: 114.8
click at [744, 300] on div at bounding box center [659, 299] width 284 height 61
drag, startPoint x: 269, startPoint y: 130, endPoint x: 102, endPoint y: 102, distance: 169.3
click at [96, 93] on div "insert select one: Math Expression Function Text Youtube Video Graphing Geometr…" at bounding box center [784, 405] width 1568 height 707
drag, startPoint x: 193, startPoint y: 118, endPoint x: 338, endPoint y: 170, distance: 154.0
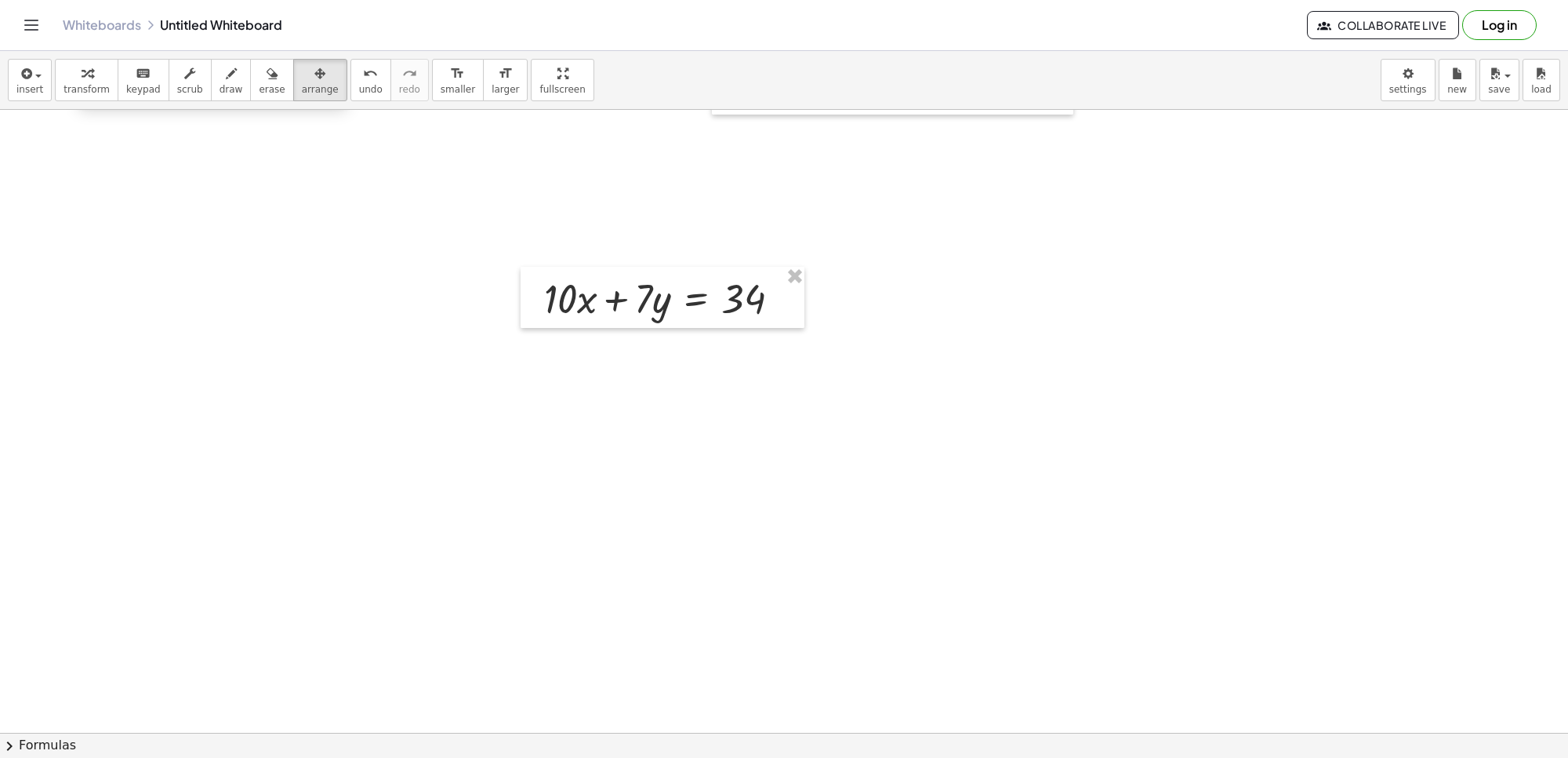
drag, startPoint x: 302, startPoint y: 116, endPoint x: 319, endPoint y: 124, distance: 18.8
drag, startPoint x: 314, startPoint y: 107, endPoint x: 316, endPoint y: 115, distance: 8.2
click at [323, 130] on div "insert select one: Math Expression Function Text Youtube Video Graphing Geometr…" at bounding box center [784, 405] width 1568 height 707
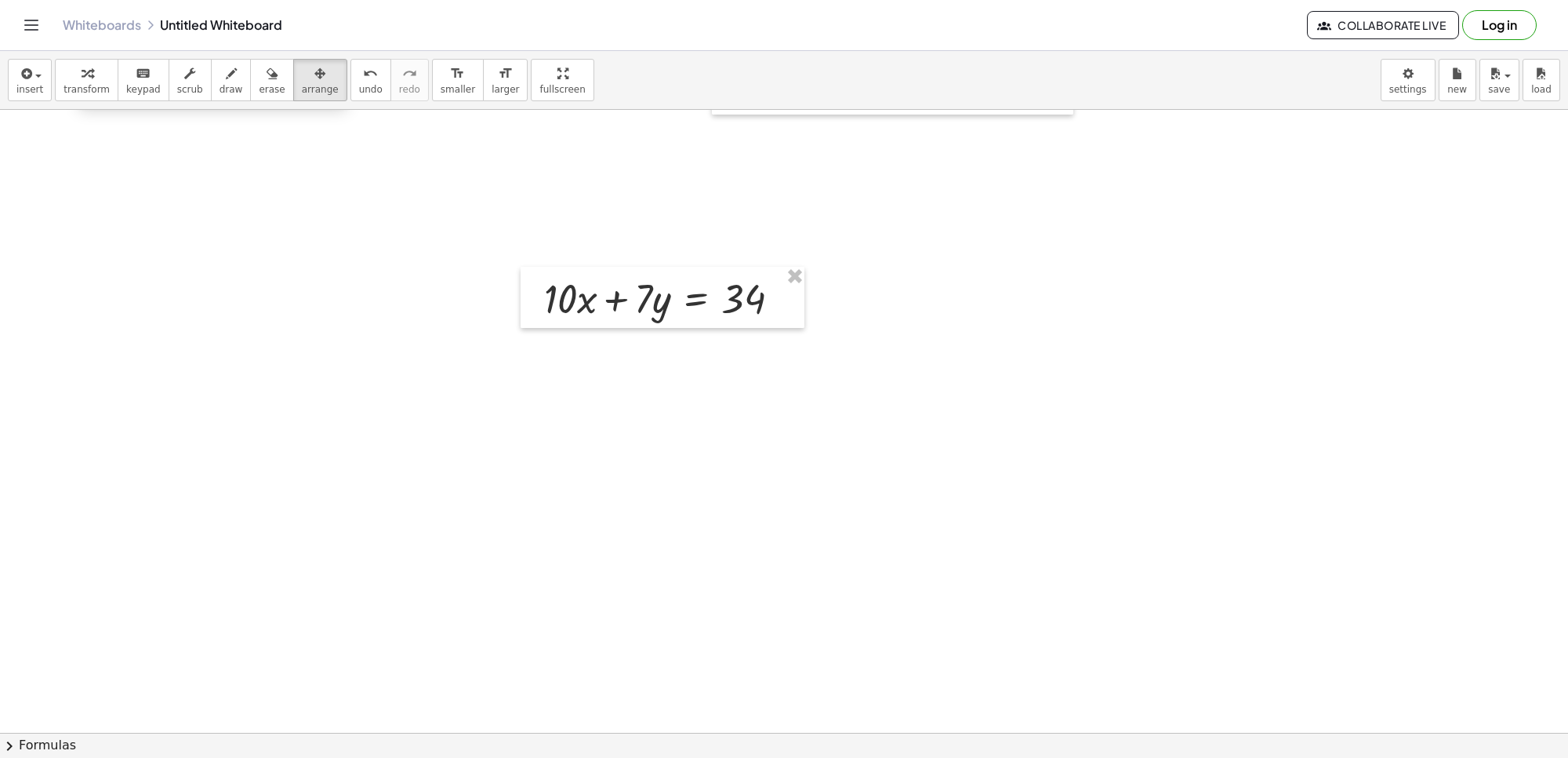
drag, startPoint x: 315, startPoint y: 114, endPoint x: 281, endPoint y: 139, distance: 42.2
drag, startPoint x: 281, startPoint y: 139, endPoint x: 277, endPoint y: 147, distance: 8.9
drag, startPoint x: 277, startPoint y: 147, endPoint x: 345, endPoint y: 167, distance: 70.9
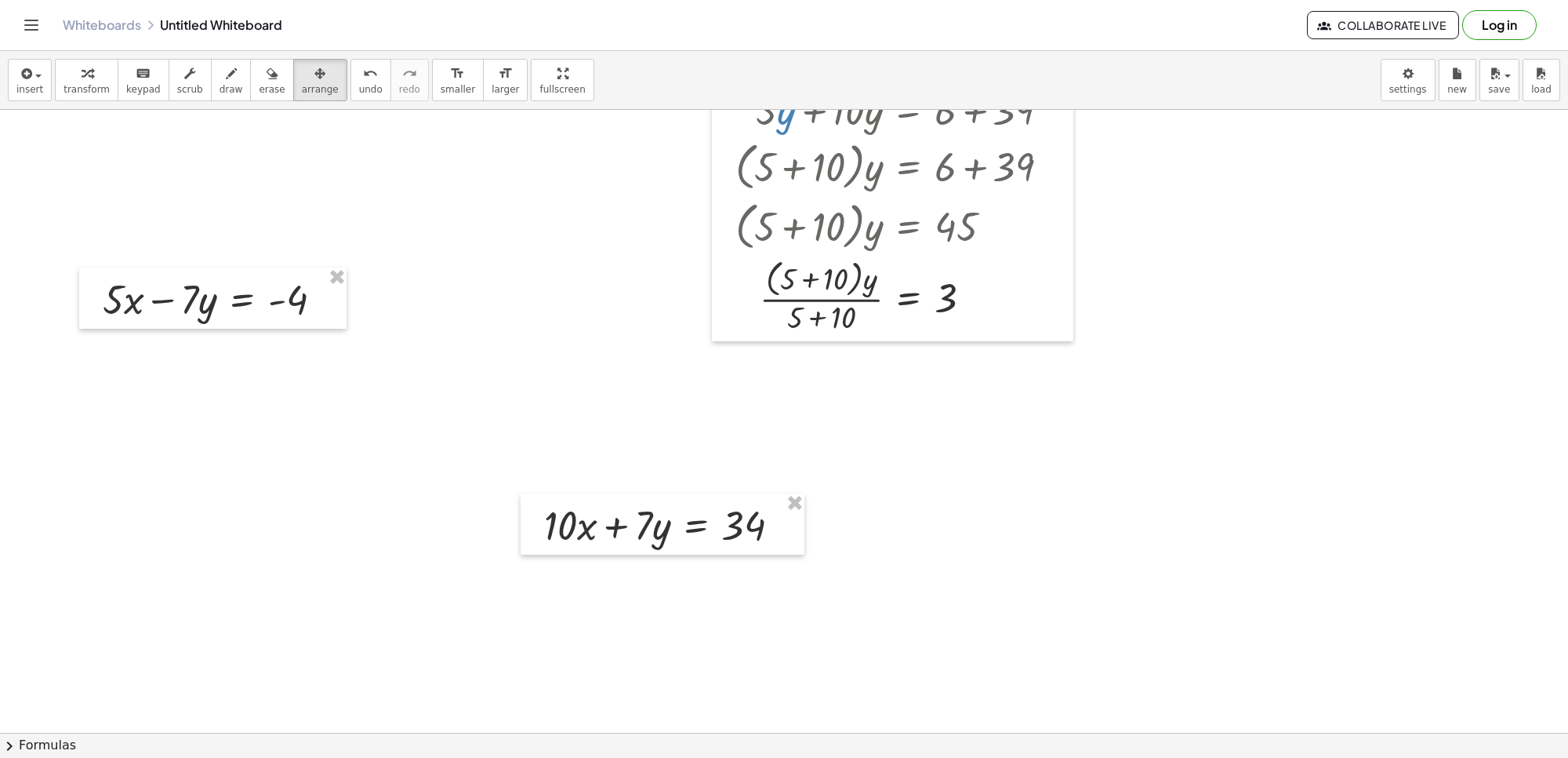
scroll to position [7145, 0]
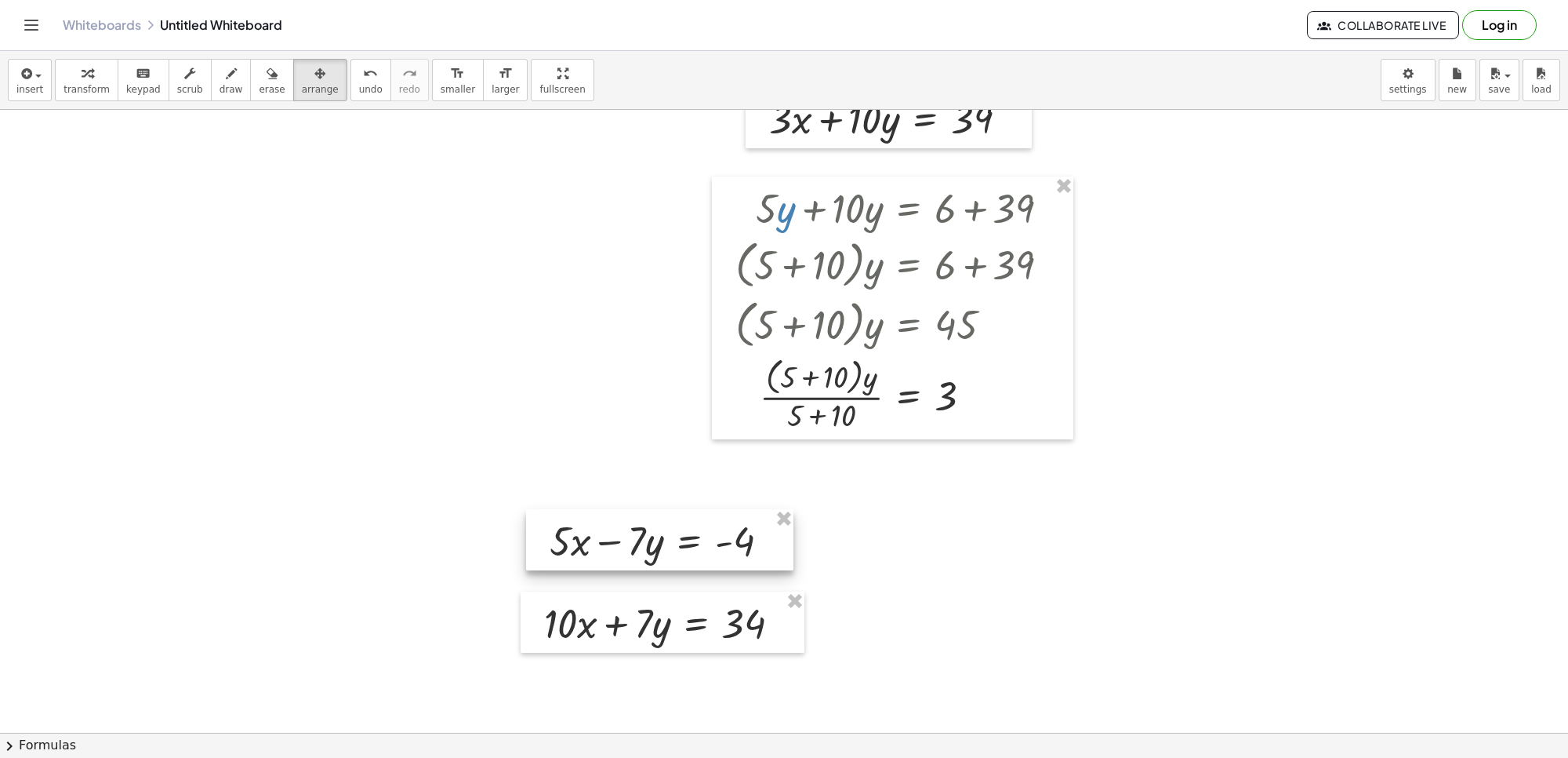
drag, startPoint x: 327, startPoint y: 426, endPoint x: 720, endPoint y: 526, distance: 405.5
click at [718, 526] on div at bounding box center [659, 539] width 267 height 61
click at [65, 72] on div "button" at bounding box center [86, 73] width 46 height 19
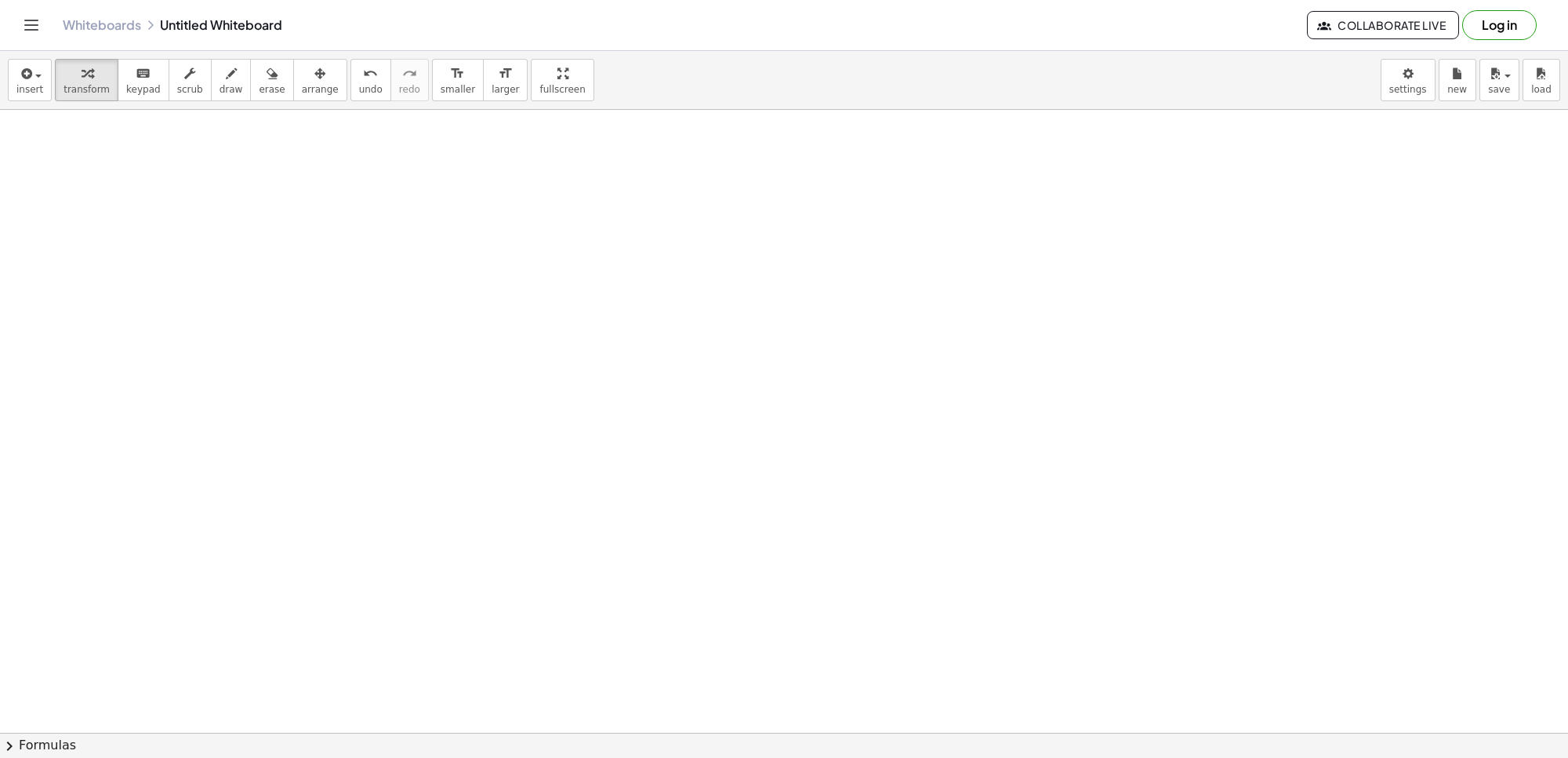
scroll to position [7734, 0]
